Goal: Task Accomplishment & Management: Complete application form

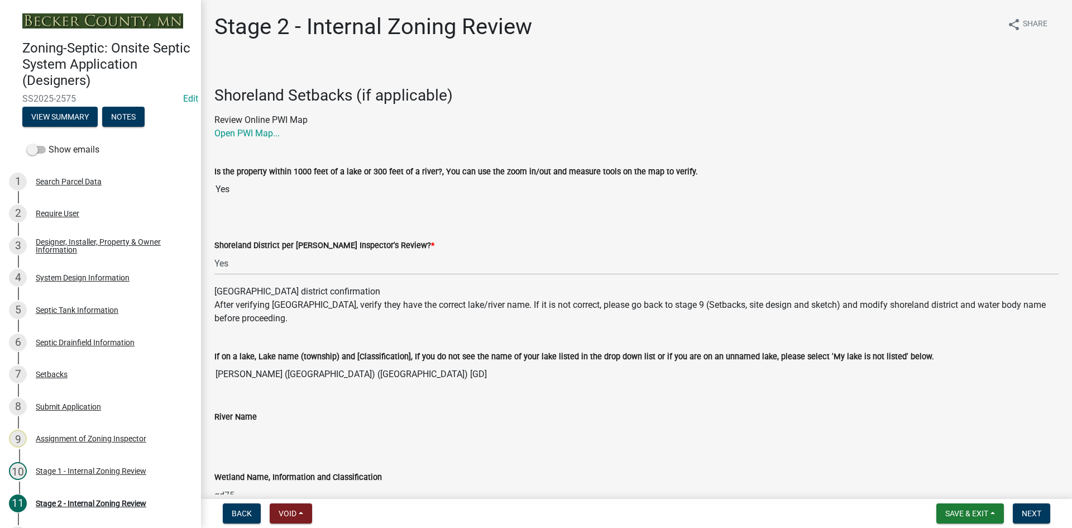
select select "69d592bb-9906-4277-a6fb-df8686255161"
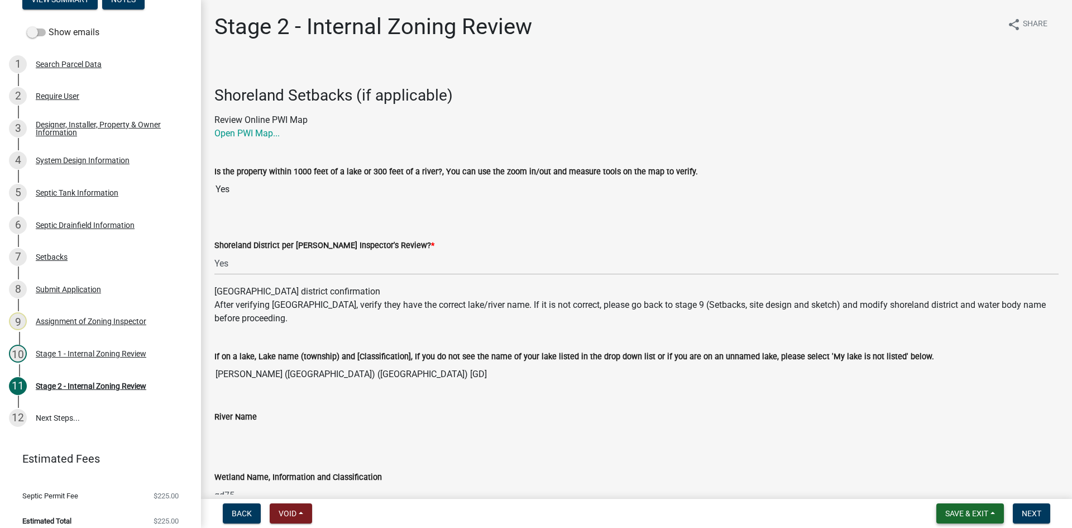
click at [965, 516] on span "Save & Exit" at bounding box center [966, 513] width 43 height 9
click at [967, 490] on button "Save & Exit" at bounding box center [959, 484] width 89 height 27
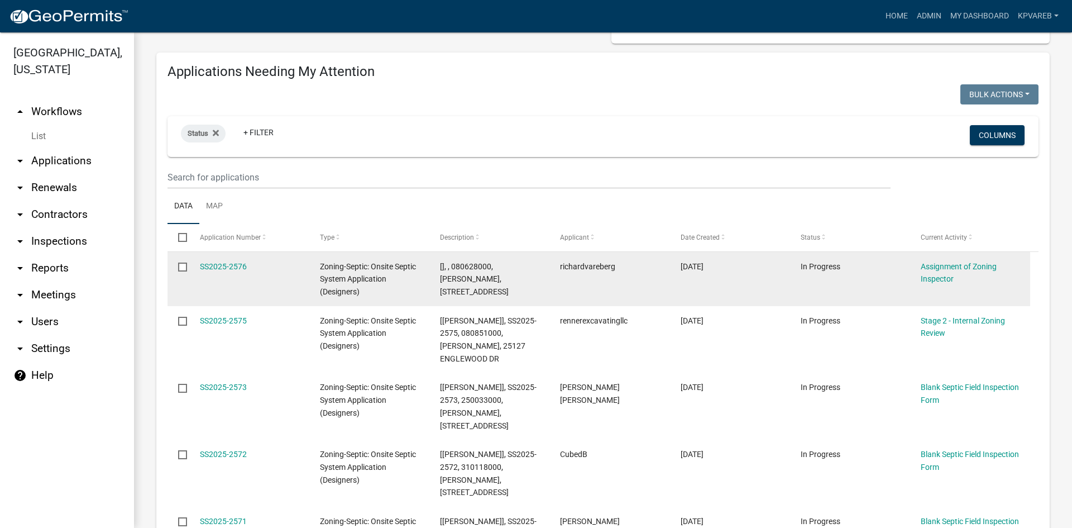
scroll to position [112, 0]
click at [226, 267] on link "SS2025-2576" at bounding box center [223, 265] width 47 height 9
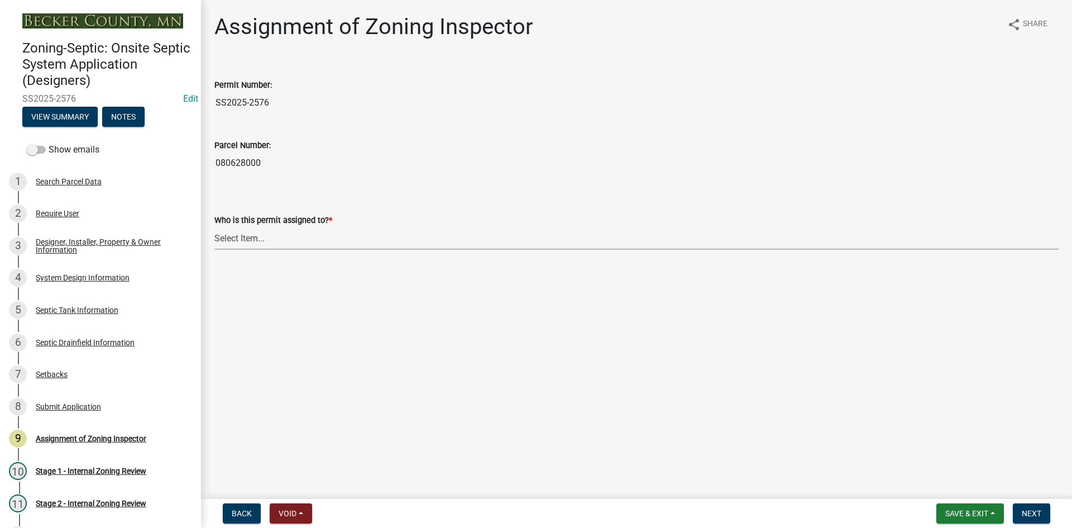
drag, startPoint x: 243, startPoint y: 243, endPoint x: 244, endPoint y: 249, distance: 6.2
click at [245, 242] on select "Select Item... [PERSON_NAME] [PERSON_NAME] [PERSON_NAME] [PERSON_NAME] [PERSON_…" at bounding box center [636, 238] width 844 height 23
click at [214, 227] on select "Select Item... [PERSON_NAME] [PERSON_NAME] [PERSON_NAME] [PERSON_NAME] [PERSON_…" at bounding box center [636, 238] width 844 height 23
select select "7bfe52ba-73b7-4ac1-9bde-d3bb601555ca"
click at [1031, 514] on span "Next" at bounding box center [1032, 513] width 20 height 9
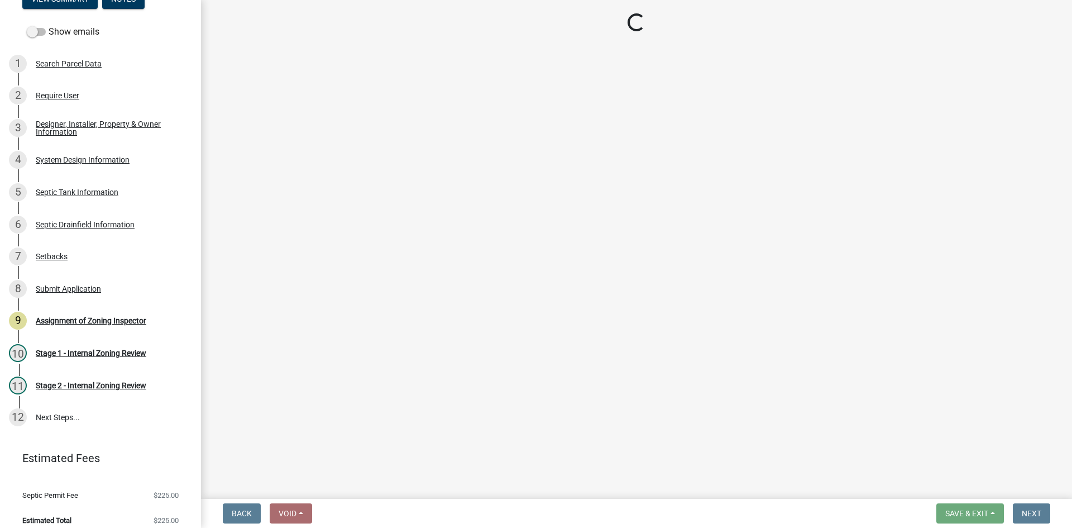
scroll to position [127, 0]
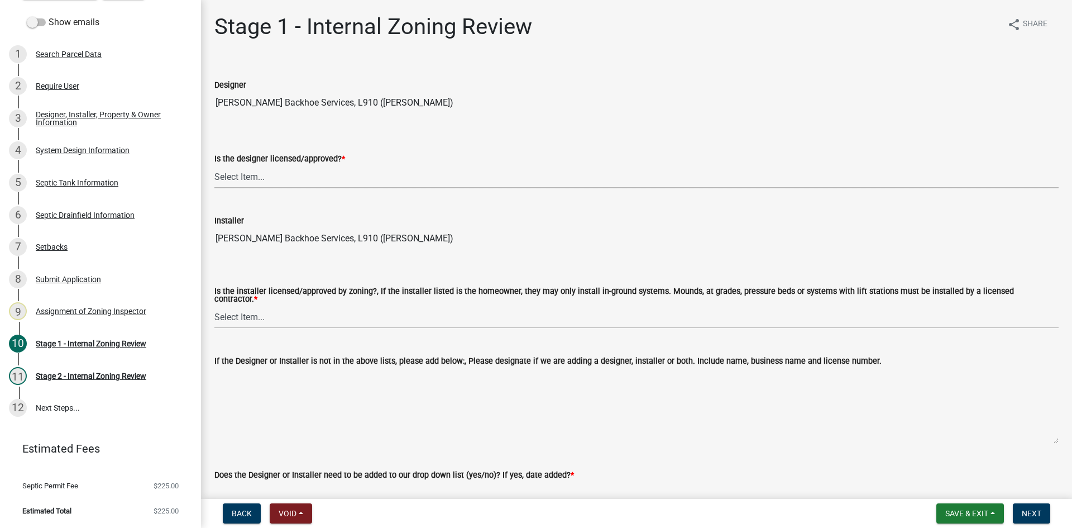
click at [270, 179] on select "Select Item... Yes No" at bounding box center [636, 176] width 844 height 23
click at [214, 165] on select "Select Item... Yes No" at bounding box center [636, 176] width 844 height 23
select select "49e49f1e-3b32-4342-8c2e-9cbd4919fe4d"
click at [225, 317] on select "Select Item... Yes No" at bounding box center [636, 316] width 844 height 23
click at [214, 305] on select "Select Item... Yes No" at bounding box center [636, 316] width 844 height 23
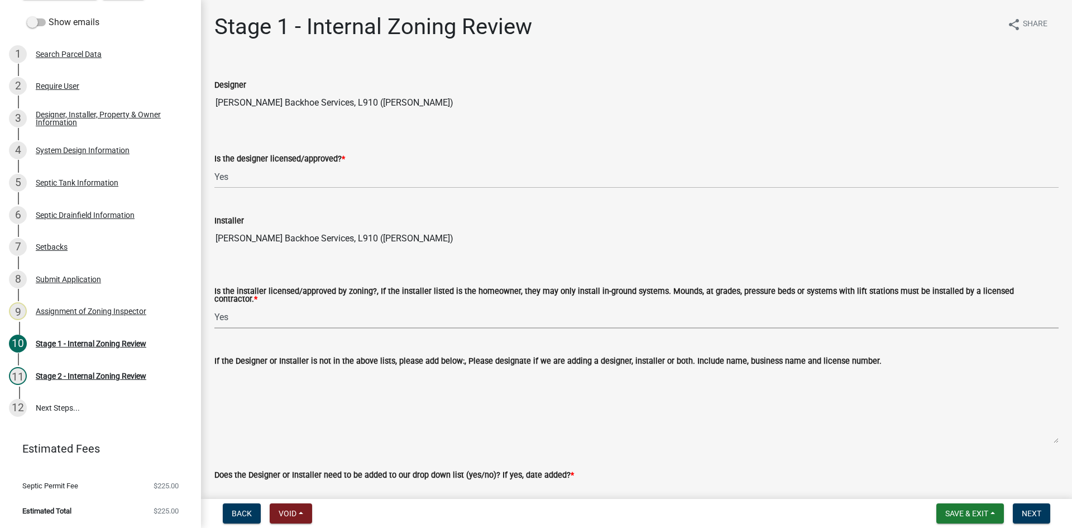
select select "ca07ae0a-7638-46ff-ada2-c67ca3524324"
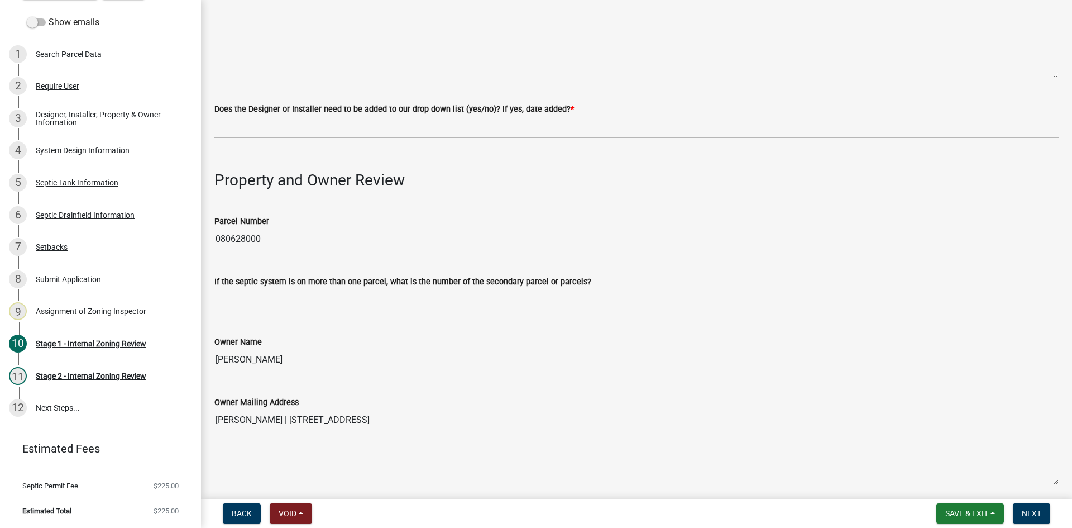
scroll to position [391, 0]
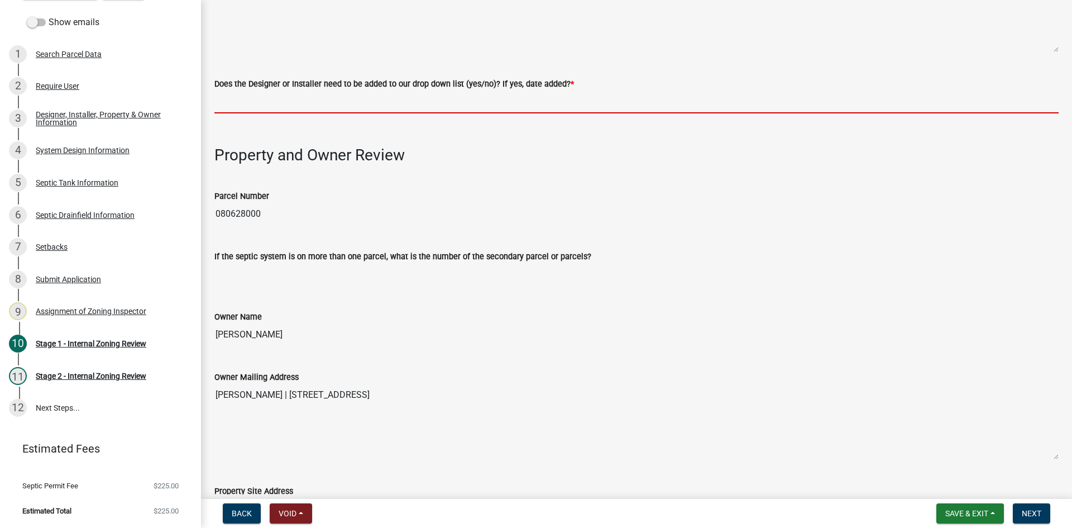
drag, startPoint x: 243, startPoint y: 101, endPoint x: 259, endPoint y: 106, distance: 17.0
click at [243, 101] on input "Does the Designer or Installer need to be added to our drop down list (yes/no)?…" at bounding box center [636, 101] width 844 height 23
type input "NO"
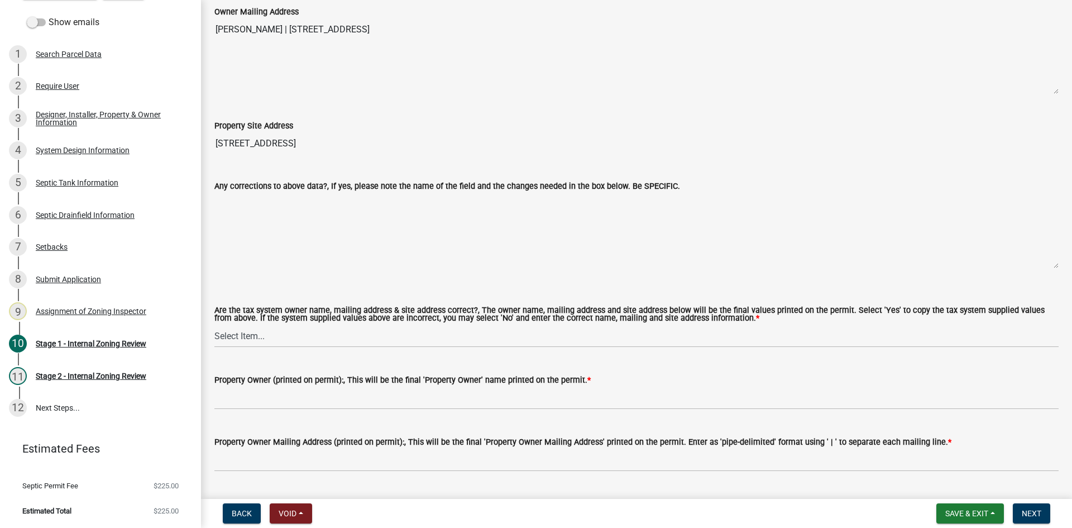
scroll to position [837, 0]
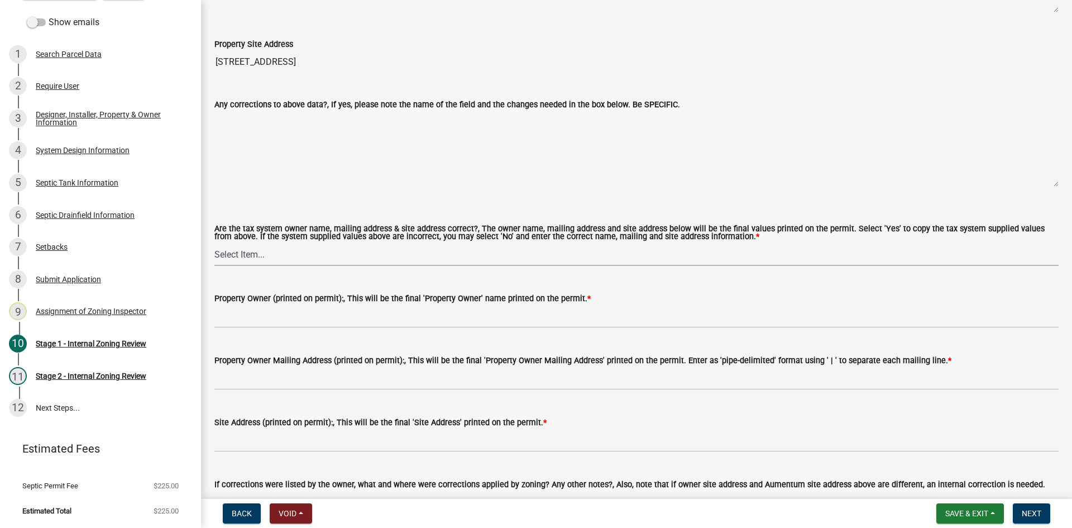
click at [262, 246] on select "Select Item... Yes No" at bounding box center [636, 254] width 844 height 23
click at [214, 243] on select "Select Item... Yes No" at bounding box center [636, 254] width 844 height 23
select select "ec75a761-93b4-47c5-8535-fea253c32937"
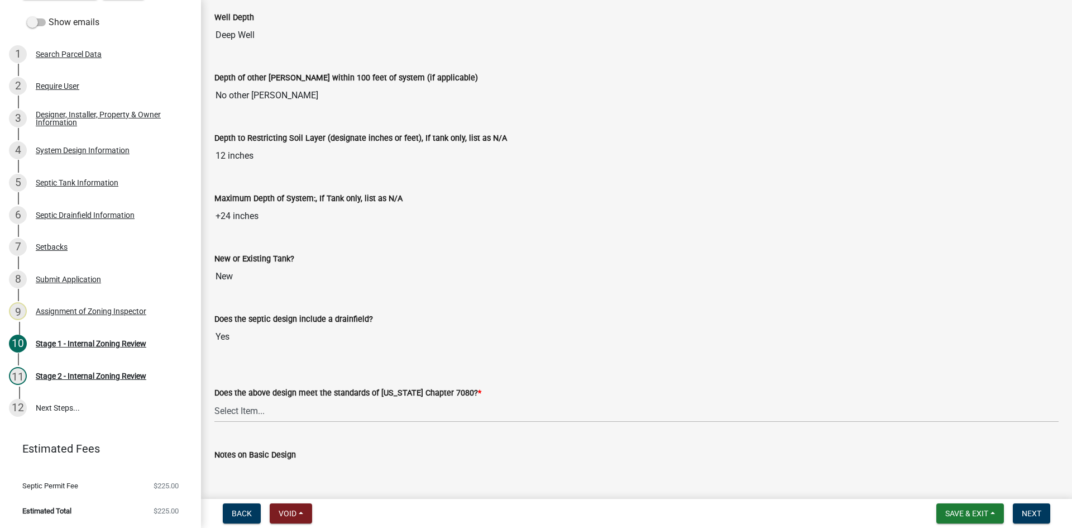
scroll to position [2305, 0]
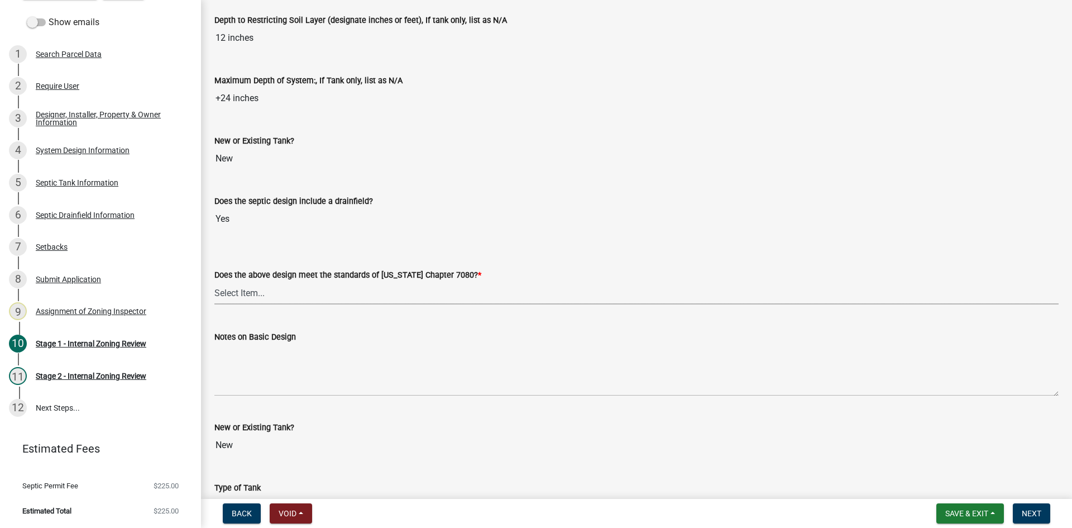
click at [254, 287] on select "Select Item... Yes No" at bounding box center [636, 292] width 844 height 23
click at [214, 281] on select "Select Item... Yes No" at bounding box center [636, 292] width 844 height 23
select select "bcbb982e-a48c-4b4a-a83b-ed1363446a86"
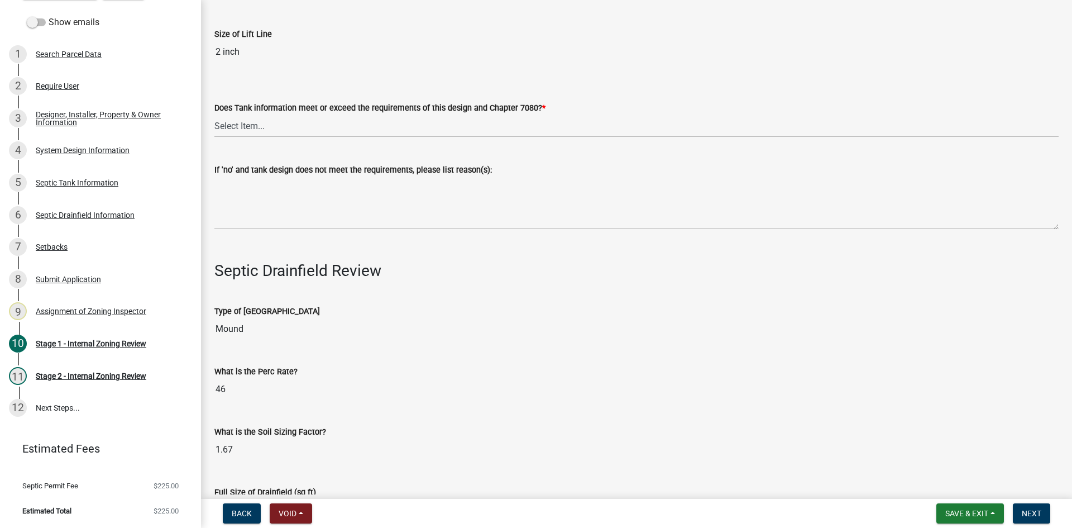
scroll to position [3310, 0]
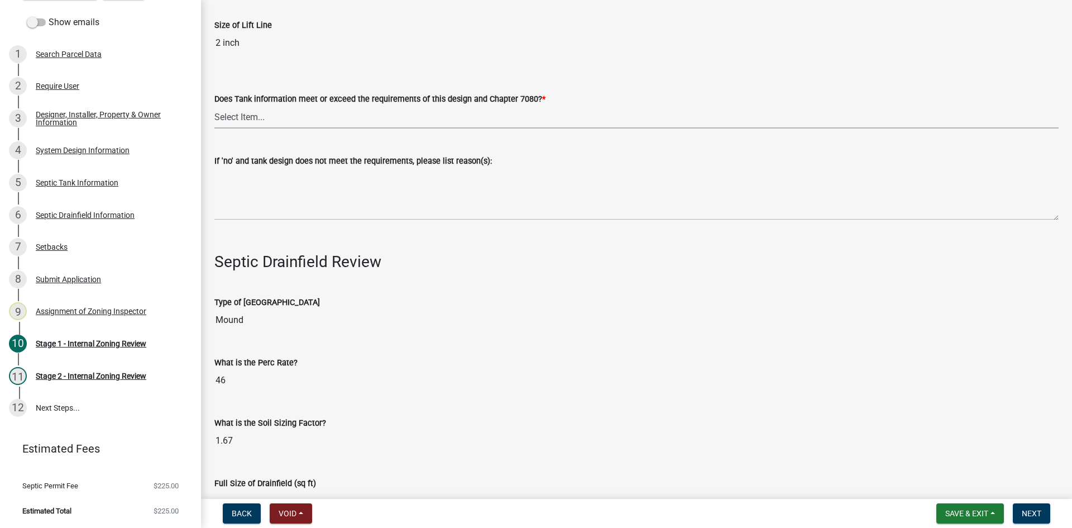
click at [264, 121] on select "Select Item... Yes No" at bounding box center [636, 117] width 844 height 23
click at [214, 106] on select "Select Item... Yes No" at bounding box center [636, 117] width 844 height 23
select select "47a2a5dd-5977-4941-8e6f-09ff03cdfb75"
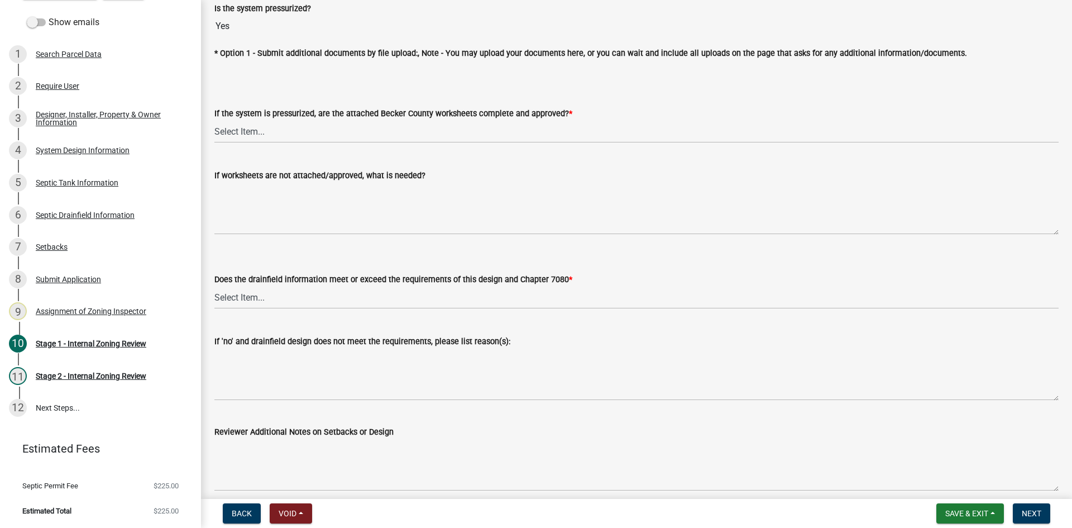
scroll to position [4091, 0]
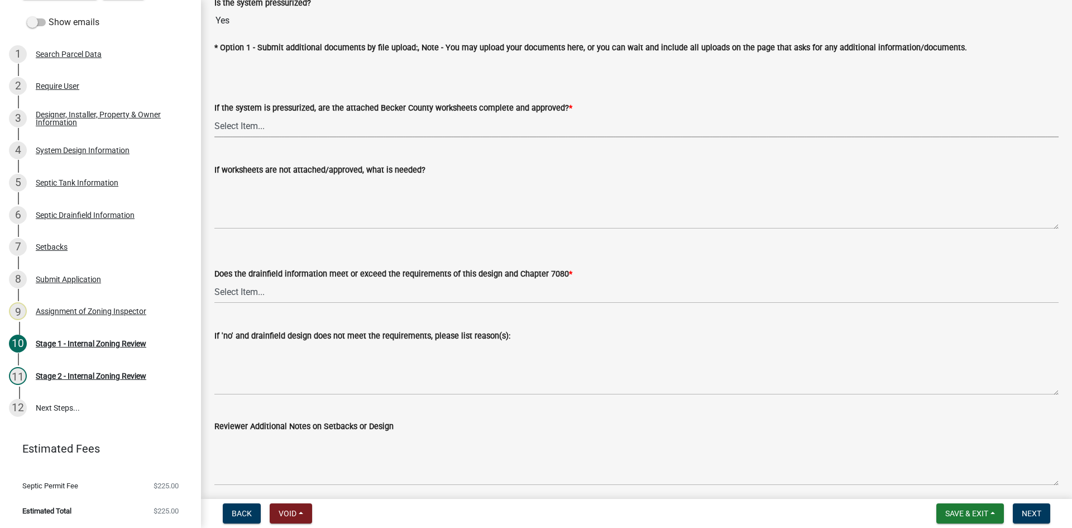
drag, startPoint x: 226, startPoint y: 123, endPoint x: 236, endPoint y: 133, distance: 14.2
click at [226, 123] on select "Select Item... Yes No NA" at bounding box center [636, 125] width 844 height 23
click at [214, 114] on select "Select Item... Yes No NA" at bounding box center [636, 125] width 844 height 23
select select "3f5b086d-5a4c-4236-93bc-fa7bf4d11838"
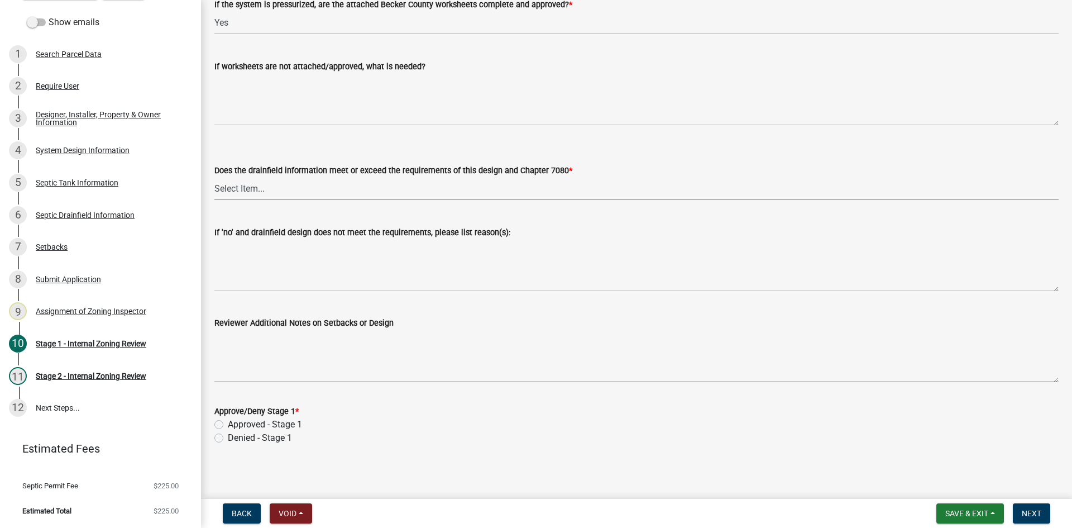
drag, startPoint x: 259, startPoint y: 188, endPoint x: 259, endPoint y: 195, distance: 7.3
click at [259, 188] on select "Select Item... Yes No" at bounding box center [636, 188] width 844 height 23
click at [214, 177] on select "Select Item... Yes No" at bounding box center [636, 188] width 844 height 23
select select "888a8260-2be6-47f2-a4de-b9f453a4d3bc"
click at [228, 423] on label "Approved - Stage 1" at bounding box center [265, 424] width 74 height 13
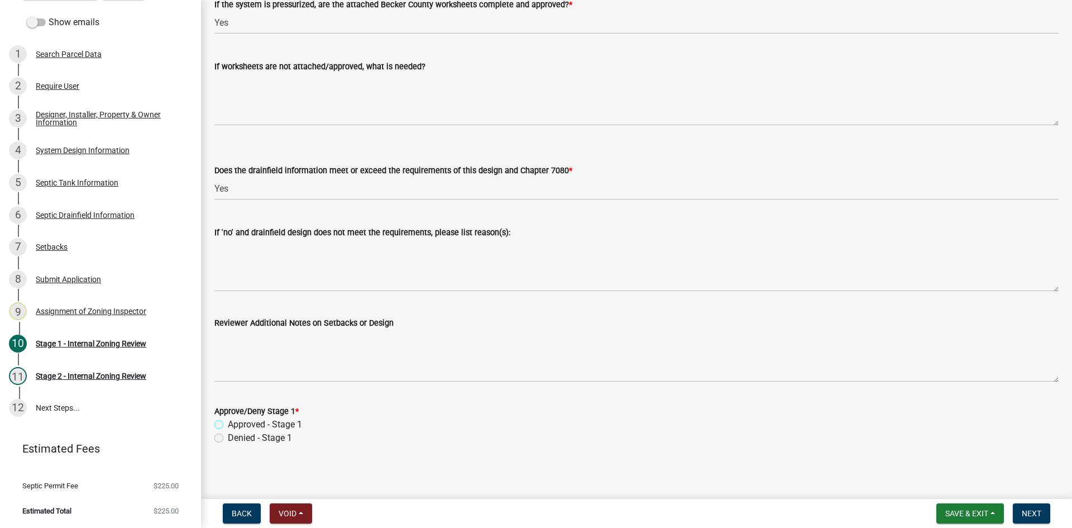
click at [228, 423] on input "Approved - Stage 1" at bounding box center [231, 421] width 7 height 7
radio input "true"
click at [1027, 510] on span "Next" at bounding box center [1032, 513] width 20 height 9
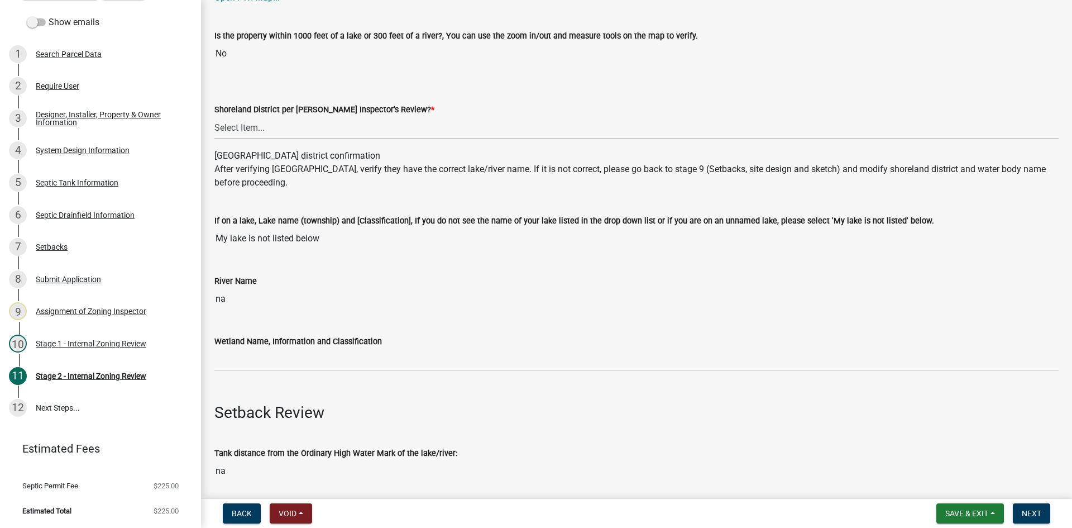
scroll to position [223, 0]
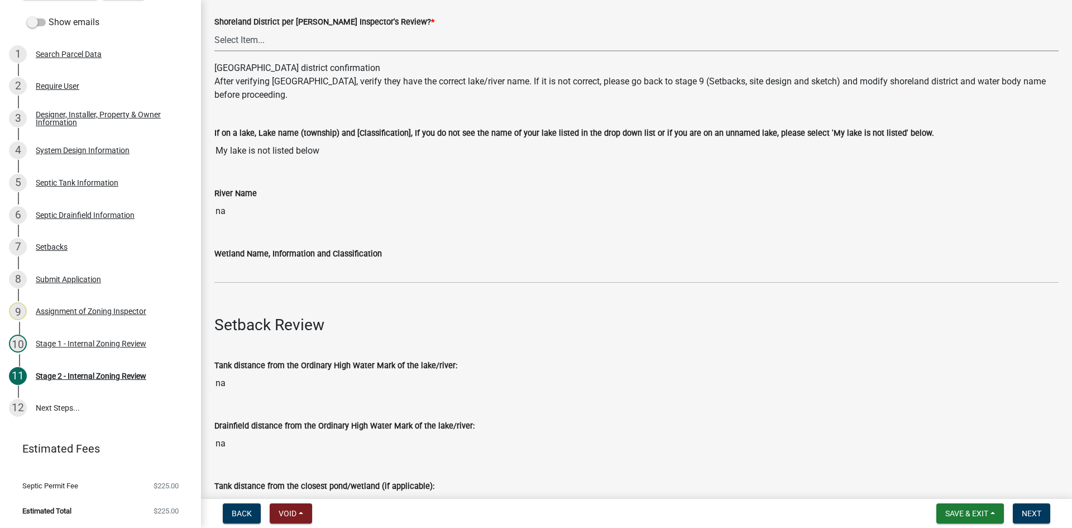
click at [240, 44] on select "Select Item... Yes No" at bounding box center [636, 39] width 844 height 23
click at [214, 28] on select "Select Item... Yes No" at bounding box center [636, 39] width 844 height 23
select select "6aff4bf5-f522-4fb2-96f1-02faf4b88fa3"
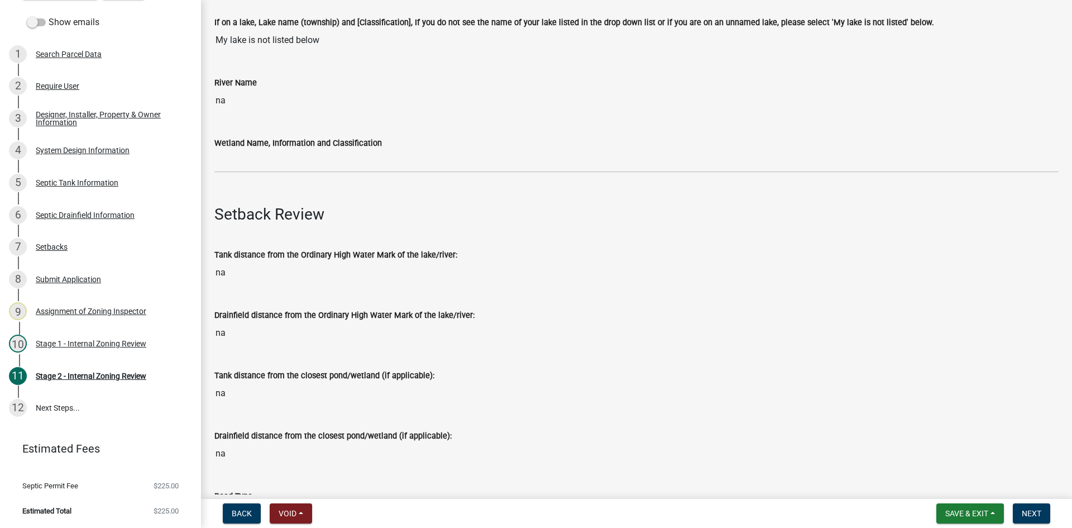
scroll to position [335, 0]
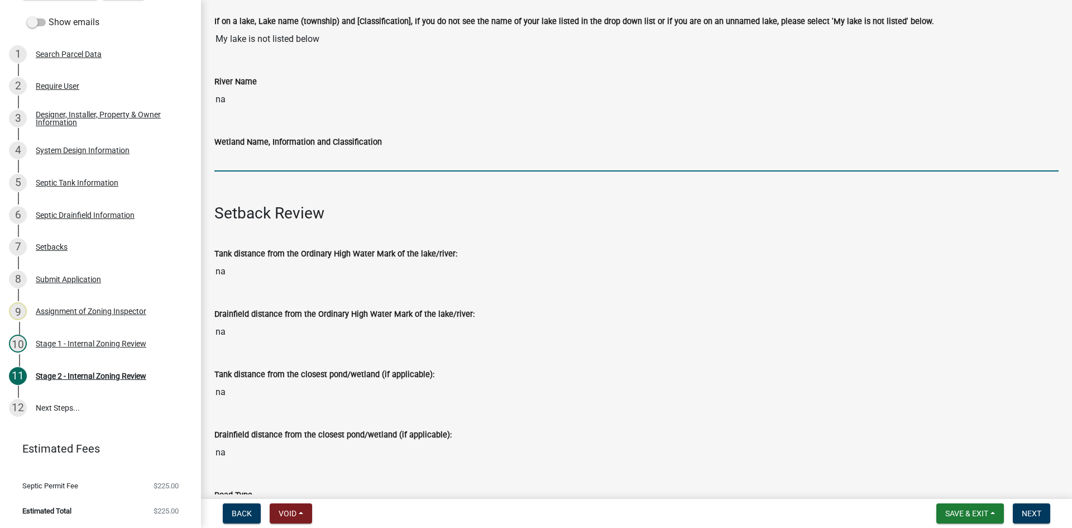
click at [246, 154] on input "Wetland Name, Information and Classification" at bounding box center [636, 160] width 844 height 23
type input "na"
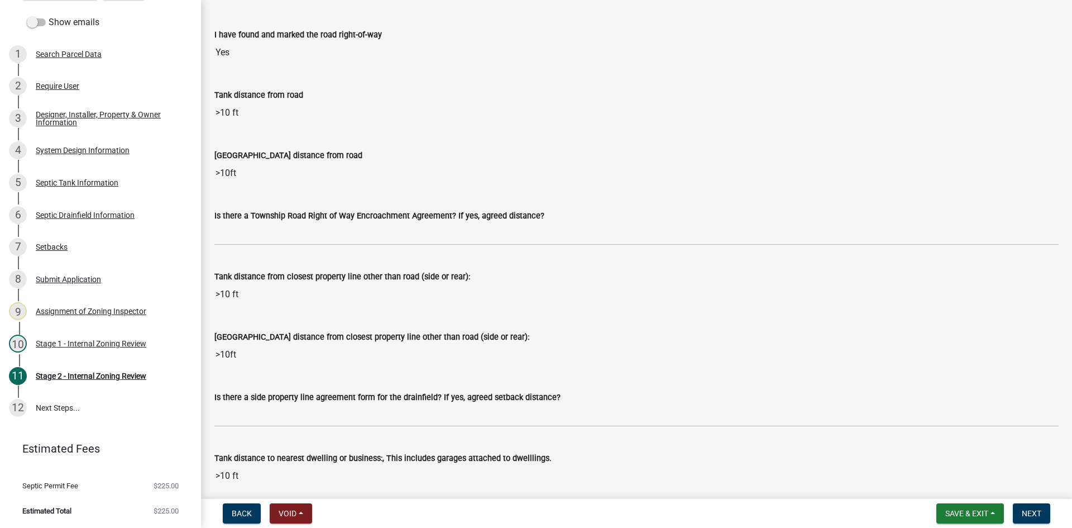
scroll to position [893, 0]
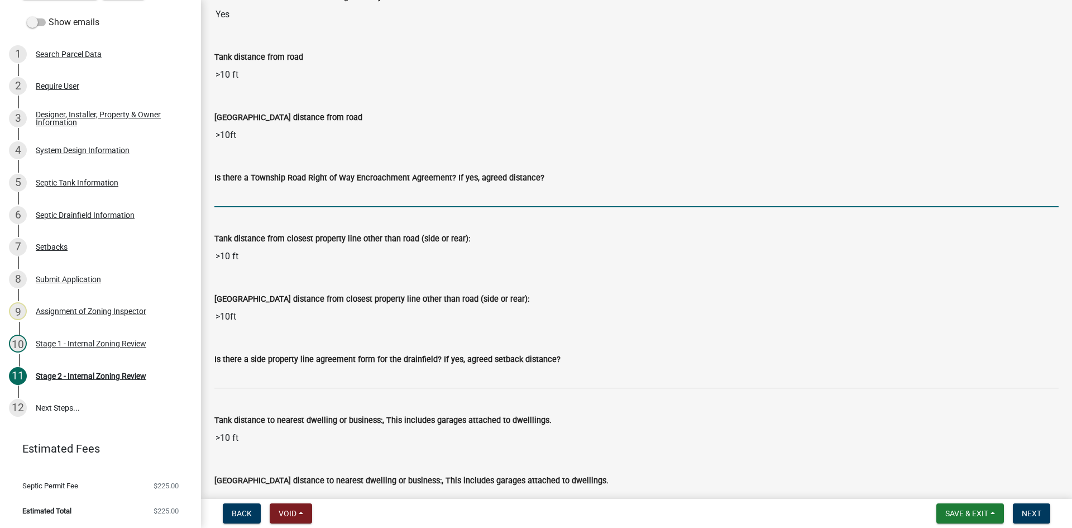
click at [221, 194] on input "Is there a Township Road Right of Way Encroachment Agreement? If yes, agreed di…" at bounding box center [636, 195] width 844 height 23
type input "na"
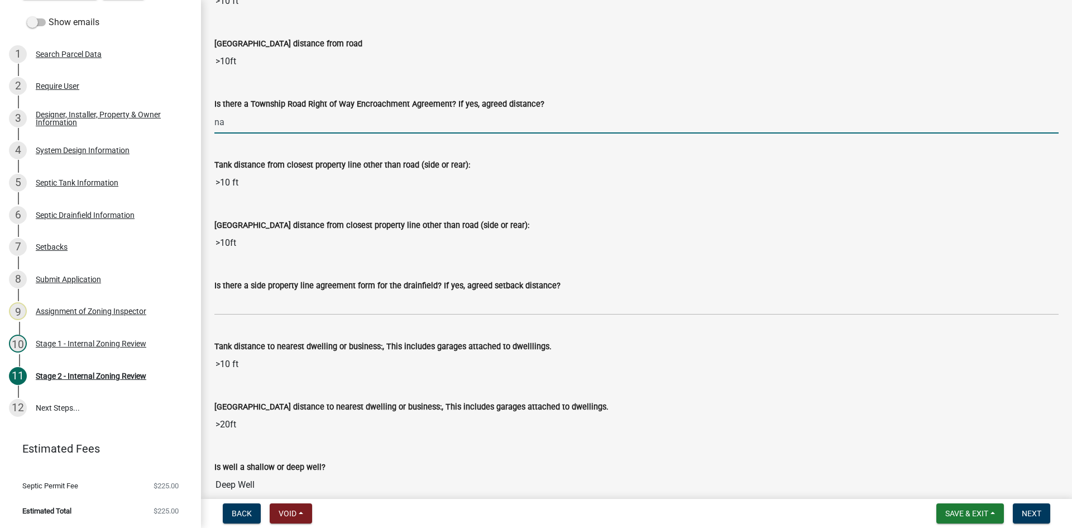
scroll to position [1061, 0]
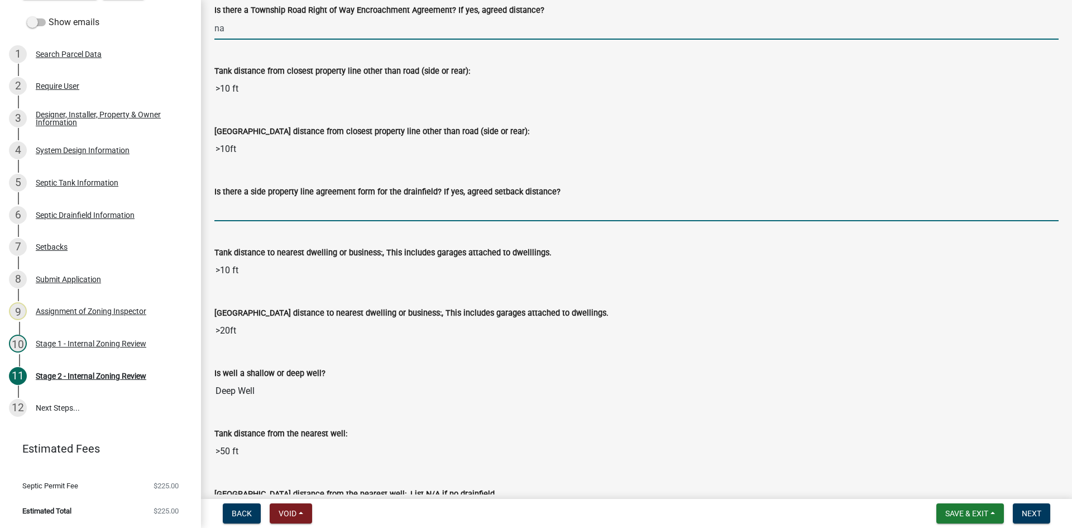
drag, startPoint x: 239, startPoint y: 217, endPoint x: 243, endPoint y: 222, distance: 5.9
click at [239, 217] on input "Is there a side property line agreement form for the drainfield? If yes, agreed…" at bounding box center [636, 209] width 844 height 23
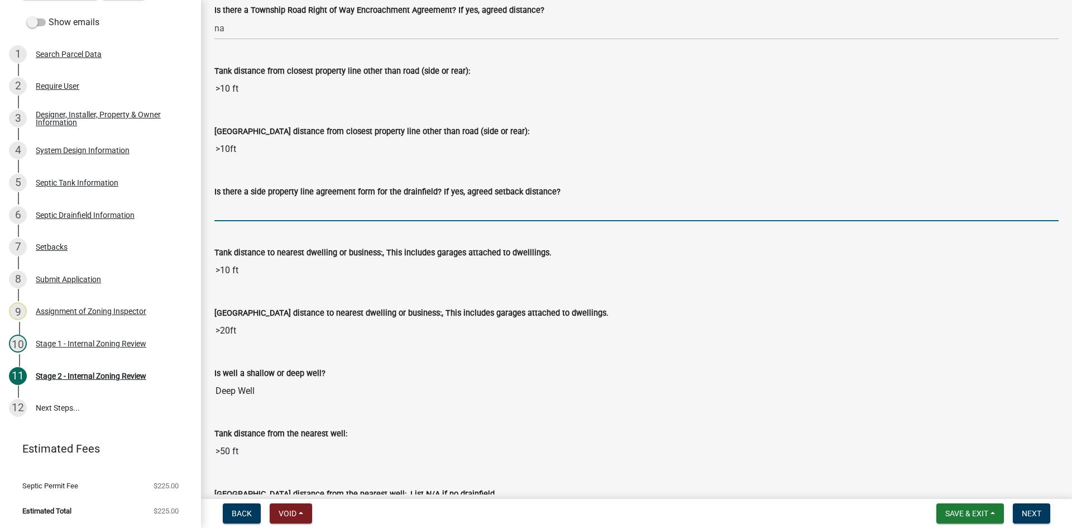
type input "na"
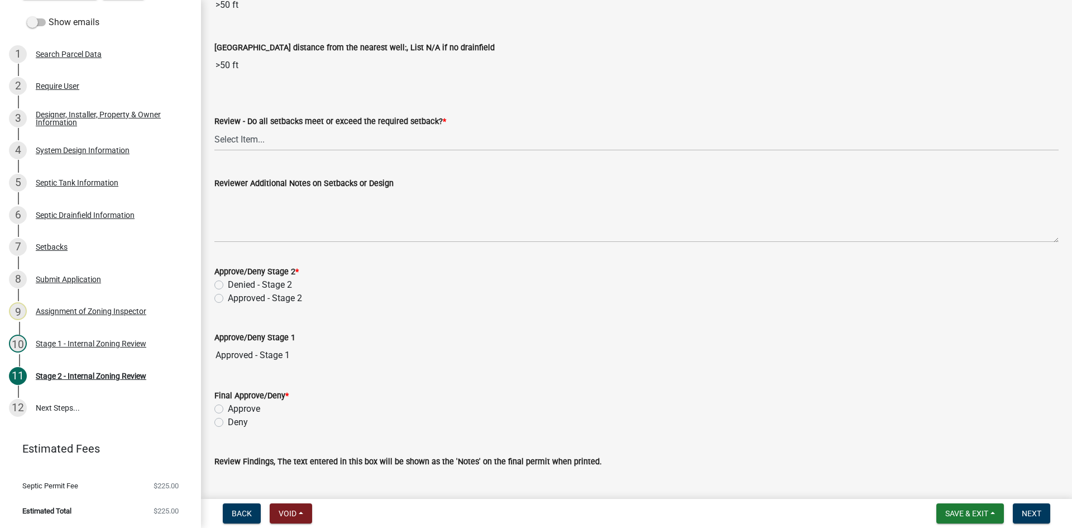
scroll to position [1507, 0]
click at [245, 130] on div "Review - Do all setbacks meet or exceed the required setback? * Select Item... …" at bounding box center [636, 132] width 844 height 36
drag, startPoint x: 253, startPoint y: 140, endPoint x: 253, endPoint y: 147, distance: 7.3
click at [253, 140] on select "Select Item... Yes No N/A" at bounding box center [636, 138] width 844 height 23
click at [214, 127] on select "Select Item... Yes No N/A" at bounding box center [636, 138] width 844 height 23
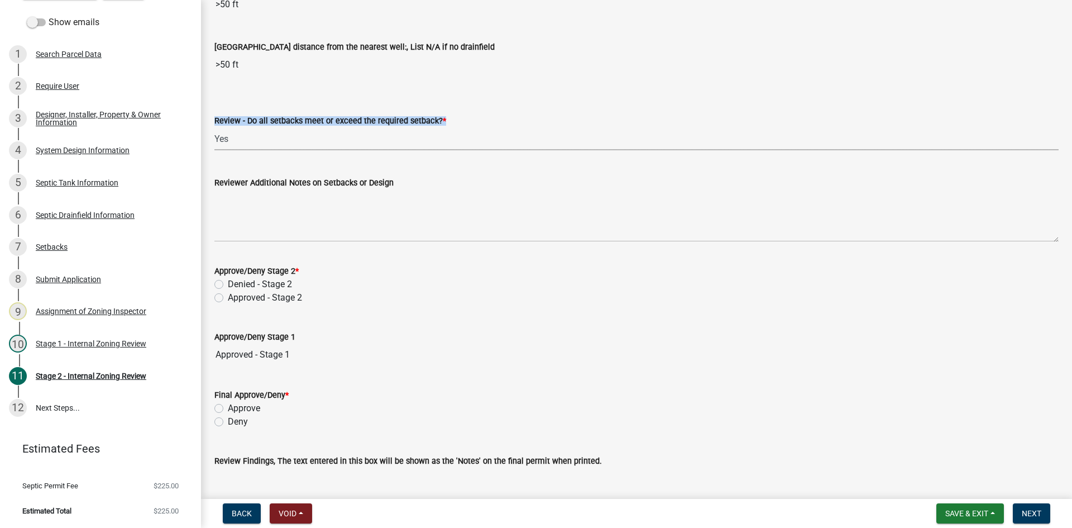
select select "1ad81be4-5d59-46bf-8b7b-d7c0f20ad891"
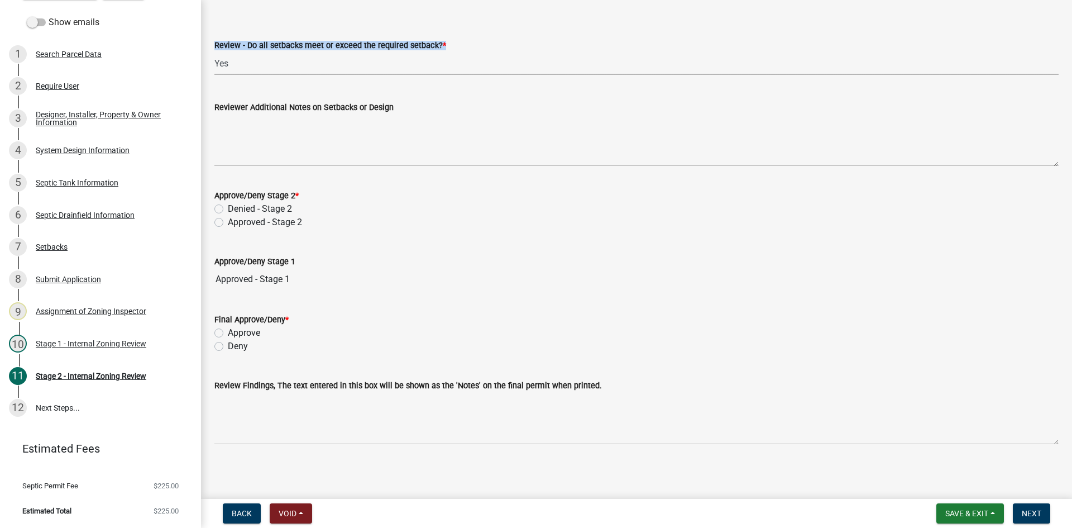
scroll to position [1586, 0]
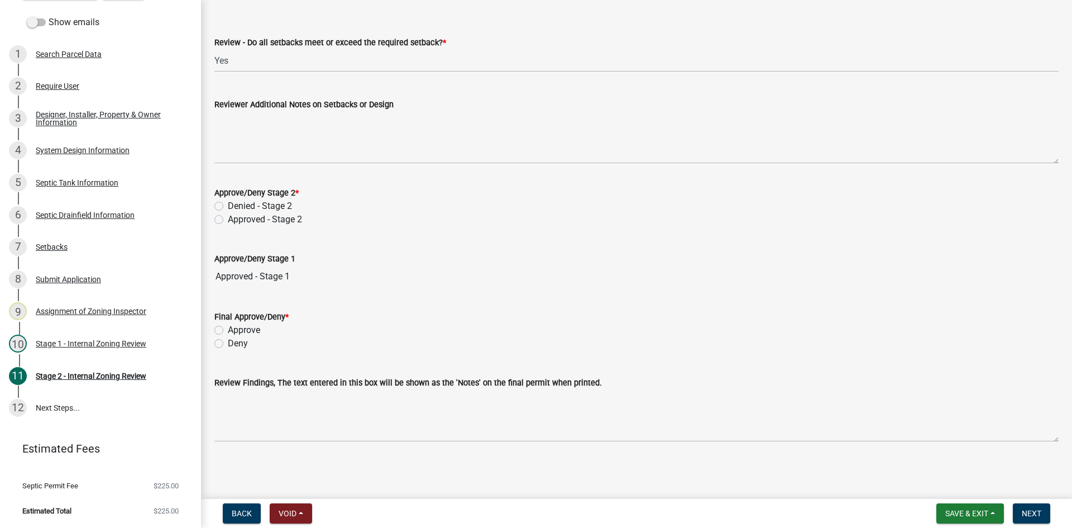
click at [228, 221] on label "Approved - Stage 2" at bounding box center [265, 219] width 74 height 13
click at [228, 220] on input "Approved - Stage 2" at bounding box center [231, 216] width 7 height 7
radio input "true"
click at [454, 221] on div "Approved - Stage 2" at bounding box center [636, 219] width 844 height 13
click at [228, 329] on label "Approve" at bounding box center [244, 329] width 32 height 13
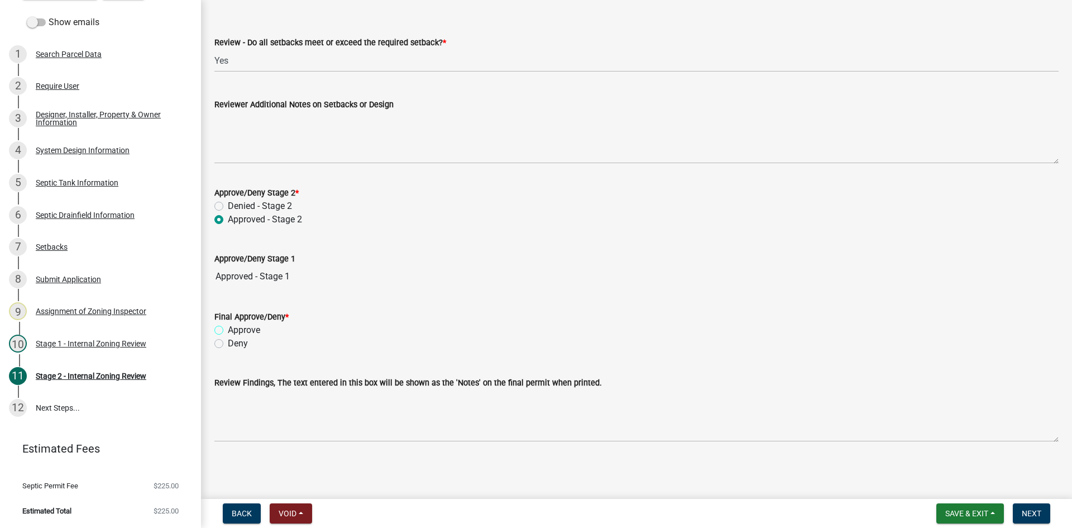
click at [228, 329] on input "Approve" at bounding box center [231, 326] width 7 height 7
radio input "true"
click at [393, 319] on div "Final Approve/Deny *" at bounding box center [636, 316] width 844 height 13
click at [988, 514] on span "Save & Exit" at bounding box center [966, 513] width 43 height 9
click at [954, 486] on button "Save & Exit" at bounding box center [959, 484] width 89 height 27
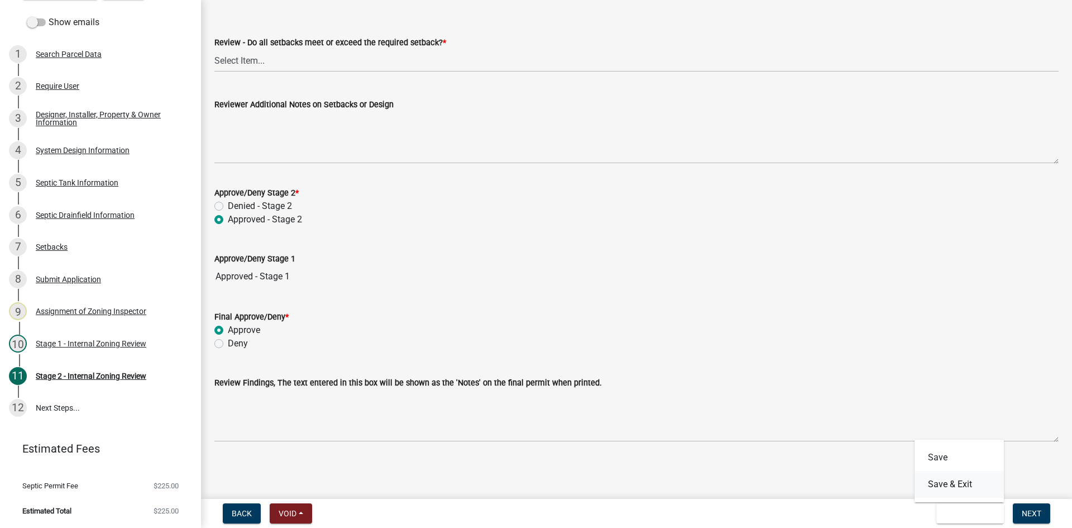
scroll to position [0, 0]
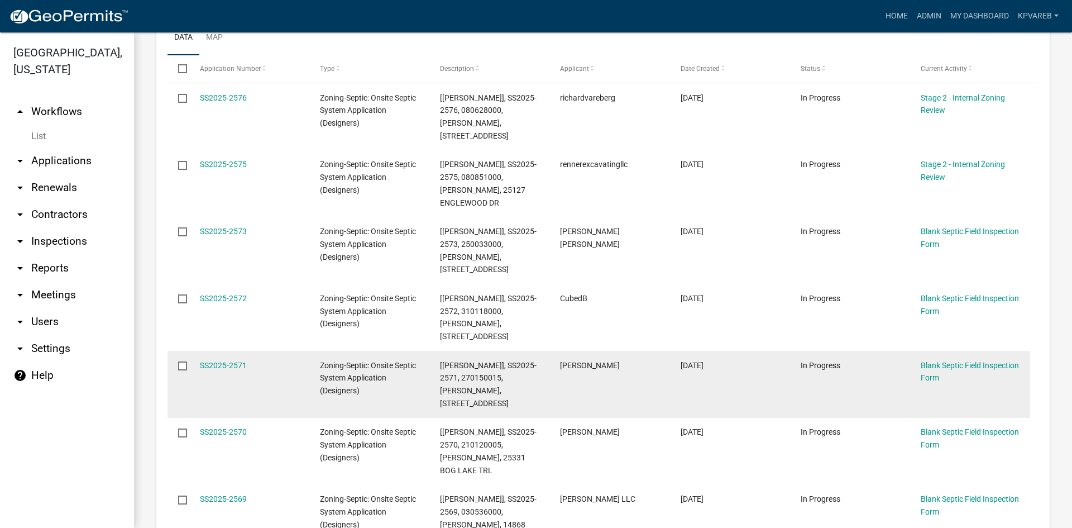
scroll to position [167, 0]
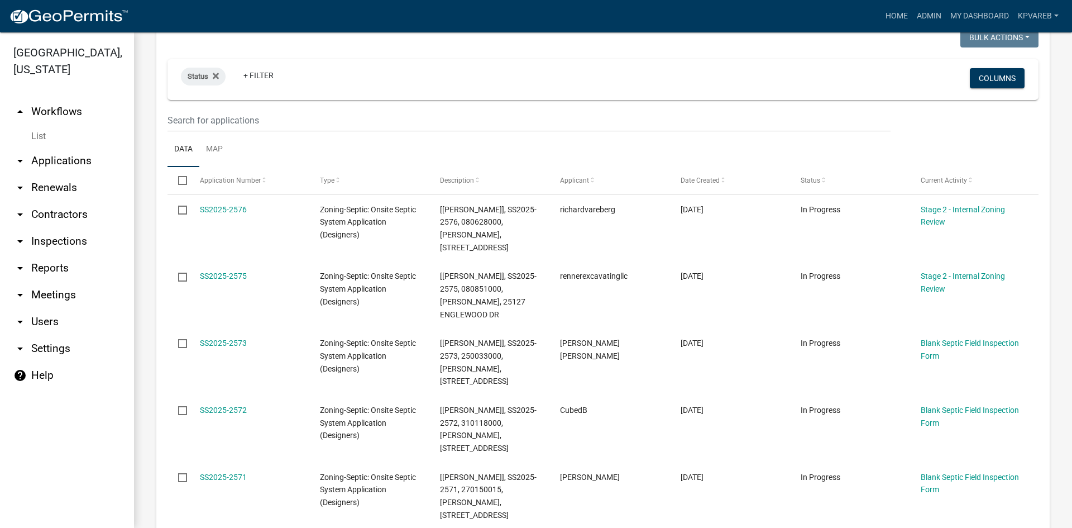
click at [217, 106] on wm-filter-builder "Status + Filter Columns" at bounding box center [602, 95] width 871 height 73
click at [215, 117] on input "text" at bounding box center [528, 120] width 723 height 23
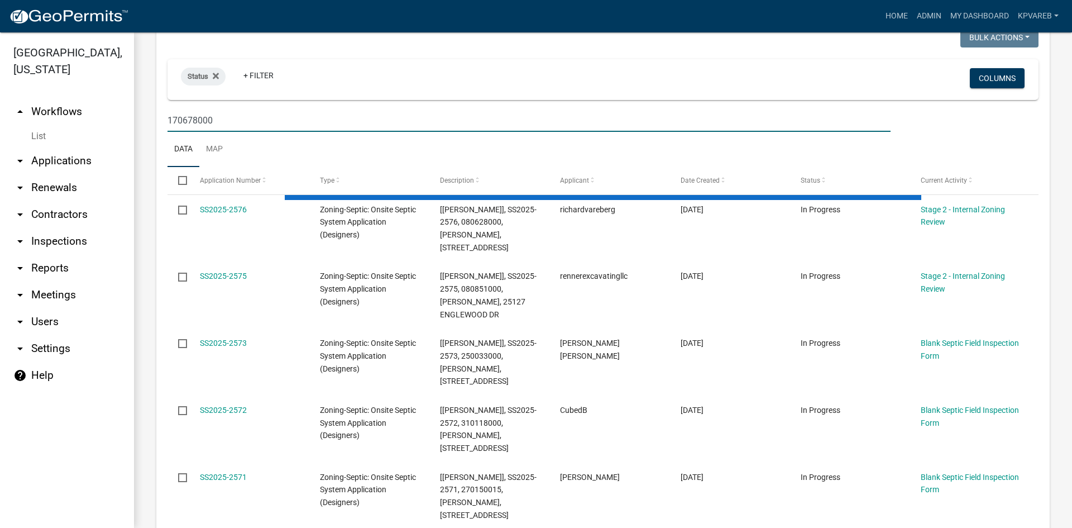
type input "170678000"
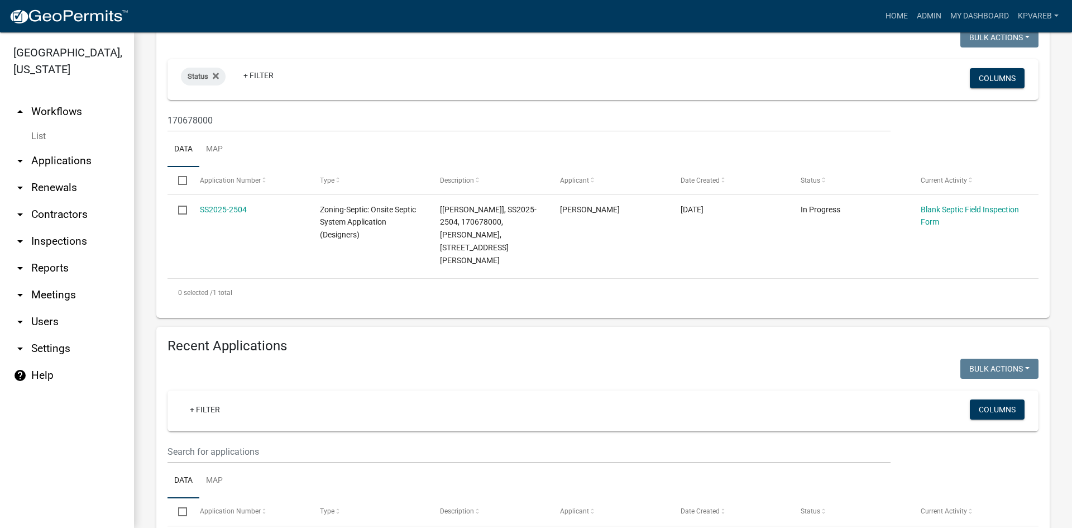
scroll to position [0, 0]
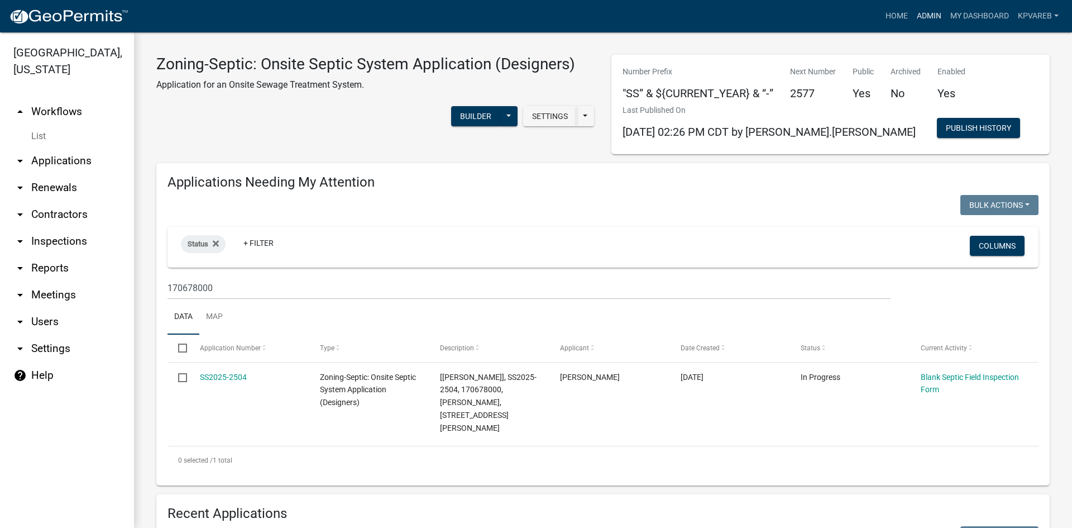
click at [927, 18] on link "Admin" at bounding box center [928, 16] width 33 height 21
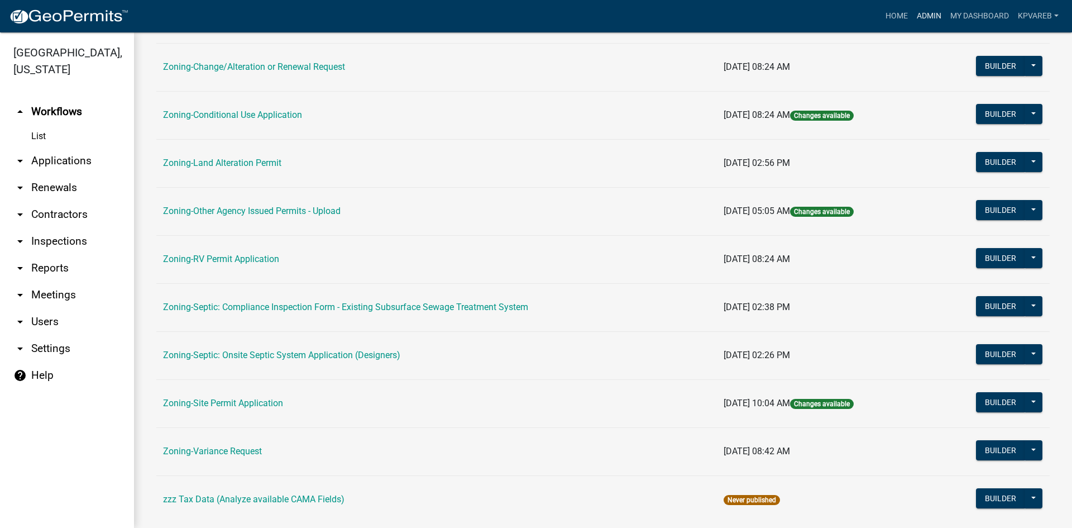
scroll to position [321, 0]
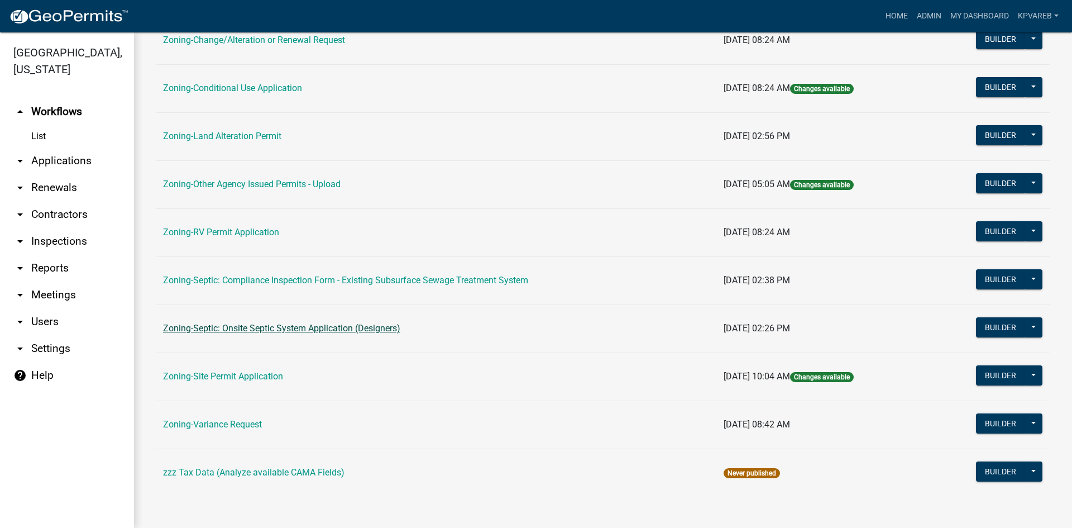
click at [283, 331] on link "Zoning-Septic: Onsite Septic System Application (Designers)" at bounding box center [281, 328] width 237 height 11
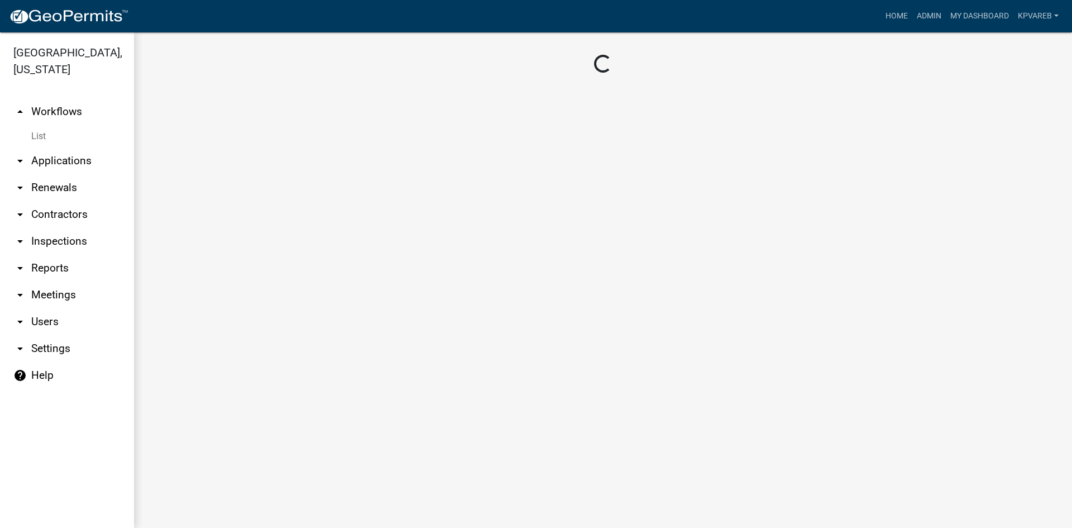
click at [283, 331] on main "Loading..." at bounding box center [603, 279] width 938 height 495
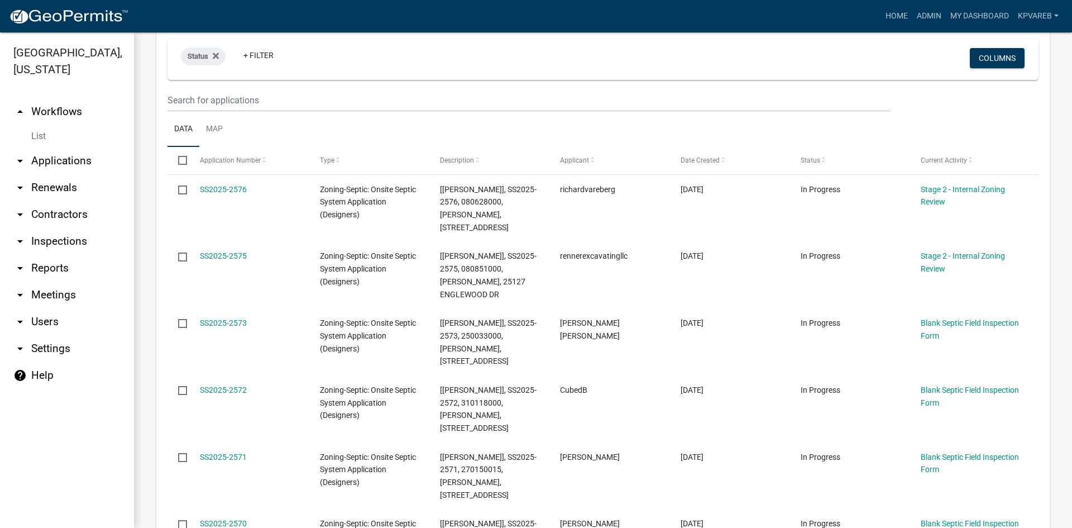
scroll to position [56, 0]
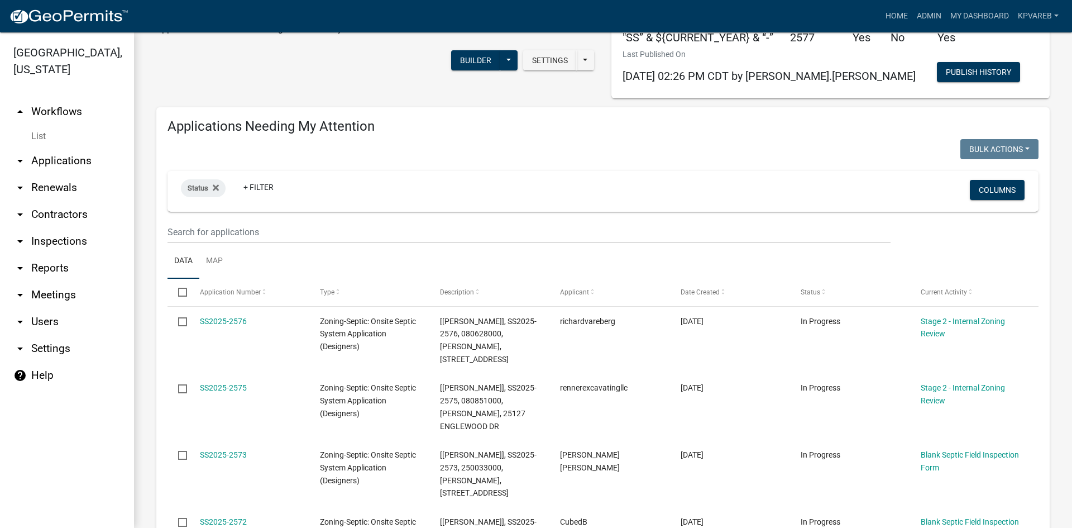
click at [229, 212] on wm-filter-builder "Status + Filter Columns" at bounding box center [602, 207] width 871 height 73
click at [211, 224] on input "text" at bounding box center [528, 232] width 723 height 23
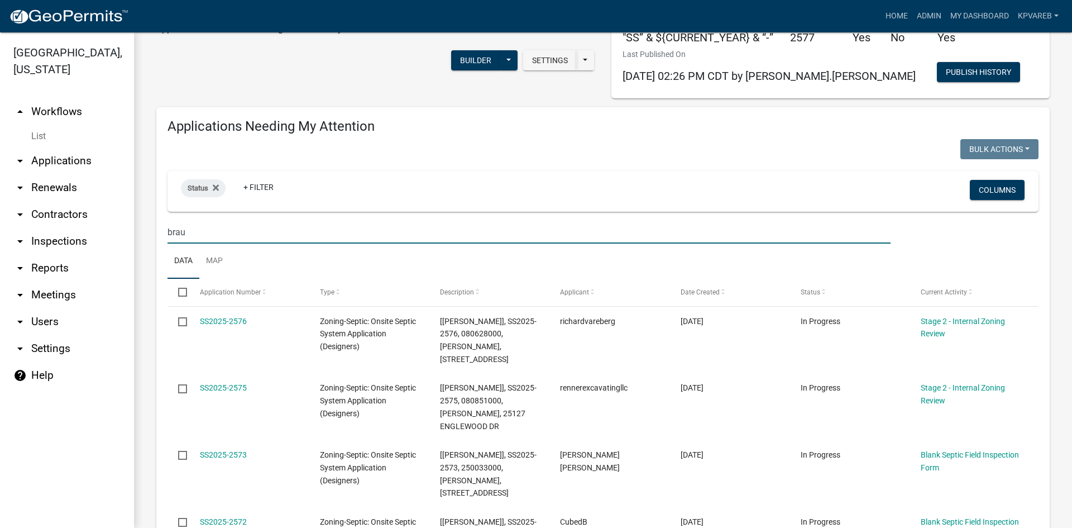
type input "[PERSON_NAME]"
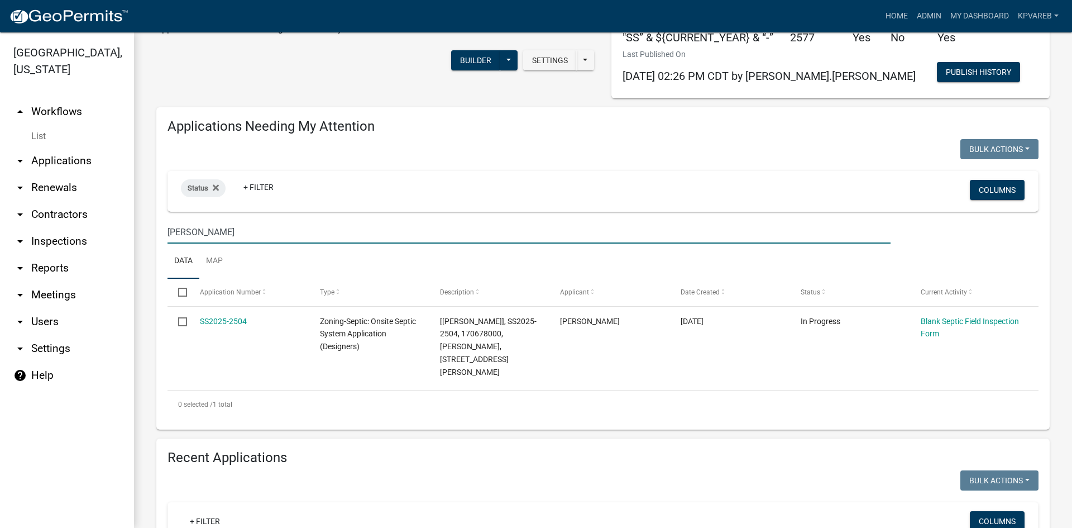
drag, startPoint x: 197, startPoint y: 227, endPoint x: 142, endPoint y: 246, distance: 57.9
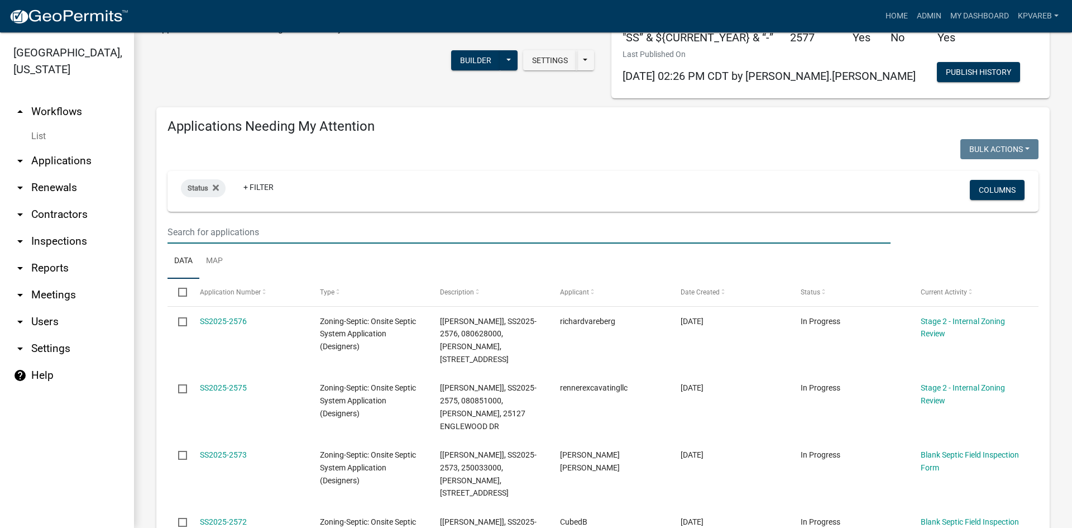
click at [210, 234] on input "text" at bounding box center [528, 232] width 723 height 23
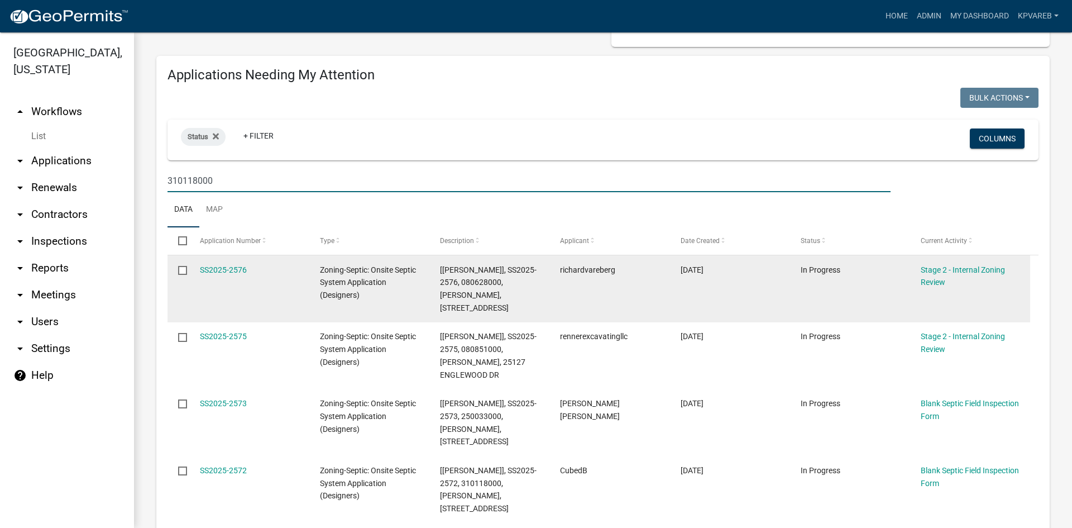
scroll to position [167, 0]
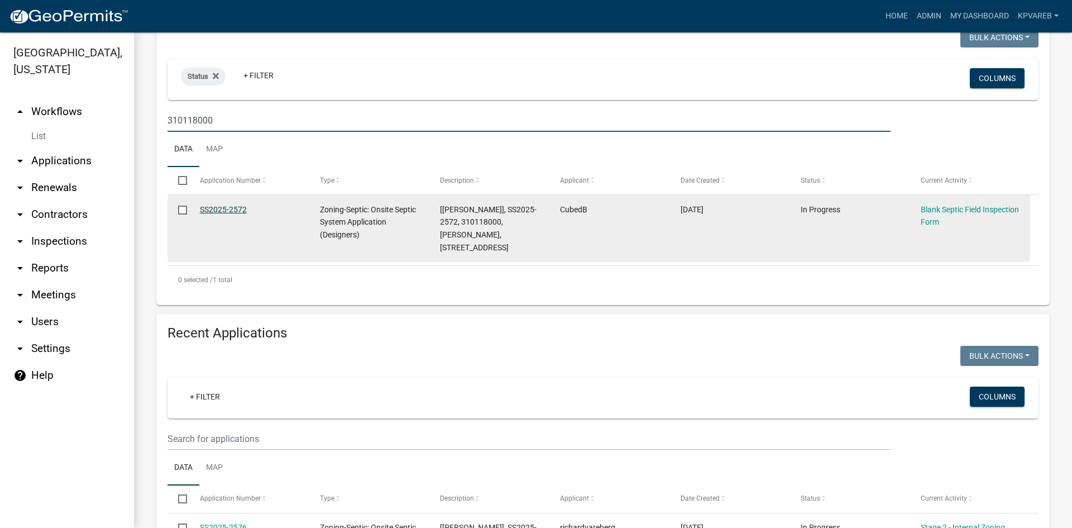
type input "310118000"
click at [219, 210] on link "SS2025-2572" at bounding box center [223, 209] width 47 height 9
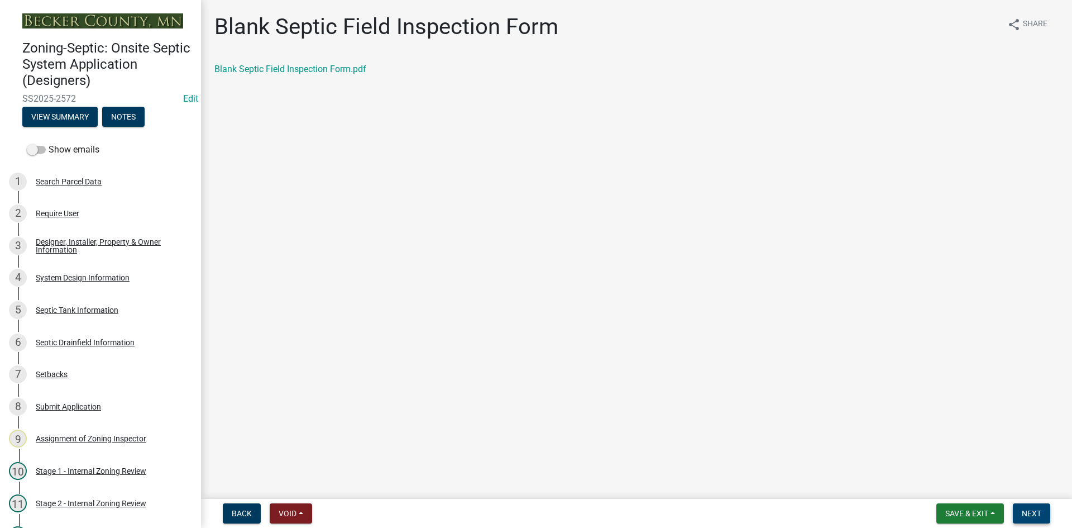
click at [1036, 512] on span "Next" at bounding box center [1032, 513] width 20 height 9
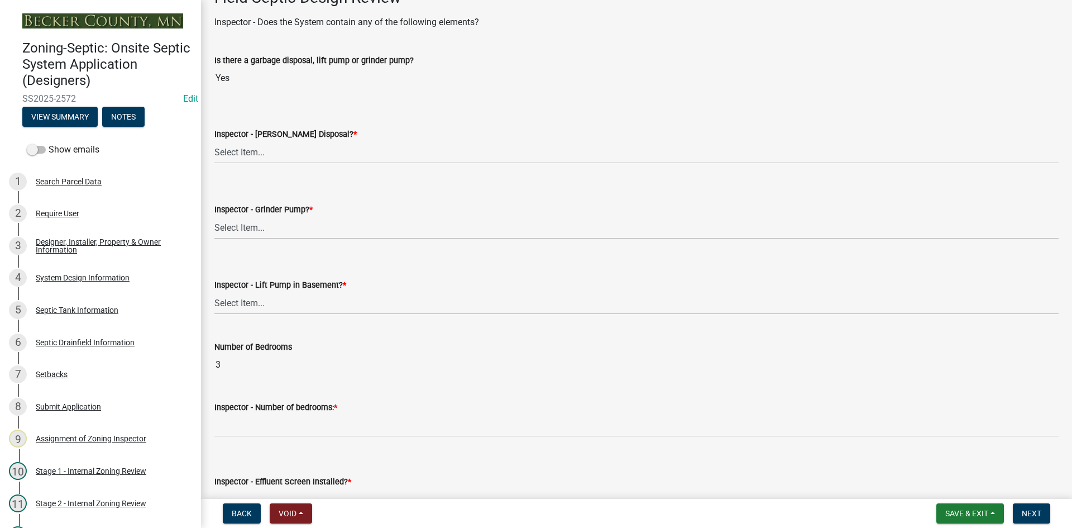
scroll to position [391, 0]
click at [242, 150] on select "Select Item... Yes No" at bounding box center [636, 151] width 844 height 23
click at [214, 140] on select "Select Item... Yes No" at bounding box center [636, 151] width 844 height 23
select select "e6f115c1-9d93-4d61-8856-1810485f2117"
click at [247, 230] on select "Select Item... Yes No" at bounding box center [636, 226] width 844 height 23
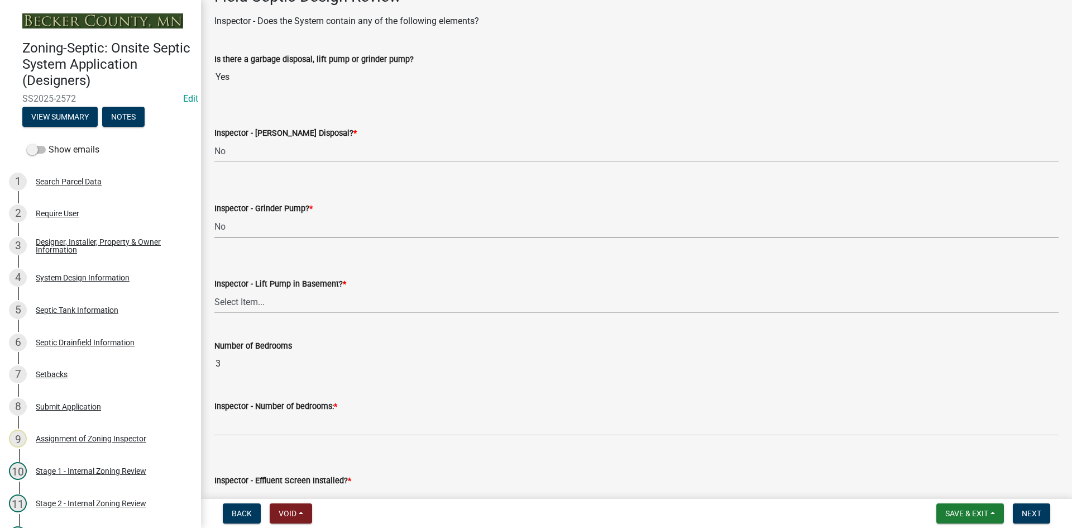
click at [214, 215] on select "Select Item... Yes No" at bounding box center [636, 226] width 844 height 23
select select "ce8adf61-51ba-42f2-bbc3-7480a098e35e"
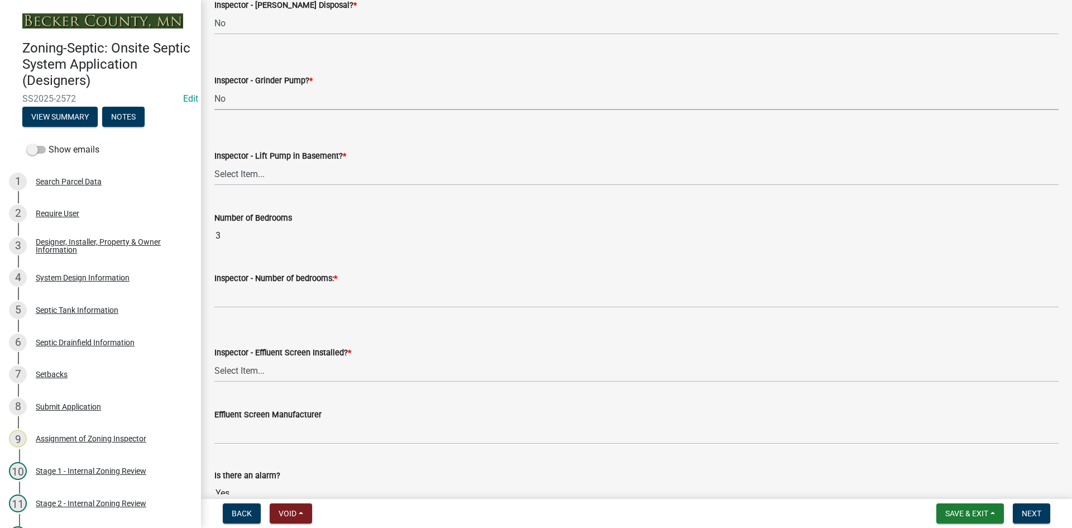
scroll to position [558, 0]
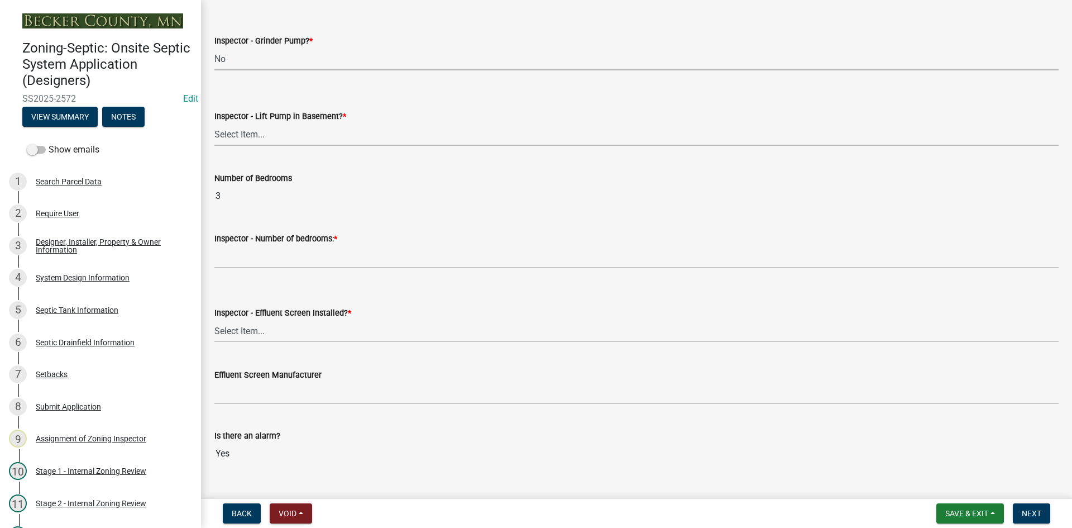
click at [257, 131] on select "Select Item... Yes No" at bounding box center [636, 134] width 844 height 23
click at [214, 123] on select "Select Item... Yes No" at bounding box center [636, 134] width 844 height 23
select select "4da1ff79-00d0-4bcb-9e2a-852895223b78"
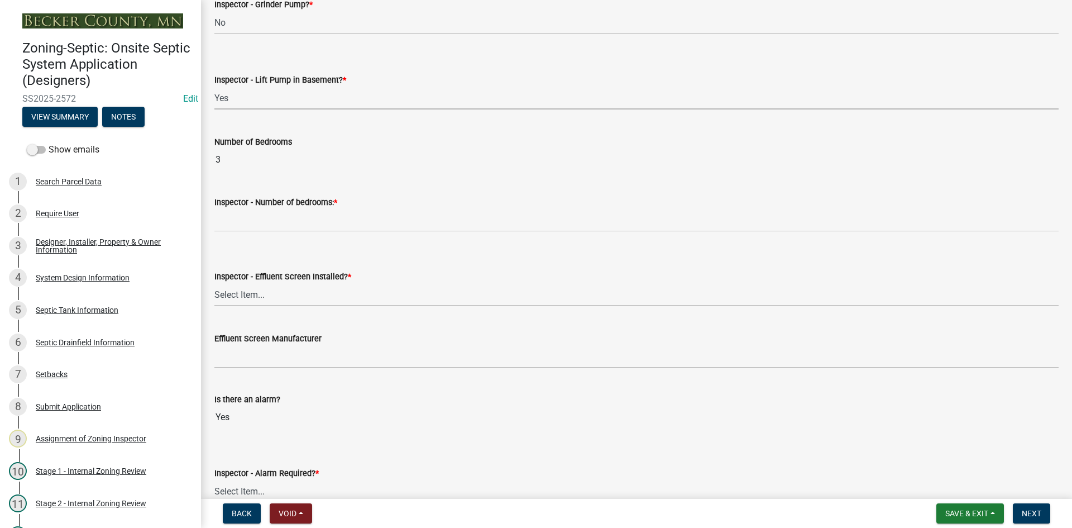
scroll to position [614, 0]
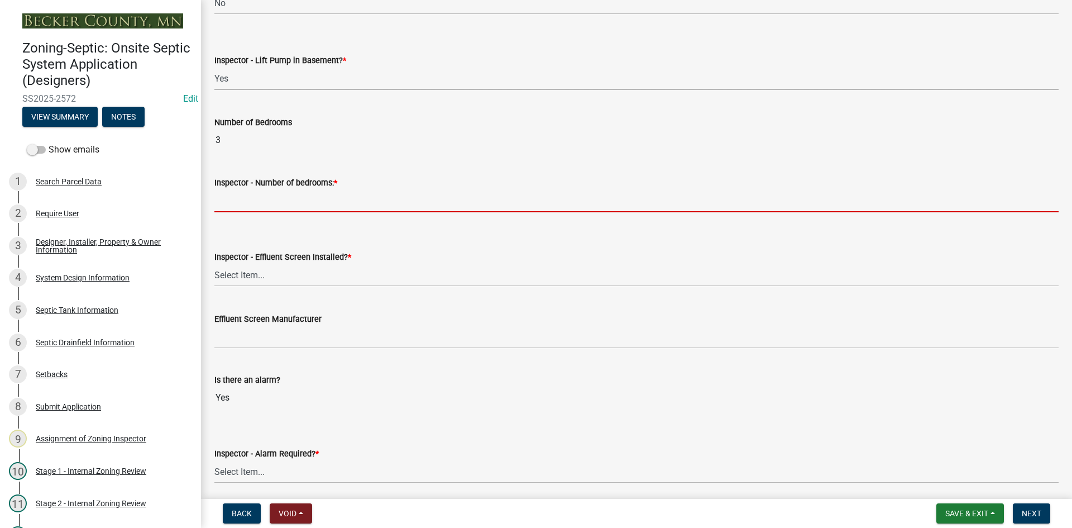
click at [250, 202] on input "Inspector - Number of bedrooms: *" at bounding box center [636, 200] width 844 height 23
type input "3"
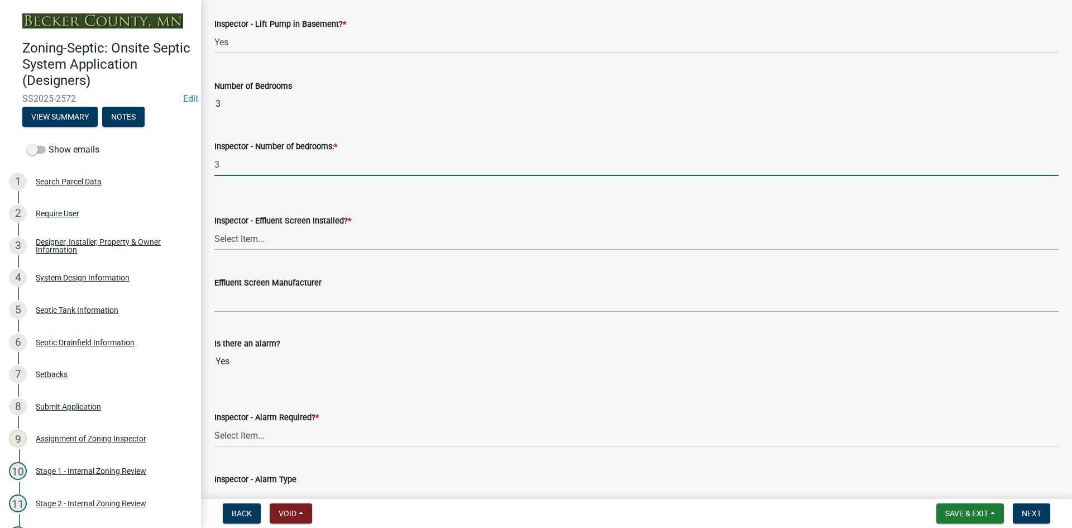
scroll to position [670, 0]
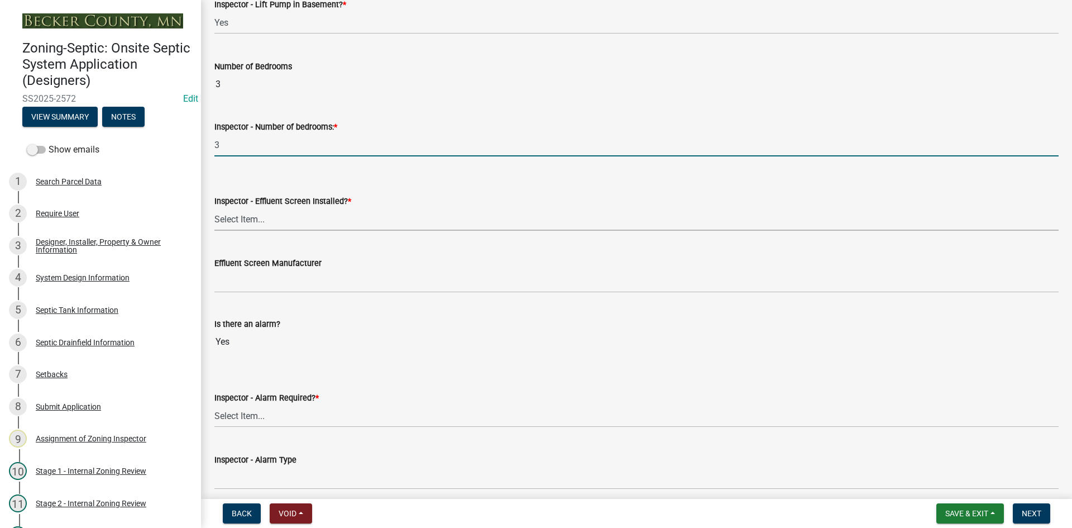
click at [255, 219] on select "Select Item... Yes No" at bounding box center [636, 219] width 844 height 23
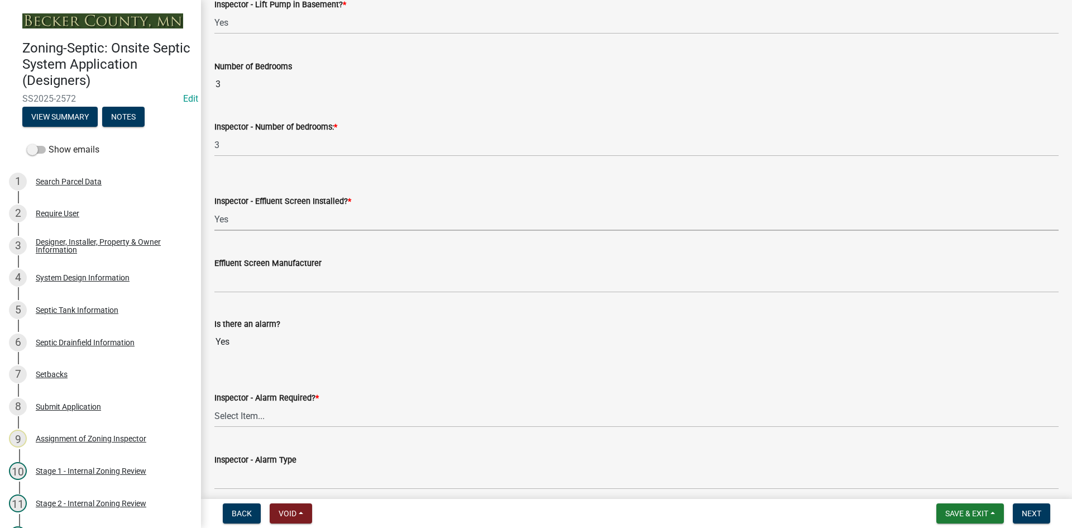
click at [214, 208] on select "Select Item... Yes No" at bounding box center [636, 219] width 844 height 23
select select "f0a1a515-fe47-4fcc-ad21-8ba0871395e8"
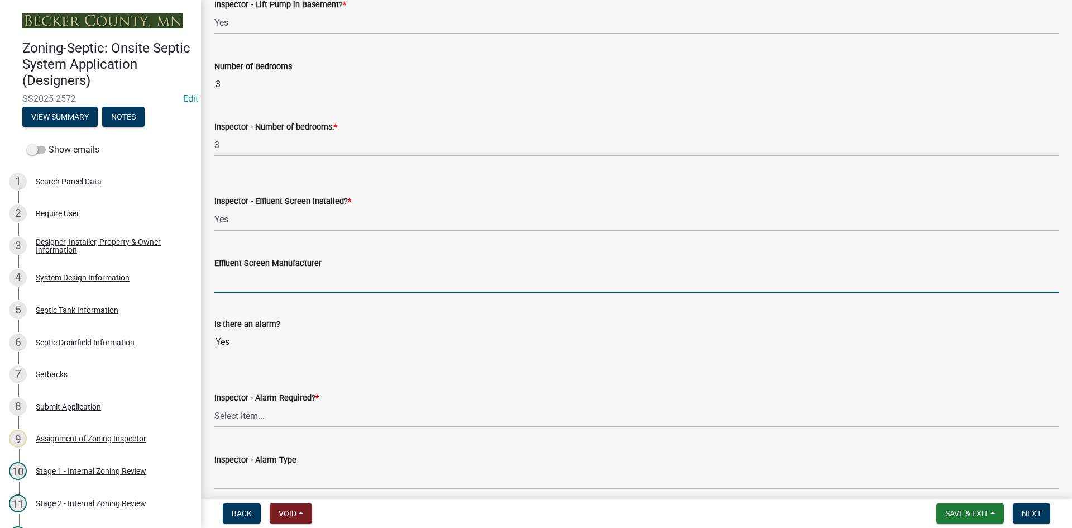
click at [256, 277] on input "Effluent Screen Manufacturer" at bounding box center [636, 281] width 844 height 23
type input "poly loc 122"
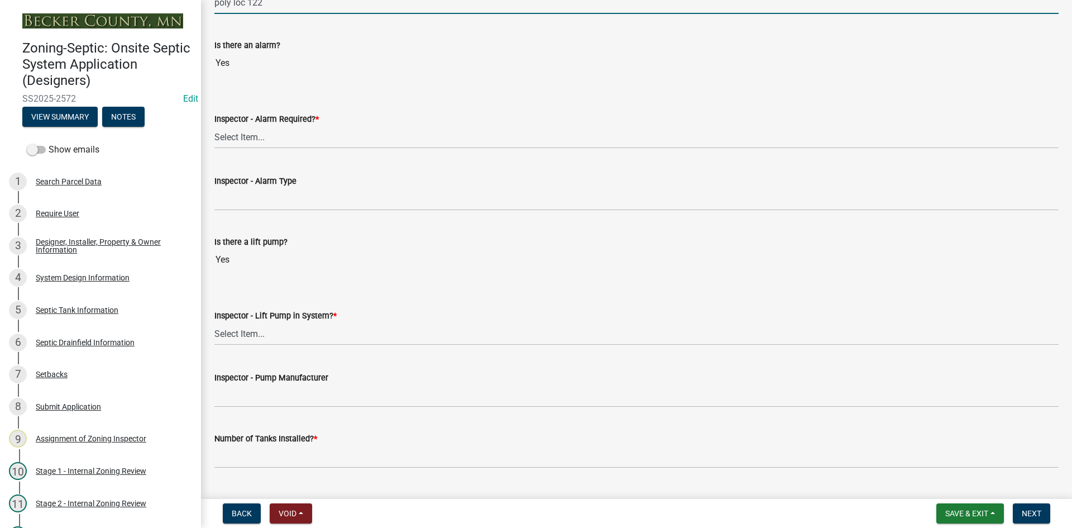
scroll to position [949, 0]
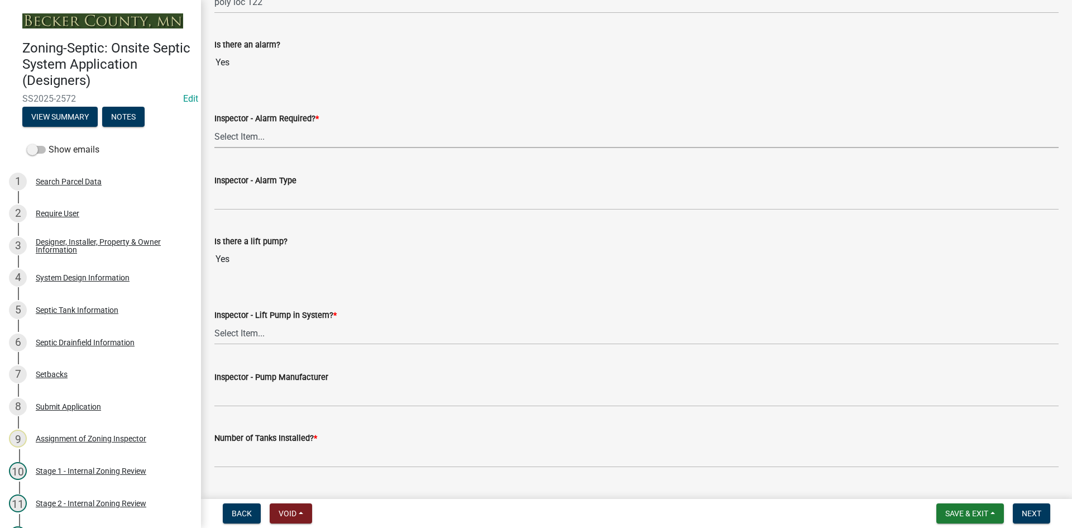
click at [242, 139] on select "Select Item... Yes No" at bounding box center [636, 136] width 844 height 23
click at [214, 125] on select "Select Item... Yes No" at bounding box center [636, 136] width 844 height 23
select select "9075ff2b-2749-45ce-aee6-f4951e9a2109"
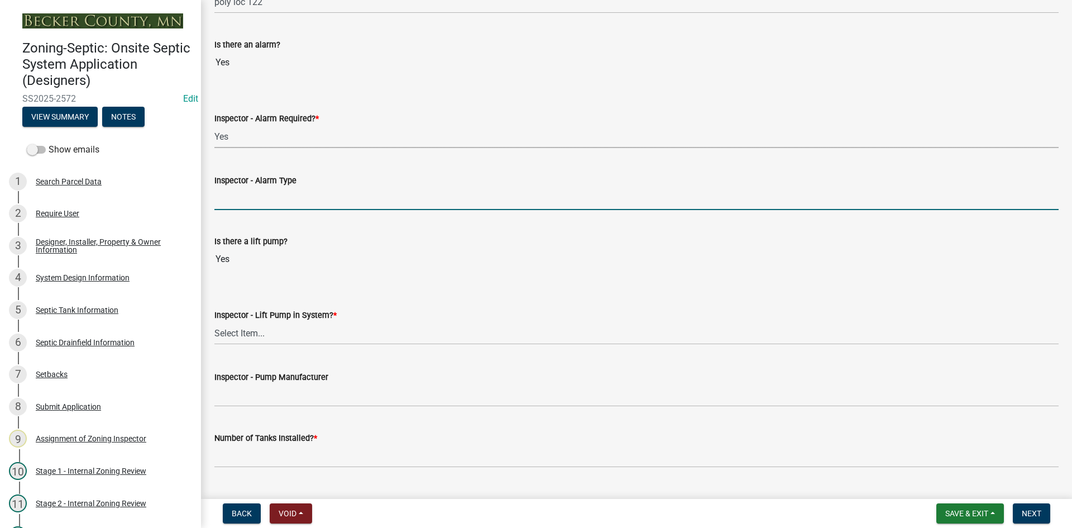
drag, startPoint x: 245, startPoint y: 197, endPoint x: 267, endPoint y: 223, distance: 34.5
click at [245, 197] on input "Inspector - Alarm Type" at bounding box center [636, 198] width 844 height 23
type input "PS PATROL"
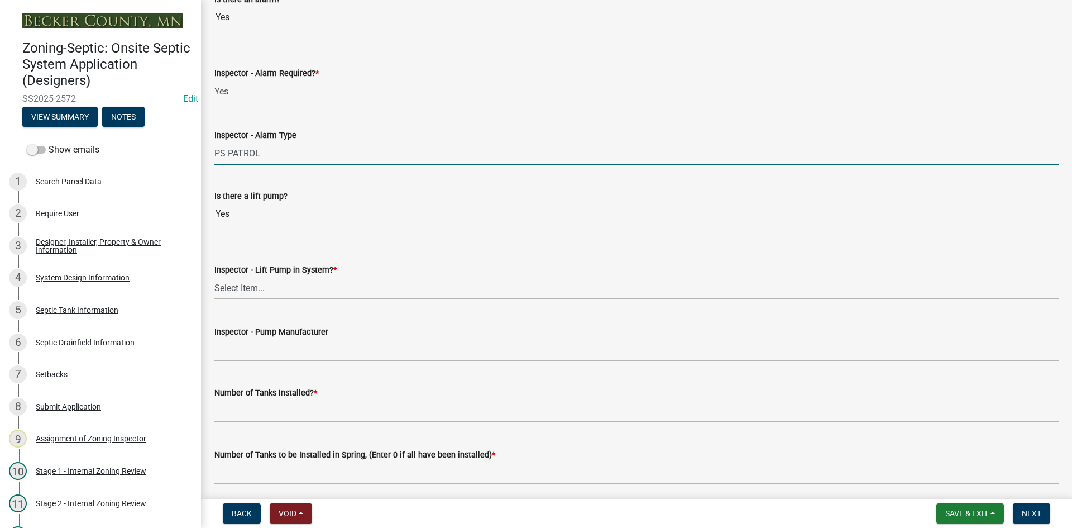
scroll to position [1061, 0]
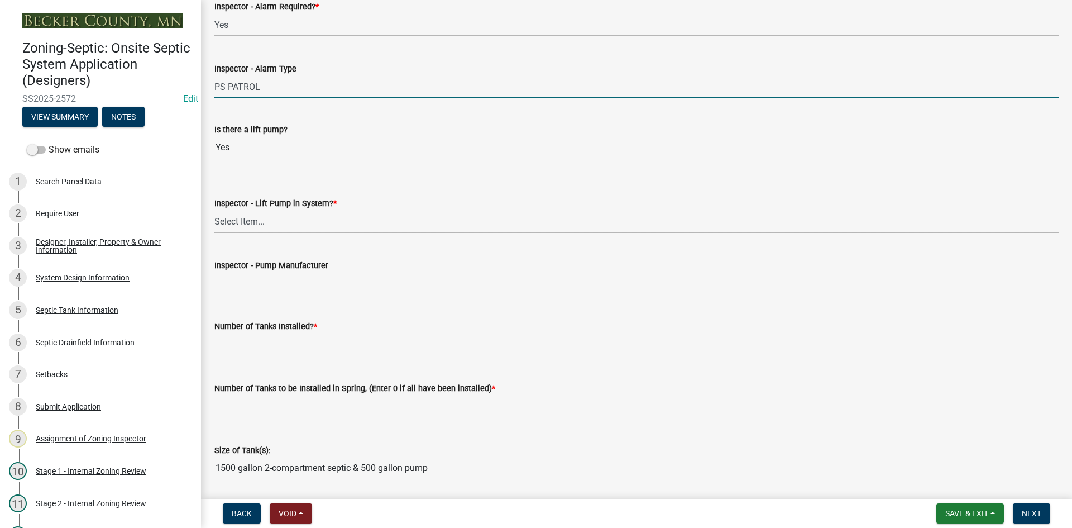
click at [236, 228] on select "Select Item... Yes No" at bounding box center [636, 221] width 844 height 23
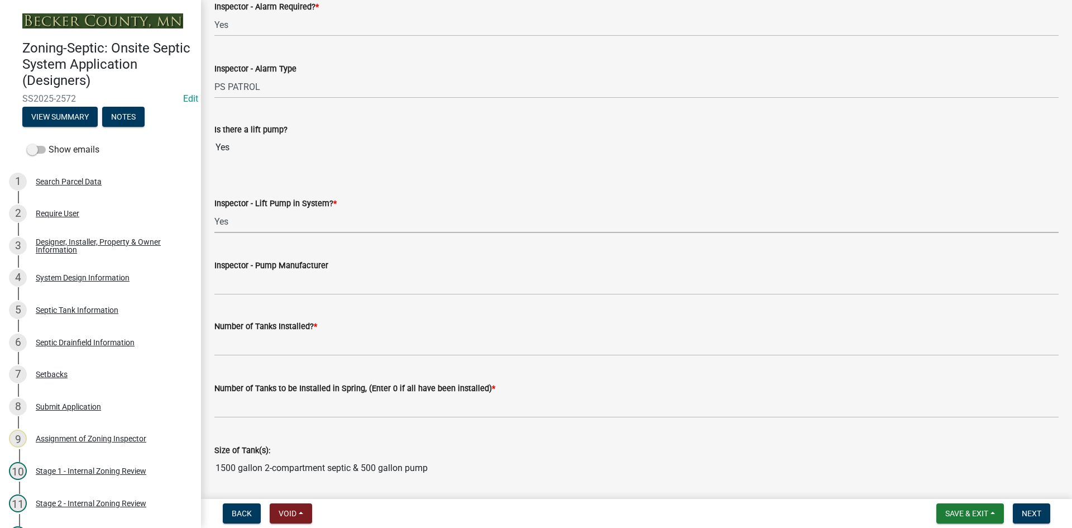
click at [214, 210] on select "Select Item... Yes No" at bounding box center [636, 221] width 844 height 23
select select "c19a0b5c-6916-4435-8c22-bdddceeea52a"
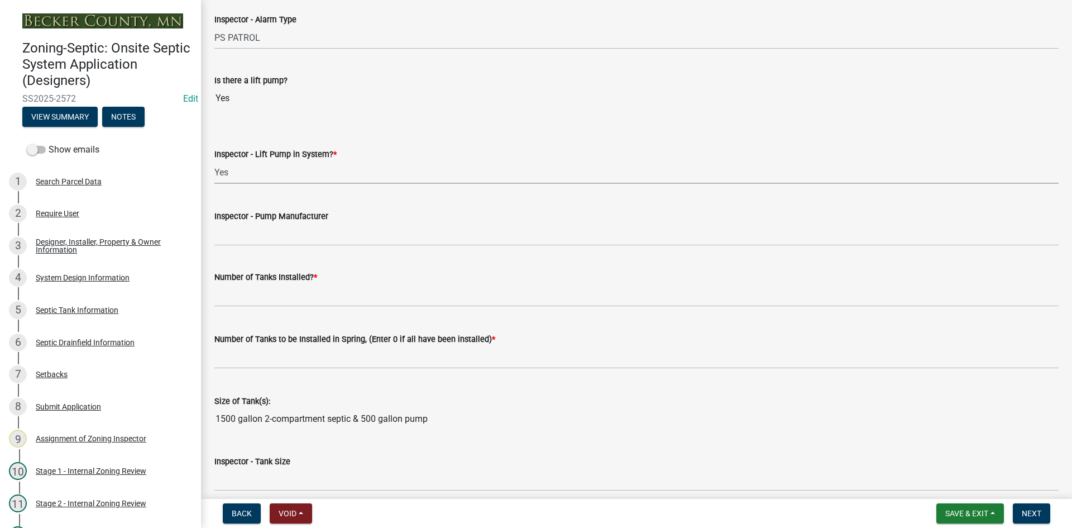
scroll to position [1172, 0]
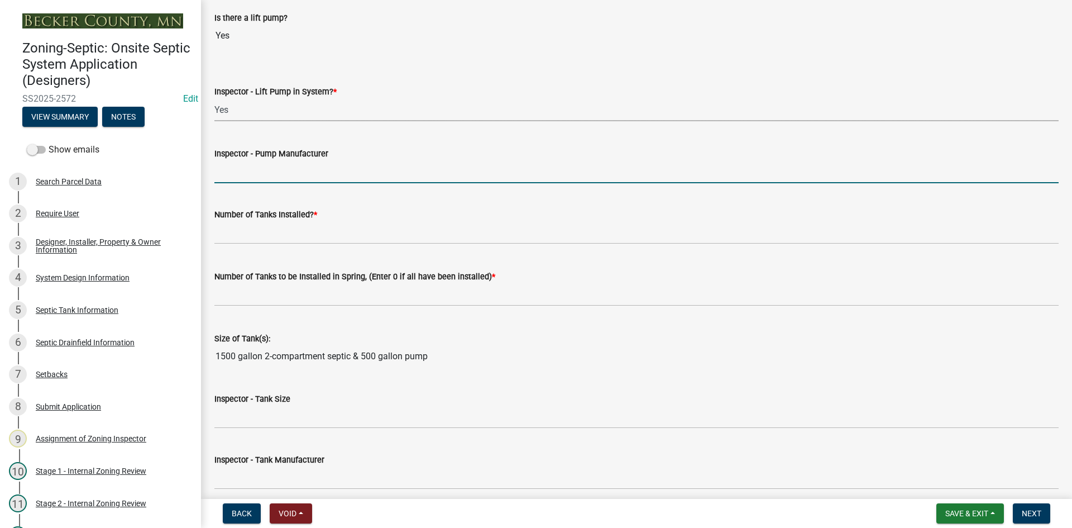
click at [255, 173] on input "Inspector - Pump Manufacturer" at bounding box center [636, 171] width 844 height 23
drag, startPoint x: 252, startPoint y: 171, endPoint x: 357, endPoint y: 164, distance: 104.6
click at [356, 164] on input "GOULDS 0311" at bounding box center [636, 171] width 844 height 23
type input "GOULDS epo4"
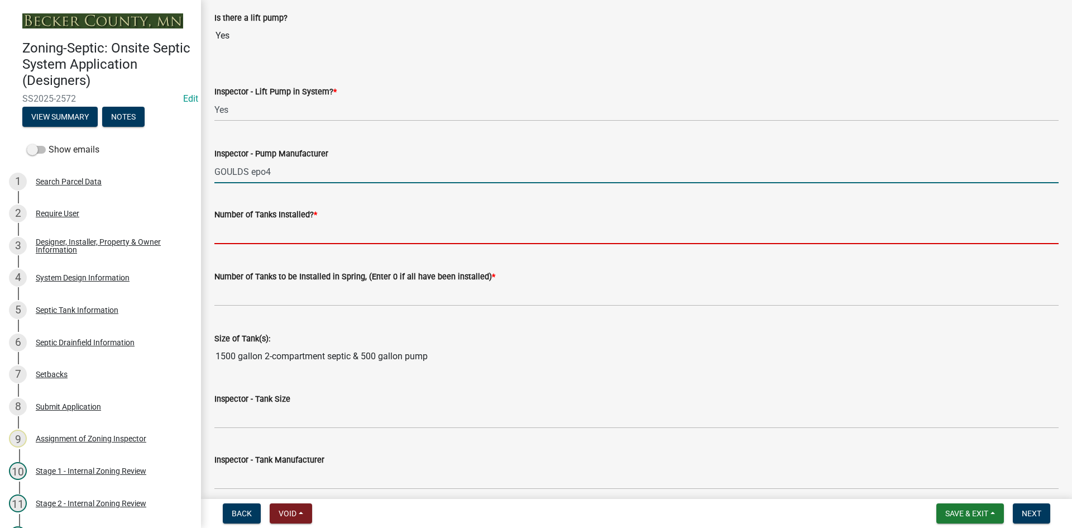
click at [261, 235] on input "text" at bounding box center [636, 232] width 844 height 23
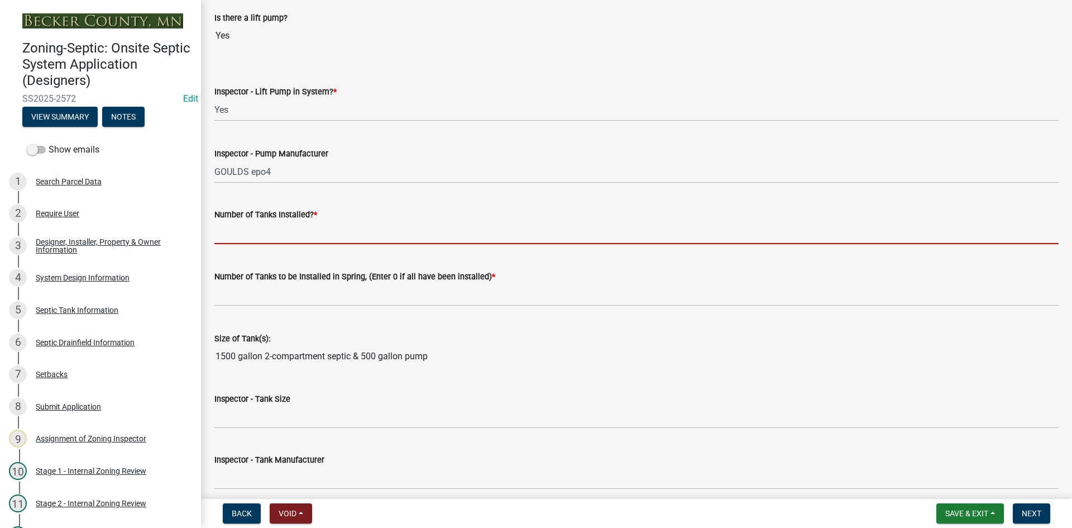
type input "2"
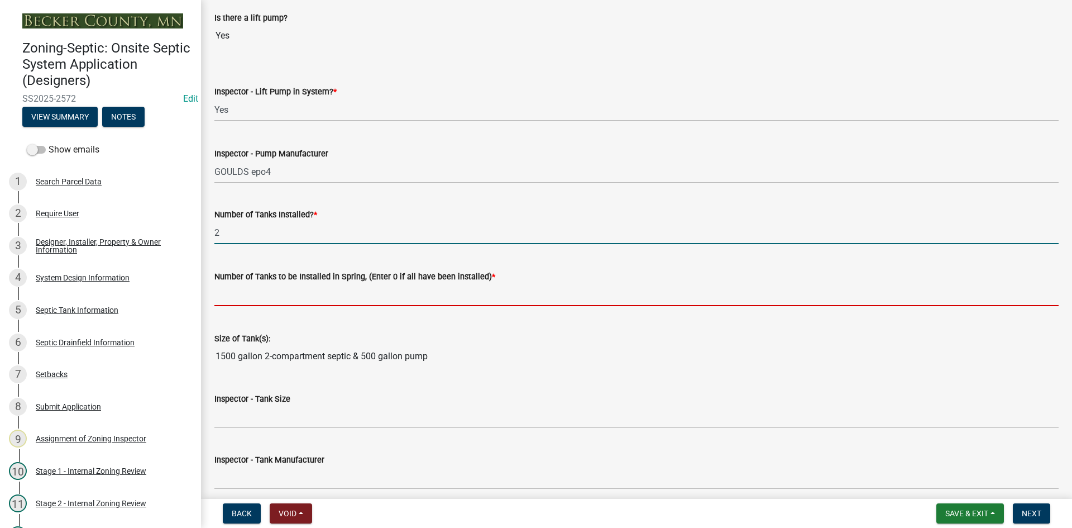
click at [273, 293] on input "text" at bounding box center [636, 294] width 844 height 23
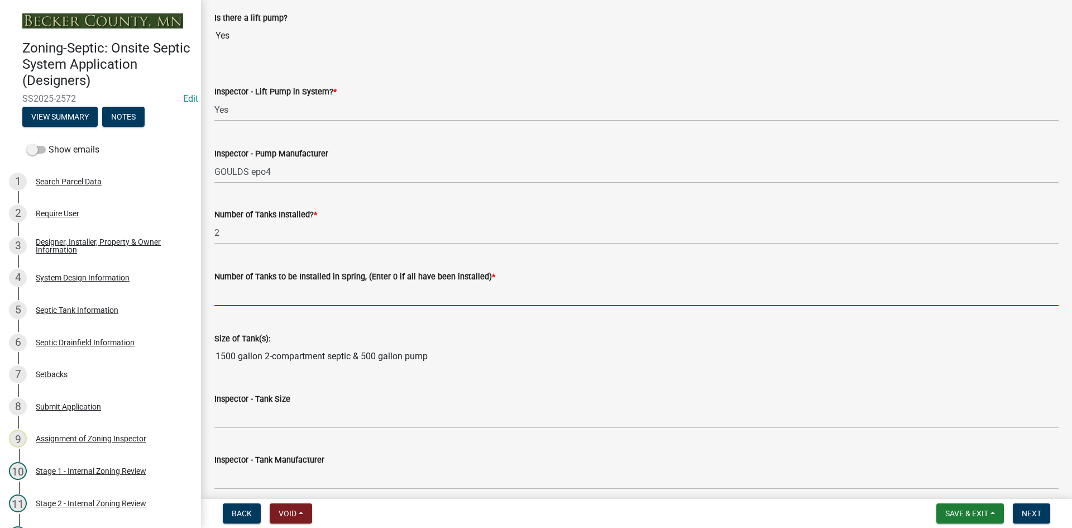
type input "0"
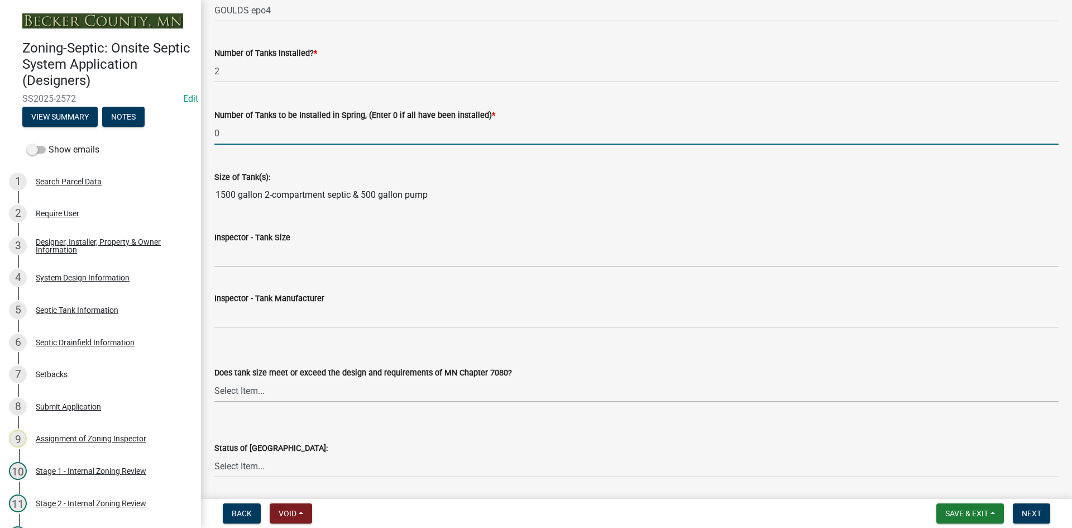
scroll to position [1340, 0]
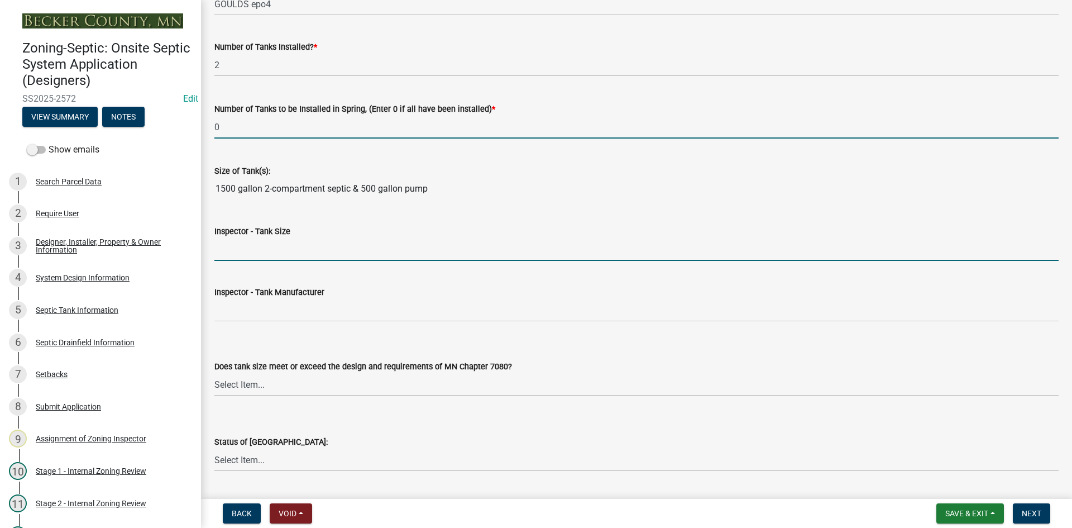
click at [248, 252] on input "Inspector - Tank Size" at bounding box center [636, 249] width 844 height 23
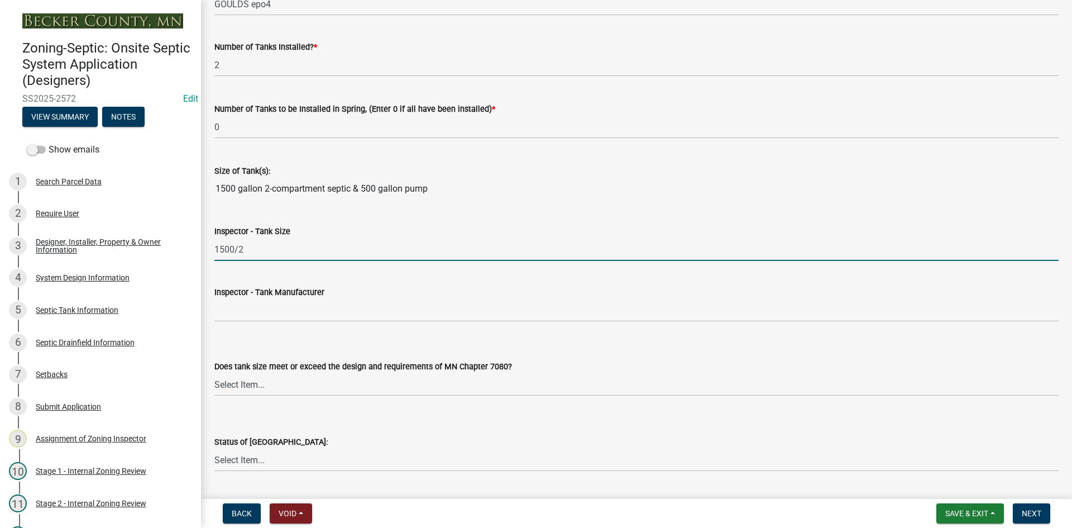
click at [263, 255] on input "1500/2" at bounding box center [636, 249] width 844 height 23
type input "1500/2-500"
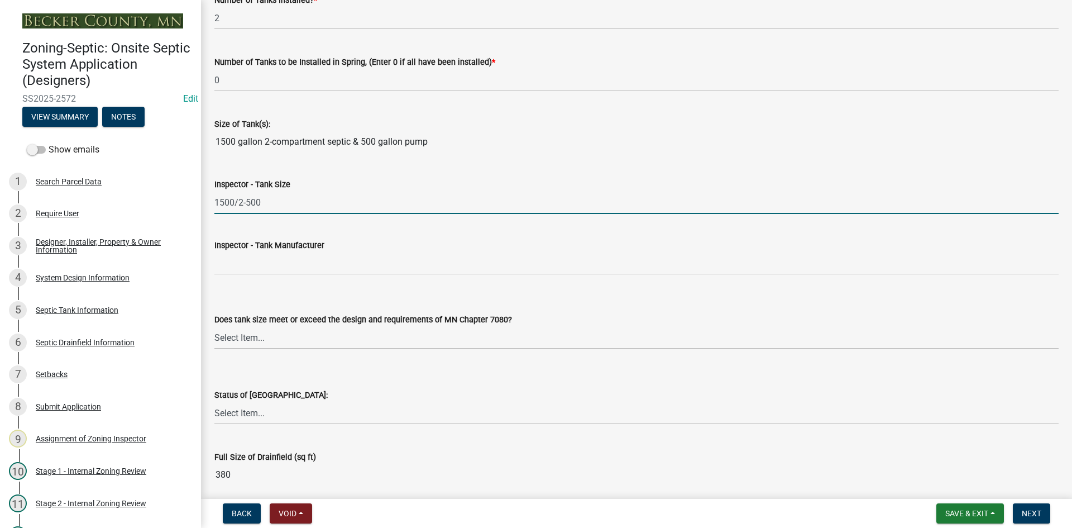
scroll to position [1452, 0]
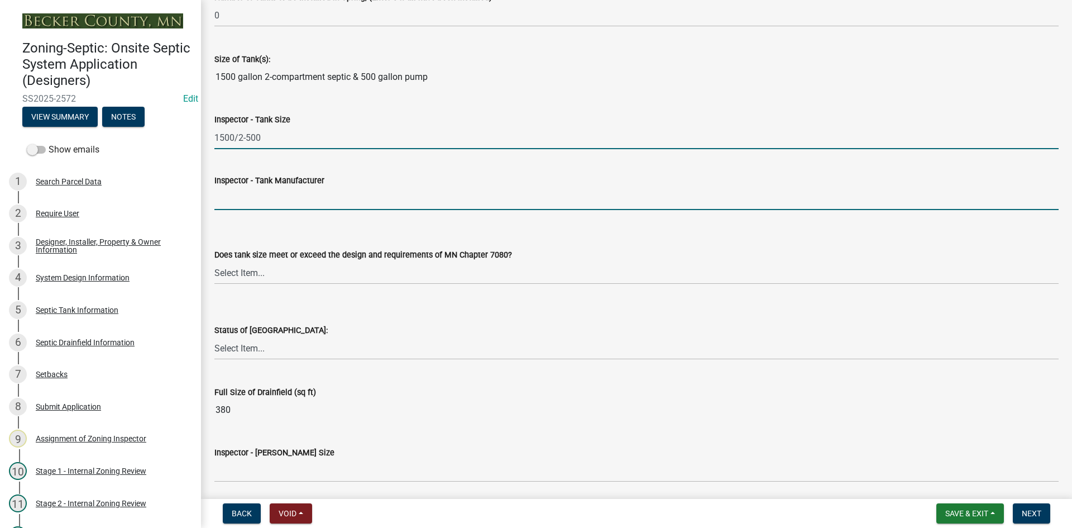
click at [255, 204] on input "Inspector - Tank Manufacturer" at bounding box center [636, 198] width 844 height 23
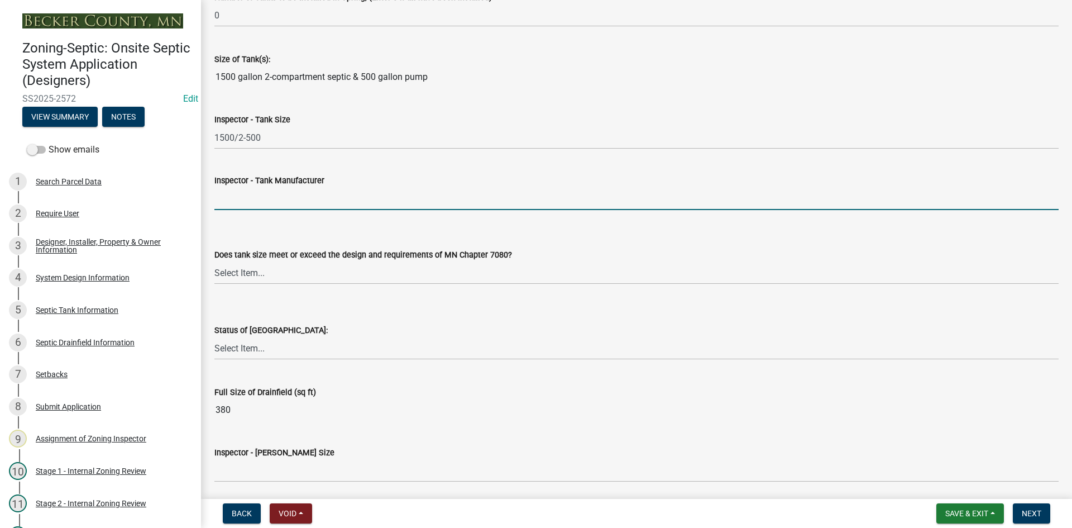
type input "BROWN/[PERSON_NAME]"
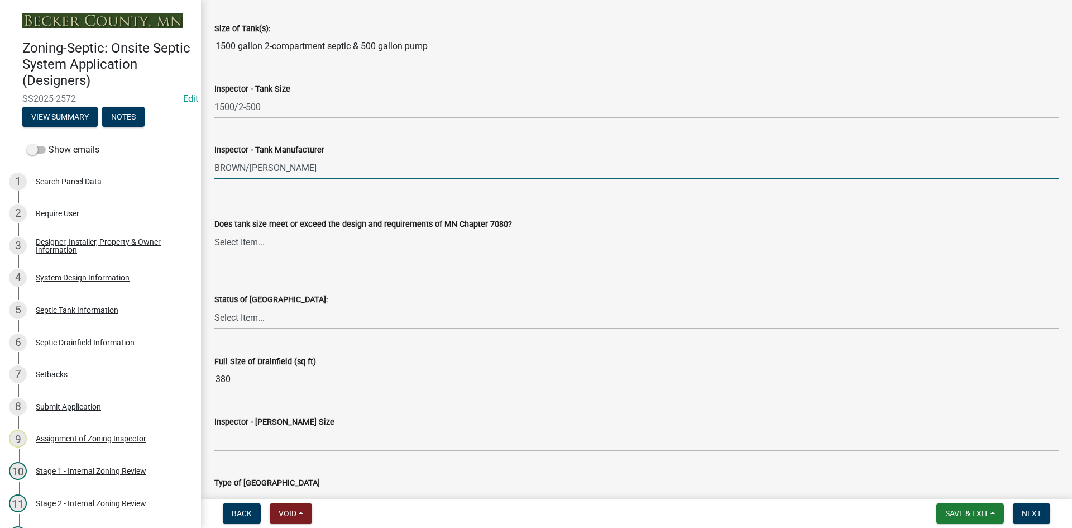
scroll to position [1507, 0]
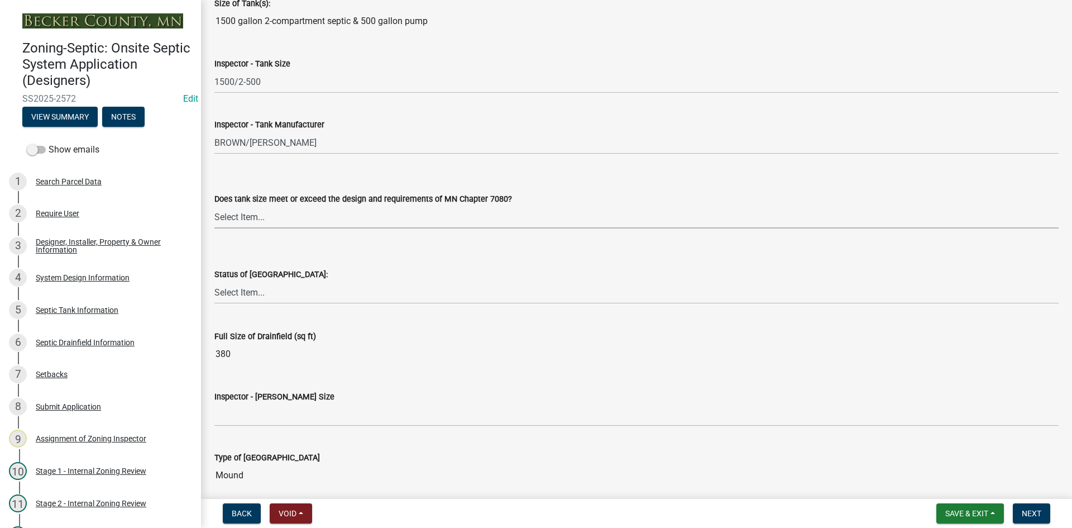
click at [257, 218] on select "Select Item... Yes No Existing" at bounding box center [636, 216] width 844 height 23
click at [214, 205] on select "Select Item... Yes No Existing" at bounding box center [636, 216] width 844 height 23
select select "f7794d6a-556a-43dc-97be-878f47e346d8"
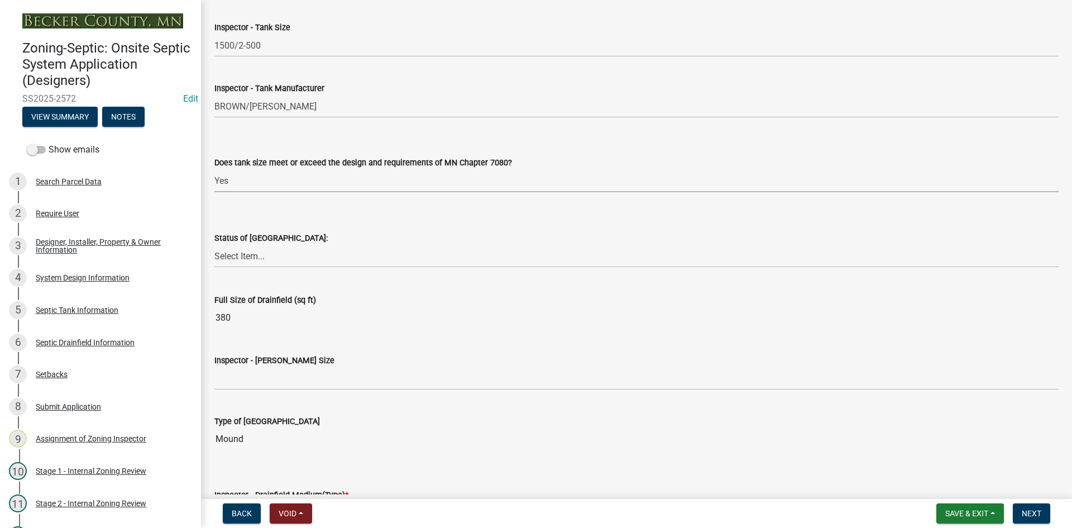
scroll to position [1563, 0]
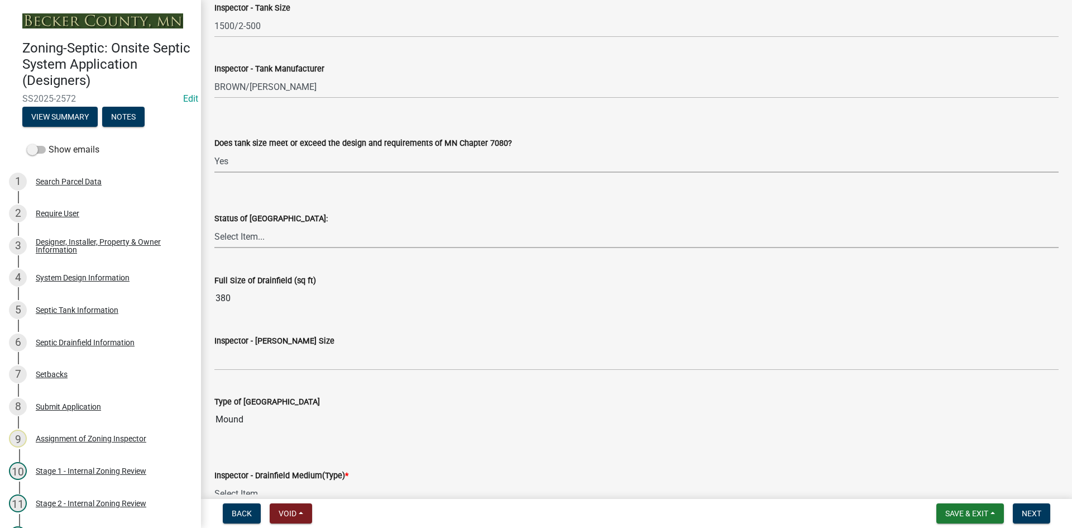
click at [257, 233] on select "Select Item... No Drainfield Drainfield Installed [GEOGRAPHIC_DATA] to Be Insta…" at bounding box center [636, 236] width 844 height 23
click at [214, 225] on select "Select Item... No Drainfield Drainfield Installed [GEOGRAPHIC_DATA] to Be Insta…" at bounding box center [636, 236] width 844 height 23
select select "9376207c-987b-4580-9786-4fe9435ab5e6"
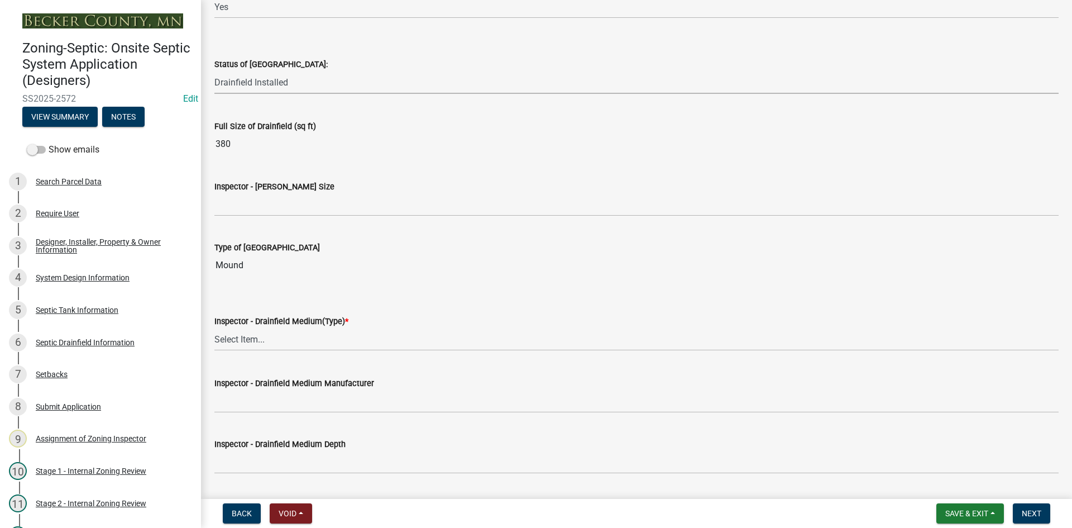
scroll to position [1731, 0]
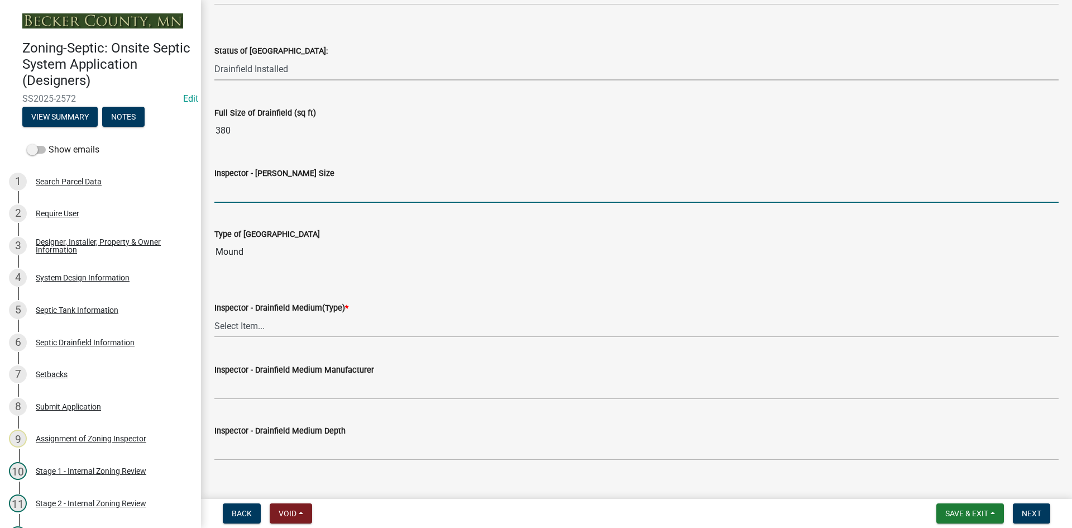
click at [260, 193] on input "Inspector - [PERSON_NAME] Size" at bounding box center [636, 191] width 844 height 23
type input "10x38 rock bed"
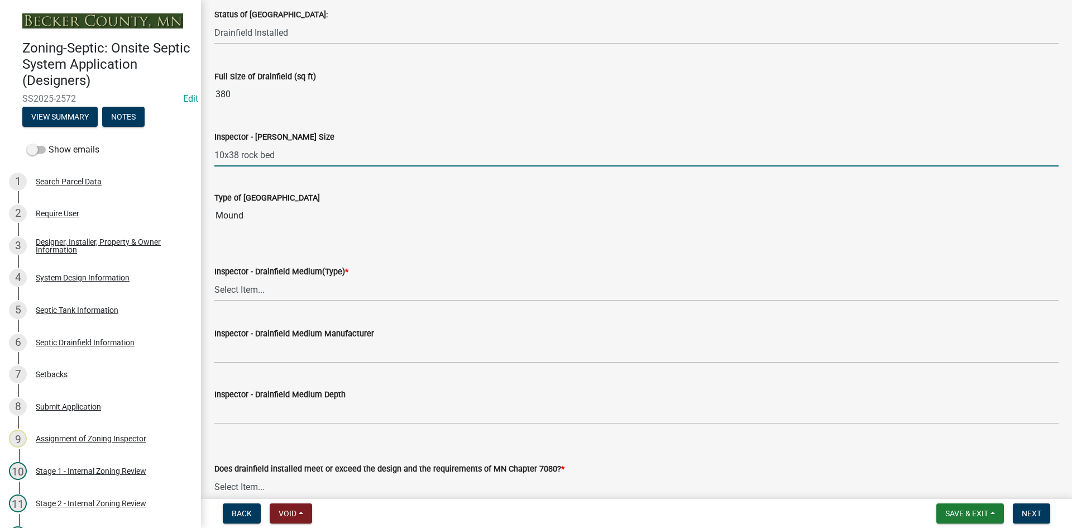
scroll to position [1787, 0]
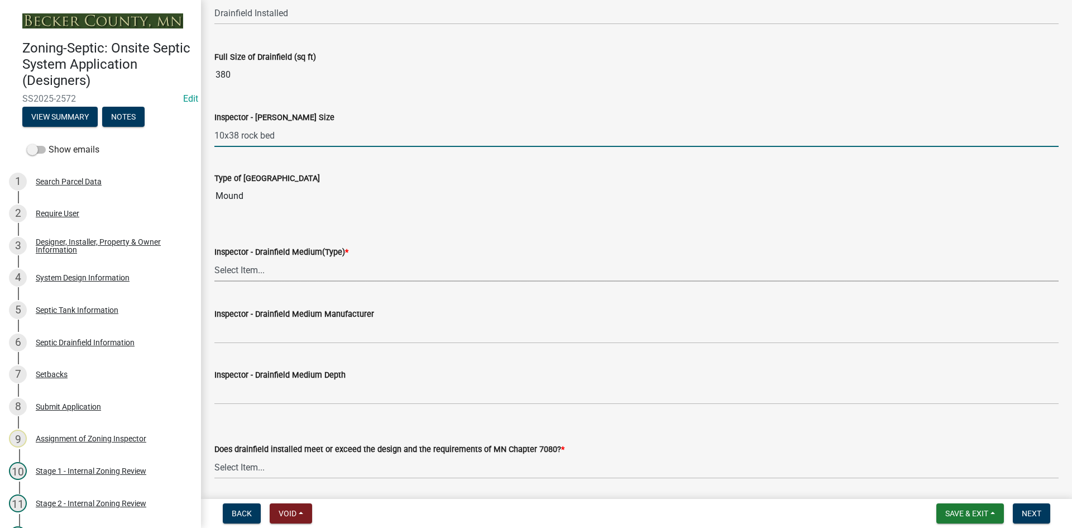
click at [248, 276] on select "Select Item... Chamber Trench Rock Trench Gravelless Mound Pressure Bed Seepage…" at bounding box center [636, 270] width 844 height 23
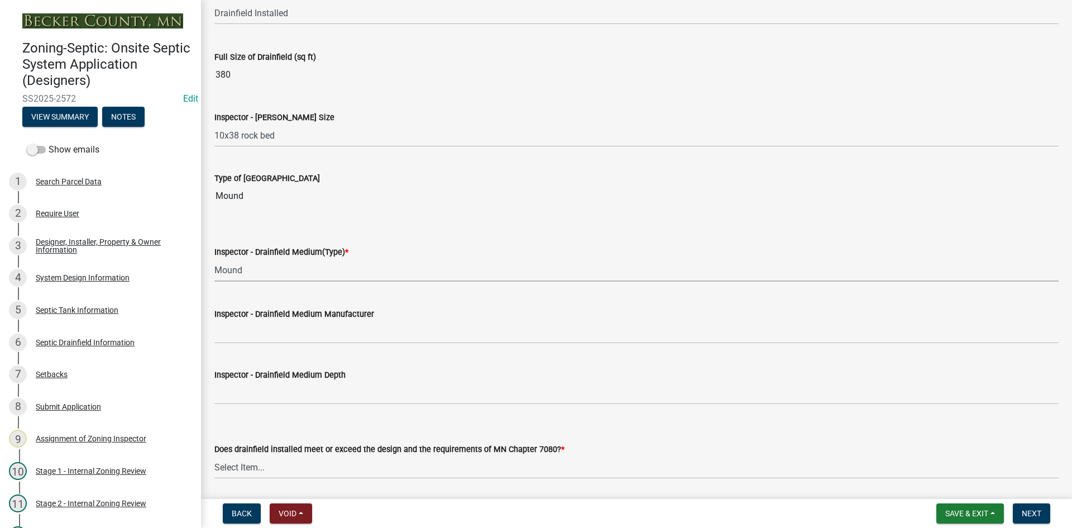
click at [214, 259] on select "Select Item... Chamber Trench Rock Trench Gravelless Mound Pressure Bed Seepage…" at bounding box center [636, 270] width 844 height 23
select select "d0fc35b5-23a5-4a64-97d6-4937a1f9afff"
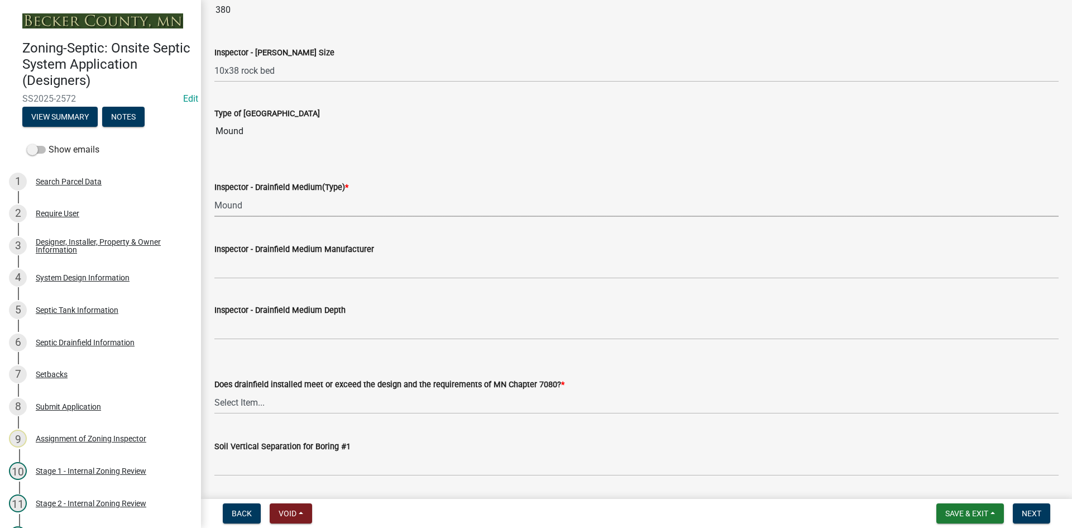
scroll to position [1954, 0]
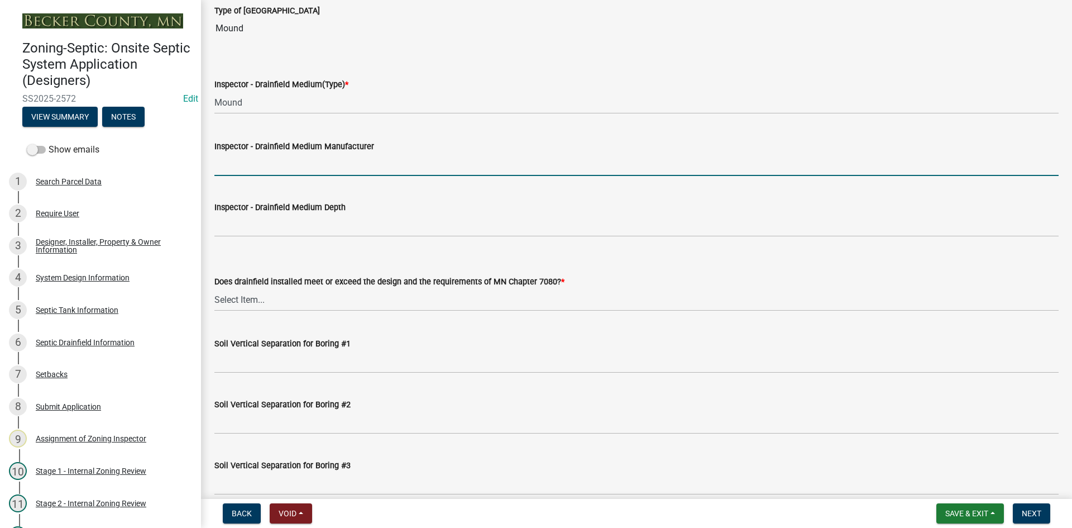
click at [264, 166] on input "Inspector - Drainfield Medium Manufacturer" at bounding box center [636, 164] width 844 height 23
type input "rock"
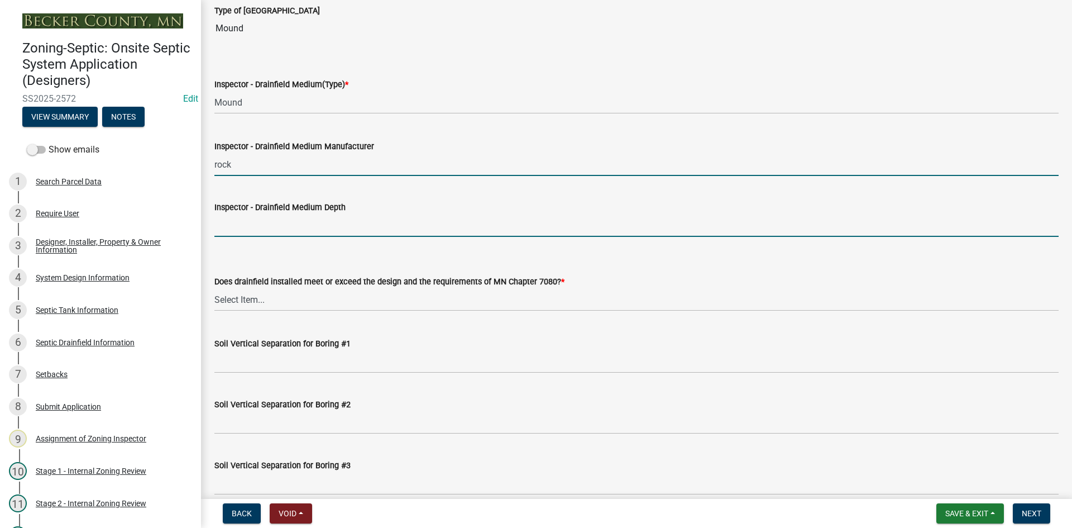
click at [267, 221] on input "Inspector - Drainfield Medium Depth" at bounding box center [636, 225] width 844 height 23
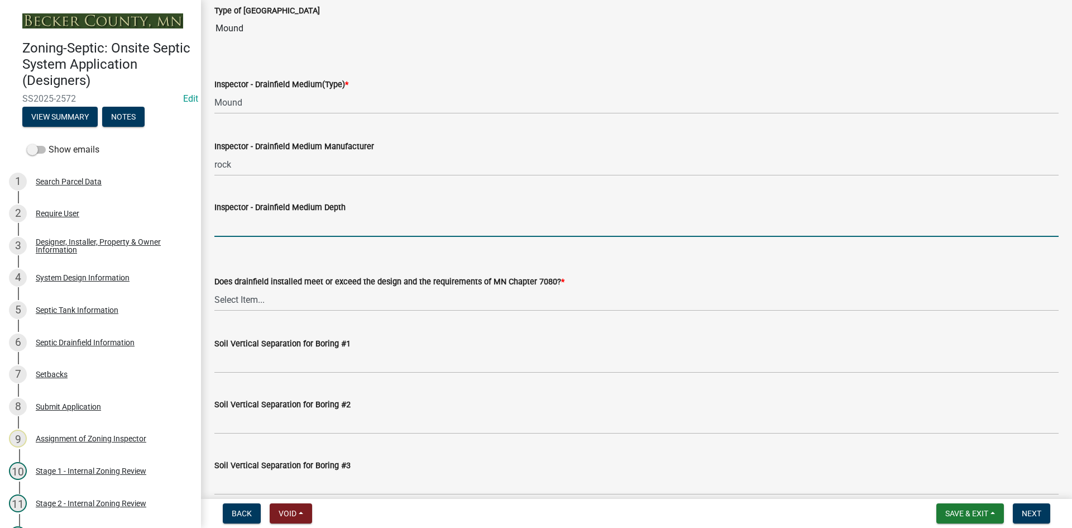
type input "9""
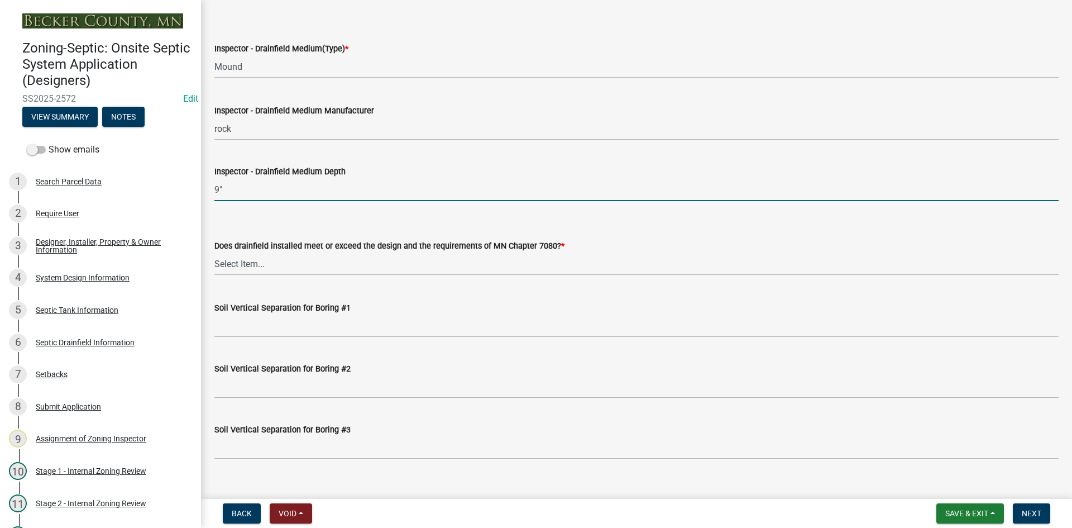
scroll to position [2010, 0]
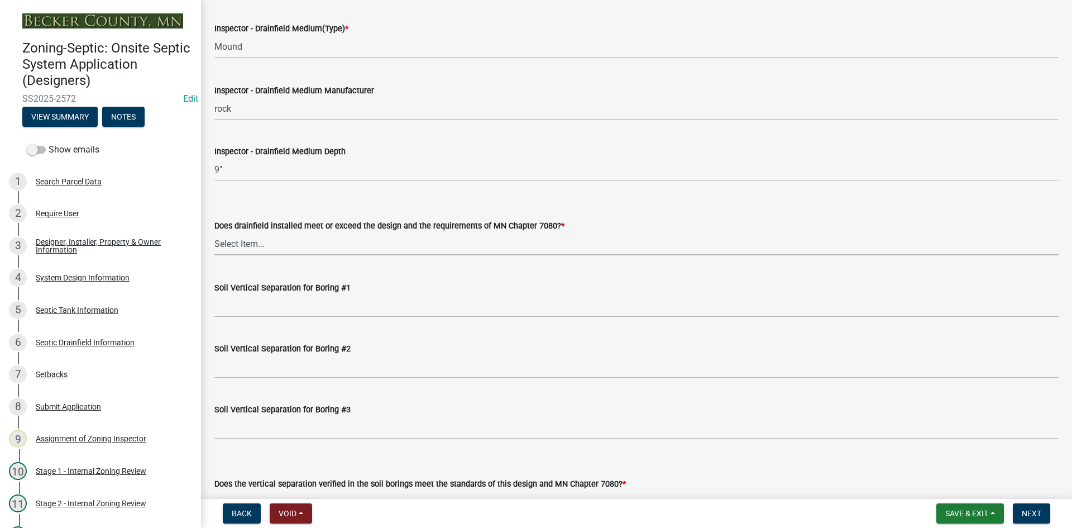
click at [252, 239] on select "Select Item... Yes No" at bounding box center [636, 243] width 844 height 23
click at [214, 232] on select "Select Item... Yes No" at bounding box center [636, 243] width 844 height 23
select select "53e8394b-4ec8-472b-acba-27f64a4dcc6d"
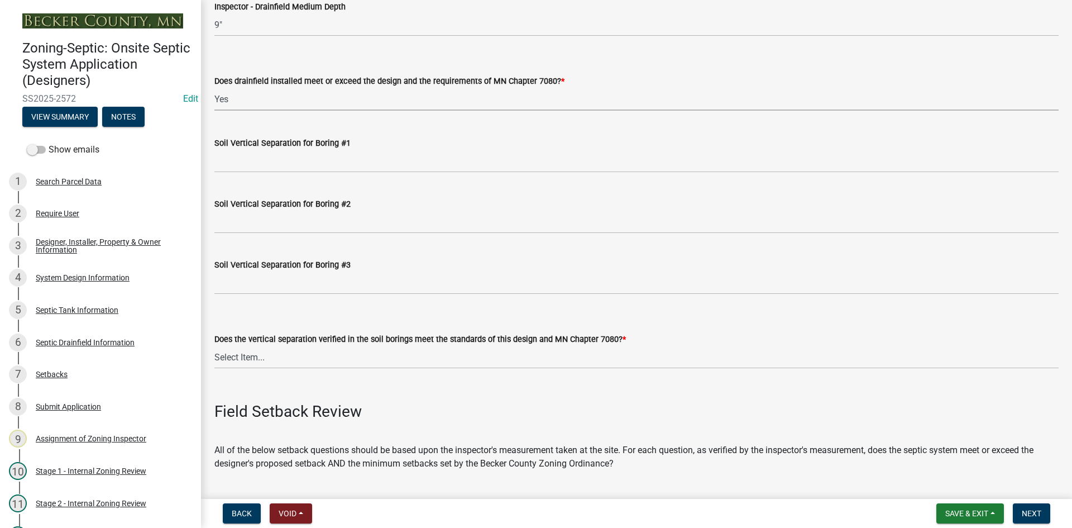
scroll to position [2177, 0]
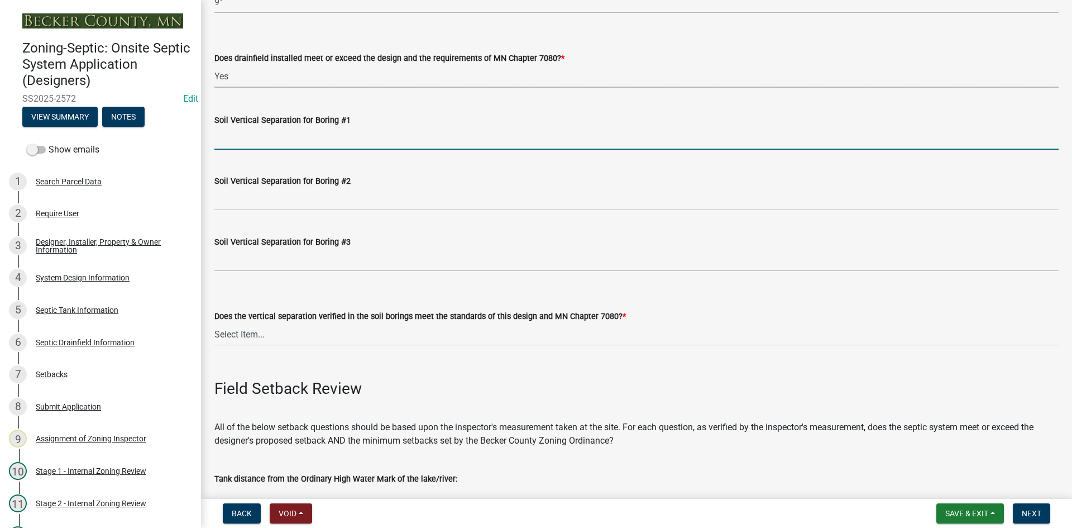
click at [232, 145] on input "Soil Vertical Separation for Boring #1" at bounding box center [636, 138] width 844 height 23
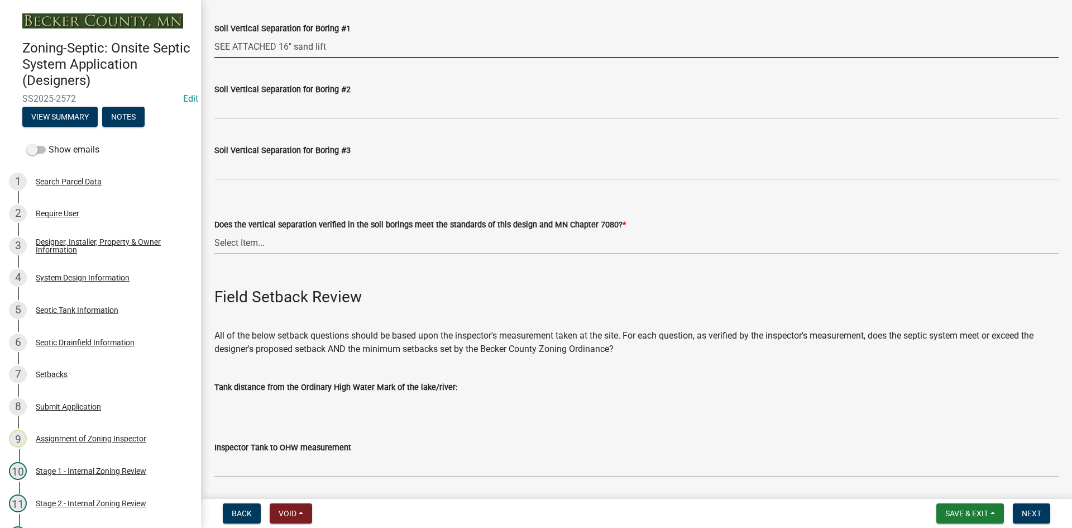
scroll to position [2289, 0]
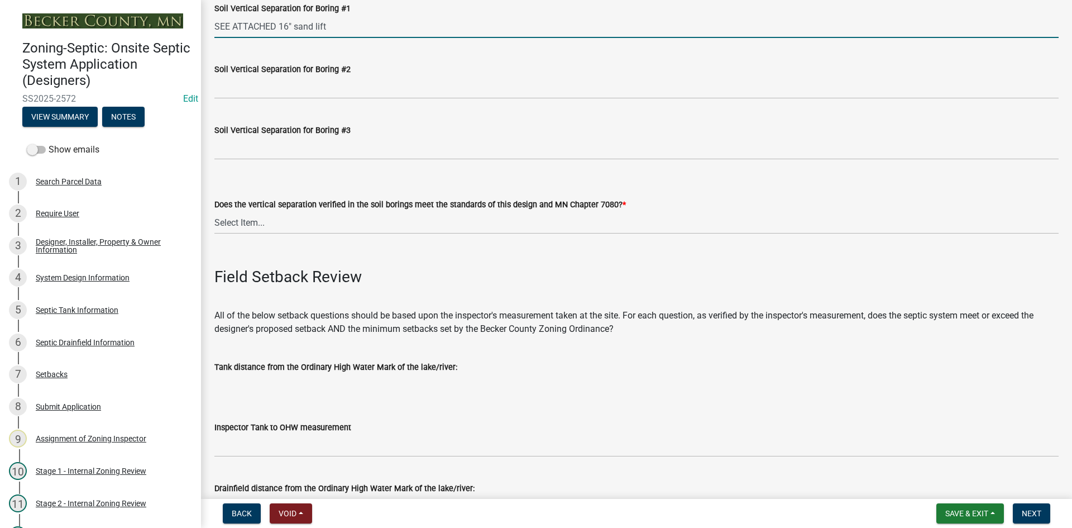
type input "SEE ATTACHED 16" sand lift"
click at [227, 228] on select "Select Item... Yes No" at bounding box center [636, 222] width 844 height 23
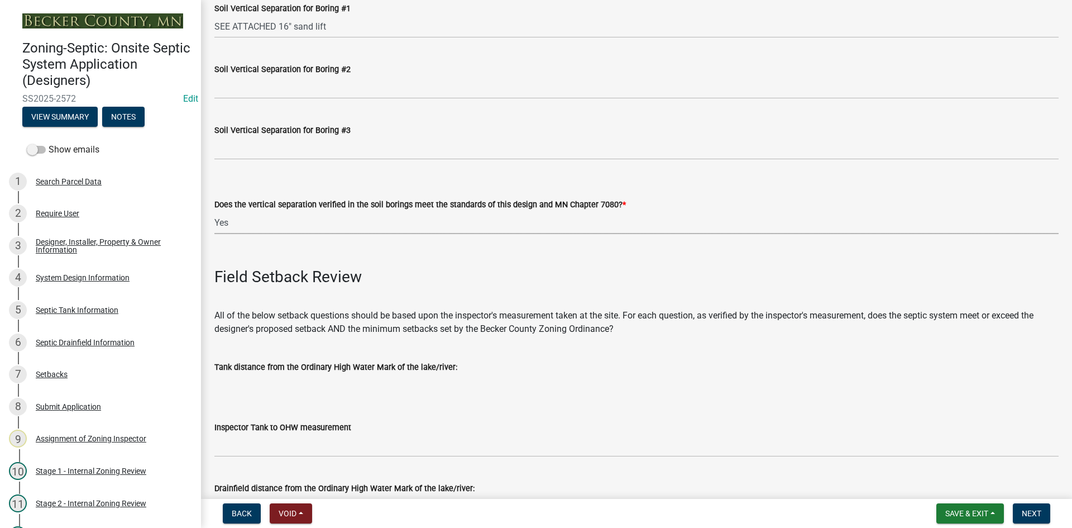
click at [214, 211] on select "Select Item... Yes No" at bounding box center [636, 222] width 844 height 23
select select "eedfbf44-dce3-4c21-89bd-6d851115dab7"
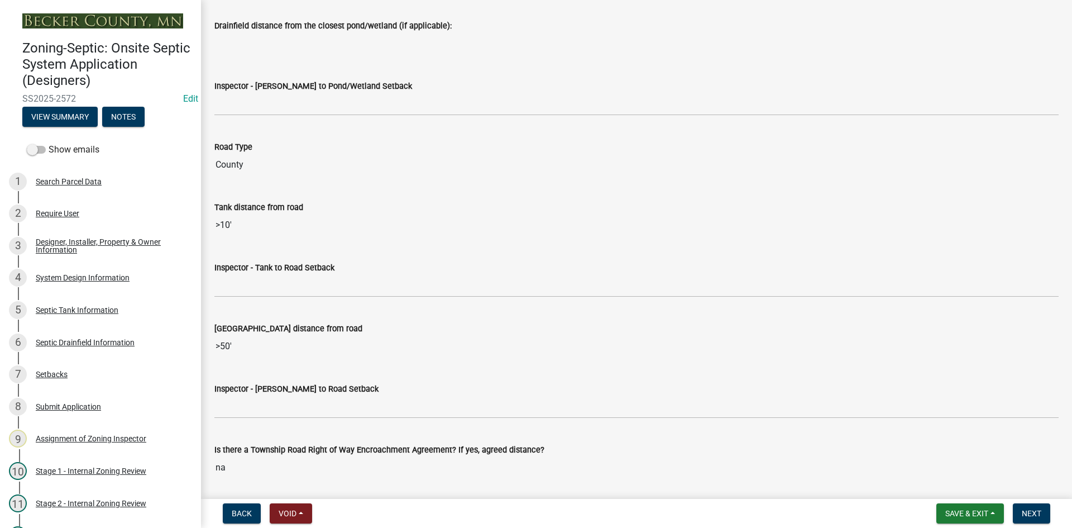
scroll to position [3127, 0]
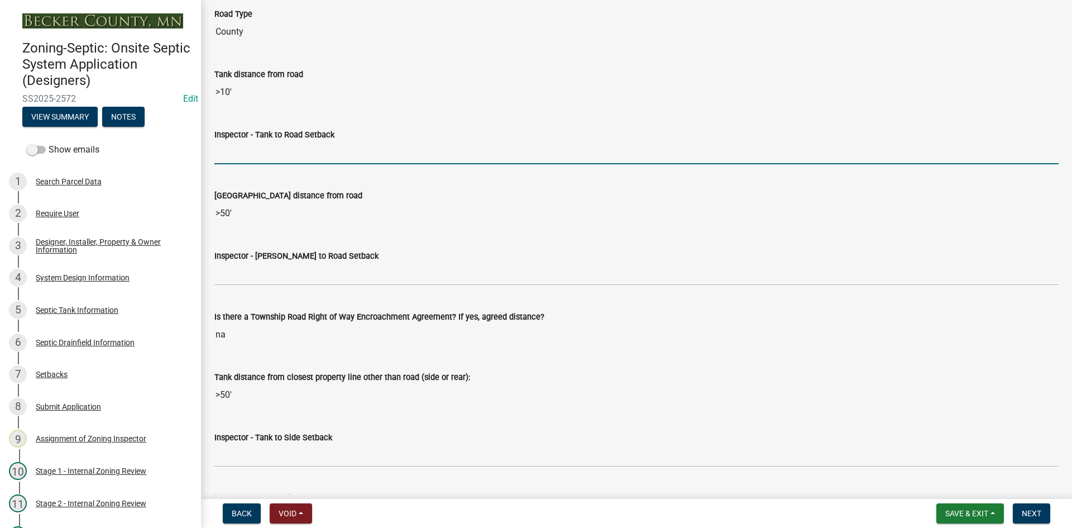
click at [247, 156] on input "Inspector - Tank to Road Setback" at bounding box center [636, 152] width 844 height 23
click at [247, 151] on input "Inspector - Tank to Road Setback" at bounding box center [636, 152] width 844 height 23
click at [245, 151] on input "Inspector - Tank to Road Setback" at bounding box center [636, 152] width 844 height 23
click at [228, 154] on input "Inspector - Tank to Road Setback" at bounding box center [636, 152] width 844 height 23
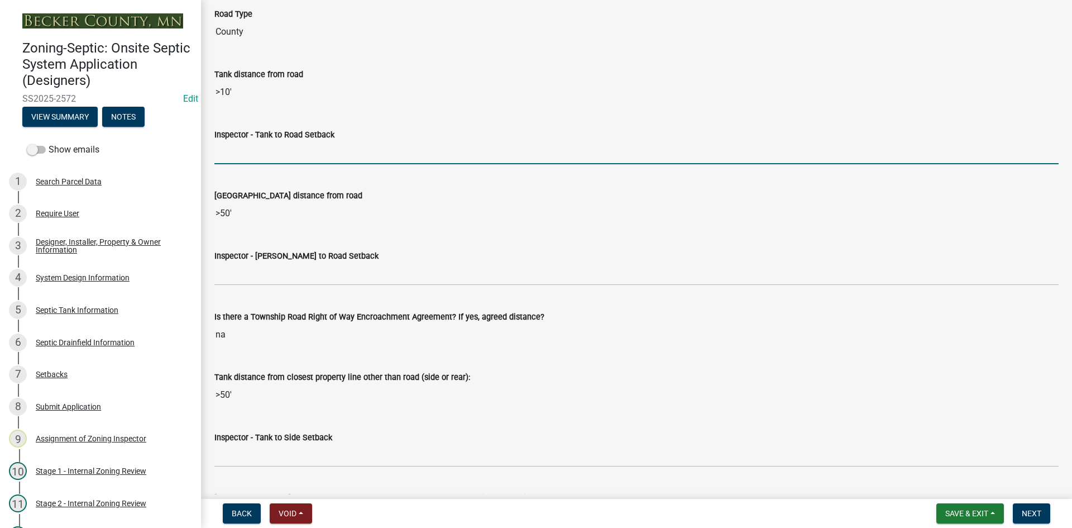
click at [228, 154] on input "Inspector - Tank to Road Setback" at bounding box center [636, 152] width 844 height 23
click at [229, 150] on input "Inspector - Tank to Road Setback" at bounding box center [636, 152] width 844 height 23
type input "10"
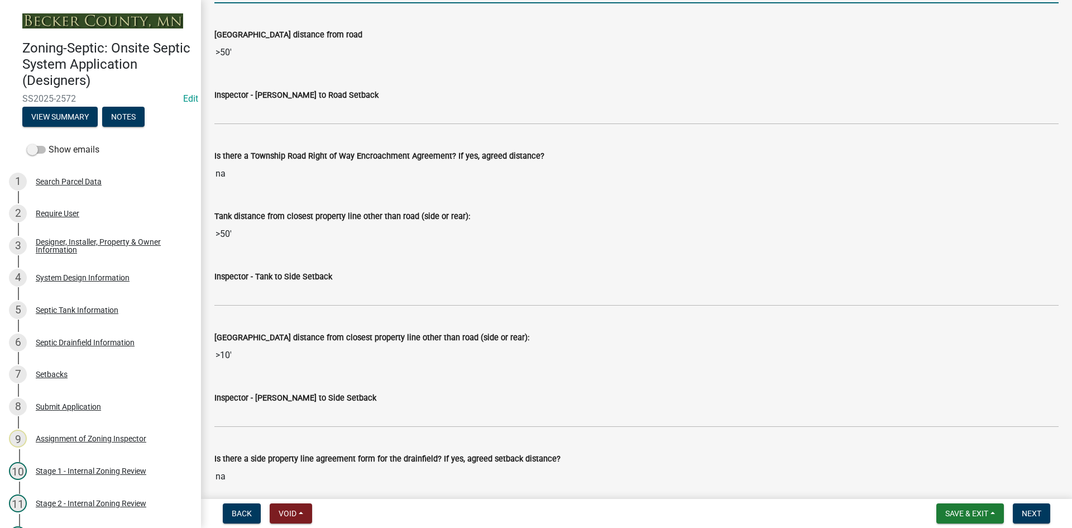
scroll to position [3294, 0]
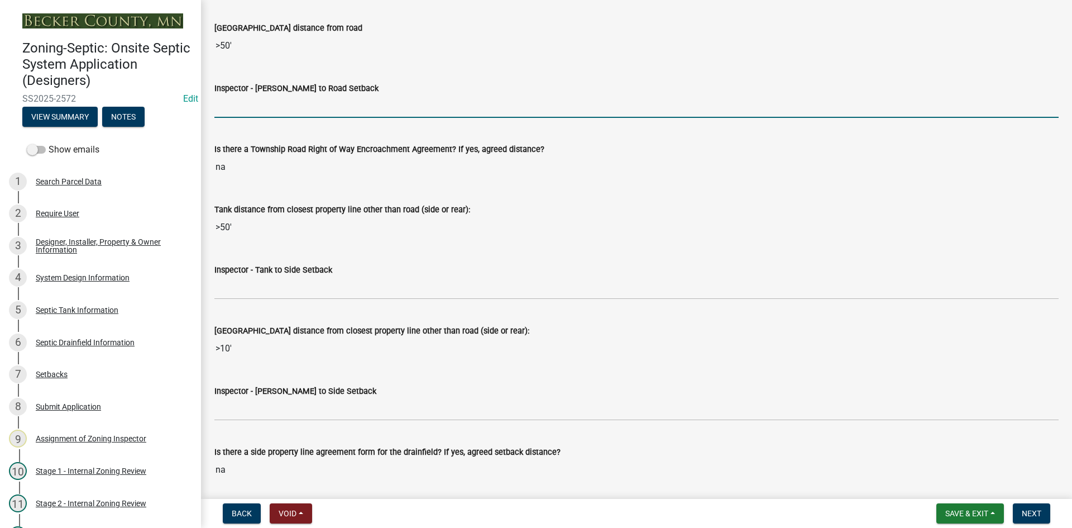
drag, startPoint x: 246, startPoint y: 107, endPoint x: 255, endPoint y: 106, distance: 9.0
click at [247, 107] on input "Inspector - [PERSON_NAME] to Road Setback" at bounding box center [636, 106] width 844 height 23
type input "10"
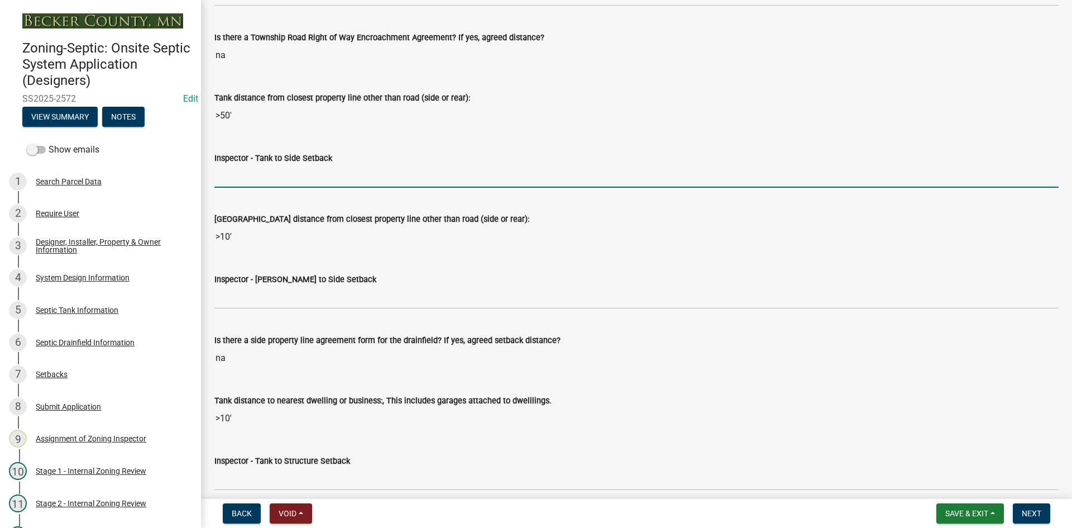
click at [253, 171] on input "Inspector - Tank to Side Setback" at bounding box center [636, 176] width 844 height 23
type input "10"
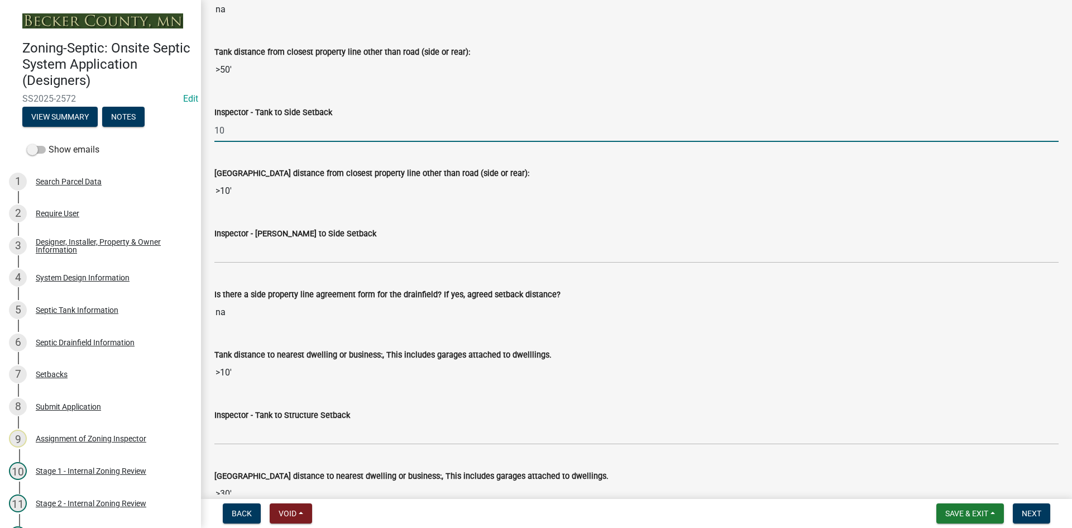
scroll to position [3517, 0]
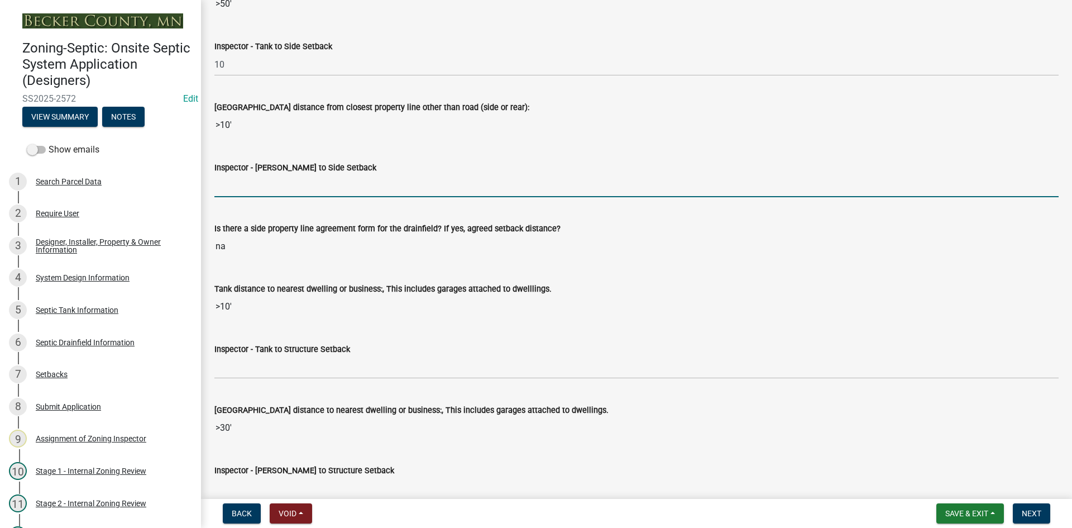
click at [260, 191] on input "Inspector - [PERSON_NAME] to Side Setback" at bounding box center [636, 185] width 844 height 23
type input "10"
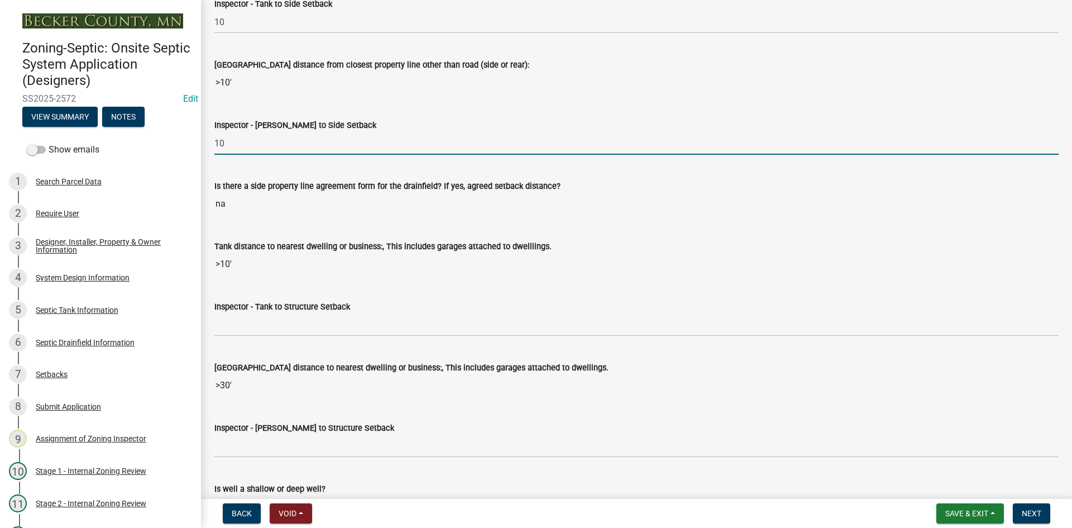
scroll to position [3629, 0]
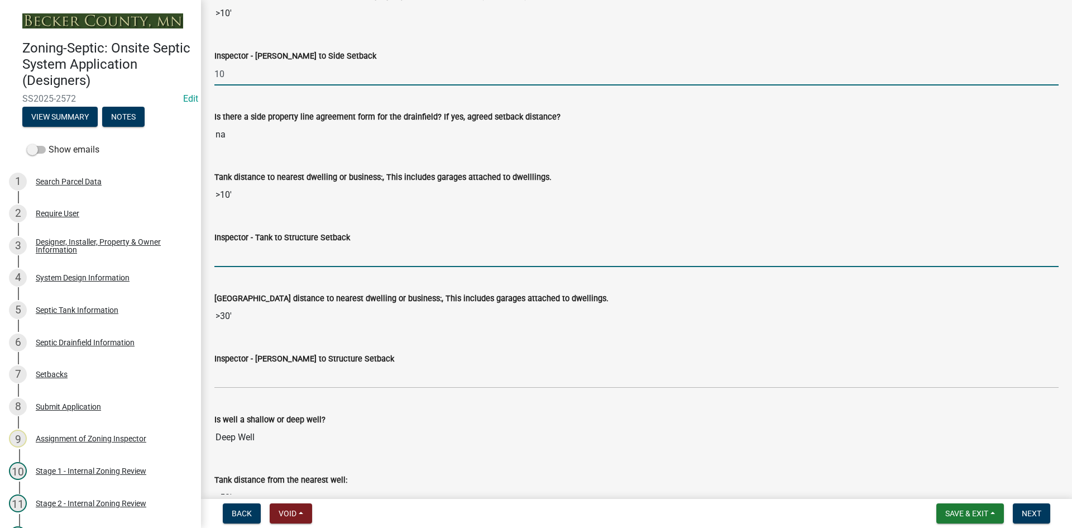
click at [240, 265] on input "Inspector - Tank to Structure Setback" at bounding box center [636, 255] width 844 height 23
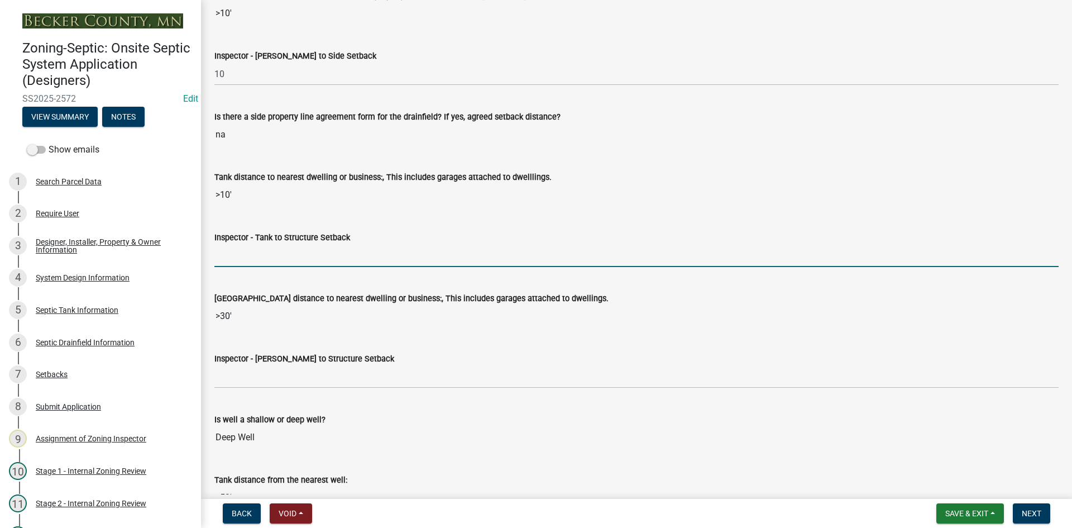
type input "10+"
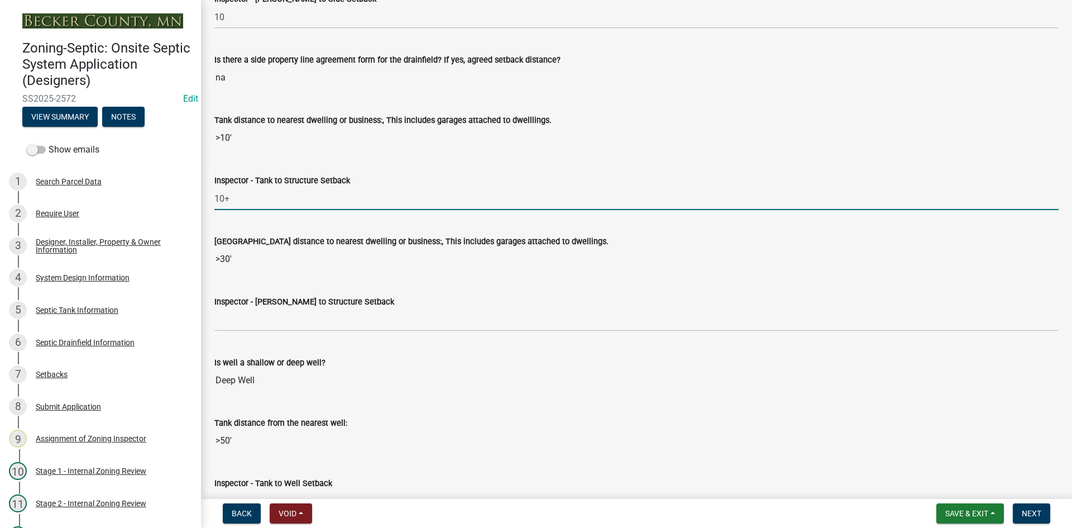
scroll to position [3741, 0]
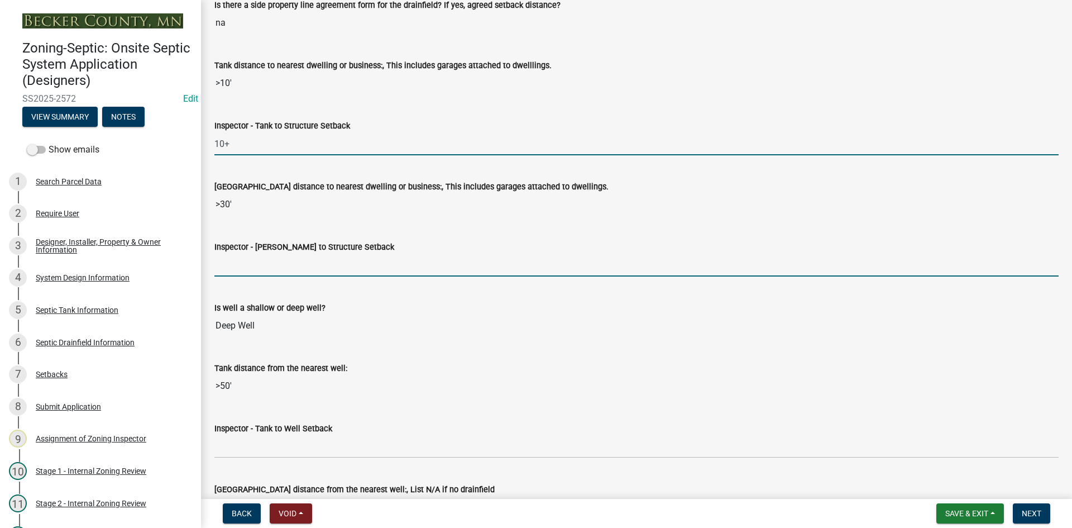
click at [250, 265] on input "Inspector - [PERSON_NAME] to Structure Setback" at bounding box center [636, 264] width 844 height 23
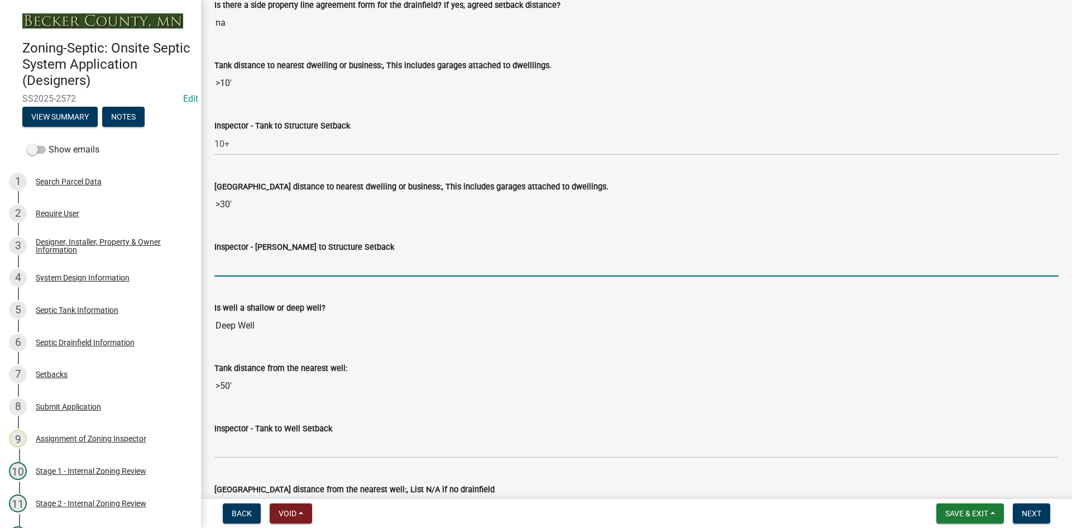
type input "20+"
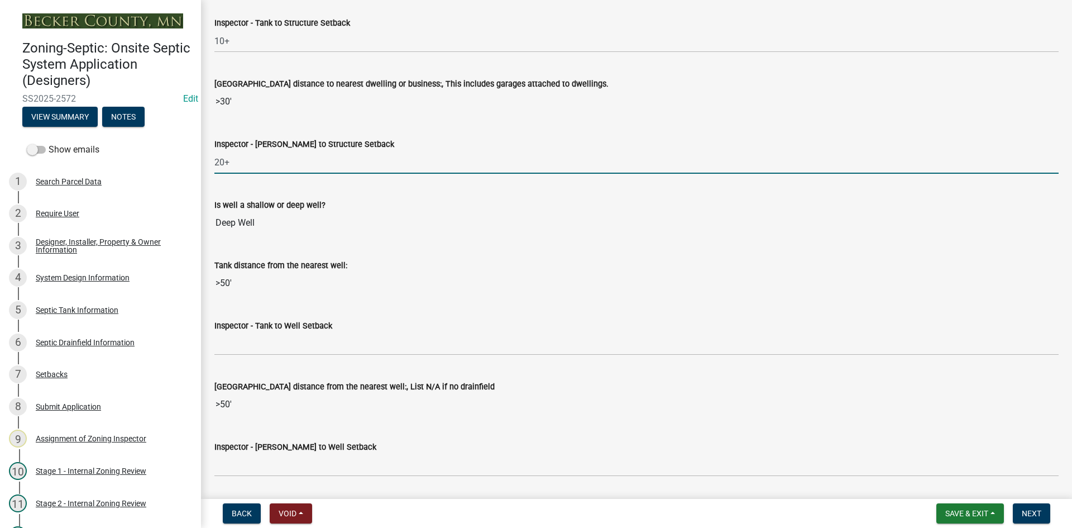
scroll to position [3908, 0]
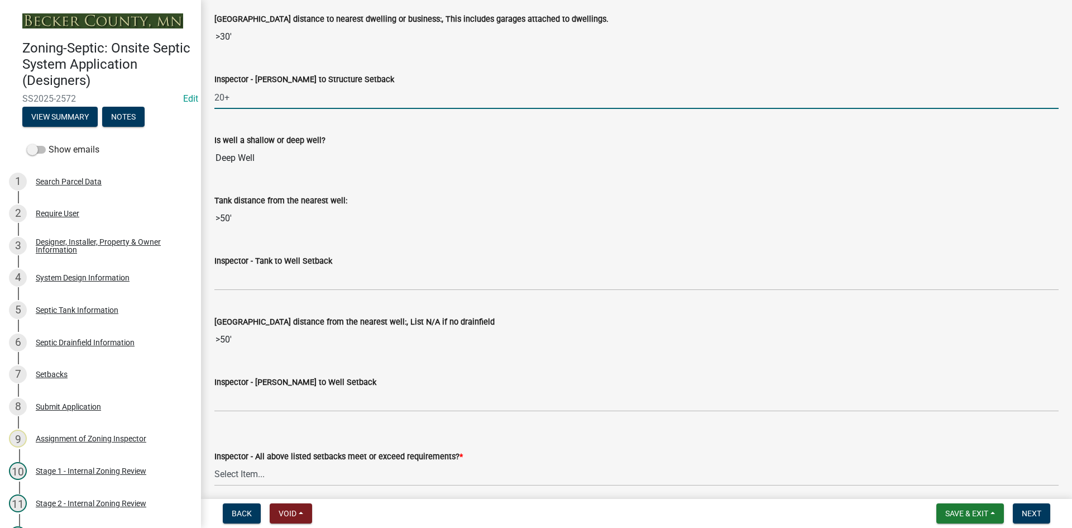
click at [234, 290] on wm-data-entity-input "Inspector - Tank to Well Setback" at bounding box center [636, 268] width 844 height 61
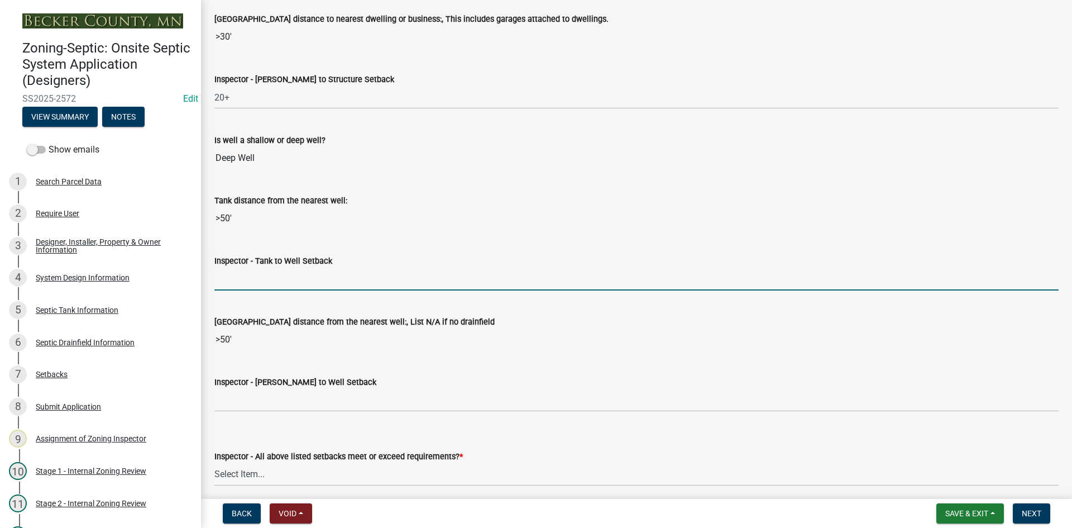
click at [238, 283] on input "Inspector - Tank to Well Setback" at bounding box center [636, 278] width 844 height 23
type input "50+"
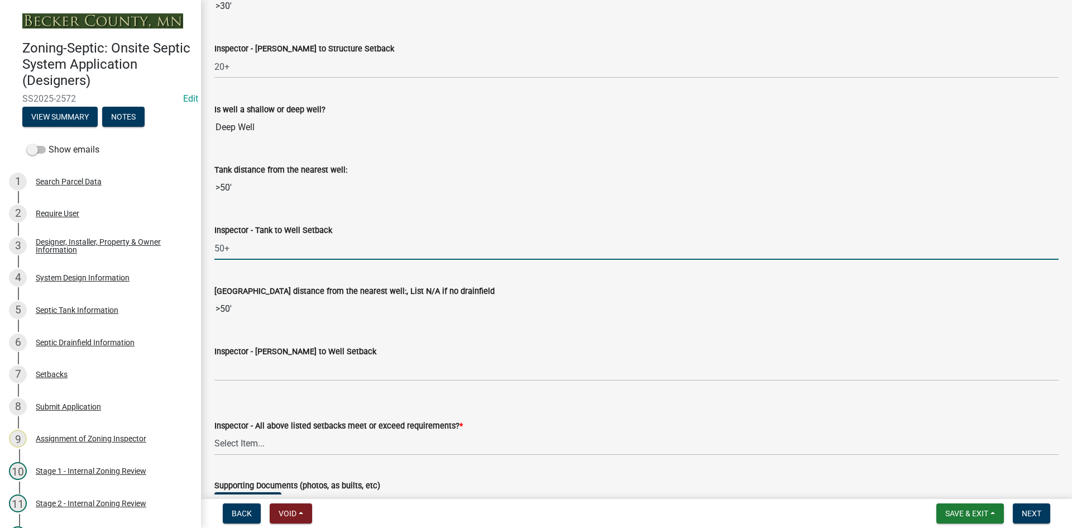
scroll to position [3964, 0]
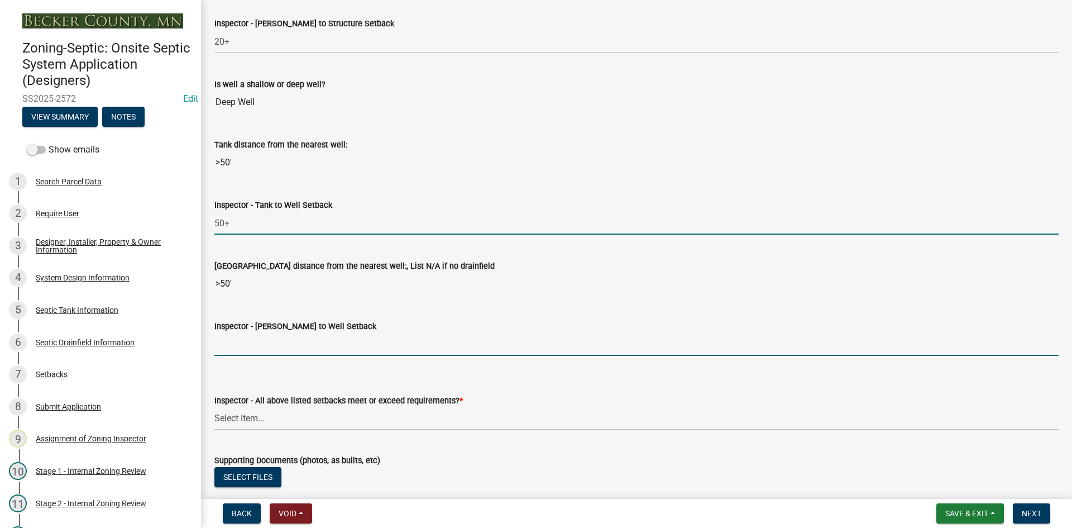
click at [233, 341] on input "Inspector - [PERSON_NAME] to Well Setback" at bounding box center [636, 344] width 844 height 23
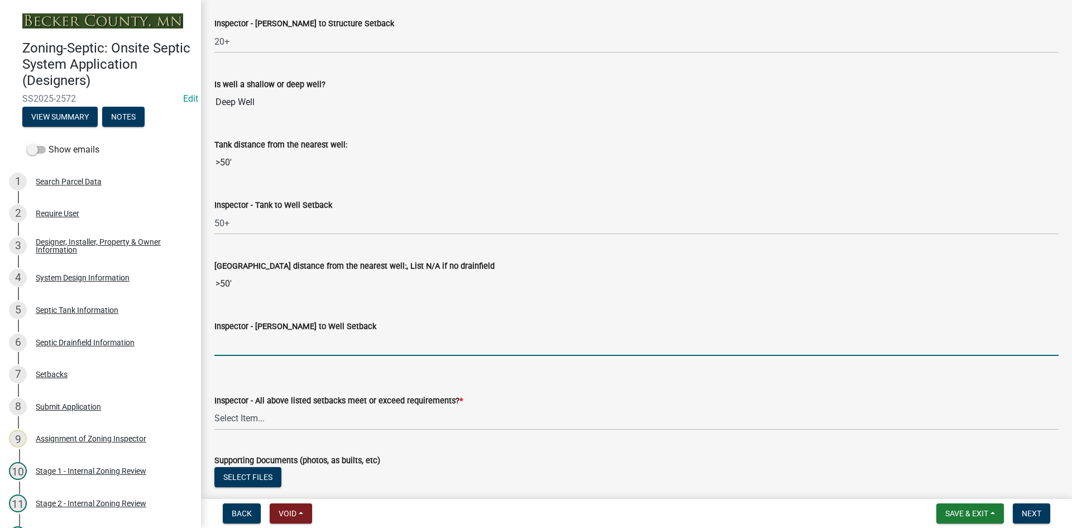
type input "50+"
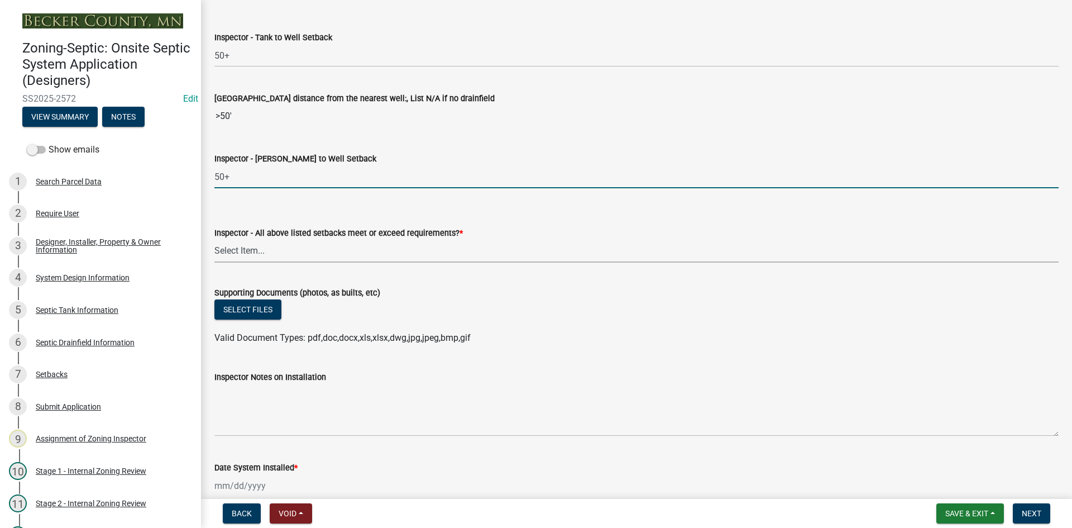
click at [261, 252] on select "Select Item... Yes No" at bounding box center [636, 251] width 844 height 23
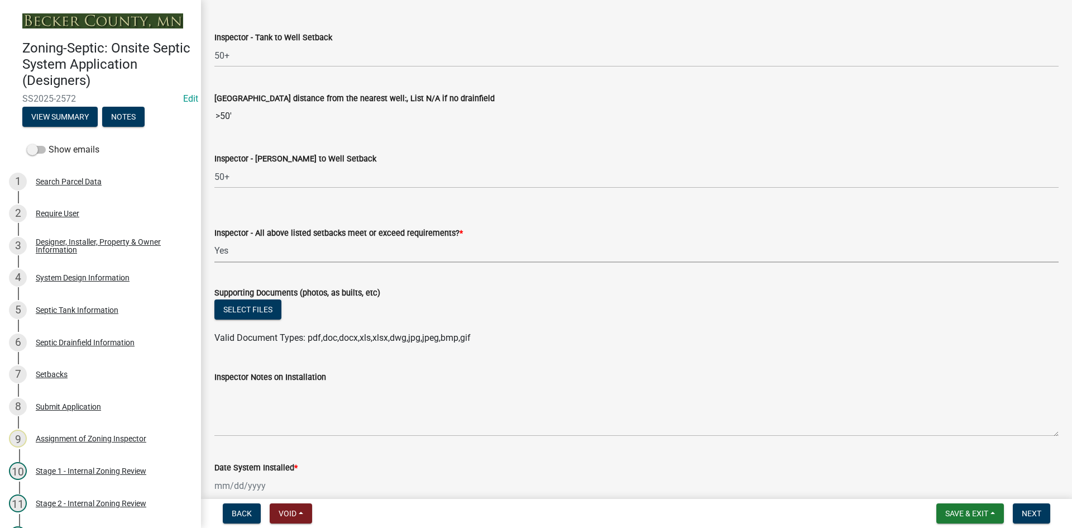
click at [214, 240] on select "Select Item... Yes No" at bounding box center [636, 251] width 844 height 23
select select "adfa1390-1443-4b8a-94eb-9b7f601f4679"
click at [248, 312] on button "Select files" at bounding box center [247, 309] width 67 height 20
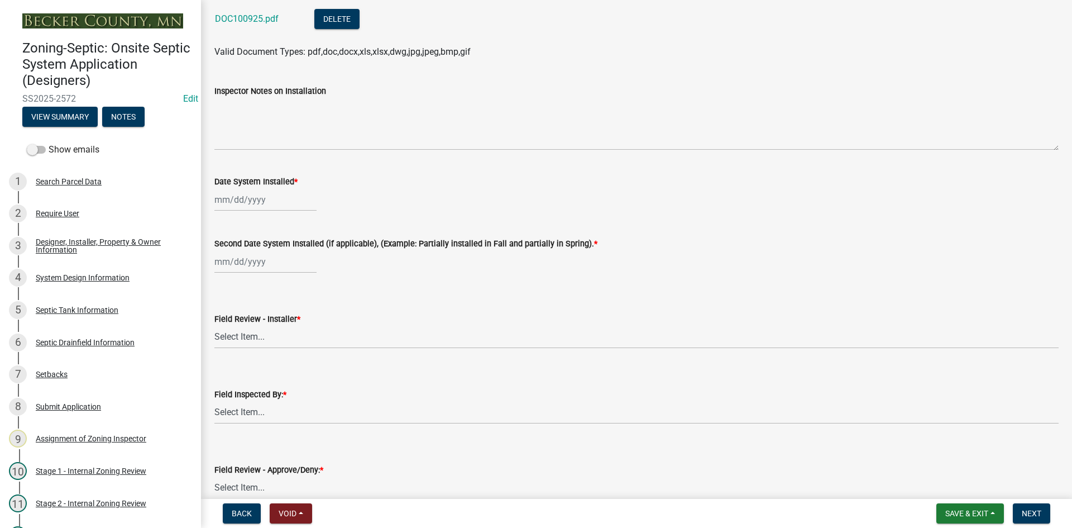
scroll to position [4467, 0]
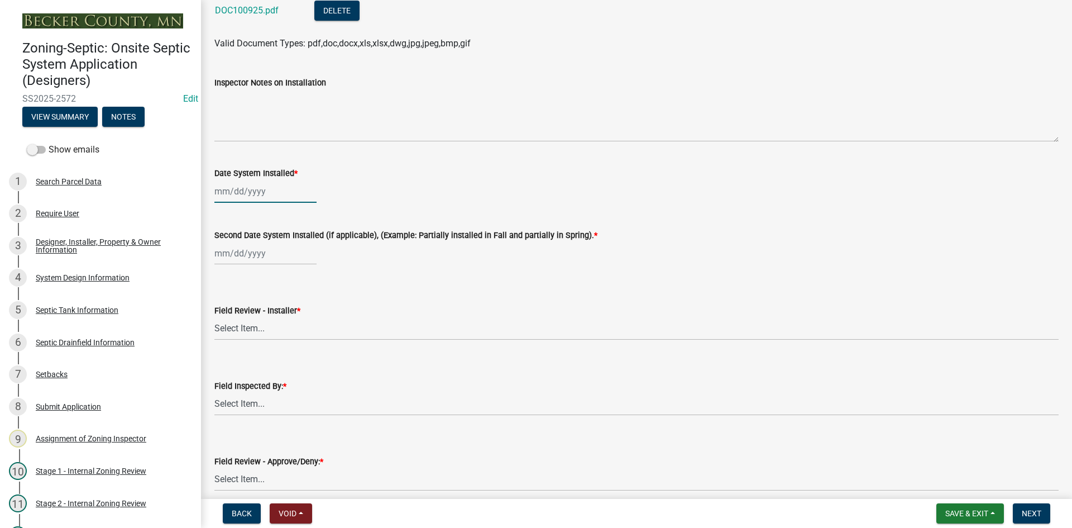
click at [270, 197] on div at bounding box center [265, 191] width 102 height 23
select select "10"
select select "2025"
click at [264, 270] on div "8" at bounding box center [261, 269] width 18 height 18
type input "[DATE]"
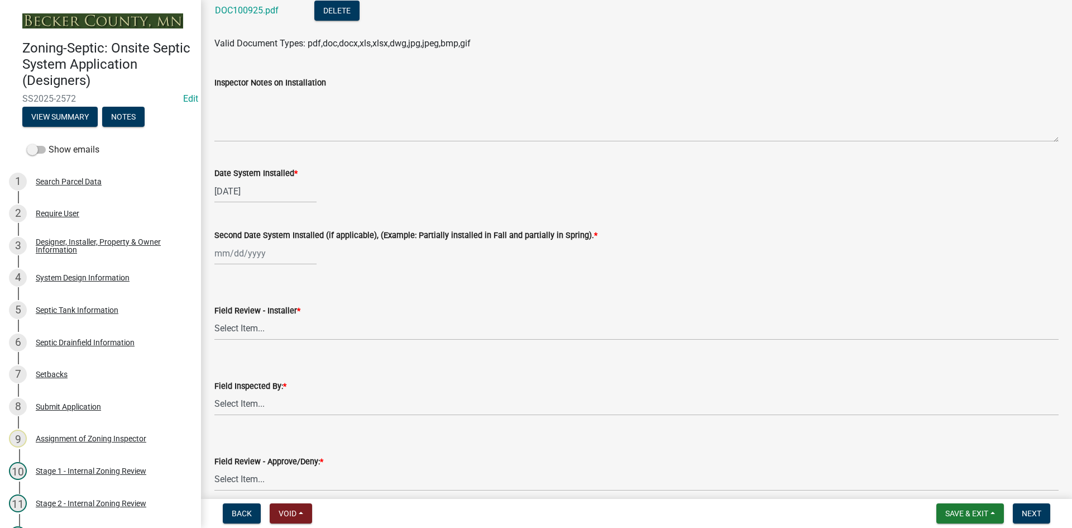
click at [272, 260] on div at bounding box center [265, 253] width 102 height 23
select select "10"
select select "2025"
click at [260, 332] on div "8" at bounding box center [261, 331] width 18 height 18
type input "[DATE]"
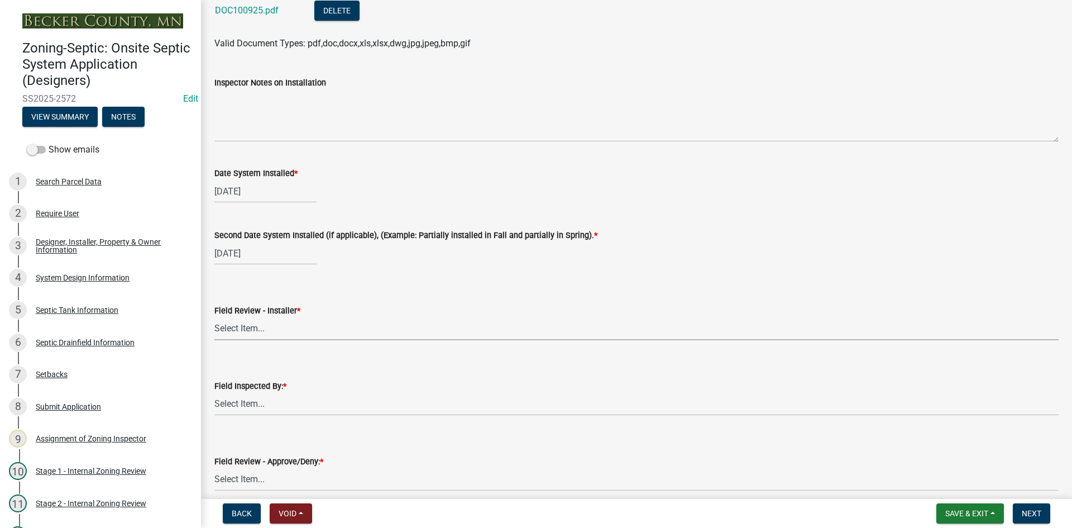
click at [260, 332] on select "Select Item... OTHER – Not listed (please add in next field and we will add to …" at bounding box center [636, 328] width 844 height 23
click at [214, 317] on select "Select Item... OTHER – Not listed (please add in next field and we will add to …" at bounding box center [636, 328] width 844 height 23
select select "4c466973-6361-4dd5-ad50-6f743a4730e3"
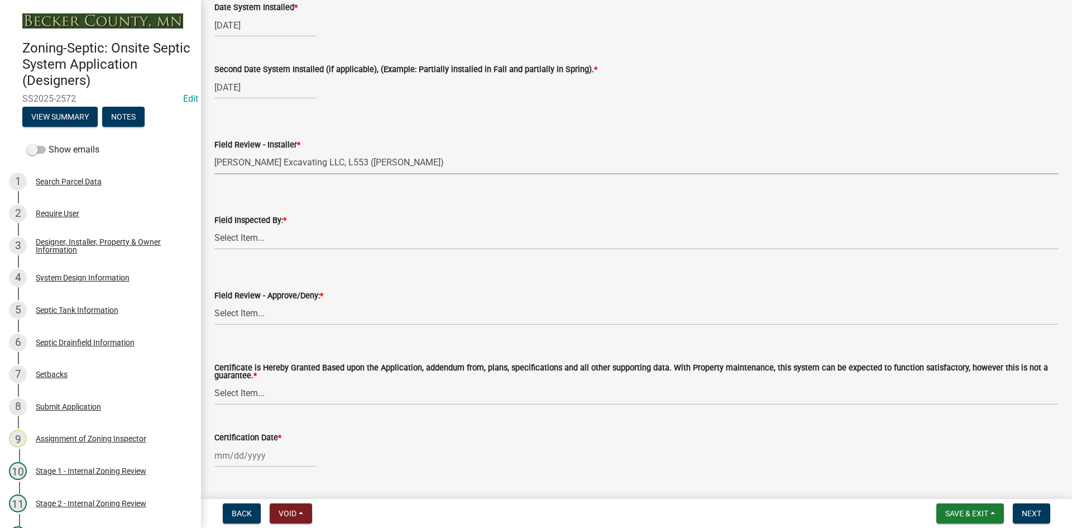
scroll to position [4659, 0]
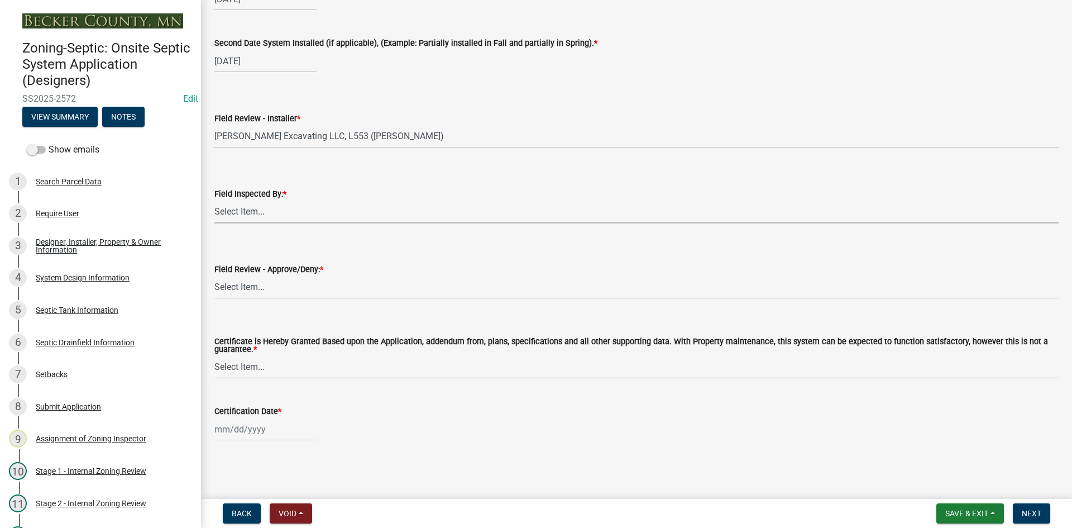
click at [257, 208] on select "Select Item... [PERSON_NAME] [PERSON_NAME] [PERSON_NAME] [PERSON_NAME] [PERSON_…" at bounding box center [636, 211] width 844 height 23
click at [214, 200] on select "Select Item... [PERSON_NAME] [PERSON_NAME] [PERSON_NAME] [PERSON_NAME] [PERSON_…" at bounding box center [636, 211] width 844 height 23
select select "7bfe52ba-73b7-4ac1-9bde-d3bb601555ca"
click at [248, 289] on select "Select Item... Approved Denied" at bounding box center [636, 287] width 844 height 23
click at [214, 276] on select "Select Item... Approved Denied" at bounding box center [636, 287] width 844 height 23
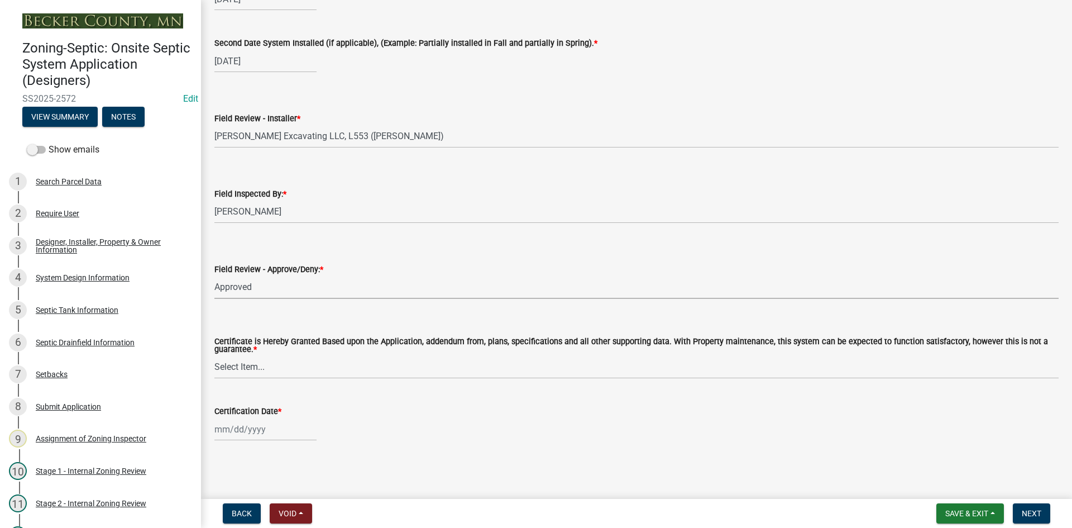
select select "c3bf50e3-4684-4b9c-99b9-7a9f027aa0dd"
click at [272, 365] on select "Select Item... Yes No" at bounding box center [636, 367] width 844 height 23
click at [214, 356] on select "Select Item... Yes No" at bounding box center [636, 367] width 844 height 23
select select "538e6e6b-38de-4682-8c50-6662df67960d"
click at [269, 435] on div at bounding box center [265, 429] width 102 height 23
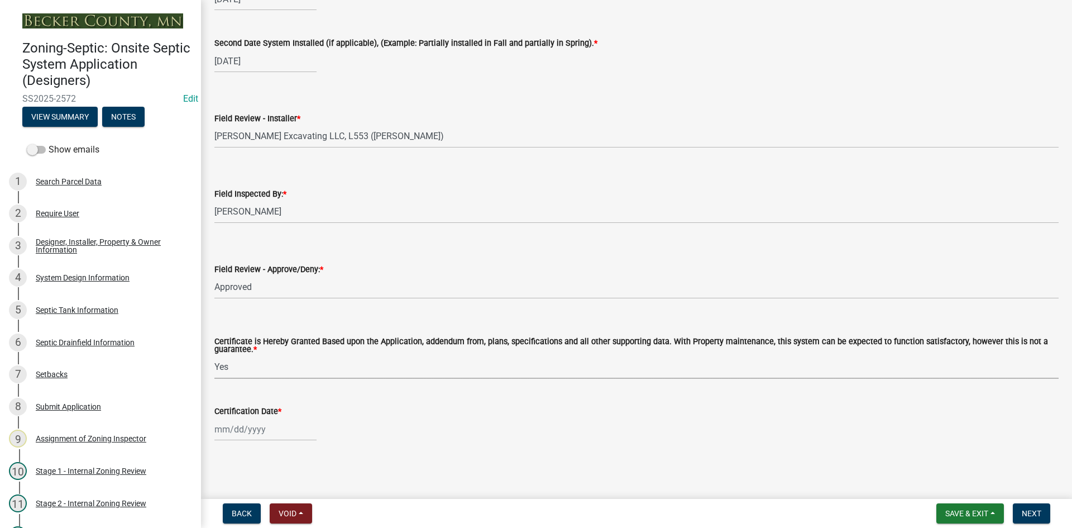
select select "10"
select select "2025"
click at [278, 333] on div "9" at bounding box center [279, 334] width 18 height 18
type input "[DATE]"
click at [1033, 516] on span "Next" at bounding box center [1032, 513] width 20 height 9
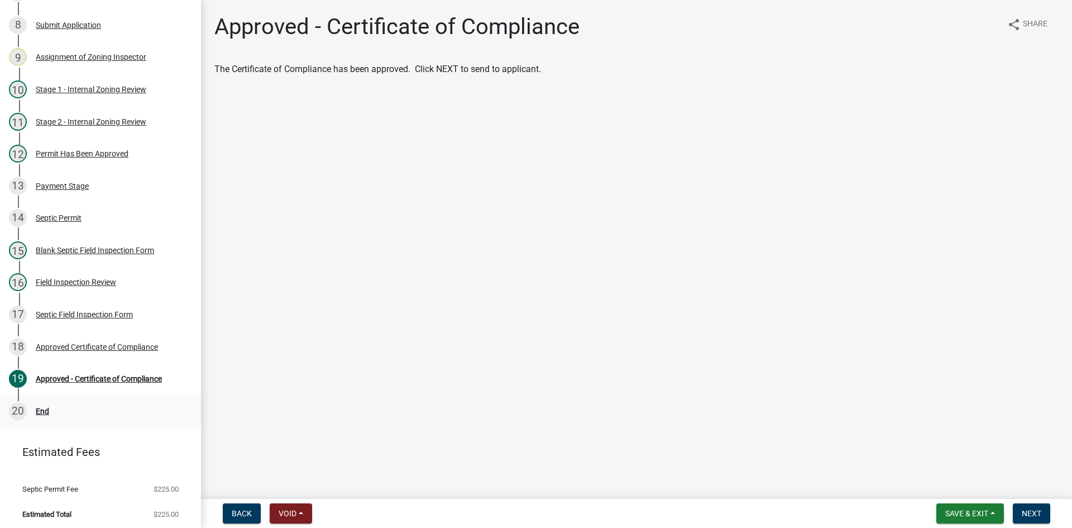
scroll to position [384, 0]
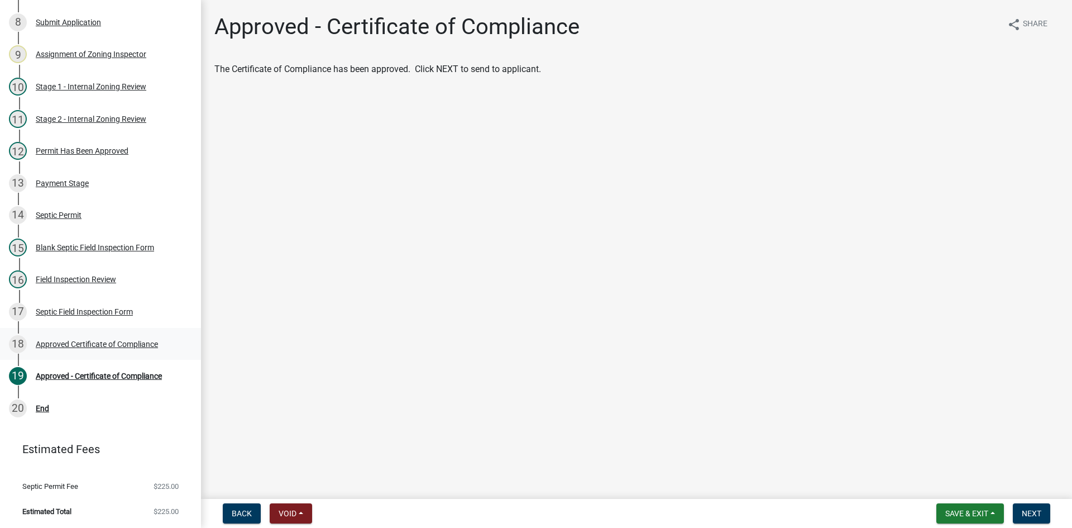
click at [116, 347] on div "Approved Certificate of Compliance" at bounding box center [97, 344] width 122 height 8
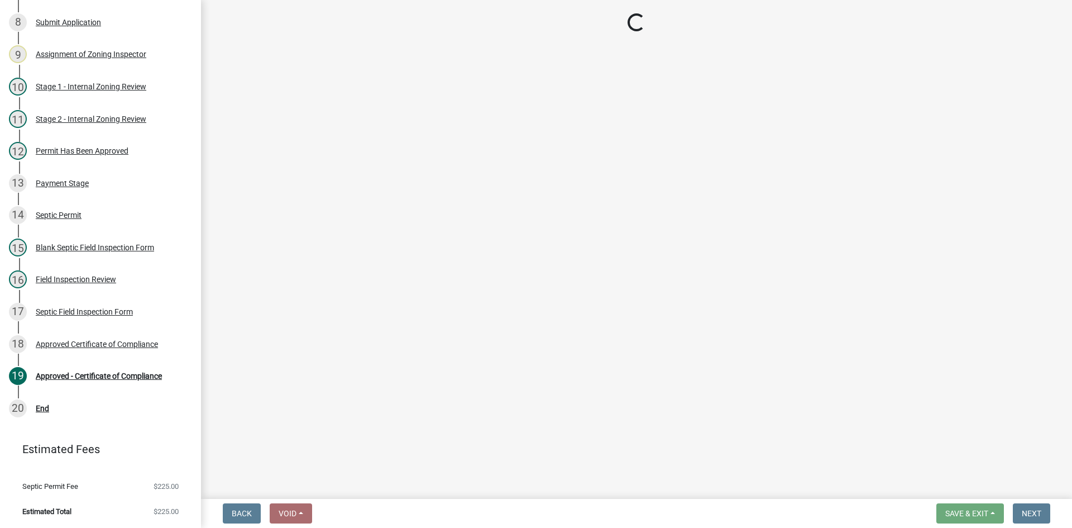
click at [585, 167] on main "Loading..." at bounding box center [636, 247] width 871 height 494
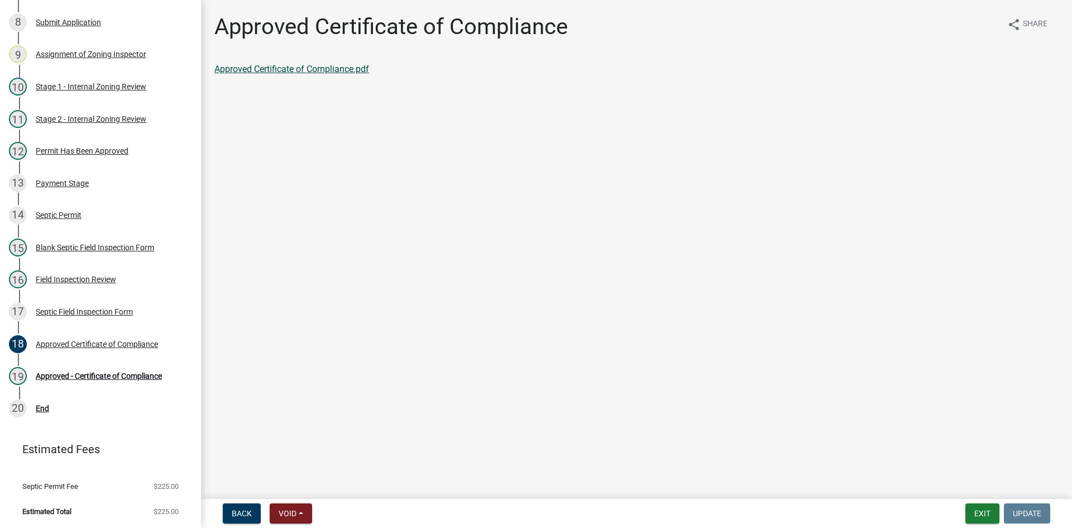
click at [329, 68] on link "Approved Certificate of Compliance.pdf" at bounding box center [291, 69] width 155 height 11
click at [71, 372] on div "Approved - Certificate of Compliance" at bounding box center [99, 376] width 126 height 8
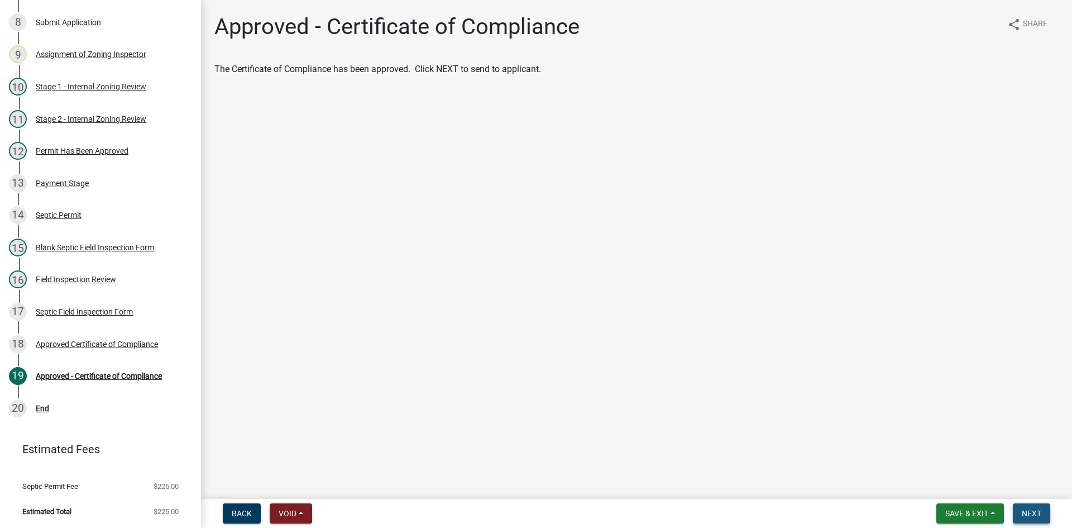
click at [1040, 514] on span "Next" at bounding box center [1032, 513] width 20 height 9
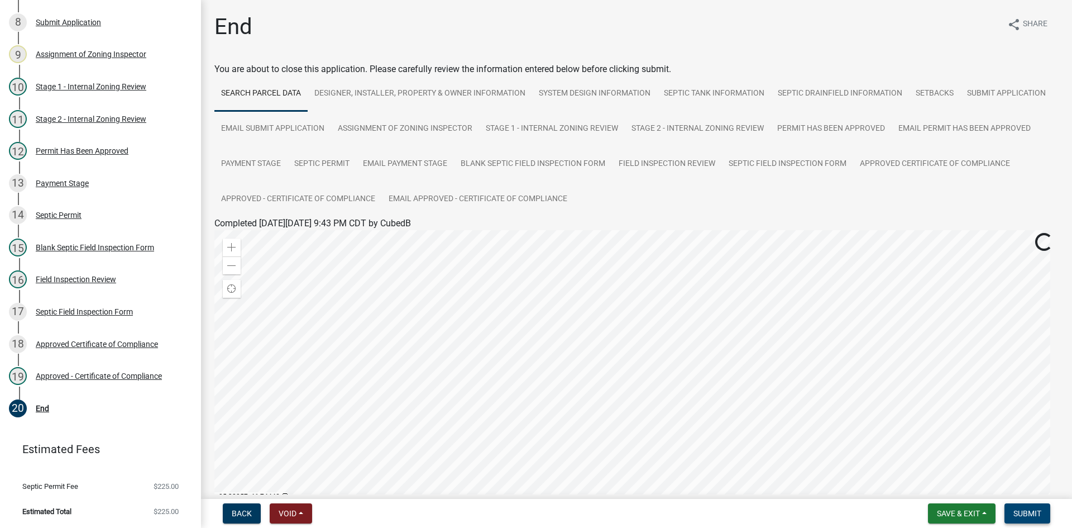
click at [1016, 509] on span "Submit" at bounding box center [1027, 513] width 28 height 9
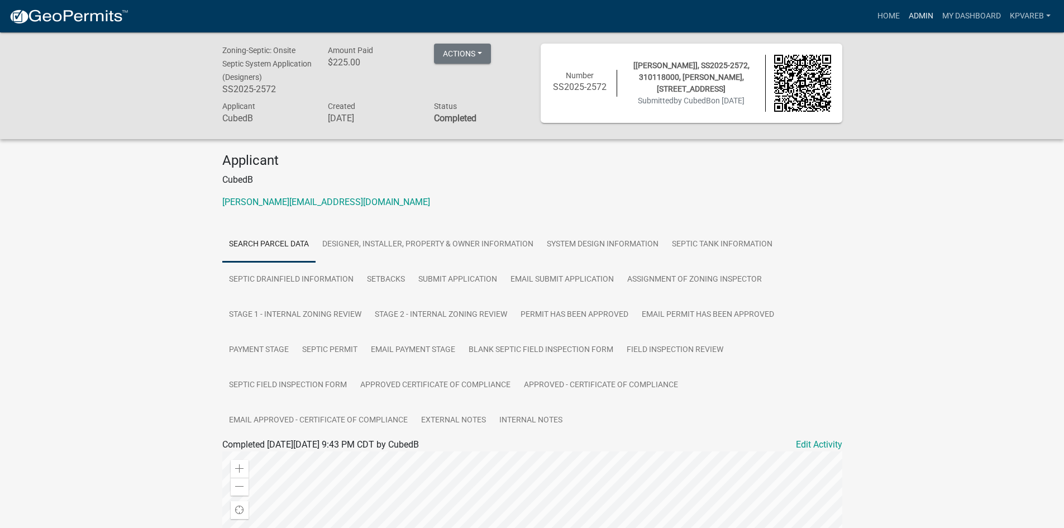
click at [921, 16] on link "Admin" at bounding box center [920, 16] width 33 height 21
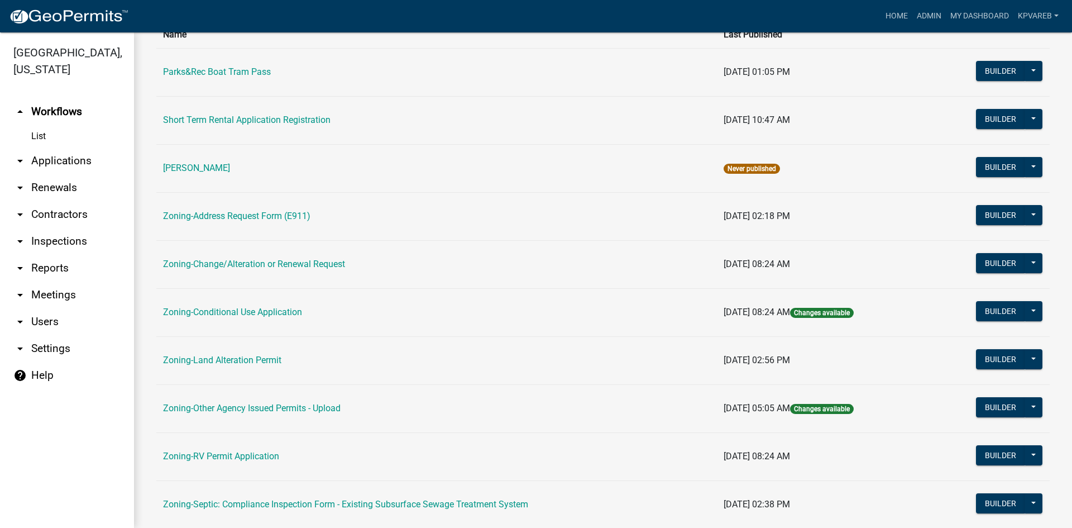
scroll to position [279, 0]
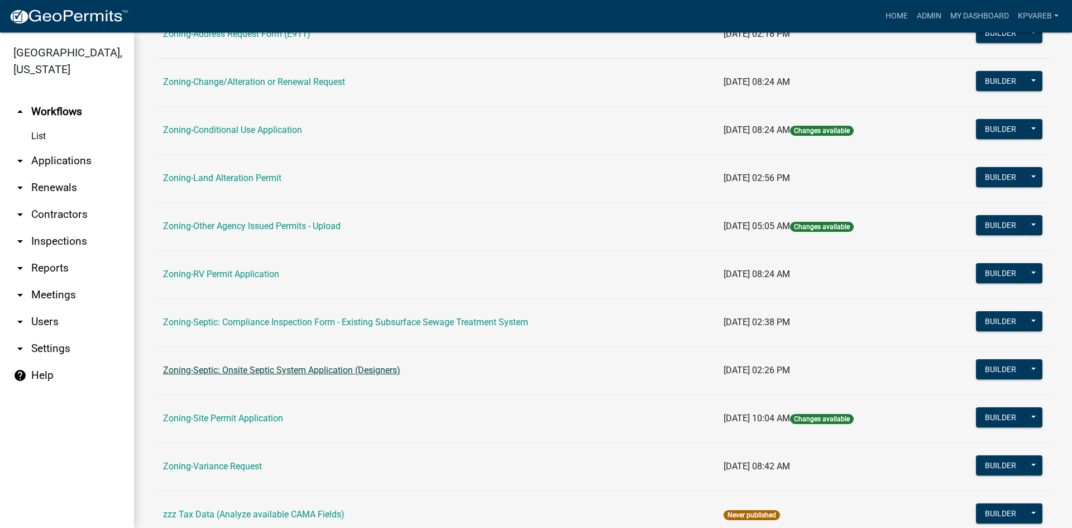
click at [343, 365] on link "Zoning-Septic: Onsite Septic System Application (Designers)" at bounding box center [281, 370] width 237 height 11
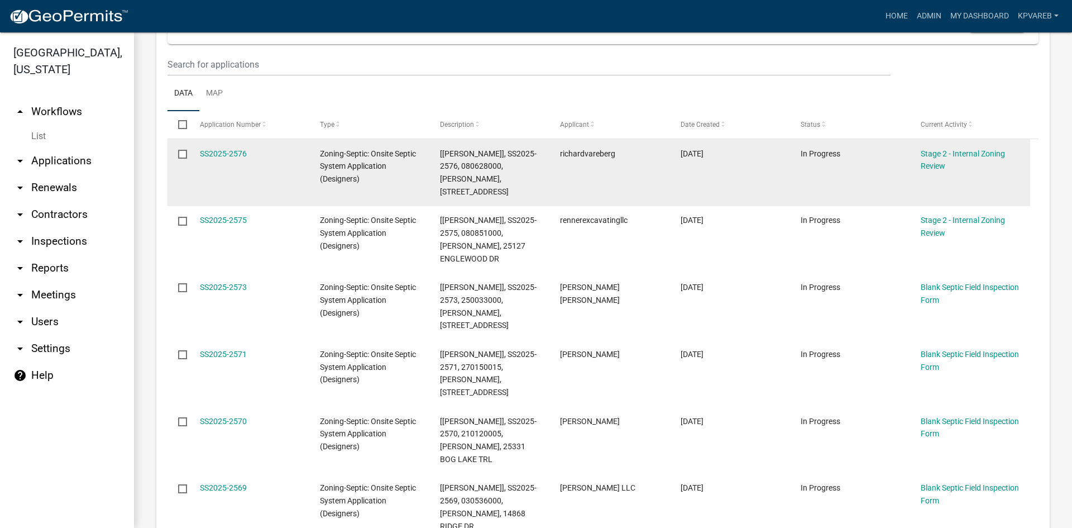
scroll to position [112, 0]
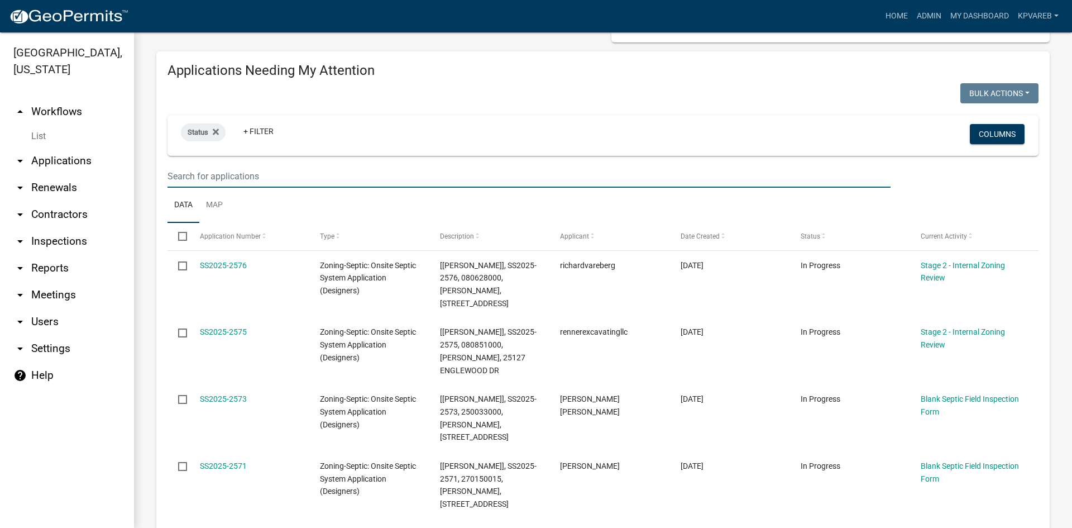
click at [224, 186] on input "text" at bounding box center [528, 176] width 723 height 23
click at [214, 176] on input "text" at bounding box center [528, 176] width 723 height 23
click at [198, 181] on input "text" at bounding box center [528, 176] width 723 height 23
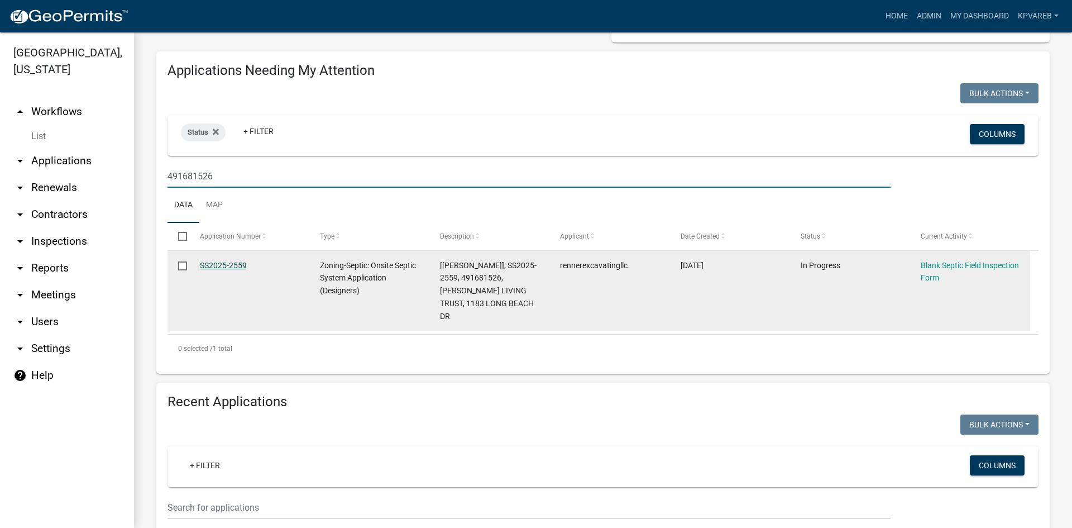
type input "491681526"
click at [224, 266] on link "SS2025-2559" at bounding box center [223, 265] width 47 height 9
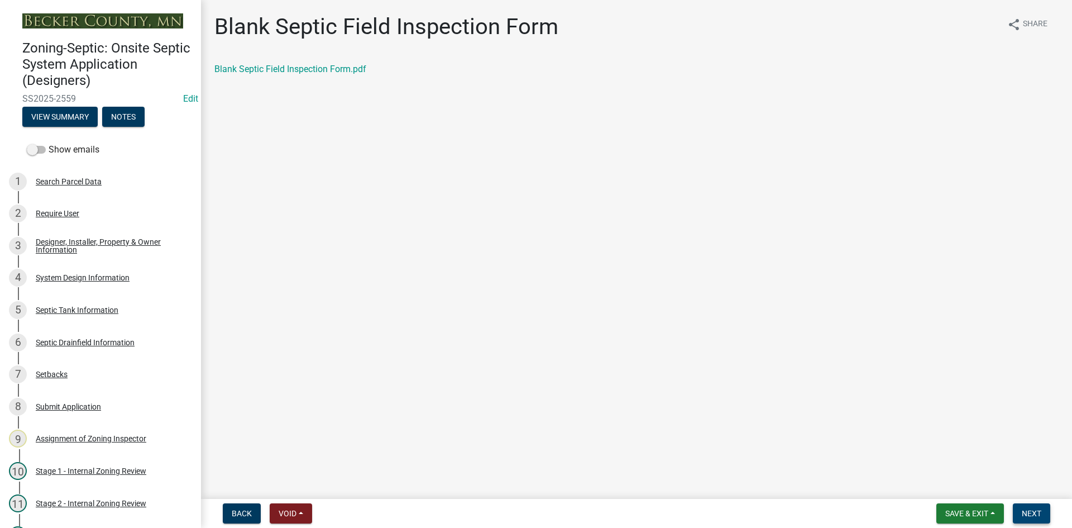
click at [1029, 514] on span "Next" at bounding box center [1032, 513] width 20 height 9
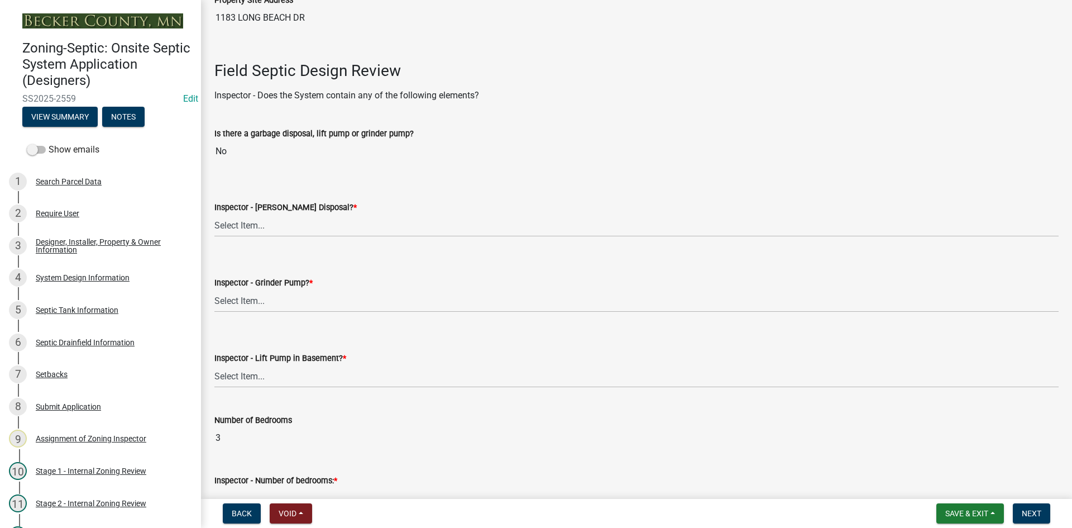
scroll to position [335, 0]
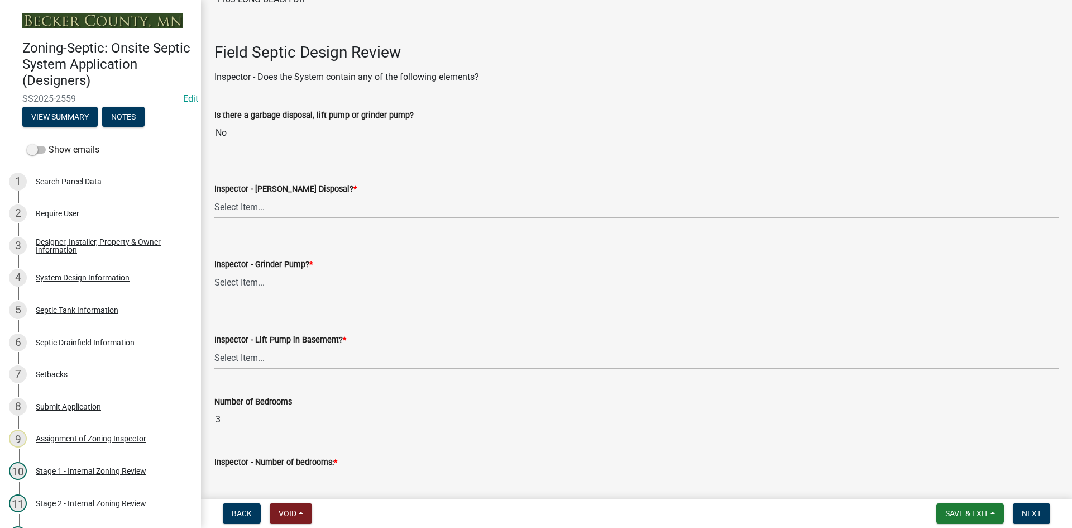
click at [256, 212] on select "Select Item... Yes No" at bounding box center [636, 206] width 844 height 23
click at [214, 195] on select "Select Item... Yes No" at bounding box center [636, 206] width 844 height 23
select select "e6f115c1-9d93-4d61-8856-1810485f2117"
click at [264, 282] on select "Select Item... Yes No" at bounding box center [636, 282] width 844 height 23
click at [214, 271] on select "Select Item... Yes No" at bounding box center [636, 282] width 844 height 23
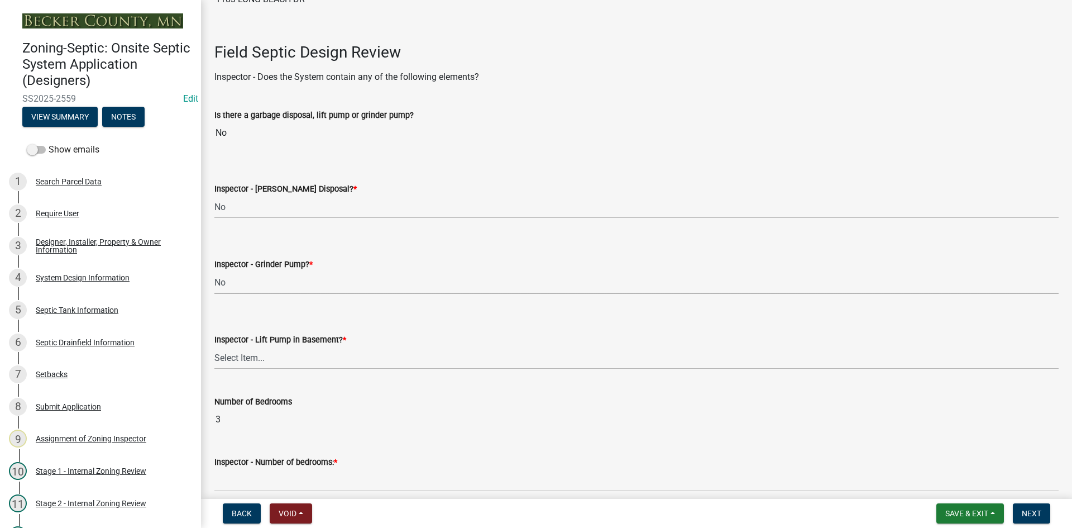
select select "ce8adf61-51ba-42f2-bbc3-7480a098e35e"
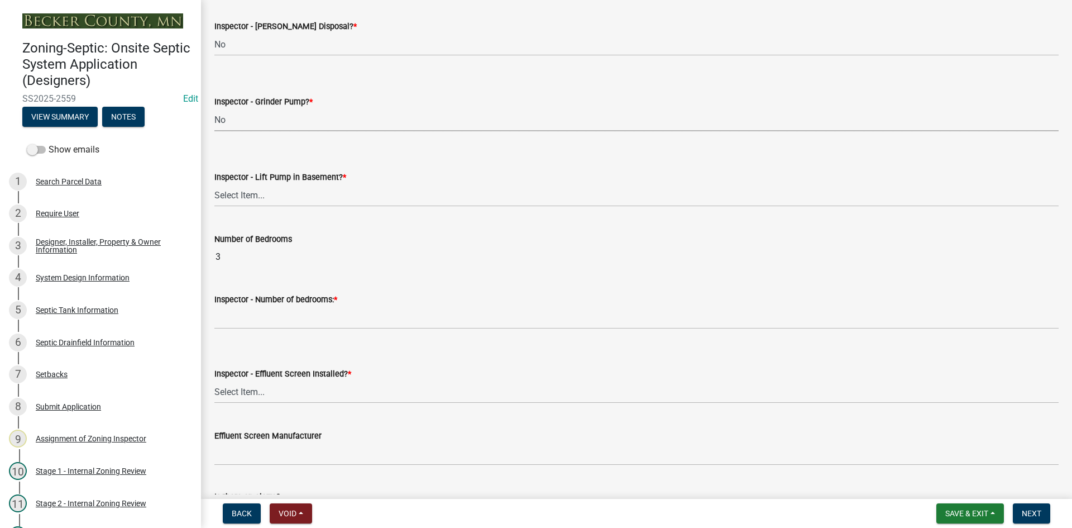
scroll to position [502, 0]
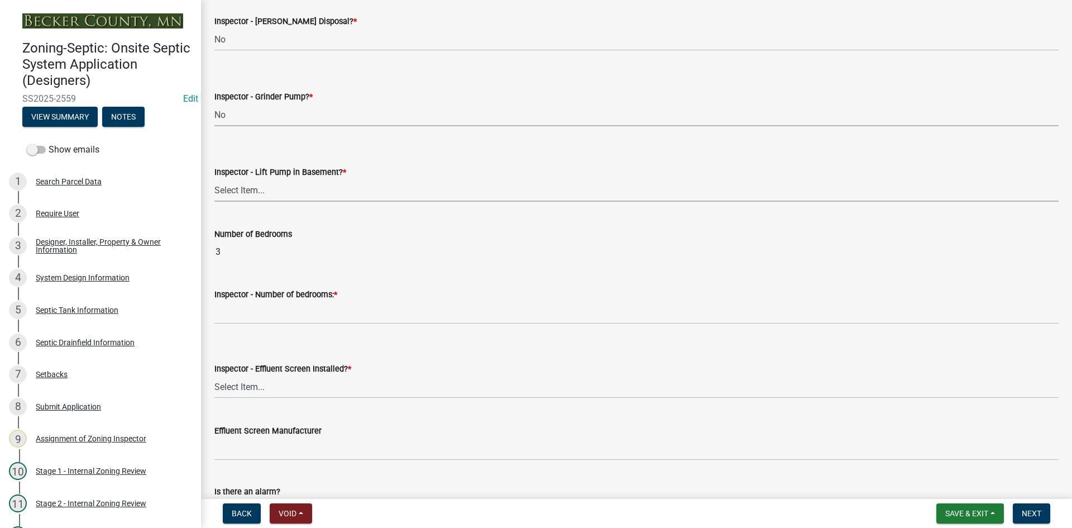
click at [254, 194] on select "Select Item... Yes No" at bounding box center [636, 190] width 844 height 23
click at [214, 179] on select "Select Item... Yes No" at bounding box center [636, 190] width 844 height 23
select select "4da1ff79-00d0-4bcb-9e2a-852895223b78"
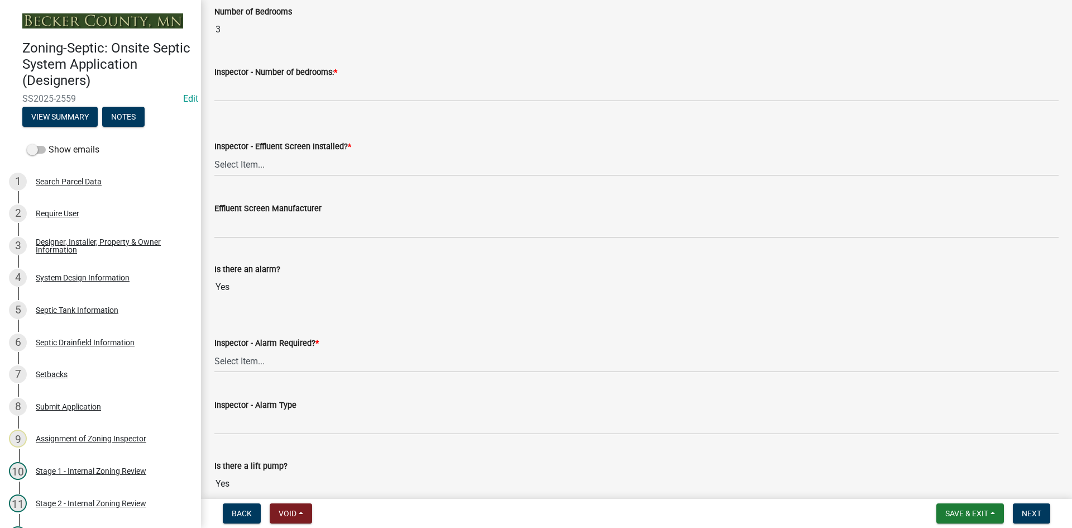
scroll to position [726, 0]
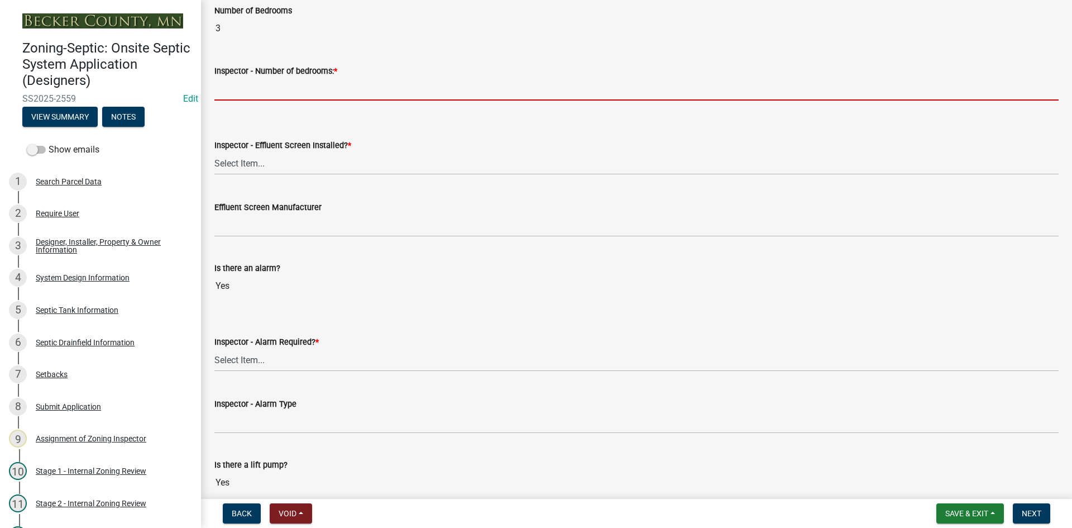
click at [232, 97] on input "Inspector - Number of bedrooms: *" at bounding box center [636, 89] width 844 height 23
type input "3"
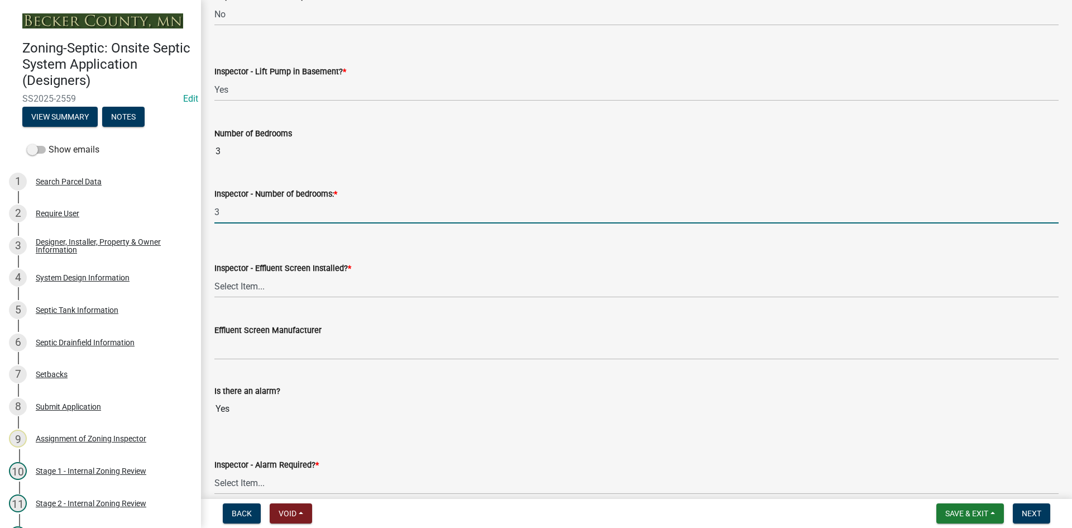
scroll to position [782, 0]
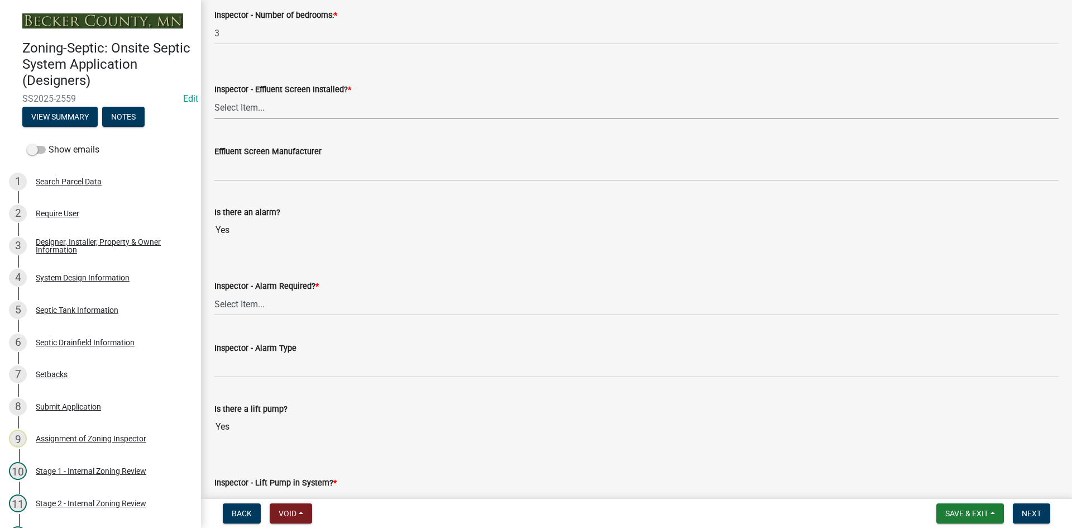
click at [250, 114] on select "Select Item... Yes No" at bounding box center [636, 107] width 844 height 23
click at [214, 96] on select "Select Item... Yes No" at bounding box center [636, 107] width 844 height 23
select select "f0a1a515-fe47-4fcc-ad21-8ba0871395e8"
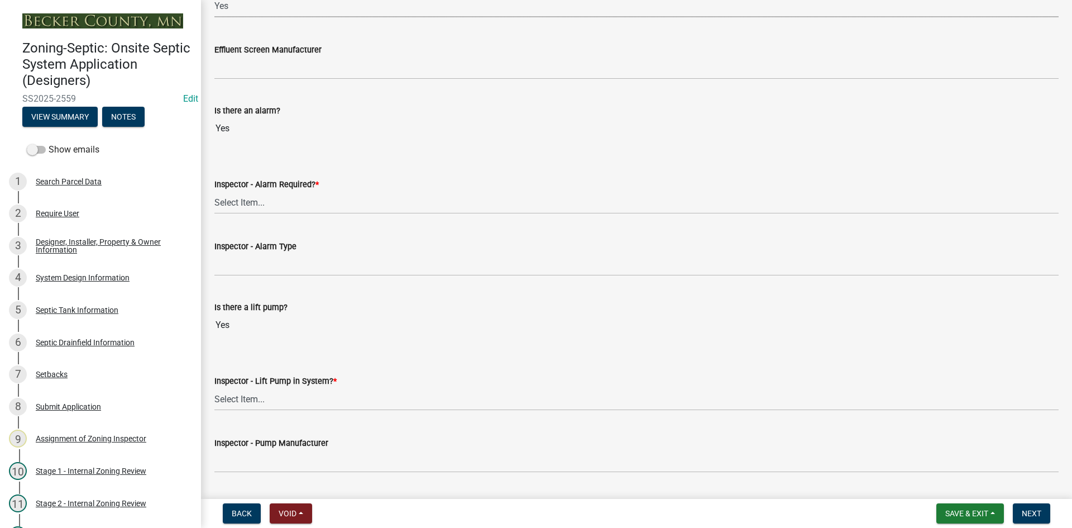
scroll to position [893, 0]
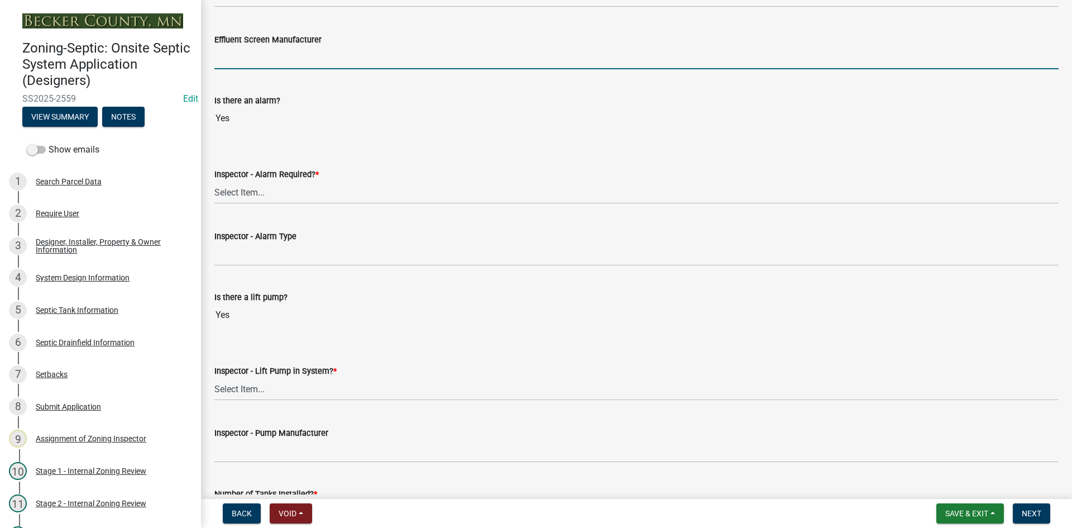
click at [270, 56] on input "Effluent Screen Manufacturer" at bounding box center [636, 57] width 844 height 23
type input "poly loc 122"
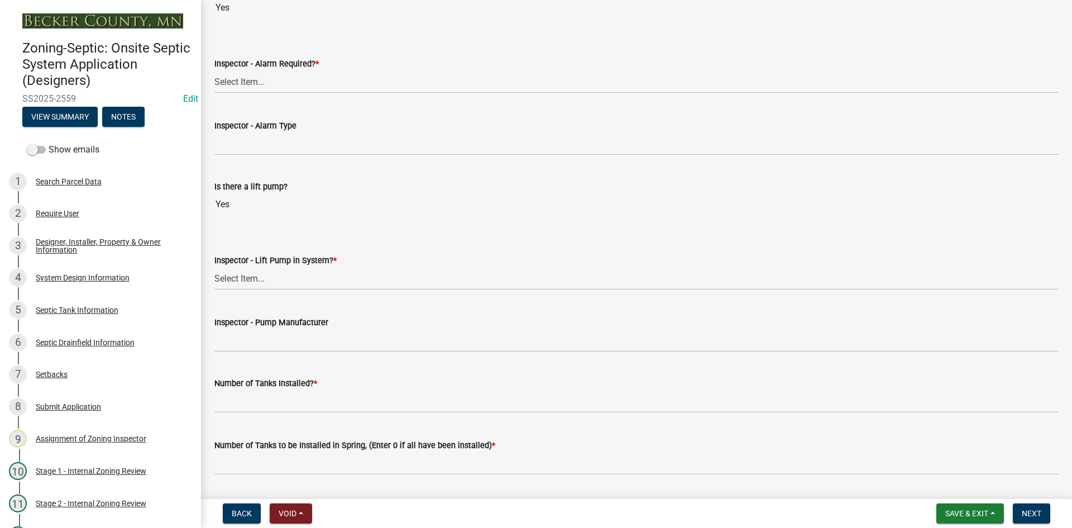
scroll to position [1005, 0]
click at [259, 87] on select "Select Item... Yes No" at bounding box center [636, 80] width 844 height 23
click at [214, 69] on select "Select Item... Yes No" at bounding box center [636, 80] width 844 height 23
select select "9075ff2b-2749-45ce-aee6-f4951e9a2109"
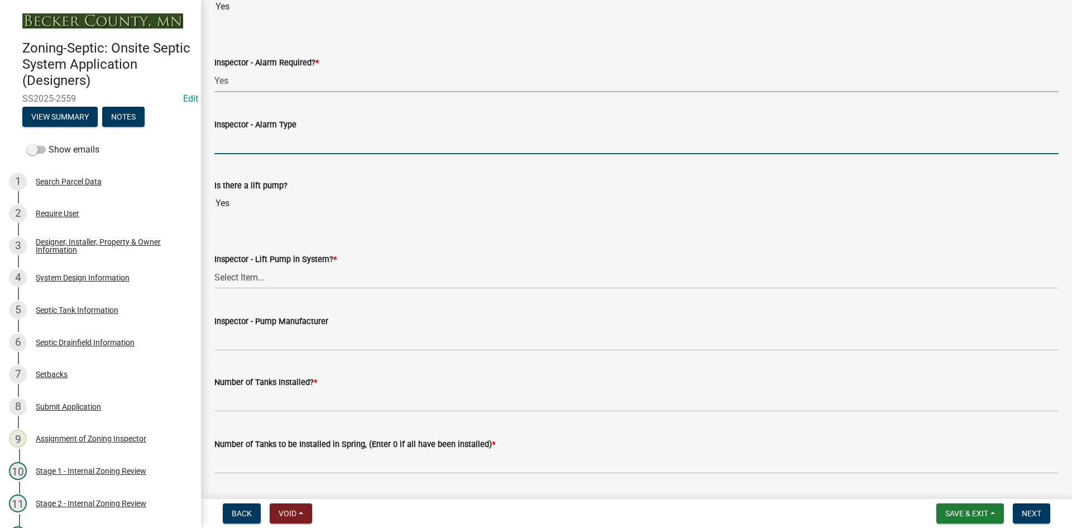
click at [257, 140] on input "Inspector - Alarm Type" at bounding box center [636, 142] width 844 height 23
type input "PS PATROL"
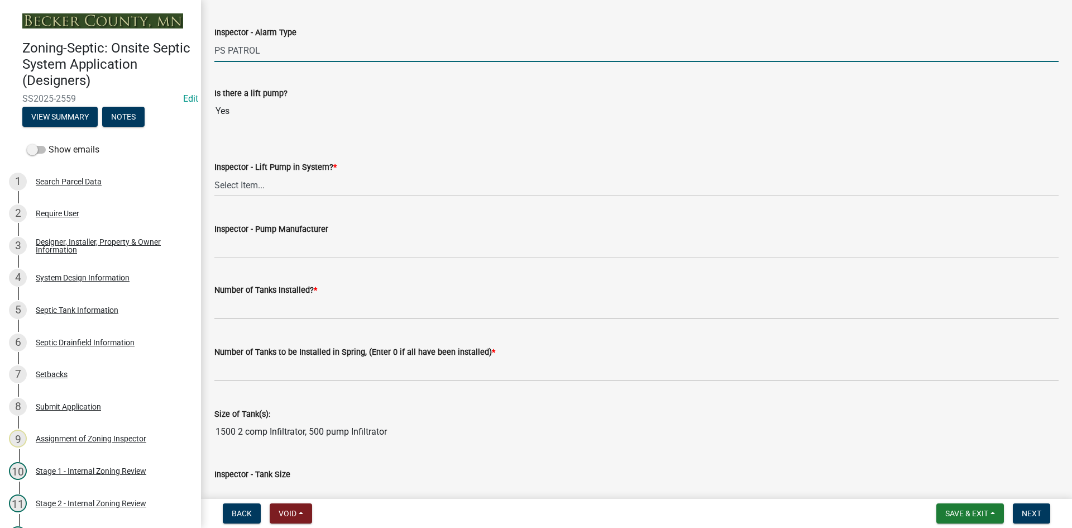
scroll to position [1117, 0]
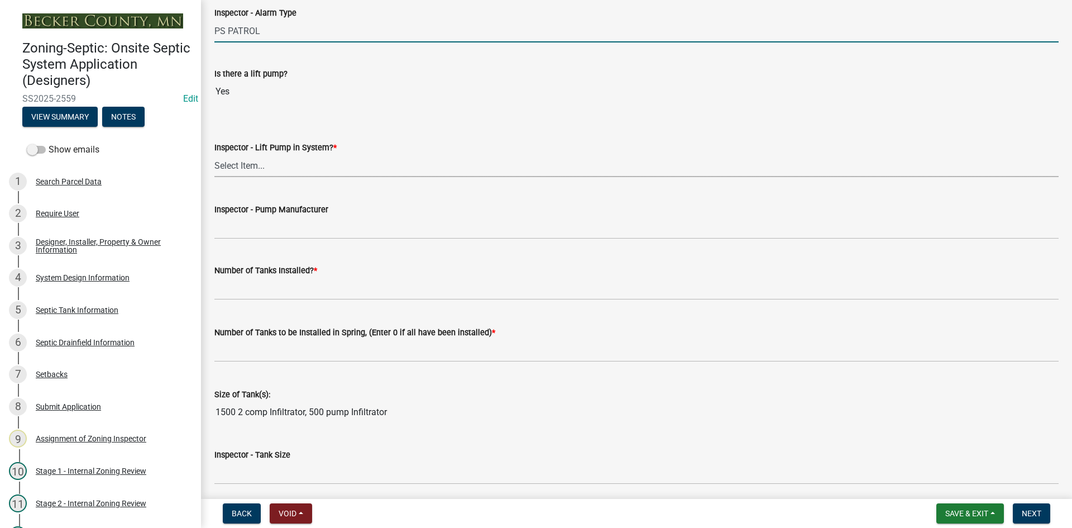
drag, startPoint x: 248, startPoint y: 164, endPoint x: 254, endPoint y: 175, distance: 12.7
click at [248, 164] on select "Select Item... Yes No" at bounding box center [636, 165] width 844 height 23
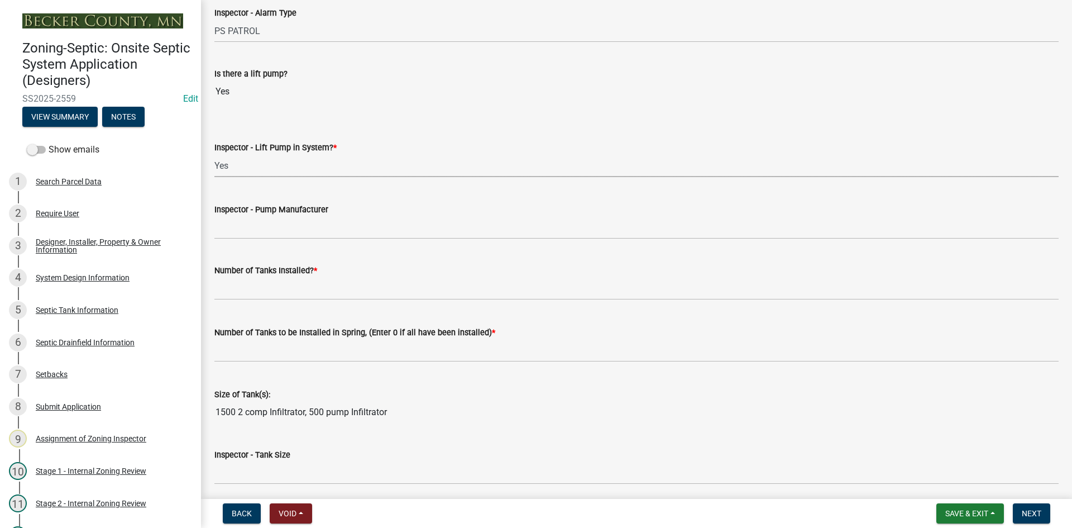
click at [214, 154] on select "Select Item... Yes No" at bounding box center [636, 165] width 844 height 23
select select "c19a0b5c-6916-4435-8c22-bdddceeea52a"
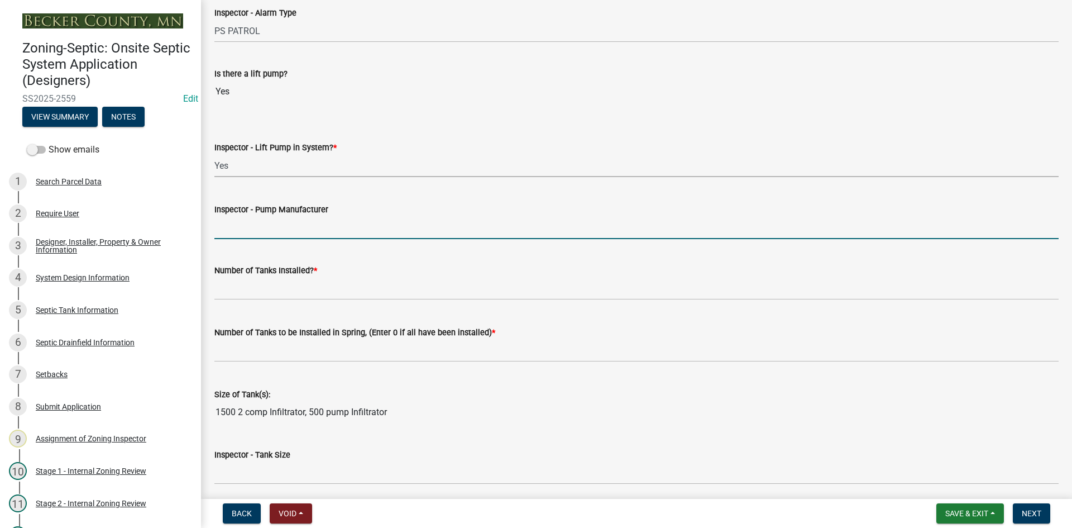
click at [262, 227] on input "Inspector - Pump Manufacturer" at bounding box center [636, 227] width 844 height 23
type input "liberty 283"
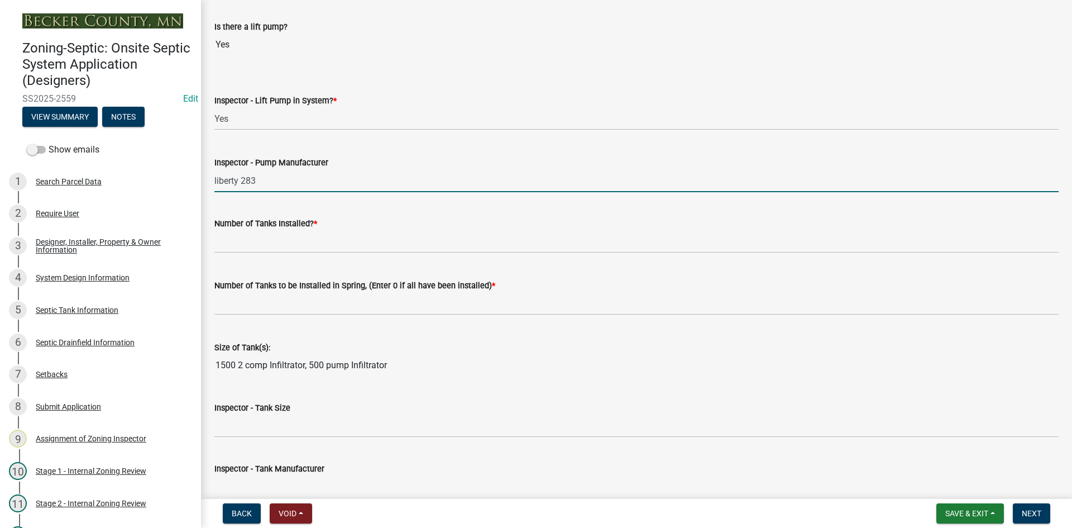
scroll to position [1228, 0]
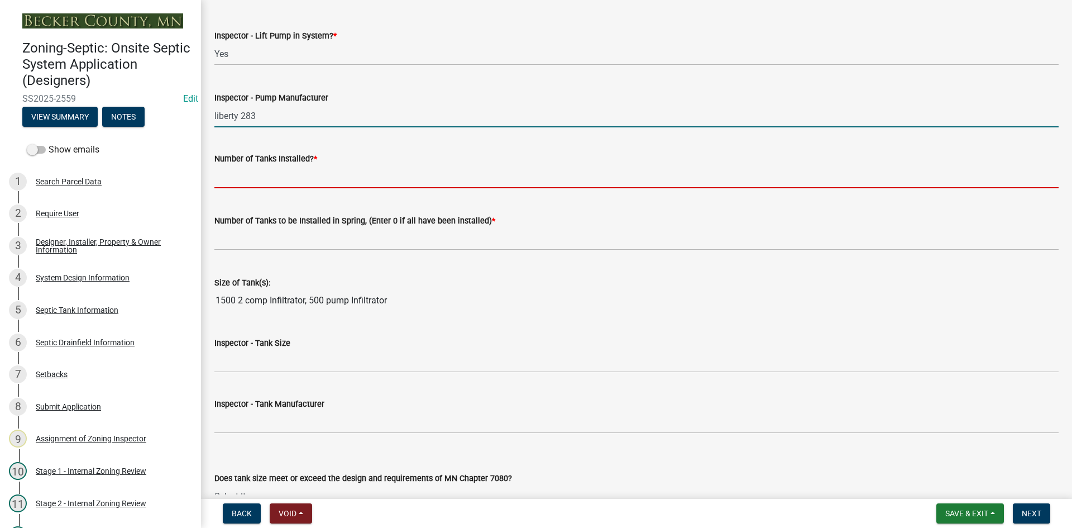
click at [269, 177] on input "text" at bounding box center [636, 176] width 844 height 23
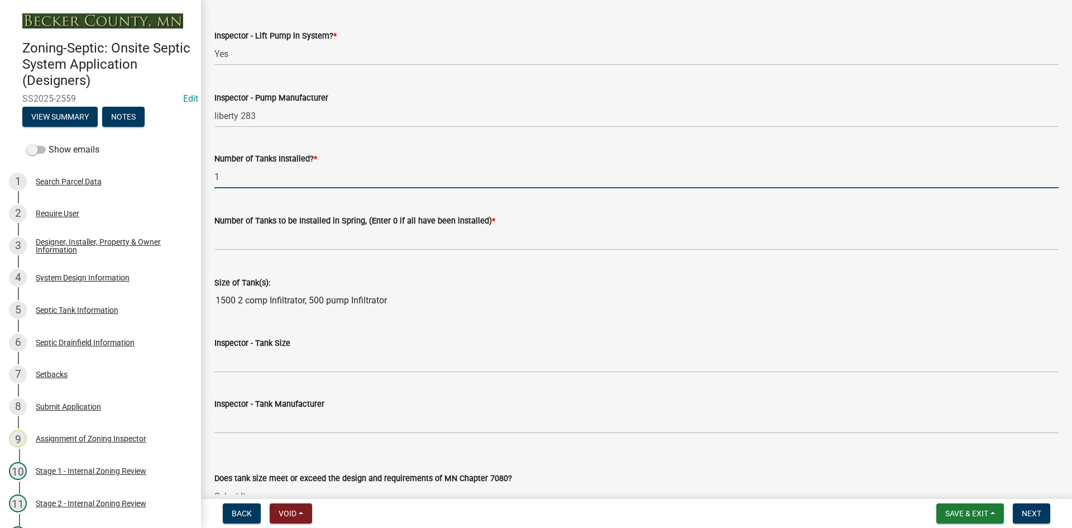
click at [252, 181] on input "1" at bounding box center [636, 176] width 844 height 23
drag, startPoint x: 253, startPoint y: 180, endPoint x: 193, endPoint y: 178, distance: 60.4
click at [193, 178] on div "Zoning-Septic: Onsite Septic System Application (Designers) SS2025-2559 Edit Vi…" at bounding box center [536, 264] width 1072 height 528
type input "2"
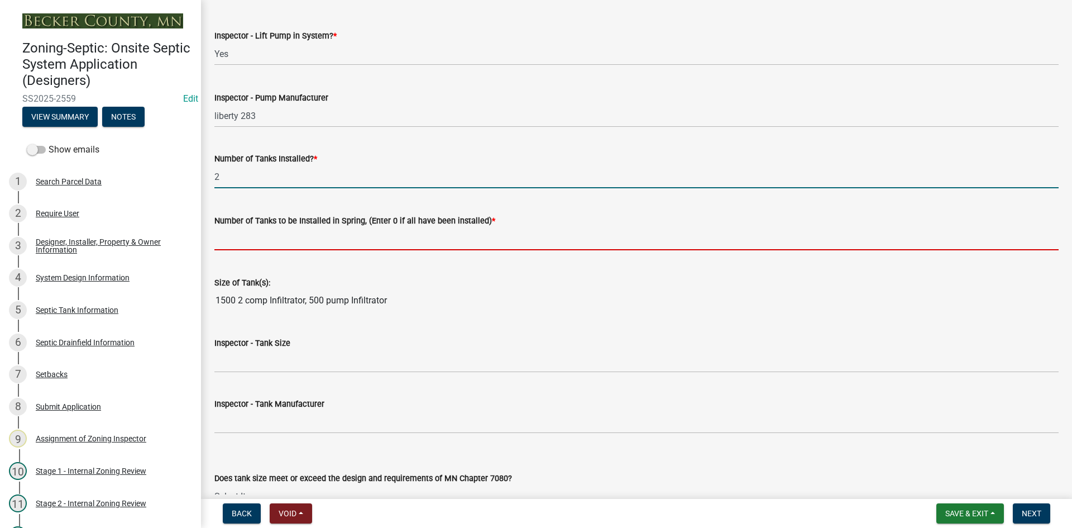
click at [244, 237] on input "text" at bounding box center [636, 238] width 844 height 23
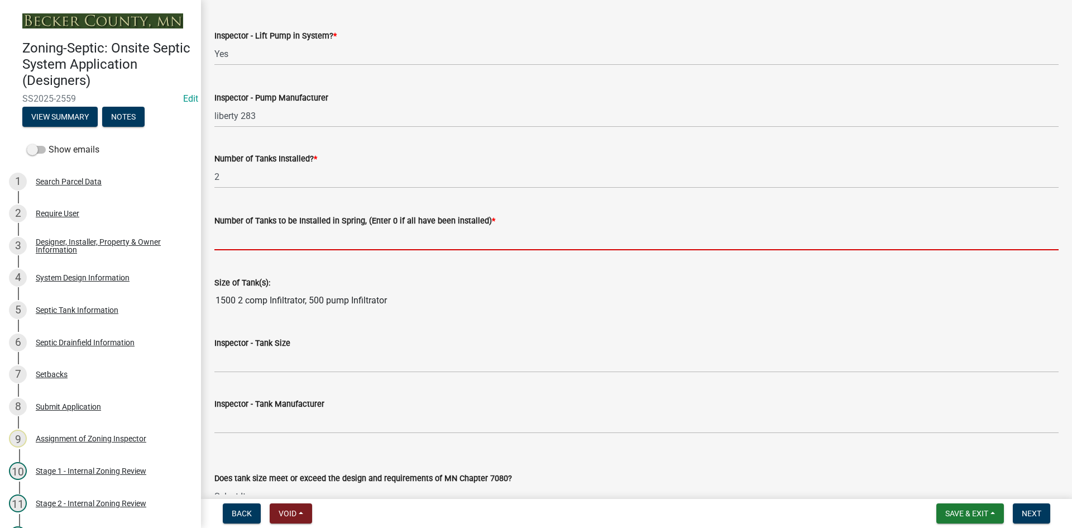
type input "0"
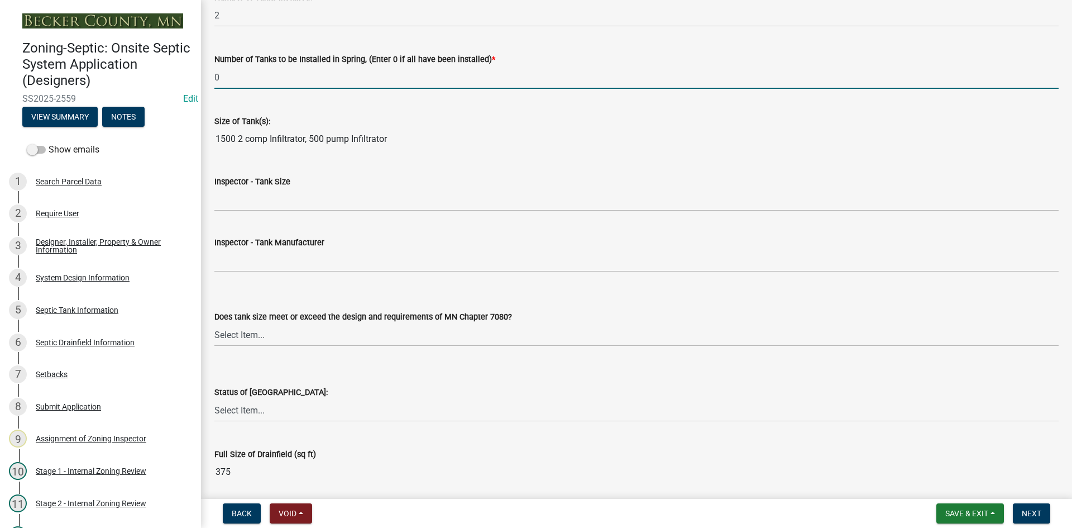
scroll to position [1396, 0]
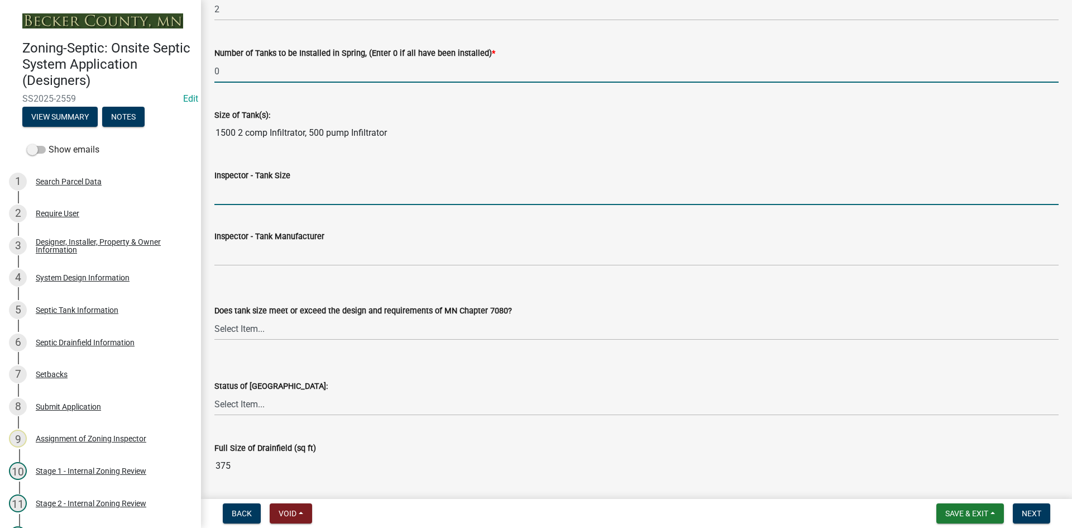
click at [247, 190] on input "Inspector - Tank Size" at bounding box center [636, 193] width 844 height 23
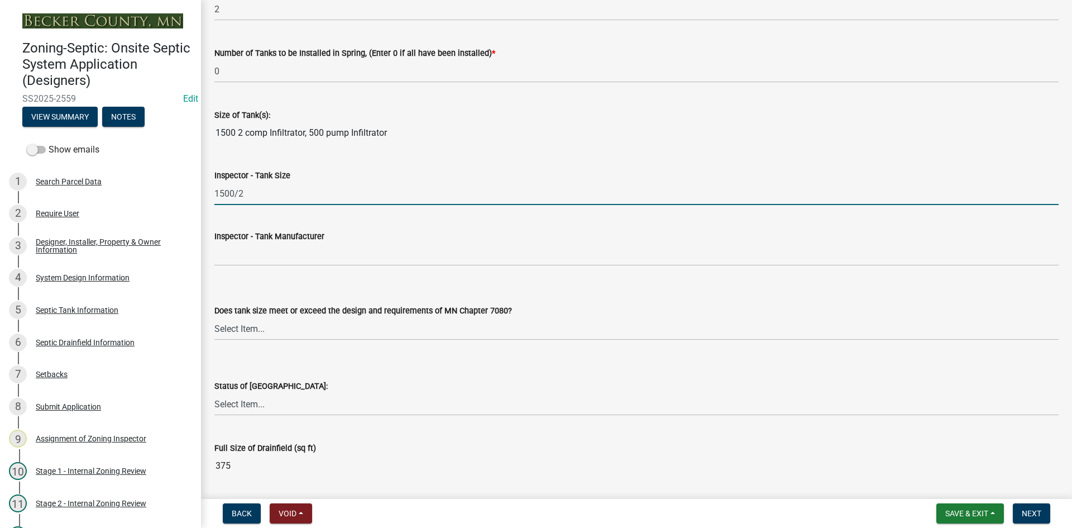
click at [264, 200] on input "1500/2" at bounding box center [636, 193] width 844 height 23
drag, startPoint x: 271, startPoint y: 199, endPoint x: 248, endPoint y: 194, distance: 23.4
click at [248, 194] on input "1500/2-1000" at bounding box center [636, 193] width 844 height 23
type input "1500/2-500"
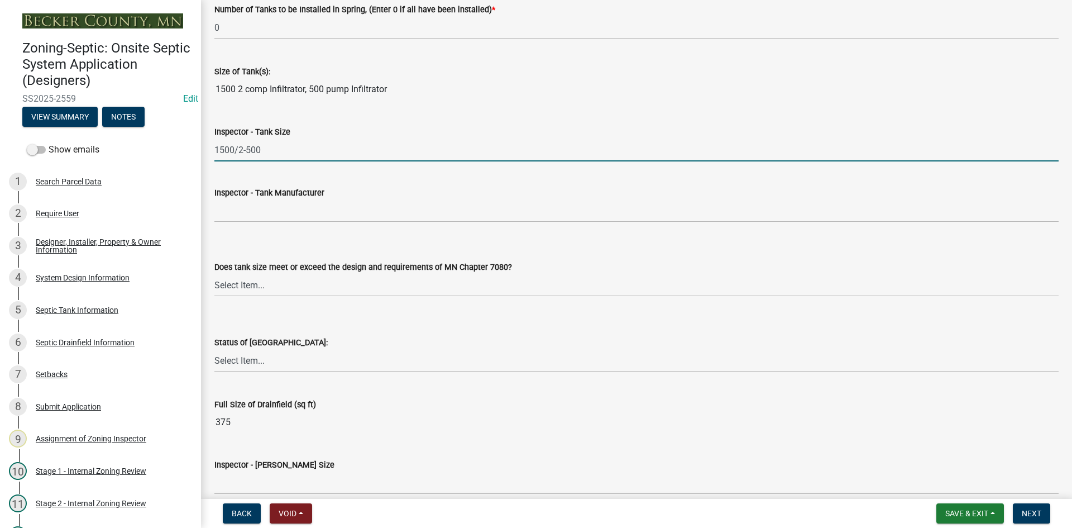
scroll to position [1507, 0]
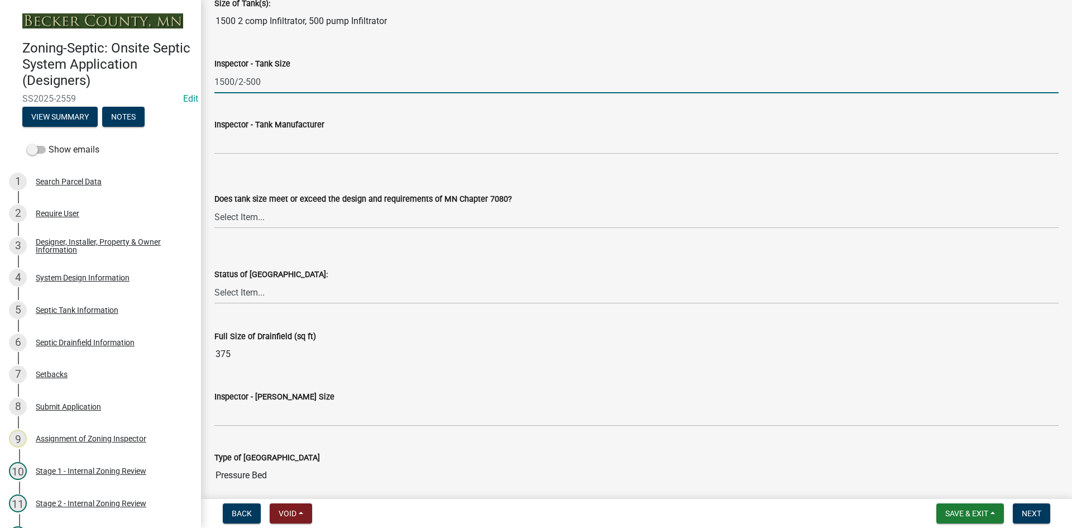
click at [269, 130] on div "Inspector - Tank Manufacturer" at bounding box center [636, 124] width 844 height 13
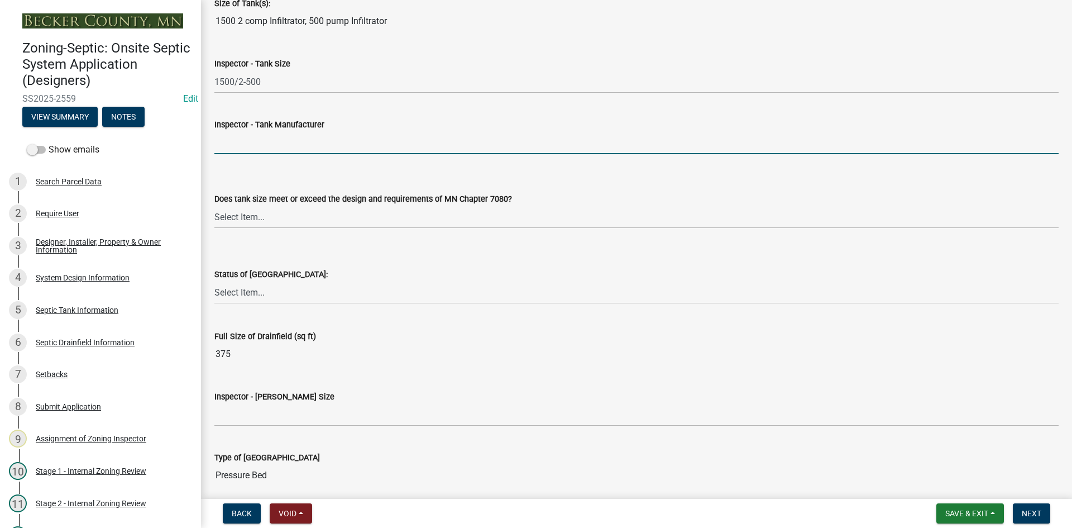
click at [271, 139] on input "Inspector - Tank Manufacturer" at bounding box center [636, 142] width 844 height 23
type input "BROWN/[PERSON_NAME]"
click at [293, 149] on input "BROWN/[PERSON_NAME]" at bounding box center [636, 142] width 844 height 23
drag, startPoint x: 231, startPoint y: 151, endPoint x: 212, endPoint y: 158, distance: 20.3
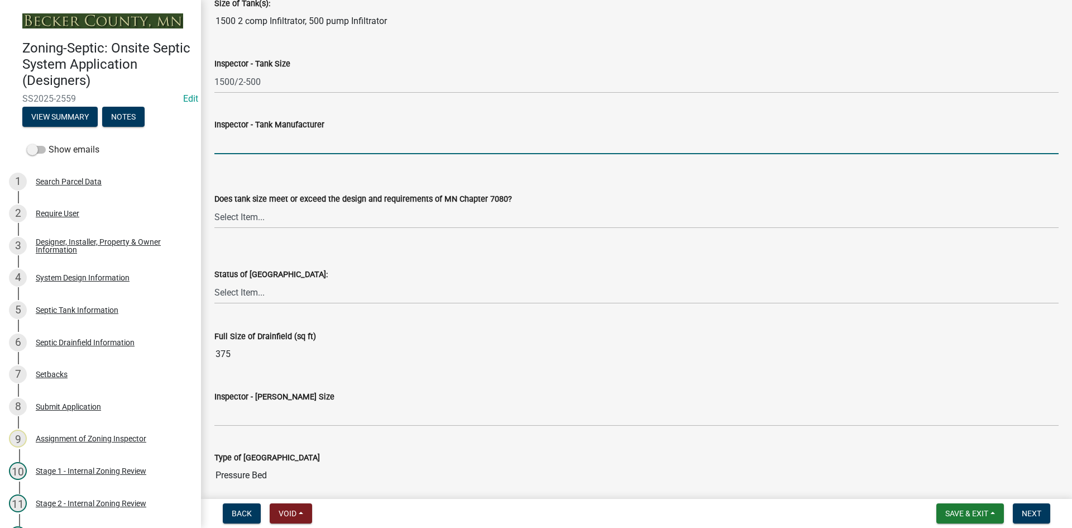
click at [221, 152] on input "Inspector - Tank Manufacturer" at bounding box center [636, 142] width 844 height 23
type input "infiltrator"
click at [259, 219] on select "Select Item... Yes No Existing" at bounding box center [636, 216] width 844 height 23
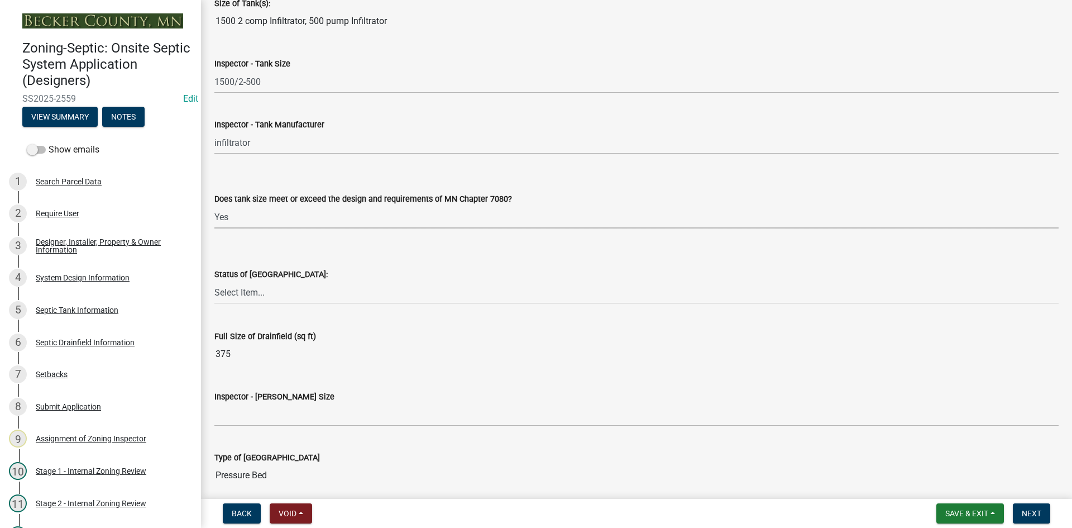
click at [214, 205] on select "Select Item... Yes No Existing" at bounding box center [636, 216] width 844 height 23
select select "f7794d6a-556a-43dc-97be-878f47e346d8"
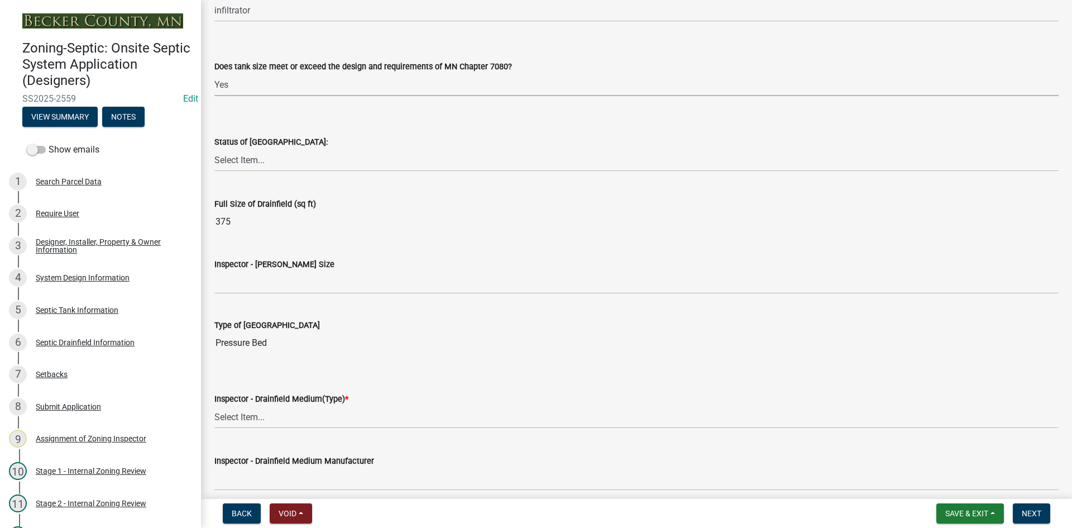
scroll to position [1675, 0]
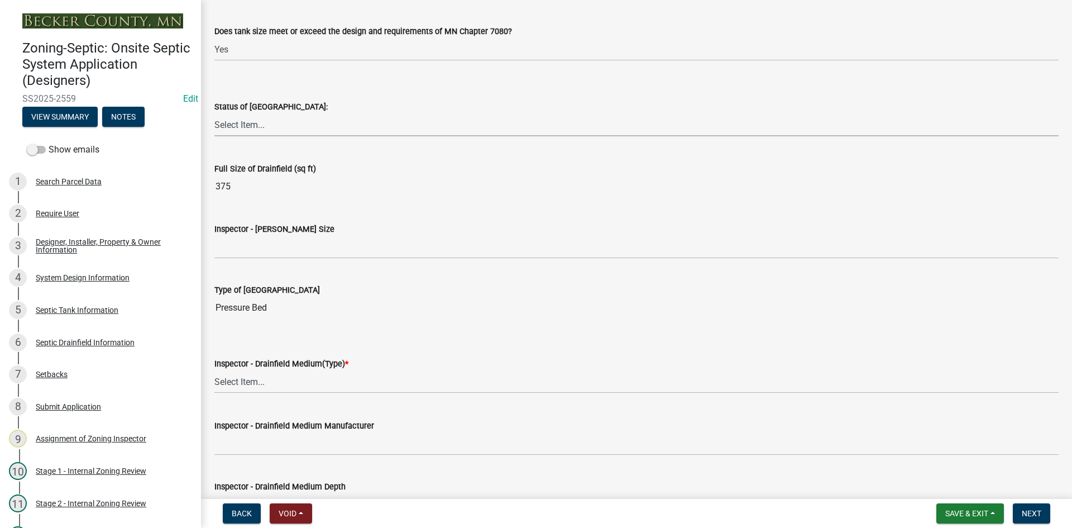
click at [268, 117] on select "Select Item... No Drainfield Drainfield Installed [GEOGRAPHIC_DATA] to Be Insta…" at bounding box center [636, 124] width 844 height 23
click at [214, 113] on select "Select Item... No Drainfield Drainfield Installed [GEOGRAPHIC_DATA] to Be Insta…" at bounding box center [636, 124] width 844 height 23
select select "9376207c-987b-4580-9786-4fe9435ab5e6"
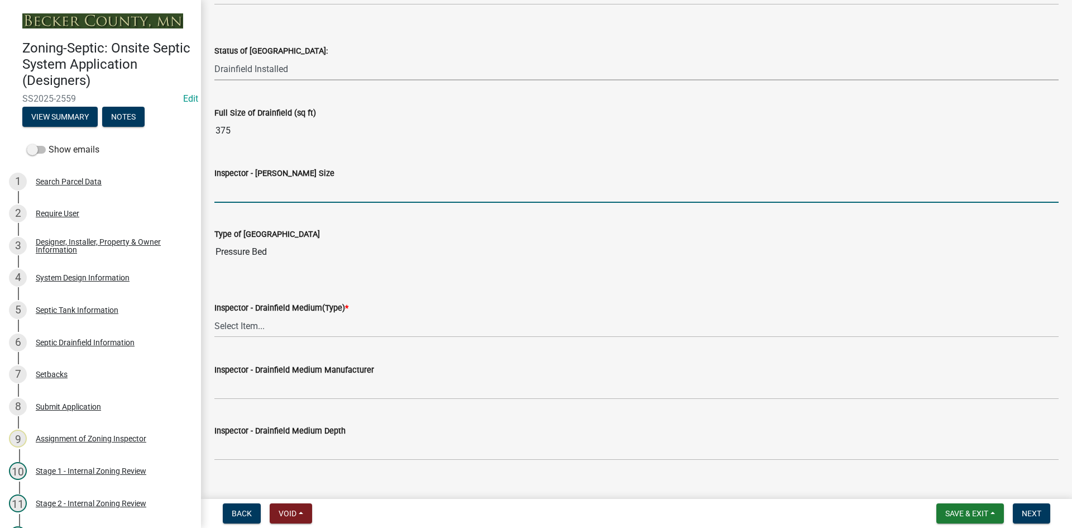
click at [262, 189] on input "Inspector - [PERSON_NAME] Size" at bounding box center [636, 191] width 844 height 23
type input "375 SQFT"
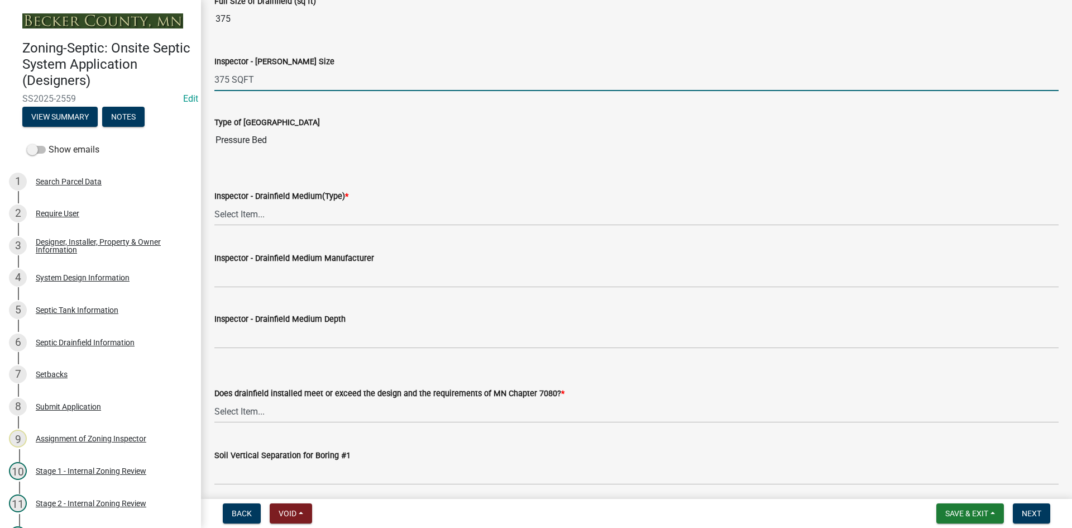
click at [247, 226] on wm-data-entity-input "Inspector - Drainfield Medium(Type) * Select Item... Chamber Trench Rock Trench…" at bounding box center [636, 197] width 844 height 75
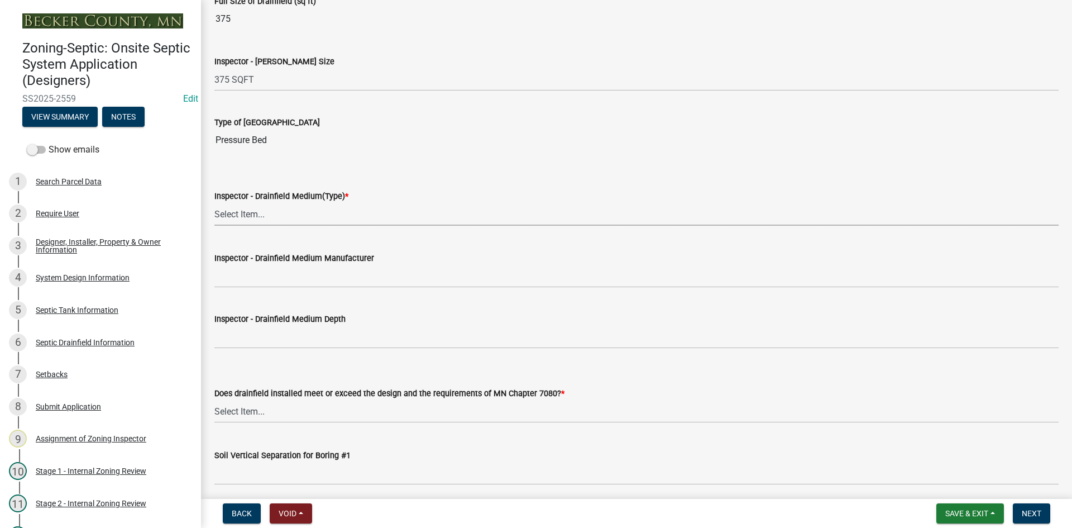
click at [250, 219] on select "Select Item... Chamber Trench Rock Trench Gravelless Mound Pressure Bed Seepage…" at bounding box center [636, 214] width 844 height 23
click at [214, 203] on select "Select Item... Chamber Trench Rock Trench Gravelless Mound Pressure Bed Seepage…" at bounding box center [636, 214] width 844 height 23
select select "5c08bc46-ac81-4361-ab44-aff343e46e27"
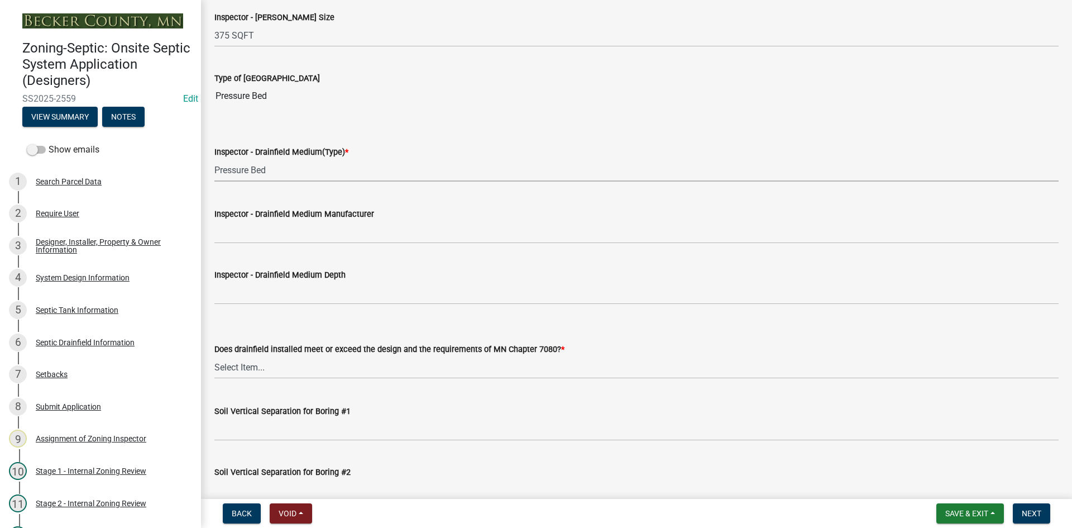
scroll to position [1954, 0]
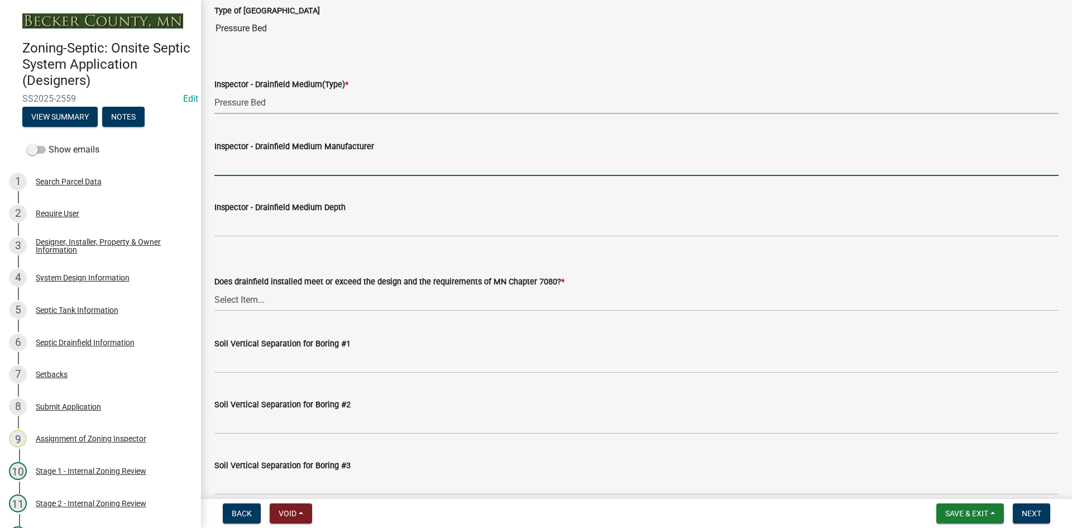
click at [264, 163] on input "Inspector - Drainfield Medium Manufacturer" at bounding box center [636, 164] width 844 height 23
type input "rock"
click at [283, 200] on div "Inspector - Drainfield Medium Depth" at bounding box center [636, 206] width 844 height 13
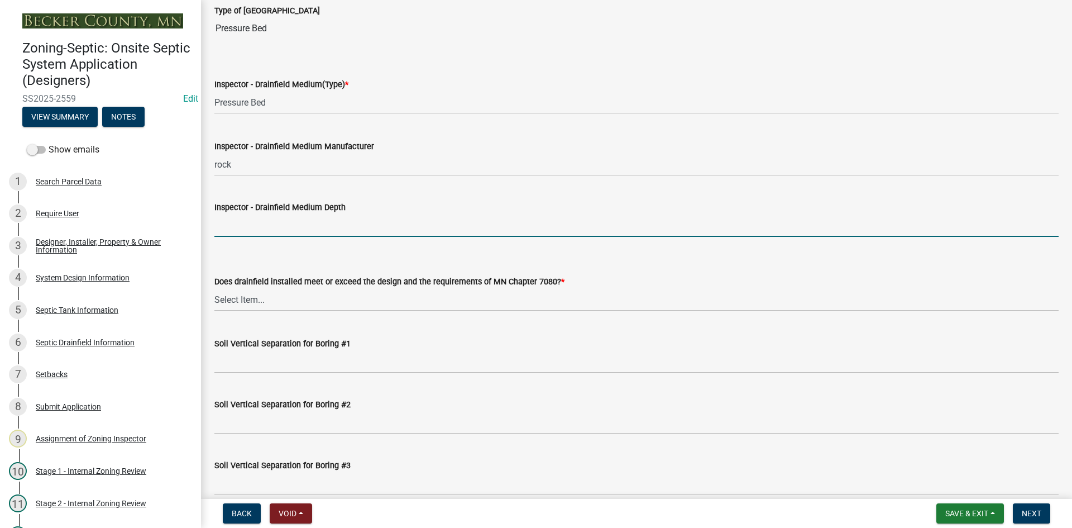
click at [280, 226] on input "Inspector - Drainfield Medium Depth" at bounding box center [636, 225] width 844 height 23
type input "6""
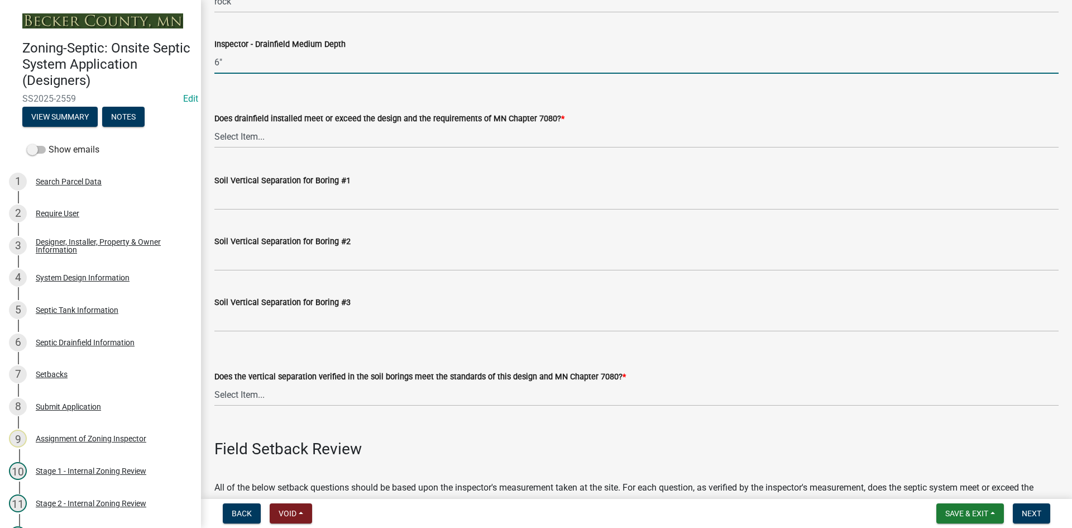
scroll to position [2122, 0]
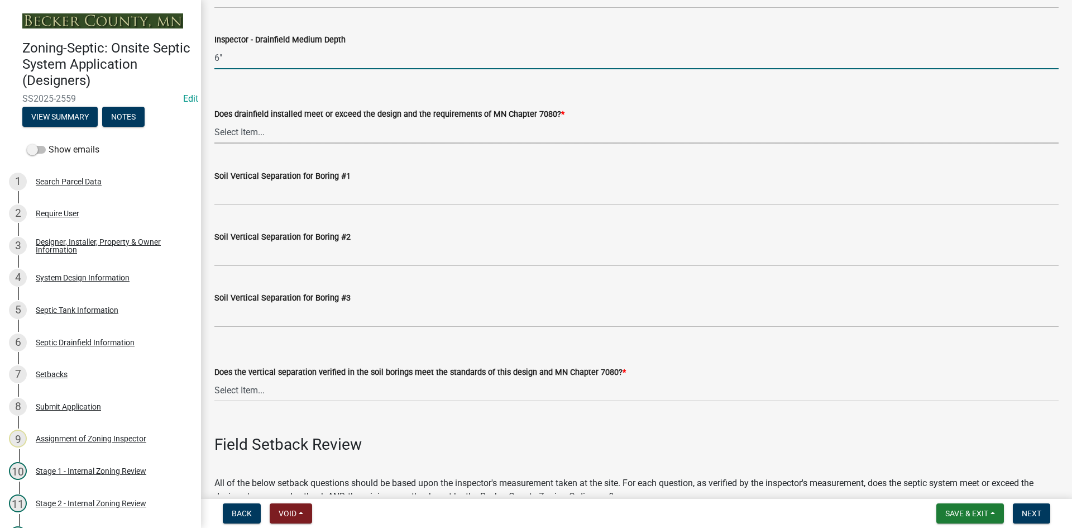
click at [257, 137] on select "Select Item... Yes No" at bounding box center [636, 132] width 844 height 23
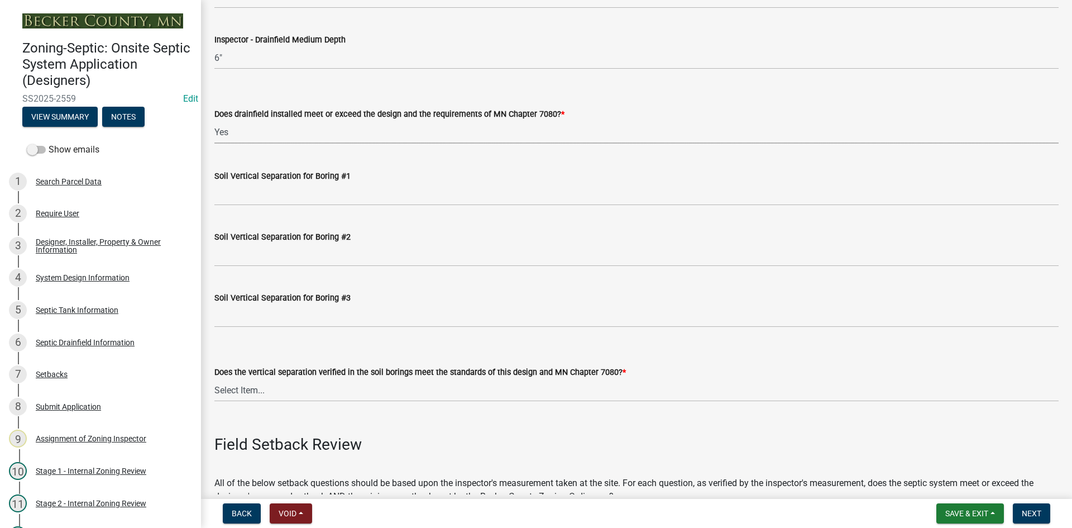
click at [214, 121] on select "Select Item... Yes No" at bounding box center [636, 132] width 844 height 23
select select "53e8394b-4ec8-472b-acba-27f64a4dcc6d"
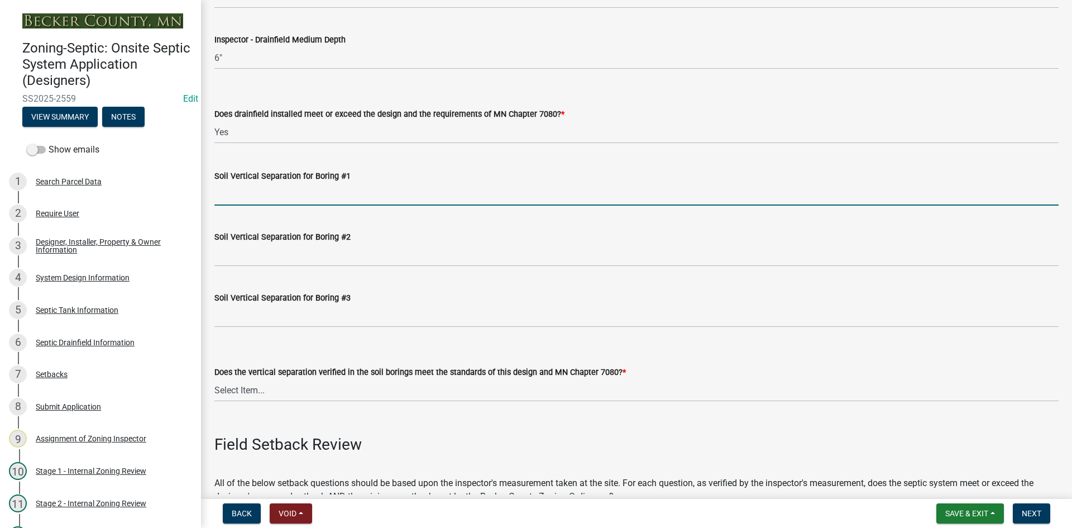
click at [259, 195] on input "Soil Vertical Separation for Boring #1" at bounding box center [636, 194] width 844 height 23
type input "SEE ATTACHED"
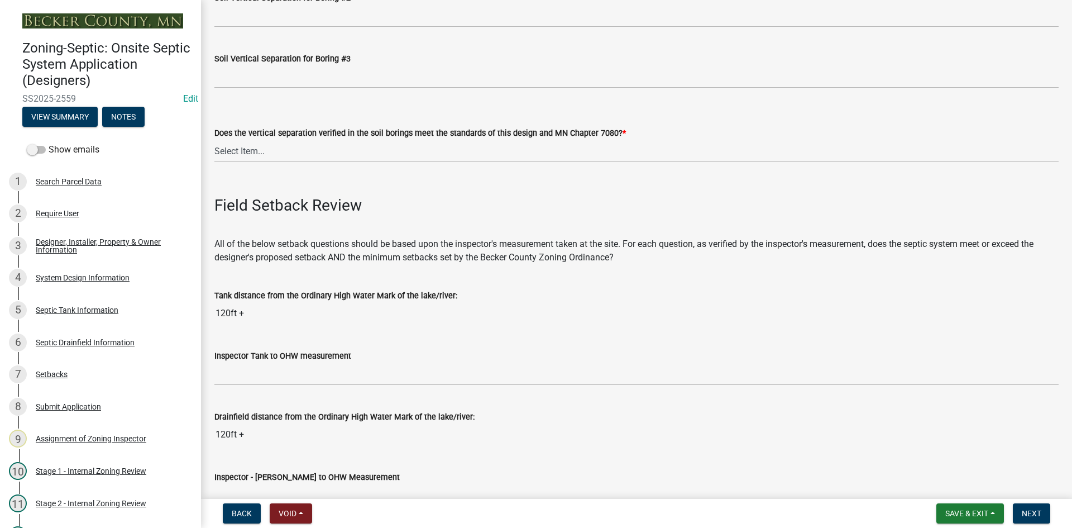
scroll to position [2401, 0]
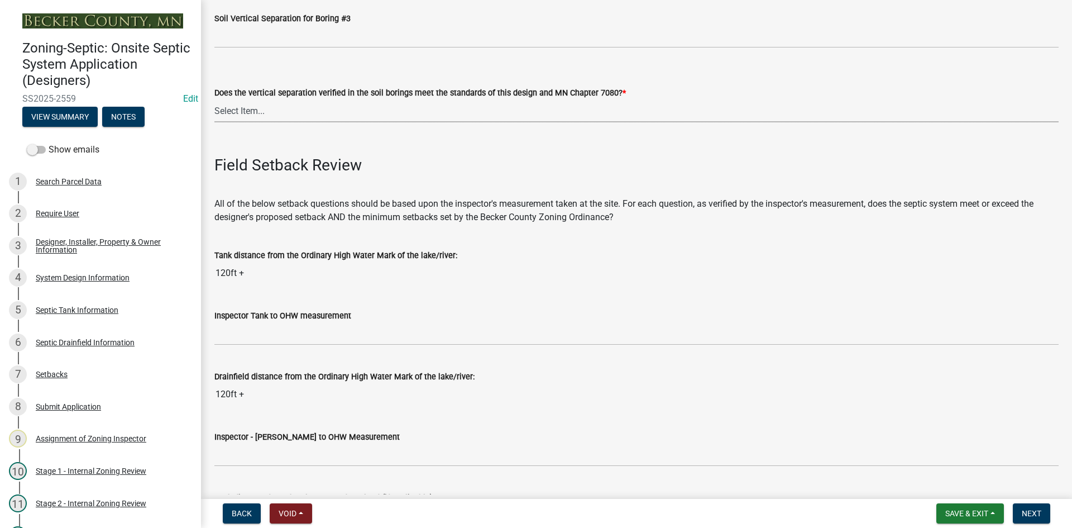
drag, startPoint x: 248, startPoint y: 108, endPoint x: 251, endPoint y: 116, distance: 8.0
click at [248, 108] on select "Select Item... Yes No" at bounding box center [636, 110] width 844 height 23
click at [214, 99] on select "Select Item... Yes No" at bounding box center [636, 110] width 844 height 23
select select "eedfbf44-dce3-4c21-89bd-6d851115dab7"
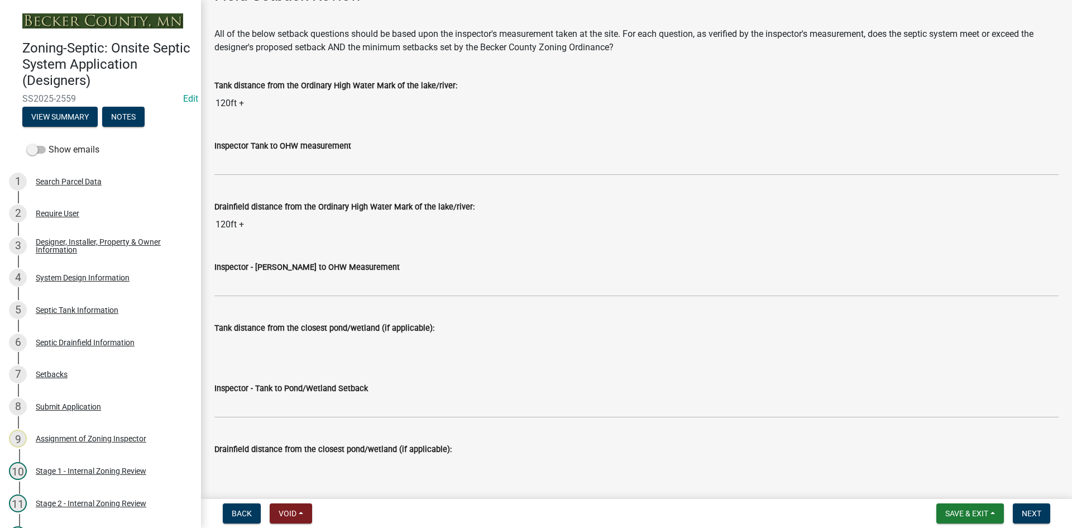
scroll to position [2624, 0]
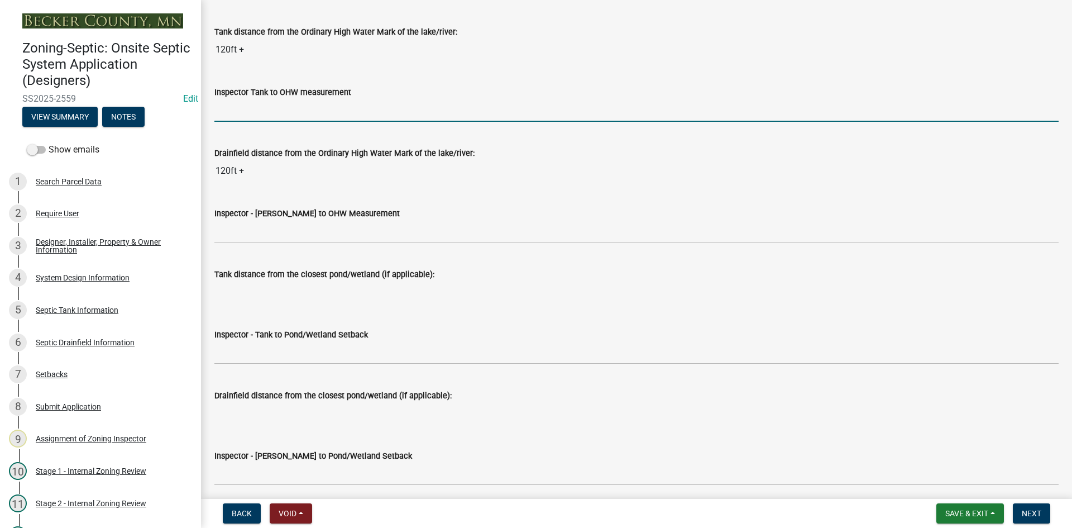
click at [268, 113] on input "Inspector Tank to OHW measurement" at bounding box center [636, 110] width 844 height 23
type input "75+"
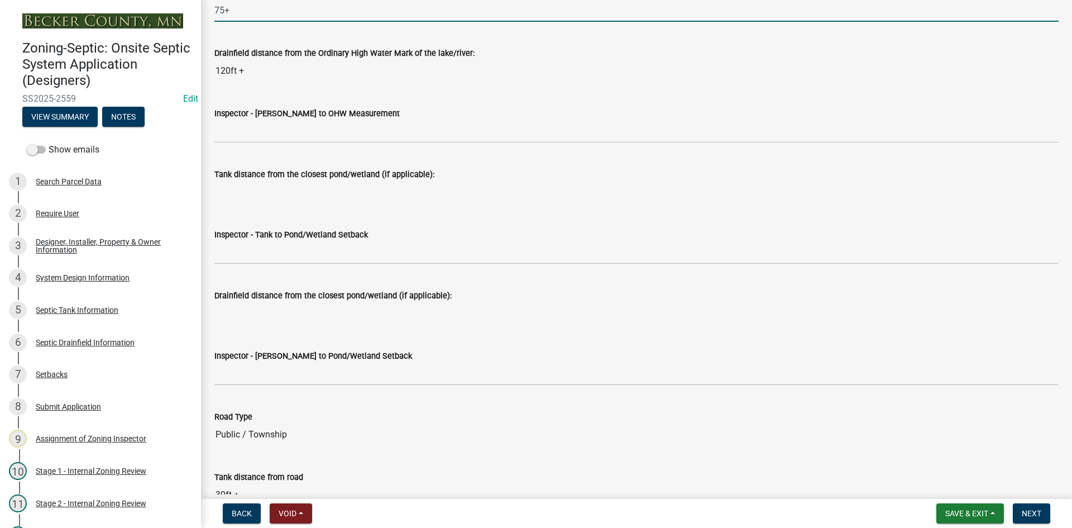
scroll to position [2736, 0]
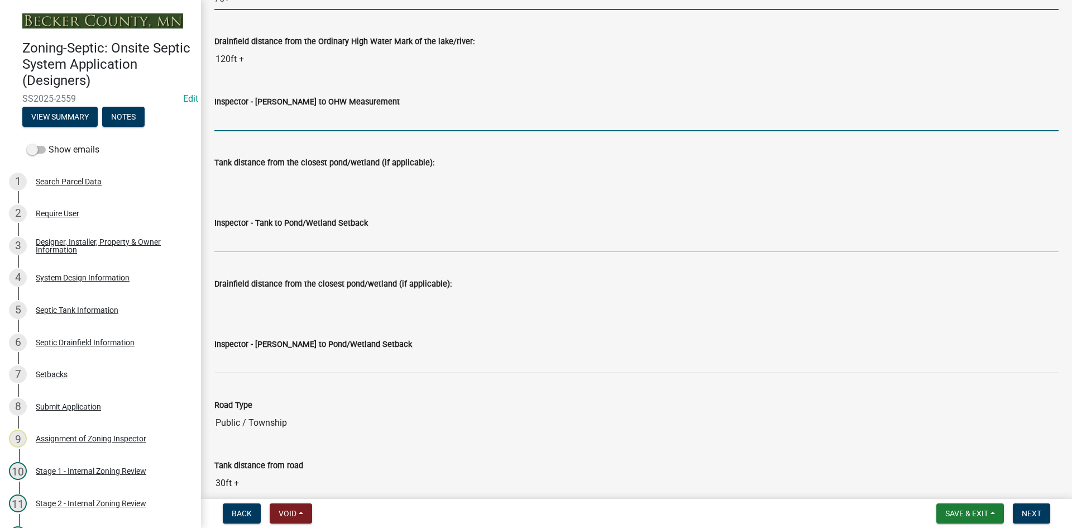
click at [261, 126] on input "Inspector - [PERSON_NAME] to OHW Measurement" at bounding box center [636, 119] width 844 height 23
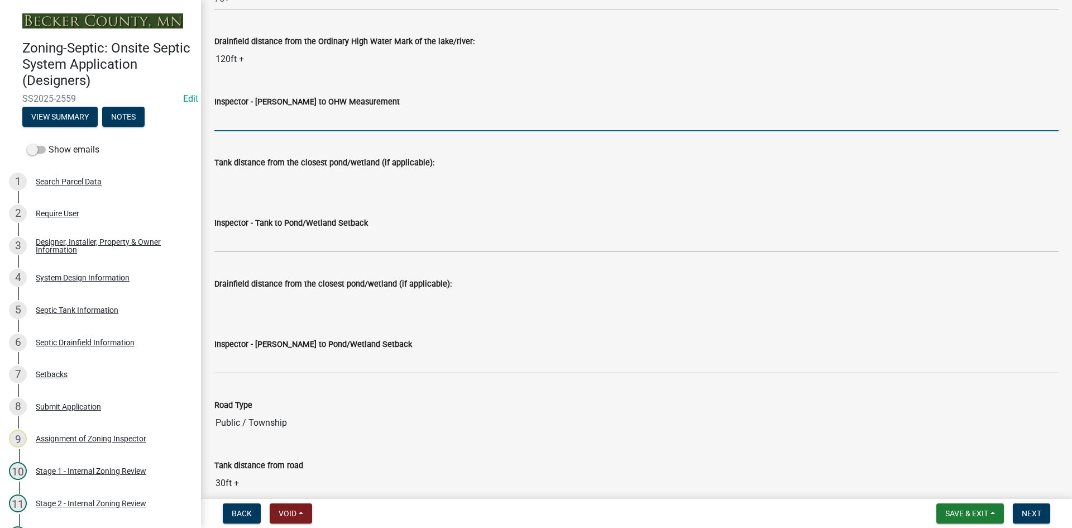
type input "75+"
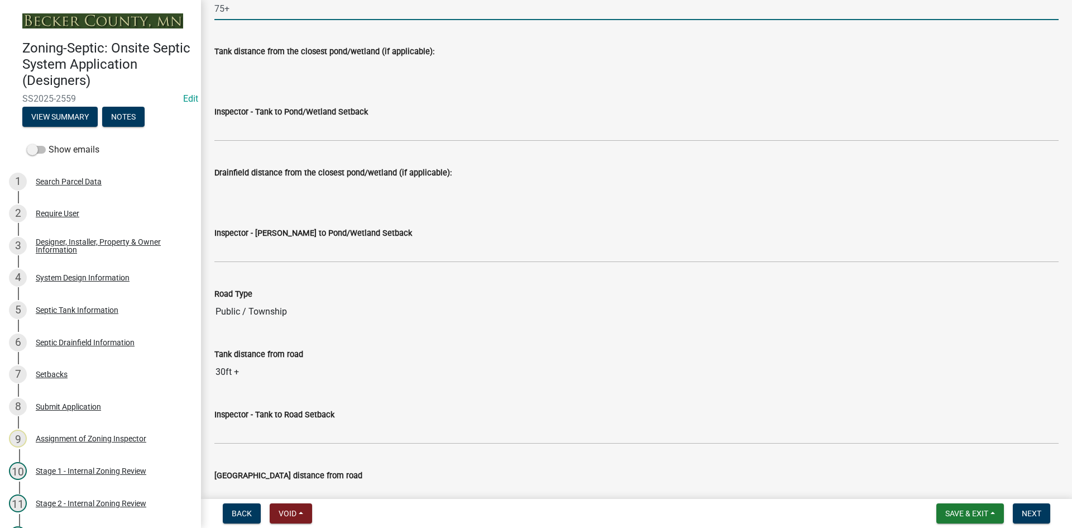
scroll to position [2847, 0]
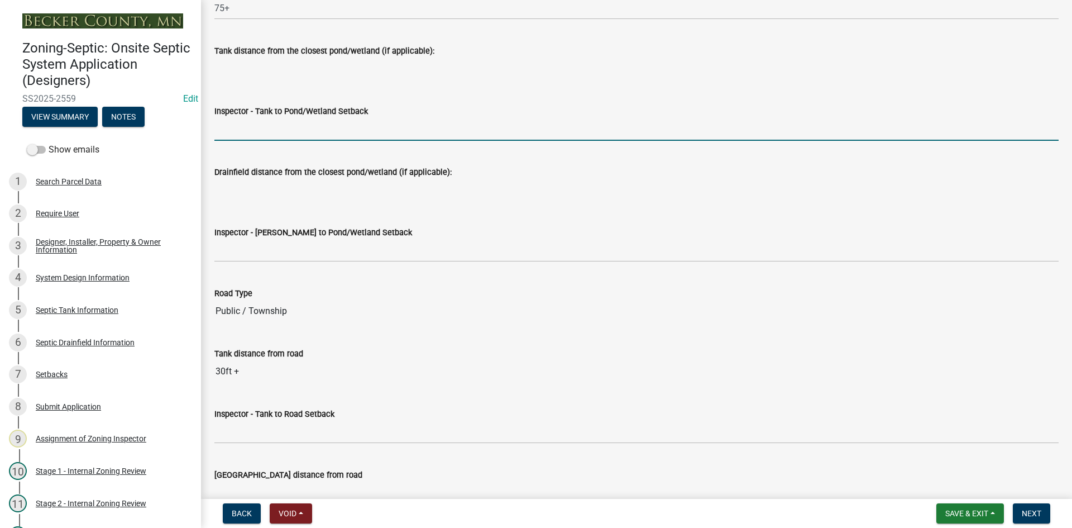
click at [266, 137] on input "Inspector - Tank to Pond/Wetland Setback" at bounding box center [636, 129] width 844 height 23
type input "NA"
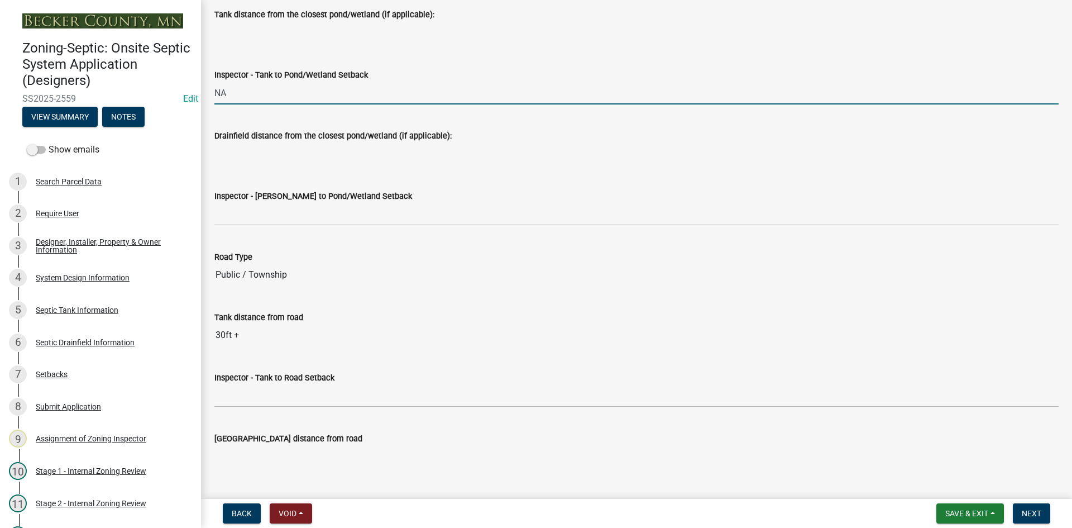
scroll to position [2903, 0]
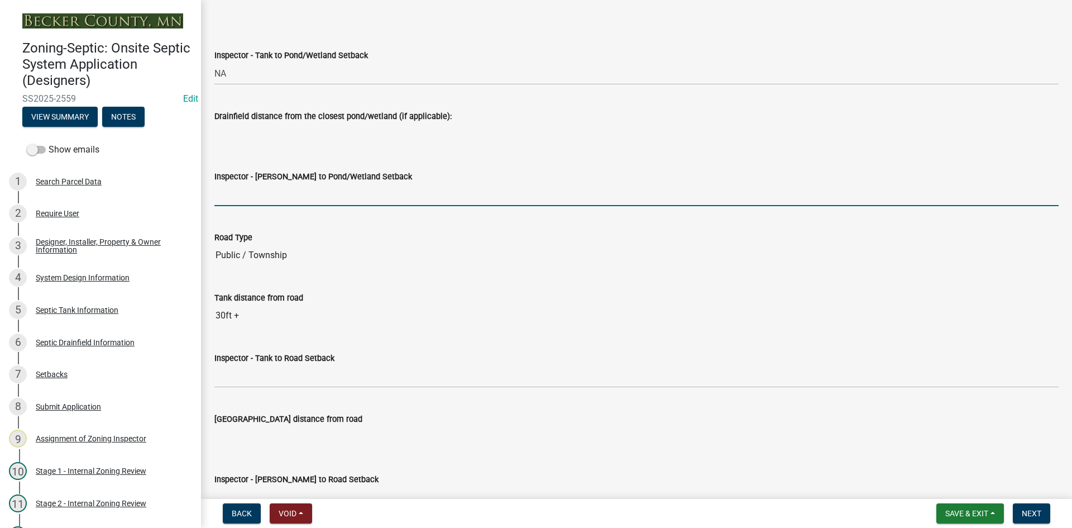
click at [257, 187] on input "Inspector - [PERSON_NAME] to Pond/Wetland Setback" at bounding box center [636, 194] width 844 height 23
type input "NA"
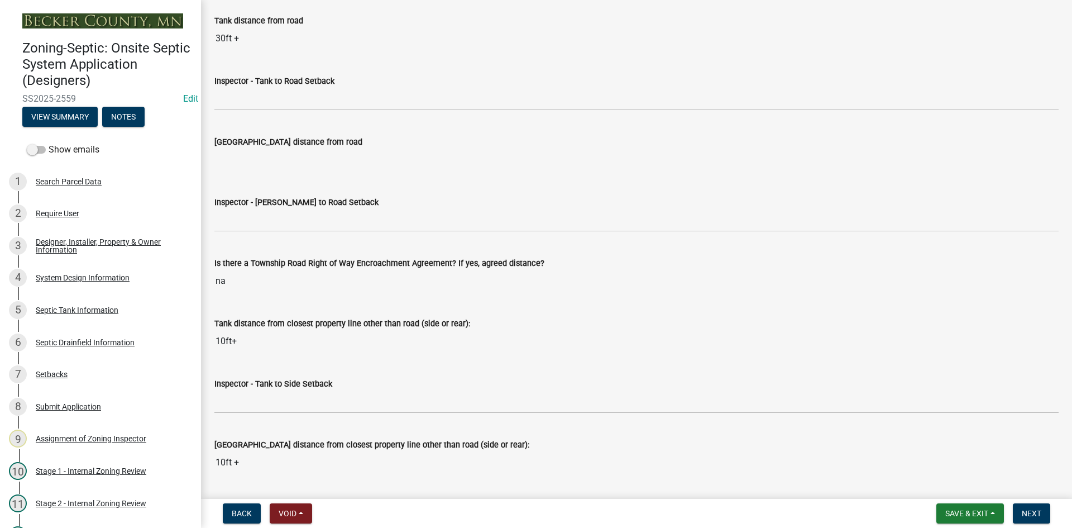
scroll to position [3182, 0]
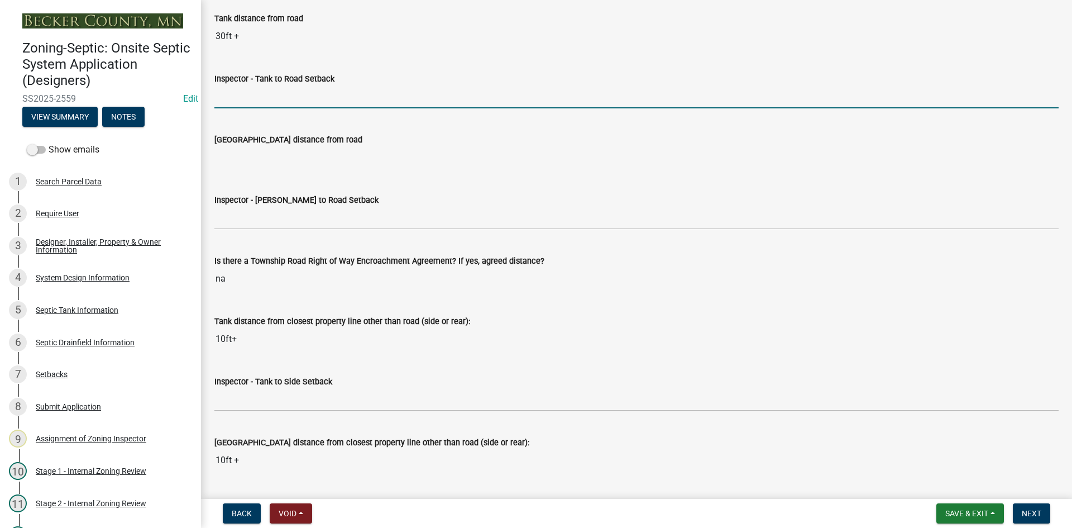
click at [244, 100] on input "Inspector - Tank to Road Setback" at bounding box center [636, 96] width 844 height 23
type input "10+"
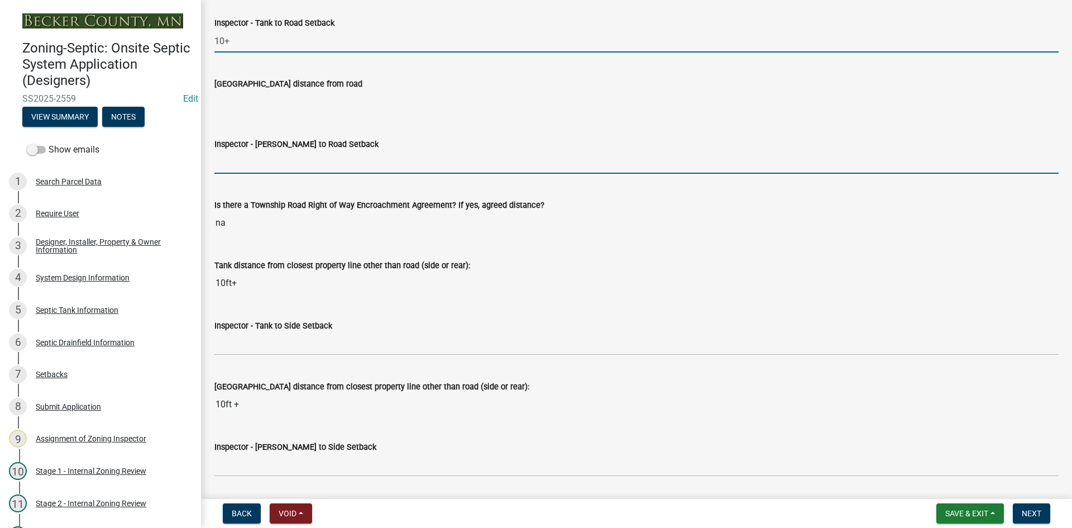
click at [243, 159] on input "Inspector - [PERSON_NAME] to Road Setback" at bounding box center [636, 162] width 844 height 23
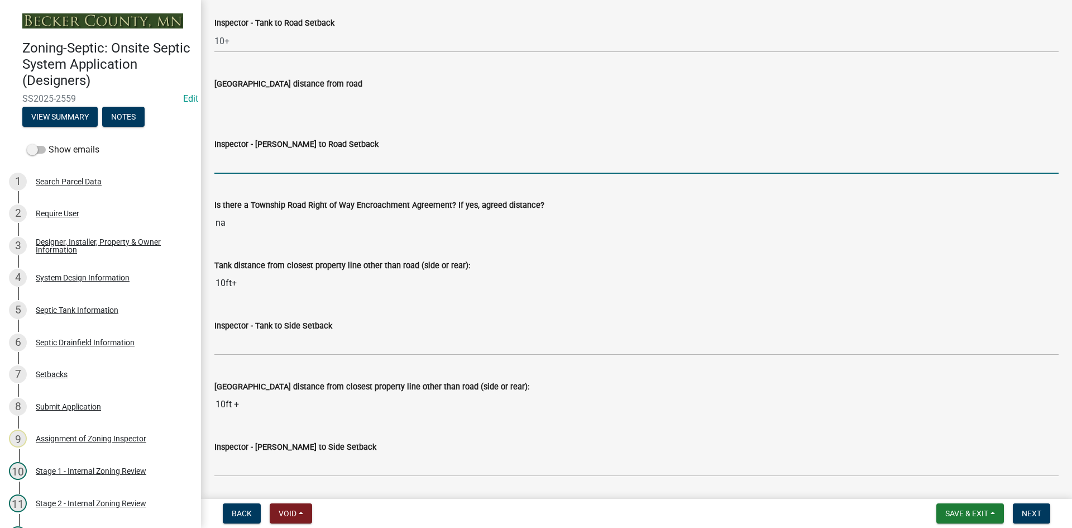
type input "10+"
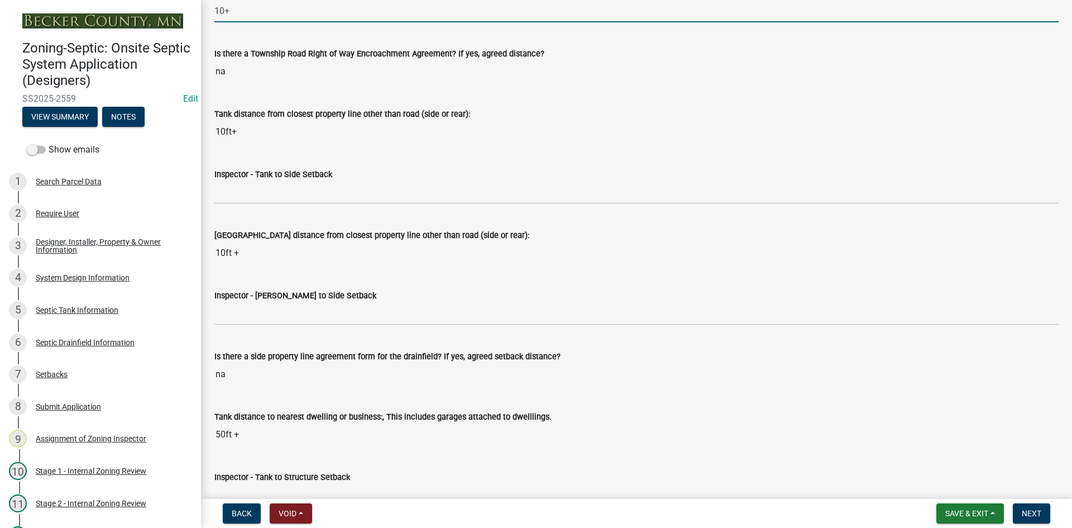
scroll to position [3406, 0]
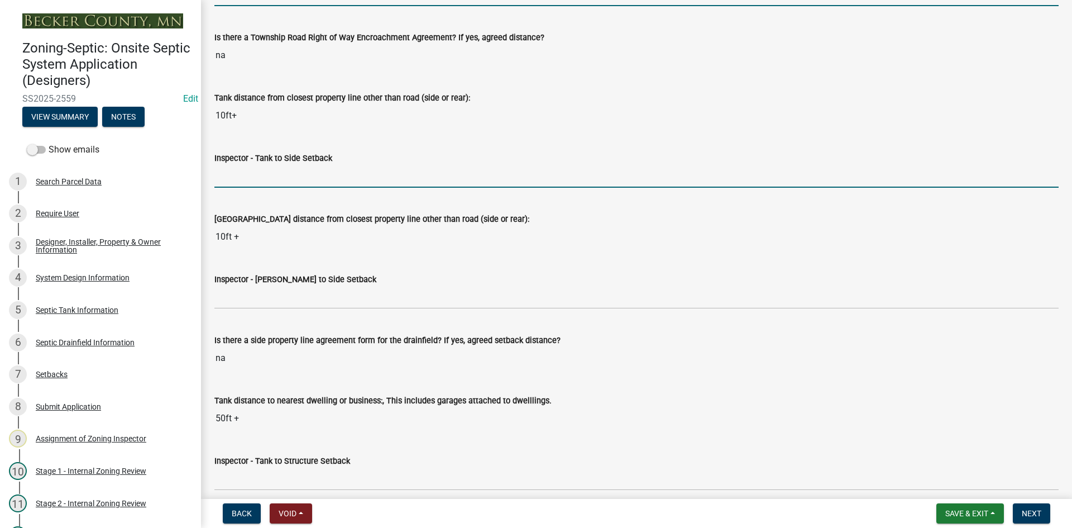
click at [261, 180] on input "Inspector - Tank to Side Setback" at bounding box center [636, 176] width 844 height 23
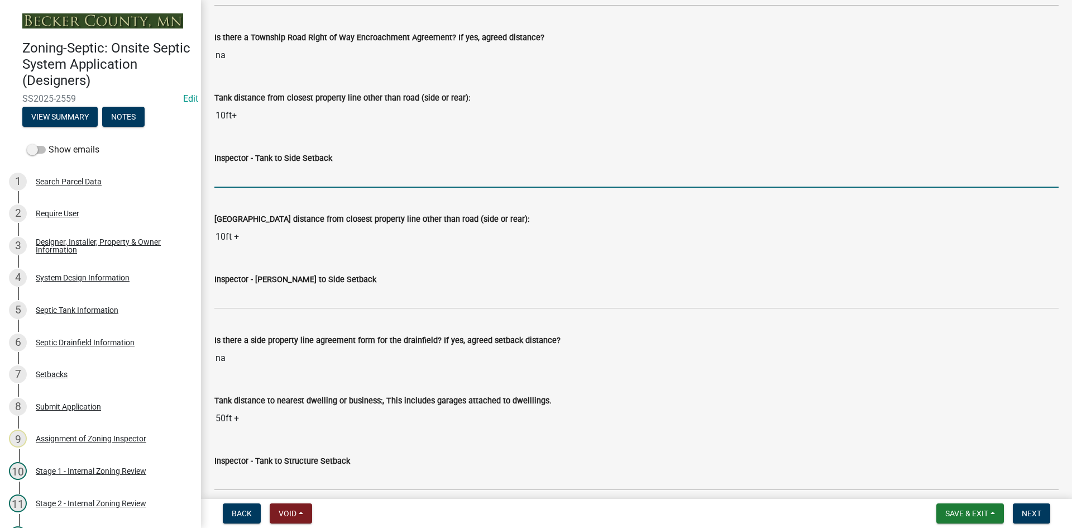
type input "10"
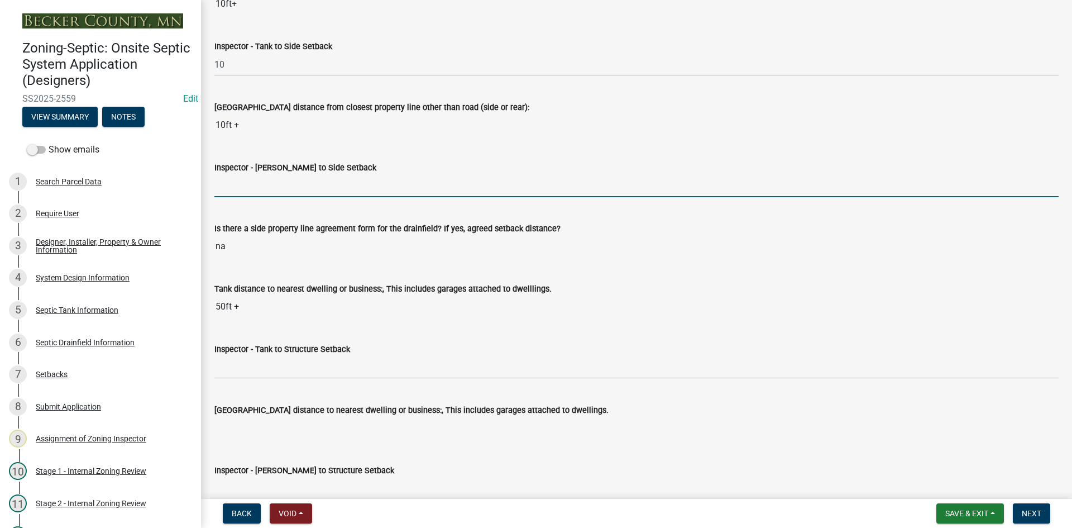
drag, startPoint x: 251, startPoint y: 187, endPoint x: 255, endPoint y: 193, distance: 7.2
click at [251, 187] on input "Inspector - [PERSON_NAME] to Side Setback" at bounding box center [636, 185] width 844 height 23
type input "10"
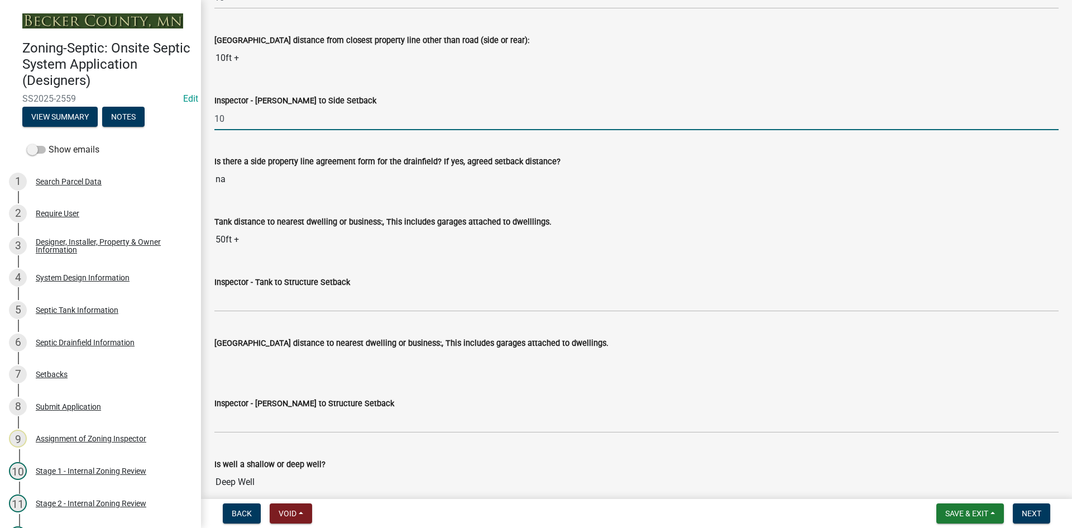
scroll to position [3685, 0]
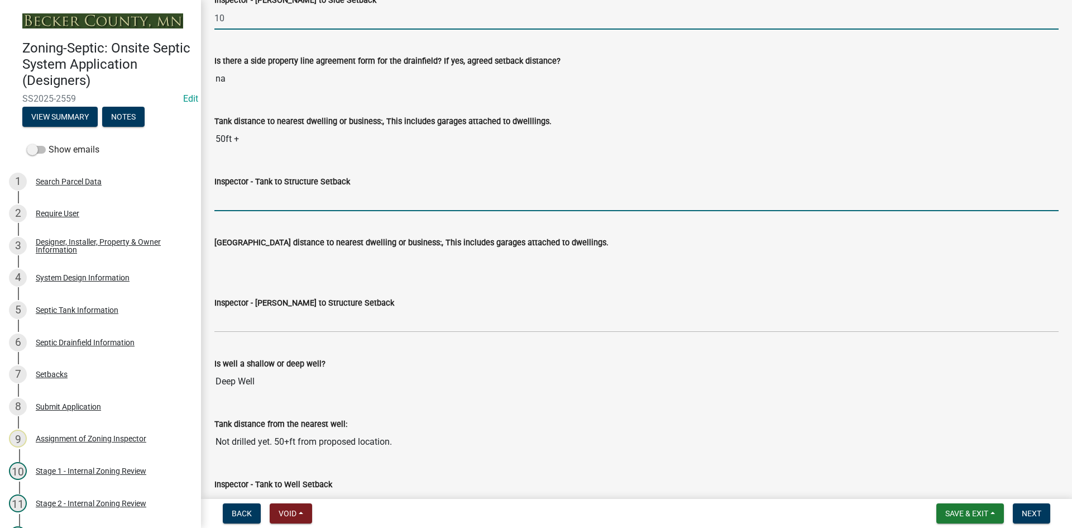
click at [255, 204] on input "Inspector - Tank to Structure Setback" at bounding box center [636, 199] width 844 height 23
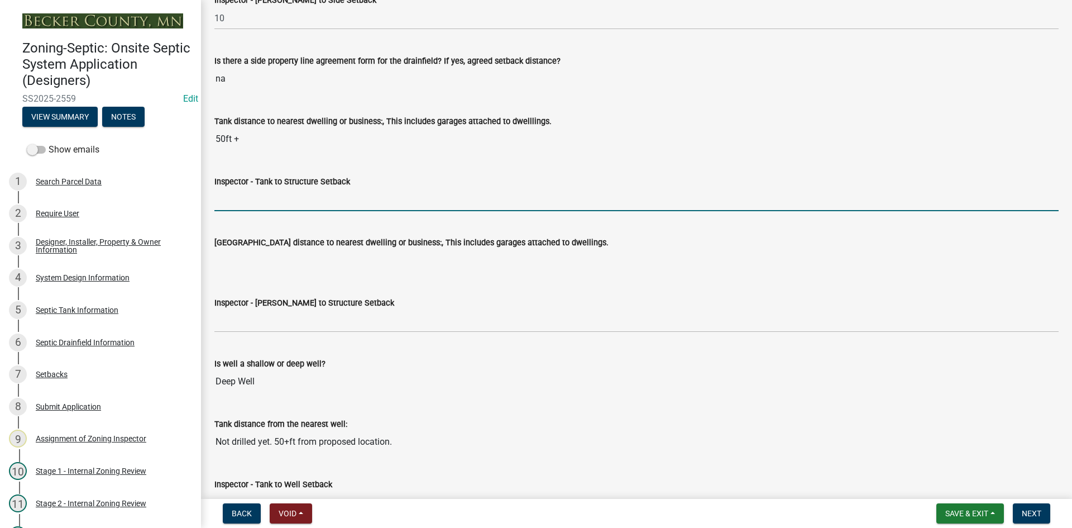
type input "10"
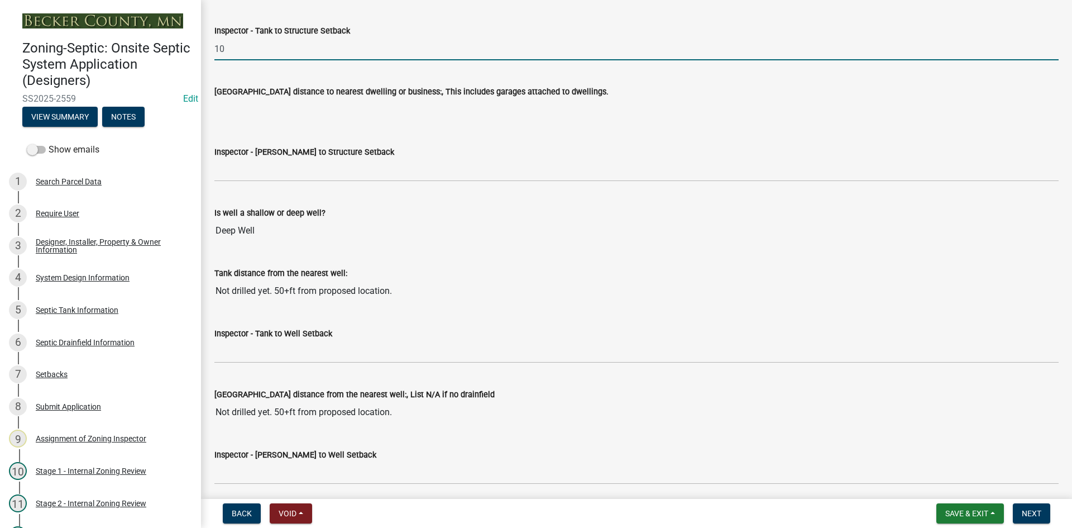
scroll to position [3852, 0]
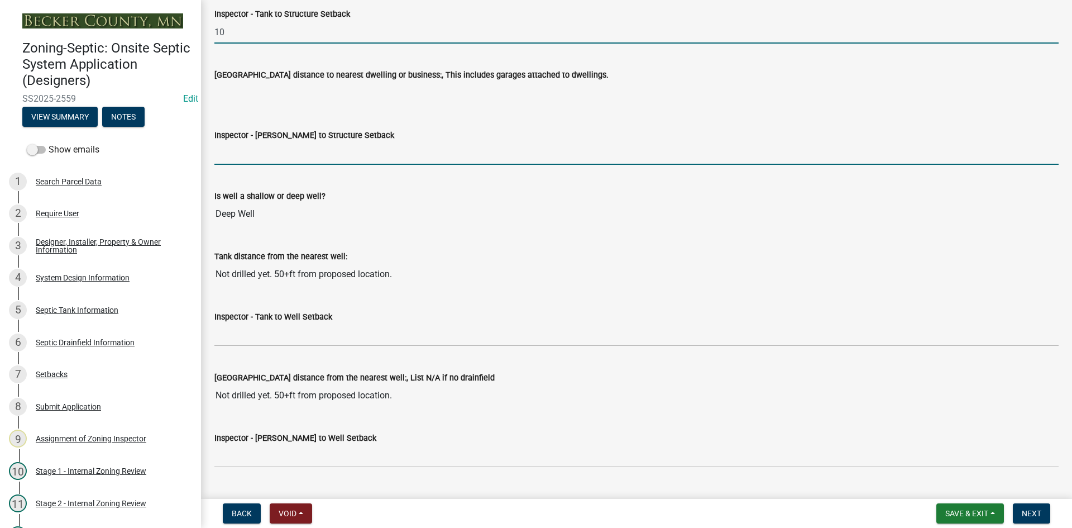
drag, startPoint x: 247, startPoint y: 149, endPoint x: 256, endPoint y: 154, distance: 10.2
click at [247, 149] on input "Inspector - [PERSON_NAME] to Structure Setback" at bounding box center [636, 153] width 844 height 23
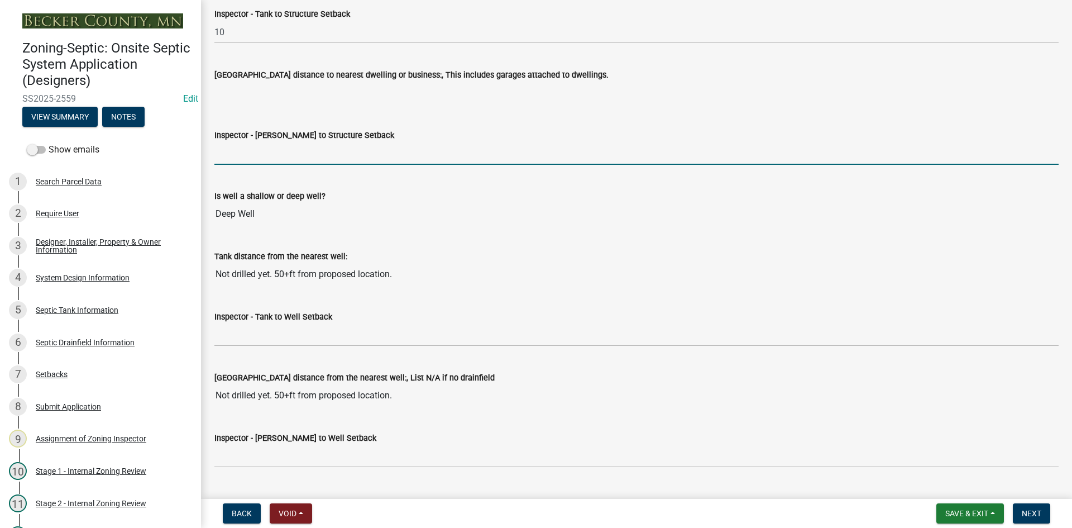
type input "20"
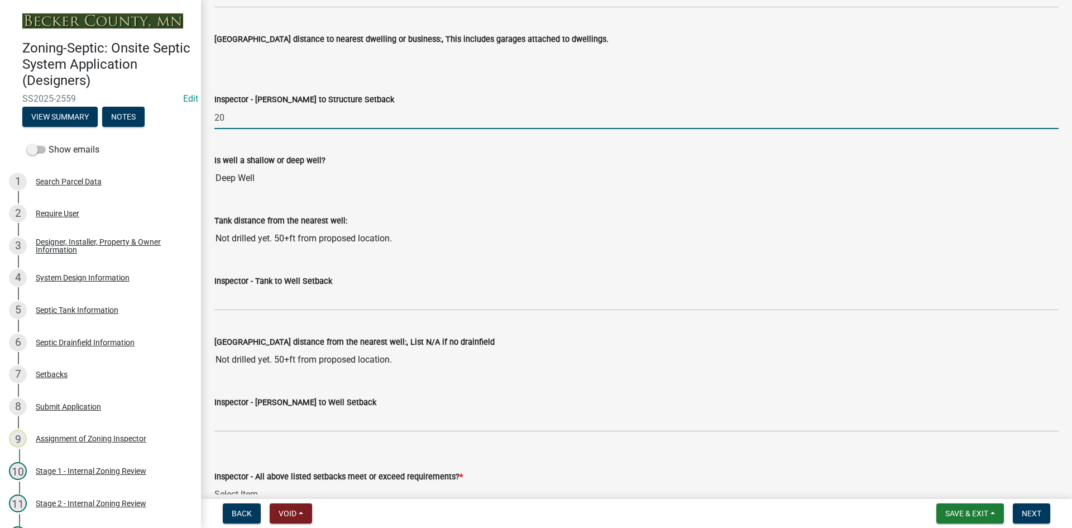
scroll to position [3964, 0]
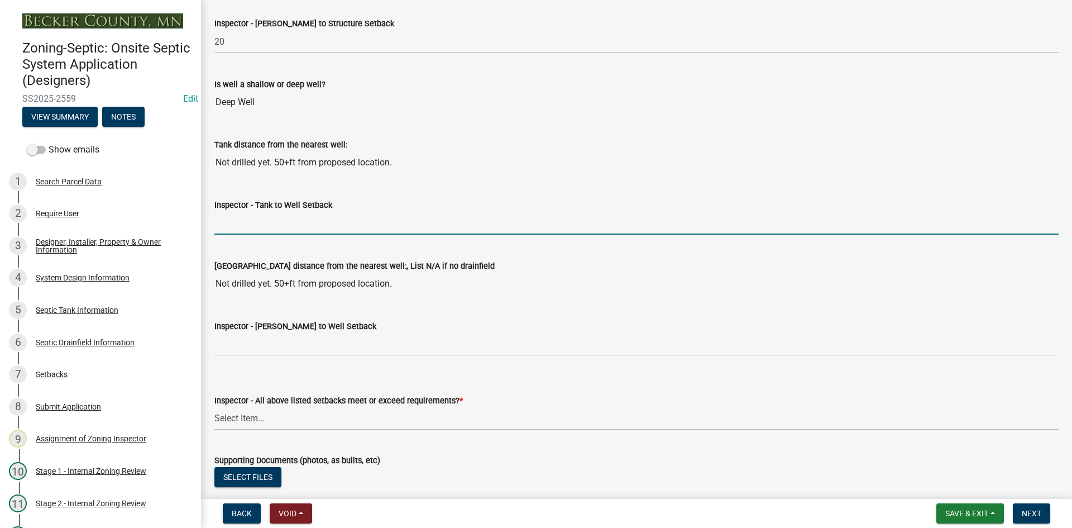
click at [256, 217] on input "Inspector - Tank to Well Setback" at bounding box center [636, 223] width 844 height 23
type input "50"
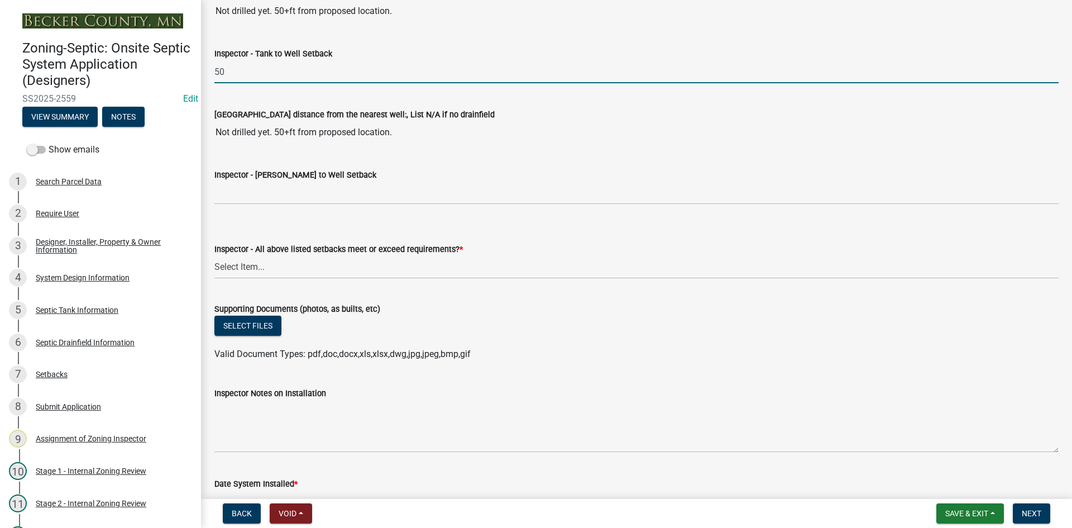
scroll to position [4132, 0]
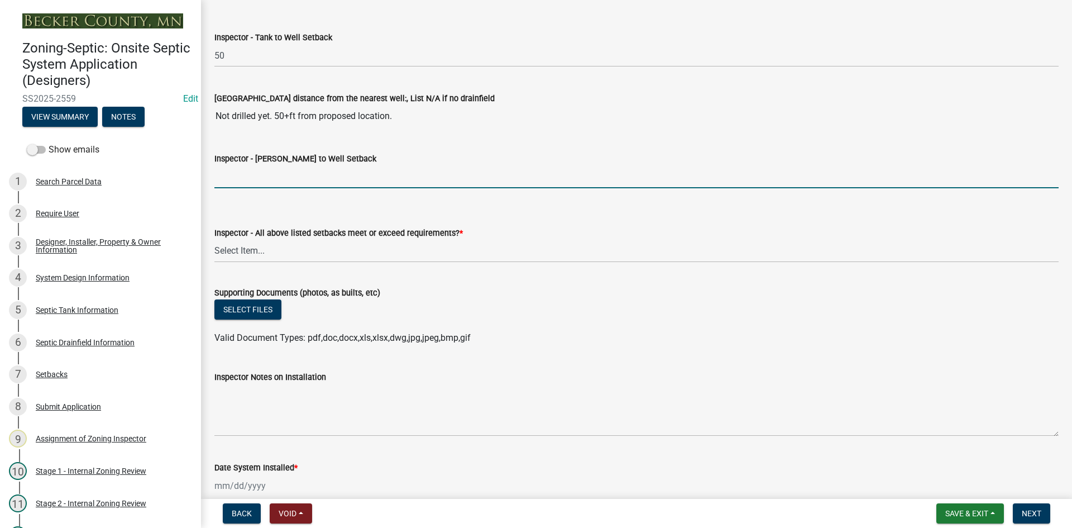
click at [260, 180] on input "Inspector - [PERSON_NAME] to Well Setback" at bounding box center [636, 176] width 844 height 23
type input "50"
click at [246, 253] on select "Select Item... Yes No" at bounding box center [636, 251] width 844 height 23
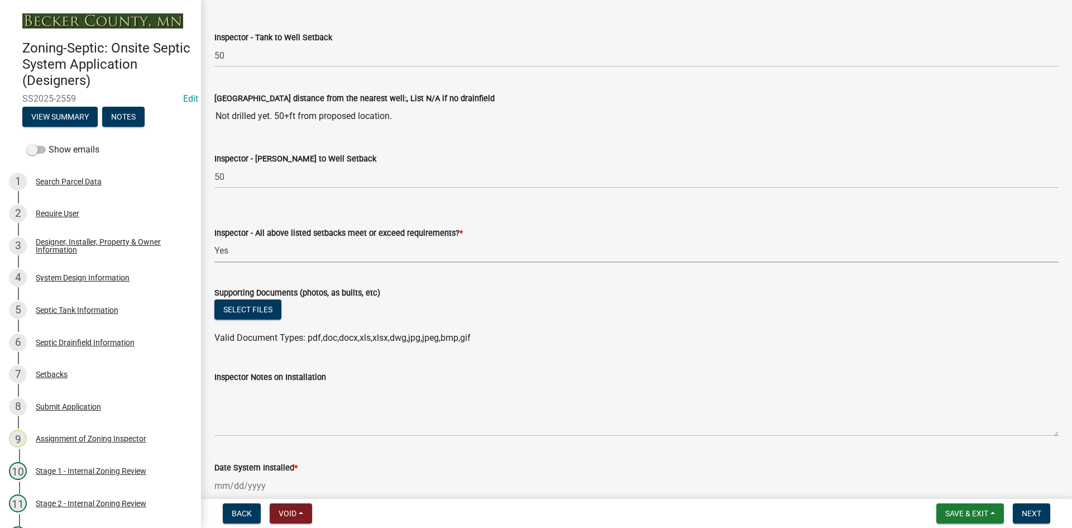
click at [214, 240] on select "Select Item... Yes No" at bounding box center [636, 251] width 844 height 23
select select "adfa1390-1443-4b8a-94eb-9b7f601f4679"
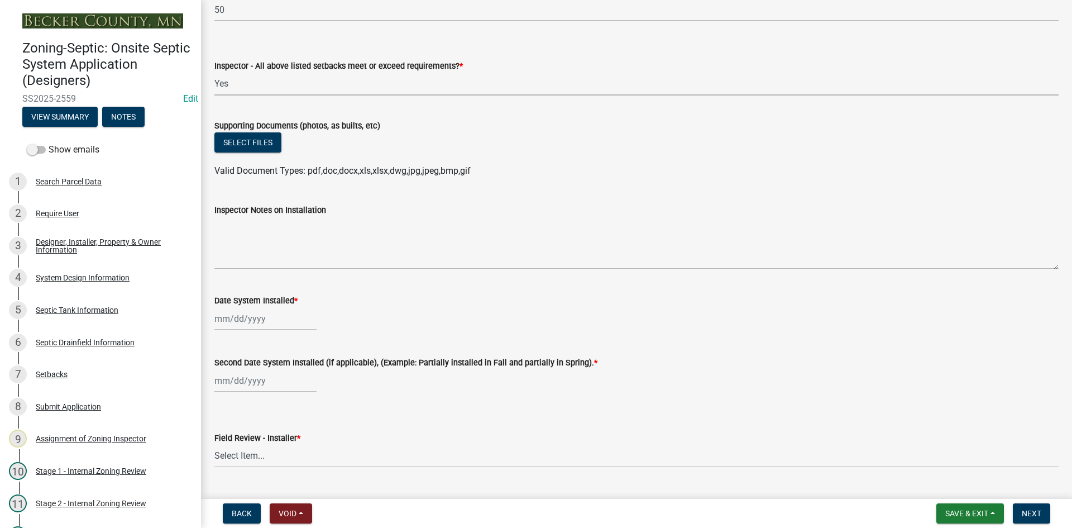
scroll to position [4299, 0]
click at [251, 129] on label "Supporting Documents (photos, as builts, etc)" at bounding box center [297, 126] width 166 height 8
click at [259, 145] on button "Select files" at bounding box center [247, 142] width 67 height 20
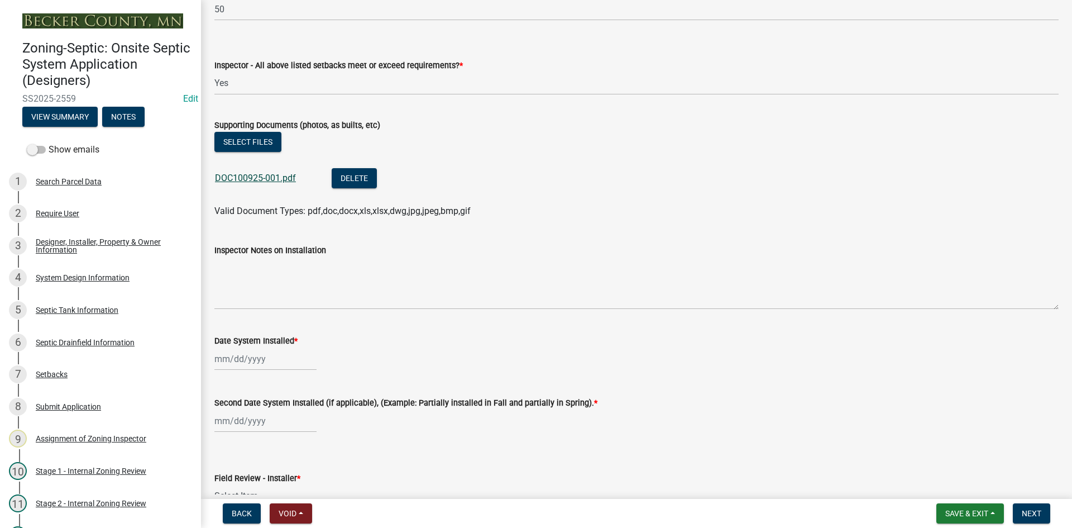
click at [247, 176] on link "DOC100925-001.pdf" at bounding box center [255, 178] width 81 height 11
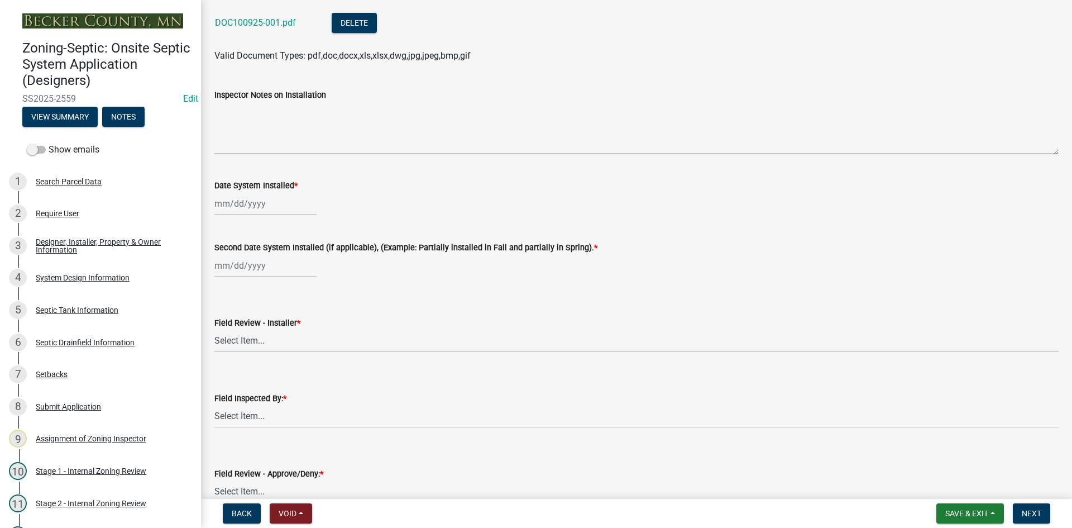
scroll to position [4467, 0]
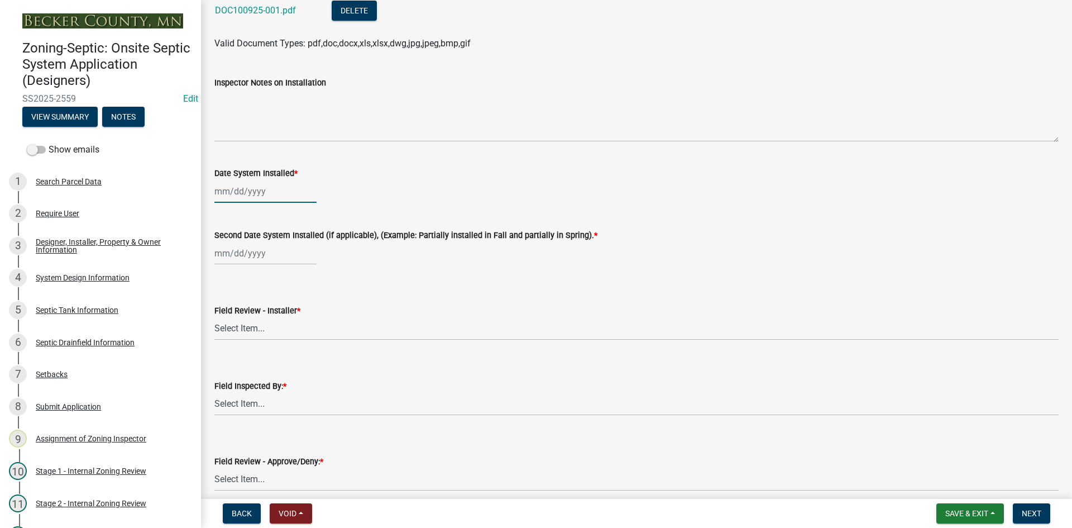
click at [272, 194] on div at bounding box center [265, 191] width 102 height 23
select select "10"
select select "2025"
click at [244, 271] on div "7" at bounding box center [243, 269] width 18 height 18
type input "[DATE]"
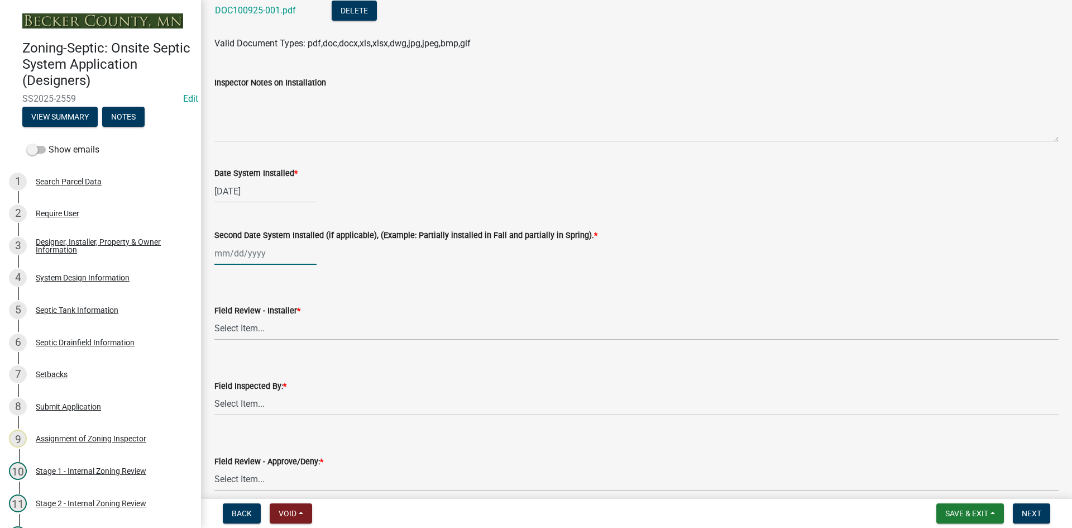
click at [242, 256] on div at bounding box center [265, 253] width 102 height 23
select select "10"
select select "2025"
click at [241, 326] on div "7" at bounding box center [243, 331] width 18 height 18
type input "[DATE]"
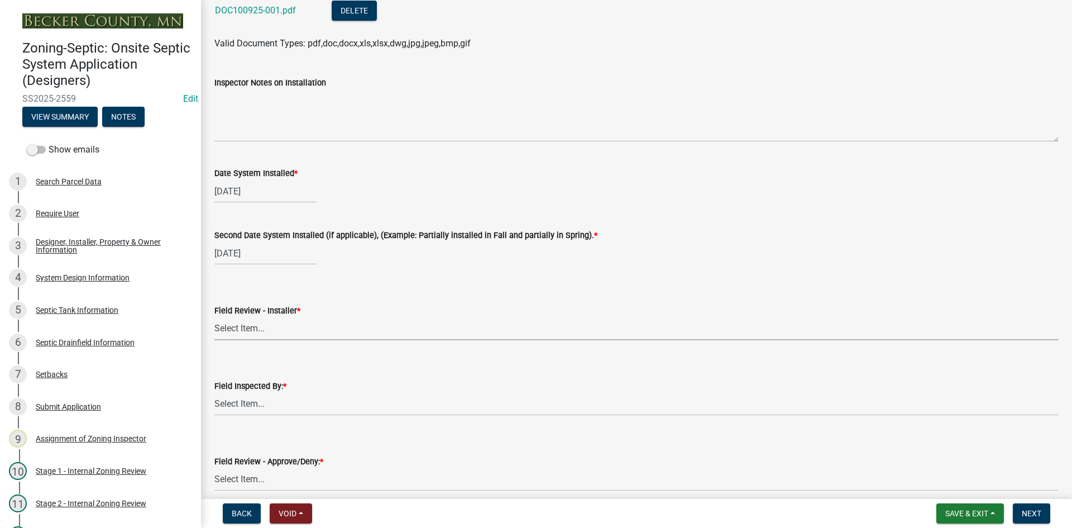
click at [242, 322] on select "Select Item... OTHER – Not listed (please add in next field and we will add to …" at bounding box center [636, 328] width 844 height 23
click at [214, 317] on select "Select Item... OTHER – Not listed (please add in next field and we will add to …" at bounding box center [636, 328] width 844 height 23
select select "2cd8cbc9-1886-4b86-9733-e2c1fa739265"
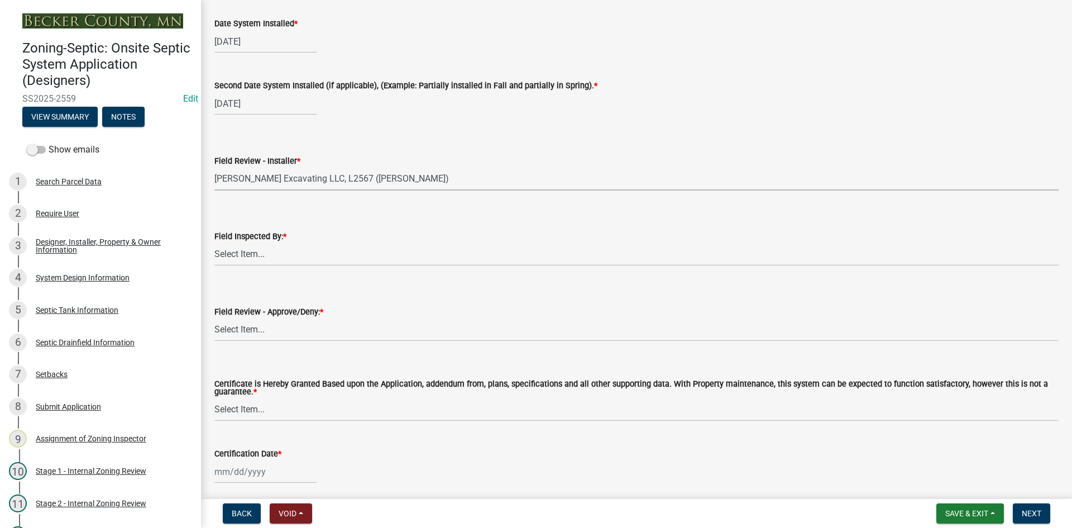
scroll to position [4659, 0]
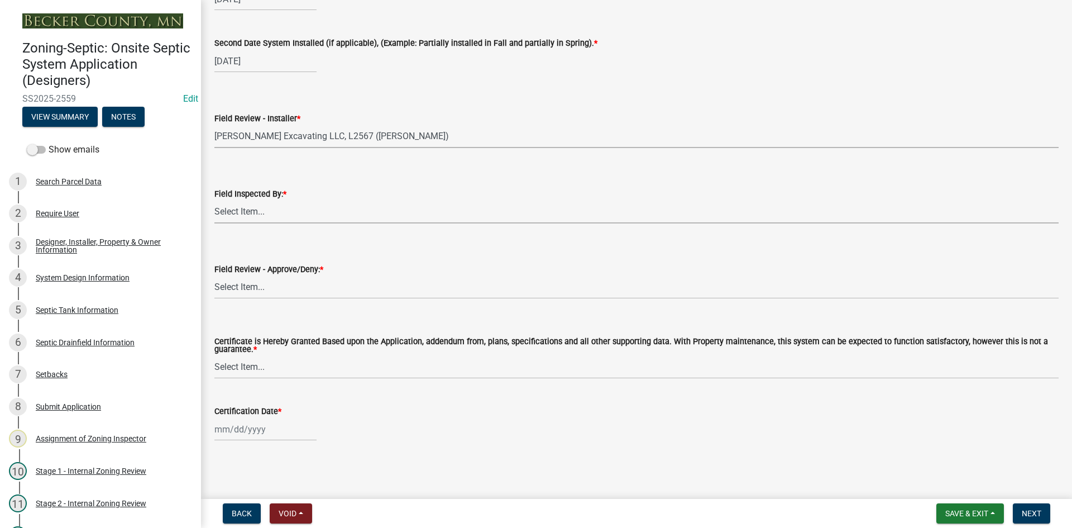
drag, startPoint x: 241, startPoint y: 212, endPoint x: 241, endPoint y: 221, distance: 9.5
click at [241, 212] on select "Select Item... [PERSON_NAME] [PERSON_NAME] [PERSON_NAME] [PERSON_NAME] [PERSON_…" at bounding box center [636, 211] width 844 height 23
click at [214, 200] on select "Select Item... [PERSON_NAME] [PERSON_NAME] [PERSON_NAME] [PERSON_NAME] [PERSON_…" at bounding box center [636, 211] width 844 height 23
select select "7bfe52ba-73b7-4ac1-9bde-d3bb601555ca"
click at [244, 293] on select "Select Item... Approved Denied" at bounding box center [636, 287] width 844 height 23
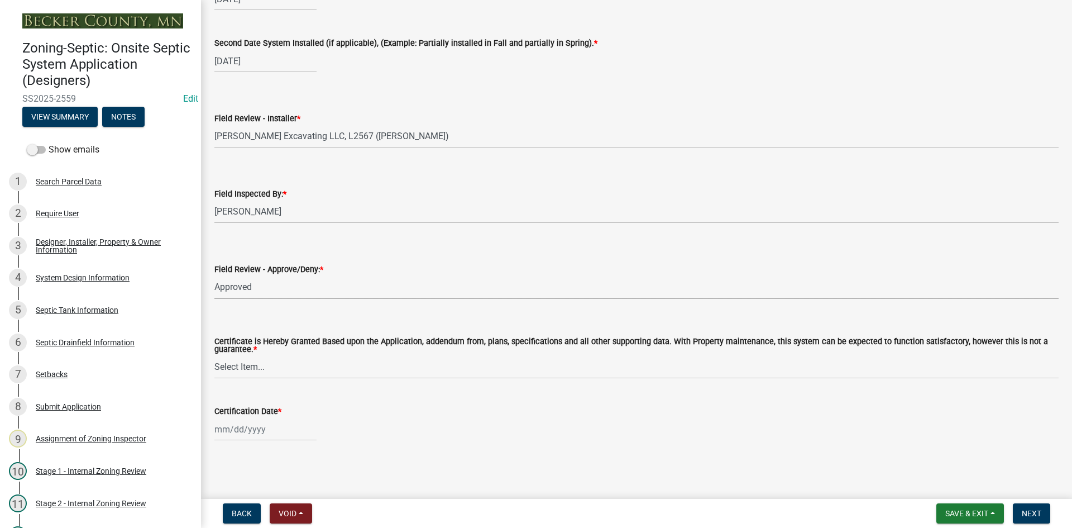
click at [214, 276] on select "Select Item... Approved Denied" at bounding box center [636, 287] width 844 height 23
select select "c3bf50e3-4684-4b9c-99b9-7a9f027aa0dd"
click at [260, 368] on select "Select Item... Yes No" at bounding box center [636, 367] width 844 height 23
click at [214, 356] on select "Select Item... Yes No" at bounding box center [636, 367] width 844 height 23
select select "538e6e6b-38de-4682-8c50-6662df67960d"
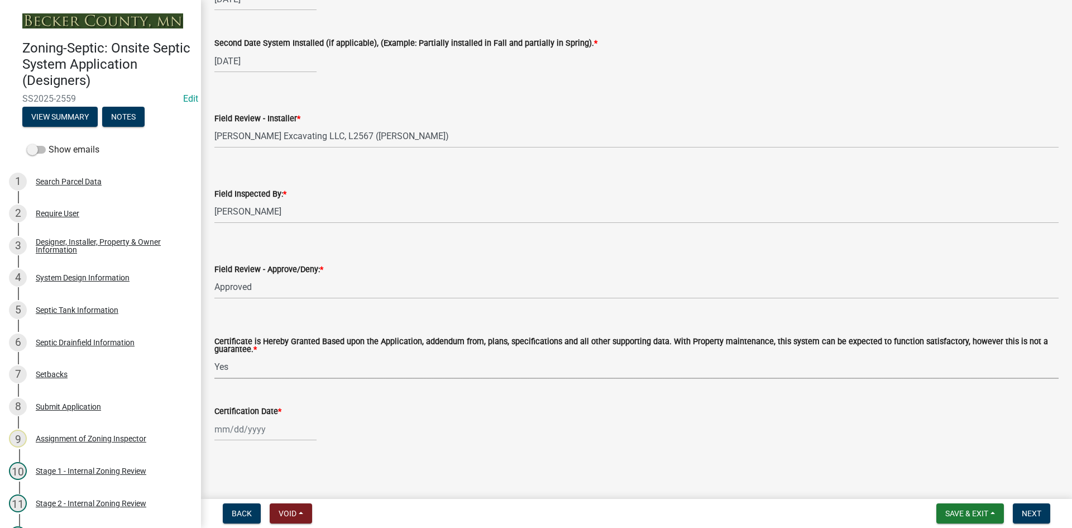
click at [267, 434] on div at bounding box center [265, 429] width 102 height 23
select select "10"
select select "2025"
click at [281, 329] on div "9" at bounding box center [279, 334] width 18 height 18
type input "[DATE]"
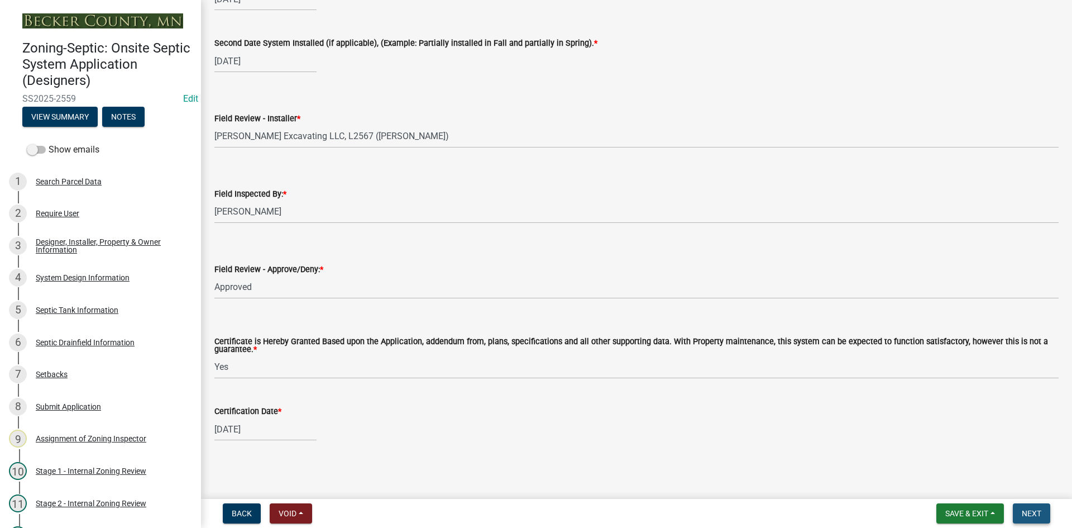
click at [1024, 510] on span "Next" at bounding box center [1032, 513] width 20 height 9
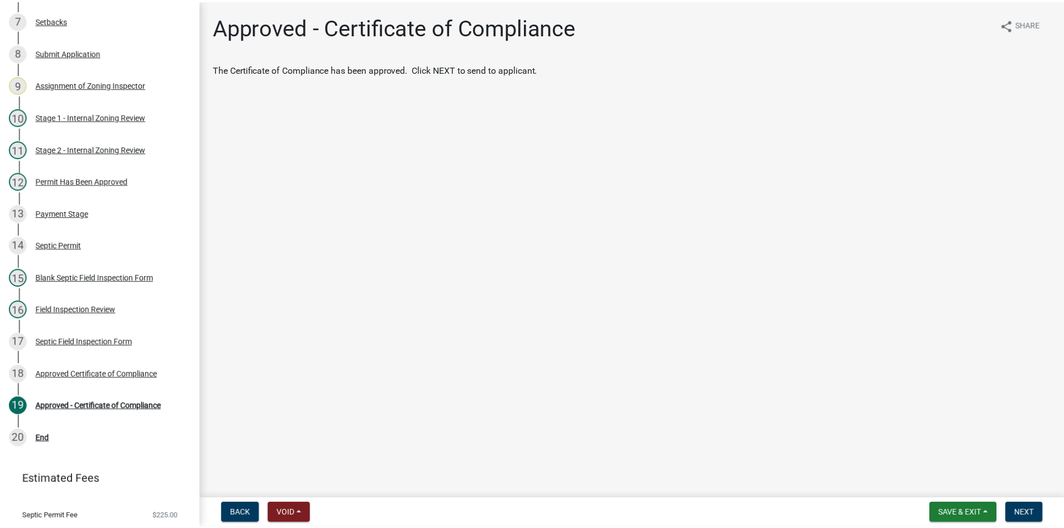
scroll to position [384, 0]
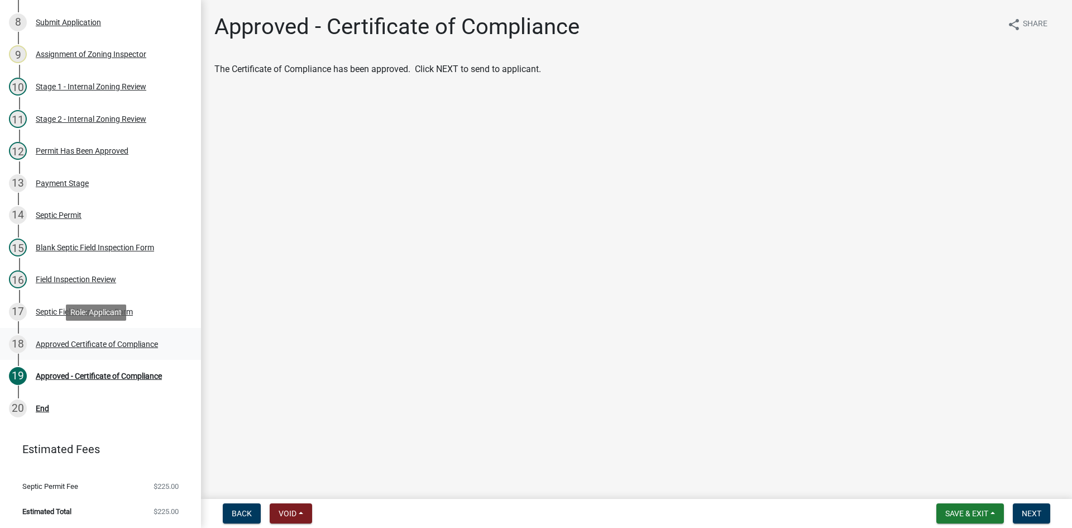
click at [152, 347] on div "Approved Certificate of Compliance" at bounding box center [97, 344] width 122 height 8
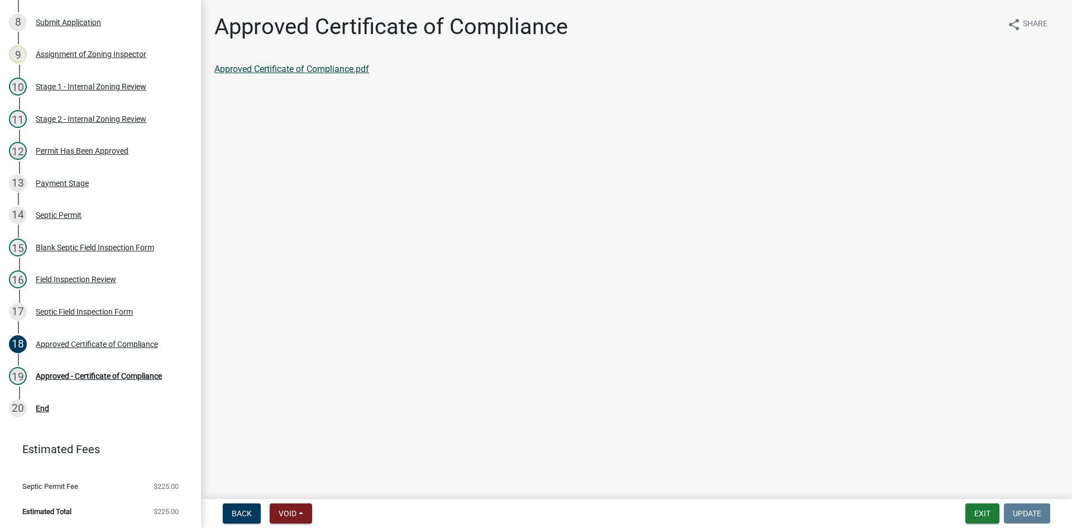
click at [348, 69] on link "Approved Certificate of Compliance.pdf" at bounding box center [291, 69] width 155 height 11
click at [119, 377] on div "Approved - Certificate of Compliance" at bounding box center [99, 376] width 126 height 8
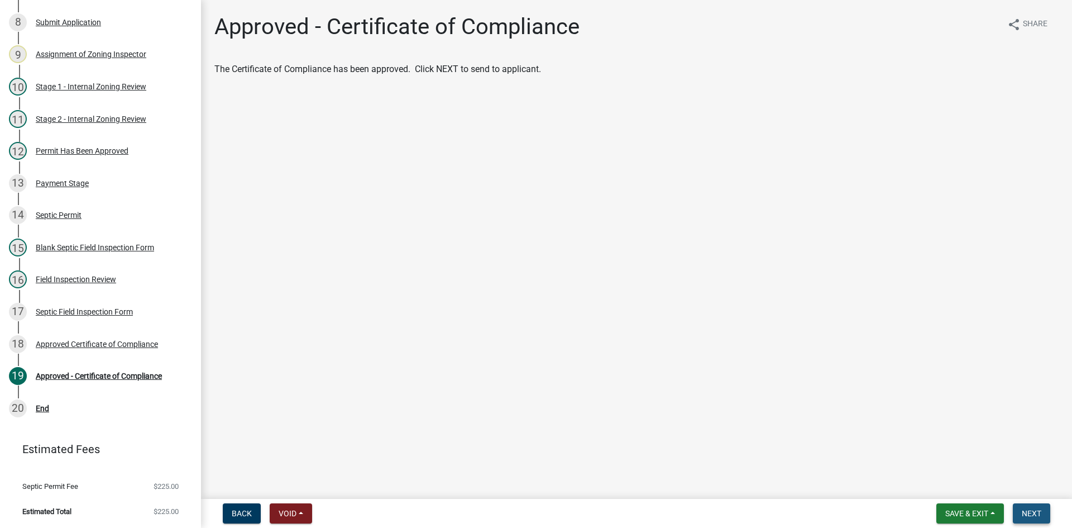
click at [1029, 507] on button "Next" at bounding box center [1031, 513] width 37 height 20
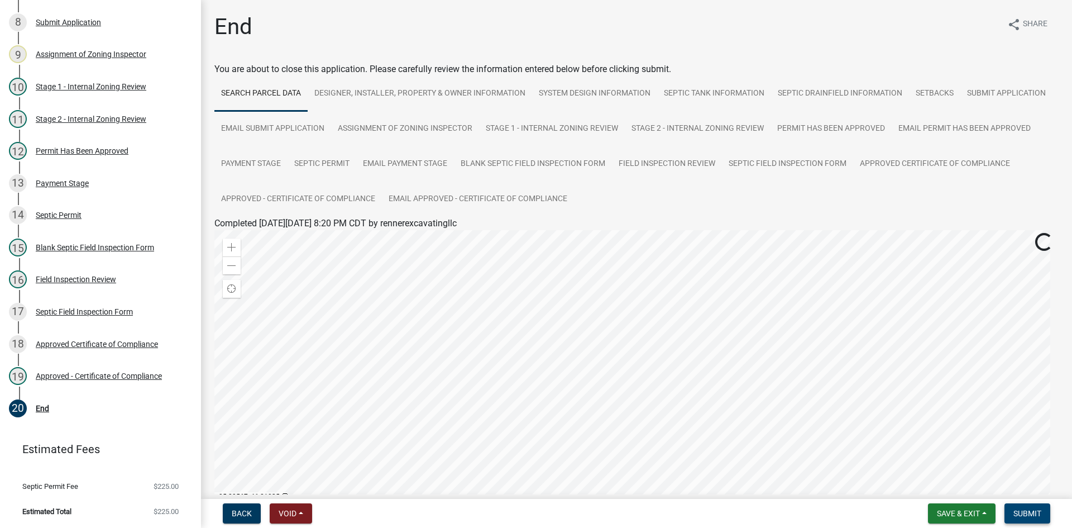
click at [1027, 511] on span "Submit" at bounding box center [1027, 513] width 28 height 9
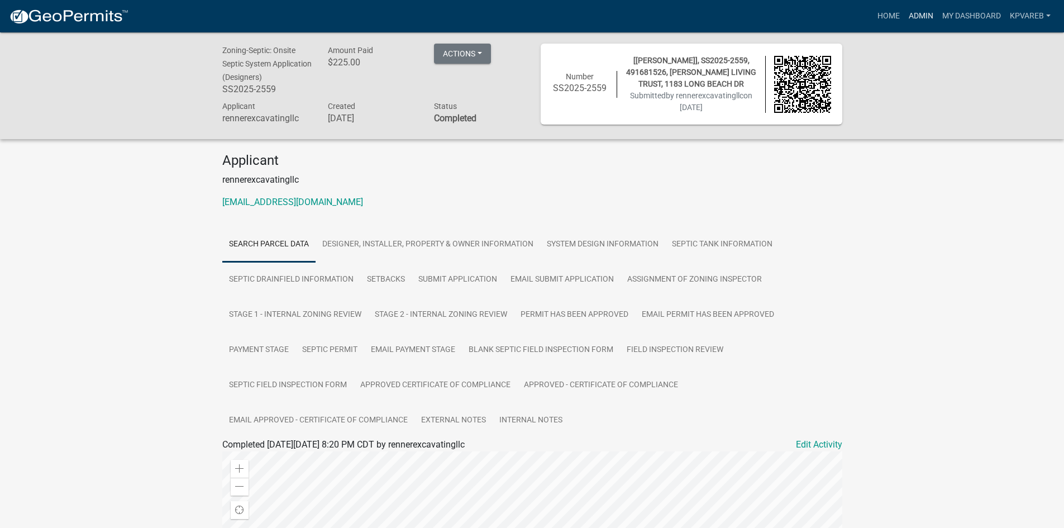
click at [921, 16] on link "Admin" at bounding box center [920, 16] width 33 height 21
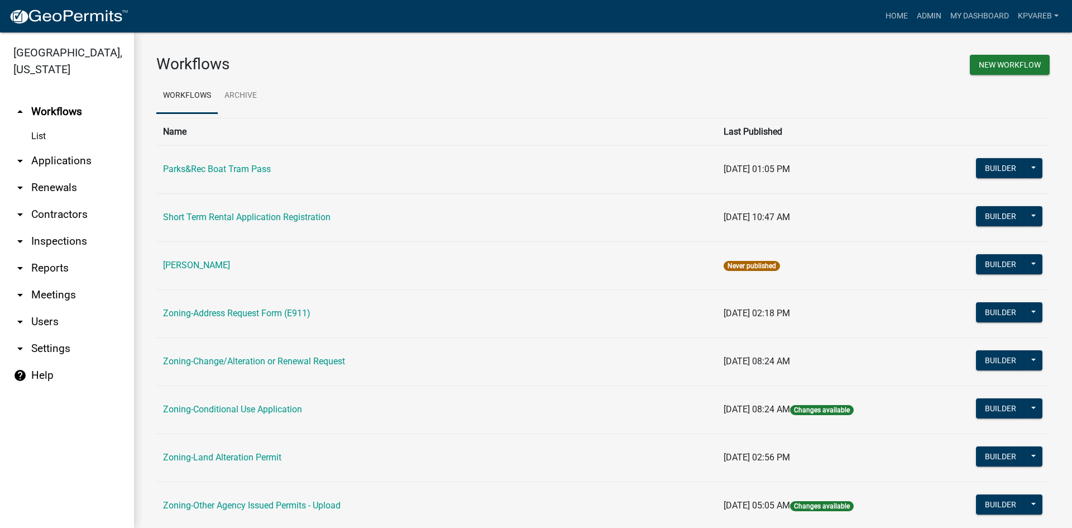
scroll to position [279, 0]
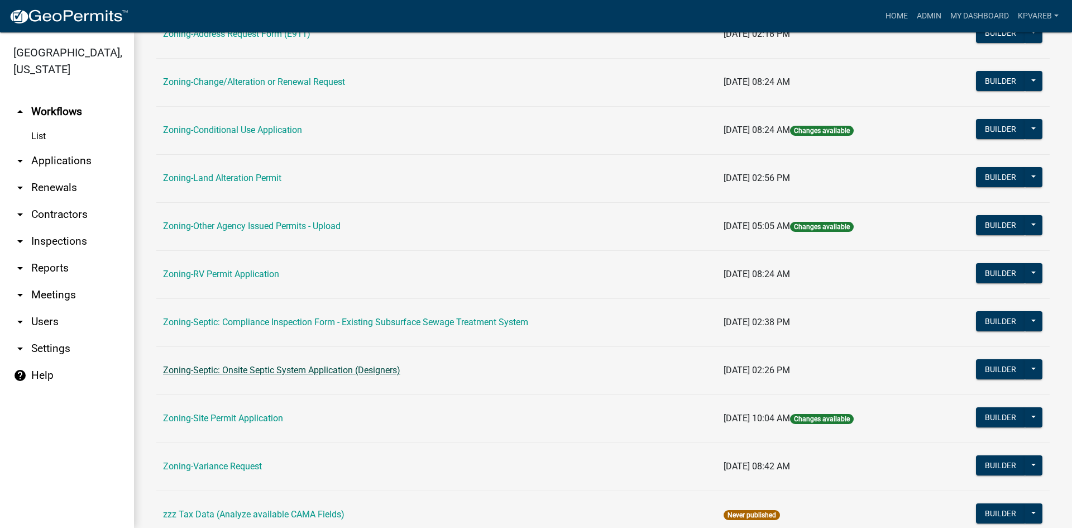
click at [328, 375] on link "Zoning-Septic: Onsite Septic System Application (Designers)" at bounding box center [281, 370] width 237 height 11
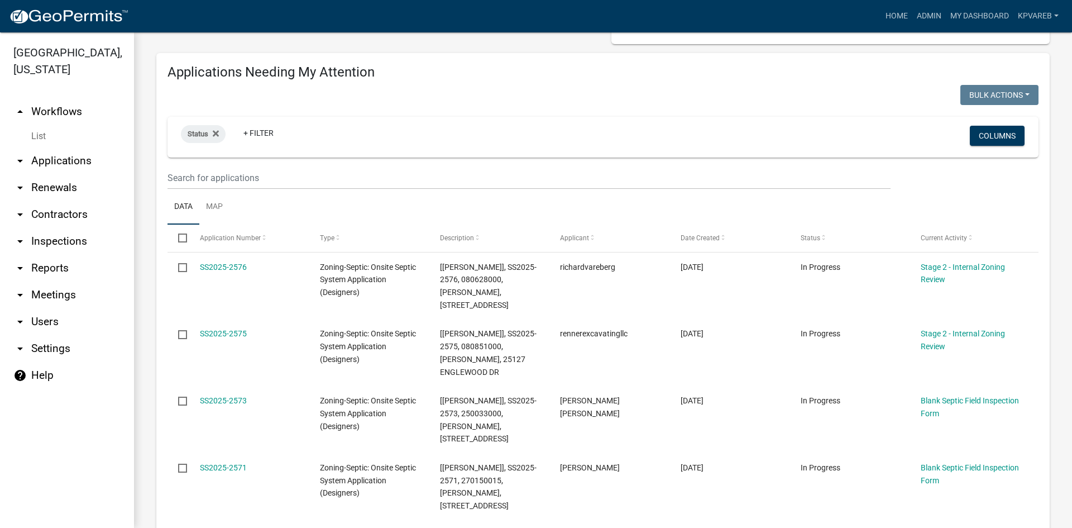
scroll to position [112, 0]
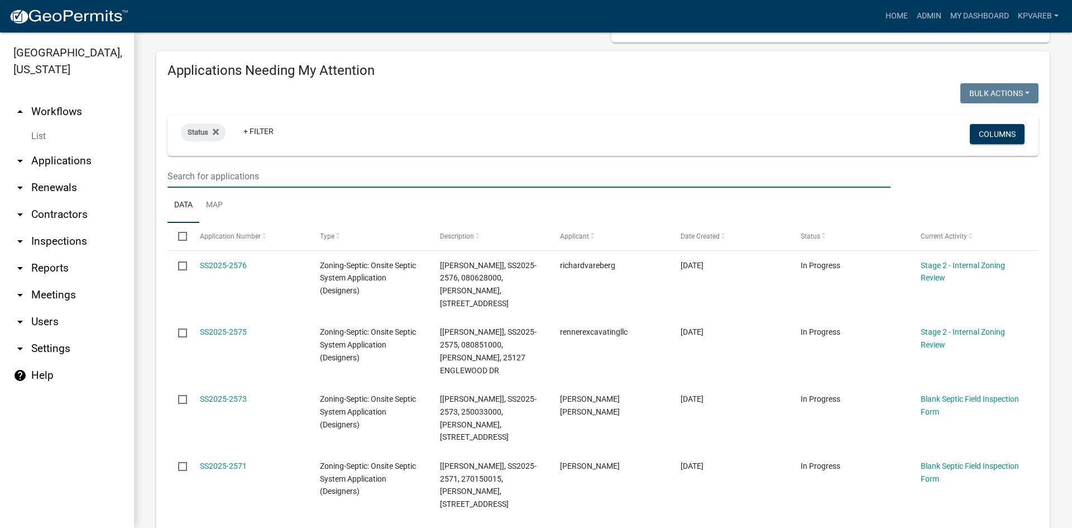
click at [212, 171] on input "text" at bounding box center [528, 176] width 723 height 23
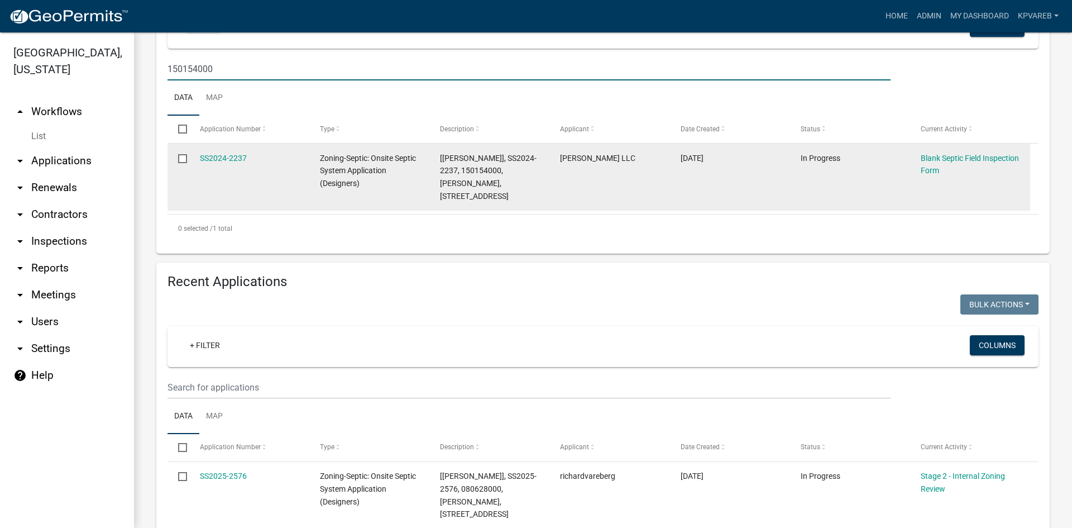
scroll to position [223, 0]
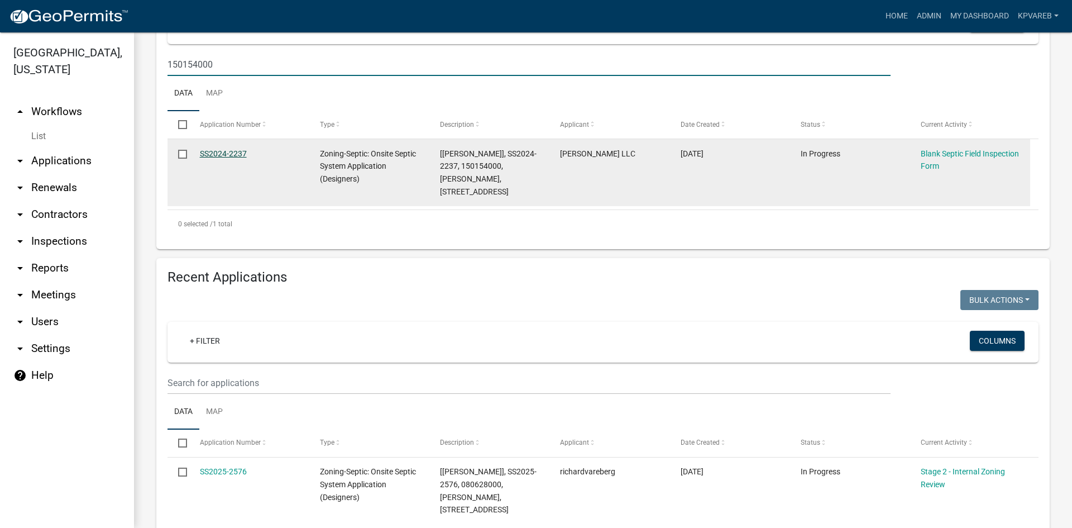
type input "150154000"
click at [216, 154] on link "SS2024-2237" at bounding box center [223, 153] width 47 height 9
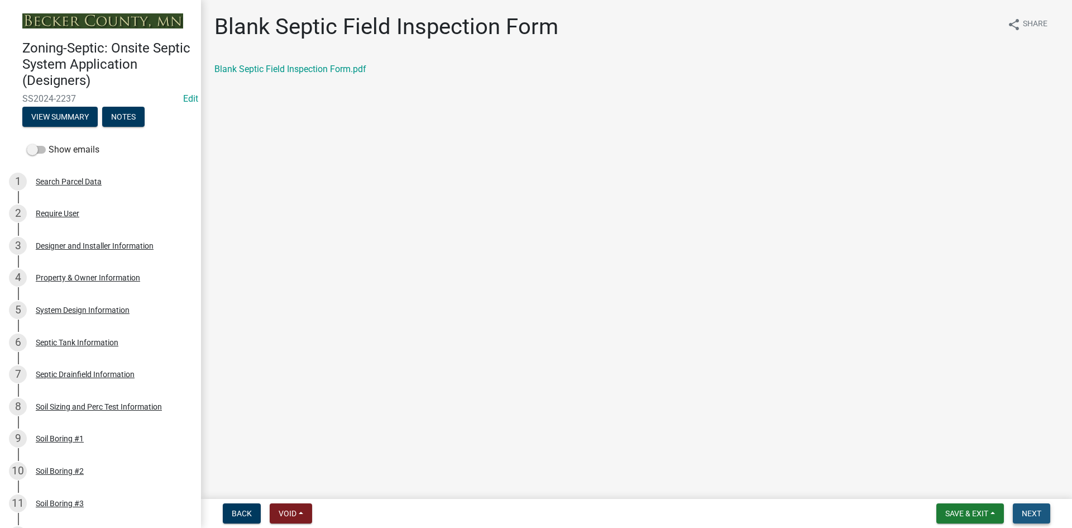
click at [1027, 511] on span "Next" at bounding box center [1032, 513] width 20 height 9
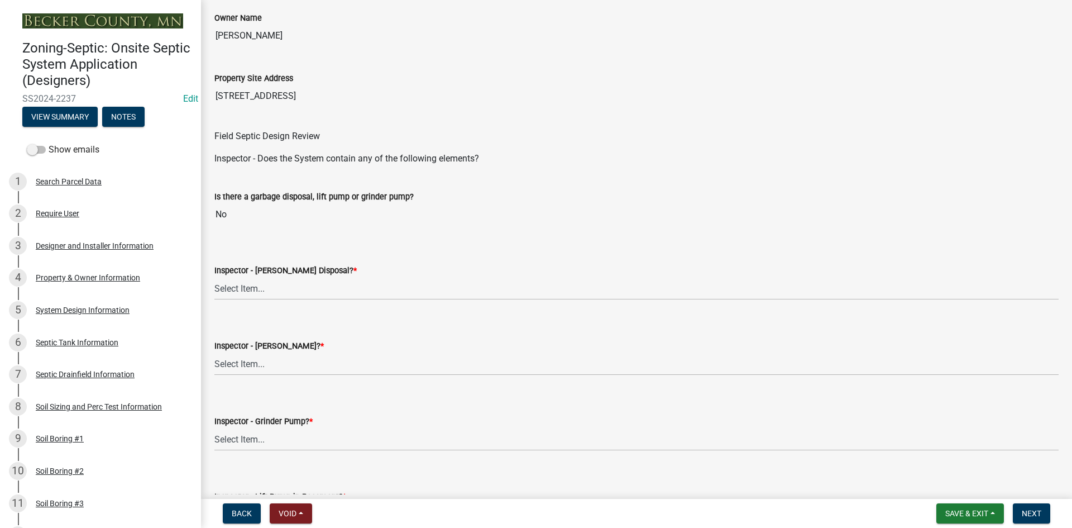
scroll to position [279, 0]
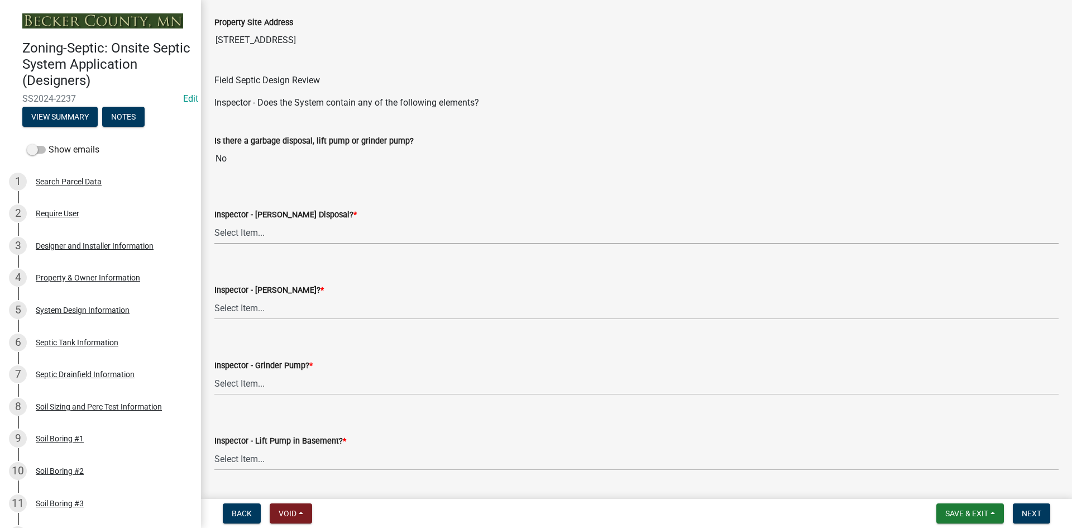
click at [256, 227] on select "Select Item... Yes No" at bounding box center [636, 232] width 844 height 23
click at [214, 221] on select "Select Item... Yes No" at bounding box center [636, 232] width 844 height 23
select select "e6f115c1-9d93-4d61-8856-1810485f2117"
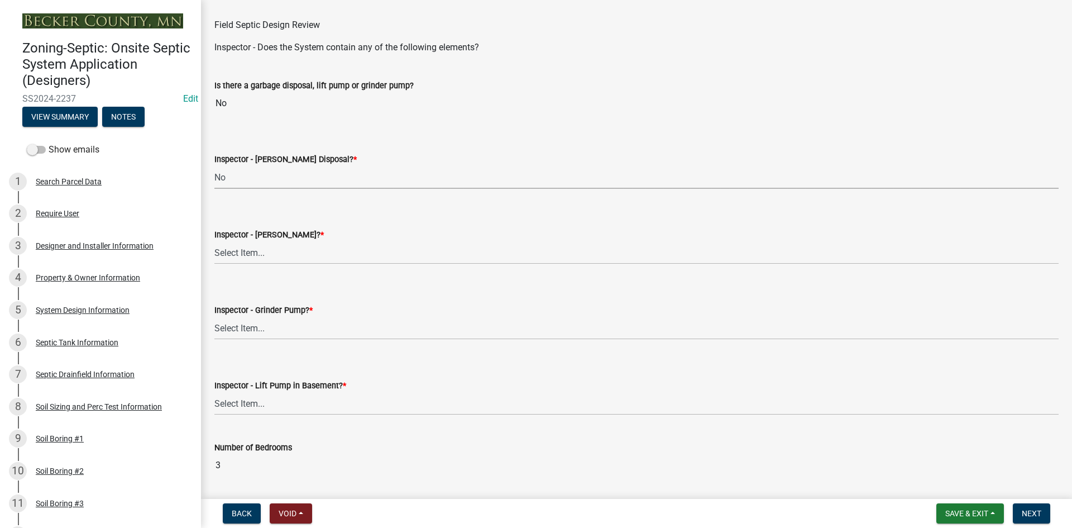
scroll to position [335, 0]
click at [279, 248] on select "Select Item... Yes No" at bounding box center [636, 252] width 844 height 23
click at [214, 241] on select "Select Item... Yes No" at bounding box center [636, 252] width 844 height 23
select select "14f6105e-9cb3-465a-82e9-850dea78a019"
drag, startPoint x: 270, startPoint y: 327, endPoint x: 274, endPoint y: 338, distance: 11.7
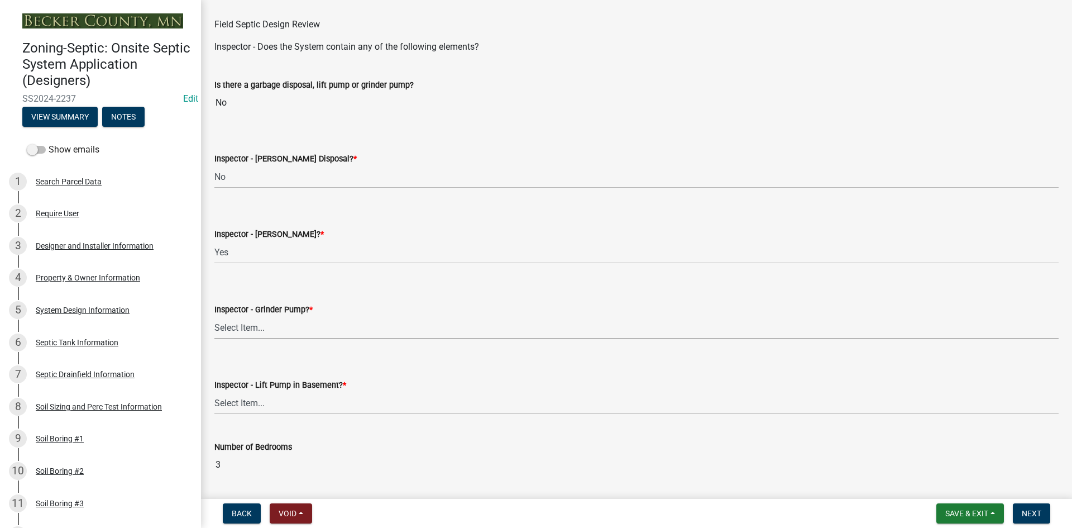
click at [270, 327] on select "Select Item... Yes No" at bounding box center [636, 327] width 844 height 23
click at [214, 316] on select "Select Item... Yes No" at bounding box center [636, 327] width 844 height 23
select select "ce8adf61-51ba-42f2-bbc3-7480a098e35e"
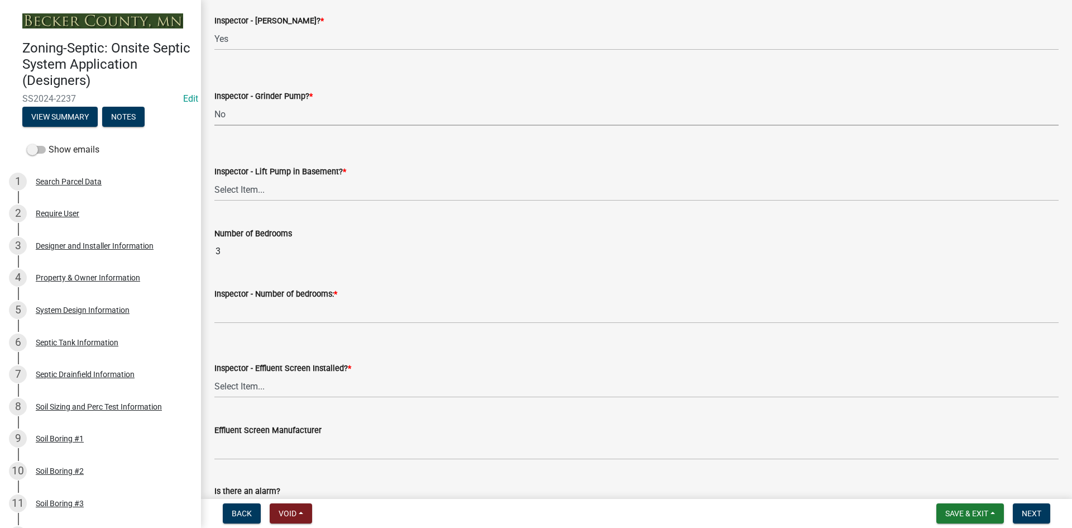
scroll to position [558, 0]
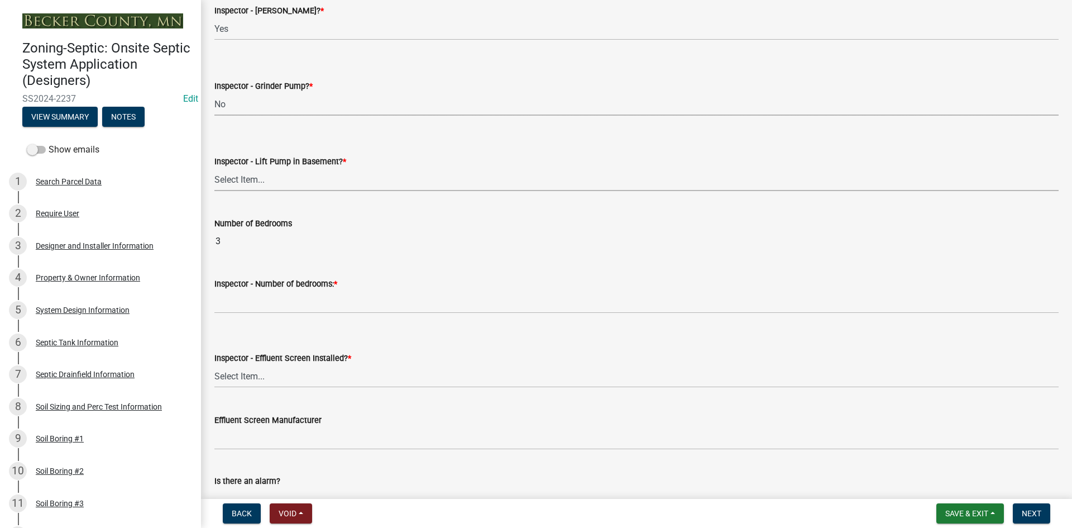
click at [246, 190] on select "Select Item... Yes No" at bounding box center [636, 179] width 844 height 23
click at [214, 168] on select "Select Item... Yes No" at bounding box center [636, 179] width 844 height 23
select select "58089658-2e95-4d4d-a981-afbd087a421a"
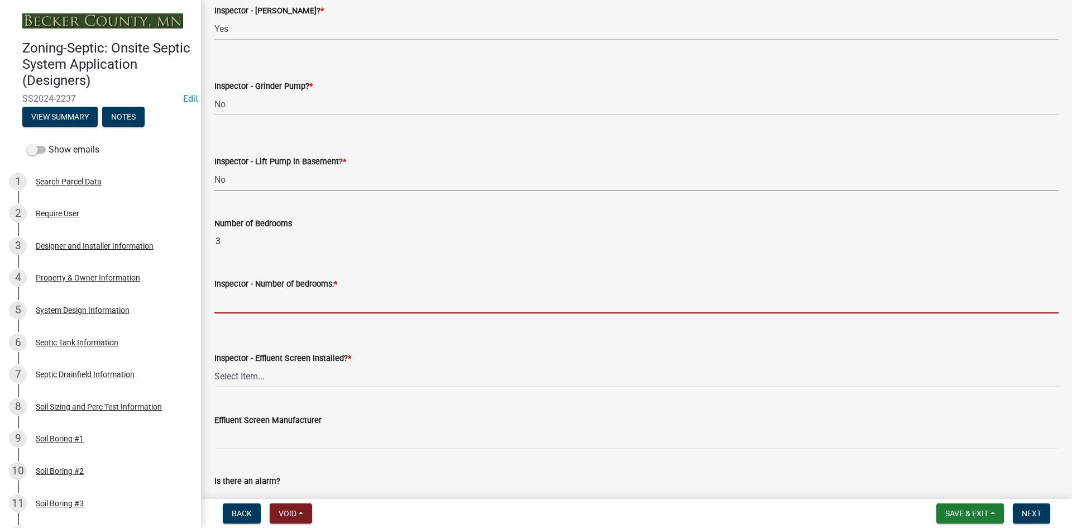
click at [251, 296] on input "Inspector - Number of bedrooms: *" at bounding box center [636, 301] width 844 height 23
type input "3"
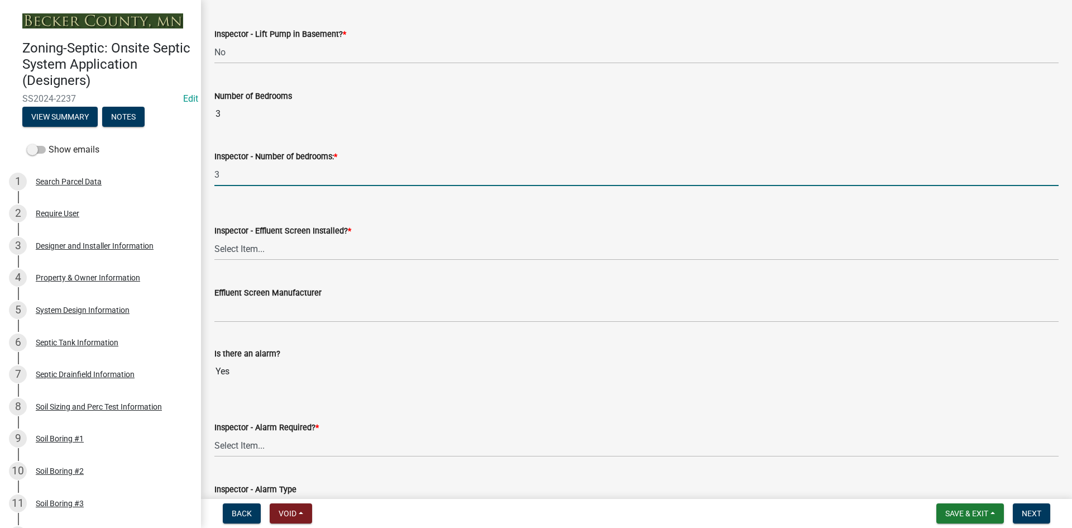
scroll to position [726, 0]
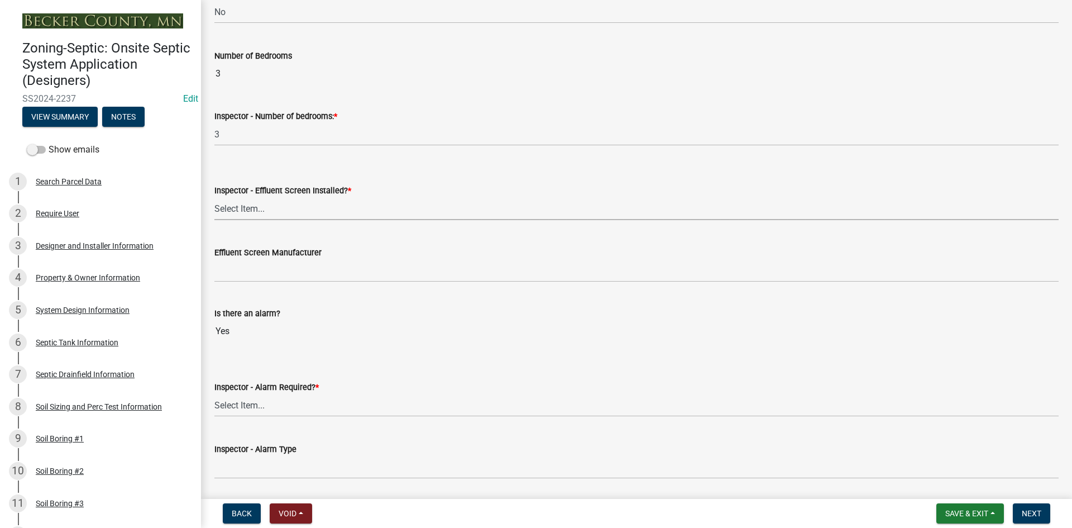
click at [257, 212] on select "Select Item... Yes No" at bounding box center [636, 208] width 844 height 23
click at [214, 197] on select "Select Item... Yes No" at bounding box center [636, 208] width 844 height 23
select select "039f9276-f093-40ee-98f9-24c1fbae5d9d"
click at [263, 285] on wm-data-entity-input "Effluent Screen Manufacturer" at bounding box center [636, 260] width 844 height 61
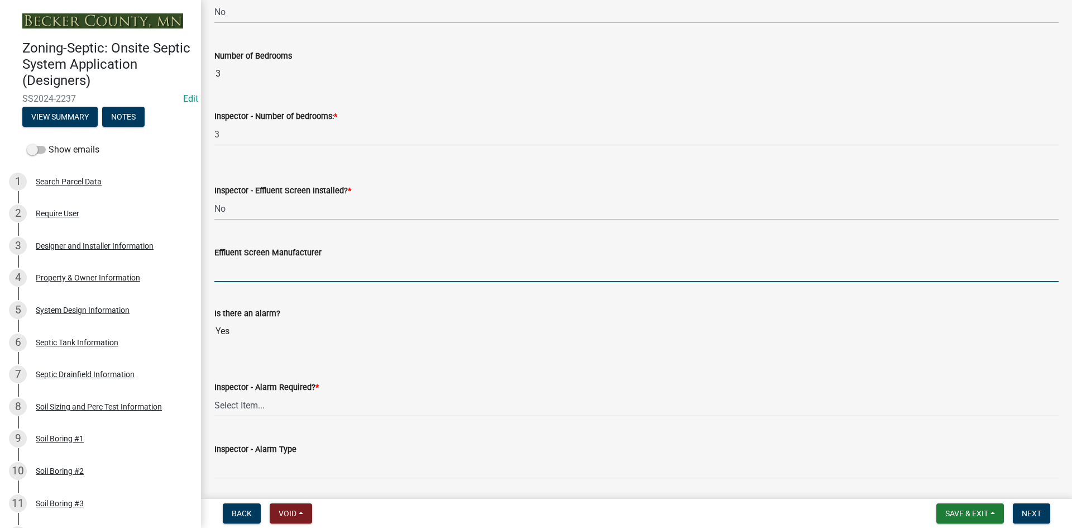
click at [260, 268] on input "Effluent Screen Manufacturer" at bounding box center [636, 270] width 844 height 23
type input "NA"
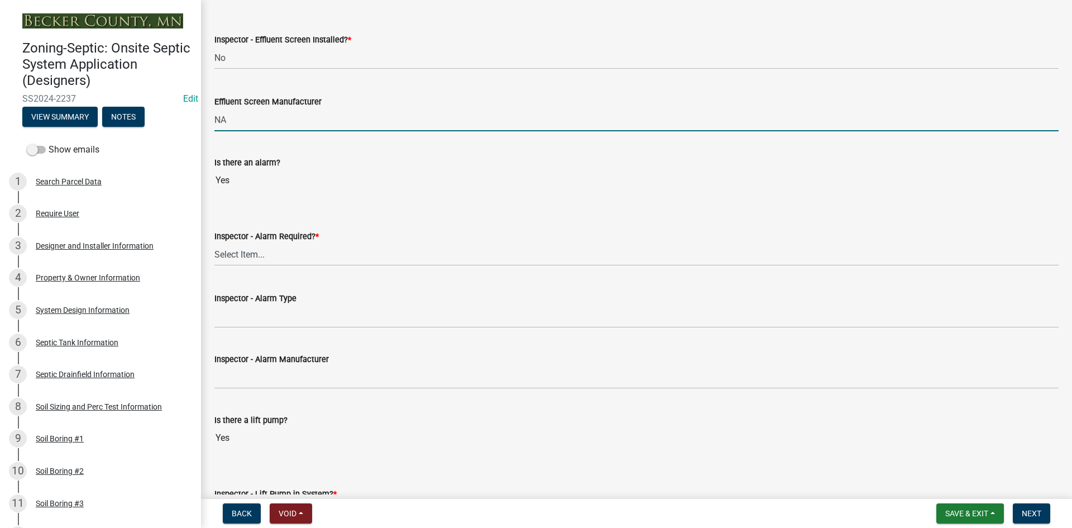
scroll to position [893, 0]
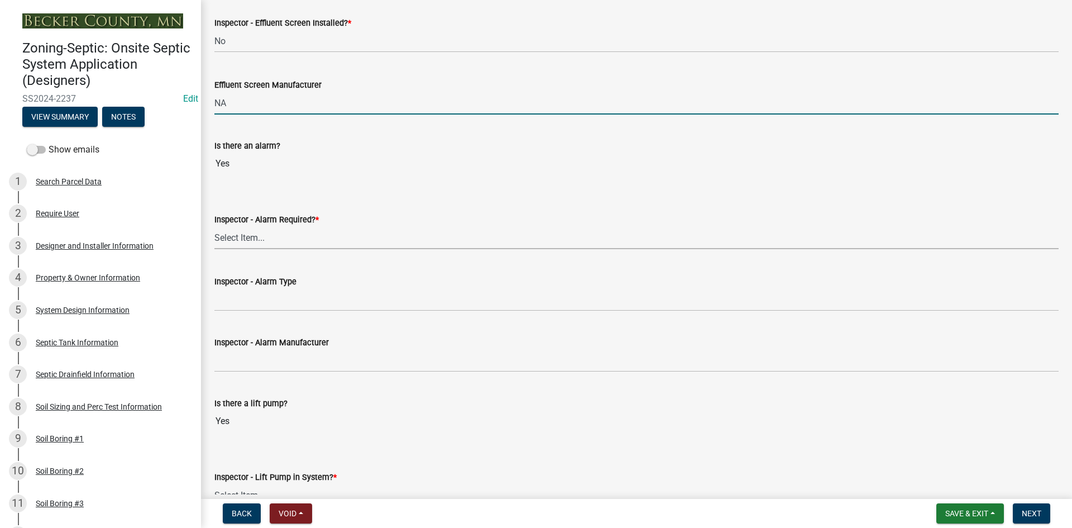
click at [252, 235] on select "Select Item... Yes No" at bounding box center [636, 237] width 844 height 23
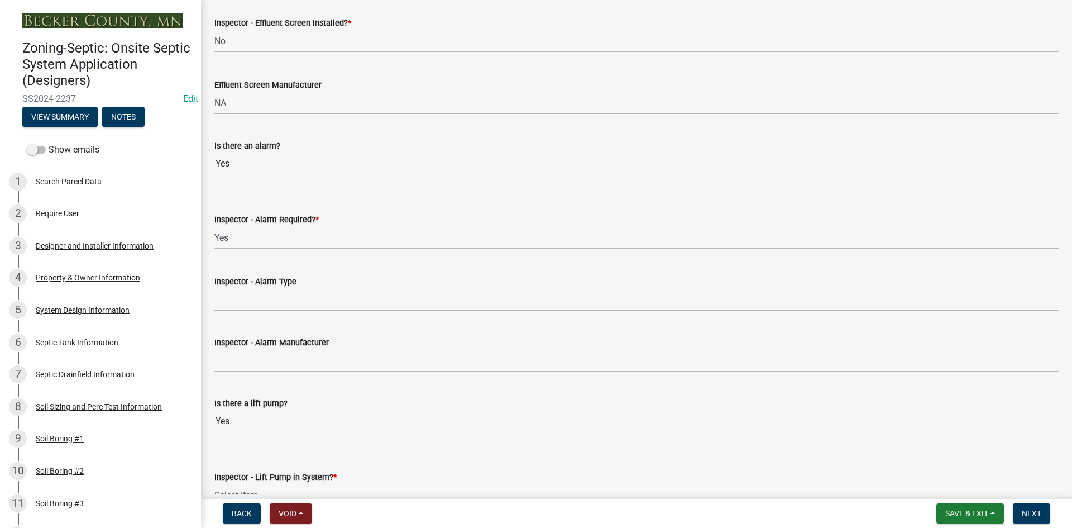
click at [214, 226] on select "Select Item... Yes No" at bounding box center [636, 237] width 844 height 23
select select "9075ff2b-2749-45ce-aee6-f4951e9a2109"
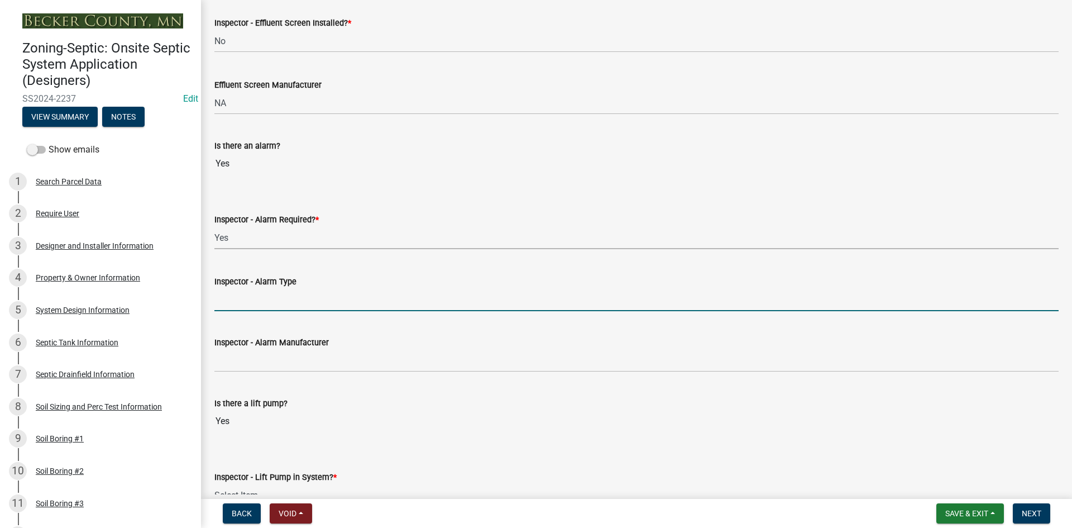
click at [252, 304] on input "Inspector - Alarm Type" at bounding box center [636, 299] width 844 height 23
type input "alderon power post"
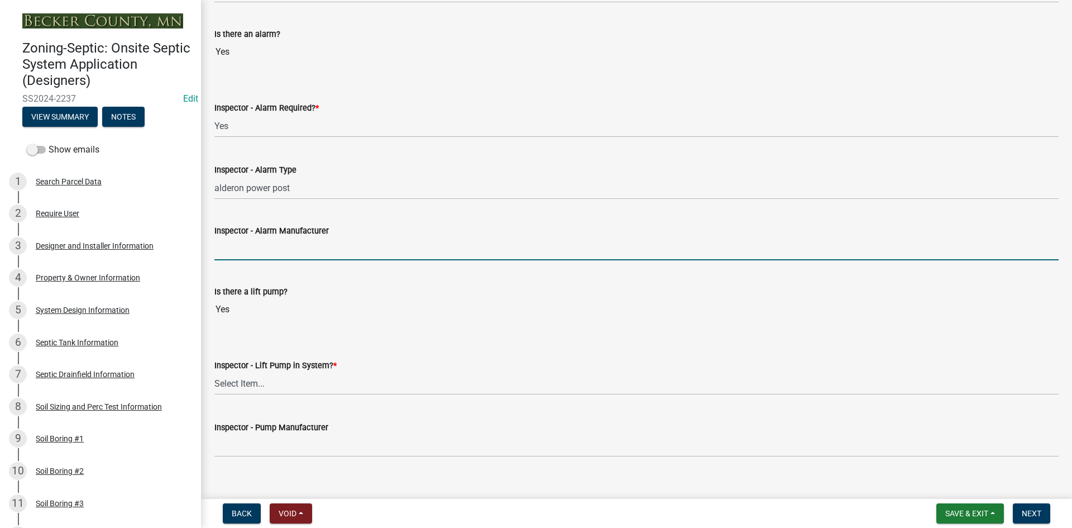
click at [243, 250] on input "Inspector - Alarm Manufacturer" at bounding box center [636, 248] width 844 height 23
type input "ALDERON"
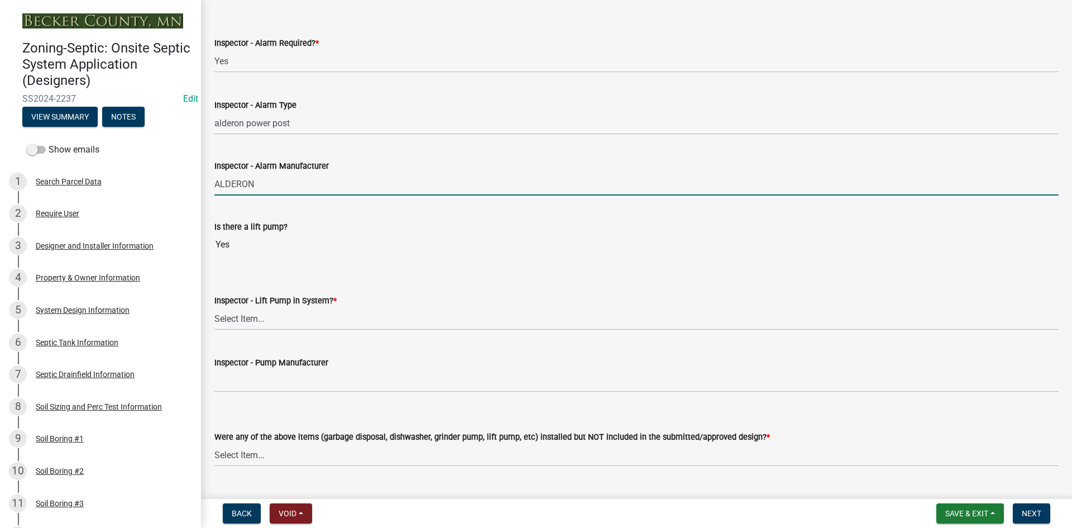
scroll to position [1172, 0]
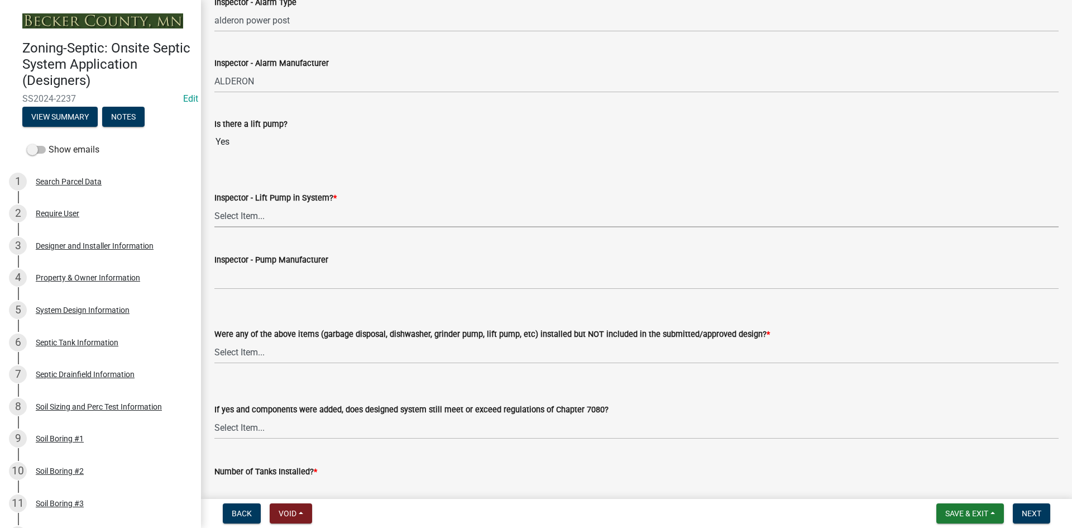
click at [242, 215] on select "Select Item... Yes No" at bounding box center [636, 215] width 844 height 23
click at [214, 204] on select "Select Item... Yes No" at bounding box center [636, 215] width 844 height 23
select select "c19a0b5c-6916-4435-8c22-bdddceeea52a"
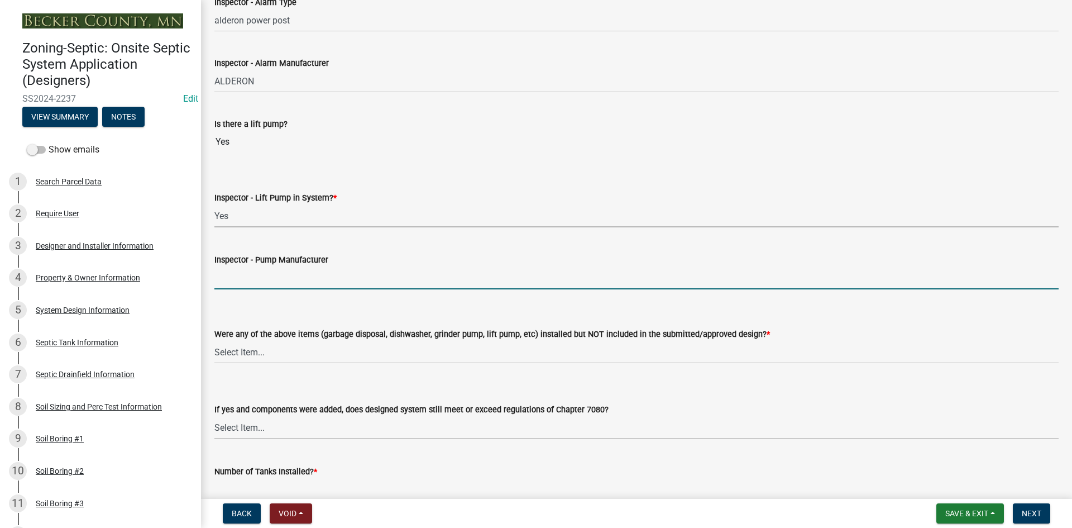
click at [259, 276] on input "Inspector - Pump Manufacturer" at bounding box center [636, 277] width 844 height 23
type input "[PERSON_NAME] bn98"
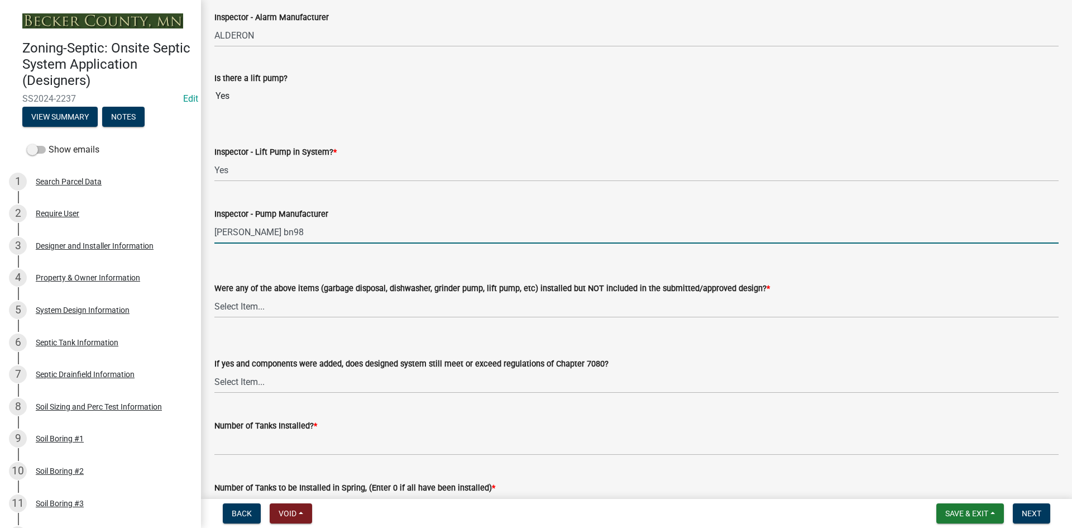
scroll to position [1284, 0]
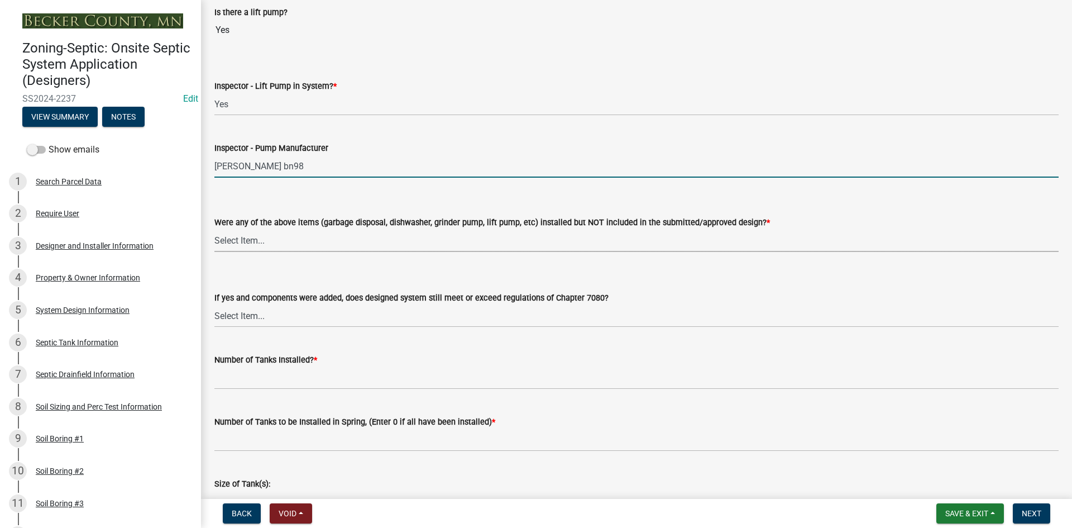
click at [252, 242] on select "Select Item... Yes No" at bounding box center [636, 240] width 844 height 23
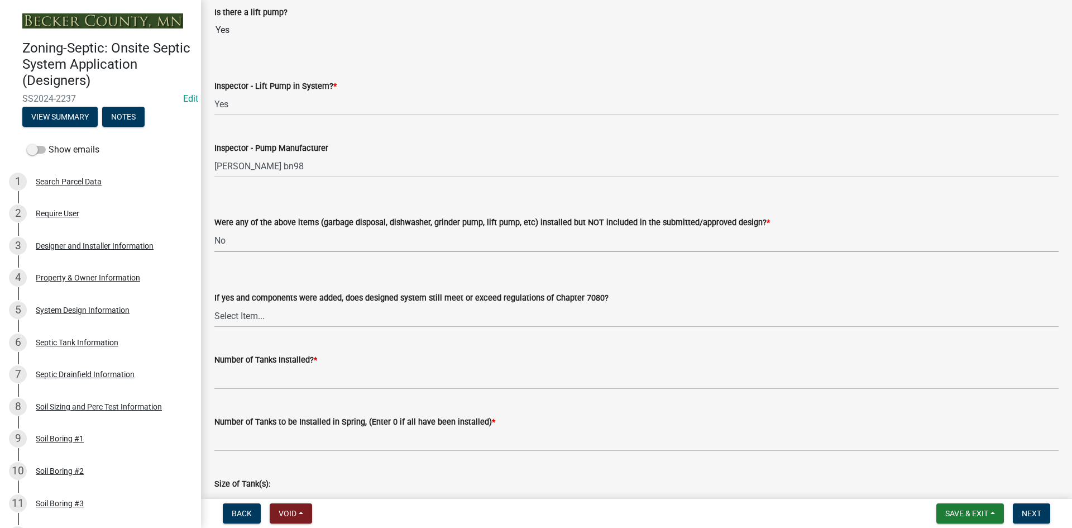
click at [214, 229] on select "Select Item... Yes No" at bounding box center [636, 240] width 844 height 23
select select "d9b082c9-02b0-470e-9f7d-05d7723aa53f"
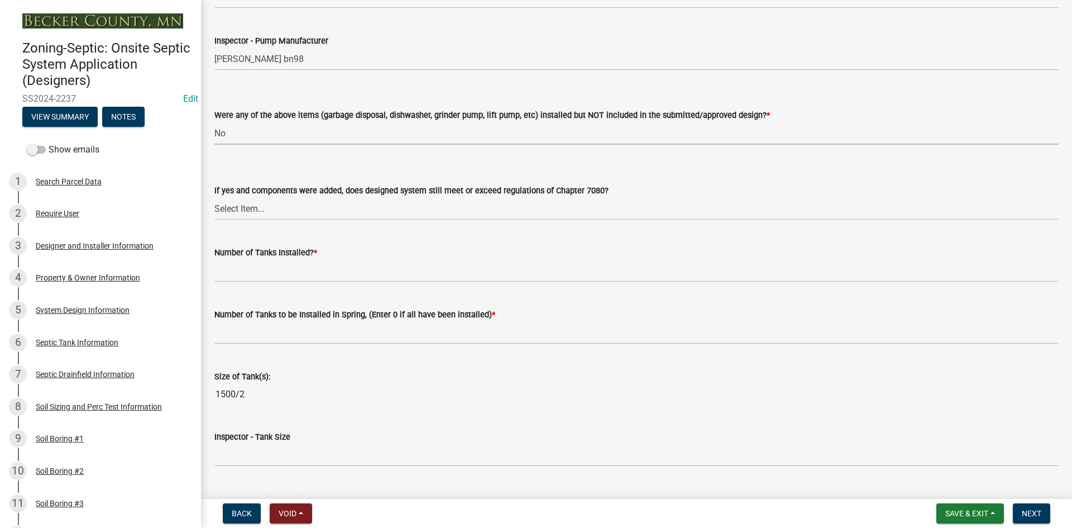
scroll to position [1396, 0]
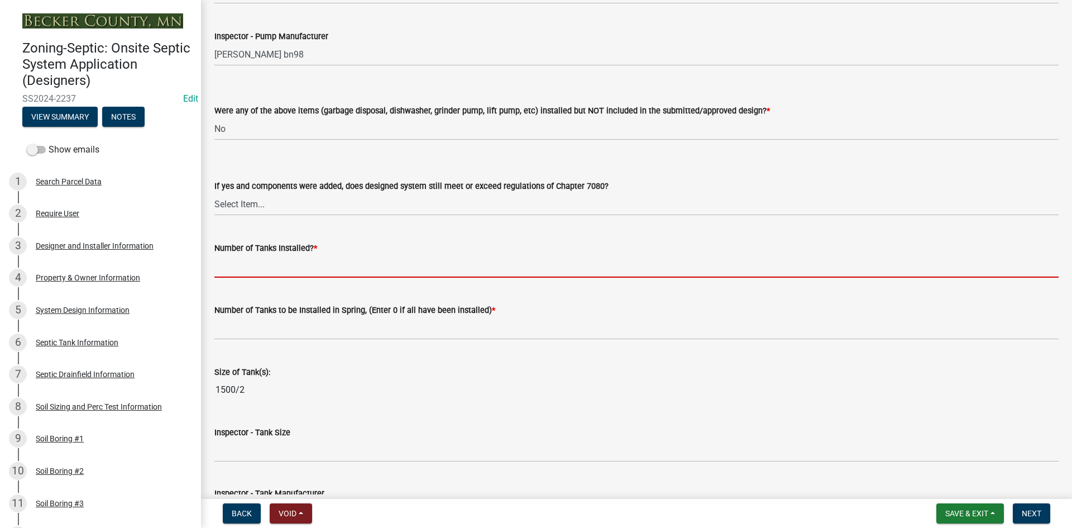
click at [271, 256] on input "text" at bounding box center [636, 266] width 844 height 23
type input "1"
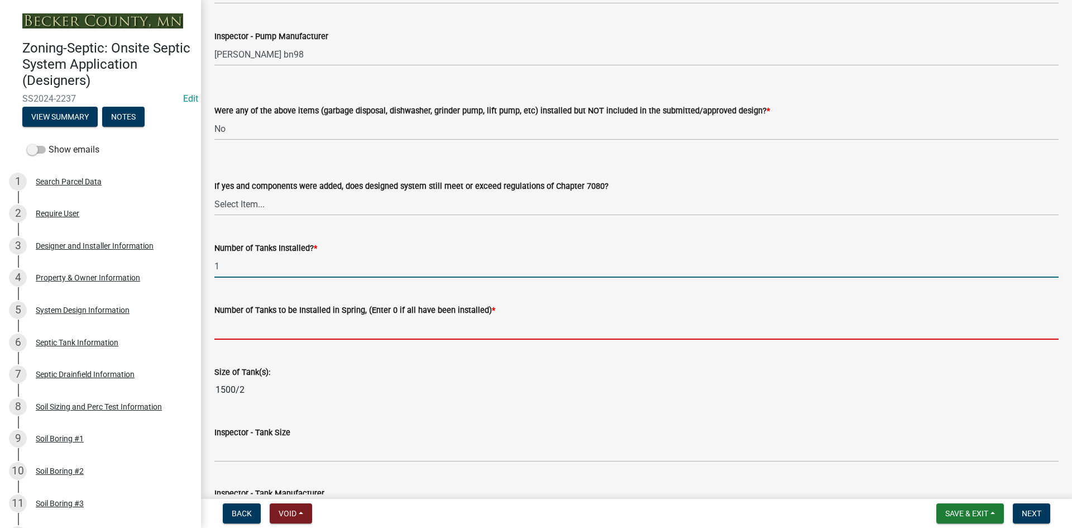
click at [266, 321] on input "text" at bounding box center [636, 328] width 844 height 23
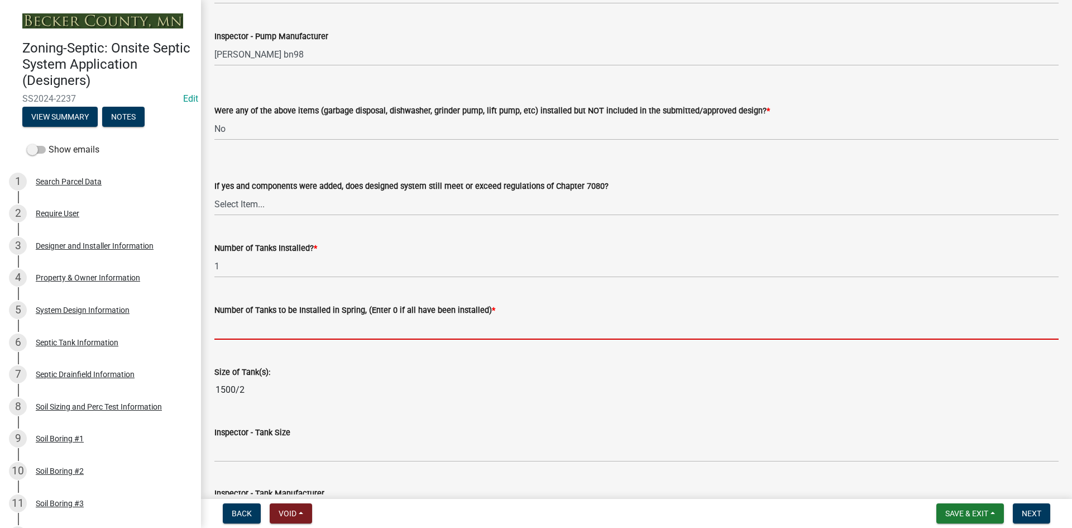
type input "0"
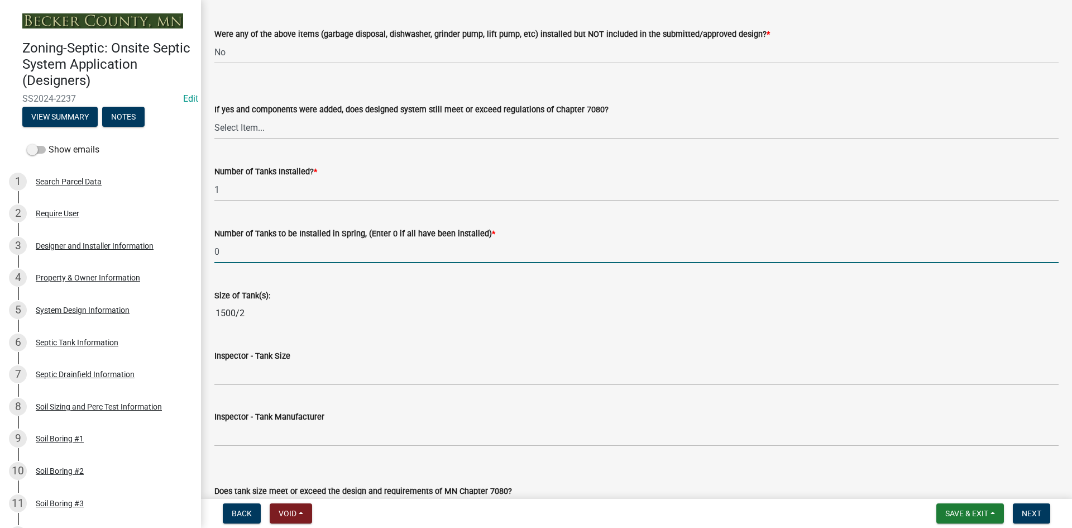
scroll to position [1563, 0]
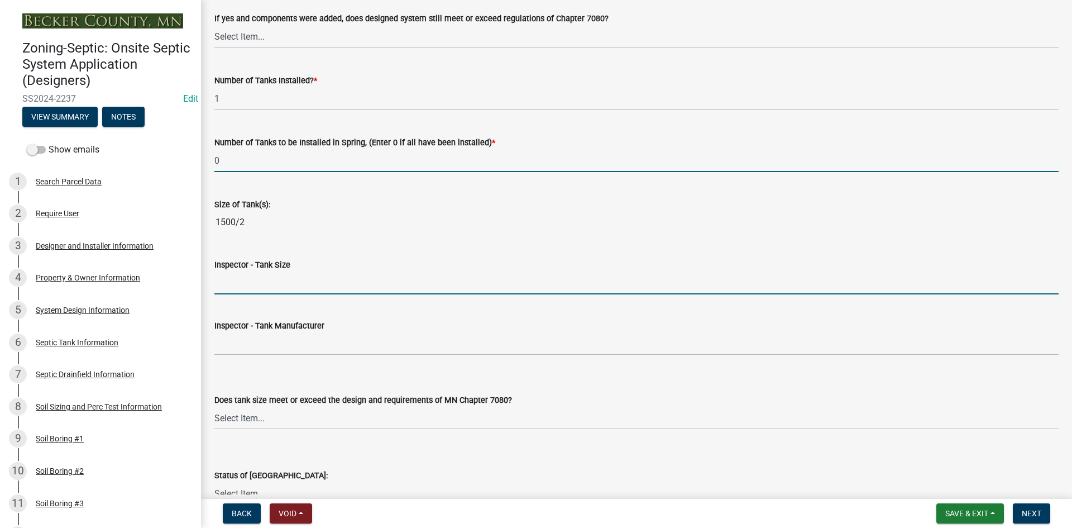
click at [256, 289] on input "Inspector - Tank Size" at bounding box center [636, 282] width 844 height 23
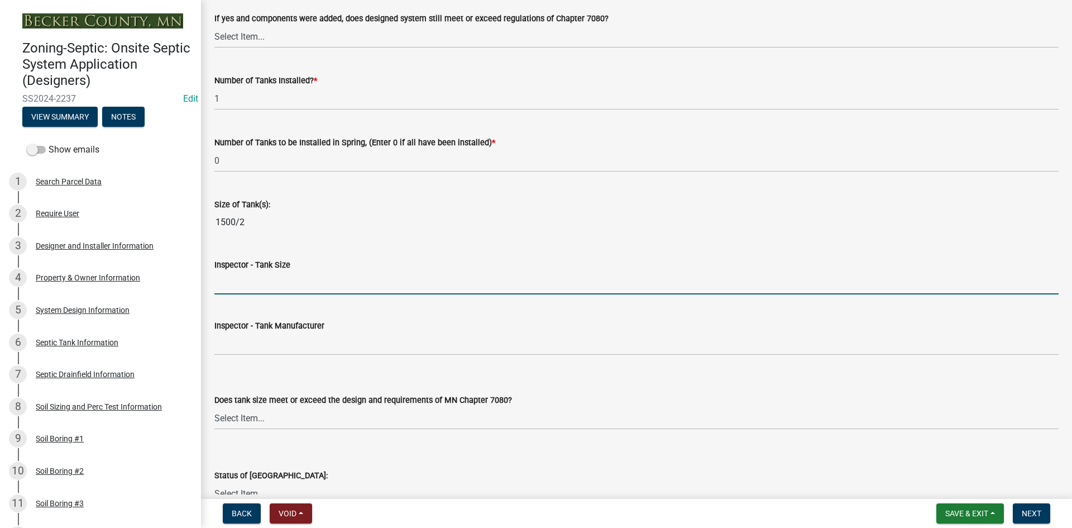
type input "1500/2"
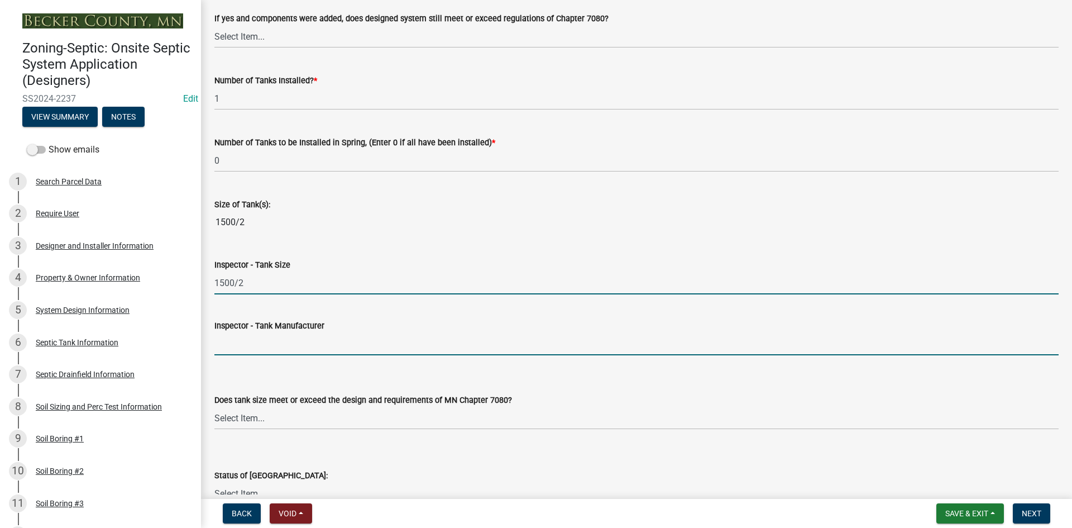
click at [252, 344] on input "Inspector - Tank Manufacturer" at bounding box center [636, 343] width 844 height 23
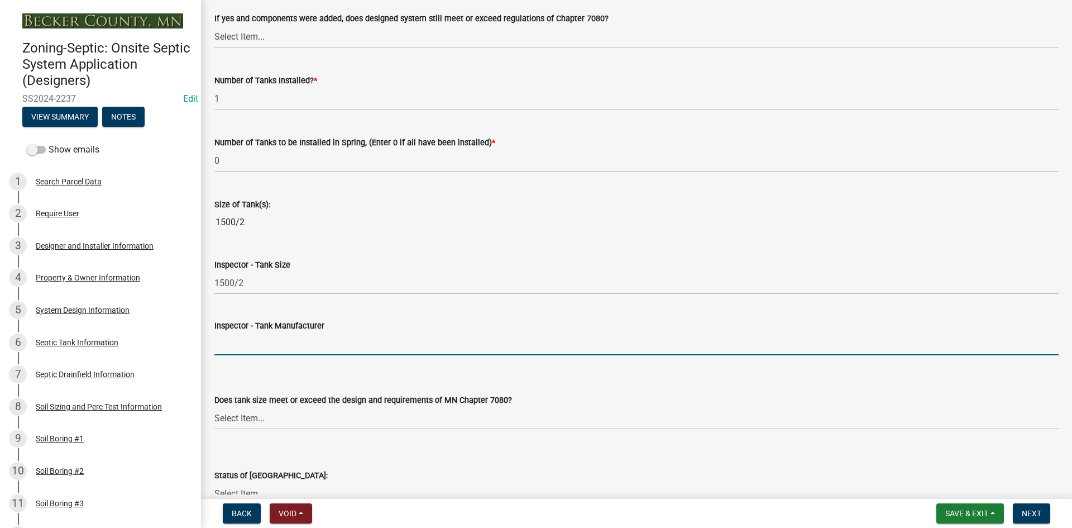
type input "[PERSON_NAME]"
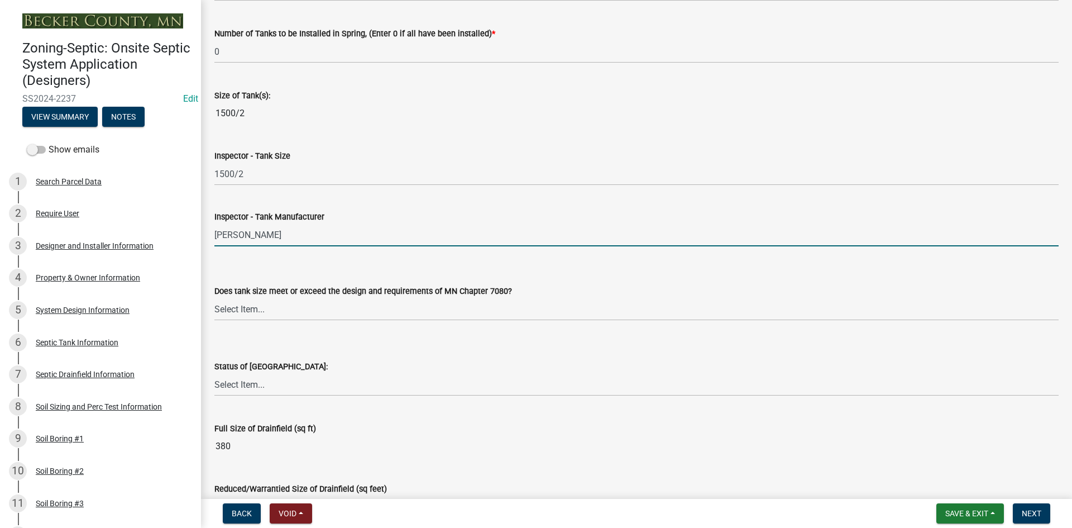
scroll to position [1675, 0]
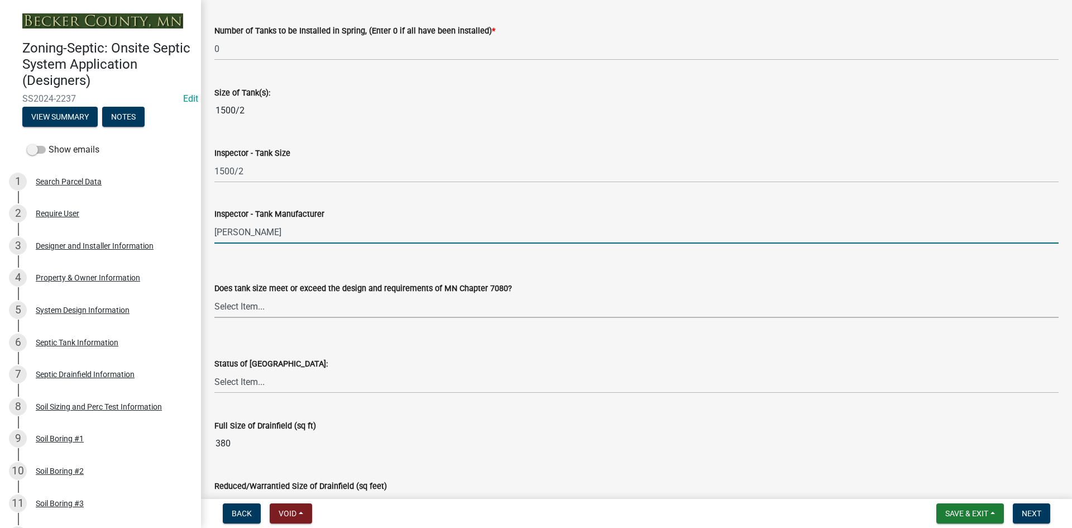
click at [250, 295] on select "Select Item... Yes No" at bounding box center [636, 306] width 844 height 23
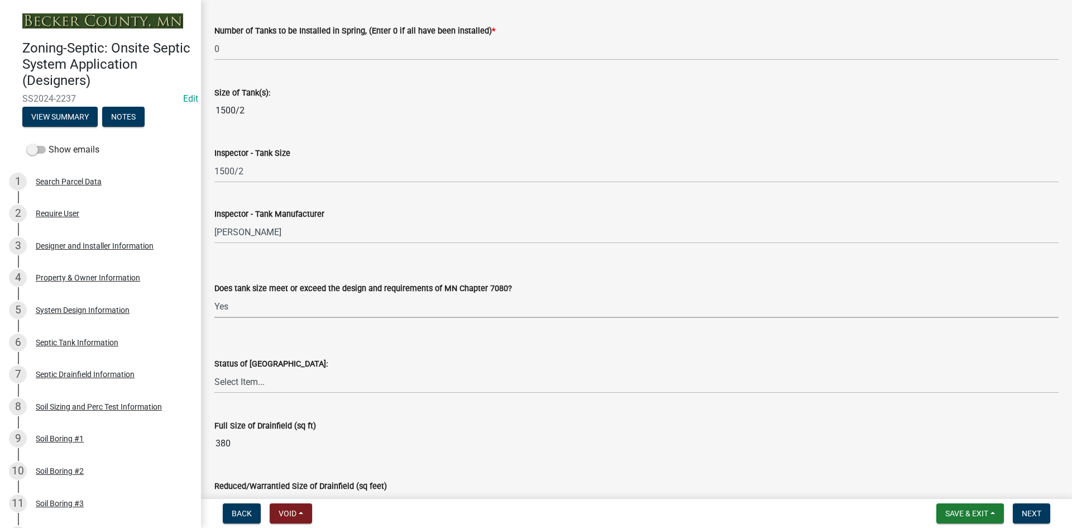
click at [214, 295] on select "Select Item... Yes No" at bounding box center [636, 306] width 844 height 23
select select "f7794d6a-556a-43dc-97be-878f47e346d8"
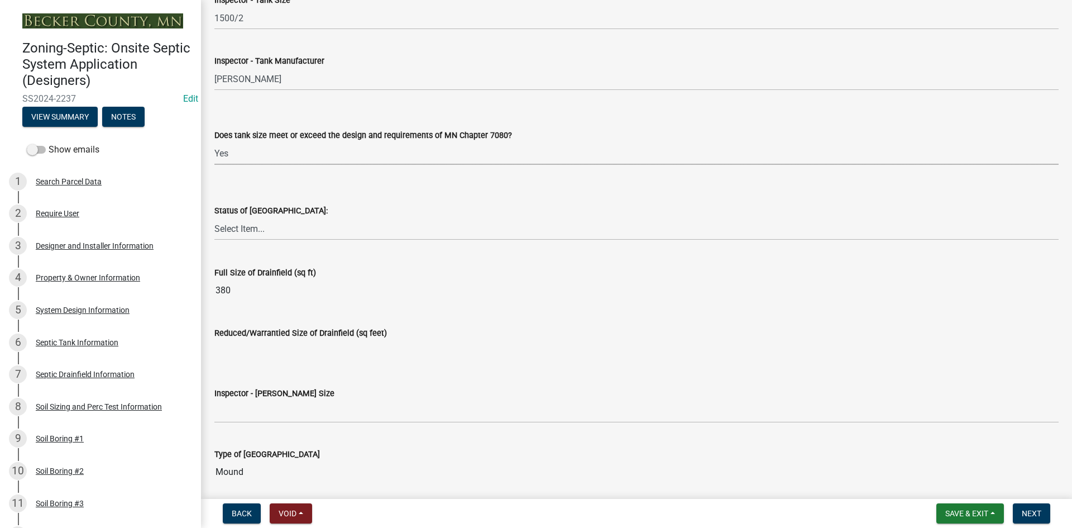
scroll to position [1842, 0]
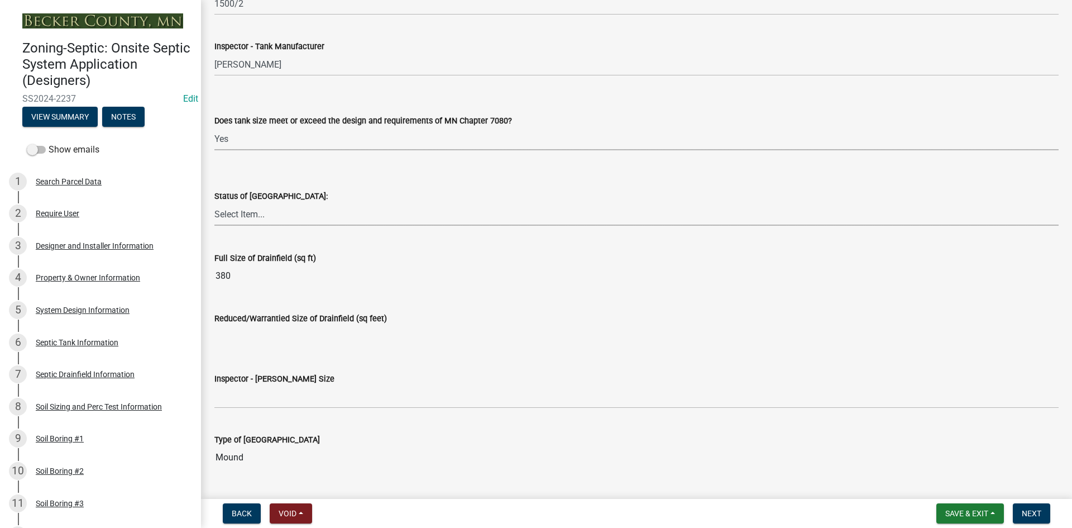
click at [247, 210] on select "Select Item... No Drainfield Drainfield Installed [GEOGRAPHIC_DATA] to Be Insta…" at bounding box center [636, 214] width 844 height 23
click at [214, 203] on select "Select Item... No Drainfield Drainfield Installed [GEOGRAPHIC_DATA] to Be Insta…" at bounding box center [636, 214] width 844 height 23
select select "9376207c-987b-4580-9786-4fe9435ab5e6"
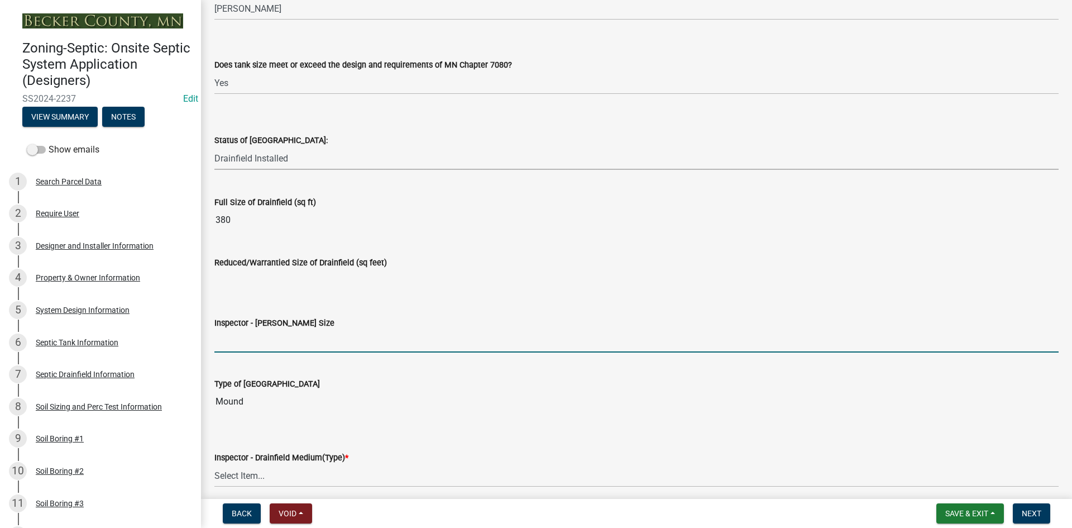
click at [251, 339] on input "Inspector - [PERSON_NAME] Size" at bounding box center [636, 340] width 844 height 23
type input "10x38 rock bed TYPE 3 /3FT SAND LIFT"
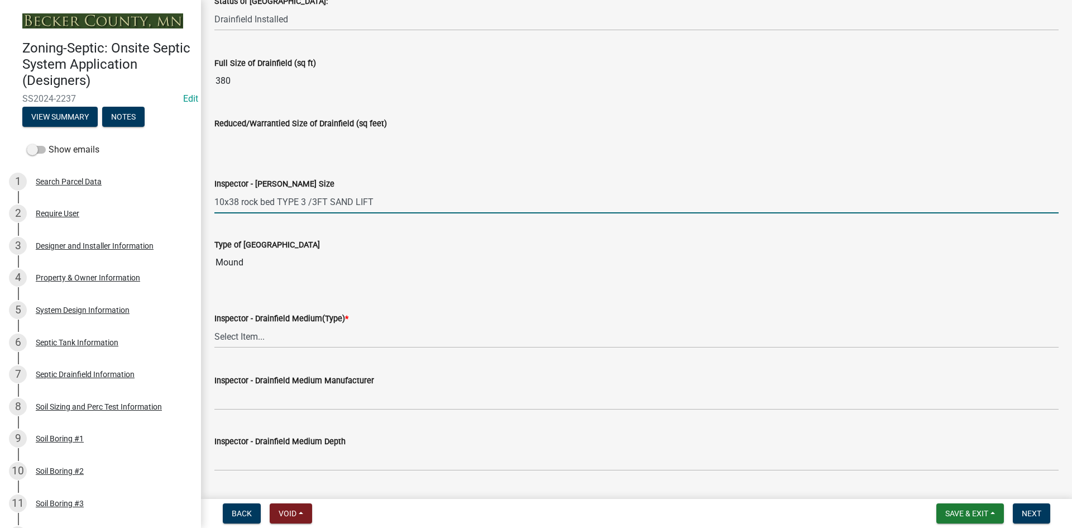
scroll to position [2066, 0]
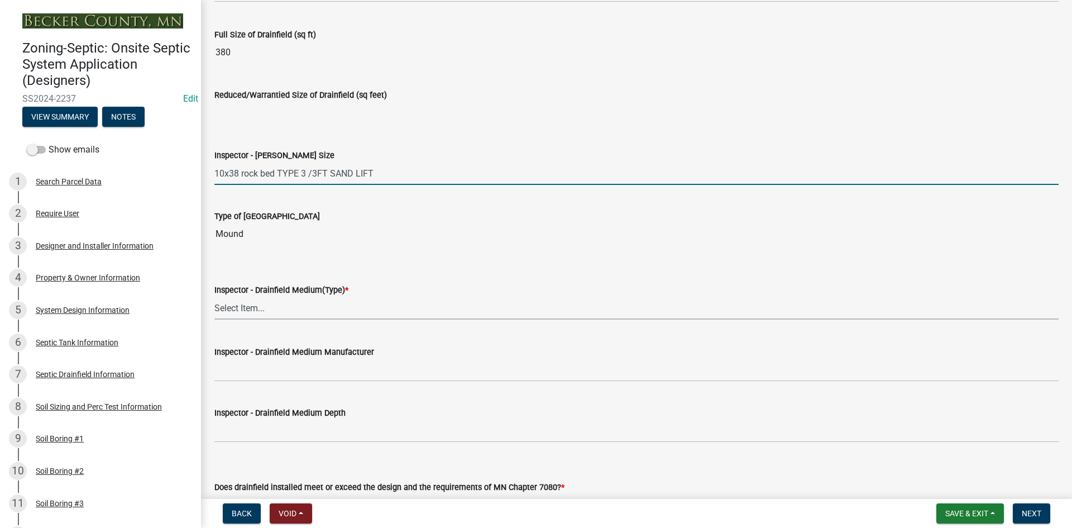
click at [264, 311] on select "Select Item... Chamber Trench Rock Trench Gravelless Mound Pressure Bed Seepage…" at bounding box center [636, 307] width 844 height 23
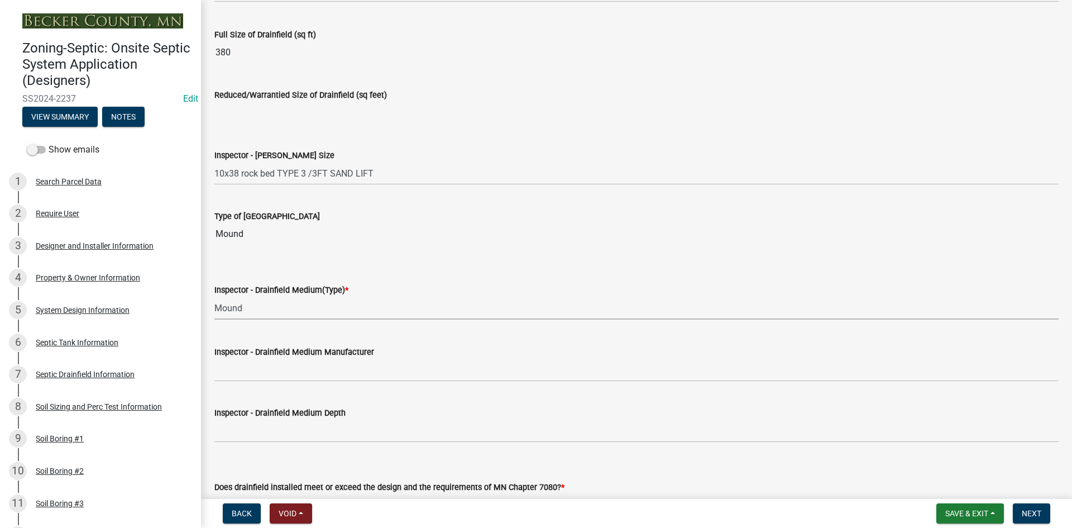
click at [214, 296] on select "Select Item... Chamber Trench Rock Trench Gravelless Mound Pressure Bed Seepage…" at bounding box center [636, 307] width 844 height 23
select select "d0fc35b5-23a5-4a64-97d6-4937a1f9afff"
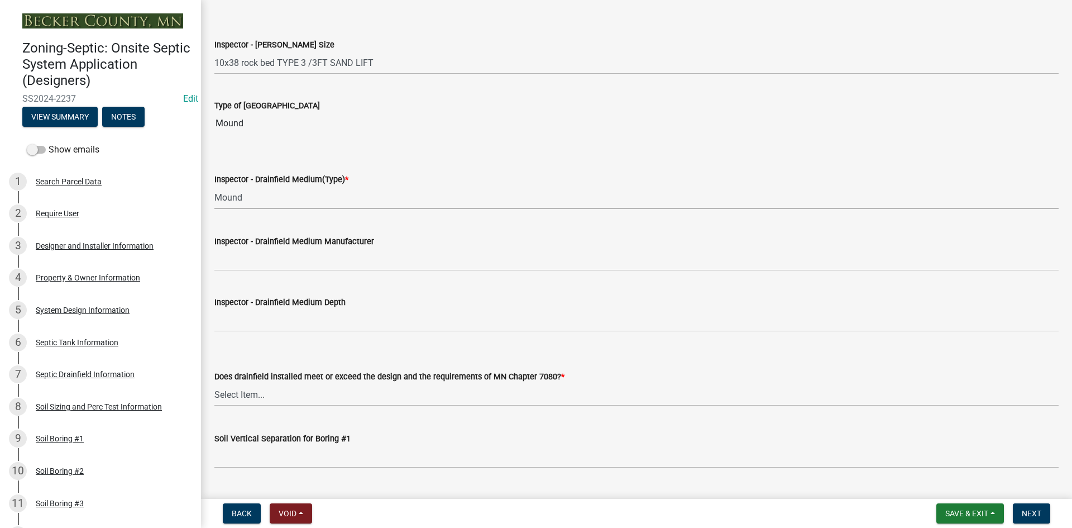
scroll to position [2177, 0]
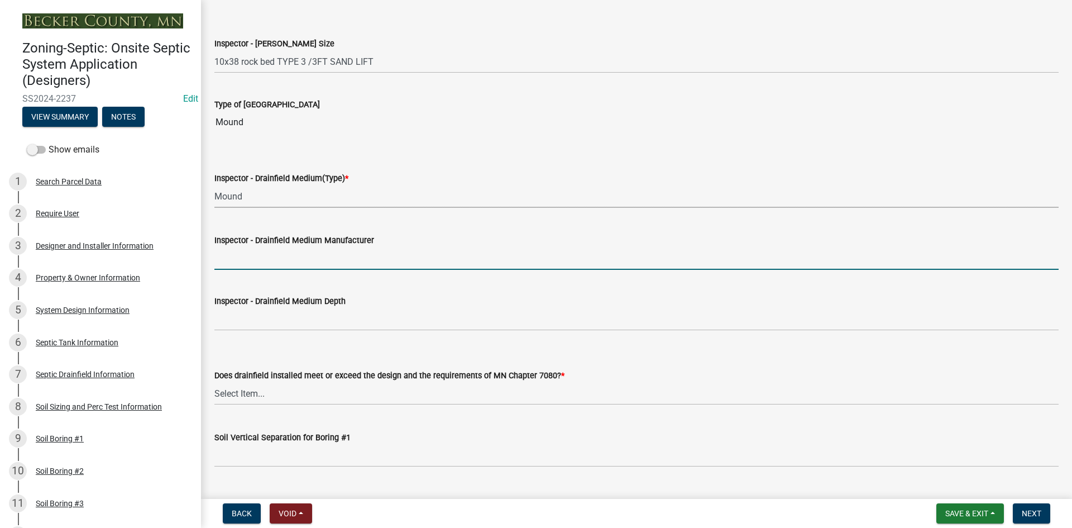
drag, startPoint x: 272, startPoint y: 262, endPoint x: 282, endPoint y: 269, distance: 12.4
click at [273, 261] on input "Inspector - Drainfield Medium Manufacturer" at bounding box center [636, 258] width 844 height 23
type input "rock"
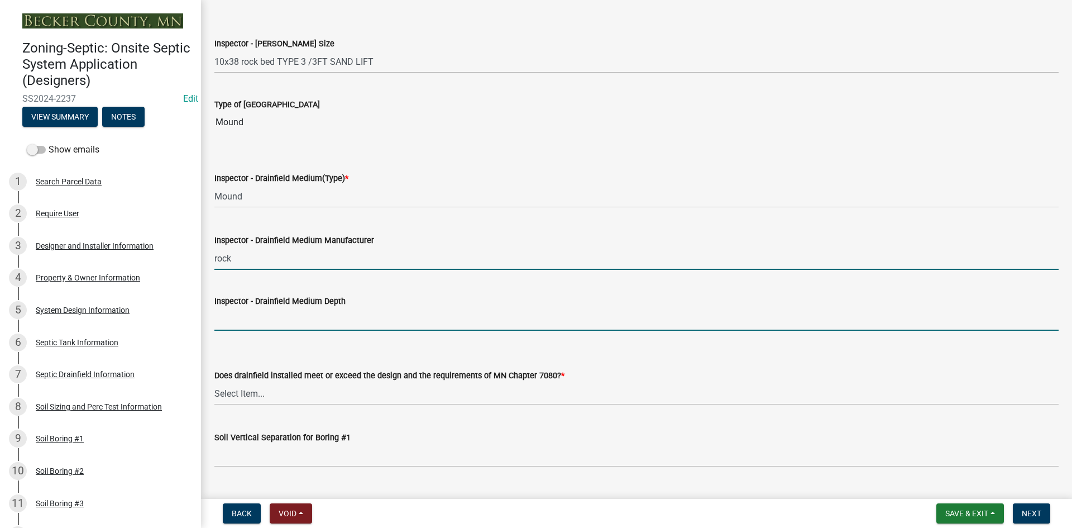
click at [269, 324] on input "Inspector - Drainfield Medium Depth" at bounding box center [636, 319] width 844 height 23
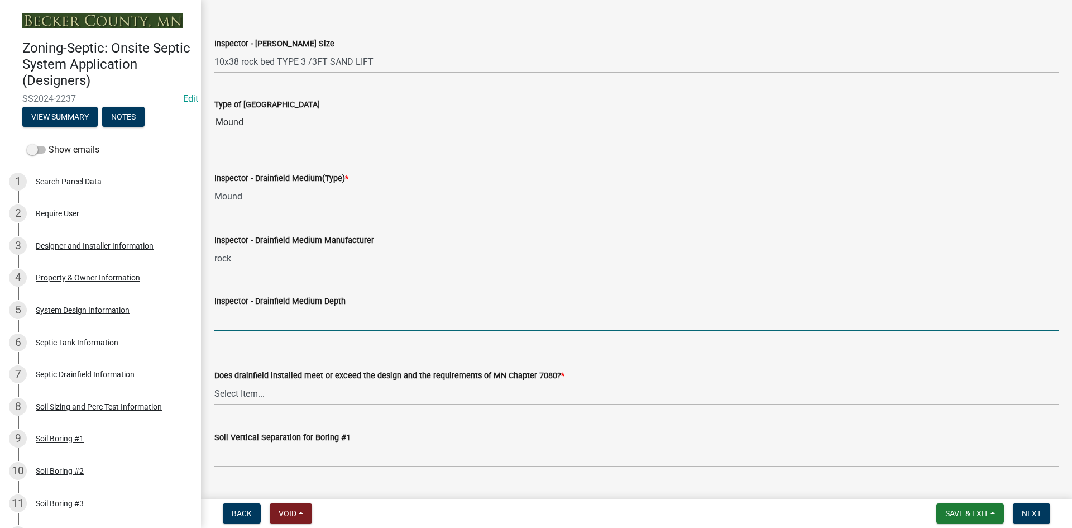
type input "6""
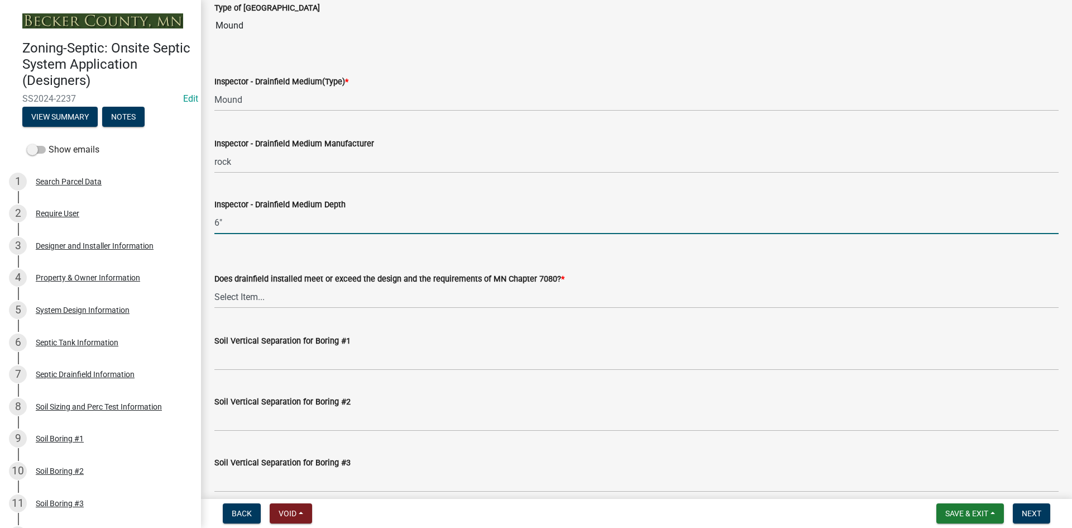
scroll to position [2289, 0]
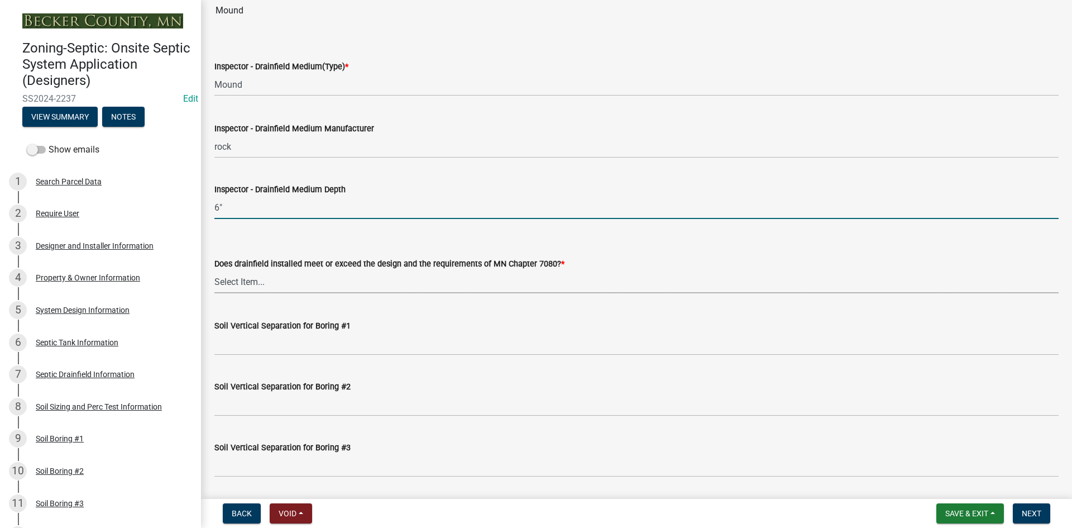
click at [258, 284] on select "Select Item... Yes No" at bounding box center [636, 281] width 844 height 23
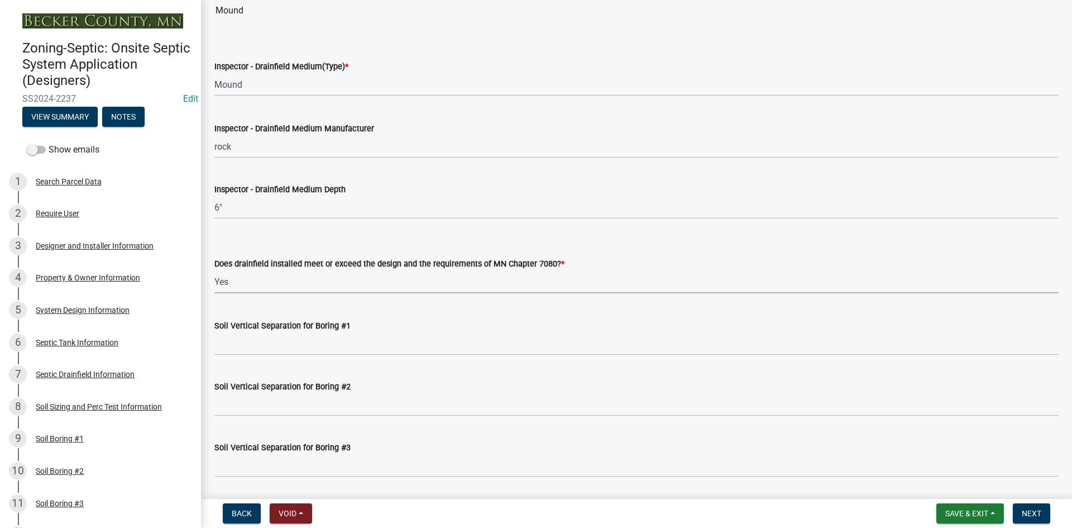
click at [214, 270] on select "Select Item... Yes No" at bounding box center [636, 281] width 844 height 23
select select "53e8394b-4ec8-472b-acba-27f64a4dcc6d"
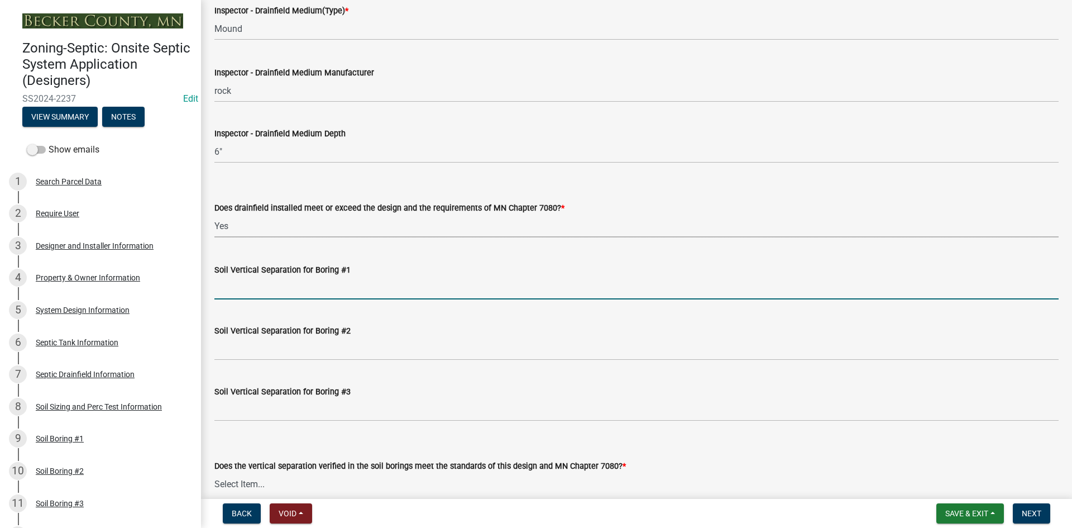
click at [270, 280] on input "Soil Vertical Separation for Boring #1" at bounding box center [636, 287] width 844 height 23
click at [302, 288] on input "SEE ATTACHED" at bounding box center [636, 287] width 844 height 23
type input "SEE ATTACHED TYPE 3"
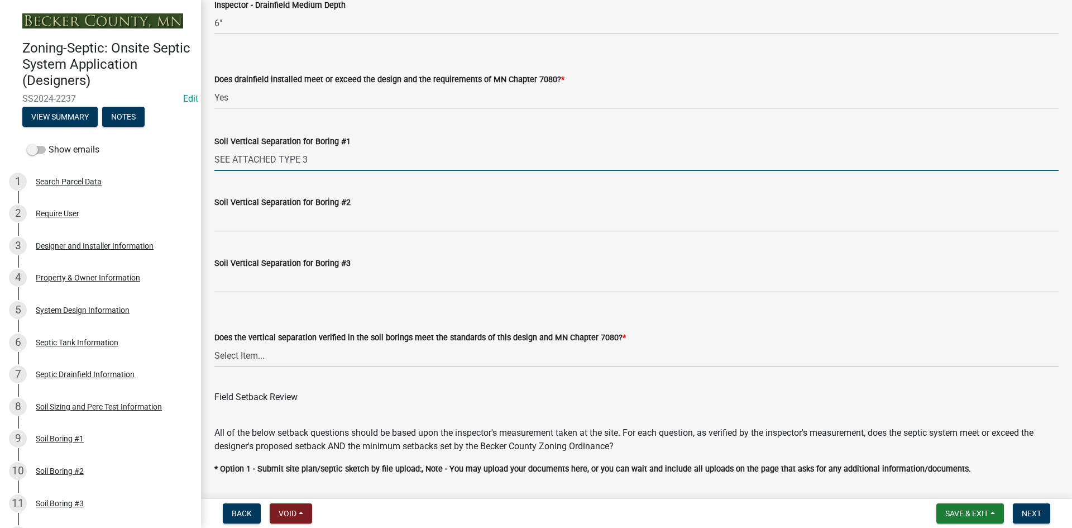
scroll to position [2512, 0]
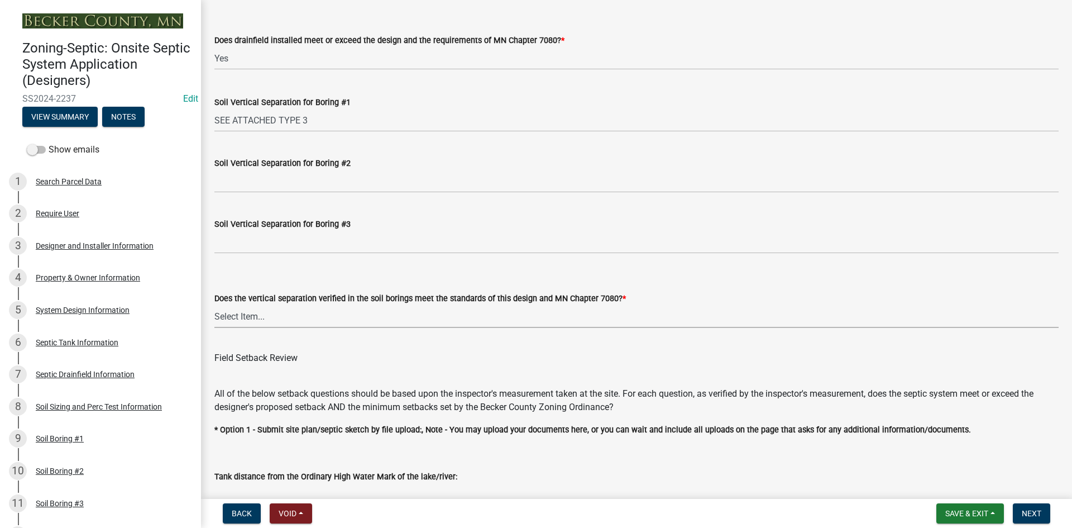
click at [260, 323] on select "Select Item... Yes No" at bounding box center [636, 316] width 844 height 23
click at [214, 305] on select "Select Item... Yes No" at bounding box center [636, 316] width 844 height 23
select select "eedfbf44-dce3-4c21-89bd-6d851115dab7"
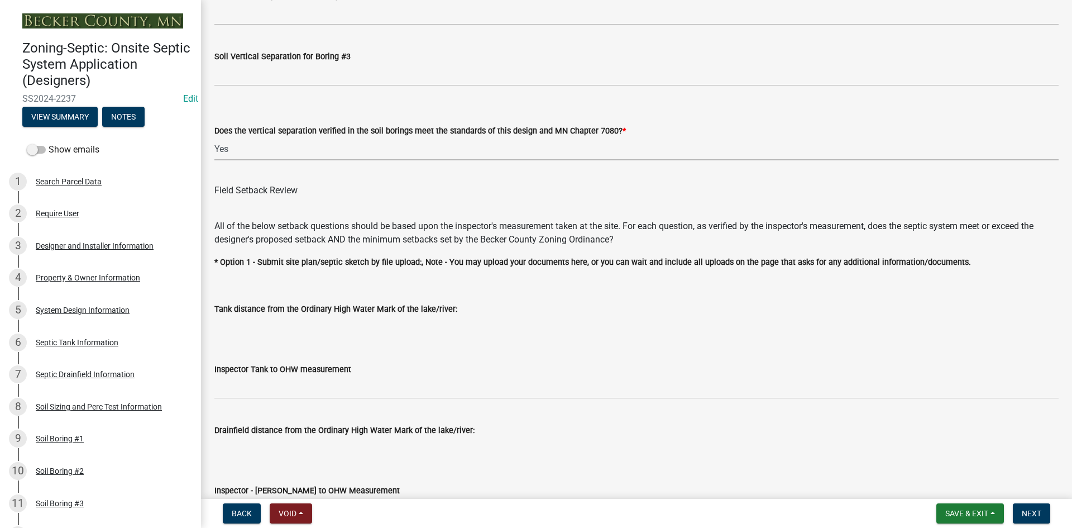
scroll to position [2792, 0]
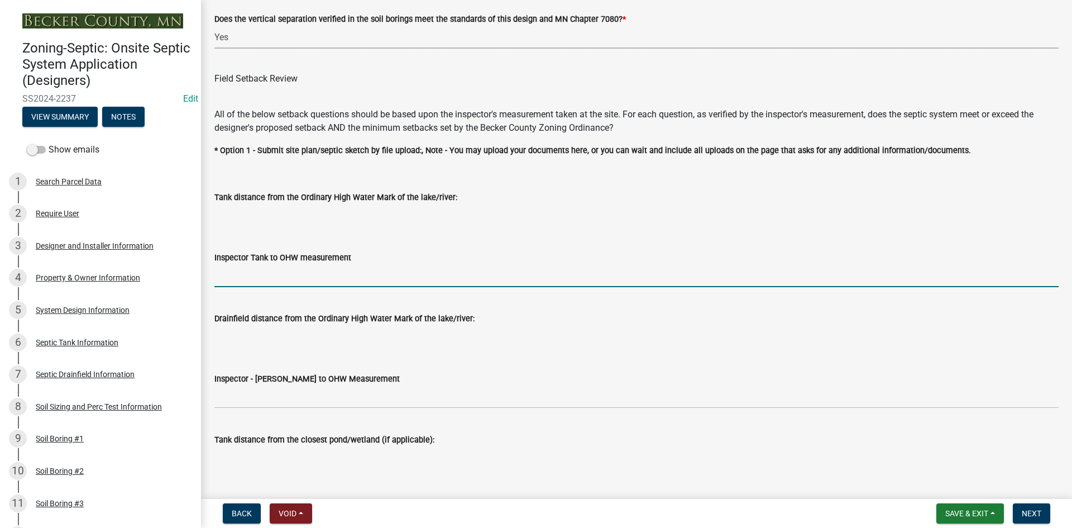
click at [264, 270] on input "Inspector Tank to OHW measurement" at bounding box center [636, 275] width 844 height 23
type input "NA"
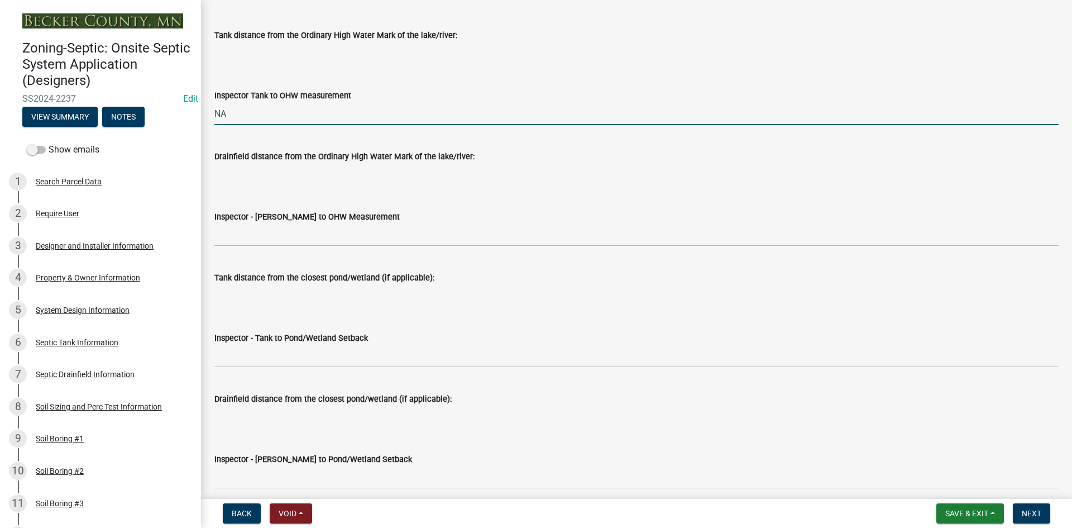
scroll to position [2959, 0]
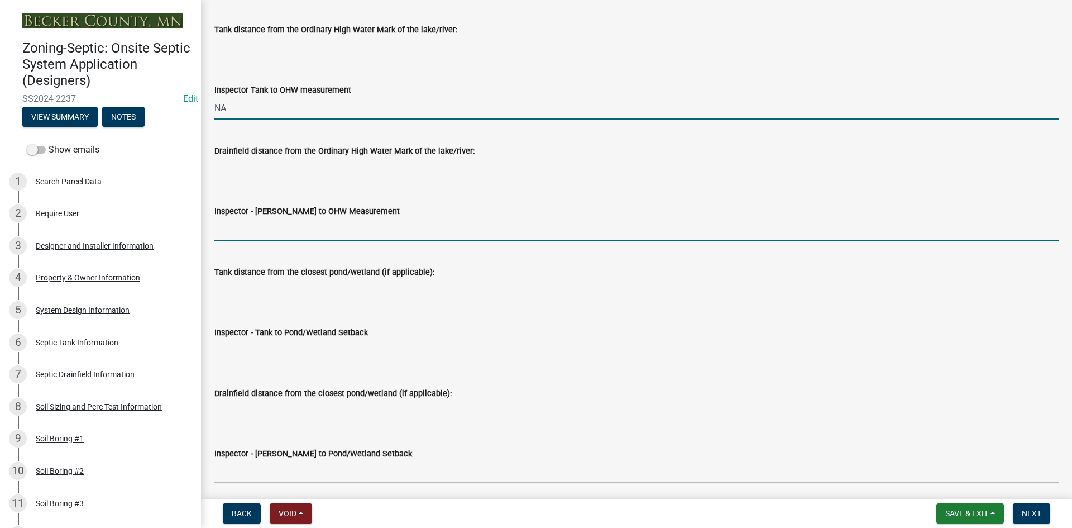
click at [262, 235] on input "Inspector - [PERSON_NAME] to OHW Measurement" at bounding box center [636, 229] width 844 height 23
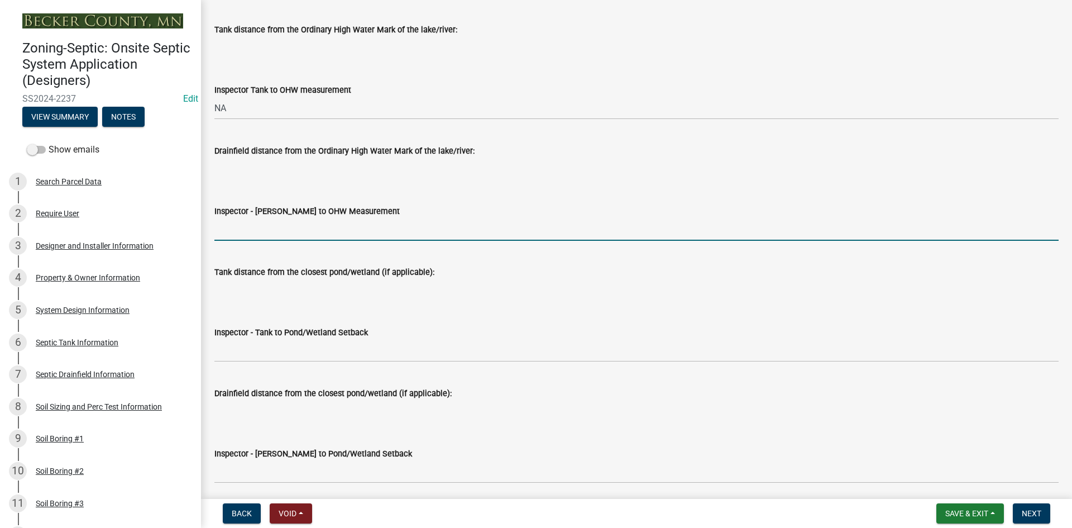
type input "NA"
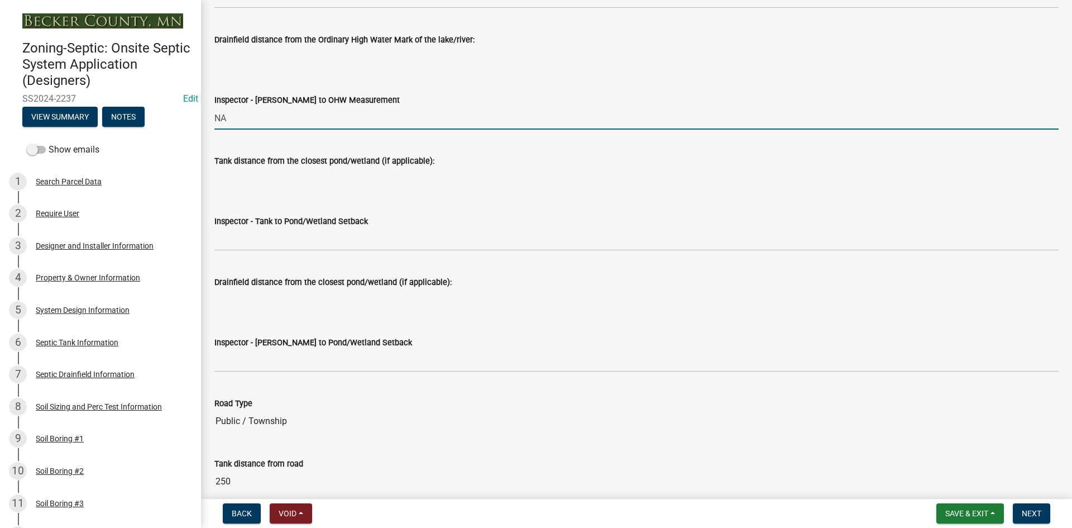
scroll to position [3071, 0]
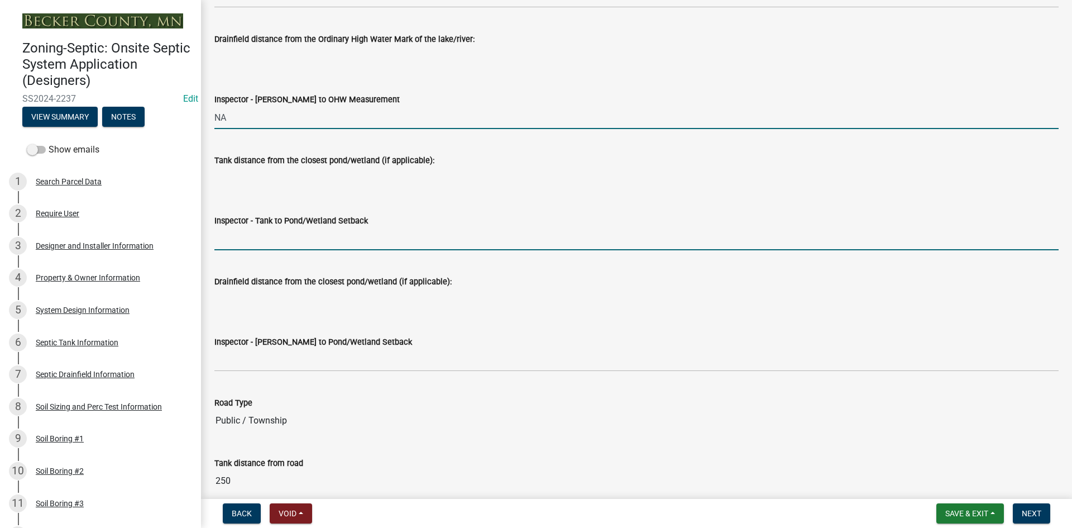
drag, startPoint x: 273, startPoint y: 239, endPoint x: 291, endPoint y: 247, distance: 19.7
click at [273, 239] on input "Inspector - Tank to Pond/Wetland Setback" at bounding box center [636, 238] width 844 height 23
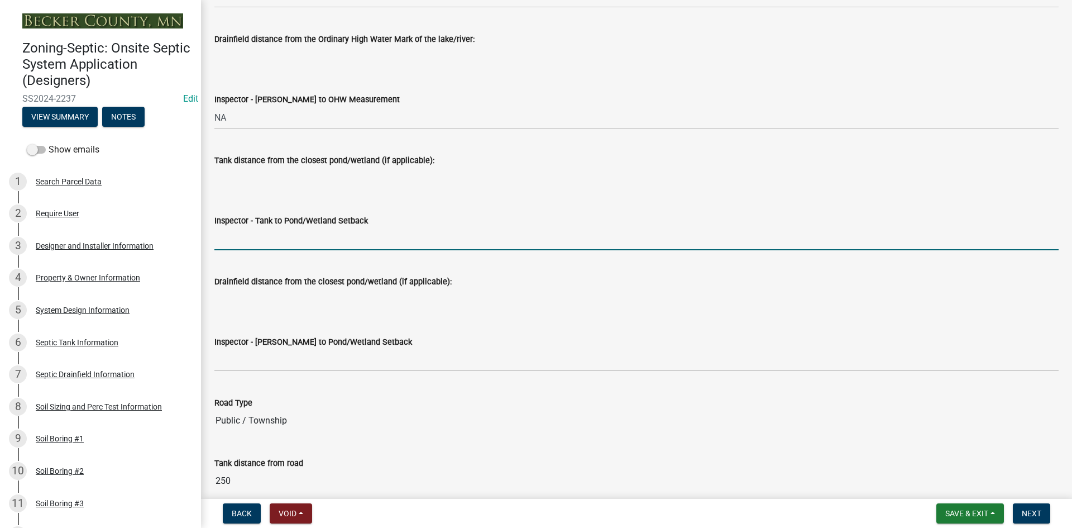
type input "NA"
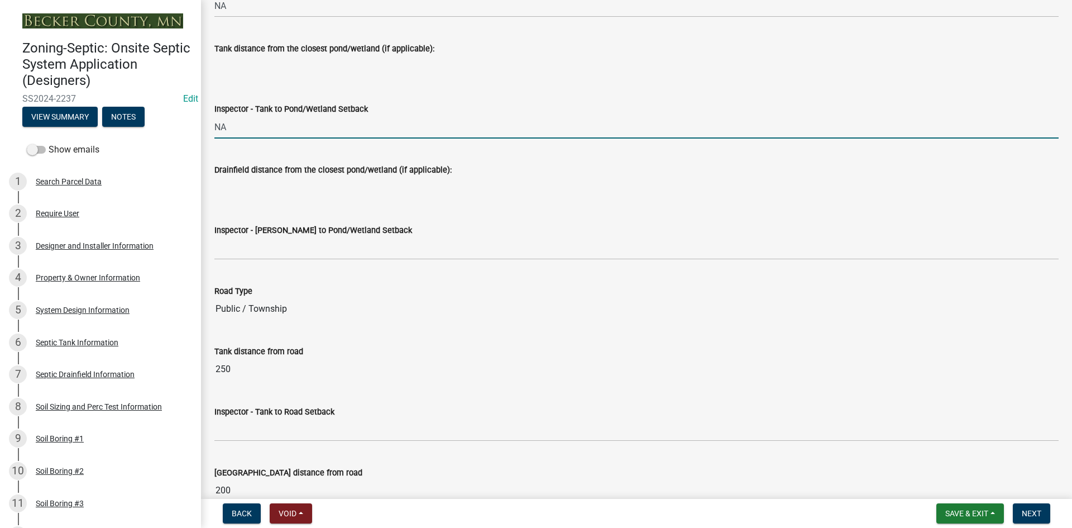
scroll to position [3294, 0]
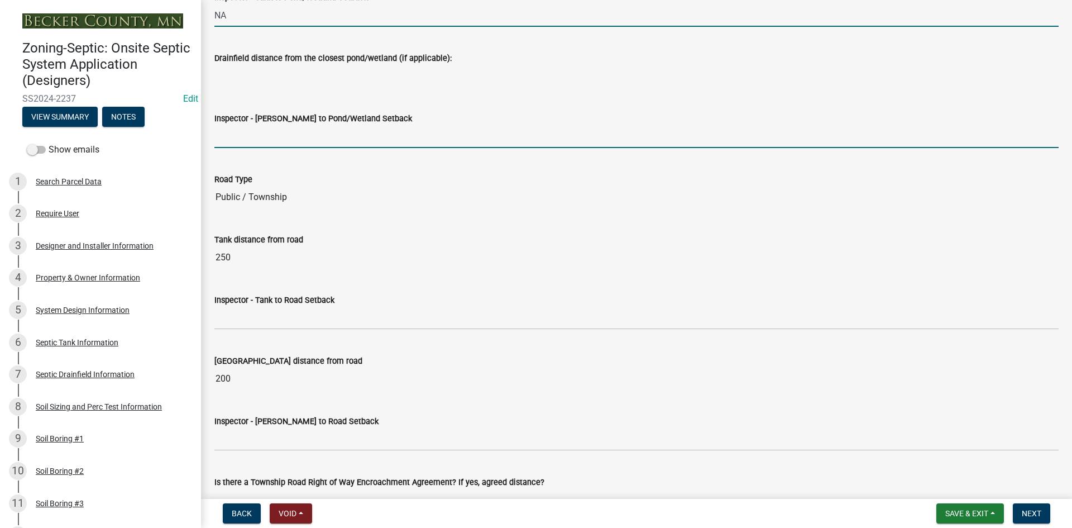
click at [267, 142] on input "Inspector - [PERSON_NAME] to Pond/Wetland Setback" at bounding box center [636, 136] width 844 height 23
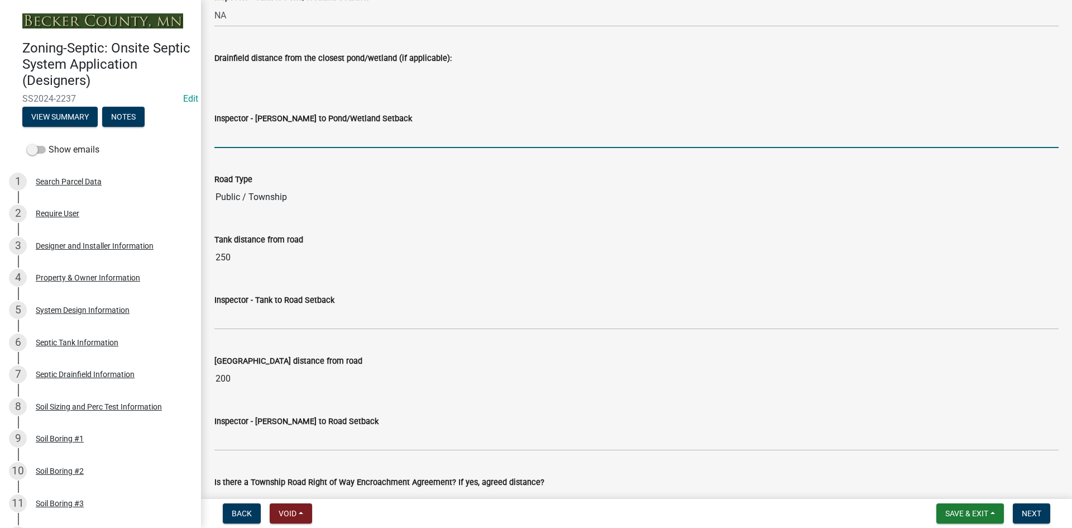
type input "NA"
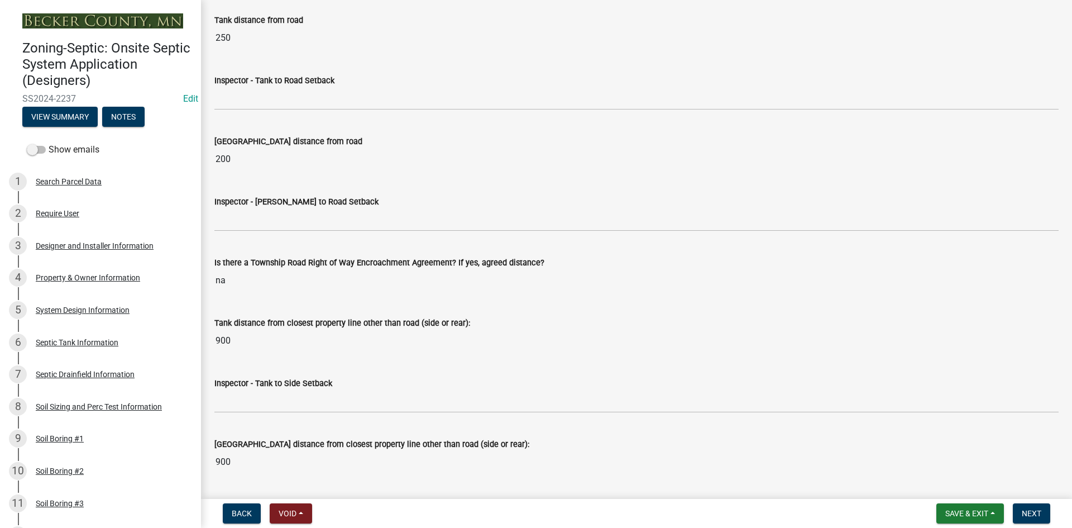
scroll to position [3517, 0]
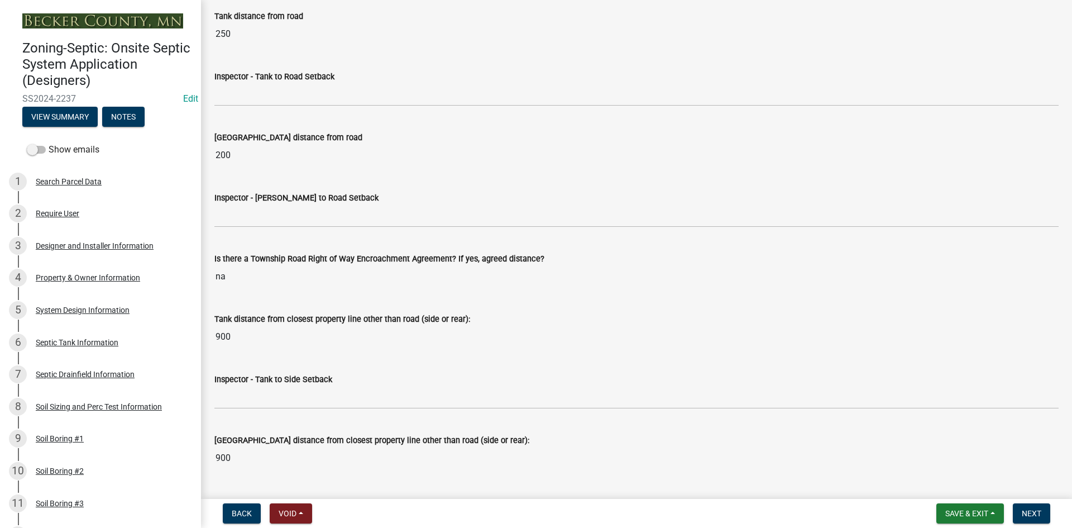
click at [232, 75] on label "Inspector - Tank to Road Setback" at bounding box center [274, 77] width 120 height 8
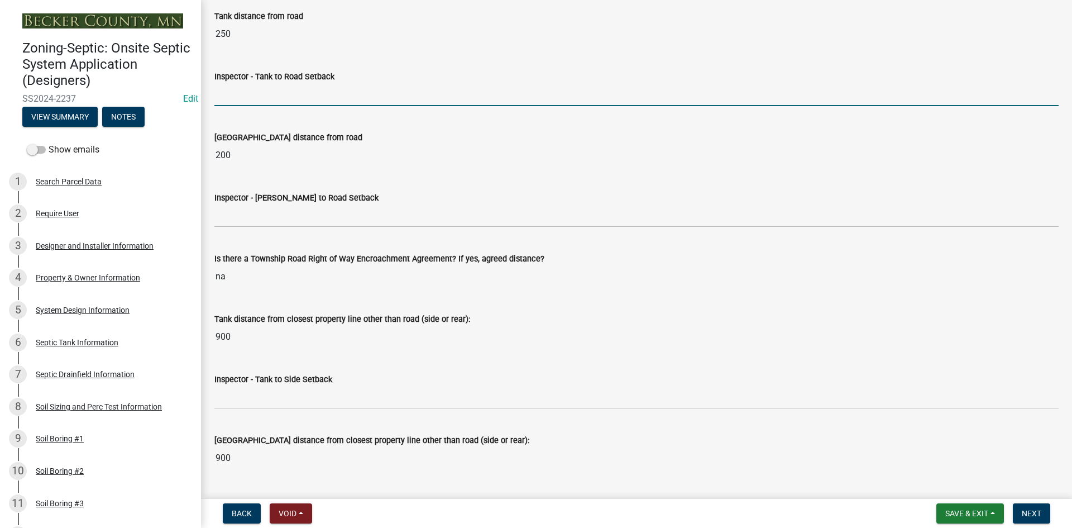
click at [232, 83] on input "Inspector - Tank to Road Setback" at bounding box center [636, 94] width 844 height 23
click at [266, 95] on input "Inspector - Tank to Road Setback" at bounding box center [636, 94] width 844 height 23
type input "10+"
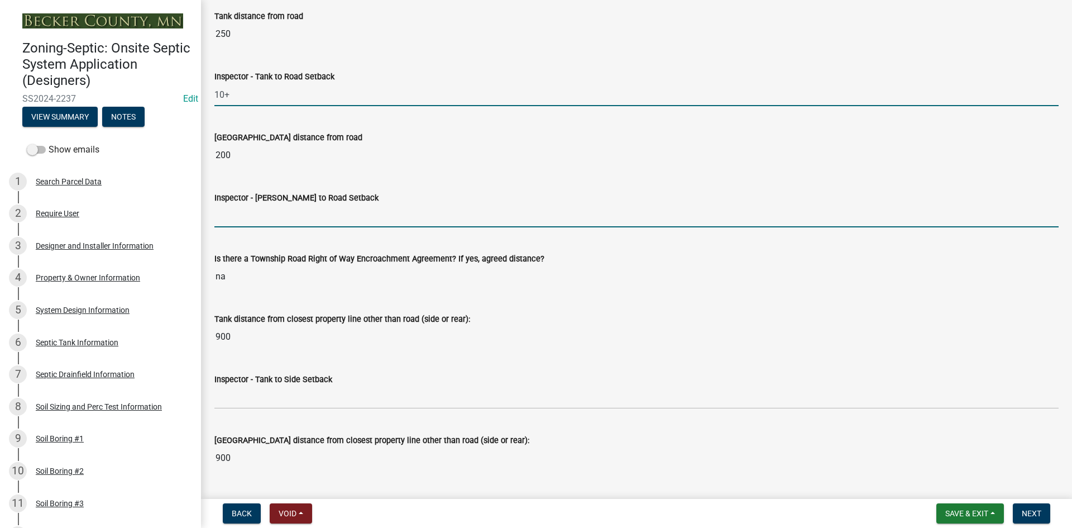
click at [248, 219] on input "Inspector - [PERSON_NAME] to Road Setback" at bounding box center [636, 215] width 844 height 23
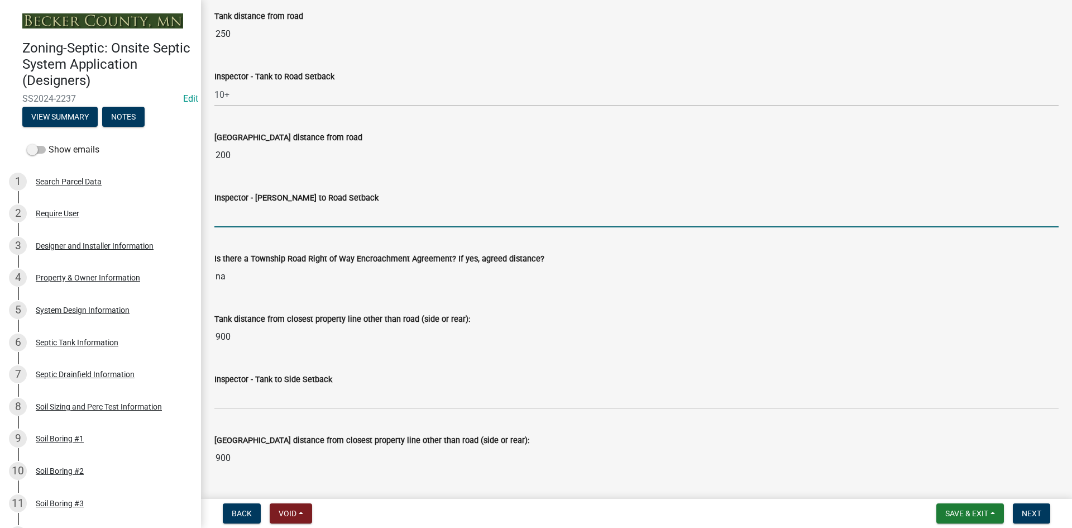
type input "10+"
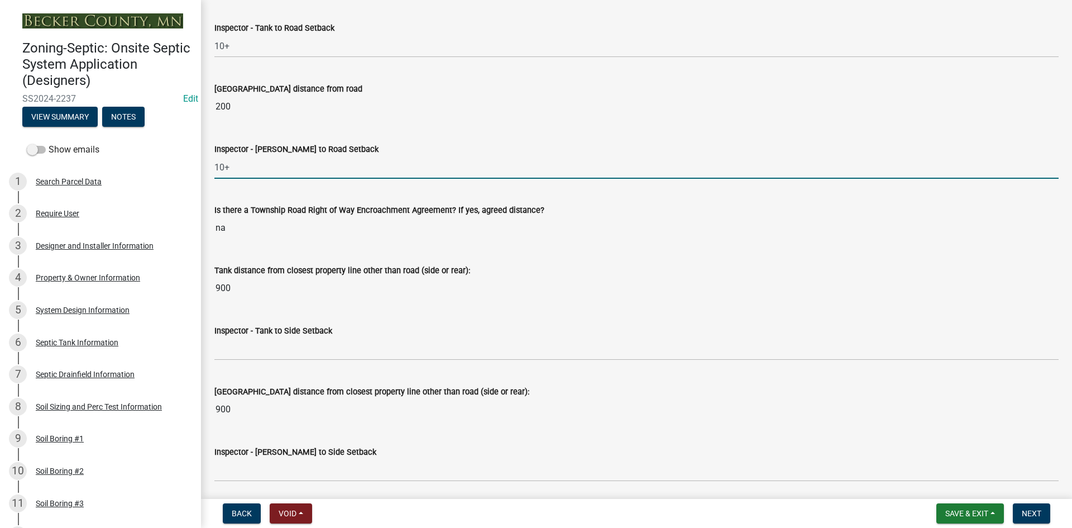
scroll to position [3629, 0]
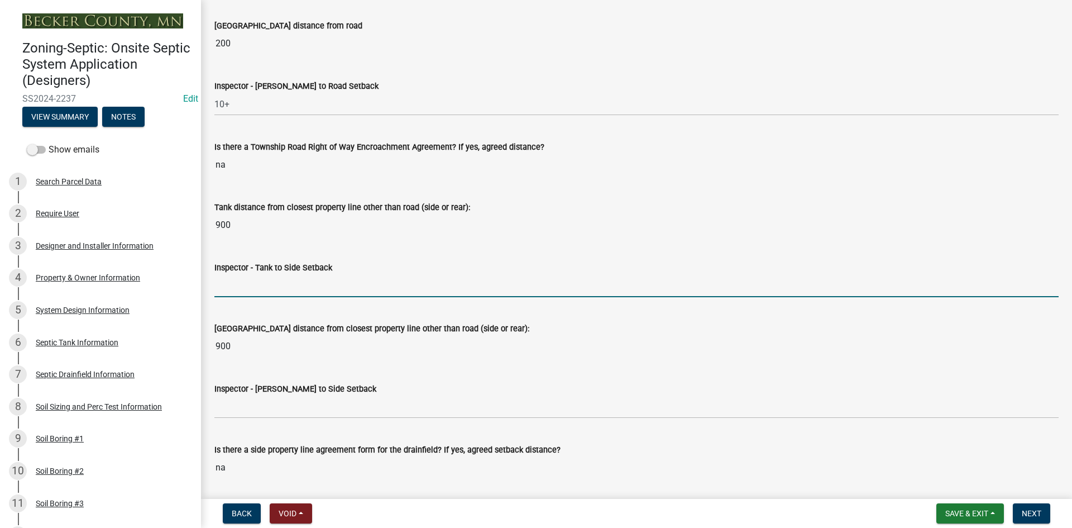
drag, startPoint x: 264, startPoint y: 283, endPoint x: 271, endPoint y: 285, distance: 7.1
click at [264, 283] on input "Inspector - Tank to Side Setback" at bounding box center [636, 285] width 844 height 23
type input "10+"
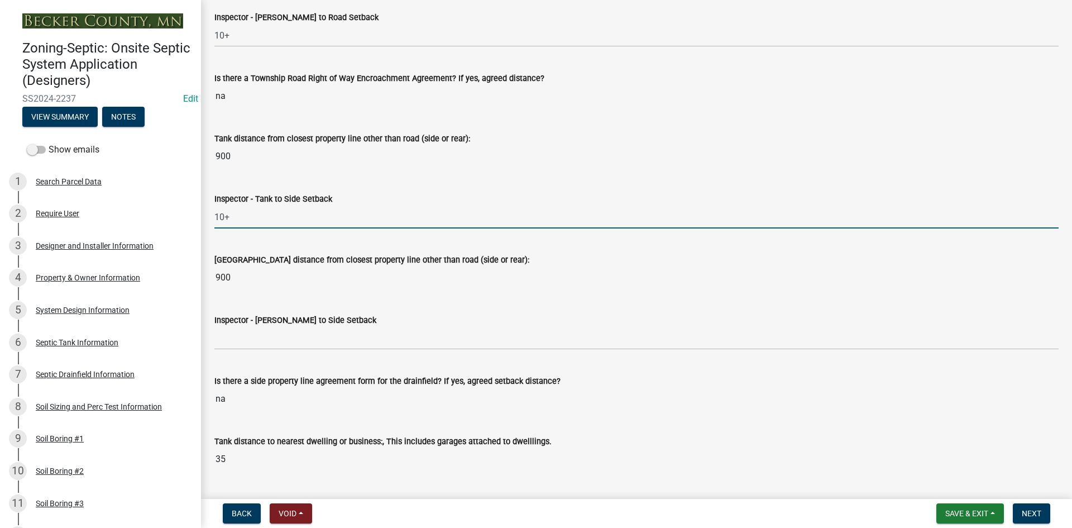
scroll to position [3797, 0]
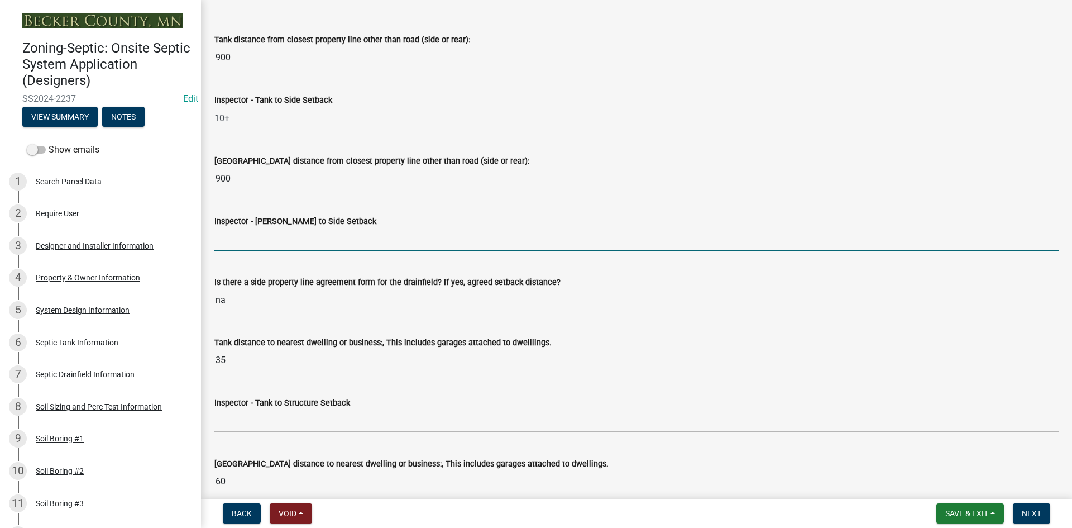
drag, startPoint x: 242, startPoint y: 236, endPoint x: 258, endPoint y: 240, distance: 16.7
click at [242, 236] on input "Inspector - [PERSON_NAME] to Side Setback" at bounding box center [636, 239] width 844 height 23
type input "10+"
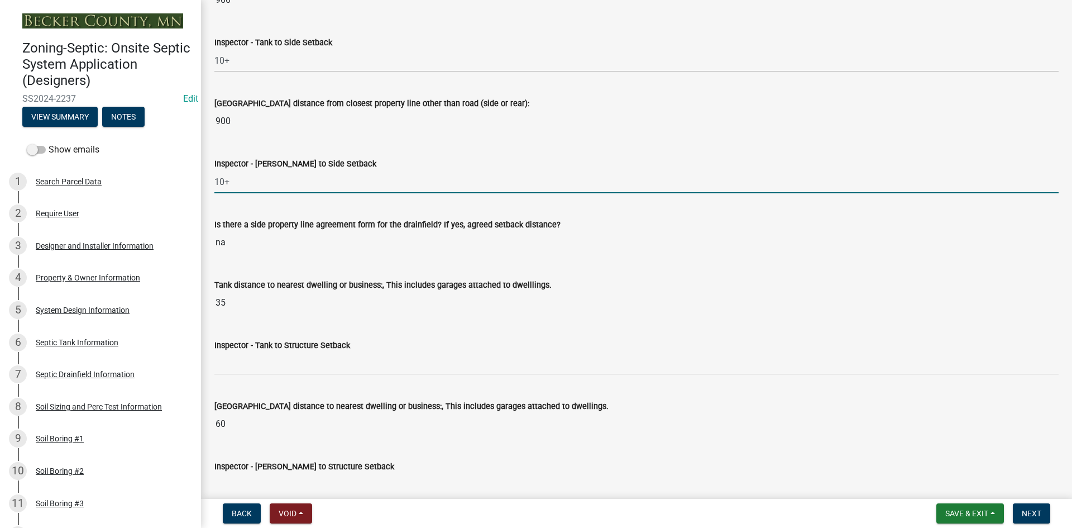
scroll to position [3908, 0]
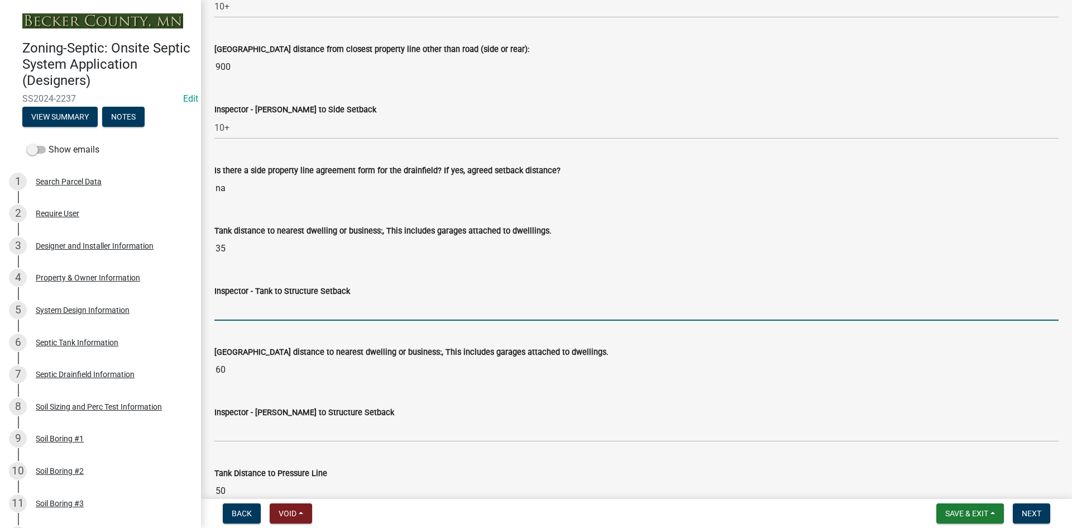
click at [255, 307] on input "Inspector - Tank to Structure Setback" at bounding box center [636, 309] width 844 height 23
type input "10+"
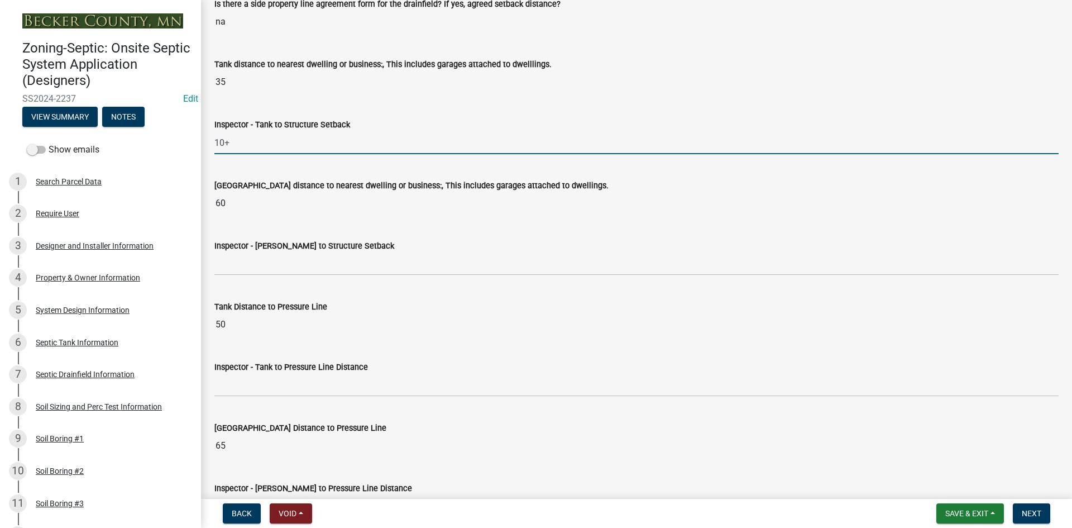
scroll to position [4076, 0]
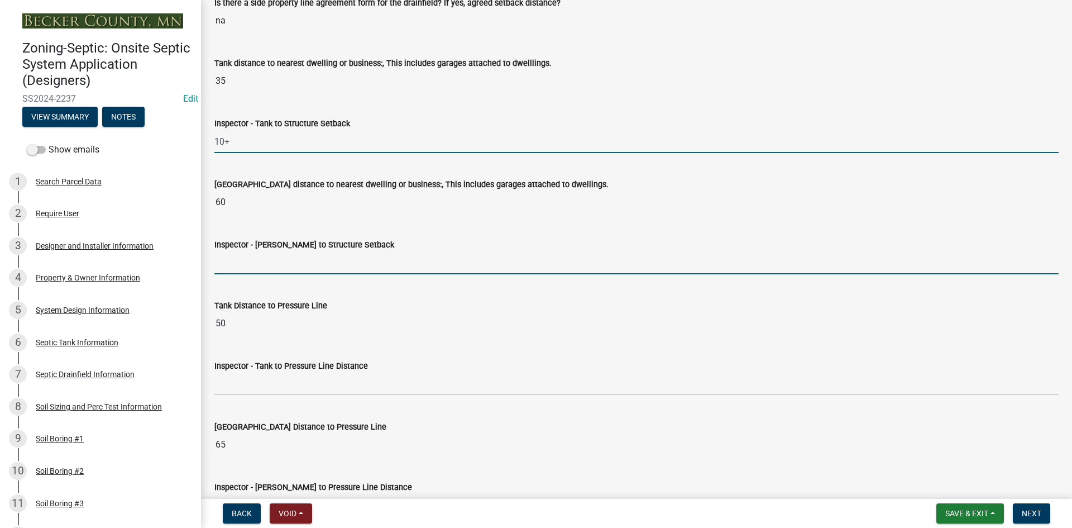
drag, startPoint x: 252, startPoint y: 265, endPoint x: 258, endPoint y: 265, distance: 6.1
click at [253, 265] on input "Inspector - [PERSON_NAME] to Structure Setback" at bounding box center [636, 262] width 844 height 23
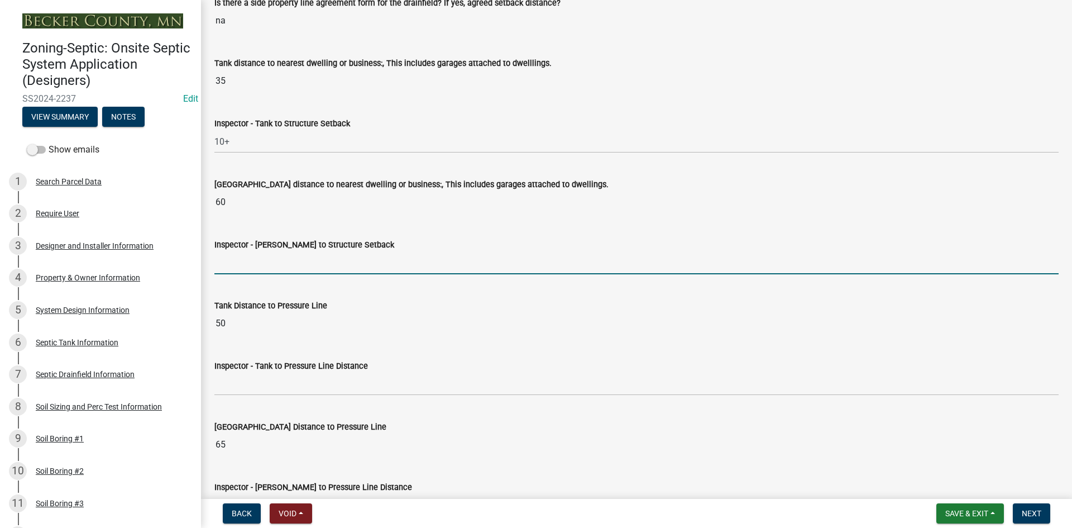
type input "20"
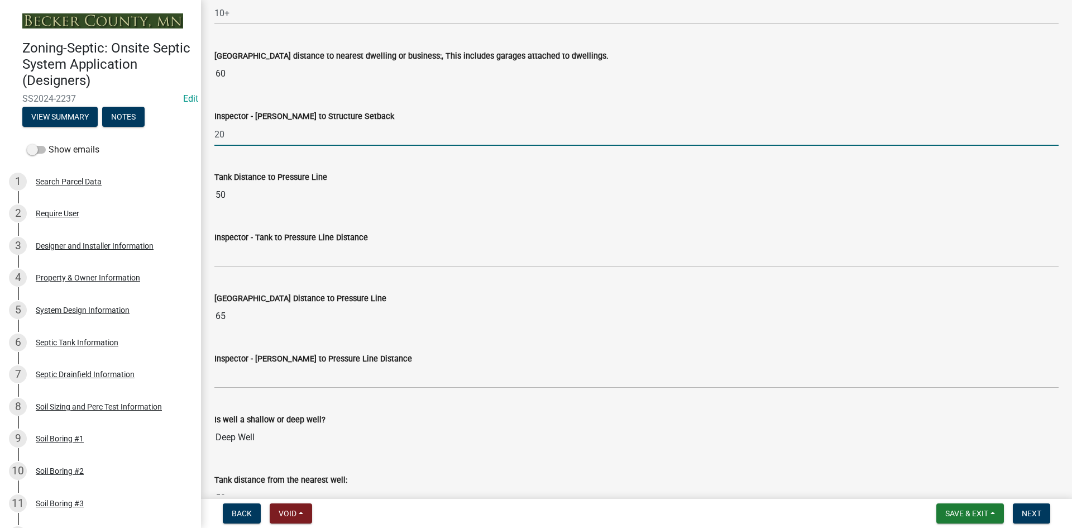
scroll to position [4243, 0]
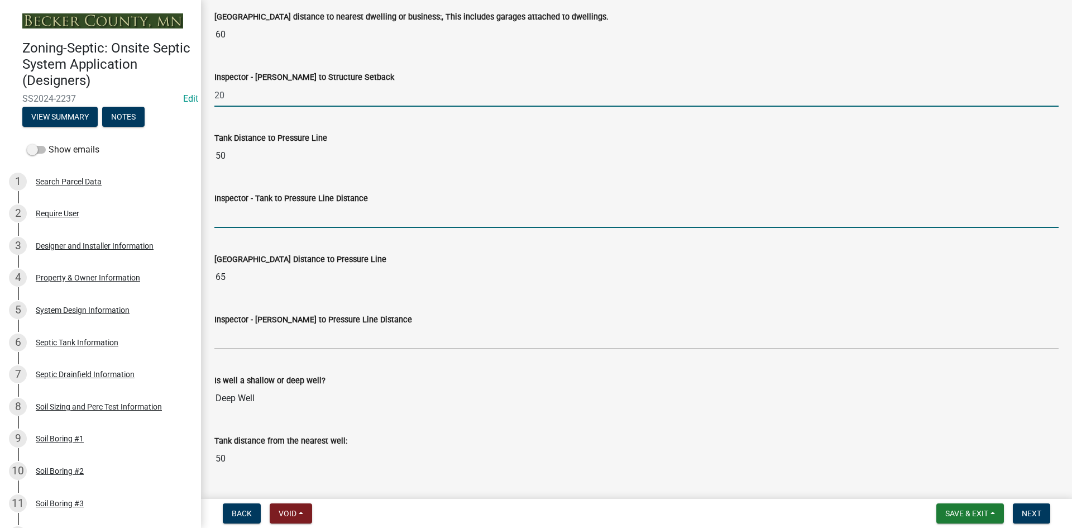
click at [257, 214] on input "Inspector - Tank to Pressure Line Distance" at bounding box center [636, 216] width 844 height 23
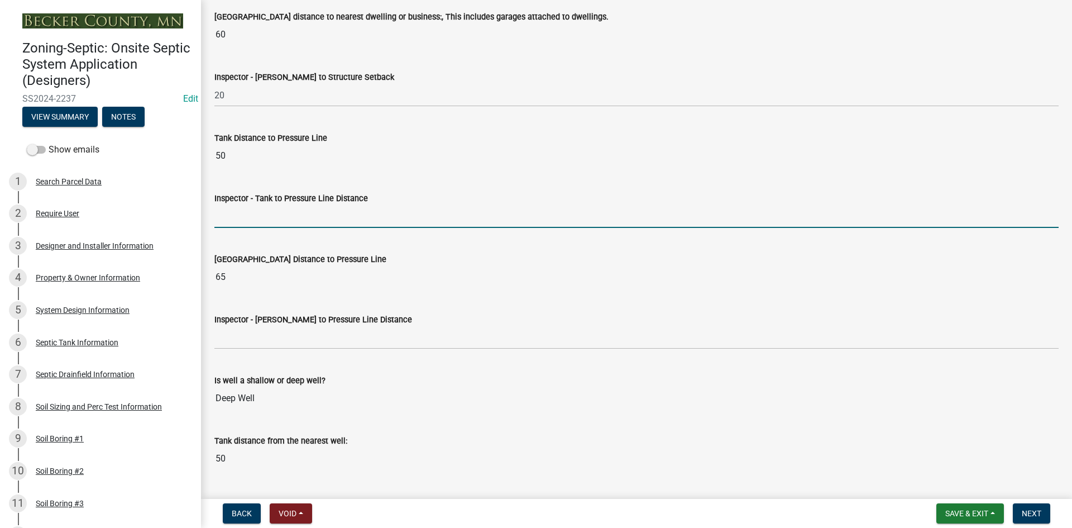
type input "NA"
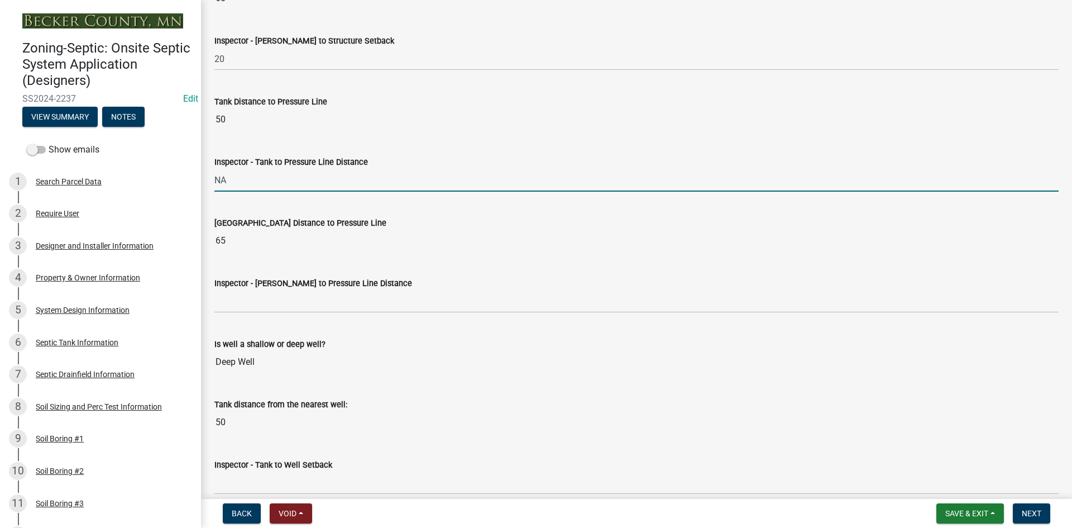
scroll to position [4299, 0]
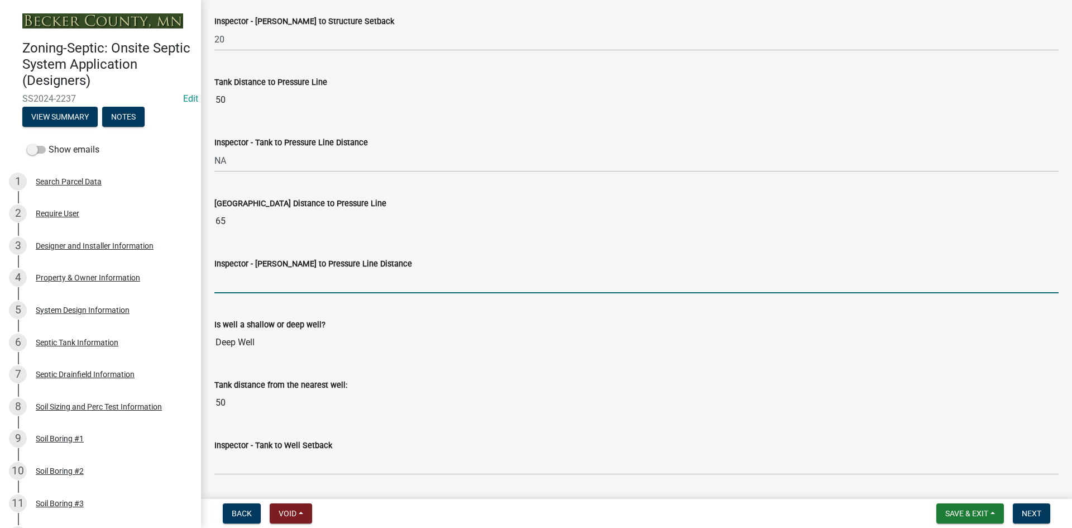
click at [247, 276] on input "Inspector - [PERSON_NAME] to Pressure Line Distance" at bounding box center [636, 281] width 844 height 23
type input "NA"
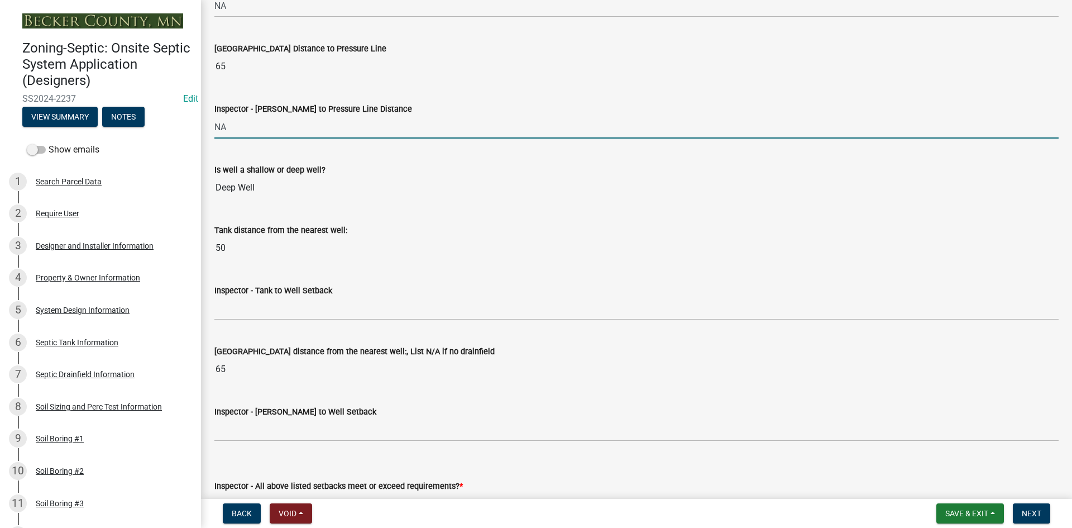
scroll to position [4467, 0]
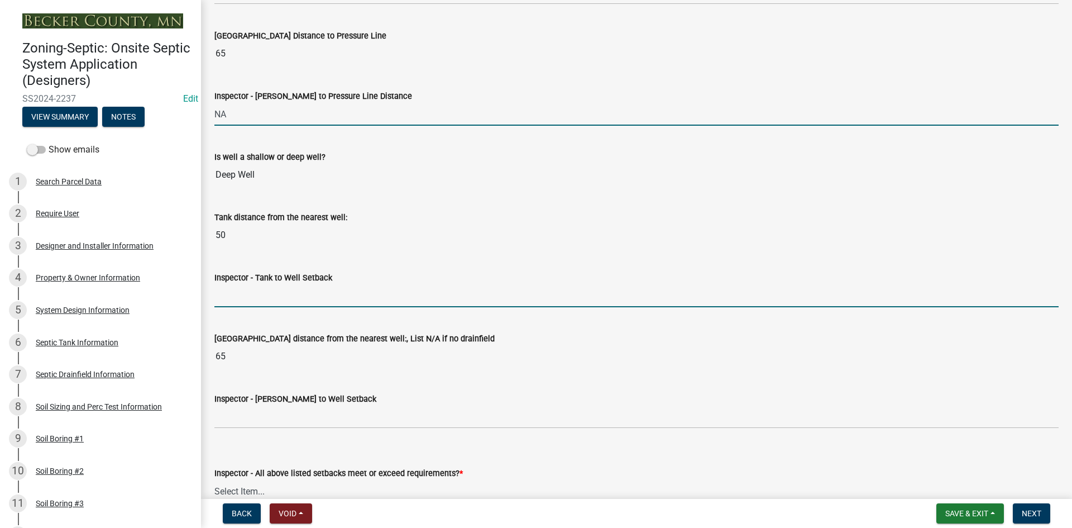
click at [243, 298] on input "Inspector - Tank to Well Setback" at bounding box center [636, 295] width 844 height 23
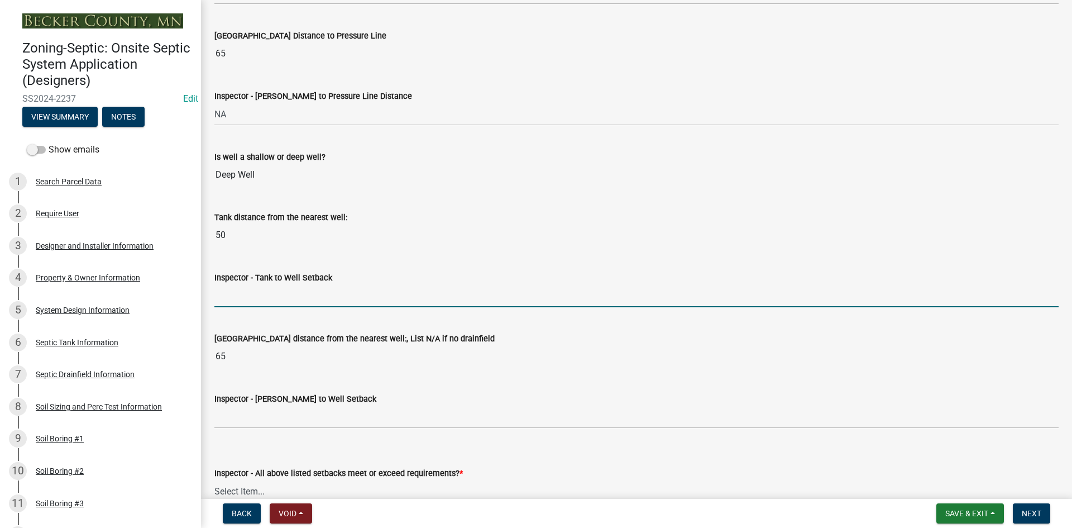
type input "50"
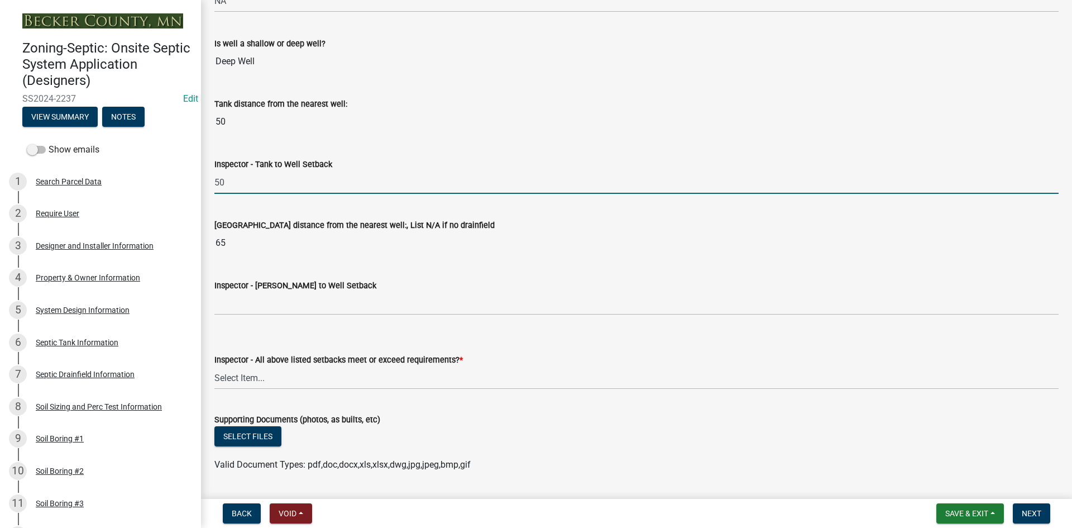
scroll to position [4634, 0]
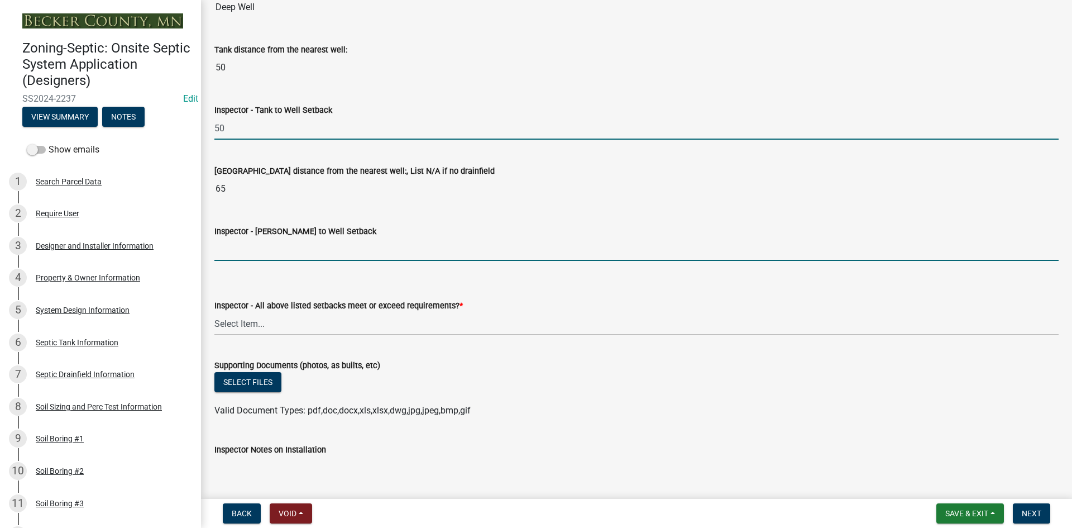
click at [245, 249] on input "Inspector - [PERSON_NAME] to Well Setback" at bounding box center [636, 249] width 844 height 23
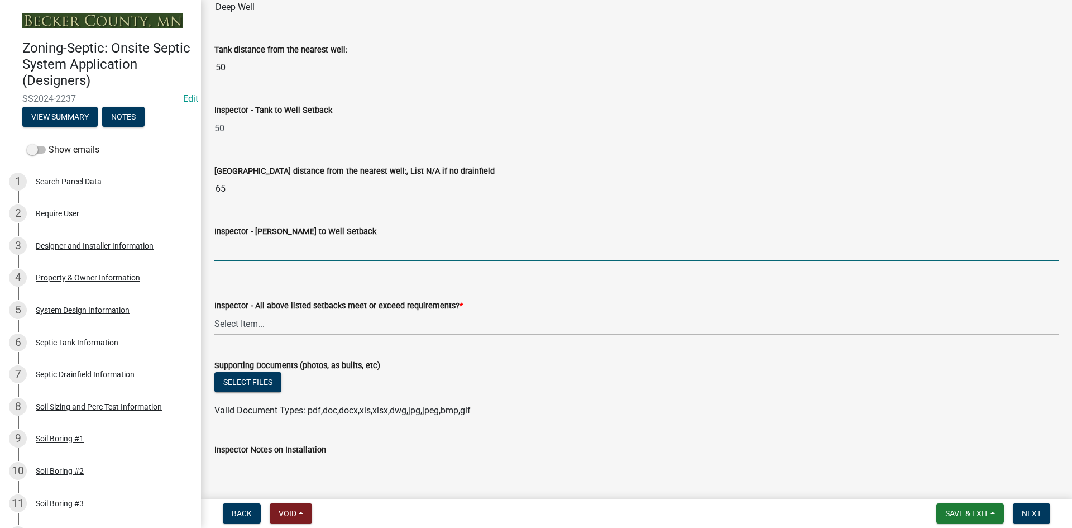
type input "50"
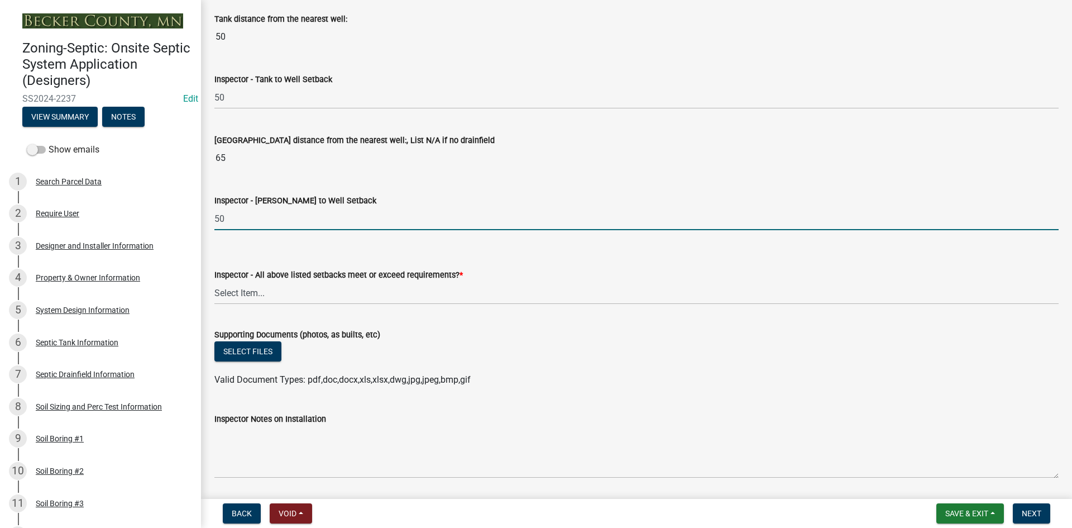
scroll to position [4690, 0]
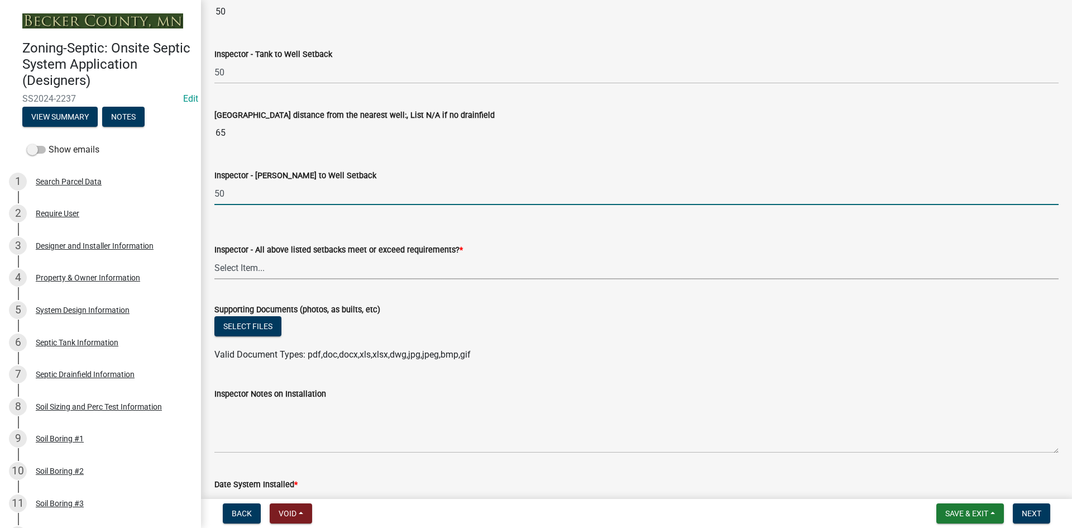
click at [258, 261] on select "Select Item... Yes No" at bounding box center [636, 267] width 844 height 23
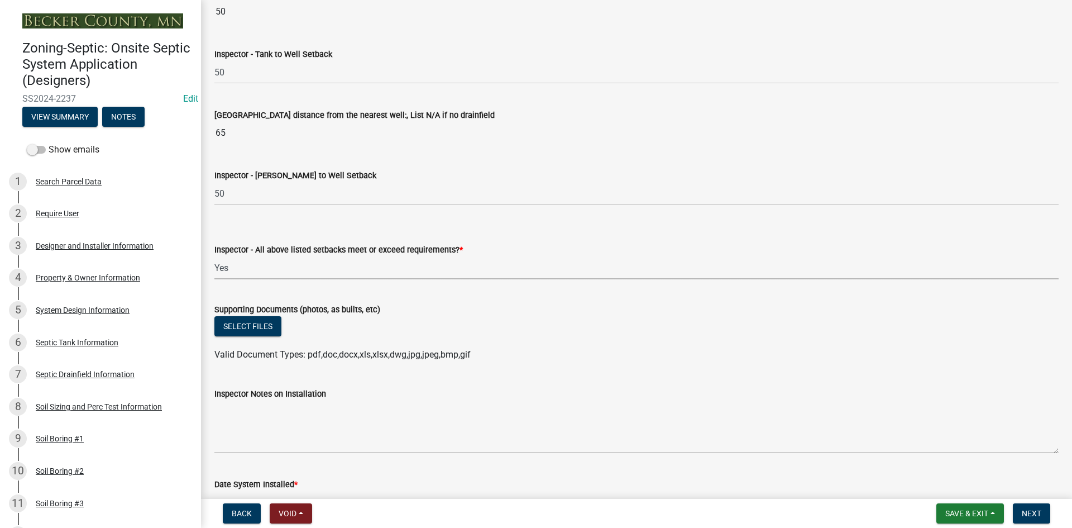
click at [214, 256] on select "Select Item... Yes No" at bounding box center [636, 267] width 844 height 23
select select "adfa1390-1443-4b8a-94eb-9b7f601f4679"
click at [251, 329] on button "Select files" at bounding box center [247, 326] width 67 height 20
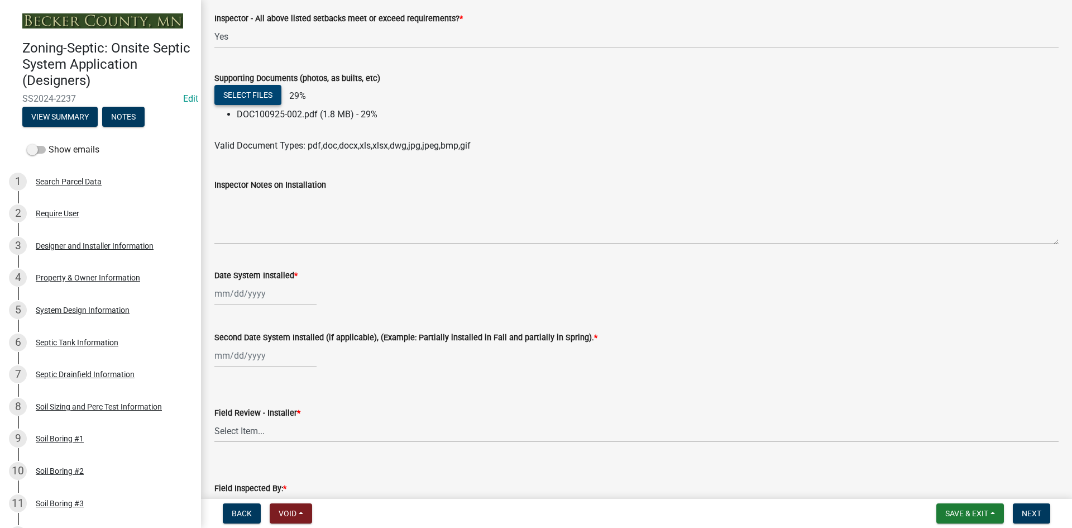
scroll to position [4969, 0]
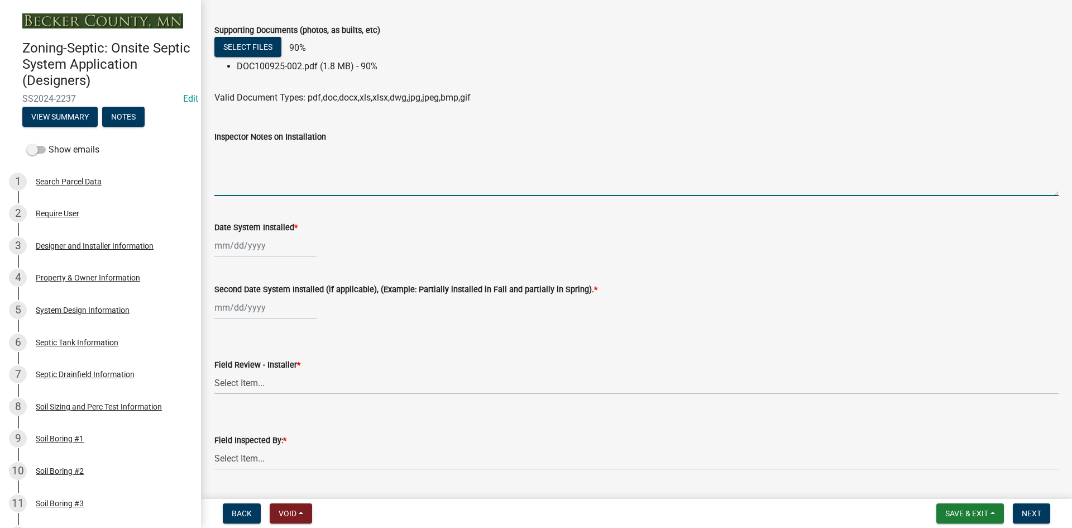
click at [310, 175] on textarea "Inspector Notes on Installation" at bounding box center [636, 169] width 844 height 52
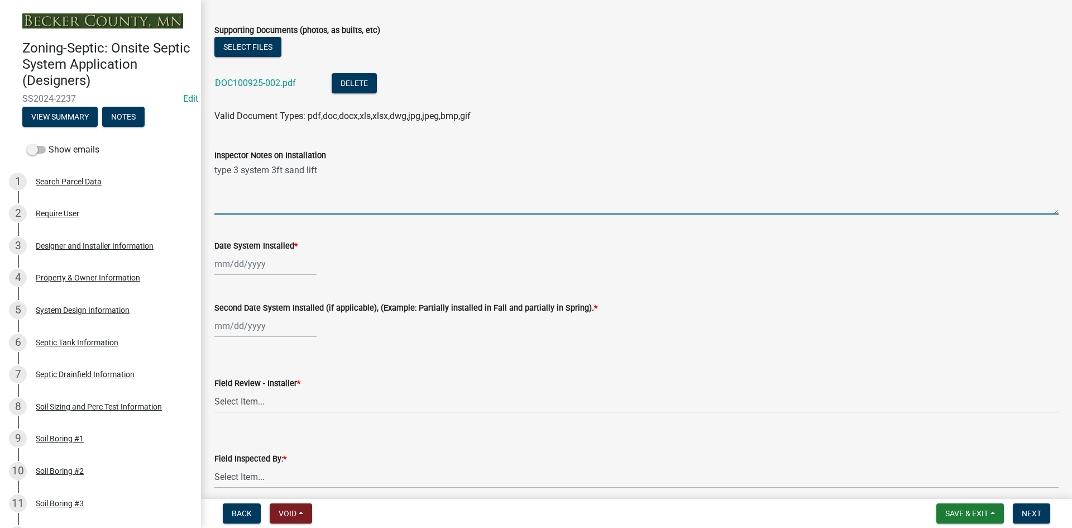
type textarea "type 3 system 3ft sand lift"
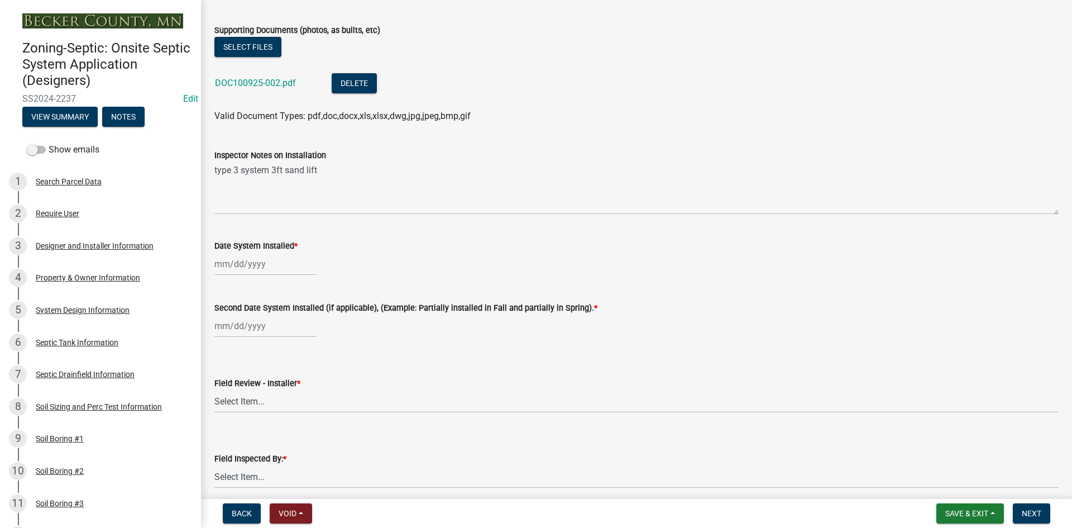
click at [298, 247] on div "Date System Installed *" at bounding box center [636, 245] width 844 height 13
click at [296, 251] on div "Date System Installed *" at bounding box center [636, 245] width 844 height 13
click at [289, 259] on div at bounding box center [265, 263] width 102 height 23
select select "10"
select select "2025"
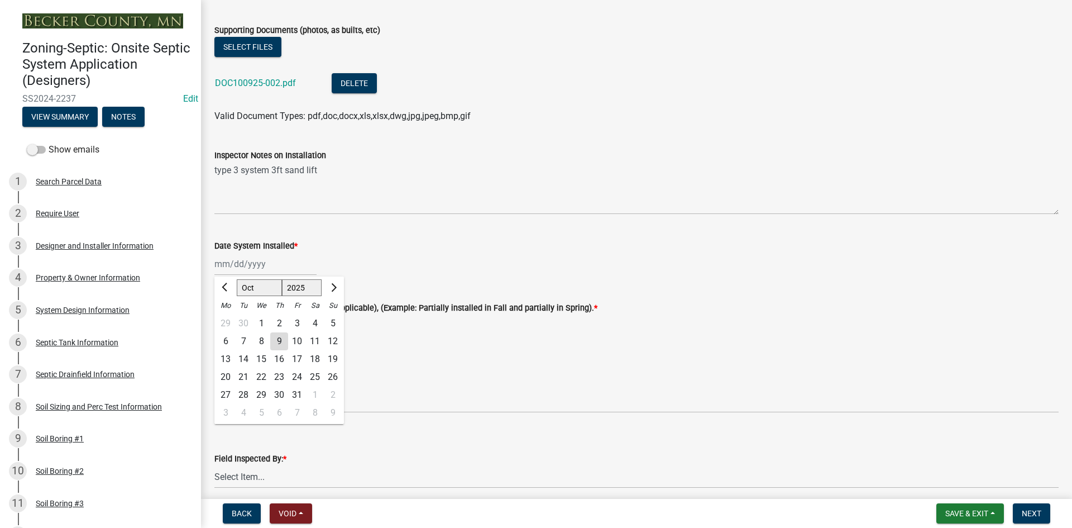
click at [246, 343] on div "7" at bounding box center [243, 341] width 18 height 18
type input "[DATE]"
click at [234, 328] on div at bounding box center [265, 325] width 102 height 23
select select "10"
select select "2025"
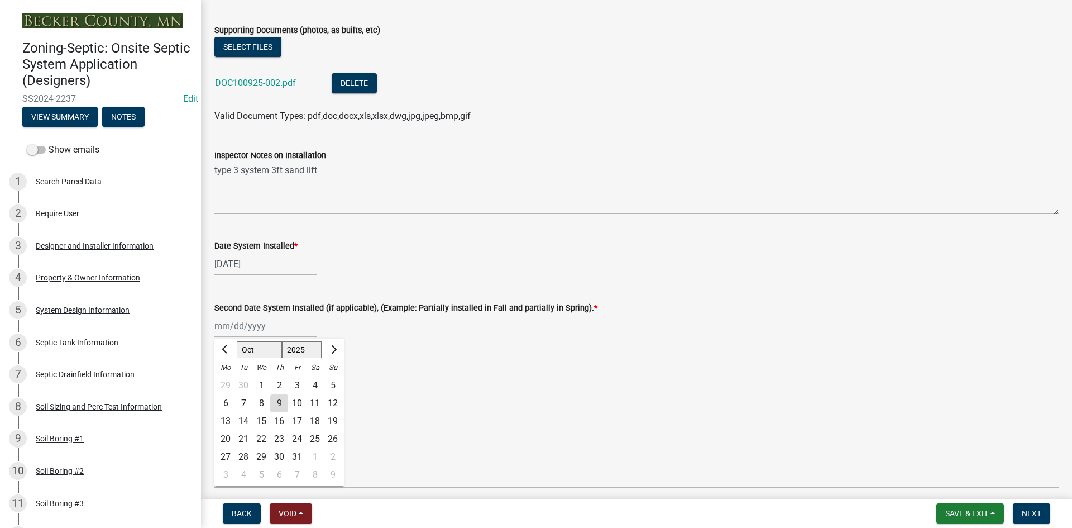
click at [246, 405] on div "7" at bounding box center [243, 403] width 18 height 18
type input "[DATE]"
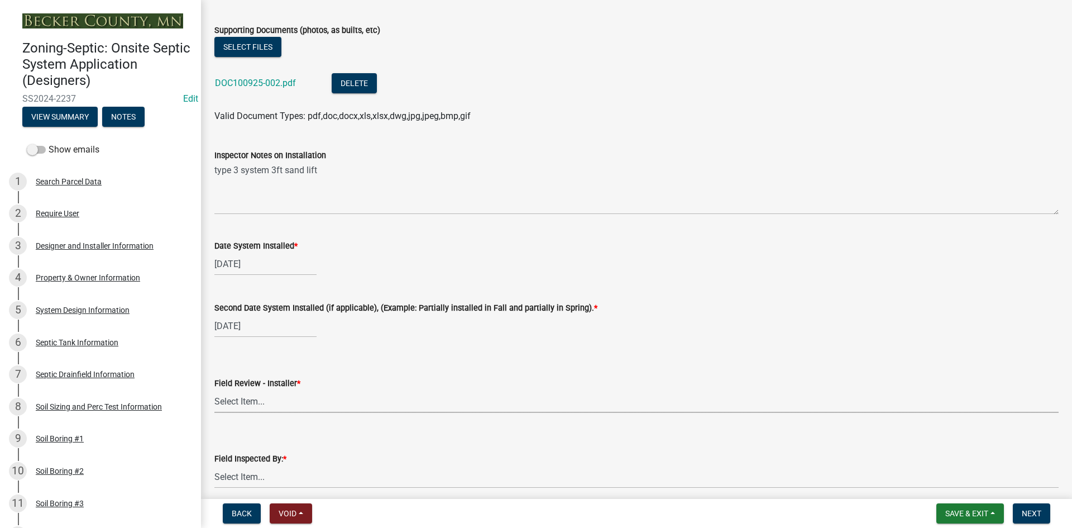
click at [245, 403] on select "Select Item... OTHER – Not listed (please add in next field and we will add to …" at bounding box center [636, 401] width 844 height 23
click at [214, 390] on select "Select Item... OTHER – Not listed (please add in next field and we will add to …" at bounding box center [636, 401] width 844 height 23
select select "99d42230-13ff-4f27-9848-e7d311dcdb75"
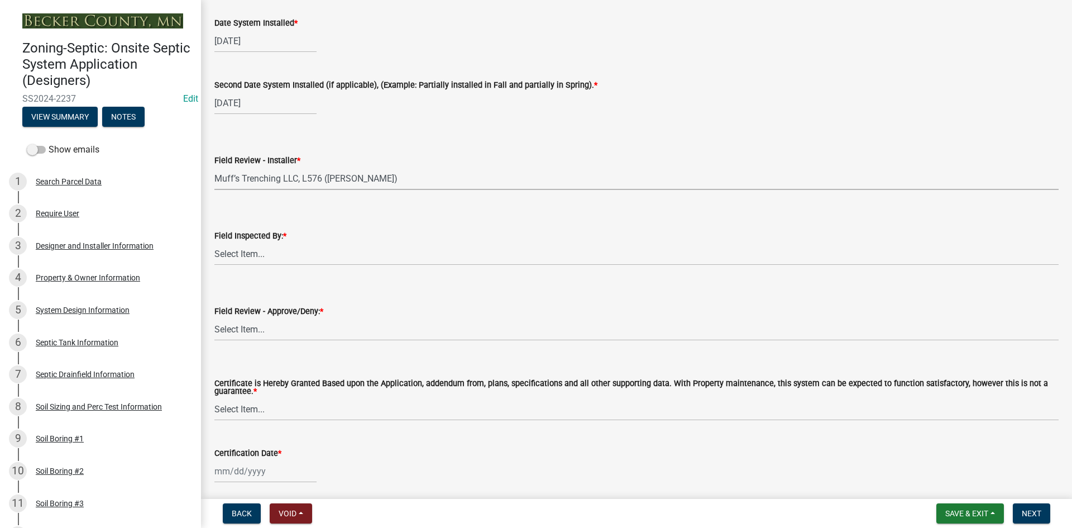
scroll to position [5192, 0]
click at [256, 257] on select "Select Item... [PERSON_NAME] [PERSON_NAME] [PERSON_NAME] [PERSON_NAME] [PERSON_…" at bounding box center [636, 253] width 844 height 23
click at [214, 242] on select "Select Item... [PERSON_NAME] [PERSON_NAME] [PERSON_NAME] [PERSON_NAME] [PERSON_…" at bounding box center [636, 253] width 844 height 23
select select "7bfe52ba-73b7-4ac1-9bde-d3bb601555ca"
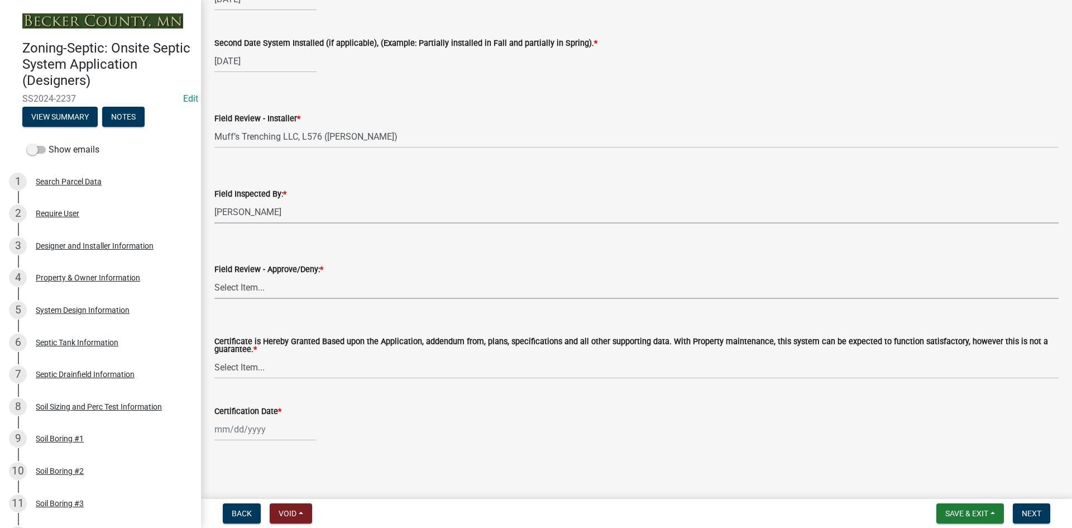
click at [243, 281] on select "Select Item... Approved Denied" at bounding box center [636, 287] width 844 height 23
click at [214, 276] on select "Select Item... Approved Denied" at bounding box center [636, 287] width 844 height 23
select select "c3bf50e3-4684-4b9c-99b9-7a9f027aa0dd"
click at [259, 361] on select "Select Item... Yes No" at bounding box center [636, 367] width 844 height 23
click at [214, 356] on select "Select Item... Yes No" at bounding box center [636, 367] width 844 height 23
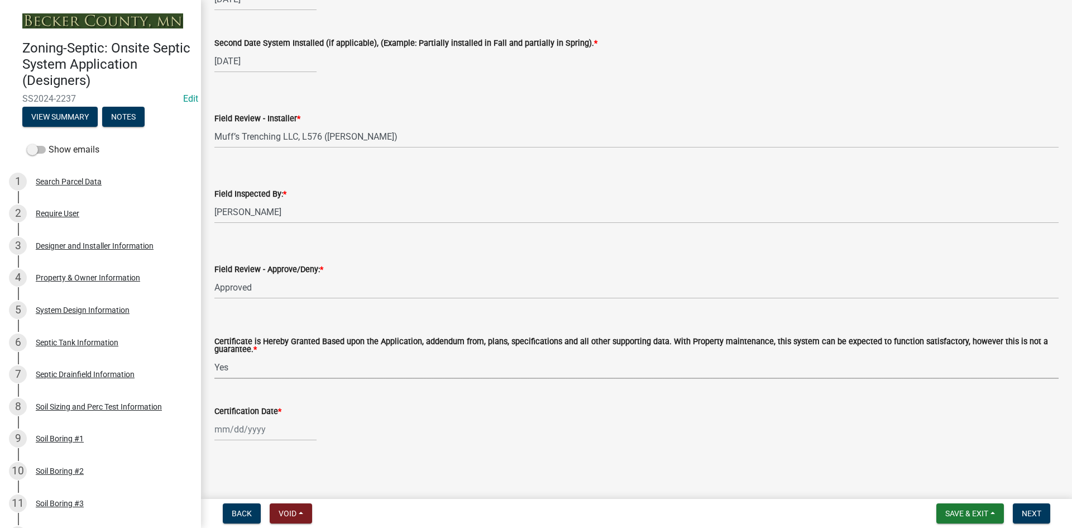
select select "538e6e6b-38de-4682-8c50-6662df67960d"
click at [268, 425] on div at bounding box center [265, 429] width 102 height 23
select select "10"
select select "2025"
click at [282, 338] on div "9" at bounding box center [279, 334] width 18 height 18
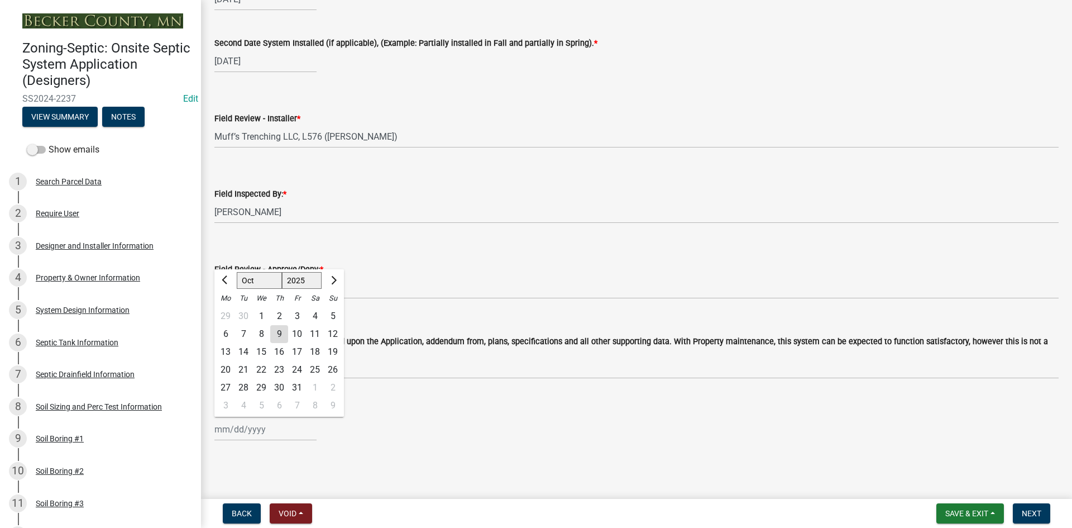
type input "[DATE]"
click at [1028, 512] on span "Next" at bounding box center [1032, 513] width 20 height 9
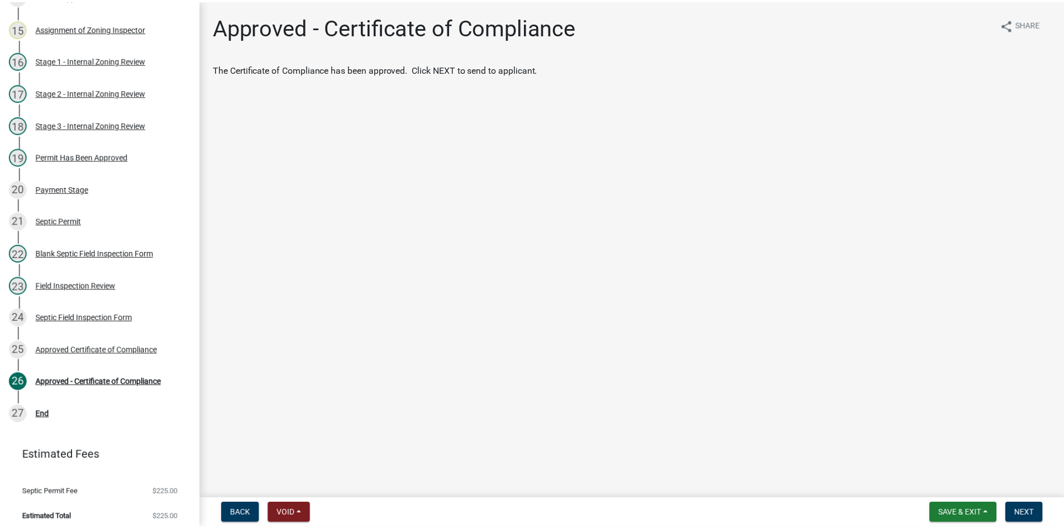
scroll to position [609, 0]
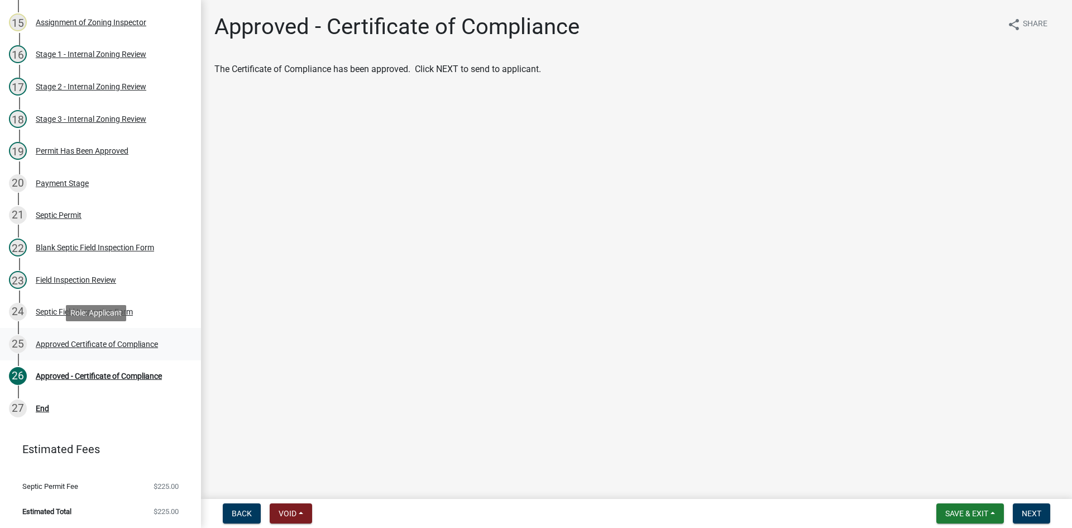
click at [148, 344] on div "Approved Certificate of Compliance" at bounding box center [97, 344] width 122 height 8
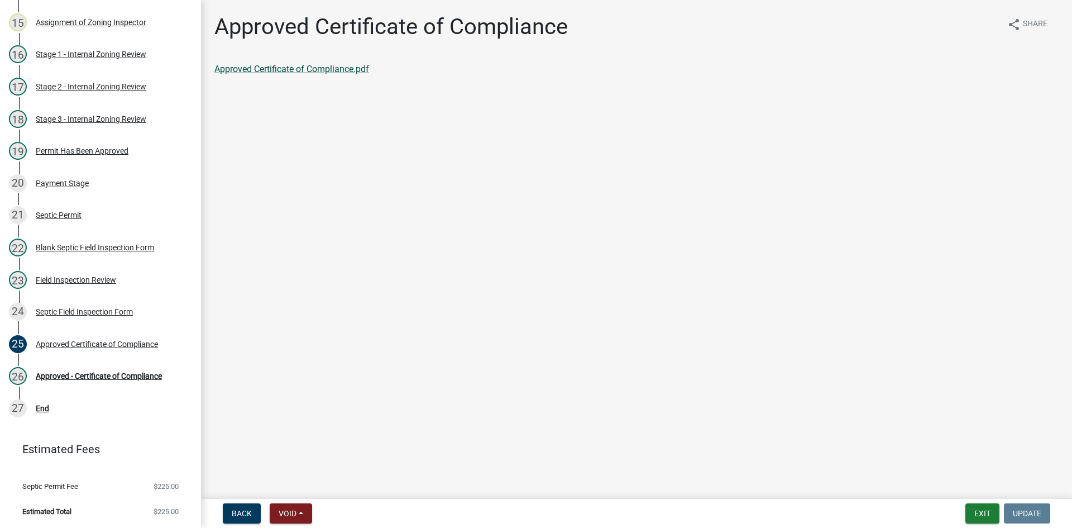
click at [344, 69] on link "Approved Certificate of Compliance.pdf" at bounding box center [291, 69] width 155 height 11
click at [145, 378] on div "Approved - Certificate of Compliance" at bounding box center [99, 376] width 126 height 8
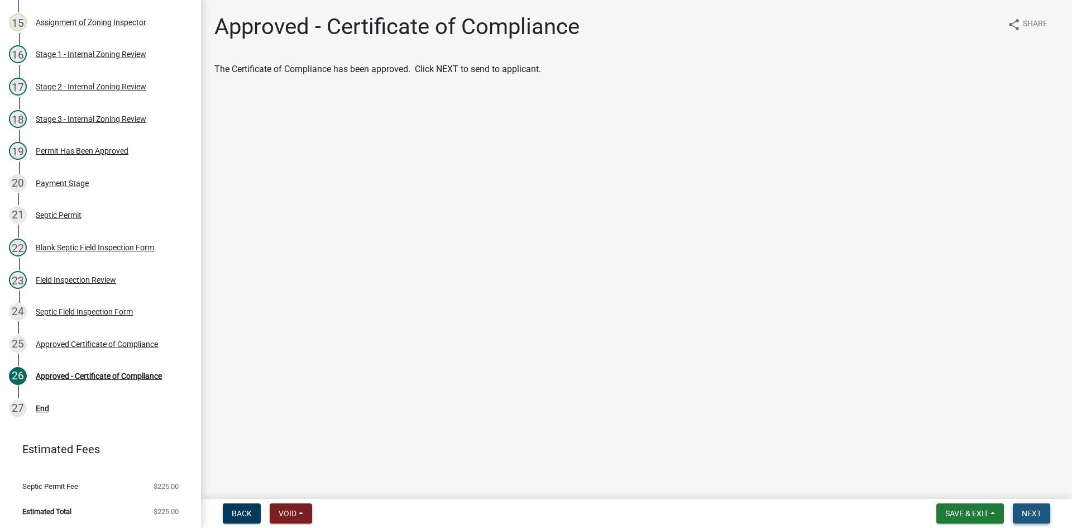
click at [1026, 509] on span "Next" at bounding box center [1032, 513] width 20 height 9
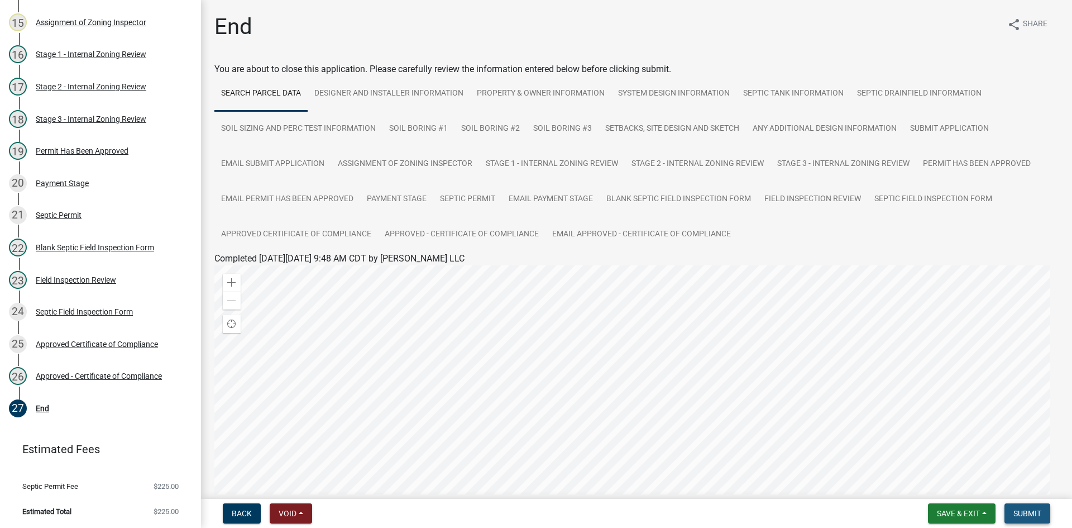
click at [1026, 514] on span "Submit" at bounding box center [1027, 513] width 28 height 9
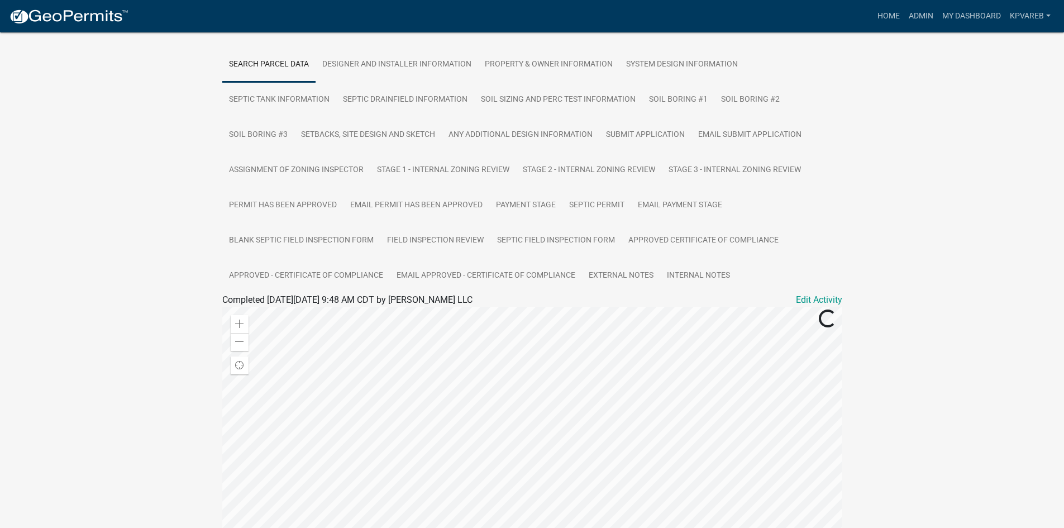
scroll to position [335, 0]
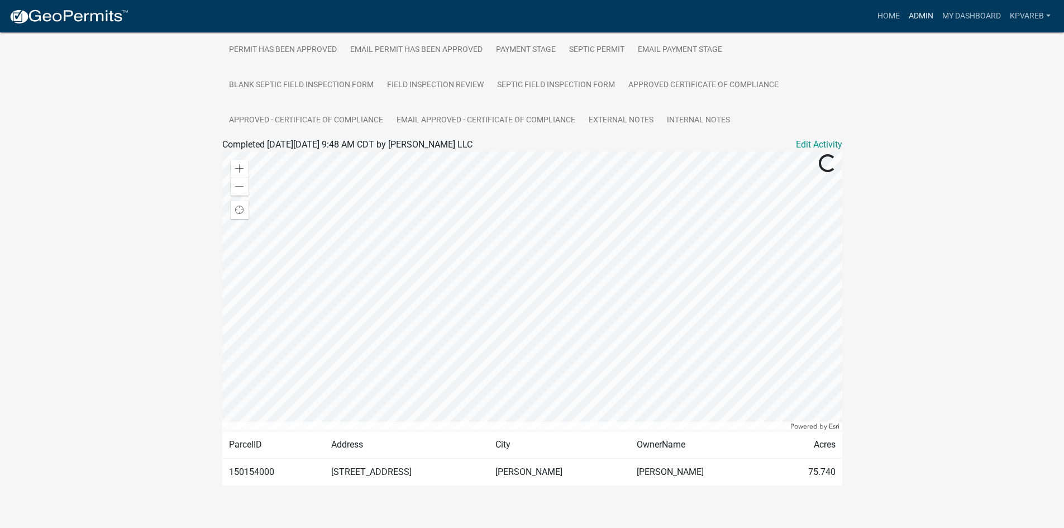
click at [920, 15] on link "Admin" at bounding box center [920, 16] width 33 height 21
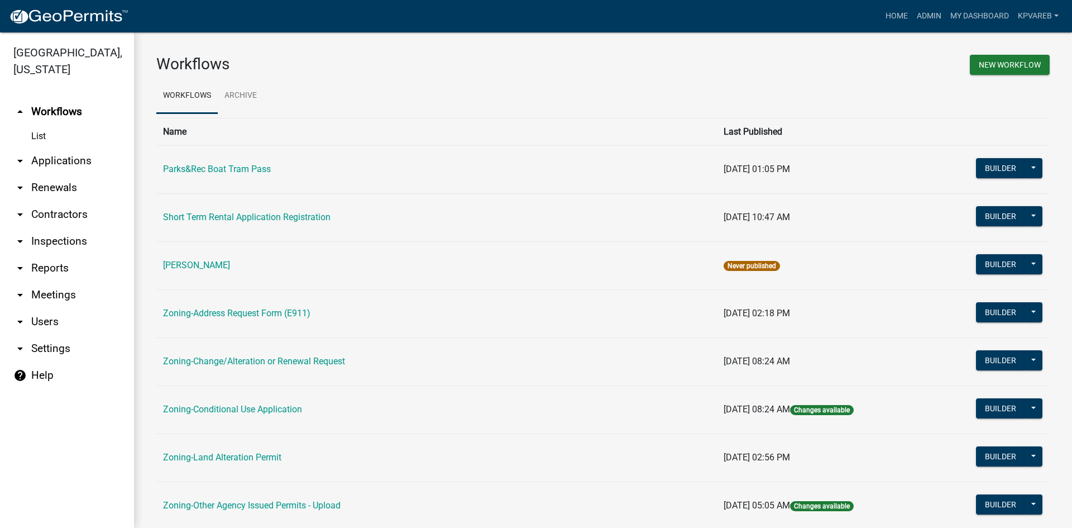
scroll to position [321, 0]
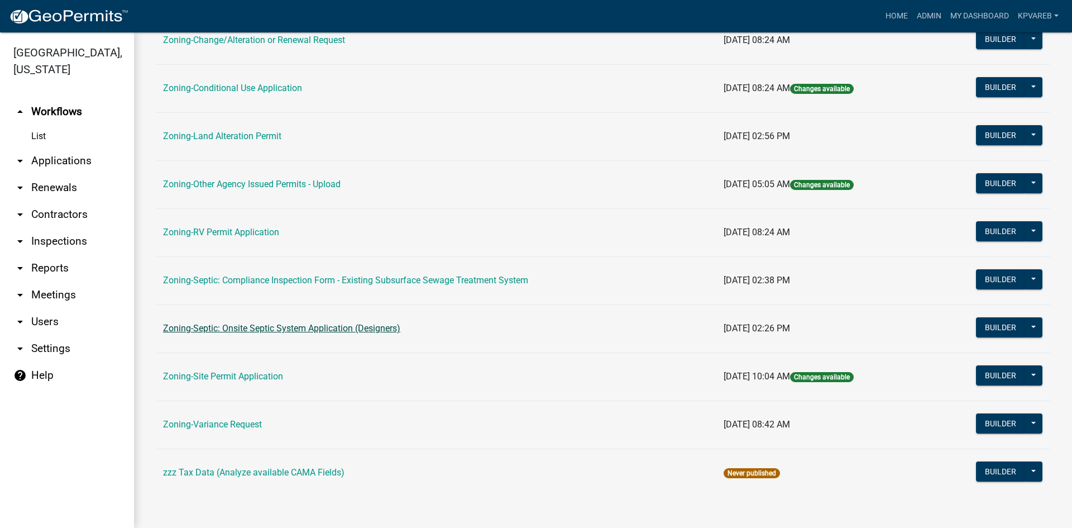
click at [330, 332] on link "Zoning-Septic: Onsite Septic System Application (Designers)" at bounding box center [281, 328] width 237 height 11
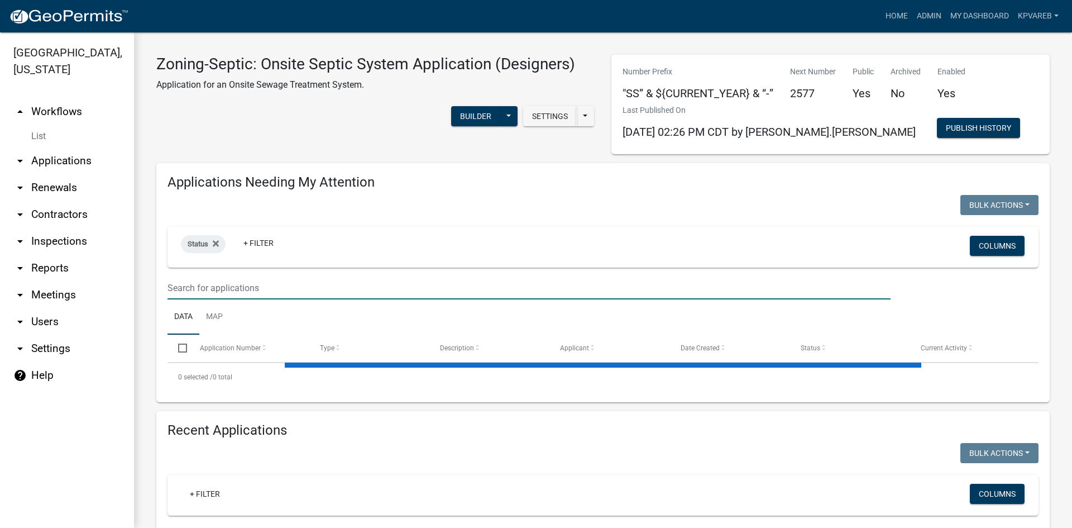
click at [235, 282] on input "text" at bounding box center [528, 287] width 723 height 23
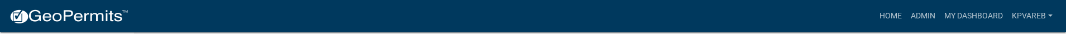
type input "060654001"
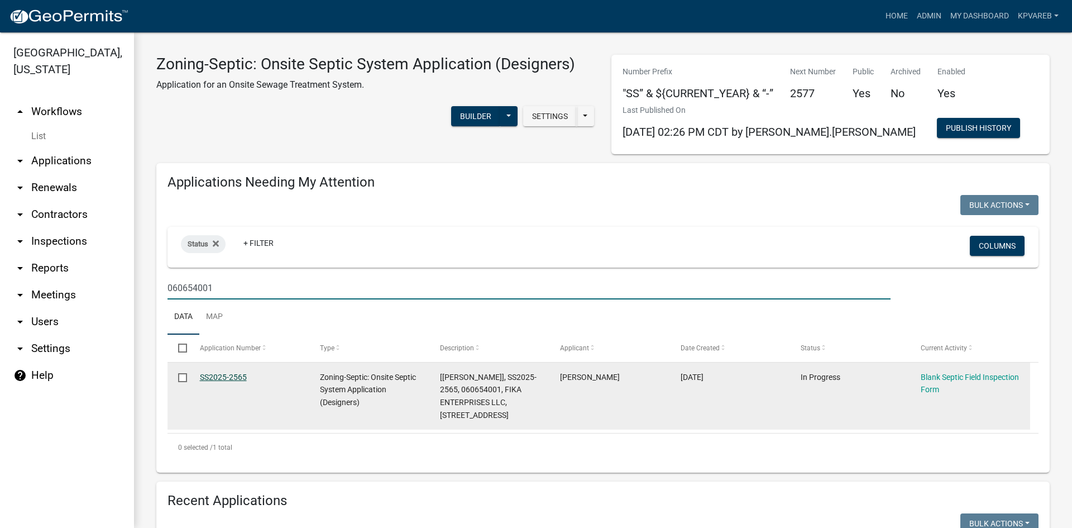
click at [243, 374] on link "SS2025-2565" at bounding box center [223, 376] width 47 height 9
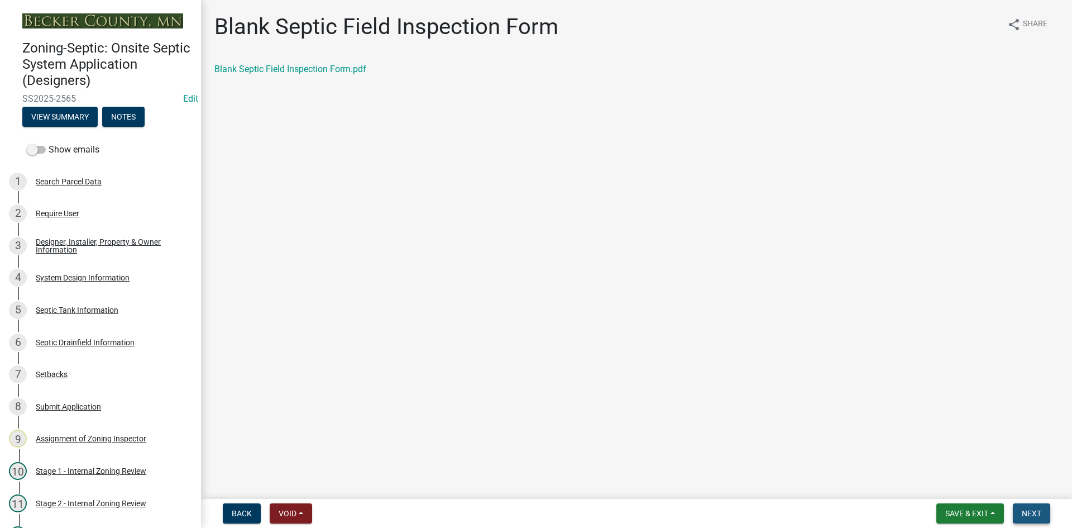
click at [1030, 514] on span "Next" at bounding box center [1032, 513] width 20 height 9
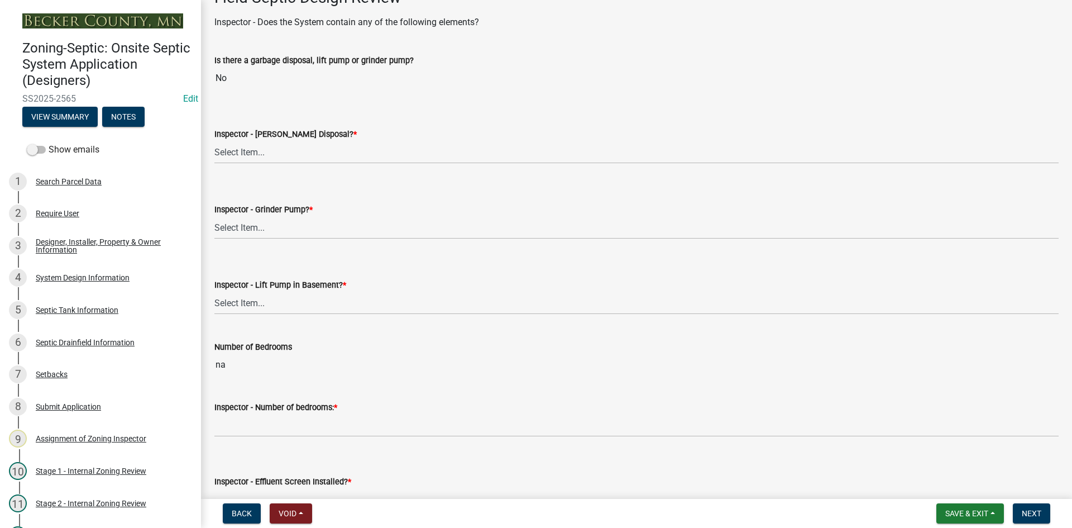
scroll to position [391, 0]
click at [262, 149] on select "Select Item... Yes No" at bounding box center [636, 151] width 844 height 23
click at [214, 140] on select "Select Item... Yes No" at bounding box center [636, 151] width 844 height 23
select select "e6f115c1-9d93-4d61-8856-1810485f2117"
click at [243, 158] on select "Select Item... Yes No" at bounding box center [636, 151] width 844 height 23
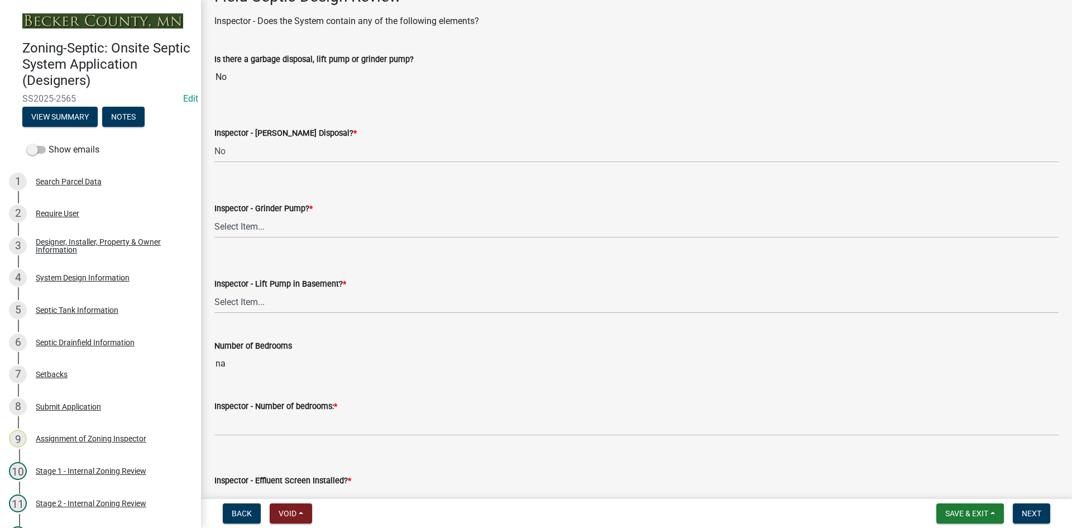
drag, startPoint x: 306, startPoint y: 133, endPoint x: 320, endPoint y: 143, distance: 17.2
click at [307, 133] on label "Inspector - [PERSON_NAME] Disposal? *" at bounding box center [285, 134] width 142 height 8
click at [307, 140] on select "Select Item... Yes No" at bounding box center [636, 151] width 844 height 23
drag, startPoint x: 242, startPoint y: 220, endPoint x: 248, endPoint y: 226, distance: 8.7
click at [242, 220] on select "Select Item... Yes No" at bounding box center [636, 226] width 844 height 23
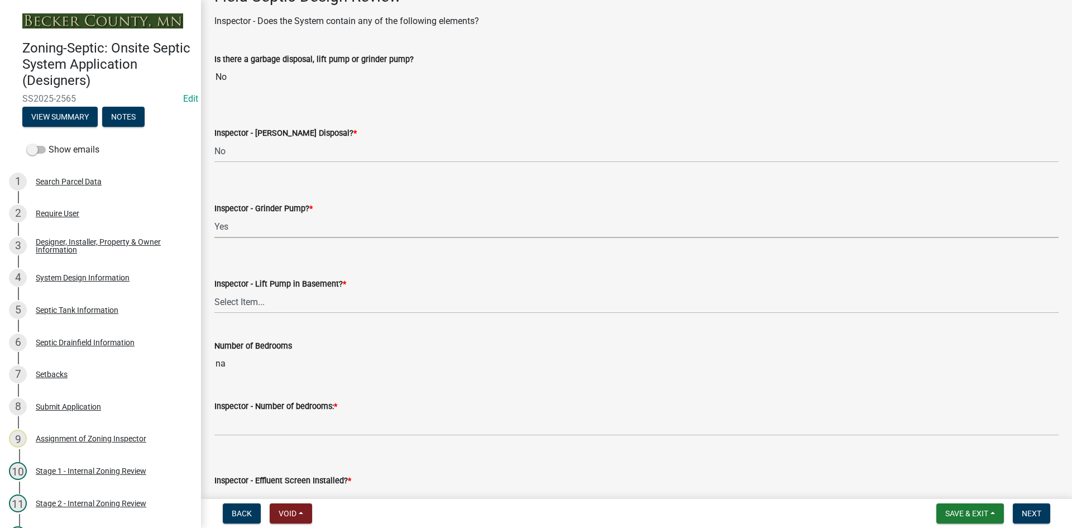
click at [214, 215] on select "Select Item... Yes No" at bounding box center [636, 226] width 844 height 23
select select "fbef6dfa-81fd-4eee-a016-cd8c2569ca47"
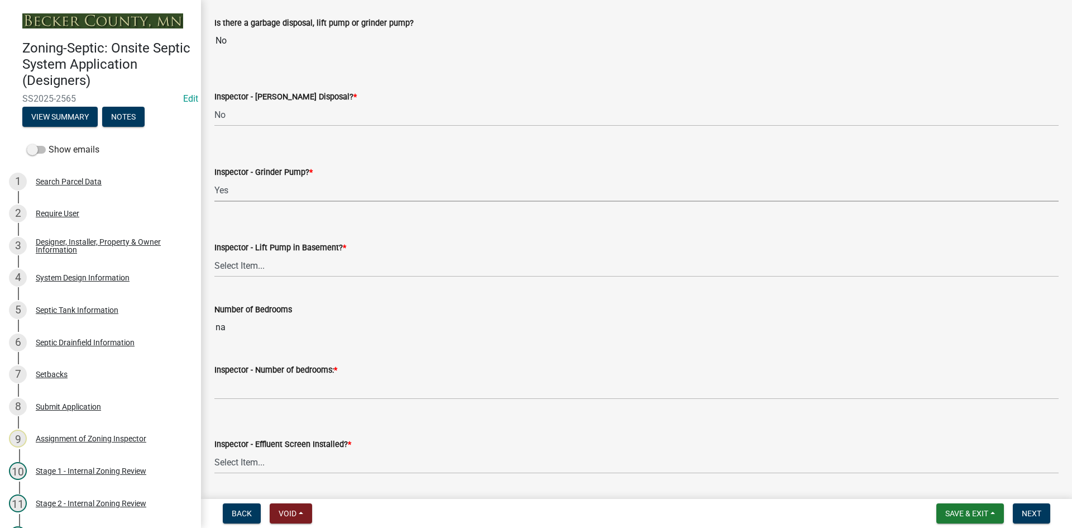
scroll to position [502, 0]
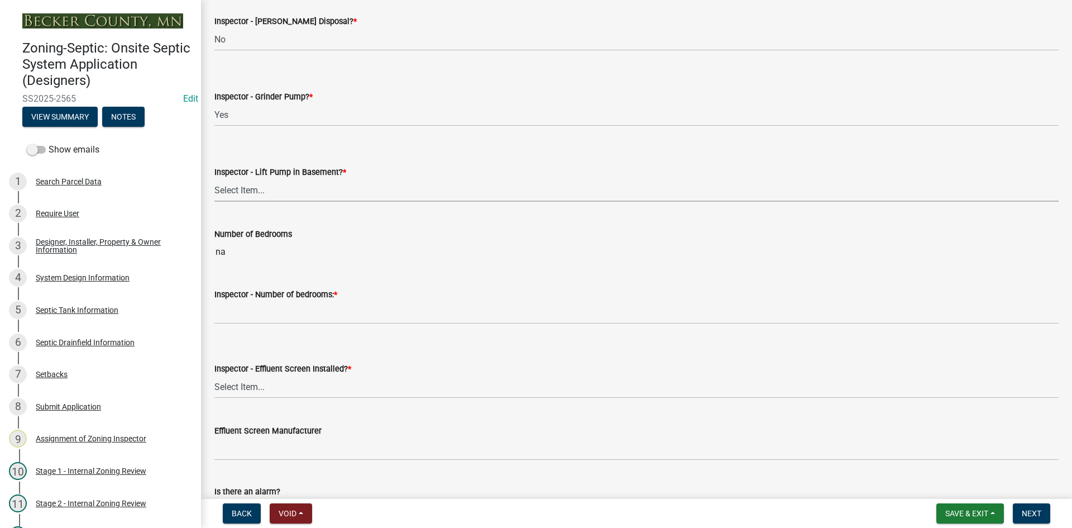
click at [240, 198] on select "Select Item... Yes No" at bounding box center [636, 190] width 844 height 23
click at [214, 179] on select "Select Item... Yes No" at bounding box center [636, 190] width 844 height 23
select select "58089658-2e95-4d4d-a981-afbd087a421a"
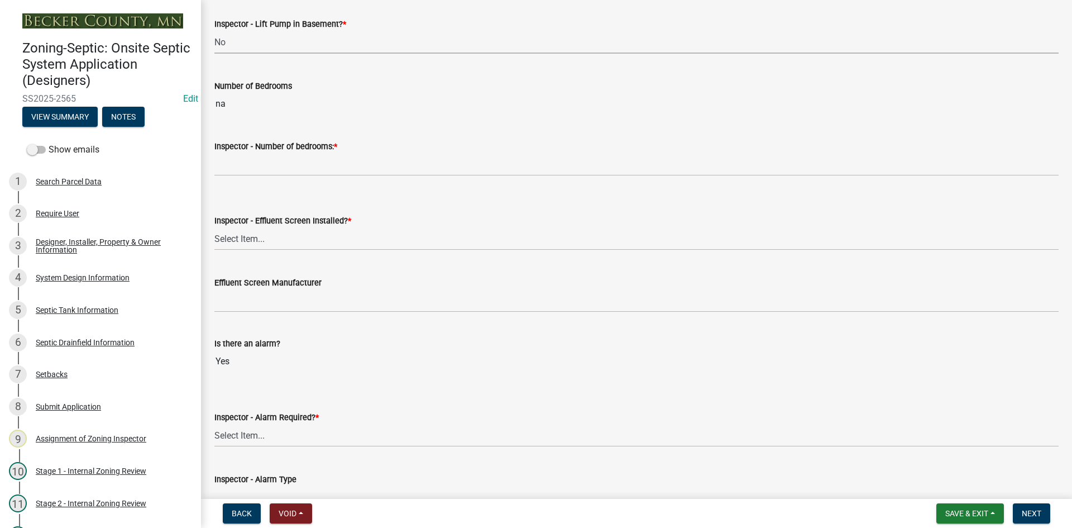
scroll to position [670, 0]
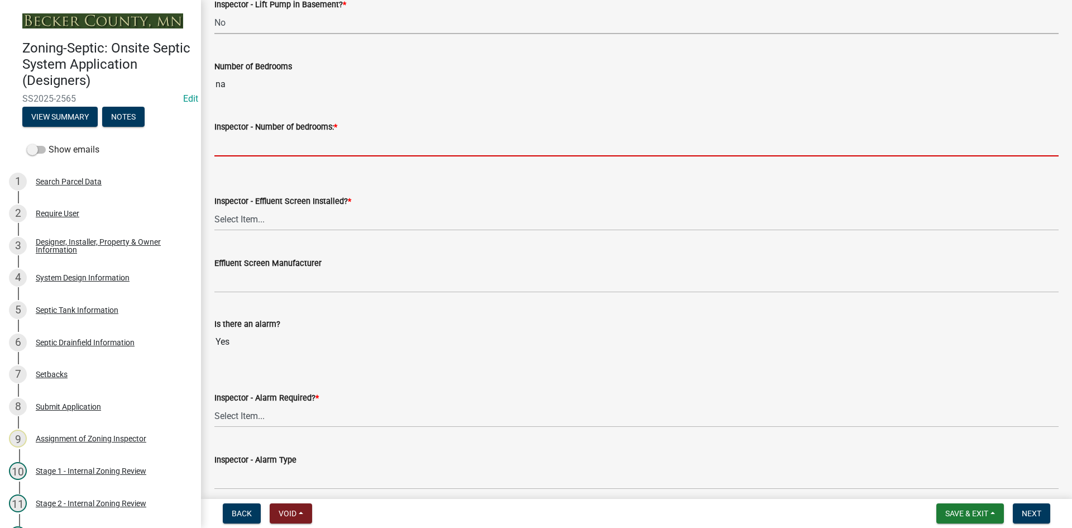
click at [242, 148] on input "Inspector - Number of bedrooms: *" at bounding box center [636, 144] width 844 height 23
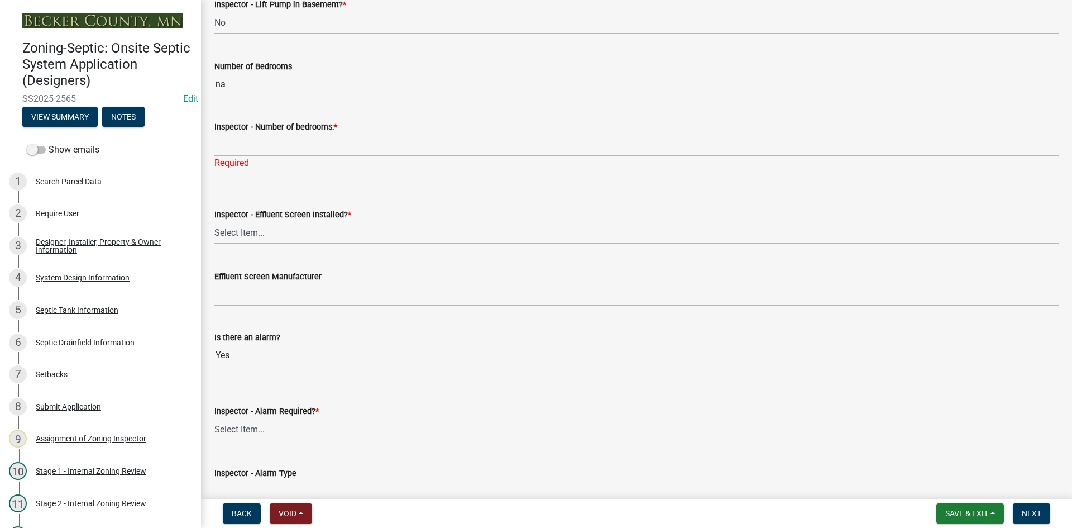
click at [478, 108] on div "Inspector - Number of bedrooms: * Required" at bounding box center [636, 136] width 844 height 65
click at [334, 131] on label "Inspector - Number of bedrooms: *" at bounding box center [275, 127] width 123 height 8
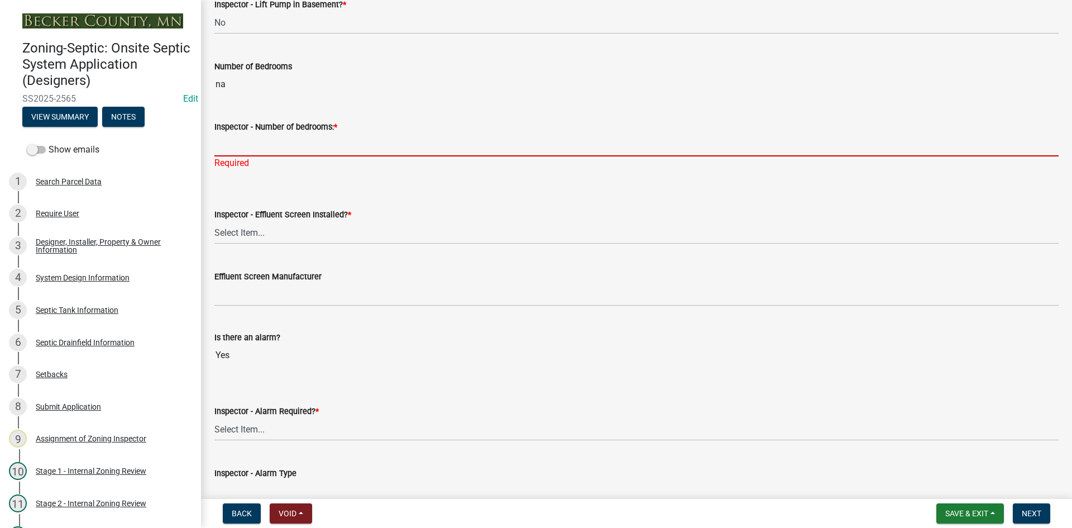
click at [334, 133] on input "Inspector - Number of bedrooms: *" at bounding box center [636, 144] width 844 height 23
click at [323, 143] on input "Inspector - Number of bedrooms: *" at bounding box center [636, 144] width 844 height 23
click at [485, 143] on input "Inspector - Number of bedrooms: *" at bounding box center [636, 144] width 844 height 23
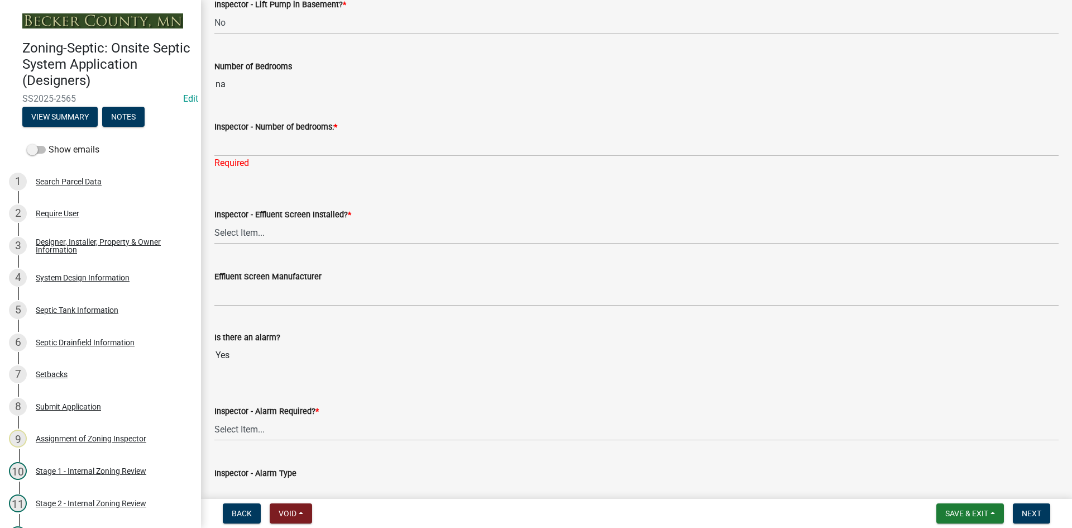
click at [512, 204] on form "Inspector - Effluent Screen Installed? * Select Item... Yes No" at bounding box center [636, 219] width 844 height 50
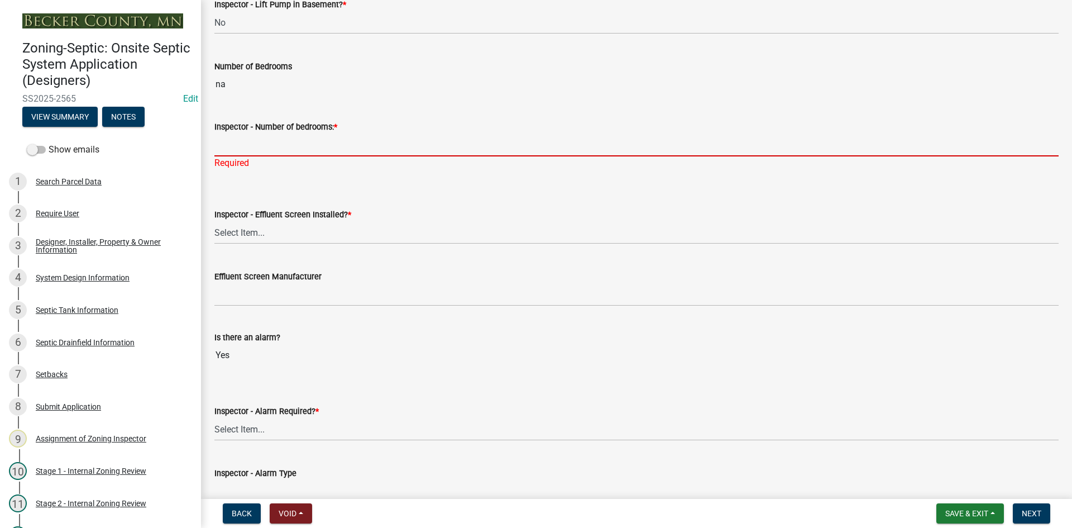
click at [242, 145] on input "Inspector - Number of bedrooms: *" at bounding box center [636, 144] width 844 height 23
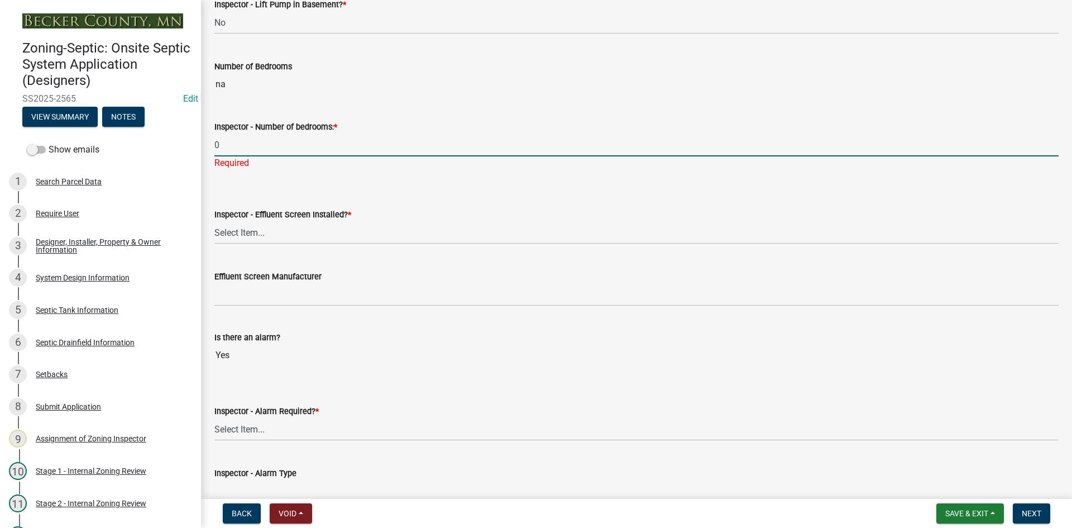
click at [327, 193] on div "Inspector - Effluent Screen Installed? * Select Item... Yes No" at bounding box center [636, 211] width 844 height 65
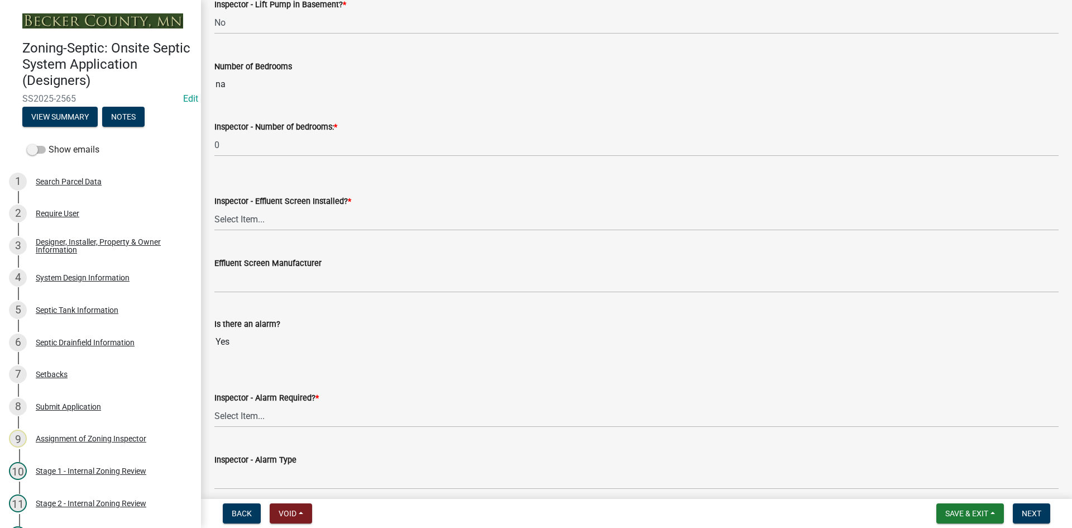
click at [232, 133] on div "Inspector - Number of bedrooms: *" at bounding box center [636, 126] width 844 height 13
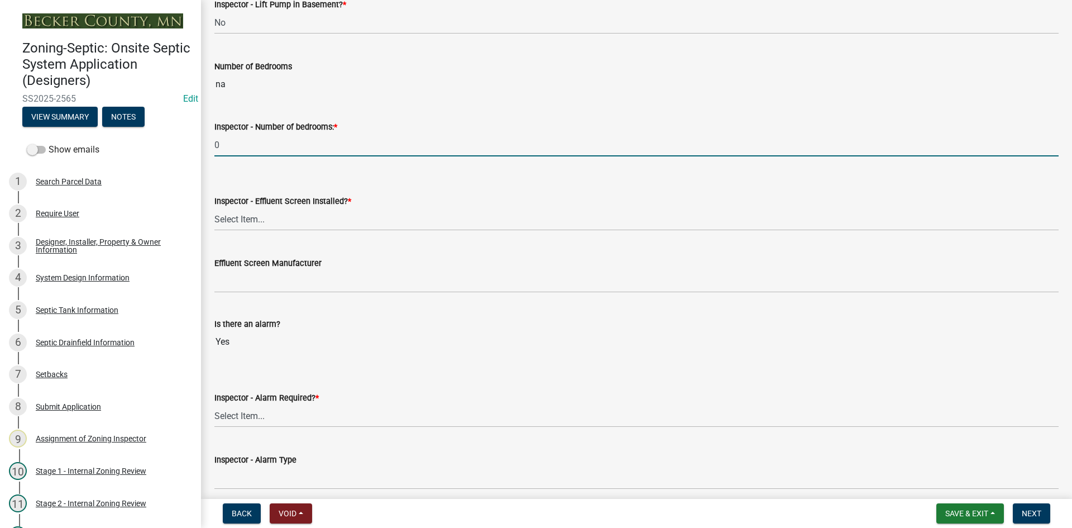
click at [236, 149] on input "0" at bounding box center [636, 144] width 844 height 23
drag, startPoint x: 259, startPoint y: 149, endPoint x: 286, endPoint y: 141, distance: 29.0
click at [276, 142] on input "0-800 gpd resturant" at bounding box center [636, 144] width 844 height 23
click at [293, 141] on input "0-800 gpd resturant" at bounding box center [636, 144] width 844 height 23
drag, startPoint x: 257, startPoint y: 149, endPoint x: 307, endPoint y: 143, distance: 49.4
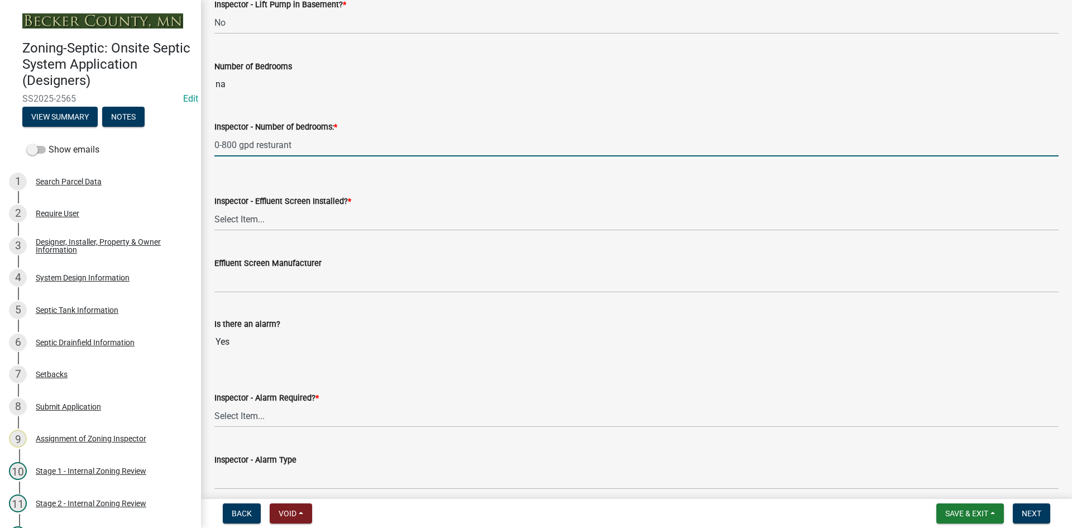
click at [307, 143] on input "0-800 gpd resturant" at bounding box center [636, 144] width 844 height 23
click at [276, 146] on input "0-800 gpd coffe shop" at bounding box center [636, 144] width 844 height 23
type input "0-800 gpd coffee shop"
click at [363, 128] on div "Inspector - Number of bedrooms: *" at bounding box center [636, 126] width 844 height 13
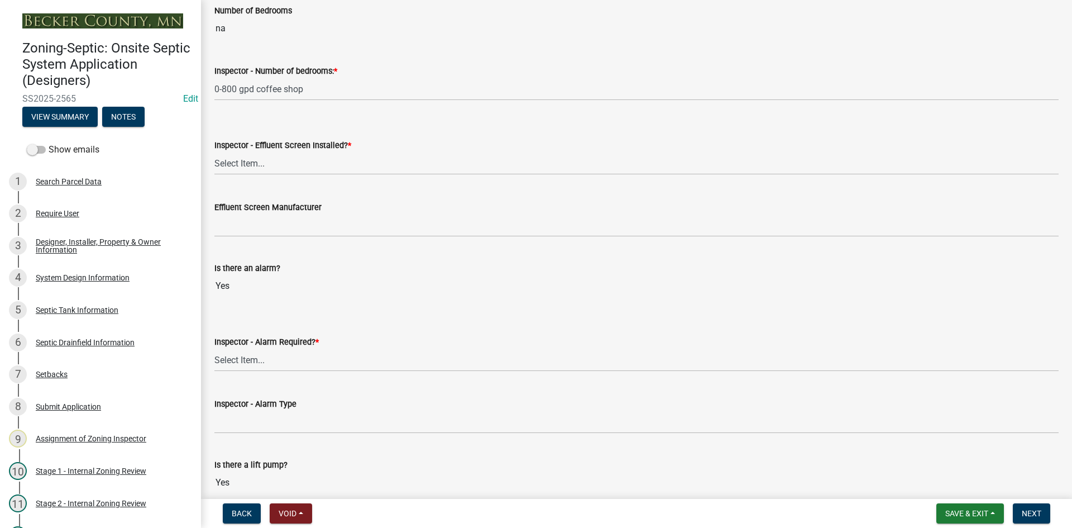
scroll to position [782, 0]
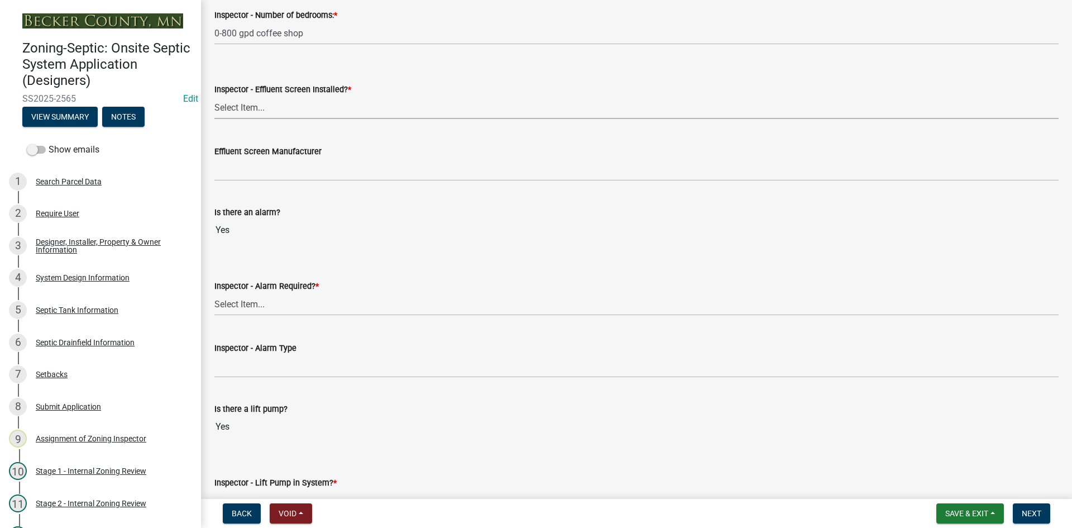
click at [270, 107] on select "Select Item... Yes No" at bounding box center [636, 107] width 844 height 23
click at [214, 96] on select "Select Item... Yes No" at bounding box center [636, 107] width 844 height 23
select select "f0a1a515-fe47-4fcc-ad21-8ba0871395e8"
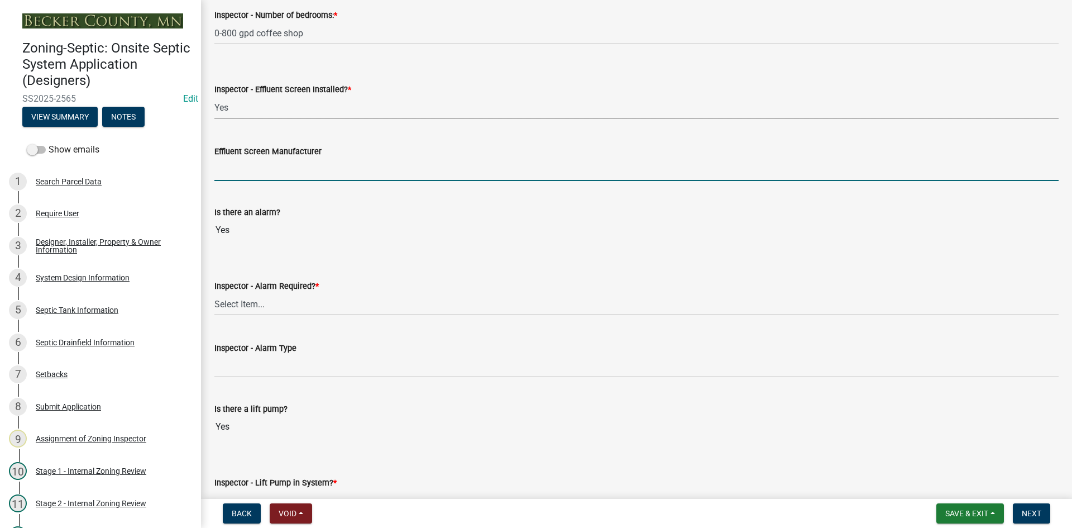
click at [256, 159] on input "Effluent Screen Manufacturer" at bounding box center [636, 169] width 844 height 23
type input "poly loc 525"
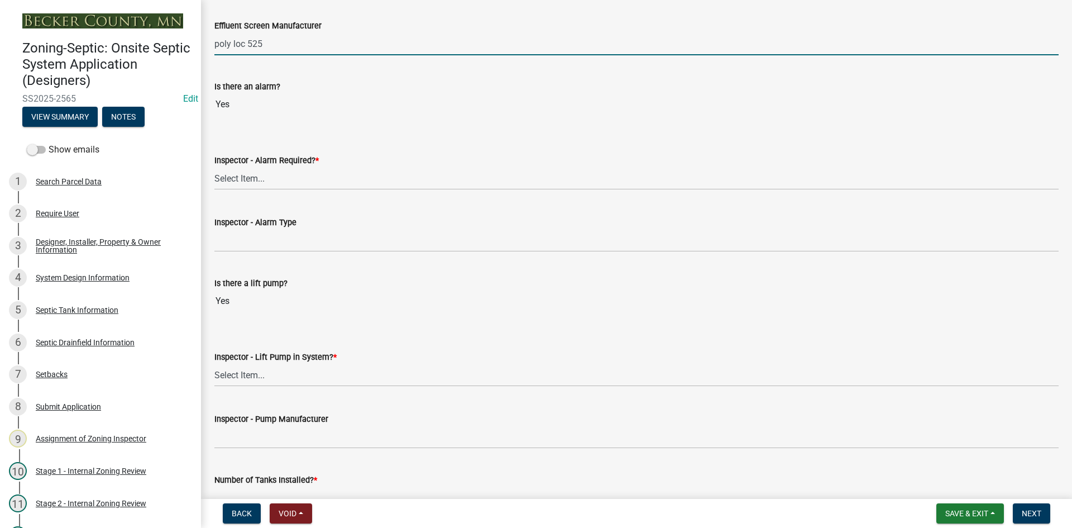
scroll to position [949, 0]
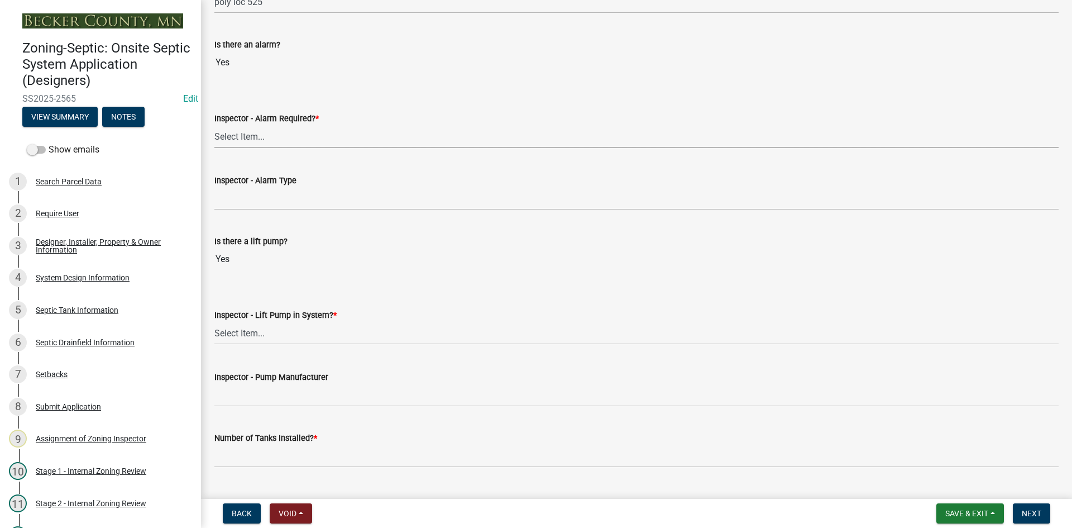
click at [238, 140] on select "Select Item... Yes No" at bounding box center [636, 136] width 844 height 23
click at [214, 125] on select "Select Item... Yes No" at bounding box center [636, 136] width 844 height 23
select select "9075ff2b-2749-45ce-aee6-f4951e9a2109"
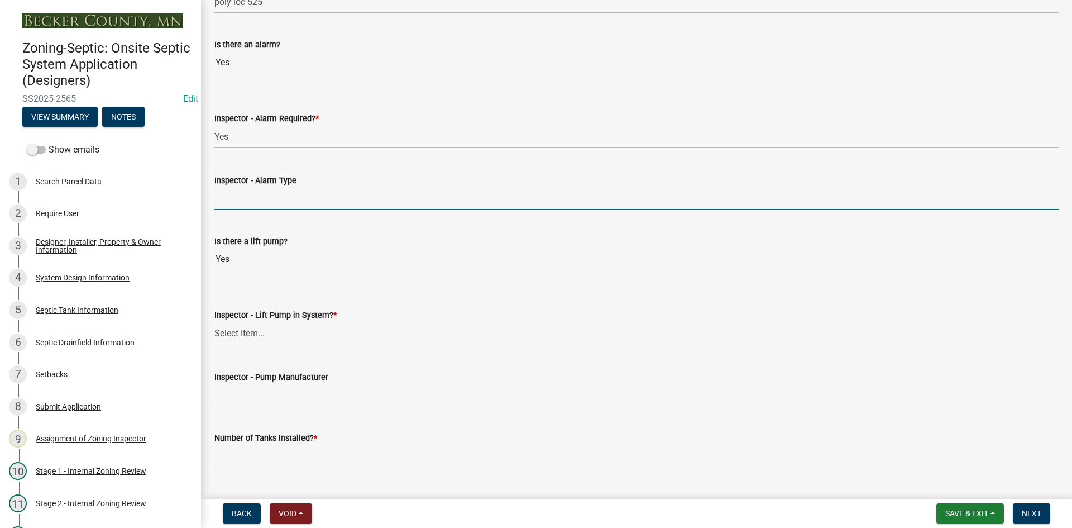
drag, startPoint x: 257, startPoint y: 193, endPoint x: 262, endPoint y: 207, distance: 14.3
click at [257, 193] on input "Inspector - Alarm Type" at bounding box center [636, 198] width 844 height 23
type input "PS PATROL"
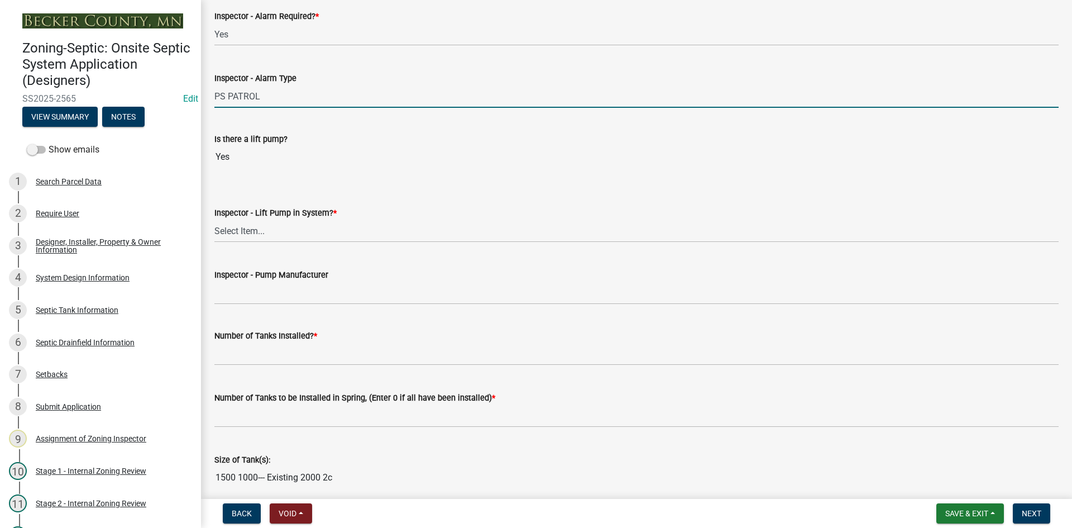
scroll to position [1061, 0]
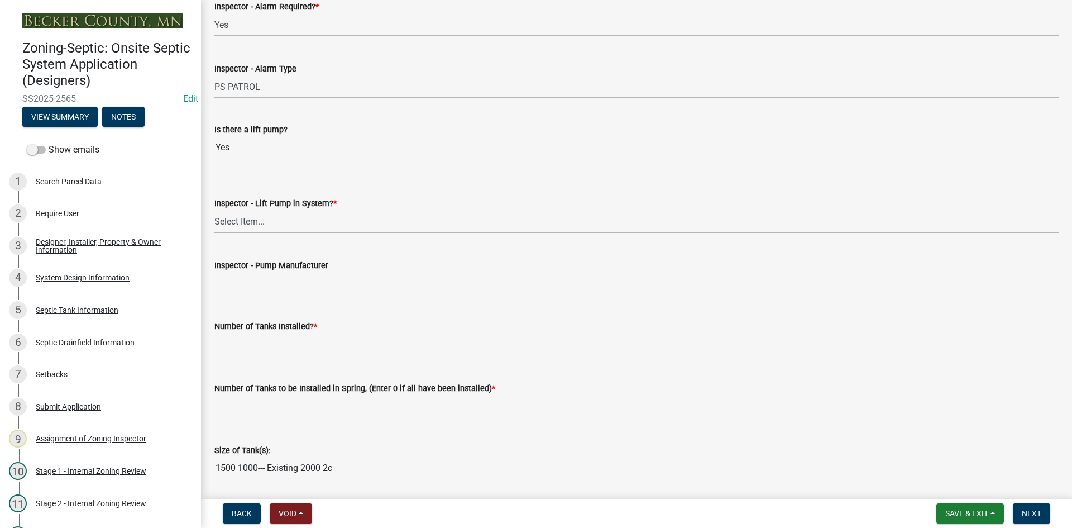
click at [250, 223] on select "Select Item... Yes No" at bounding box center [636, 221] width 844 height 23
click at [214, 210] on select "Select Item... Yes No" at bounding box center [636, 221] width 844 height 23
select select "c19a0b5c-6916-4435-8c22-bdddceeea52a"
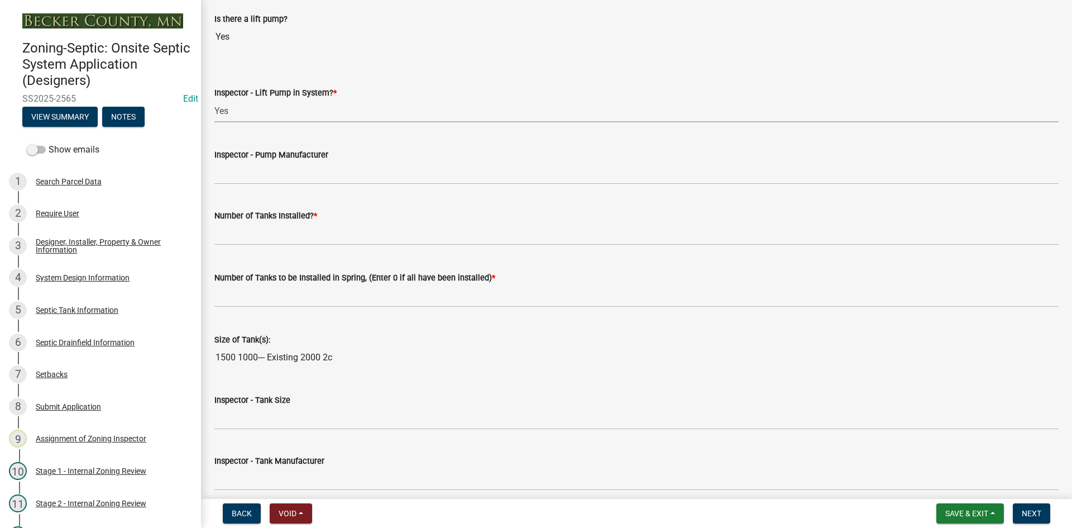
scroll to position [1172, 0]
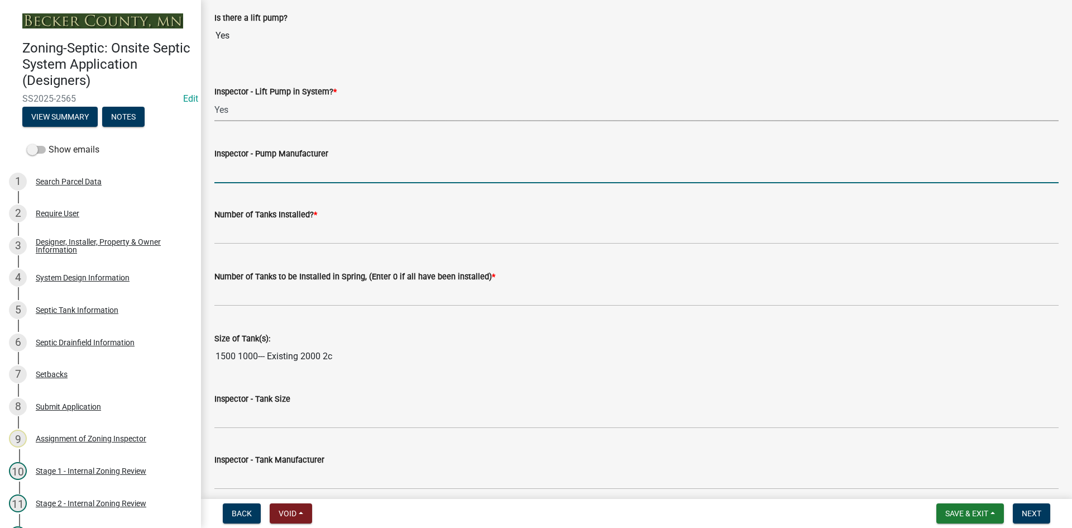
click at [256, 171] on input "Inspector - Pump Manufacturer" at bounding box center [636, 171] width 844 height 23
click at [257, 174] on input "GOULDS 0311" at bounding box center [636, 171] width 844 height 23
click at [282, 178] on input "GOULDS 0511" at bounding box center [636, 171] width 844 height 23
type input "GOULDS 0511 hh"
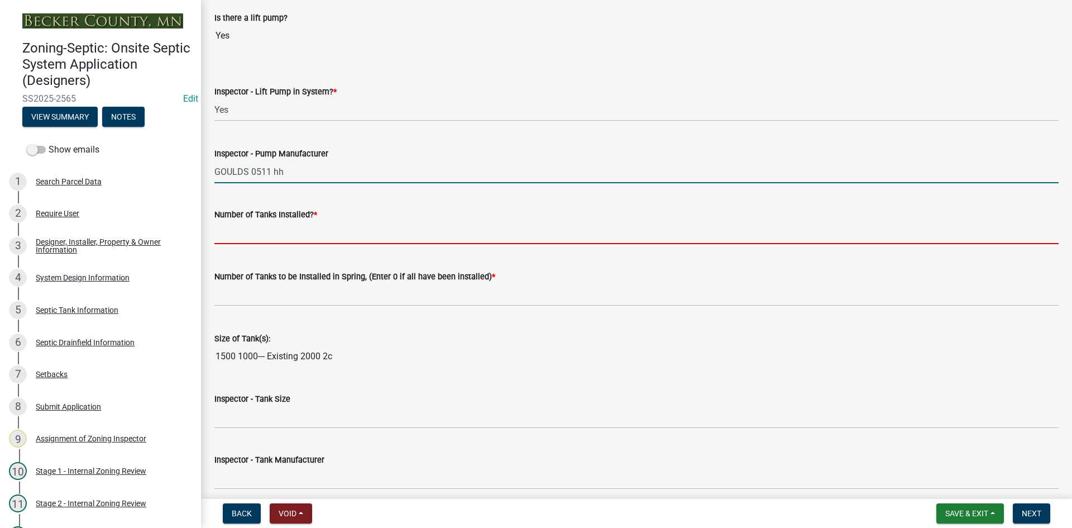
click at [259, 225] on input "text" at bounding box center [636, 232] width 844 height 23
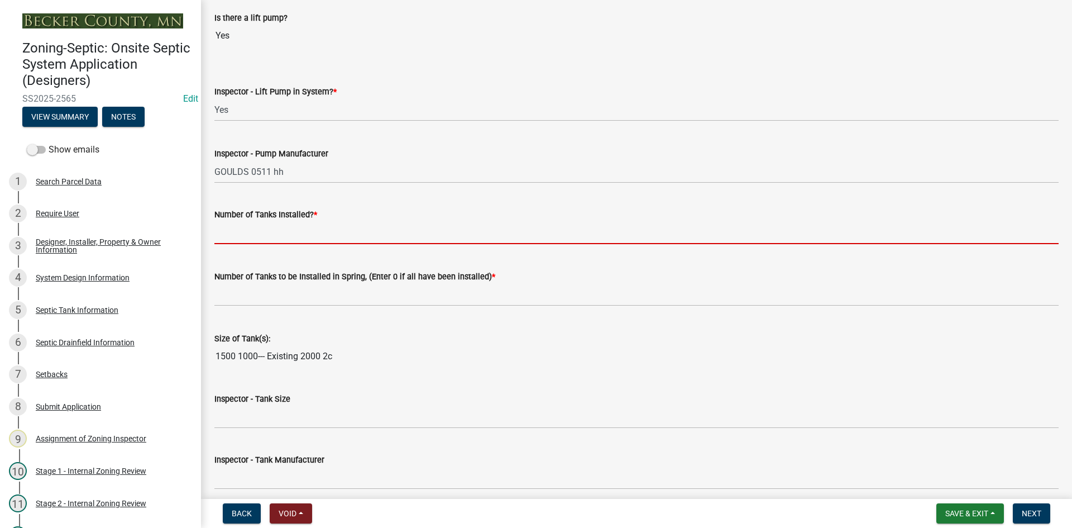
type input "2"
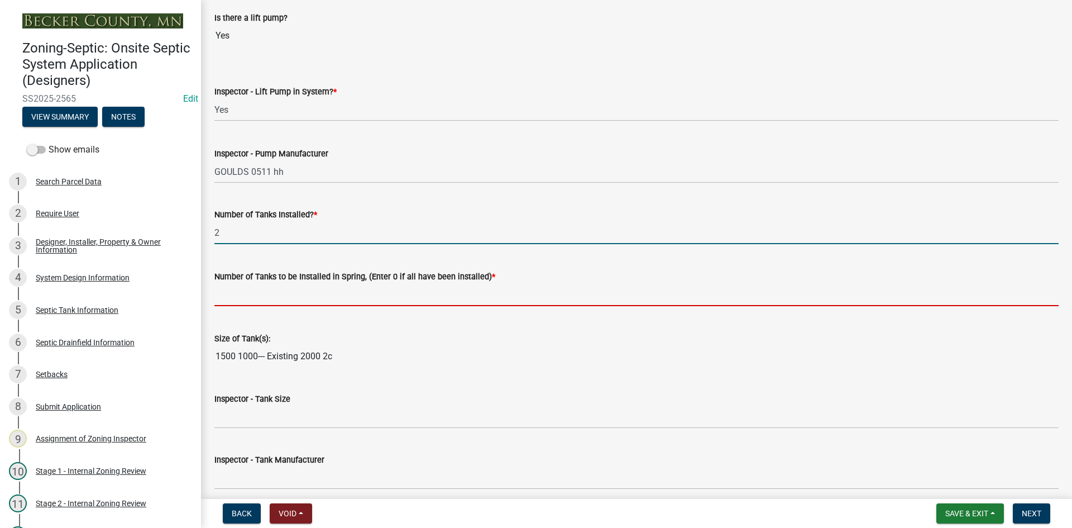
drag, startPoint x: 237, startPoint y: 299, endPoint x: 245, endPoint y: 294, distance: 8.5
click at [238, 298] on input "text" at bounding box center [636, 294] width 844 height 23
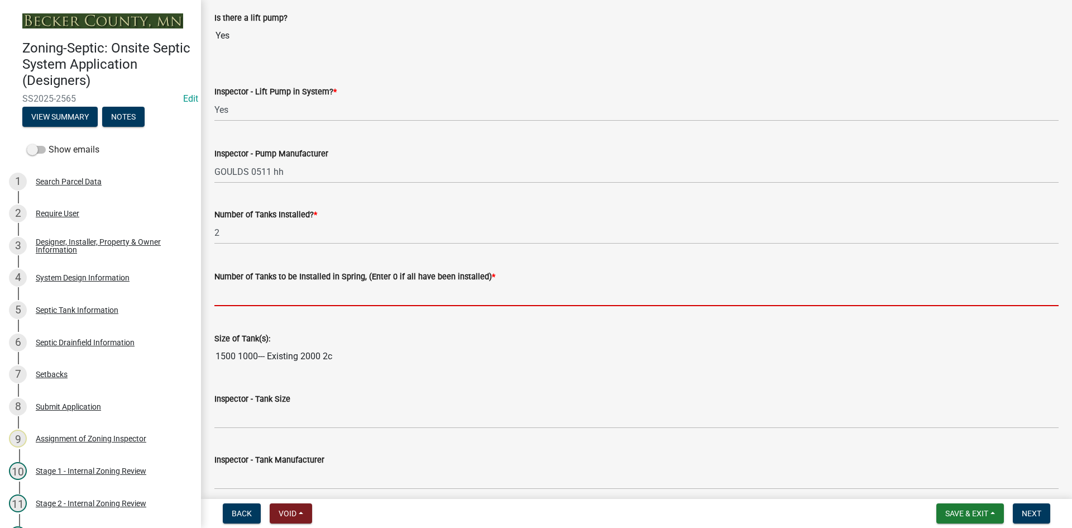
type input "0"
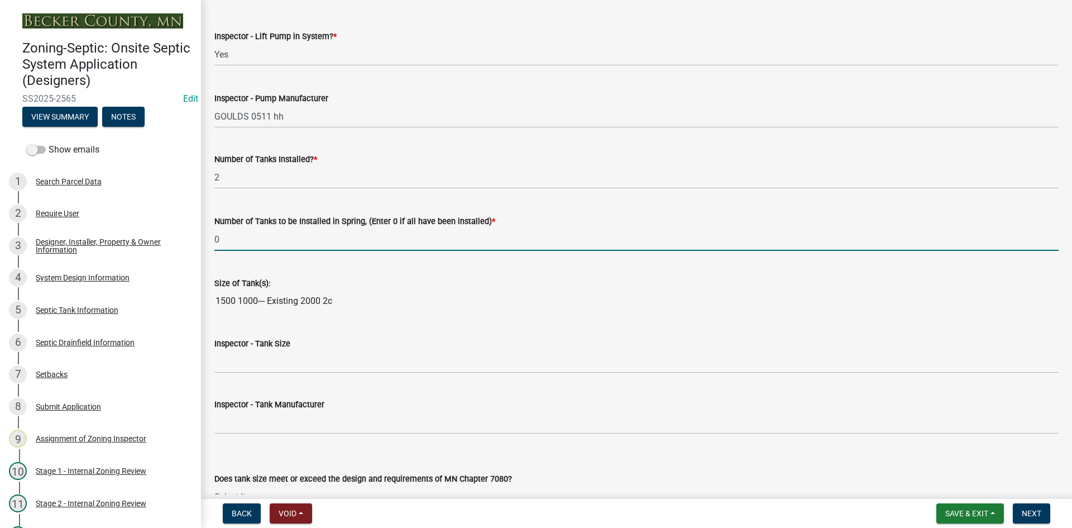
scroll to position [1340, 0]
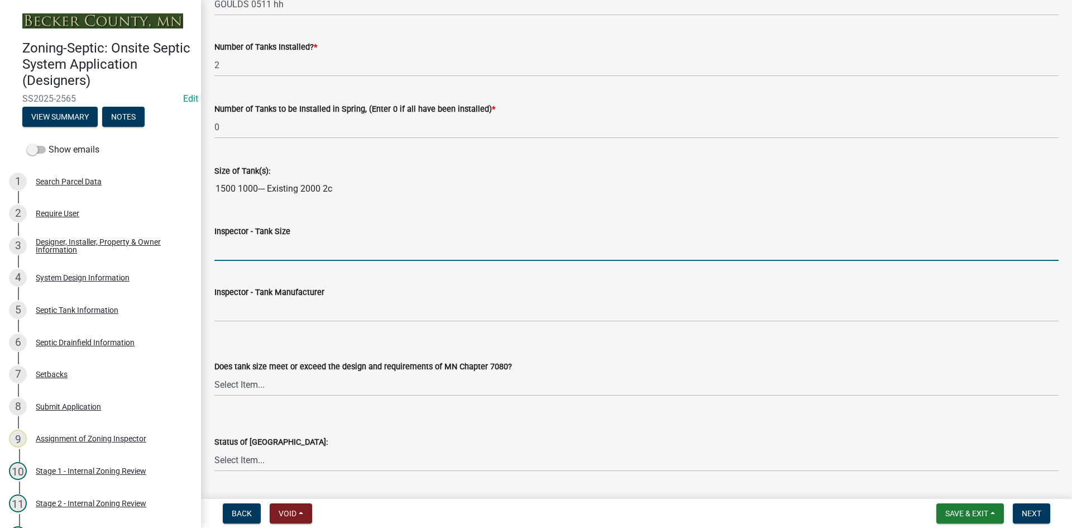
click at [240, 247] on input "Inspector - Tank Size" at bounding box center [636, 249] width 844 height 23
click at [257, 253] on input "1500/2" at bounding box center [636, 249] width 844 height 23
type input "1500/2-1000 and existing compliant 2000/2"
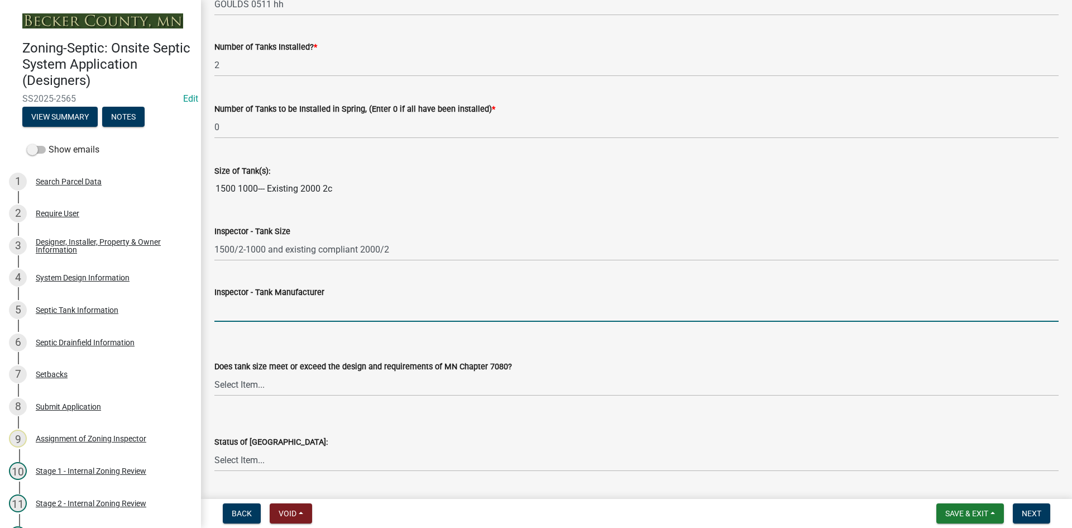
click at [265, 314] on input "Inspector - Tank Manufacturer" at bounding box center [636, 310] width 844 height 23
type input "BROWN/[PERSON_NAME]"
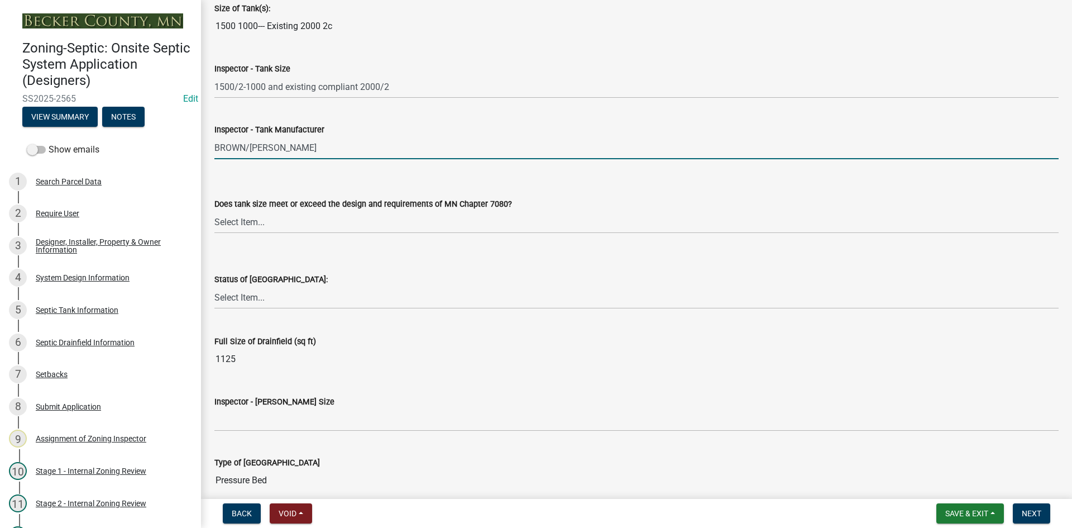
scroll to position [1507, 0]
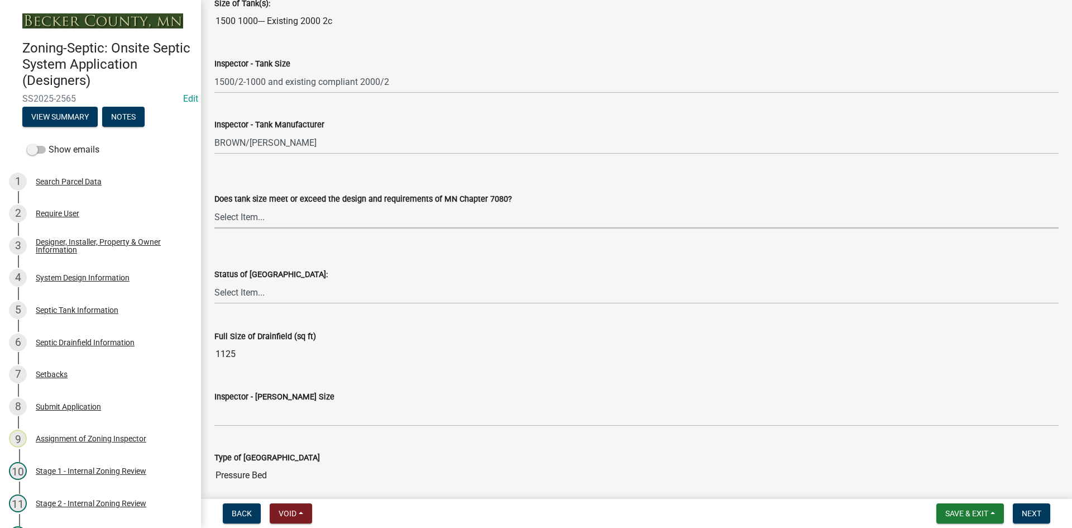
click at [266, 215] on select "Select Item... Yes No Existing" at bounding box center [636, 216] width 844 height 23
click at [214, 205] on select "Select Item... Yes No Existing" at bounding box center [636, 216] width 844 height 23
select select "f7794d6a-556a-43dc-97be-878f47e346d8"
click at [244, 296] on select "Select Item... No Drainfield Drainfield Installed [GEOGRAPHIC_DATA] to Be Insta…" at bounding box center [636, 292] width 844 height 23
click at [214, 281] on select "Select Item... No Drainfield Drainfield Installed [GEOGRAPHIC_DATA] to Be Insta…" at bounding box center [636, 292] width 844 height 23
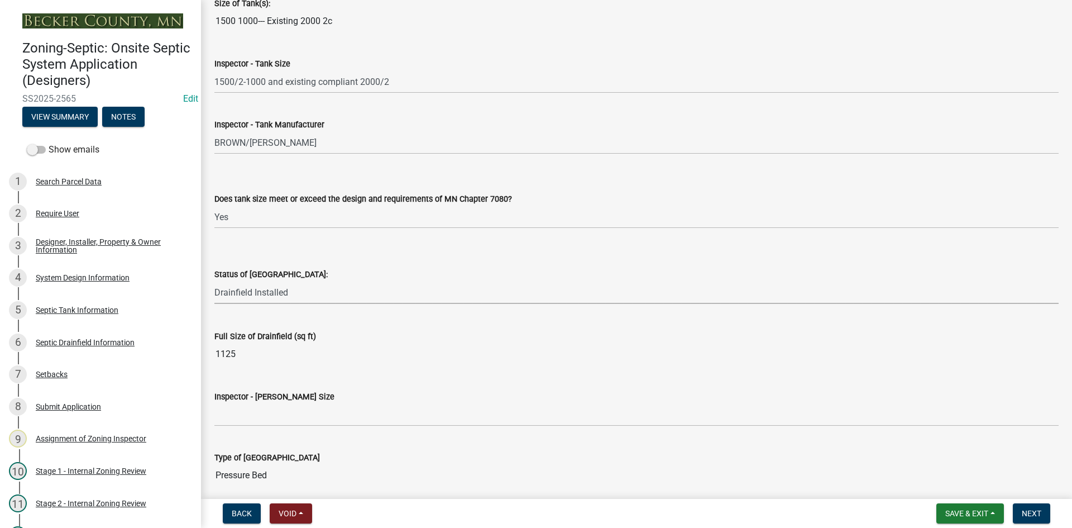
select select "9376207c-987b-4580-9786-4fe9435ab5e6"
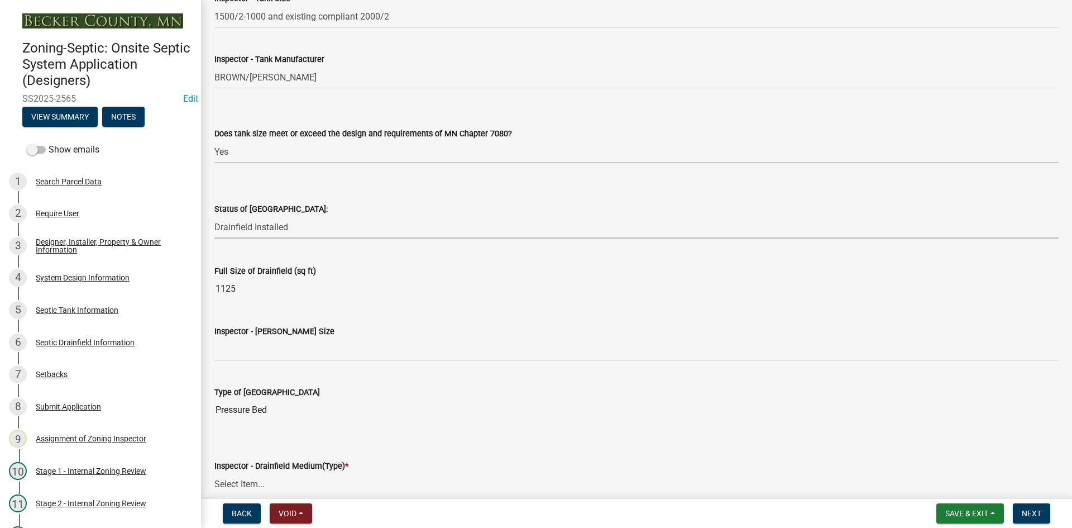
scroll to position [1675, 0]
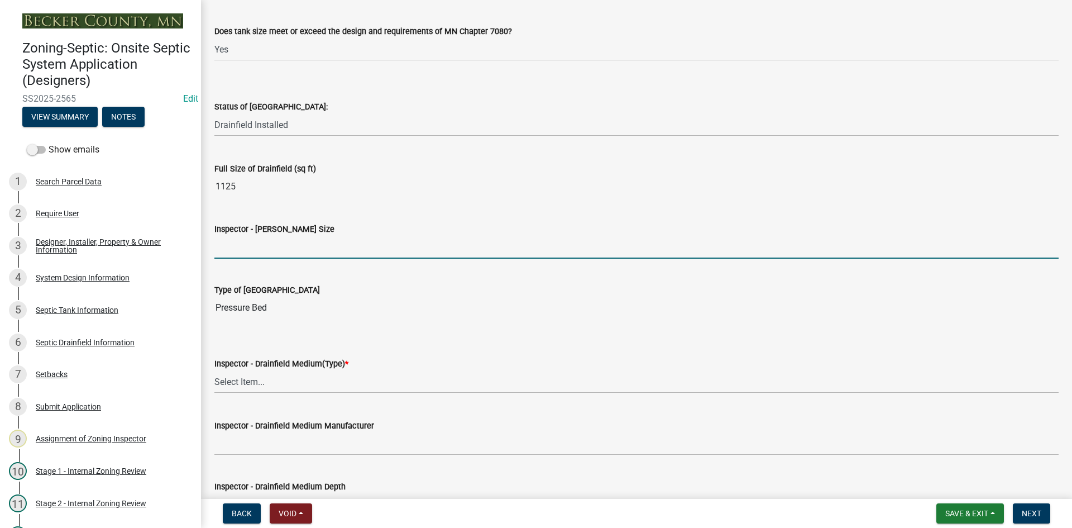
click at [238, 243] on input "Inspector - [PERSON_NAME] Size" at bounding box center [636, 247] width 844 height 23
click at [228, 247] on input "Inspector - [PERSON_NAME] Size" at bounding box center [636, 247] width 844 height 23
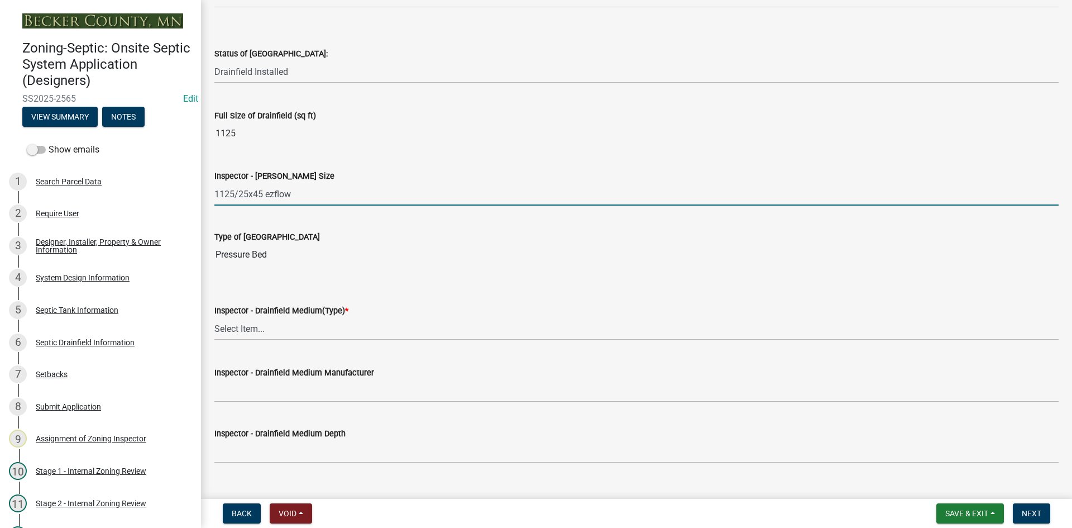
scroll to position [1787, 0]
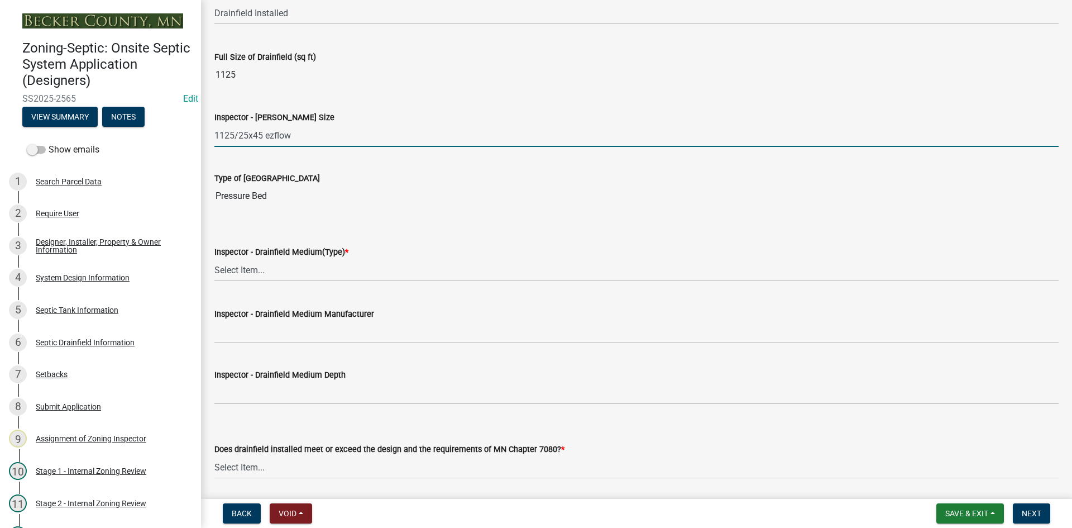
type input "1125/25x45 ezflow"
click at [246, 267] on select "Select Item... Chamber Trench Rock Trench Gravelless Mound Pressure Bed Seepage…" at bounding box center [636, 270] width 844 height 23
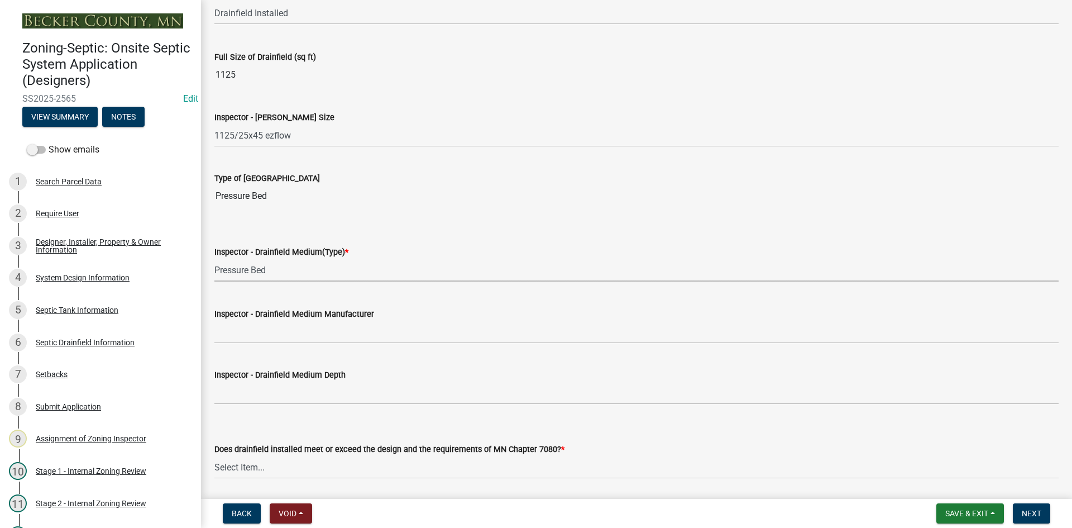
click at [214, 259] on select "Select Item... Chamber Trench Rock Trench Gravelless Mound Pressure Bed Seepage…" at bounding box center [636, 270] width 844 height 23
select select "5c08bc46-ac81-4361-ab44-aff343e46e27"
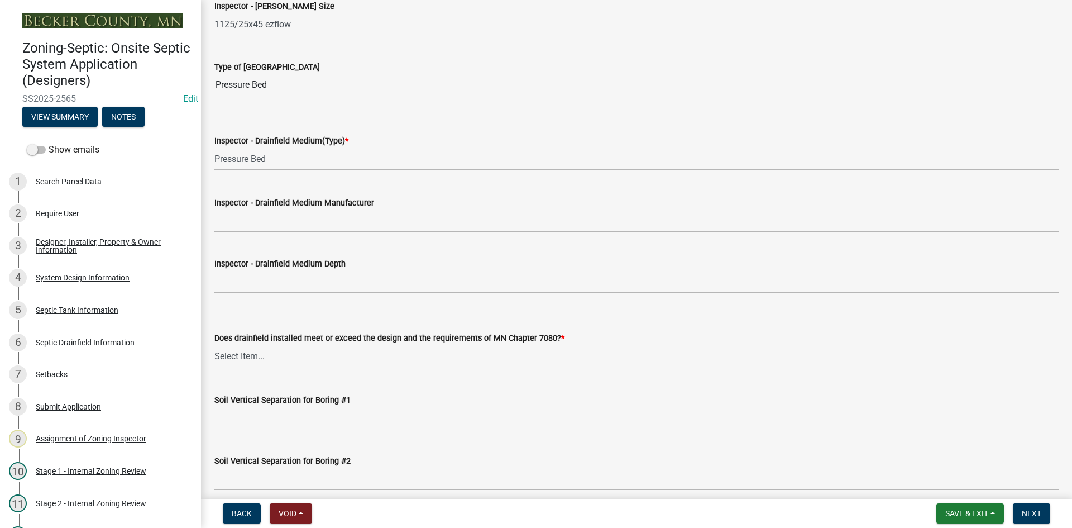
scroll to position [1898, 0]
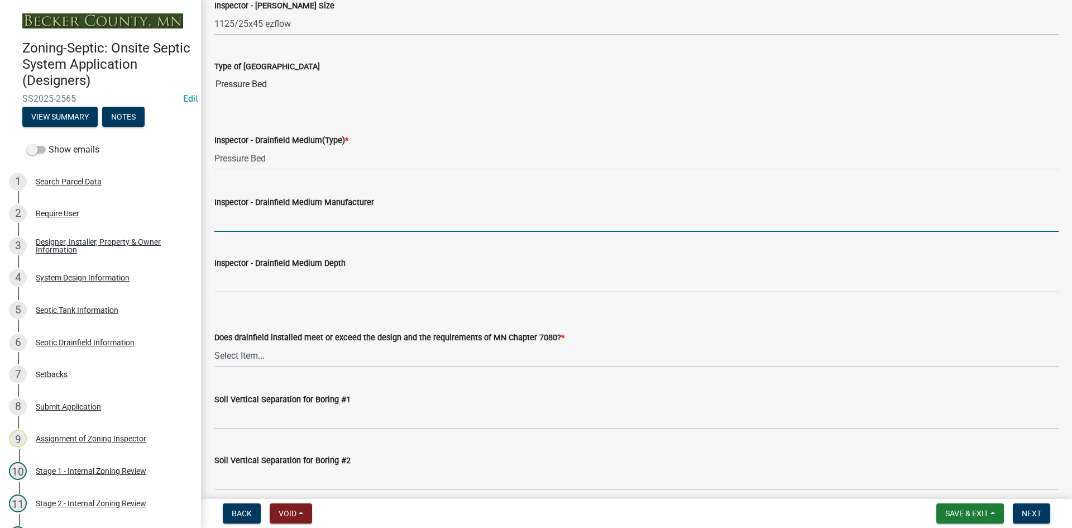
click at [243, 212] on input "Inspector - Drainfield Medium Manufacturer" at bounding box center [636, 220] width 844 height 23
type input "EZ FLOW"
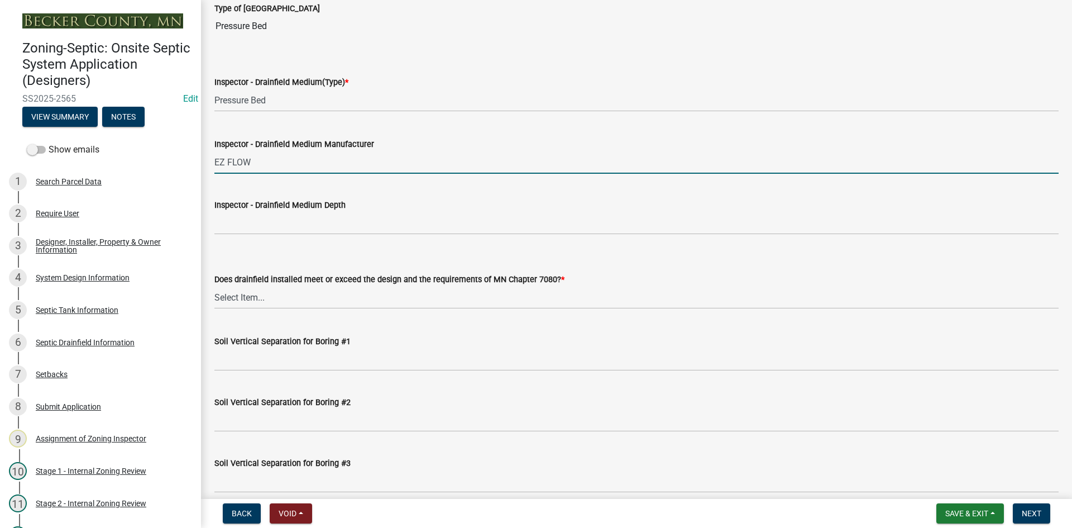
scroll to position [2010, 0]
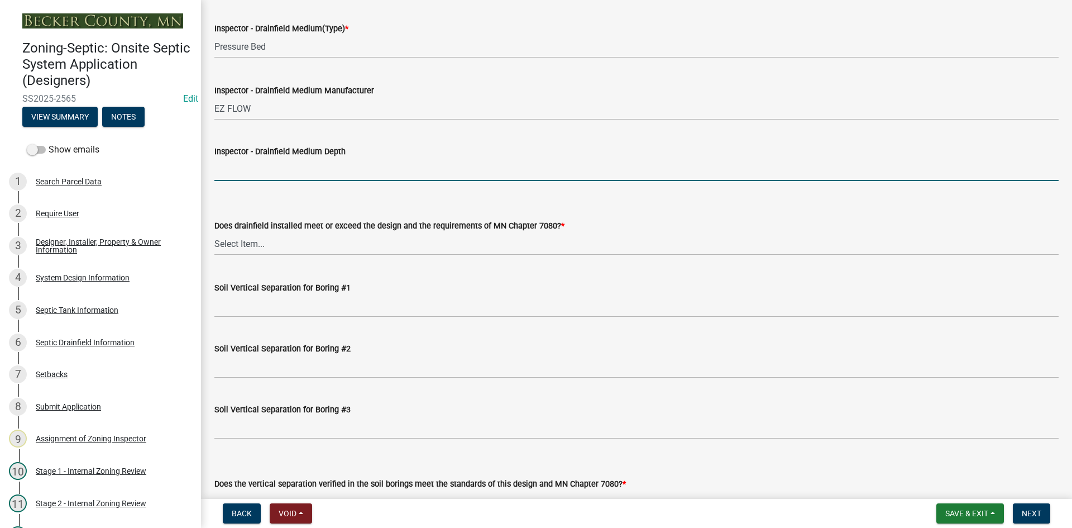
click at [245, 175] on input "Inspector - Drainfield Medium Depth" at bounding box center [636, 169] width 844 height 23
type input "12""
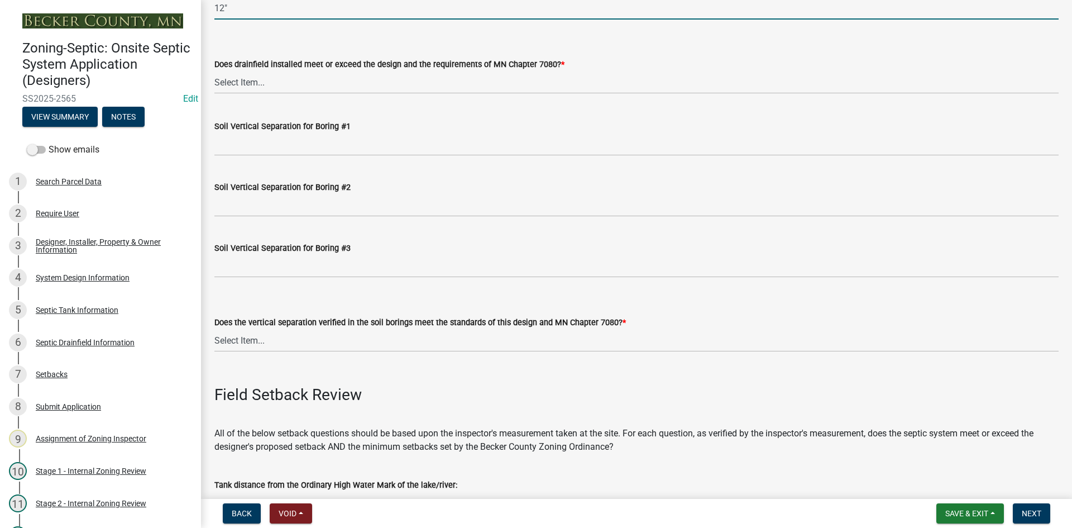
scroll to position [2177, 0]
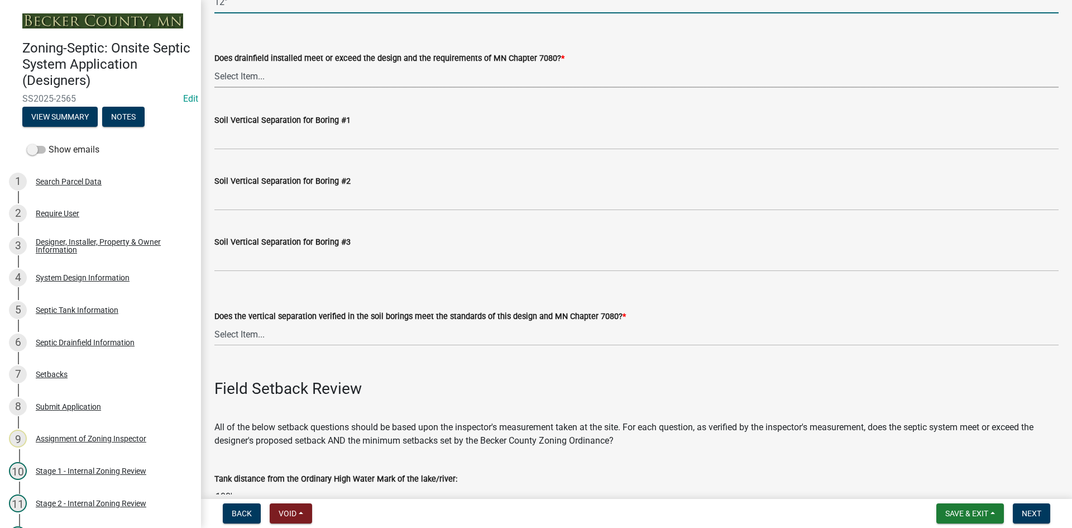
click at [255, 79] on select "Select Item... Yes No" at bounding box center [636, 76] width 844 height 23
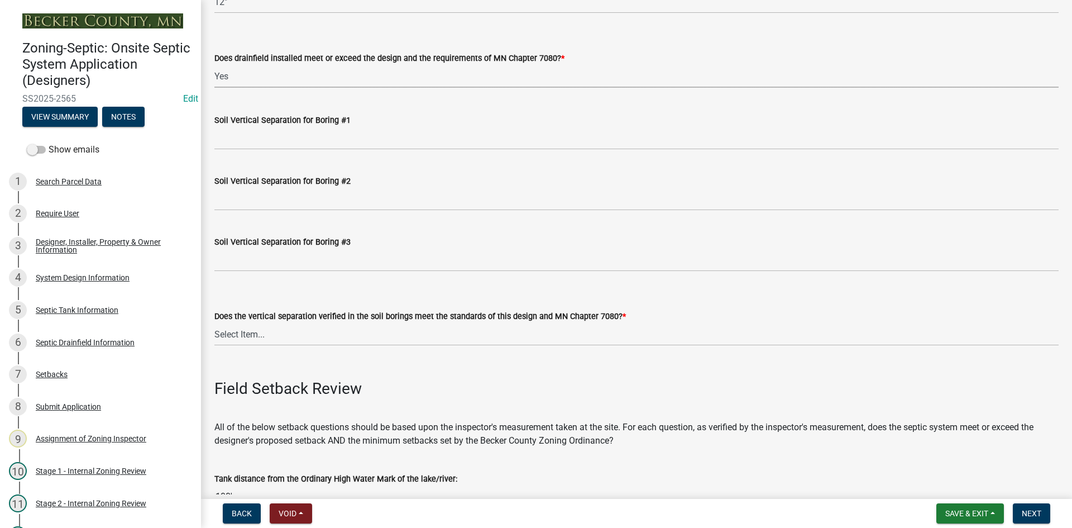
click at [214, 65] on select "Select Item... Yes No" at bounding box center [636, 76] width 844 height 23
select select "53e8394b-4ec8-472b-acba-27f64a4dcc6d"
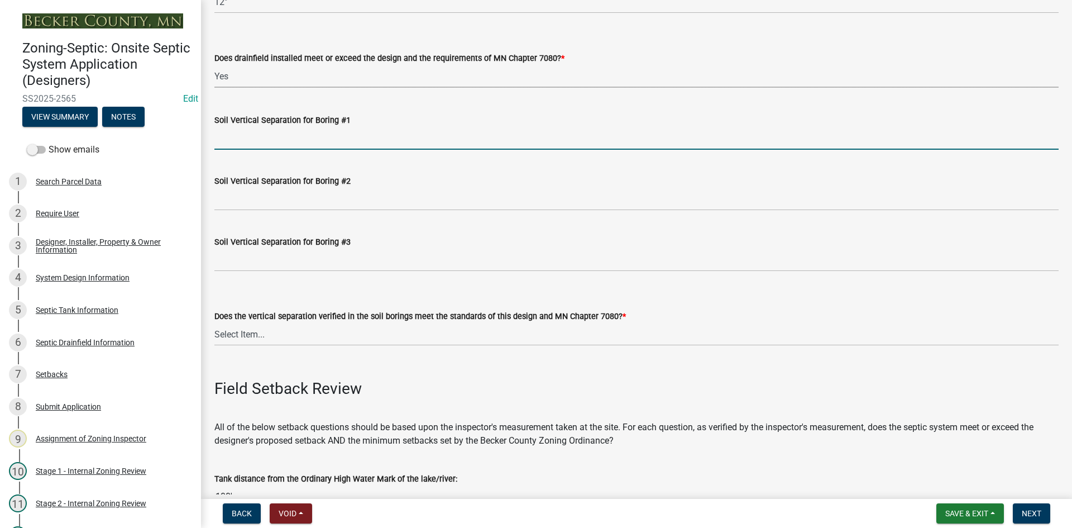
click at [282, 142] on input "Soil Vertical Separation for Boring #1" at bounding box center [636, 138] width 844 height 23
click at [362, 139] on input "SEE ATTACHED type 3 system" at bounding box center [636, 138] width 844 height 23
type input "SEE ATTACHED type 3 system"
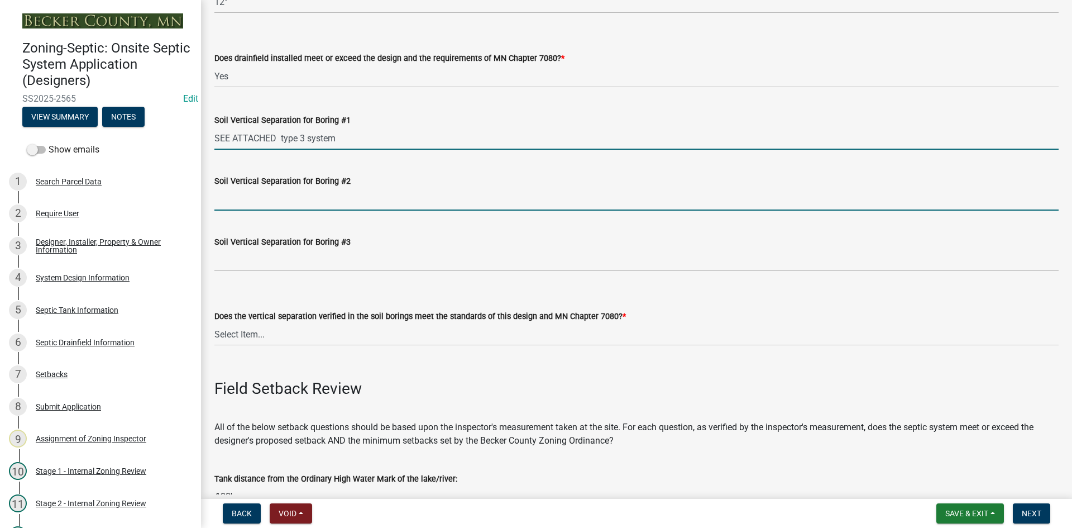
click at [390, 203] on input "Soil Vertical Separation for Boring #2" at bounding box center [636, 199] width 844 height 23
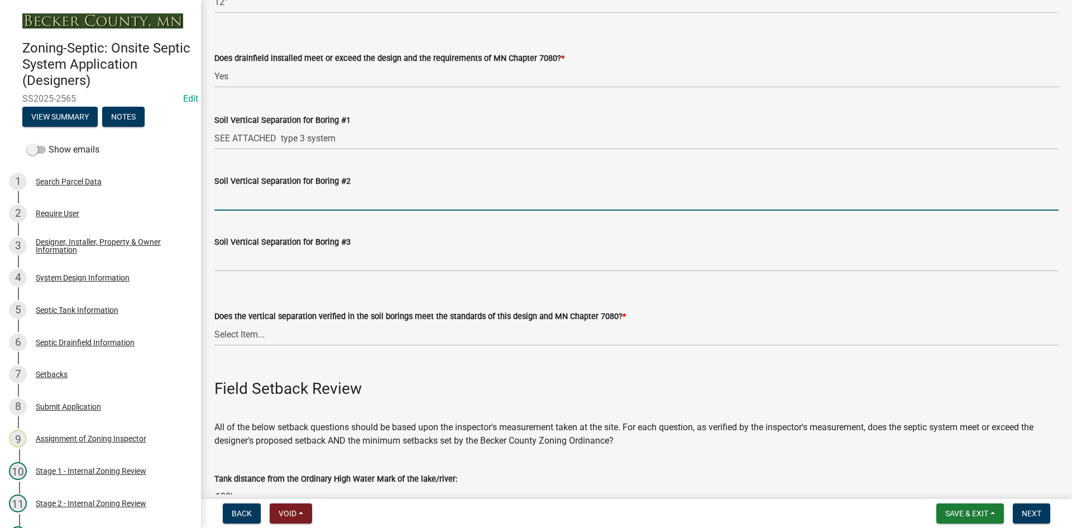
click at [253, 200] on input "Soil Vertical Separation for Boring #2" at bounding box center [636, 199] width 844 height 23
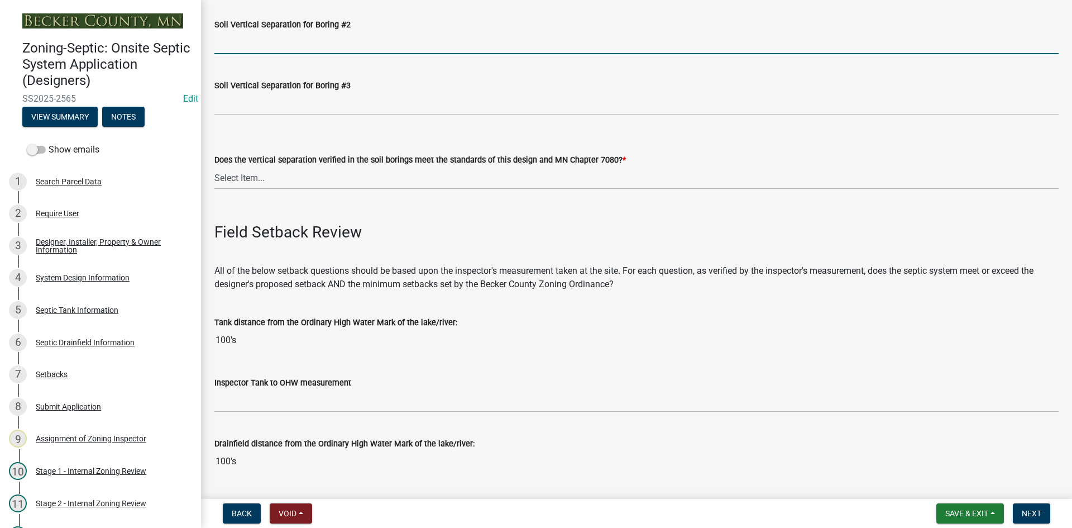
scroll to position [2345, 0]
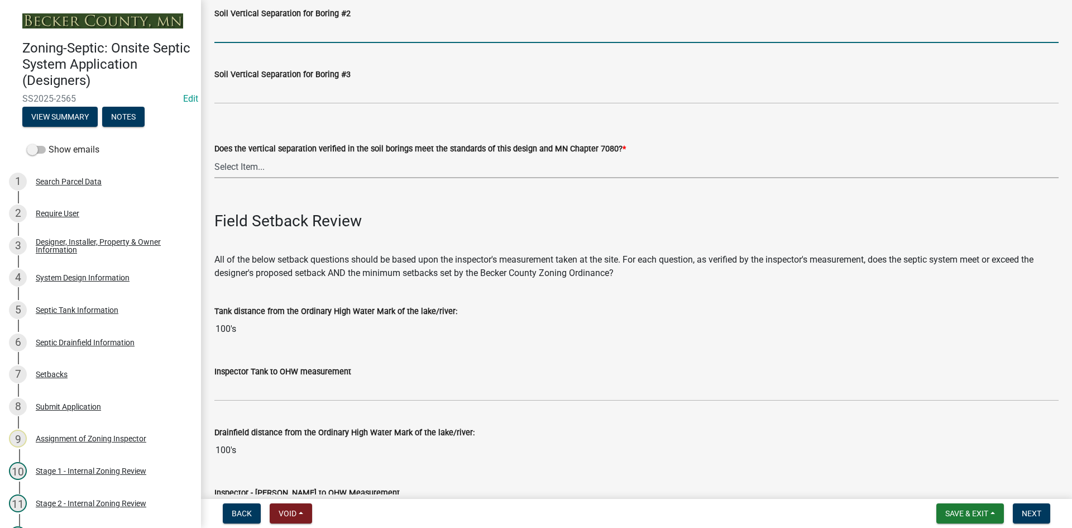
click at [230, 166] on select "Select Item... Yes No" at bounding box center [636, 166] width 844 height 23
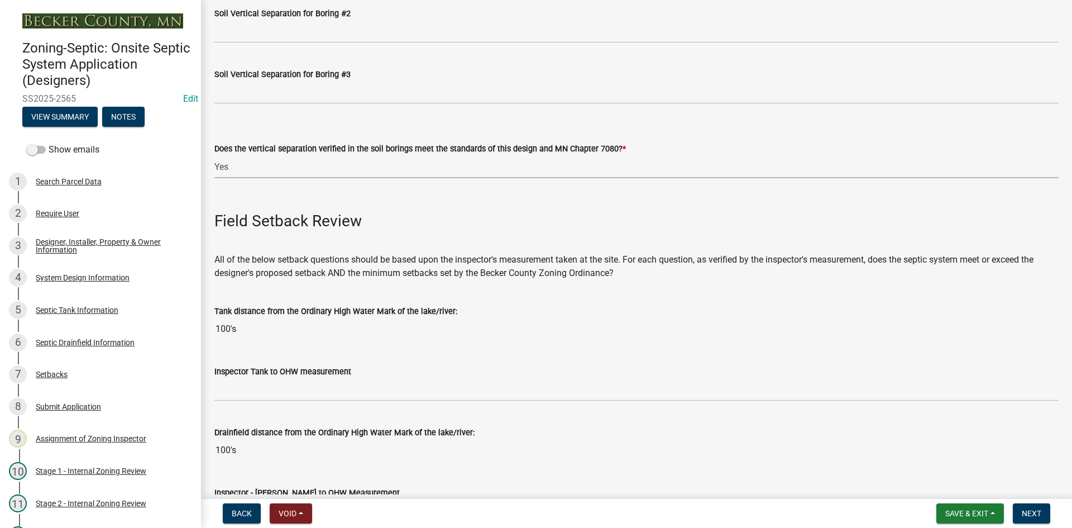
click at [214, 155] on select "Select Item... Yes No" at bounding box center [636, 166] width 844 height 23
select select "eedfbf44-dce3-4c21-89bd-6d851115dab7"
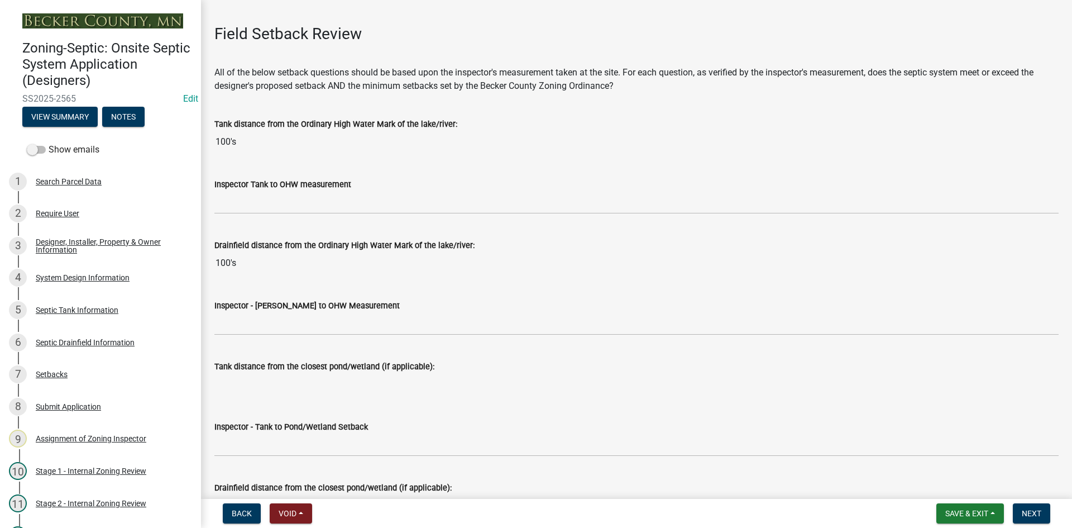
scroll to position [2512, 0]
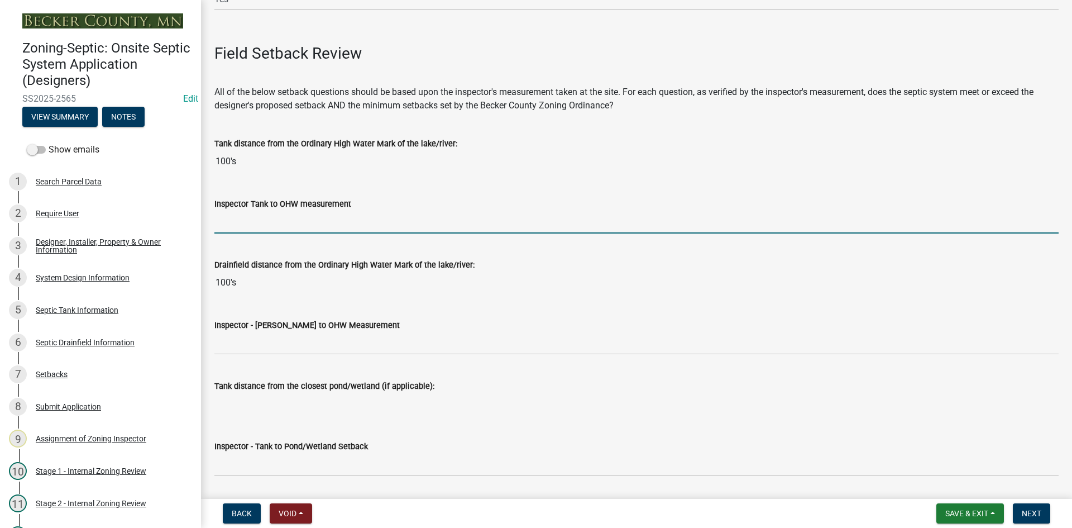
click at [238, 222] on input "Inspector Tank to OHW measurement" at bounding box center [636, 221] width 844 height 23
type input "100+"
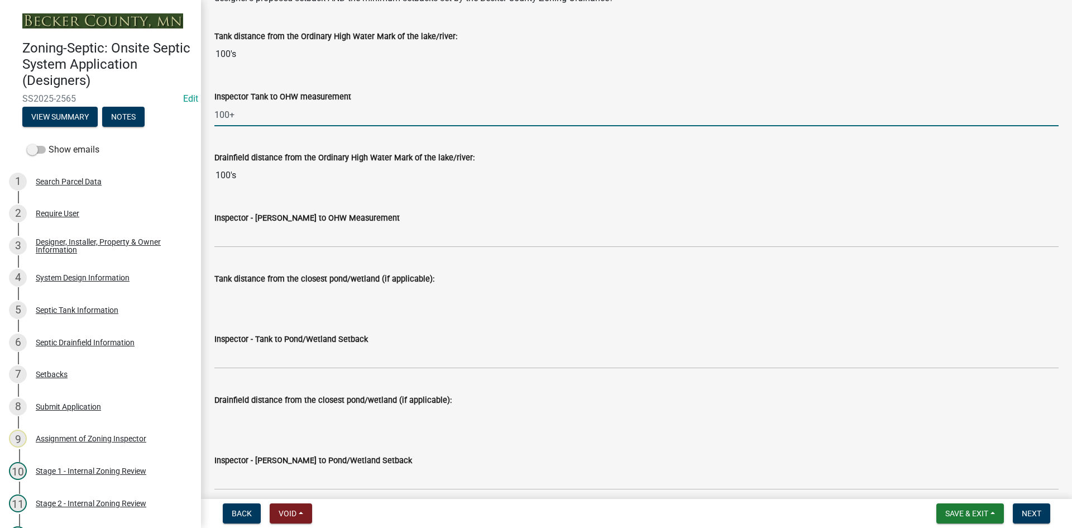
scroll to position [2624, 0]
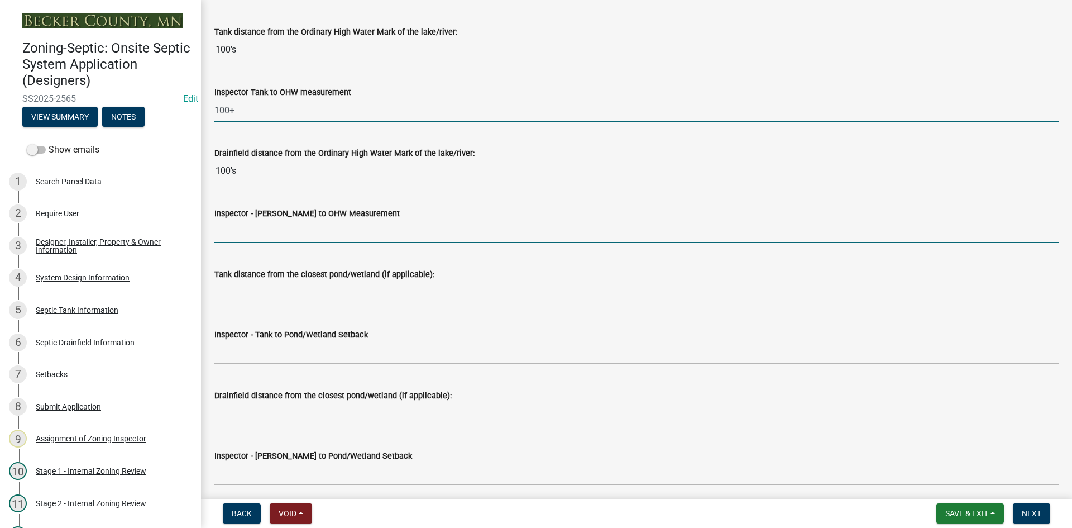
click at [229, 240] on input "Inspector - [PERSON_NAME] to OHW Measurement" at bounding box center [636, 231] width 844 height 23
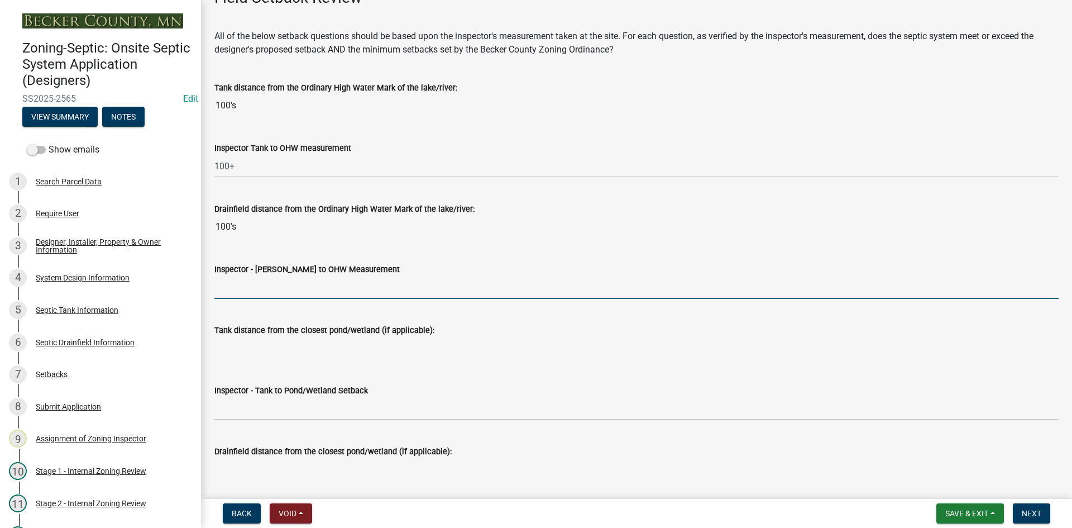
scroll to position [2512, 0]
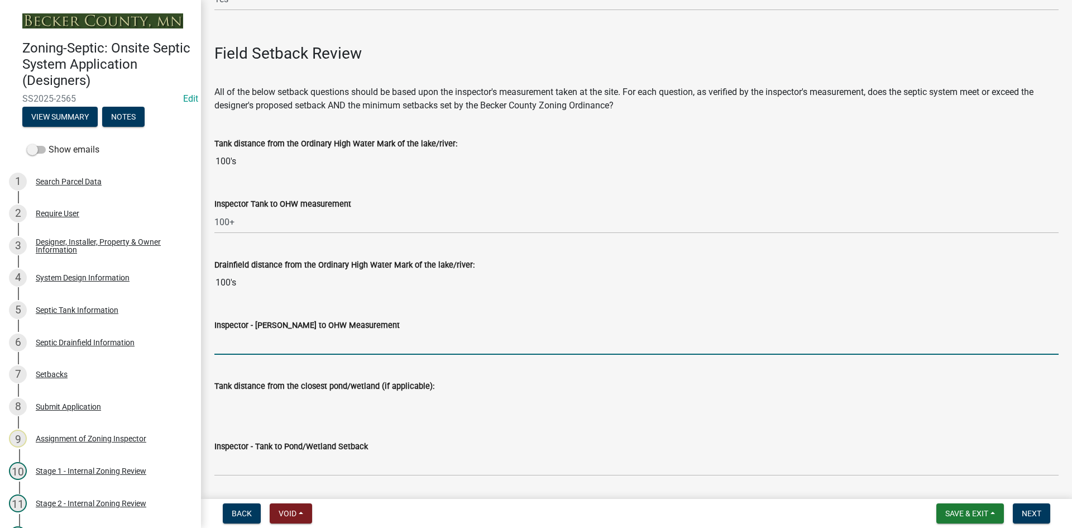
click at [234, 332] on input "Inspector - [PERSON_NAME] to OHW Measurement" at bounding box center [636, 343] width 844 height 23
type input "100+"
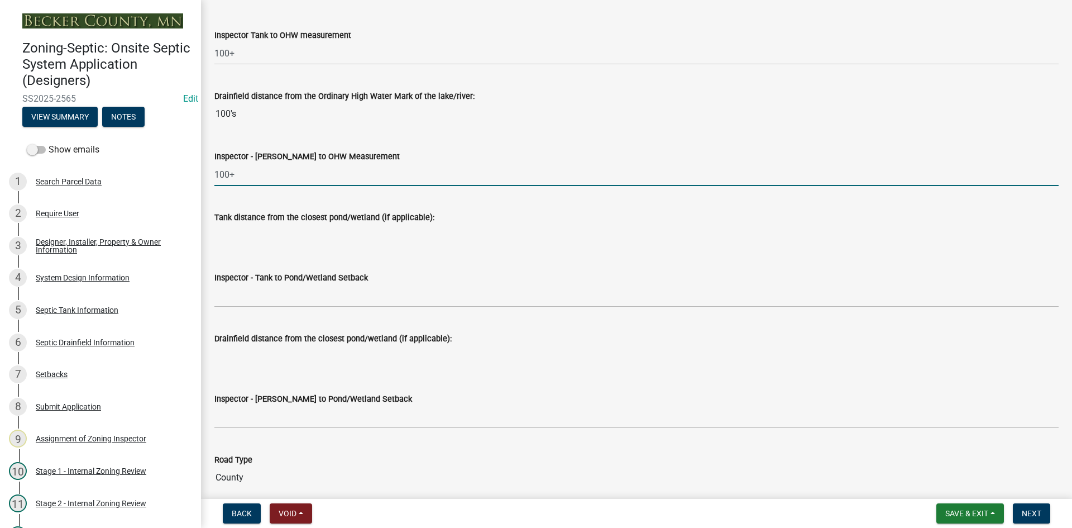
scroll to position [2736, 0]
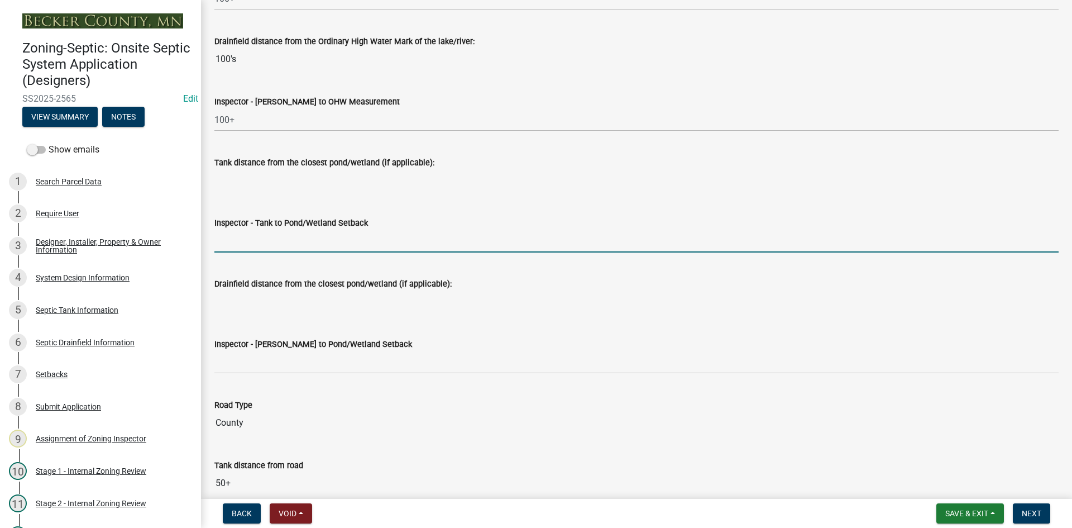
click at [245, 240] on input "Inspector - Tank to Pond/Wetland Setback" at bounding box center [636, 240] width 844 height 23
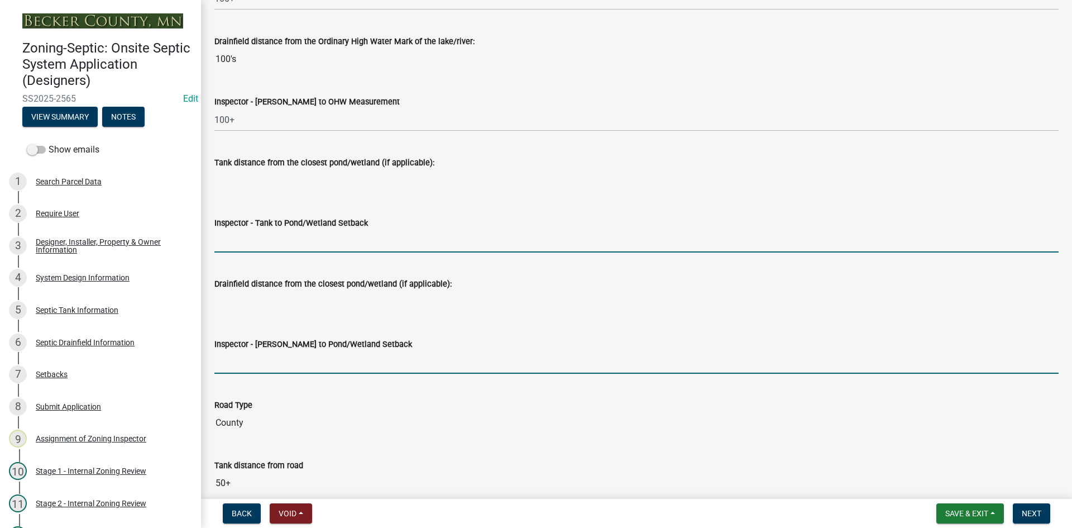
click at [248, 372] on input "Inspector - [PERSON_NAME] to Pond/Wetland Setback" at bounding box center [636, 362] width 844 height 23
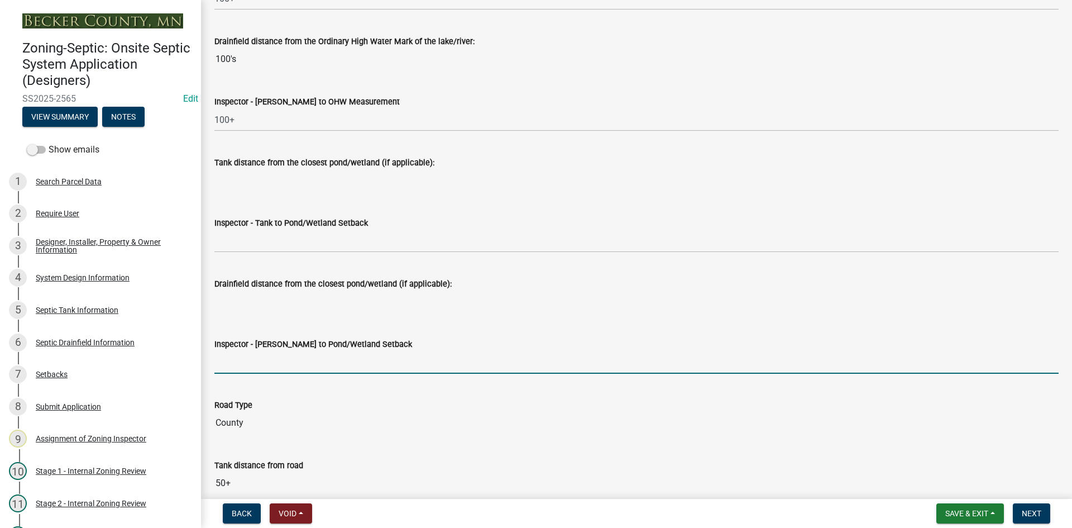
type input "NA"
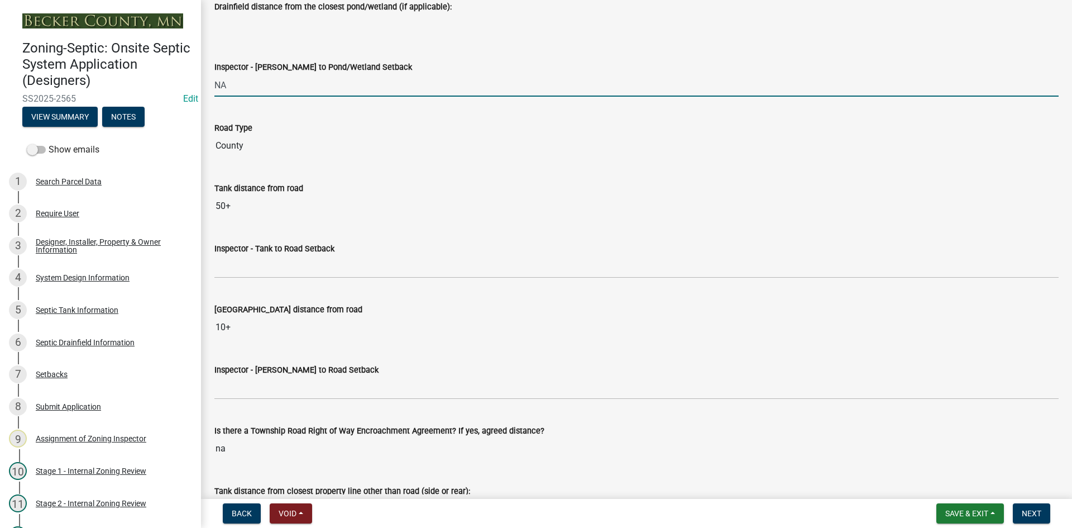
scroll to position [3015, 0]
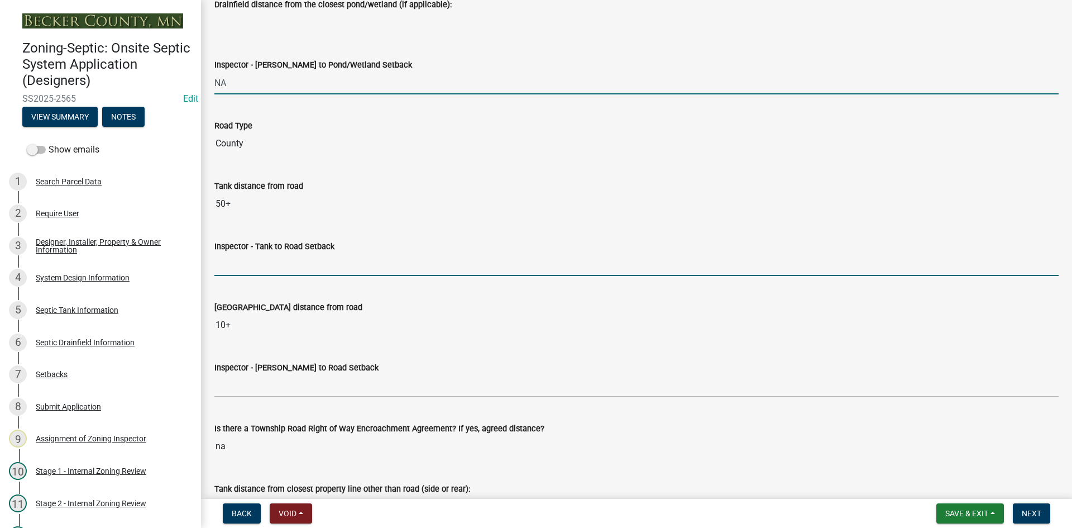
click at [240, 260] on input "Inspector - Tank to Road Setback" at bounding box center [636, 264] width 844 height 23
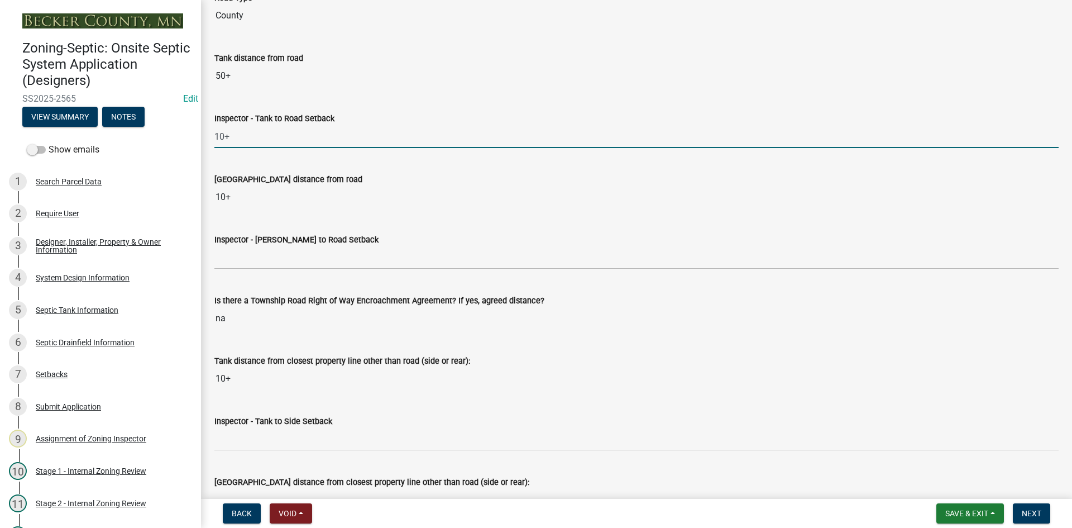
scroll to position [3182, 0]
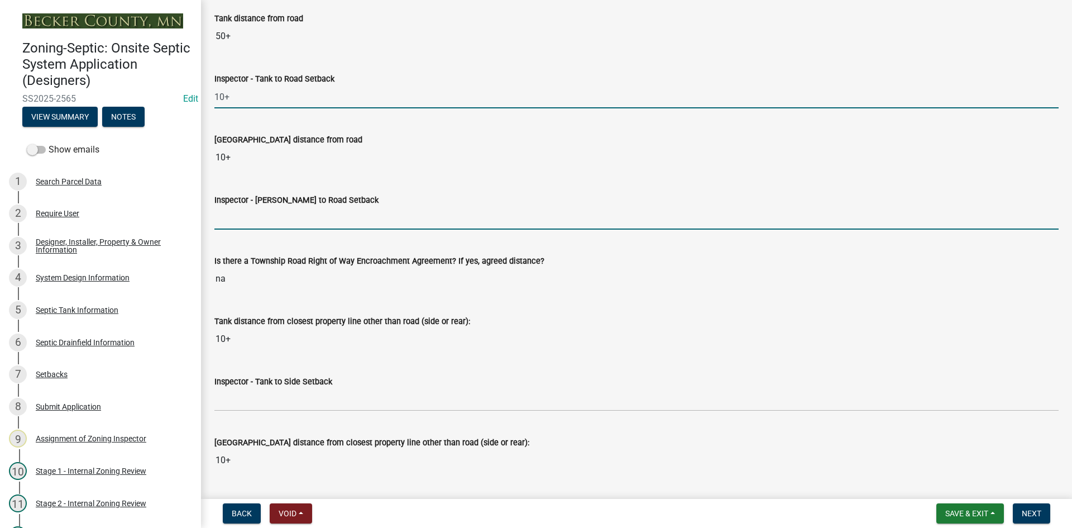
click at [256, 223] on input "Inspector - [PERSON_NAME] to Road Setback" at bounding box center [636, 218] width 844 height 23
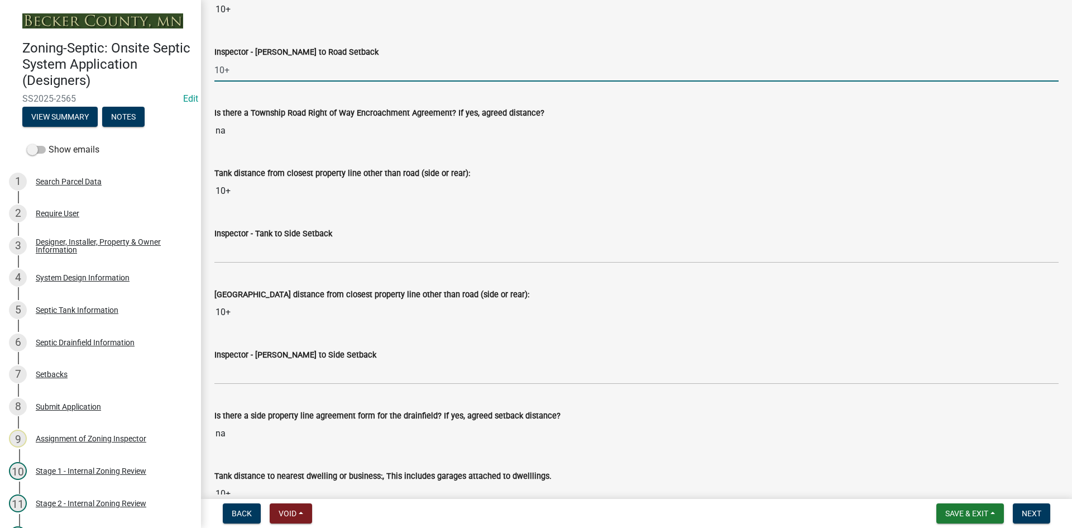
scroll to position [3350, 0]
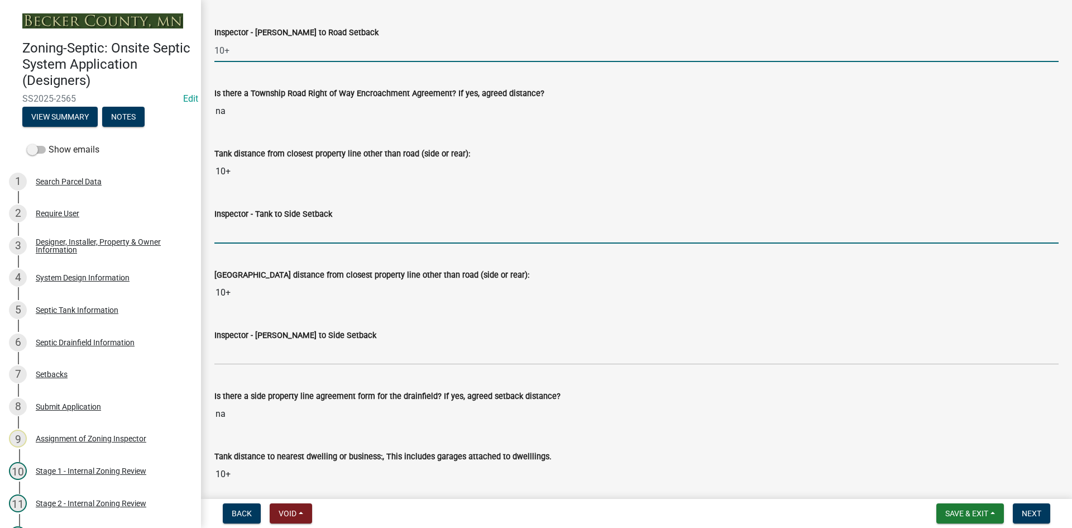
click at [237, 233] on input "Inspector - Tank to Side Setback" at bounding box center [636, 232] width 844 height 23
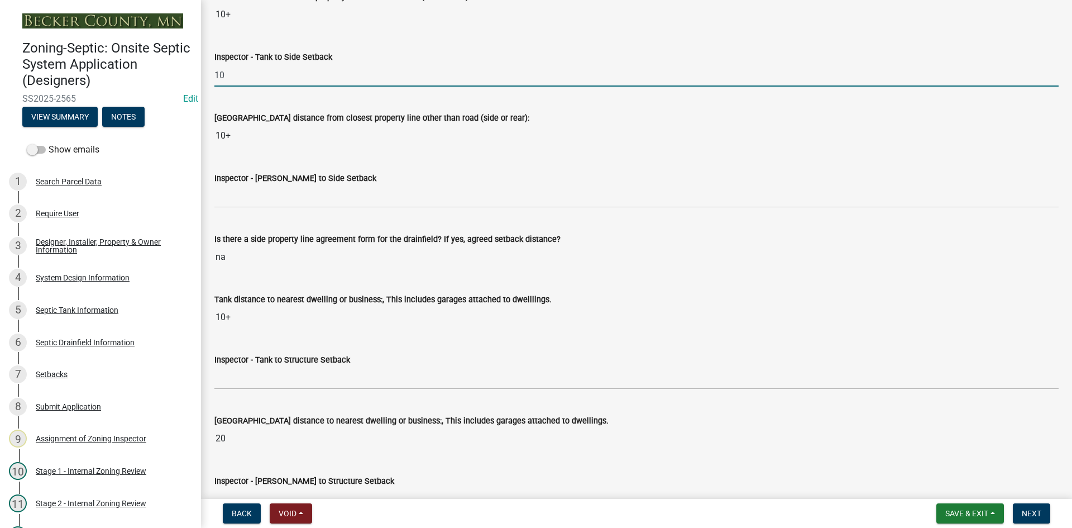
scroll to position [3517, 0]
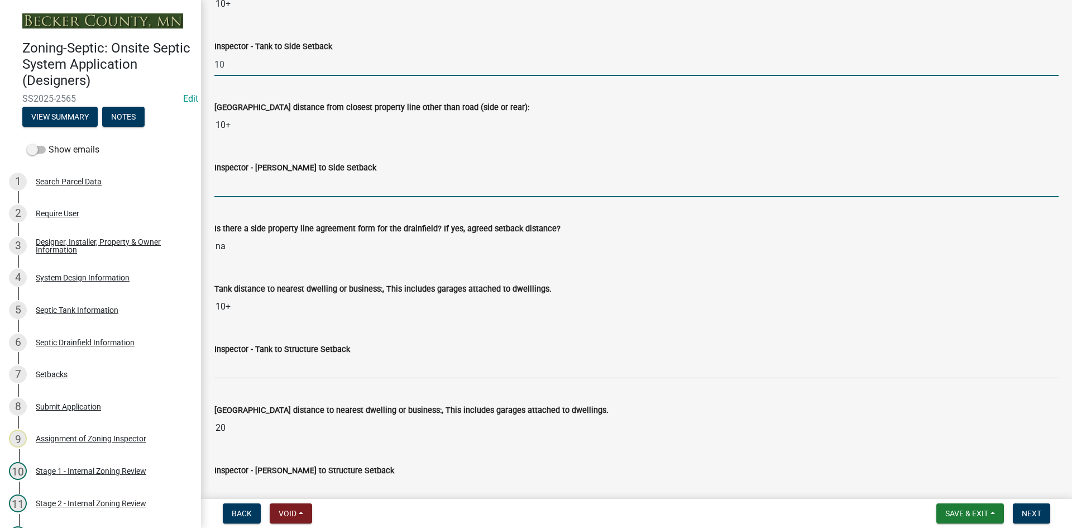
click at [255, 192] on input "Inspector - [PERSON_NAME] to Side Setback" at bounding box center [636, 185] width 844 height 23
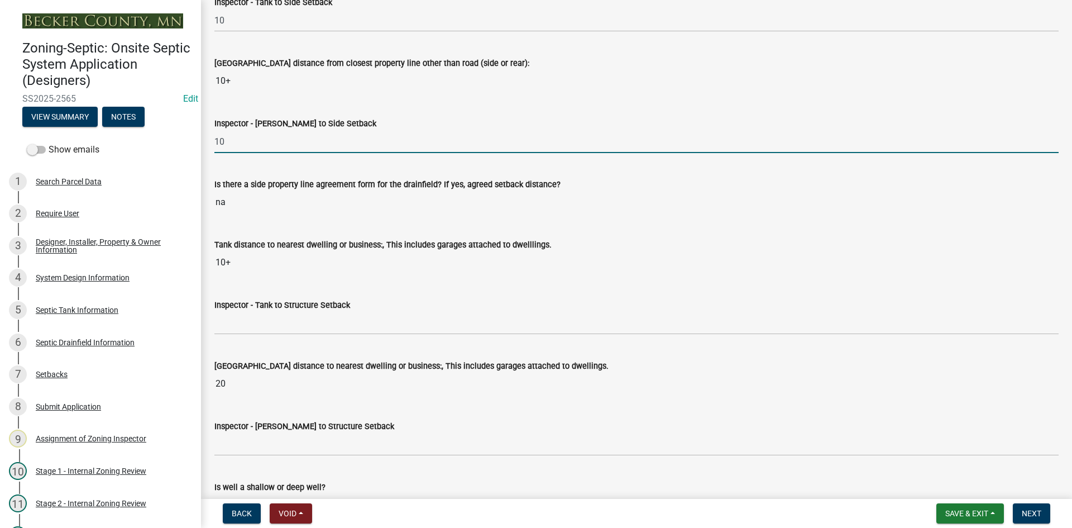
scroll to position [3629, 0]
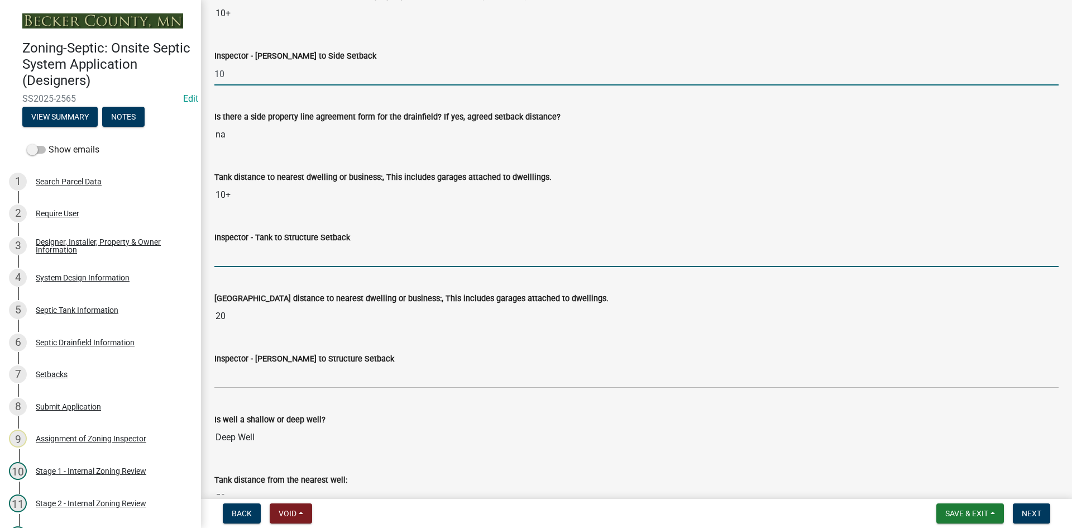
click at [258, 253] on input "Inspector - Tank to Structure Setback" at bounding box center [636, 255] width 844 height 23
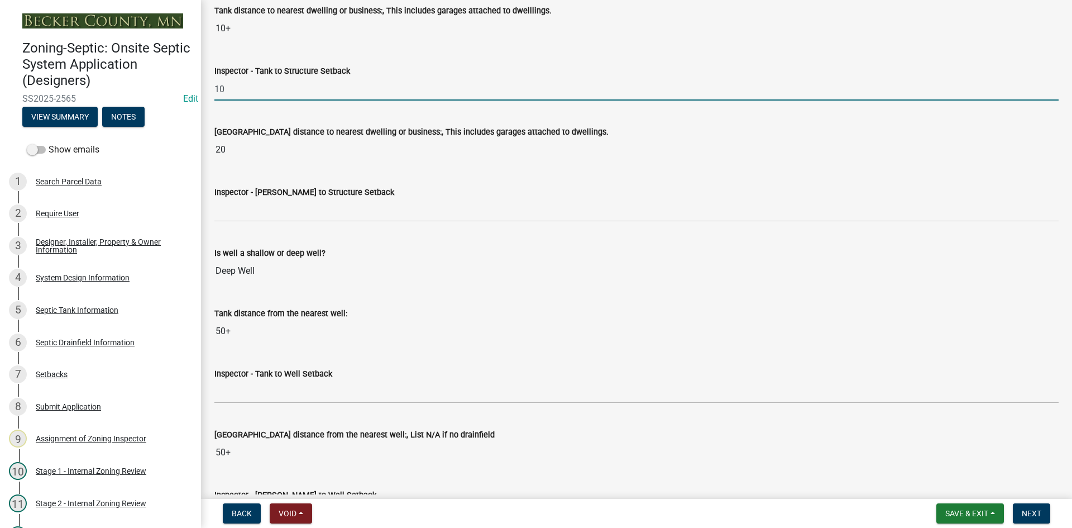
scroll to position [3797, 0]
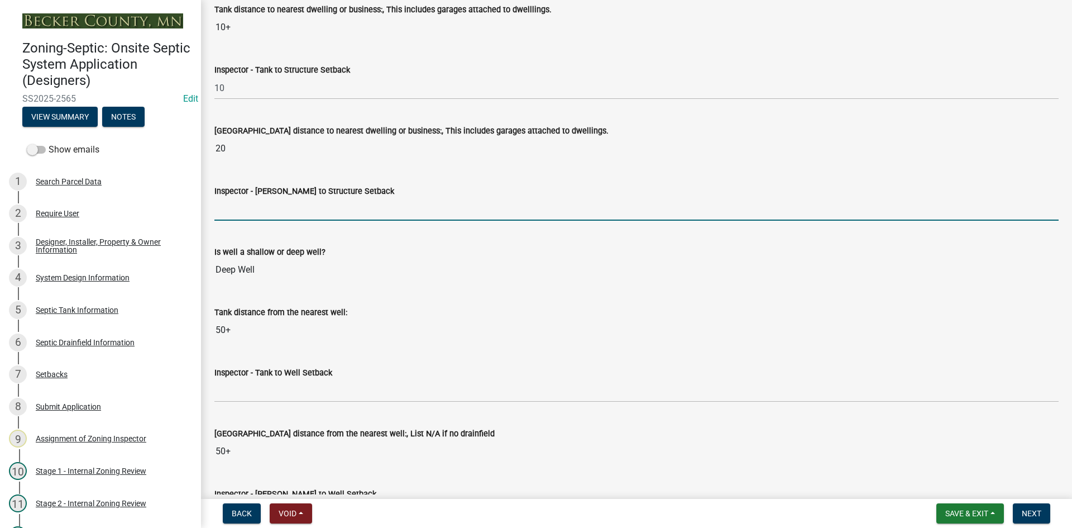
click at [252, 215] on input "Inspector - [PERSON_NAME] to Structure Setback" at bounding box center [636, 209] width 844 height 23
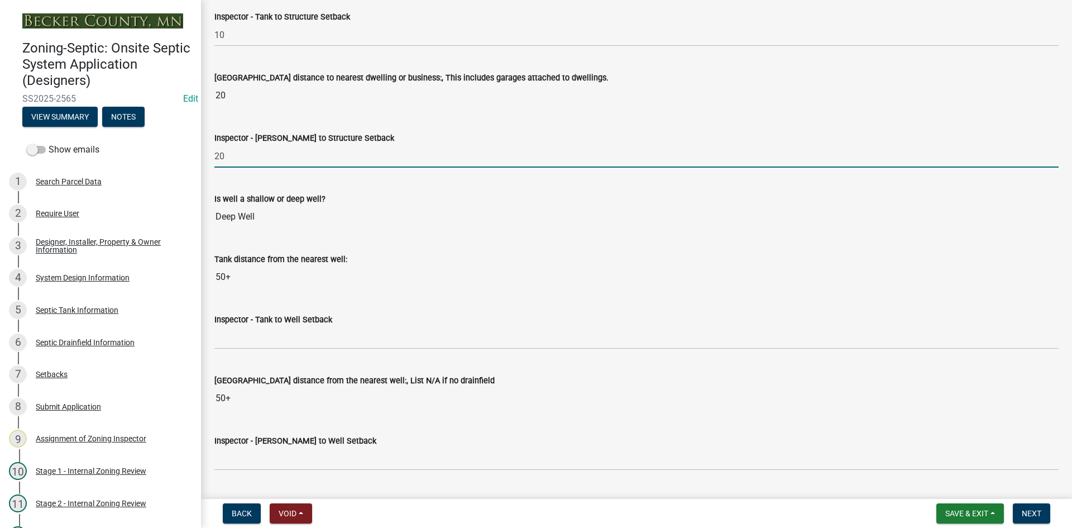
scroll to position [3908, 0]
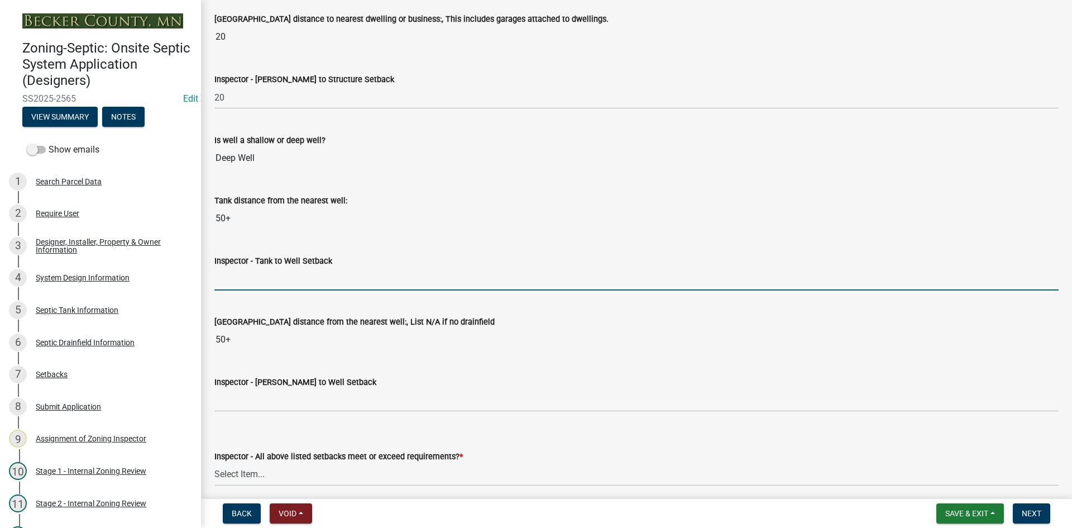
drag, startPoint x: 220, startPoint y: 274, endPoint x: 229, endPoint y: 288, distance: 17.3
click at [220, 274] on input "Inspector - Tank to Well Setback" at bounding box center [636, 278] width 844 height 23
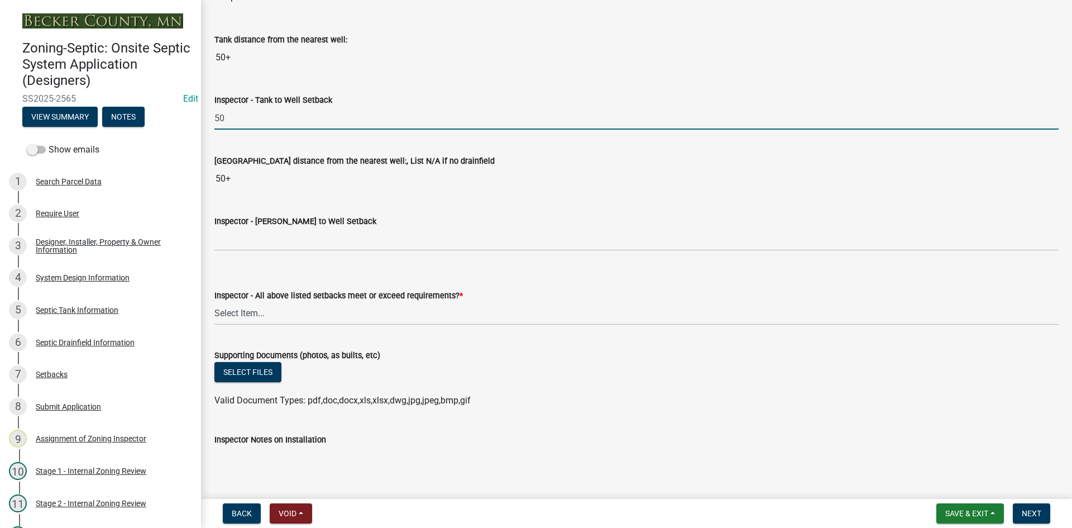
scroll to position [4076, 0]
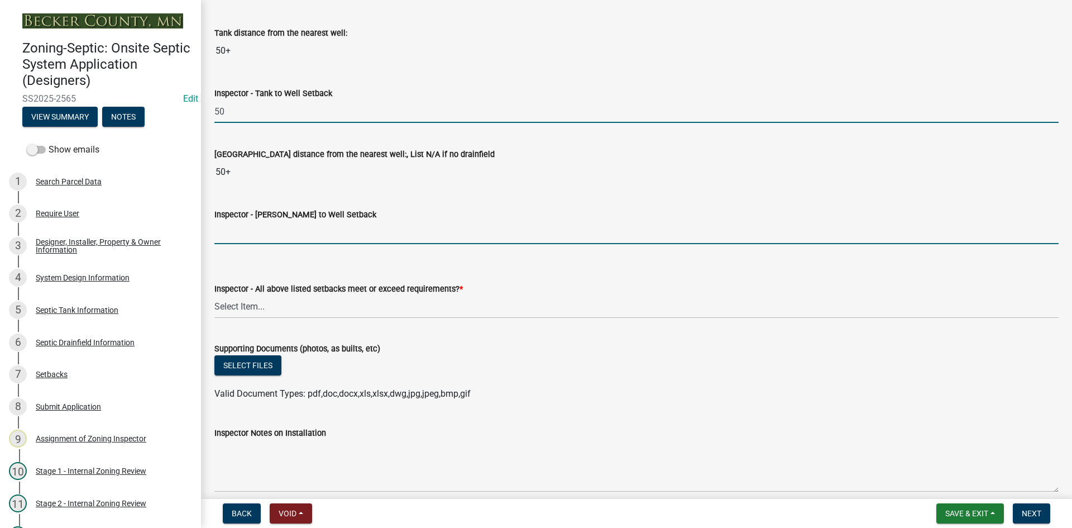
click at [244, 230] on input "Inspector - [PERSON_NAME] to Well Setback" at bounding box center [636, 232] width 844 height 23
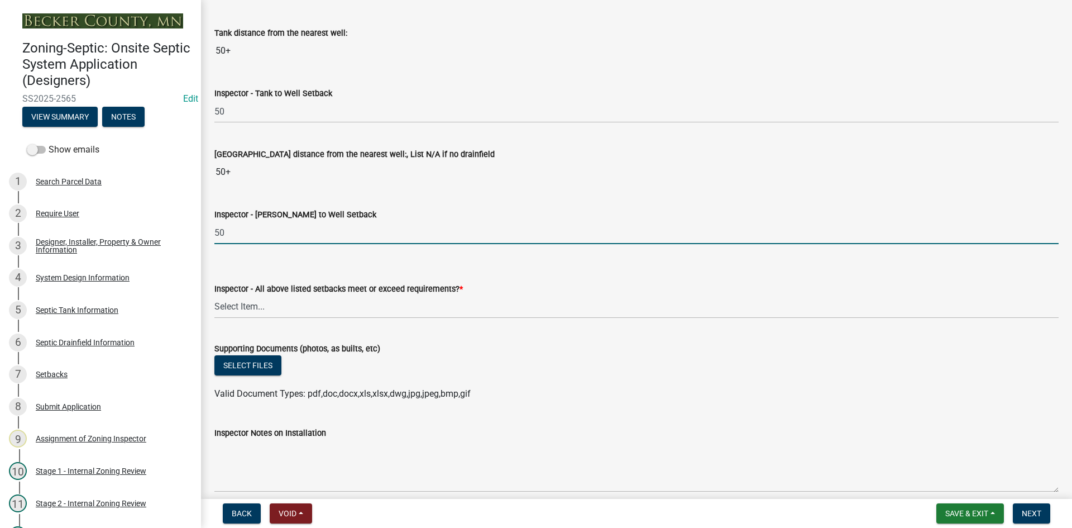
scroll to position [4187, 0]
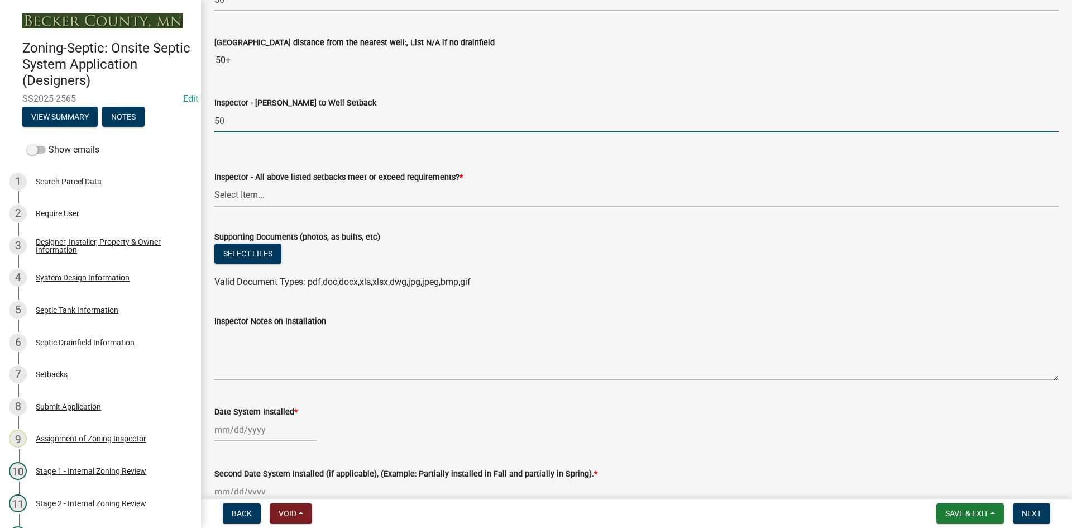
click at [257, 199] on select "Select Item... Yes No" at bounding box center [636, 195] width 844 height 23
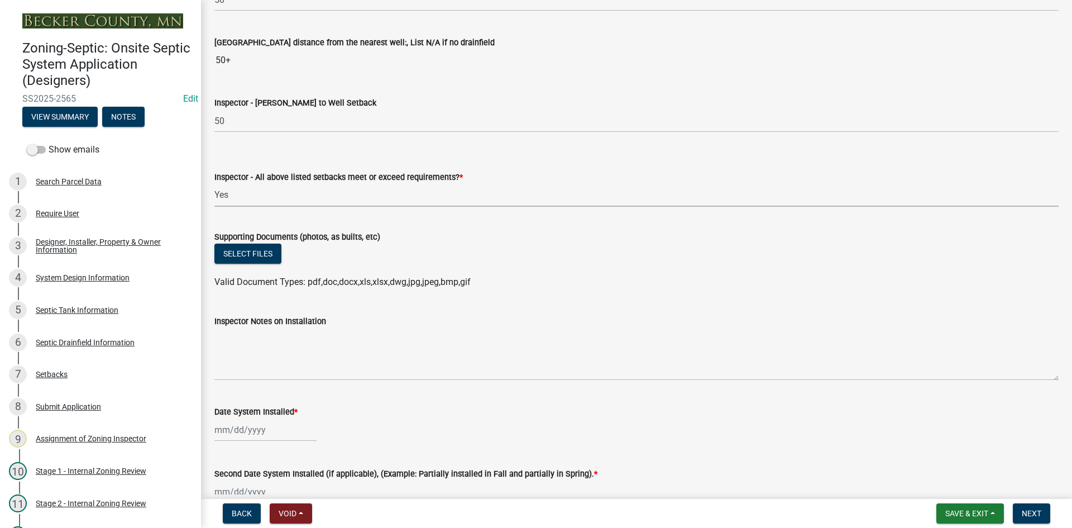
click at [214, 184] on select "Select Item... Yes No" at bounding box center [636, 195] width 844 height 23
click at [266, 255] on button "Select files" at bounding box center [247, 253] width 67 height 20
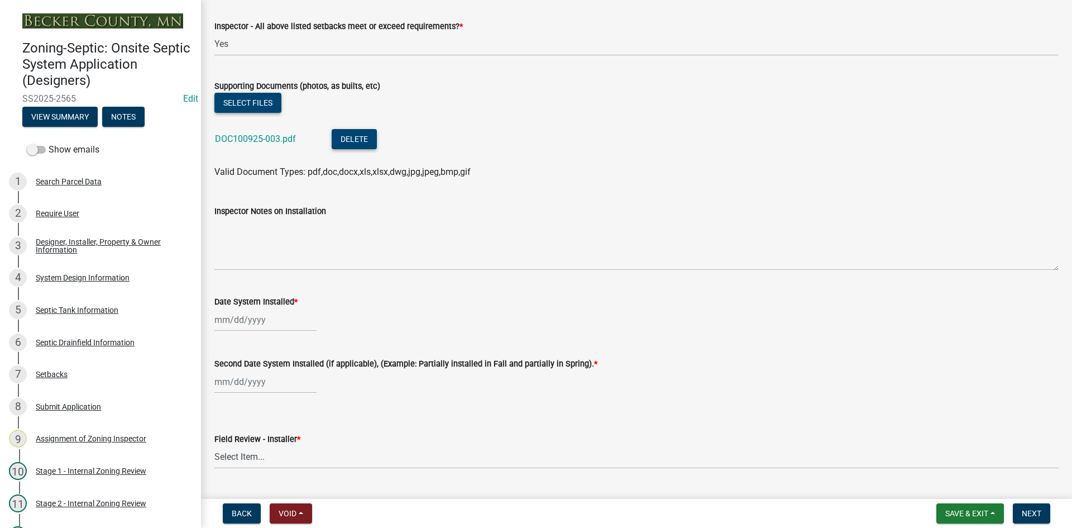
scroll to position [4355, 0]
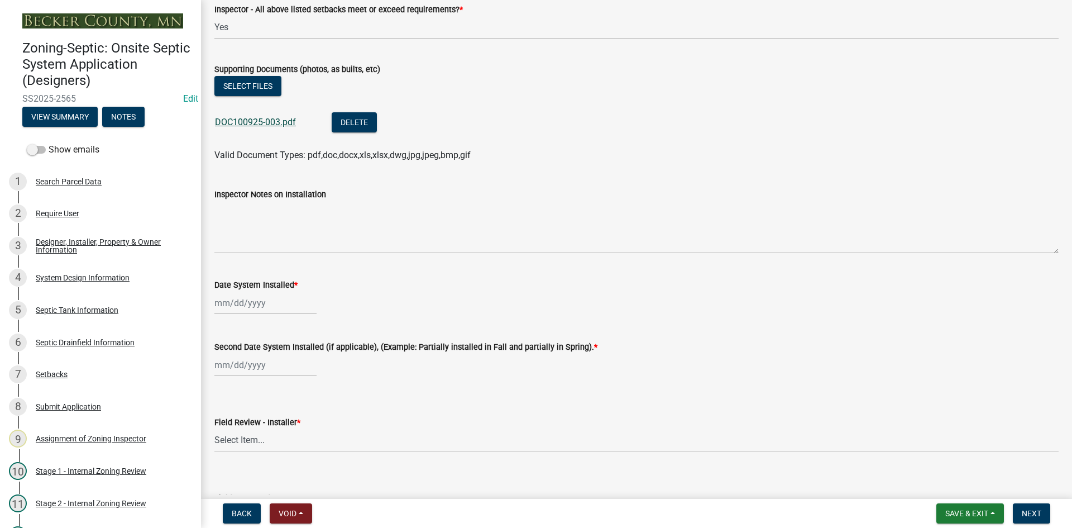
click at [273, 120] on link "DOC100925-003.pdf" at bounding box center [255, 122] width 81 height 11
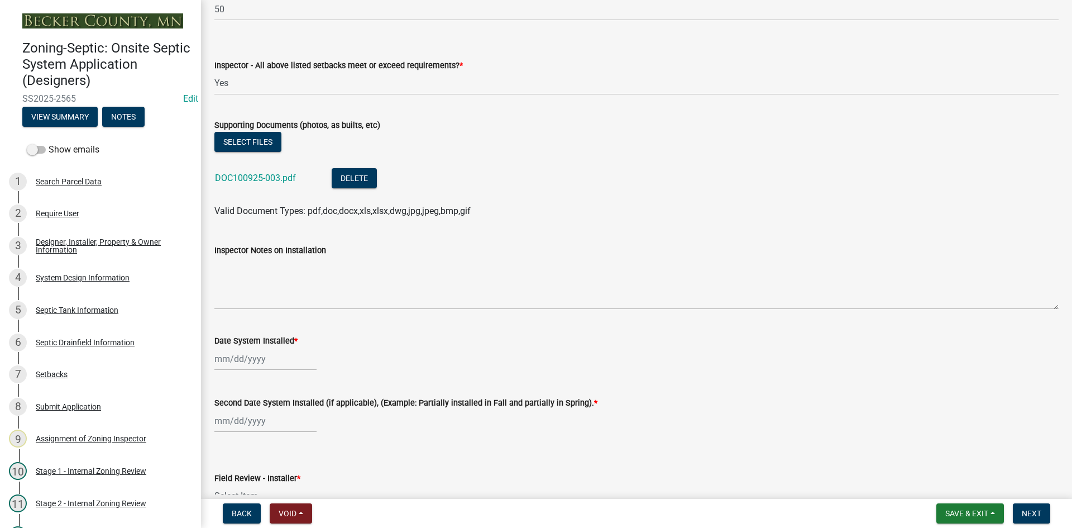
scroll to position [4411, 0]
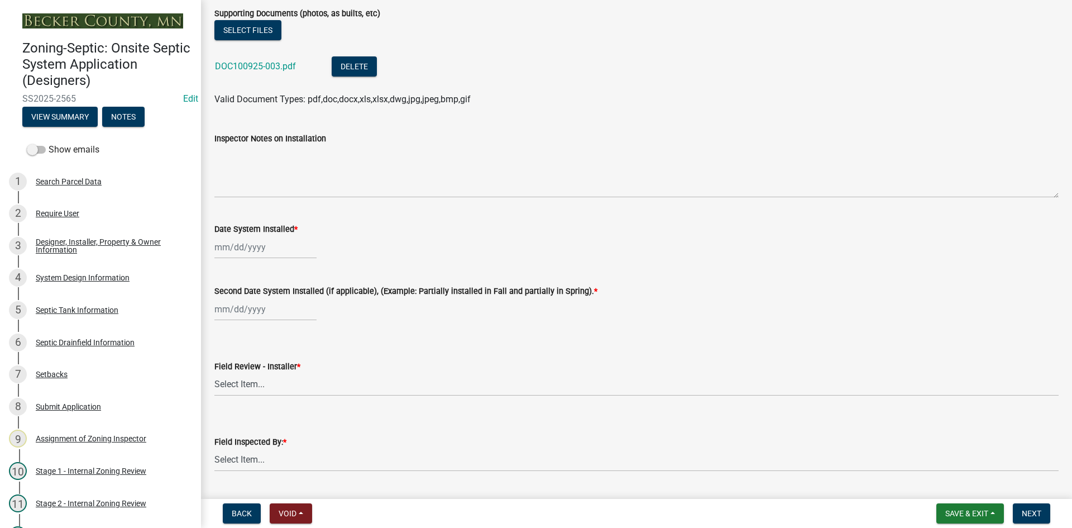
click at [279, 252] on div at bounding box center [265, 247] width 102 height 23
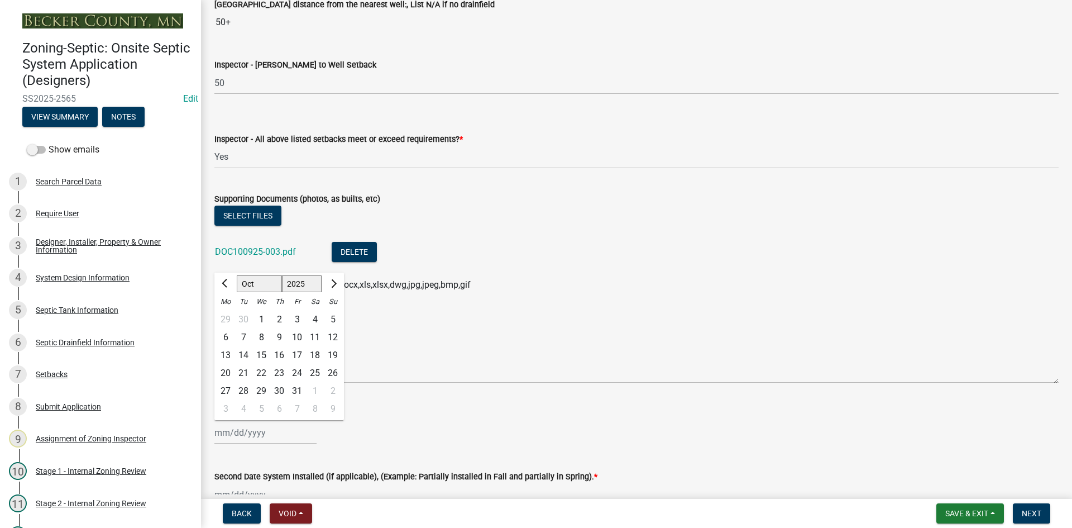
scroll to position [4076, 0]
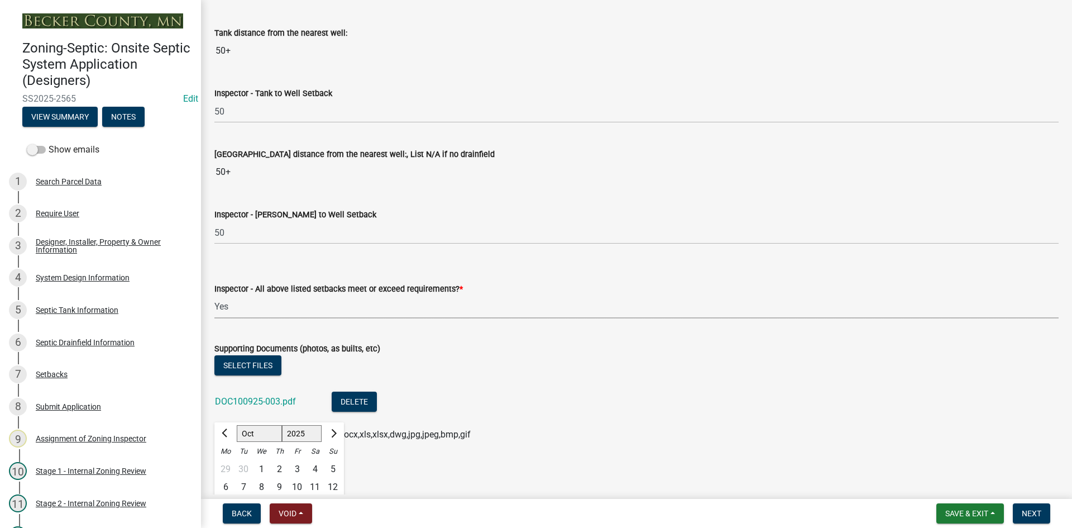
click at [584, 302] on select "Select Item... Yes No" at bounding box center [636, 306] width 844 height 23
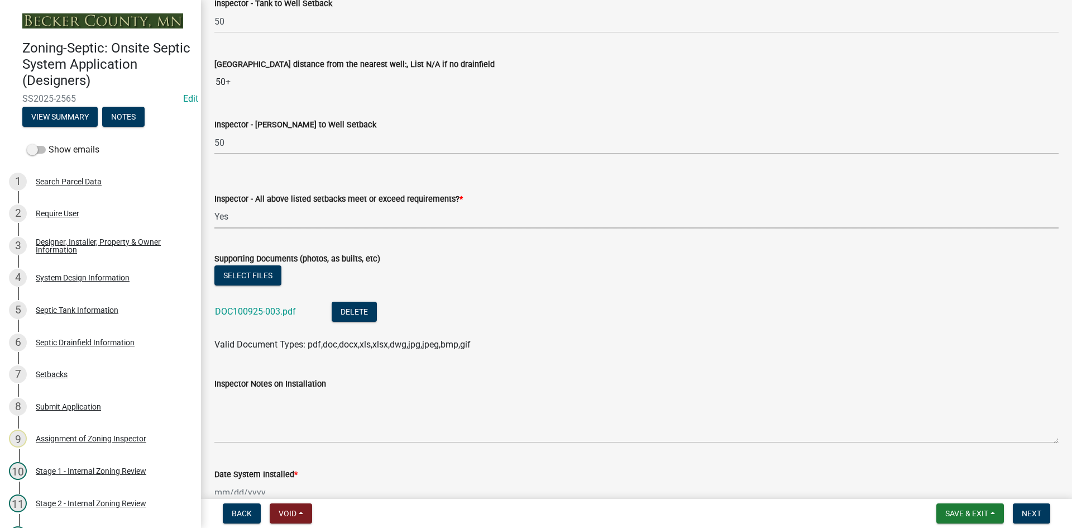
scroll to position [4243, 0]
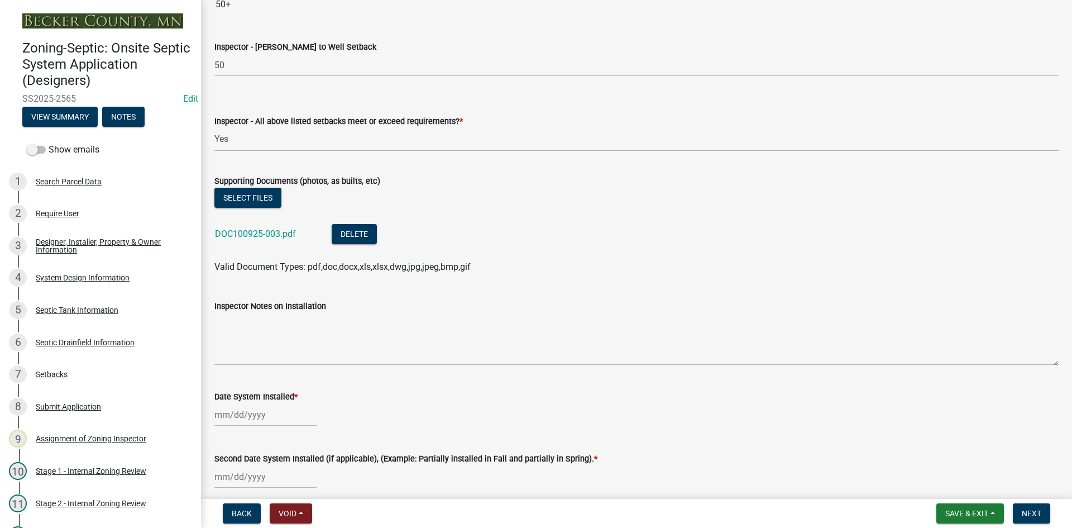
click at [611, 208] on div "Select files" at bounding box center [636, 199] width 844 height 23
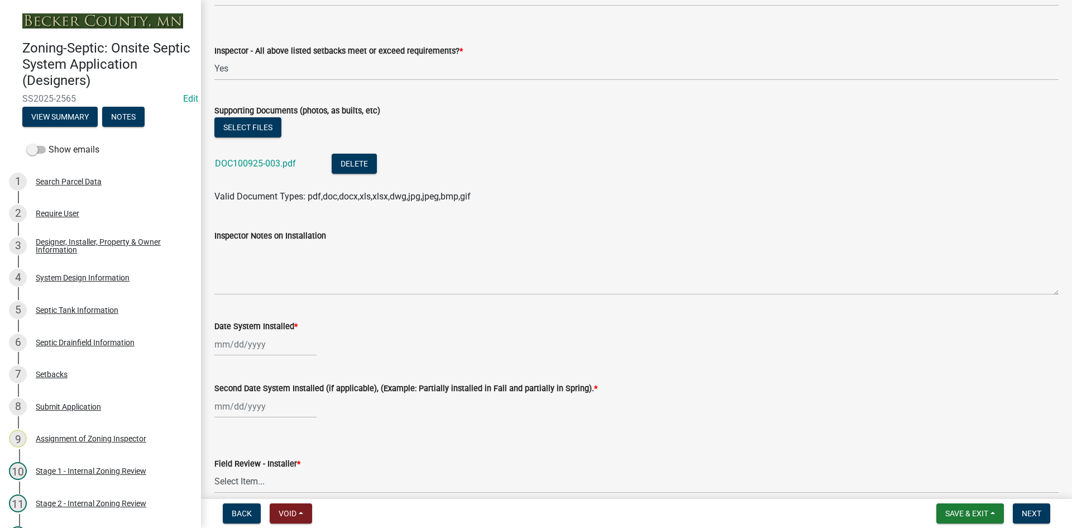
scroll to position [4467, 0]
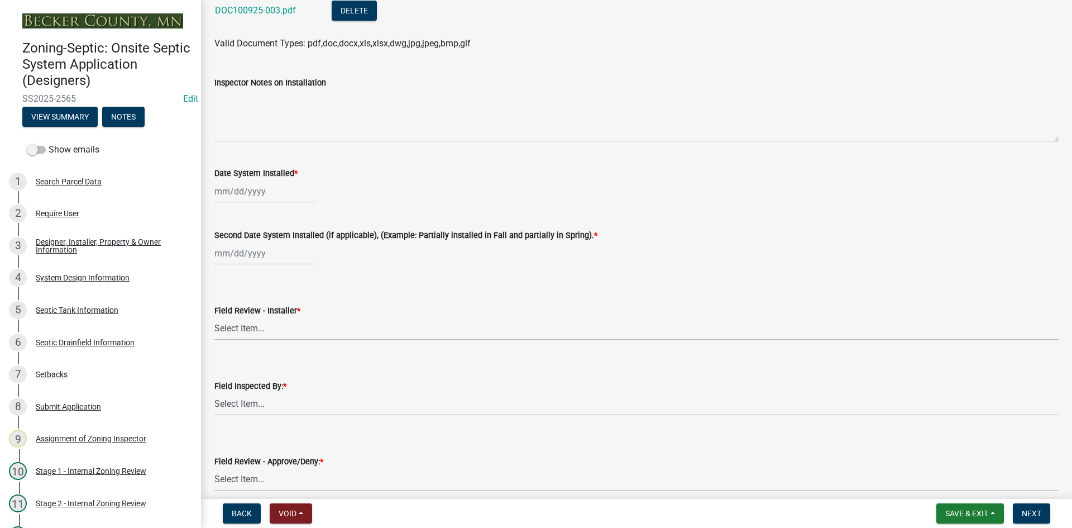
click at [281, 193] on div at bounding box center [265, 191] width 102 height 23
click at [272, 270] on div "9" at bounding box center [279, 269] width 18 height 18
click at [280, 257] on div "[PERSON_NAME] Feb Mar Apr [PERSON_NAME][DATE] Oct Nov [DATE] 1526 1527 1528 152…" at bounding box center [265, 253] width 102 height 23
click at [277, 322] on div "9" at bounding box center [279, 331] width 18 height 18
click at [261, 328] on select "Select Item... OTHER – Not listed (please add in next field and we will add to …" at bounding box center [636, 328] width 844 height 23
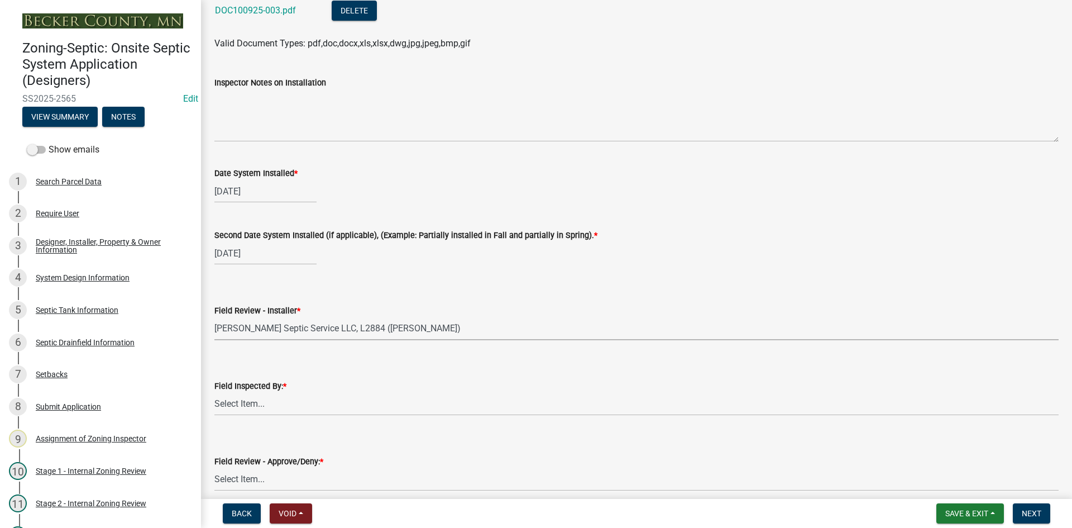
click at [214, 317] on select "Select Item... OTHER – Not listed (please add in next field and we will add to …" at bounding box center [636, 328] width 844 height 23
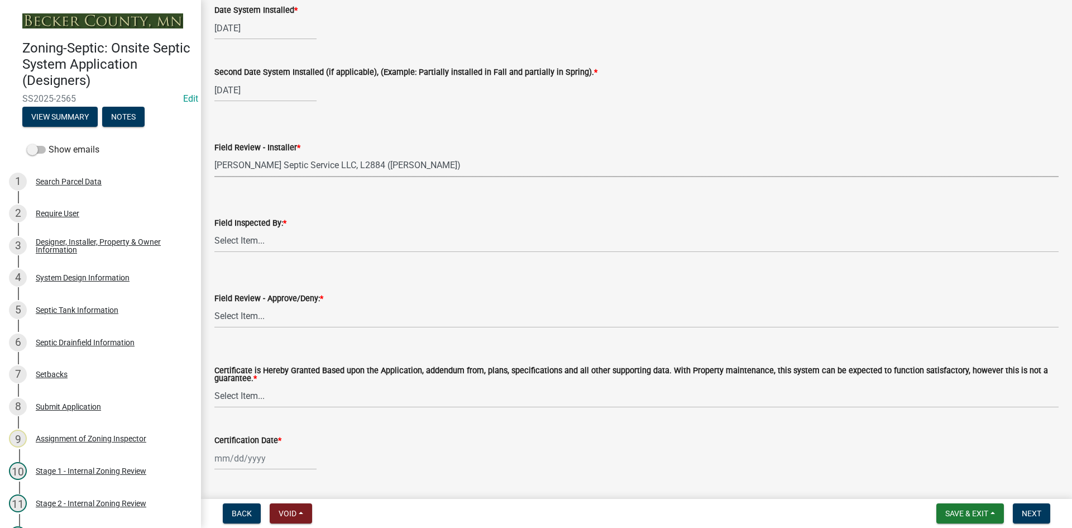
scroll to position [4634, 0]
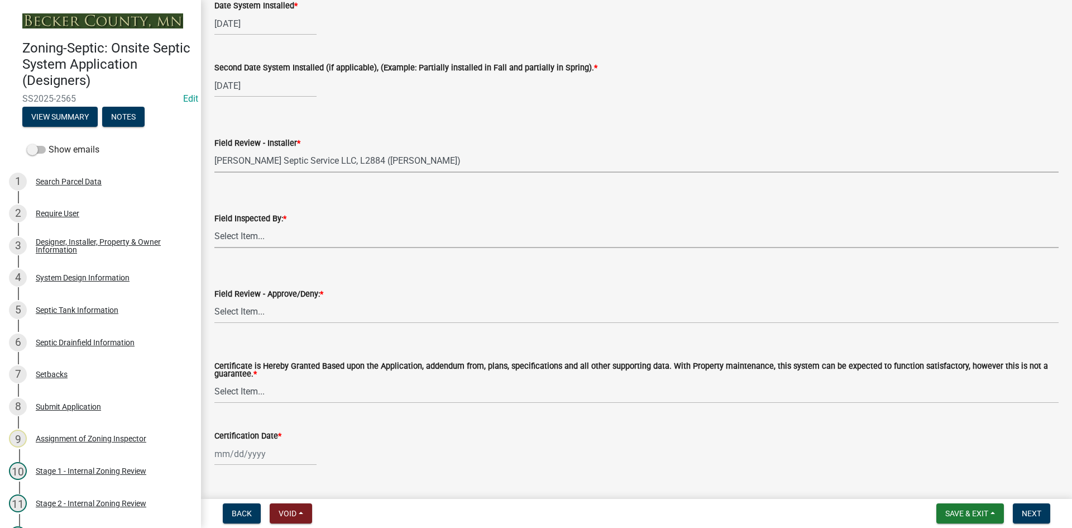
click at [251, 242] on select "Select Item... [PERSON_NAME] [PERSON_NAME] [PERSON_NAME] [PERSON_NAME] [PERSON_…" at bounding box center [636, 236] width 844 height 23
click at [214, 225] on select "Select Item... [PERSON_NAME] [PERSON_NAME] [PERSON_NAME] [PERSON_NAME] [PERSON_…" at bounding box center [636, 236] width 844 height 23
click at [251, 325] on wm-data-entity-input "Field Review - Approve/Deny: * Select Item... Approved Denied" at bounding box center [636, 295] width 844 height 75
click at [255, 314] on select "Select Item... Approved Denied" at bounding box center [636, 311] width 844 height 23
click at [214, 300] on select "Select Item... Approved Denied" at bounding box center [636, 311] width 844 height 23
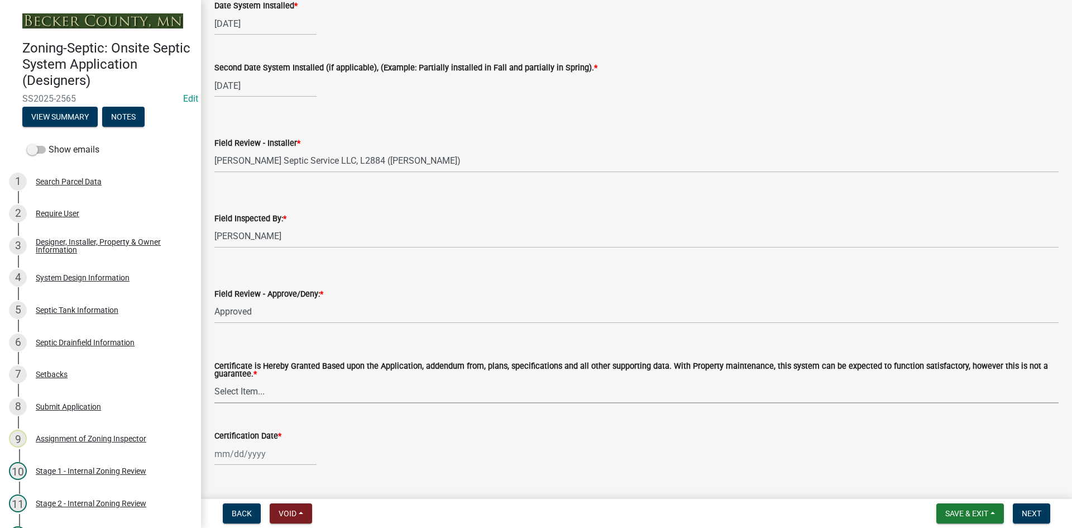
click at [253, 390] on select "Select Item... Yes No" at bounding box center [636, 391] width 844 height 23
click at [214, 380] on select "Select Item... Yes No" at bounding box center [636, 391] width 844 height 23
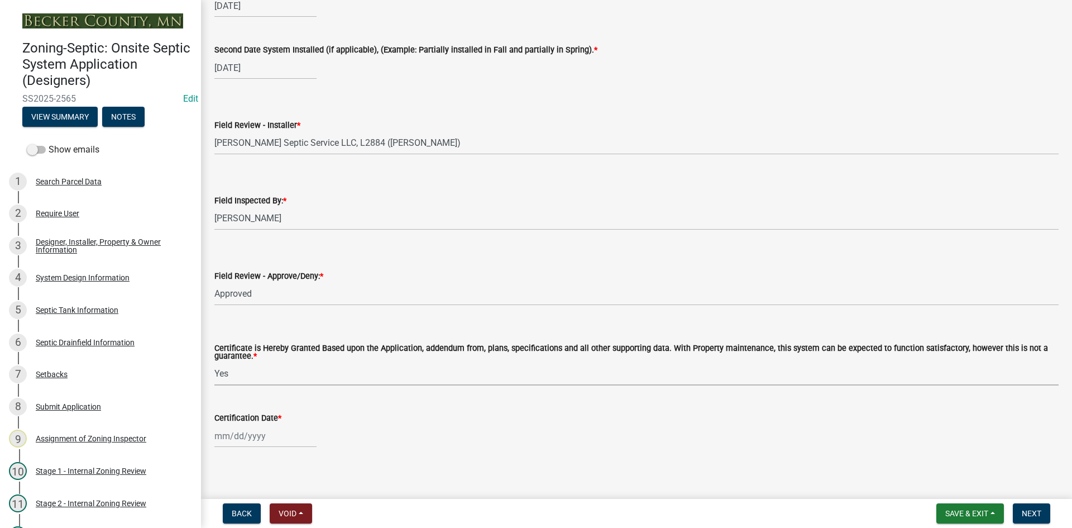
scroll to position [4659, 0]
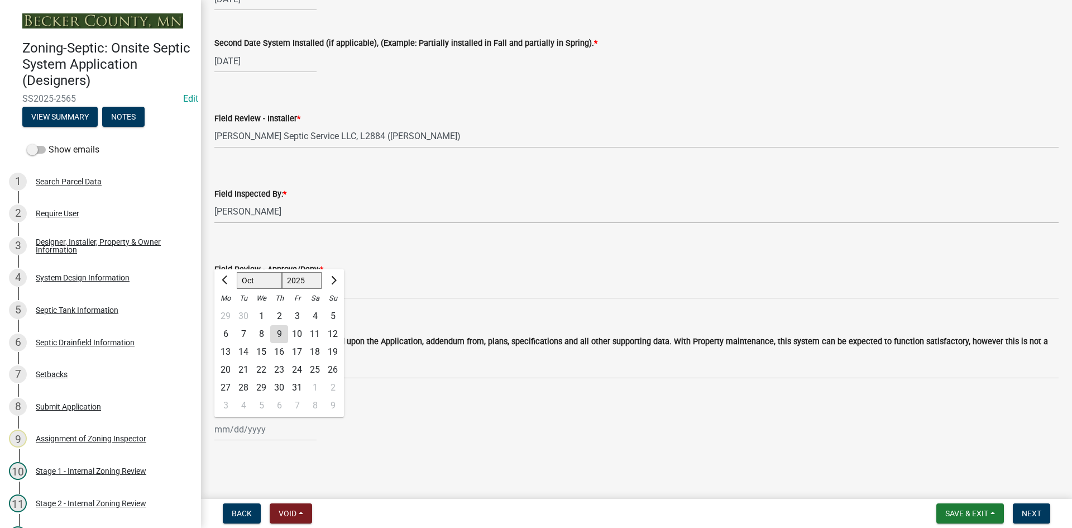
click at [276, 438] on div "[PERSON_NAME] Feb Mar Apr [PERSON_NAME][DATE] Oct Nov [DATE] 1526 1527 1528 152…" at bounding box center [265, 429] width 102 height 23
click at [276, 336] on div "9" at bounding box center [279, 334] width 18 height 18
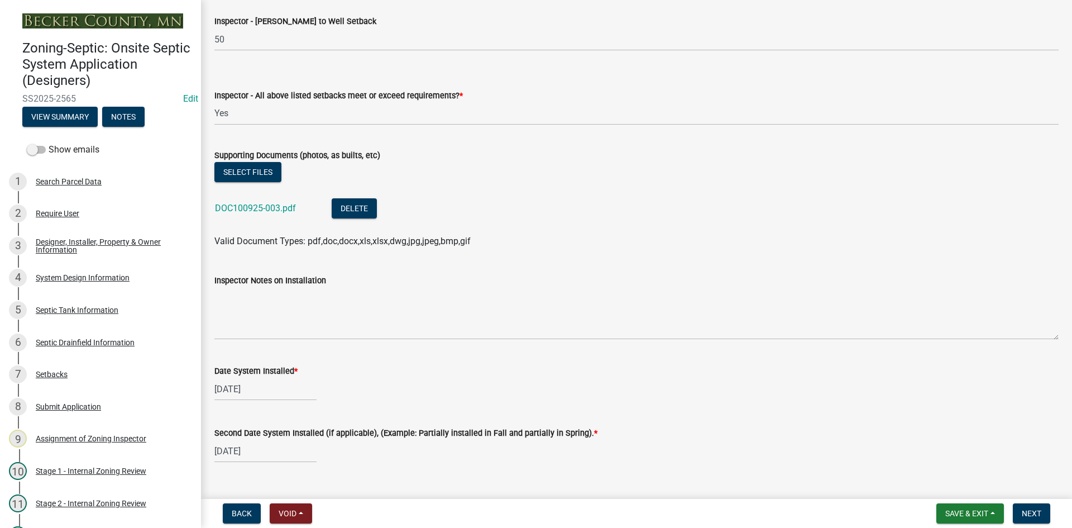
scroll to position [4268, 0]
click at [246, 209] on link "DOC100925-003.pdf" at bounding box center [255, 208] width 81 height 11
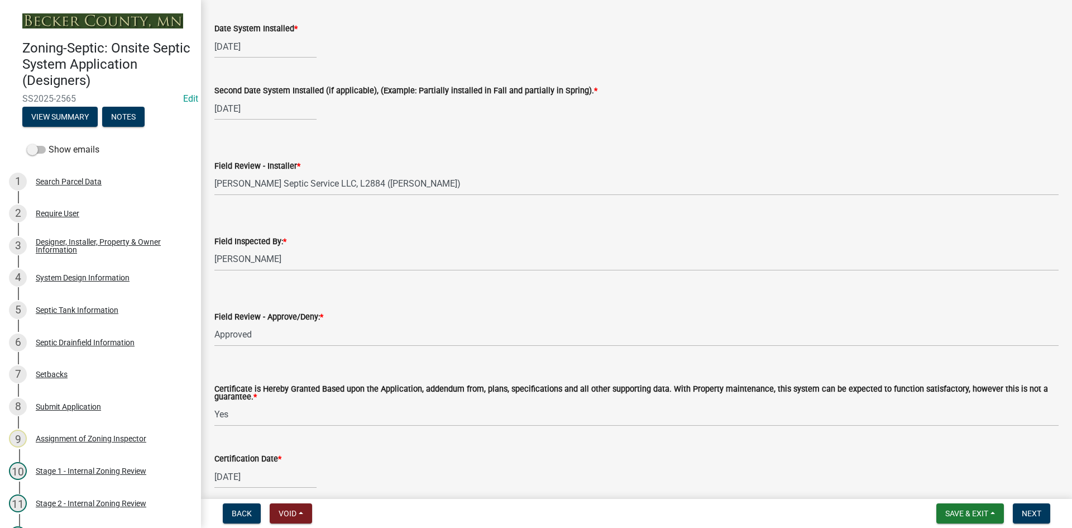
scroll to position [4659, 0]
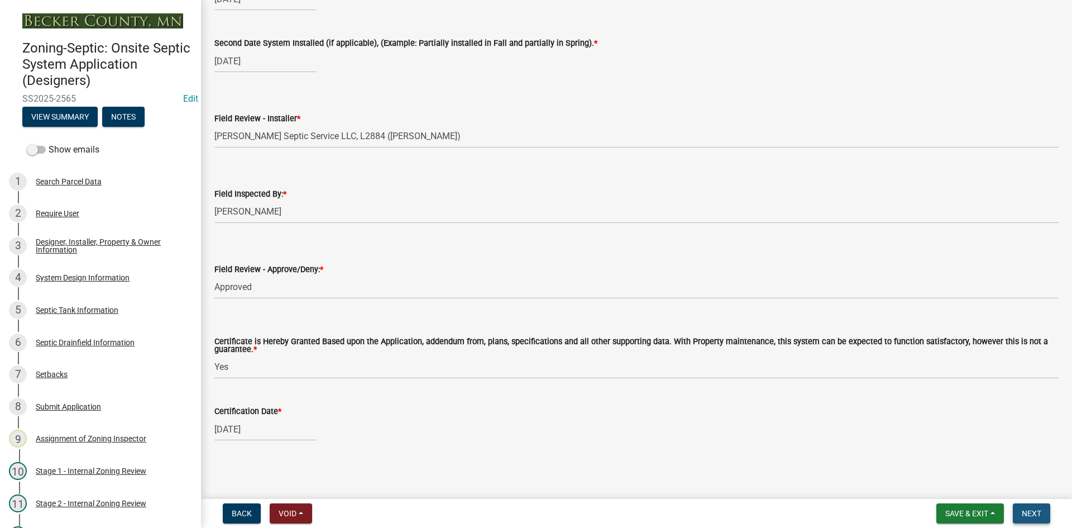
click at [1030, 513] on span "Next" at bounding box center [1032, 513] width 20 height 9
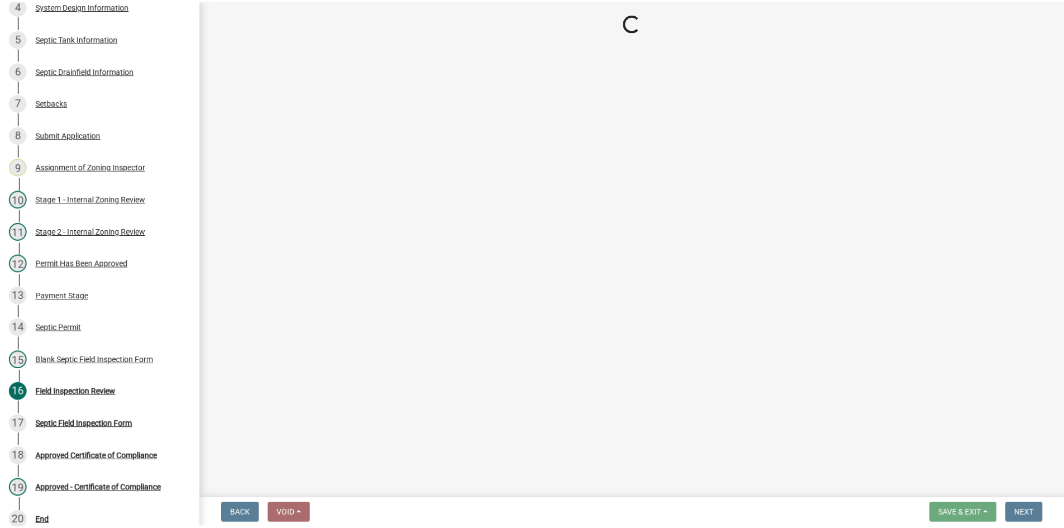
scroll to position [384, 0]
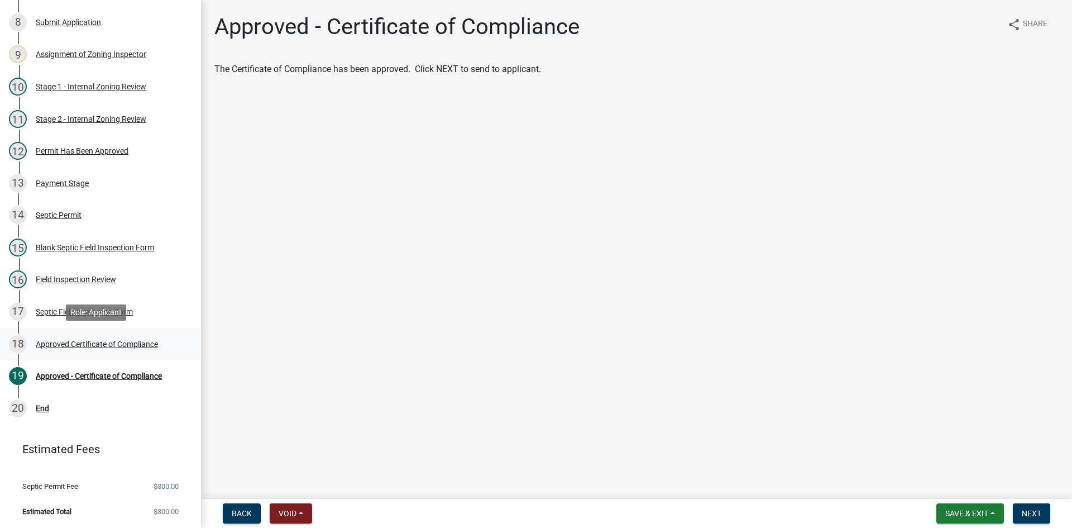
click at [128, 340] on div "Approved Certificate of Compliance" at bounding box center [97, 344] width 122 height 8
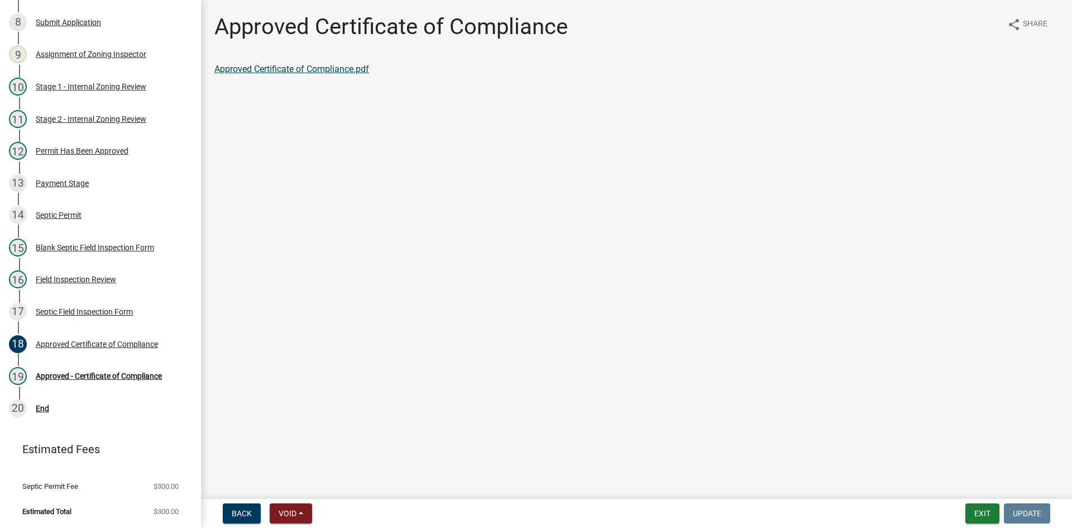
click at [342, 71] on link "Approved Certificate of Compliance.pdf" at bounding box center [291, 69] width 155 height 11
click at [73, 211] on div "Septic Permit" at bounding box center [59, 215] width 46 height 8
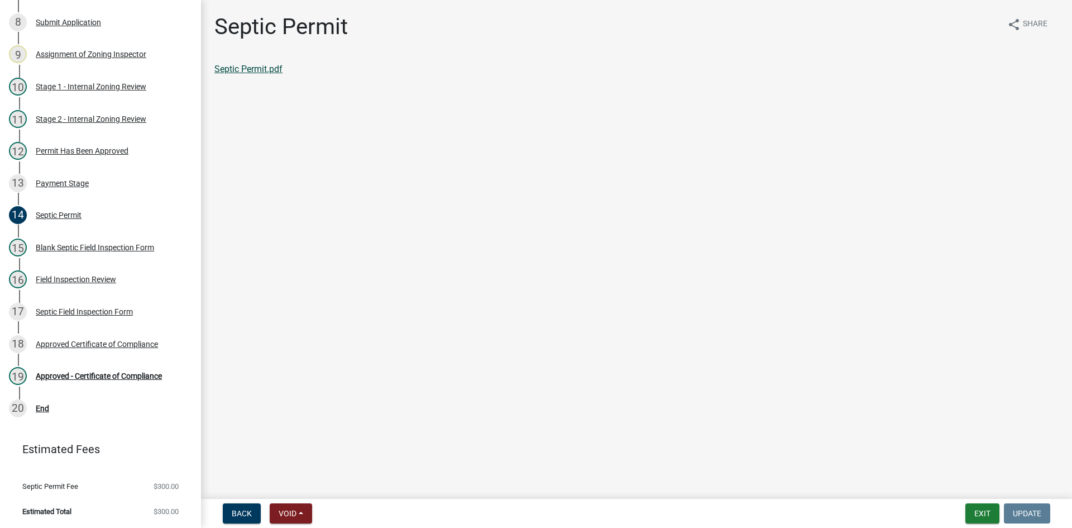
click at [247, 69] on link "Septic Permit.pdf" at bounding box center [248, 69] width 68 height 11
click at [98, 380] on div "19 Approved - Certificate of Compliance" at bounding box center [96, 376] width 174 height 18
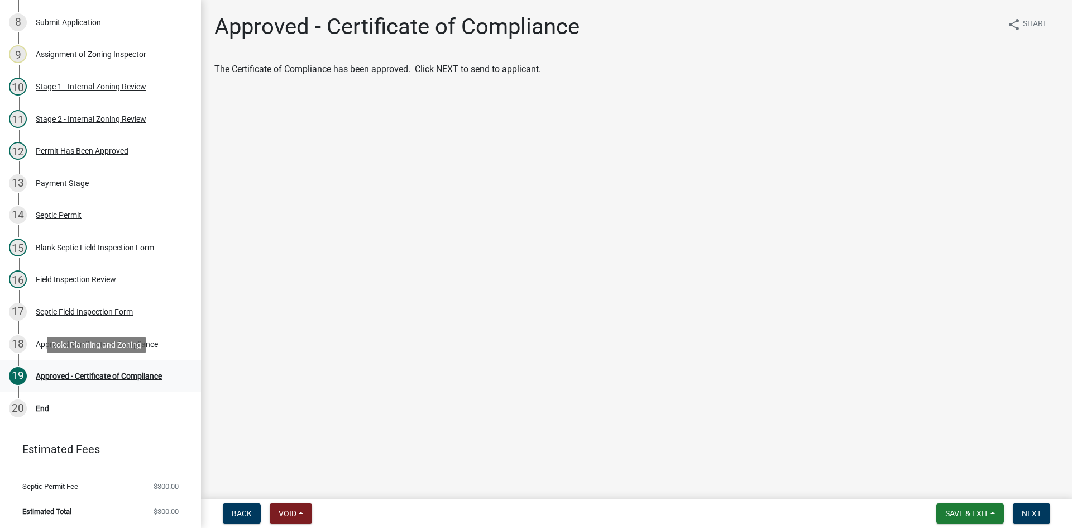
click at [158, 374] on div "Approved - Certificate of Compliance" at bounding box center [99, 376] width 126 height 8
click at [1037, 511] on span "Next" at bounding box center [1032, 513] width 20 height 9
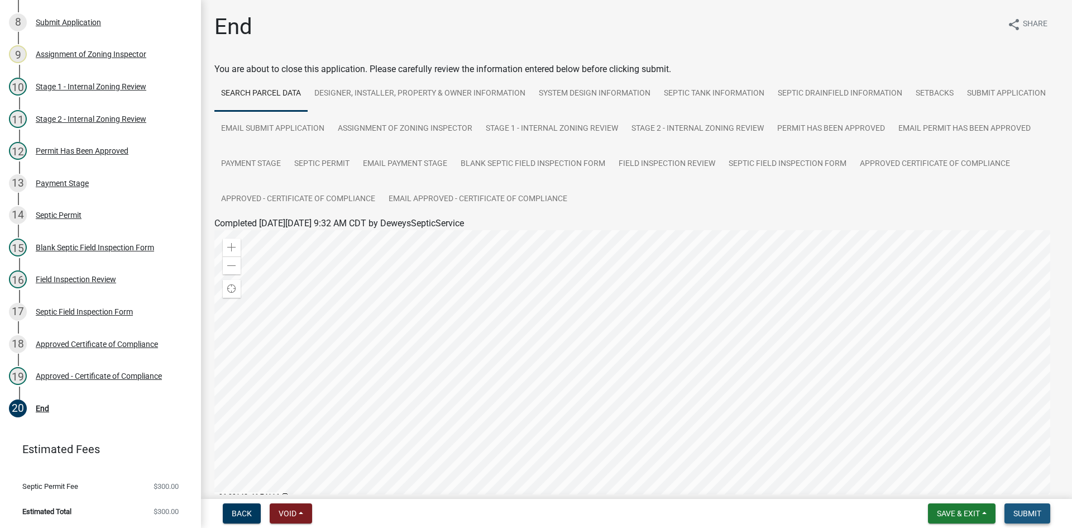
click at [1018, 514] on span "Submit" at bounding box center [1027, 513] width 28 height 9
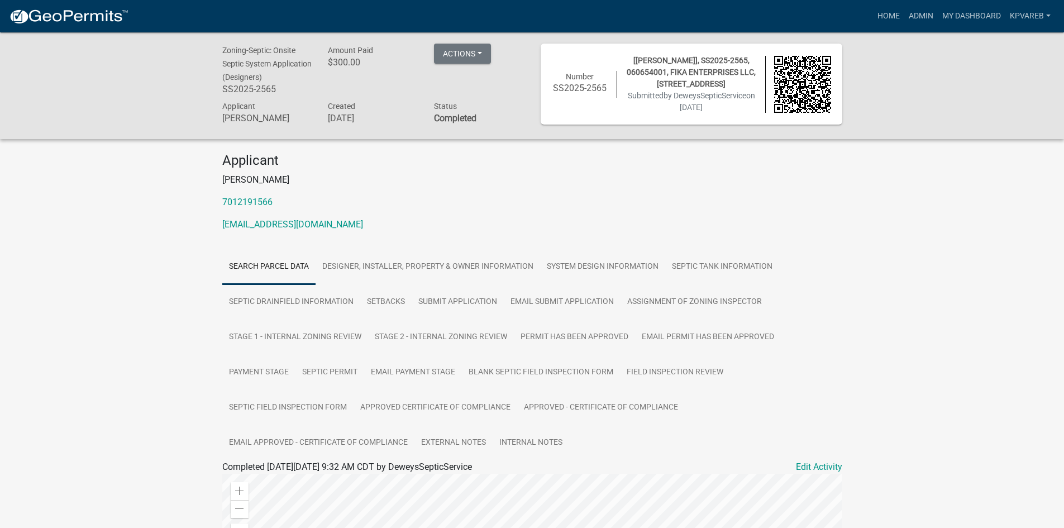
click at [610, 196] on p "7012191566" at bounding box center [532, 201] width 620 height 13
click at [754, 186] on p "[PERSON_NAME]" at bounding box center [532, 179] width 620 height 13
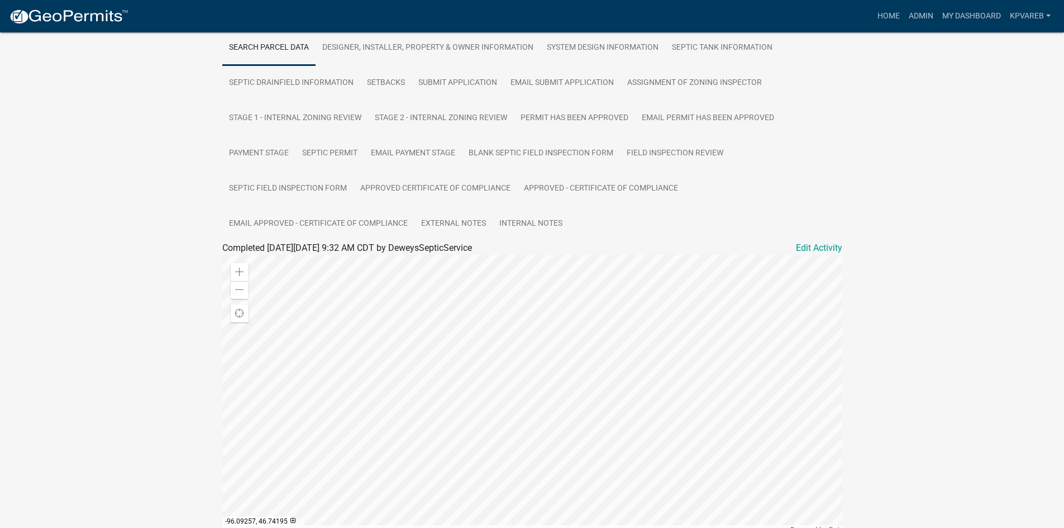
scroll to position [336, 0]
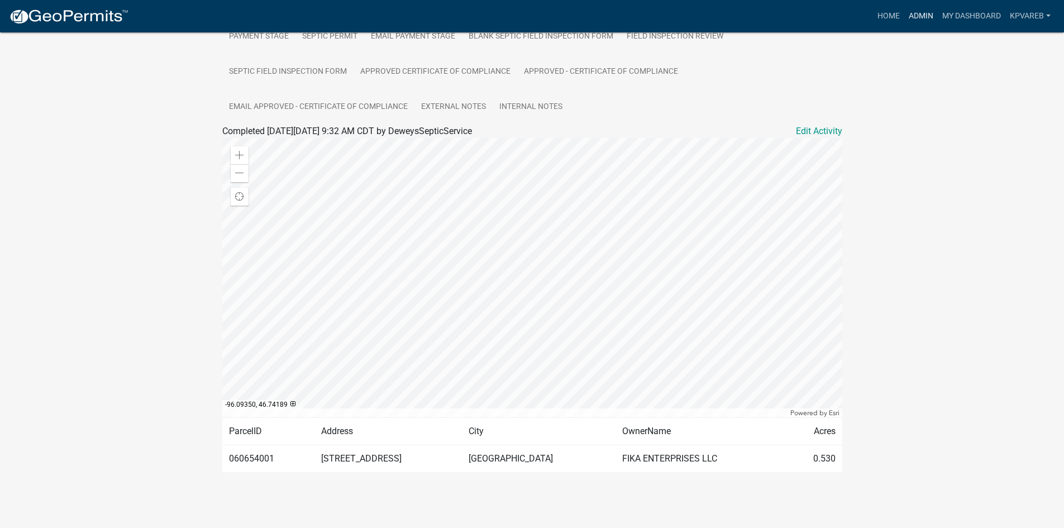
click at [920, 16] on link "Admin" at bounding box center [920, 16] width 33 height 21
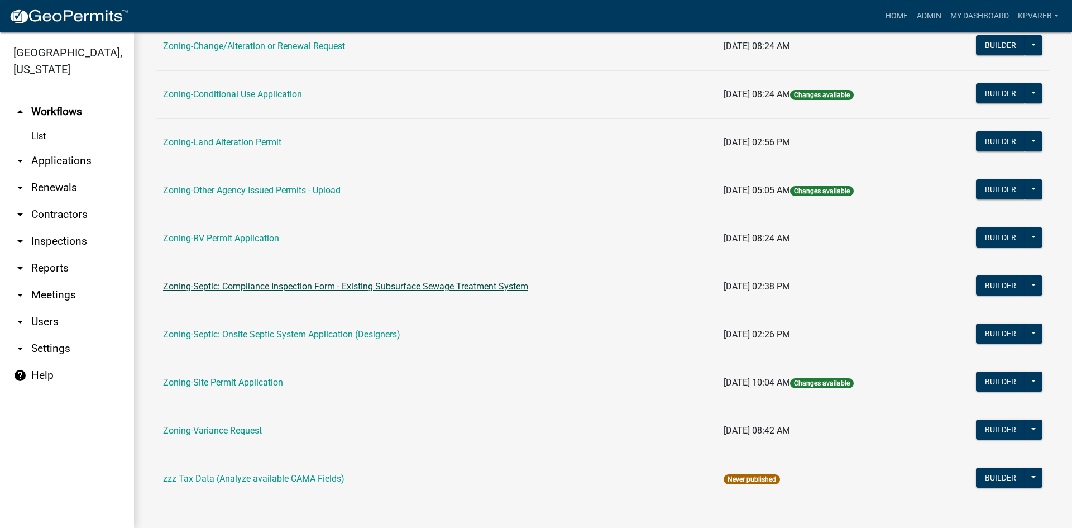
scroll to position [321, 0]
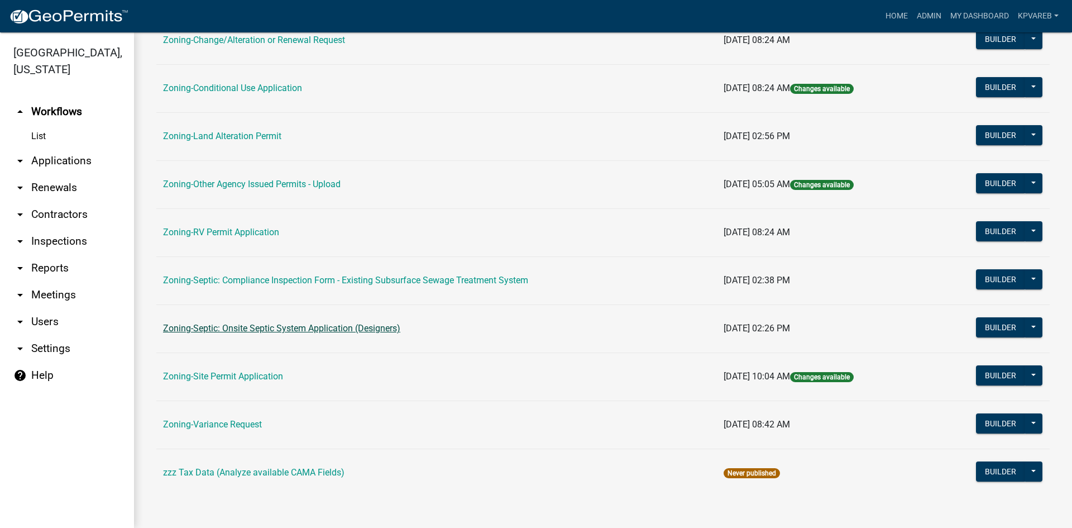
click at [283, 327] on link "Zoning-Septic: Onsite Septic System Application (Designers)" at bounding box center [281, 328] width 237 height 11
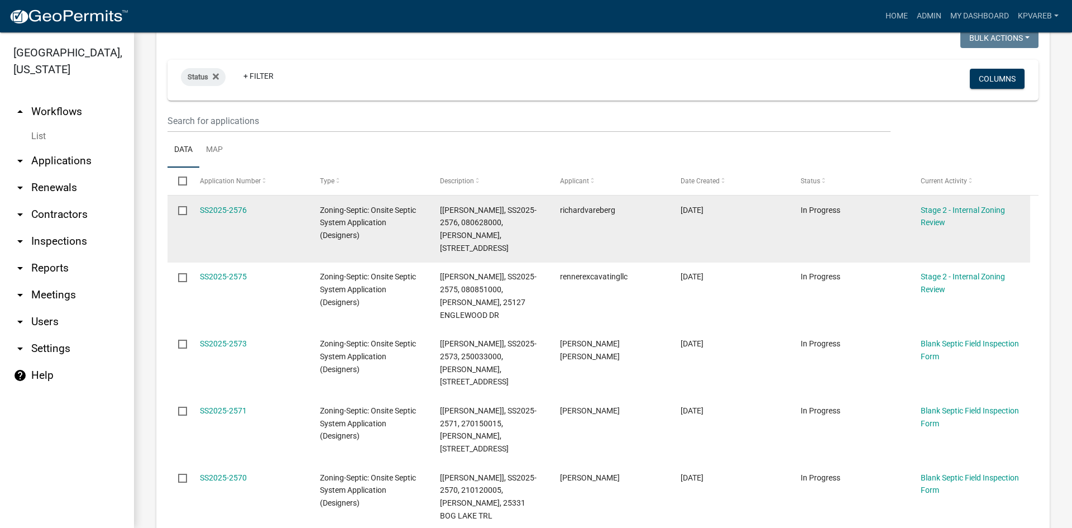
scroll to position [167, 0]
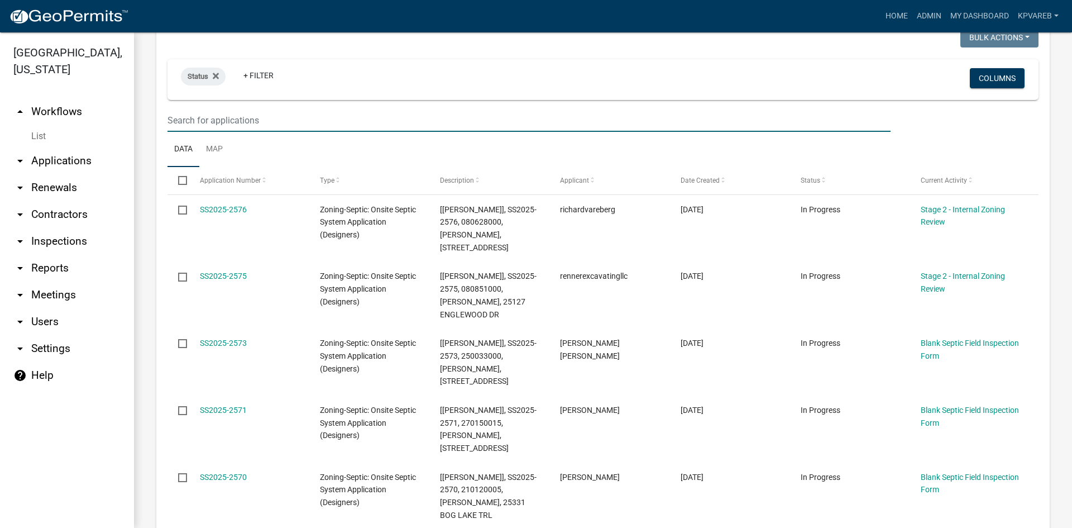
click at [193, 118] on input "text" at bounding box center [528, 120] width 723 height 23
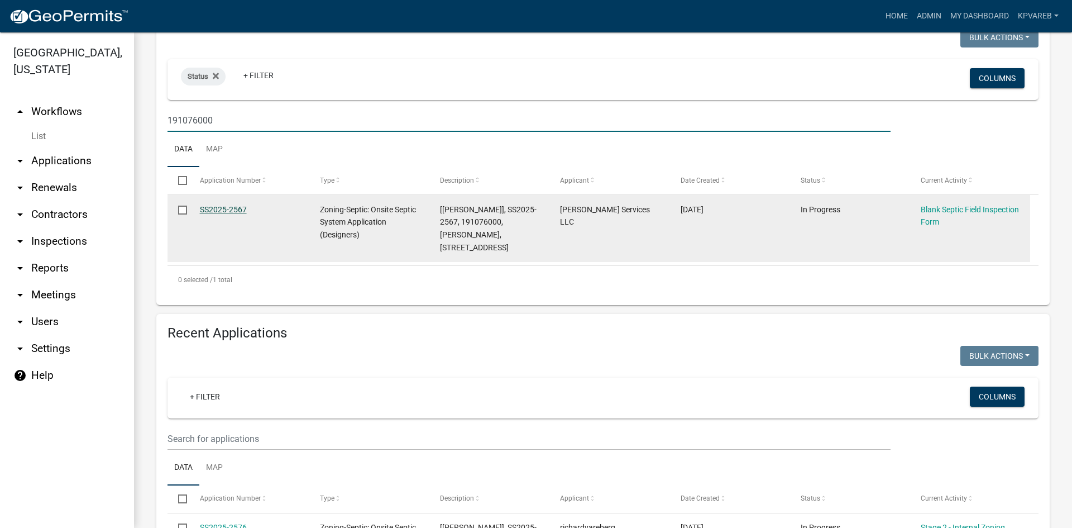
click at [224, 213] on link "SS2025-2567" at bounding box center [223, 209] width 47 height 9
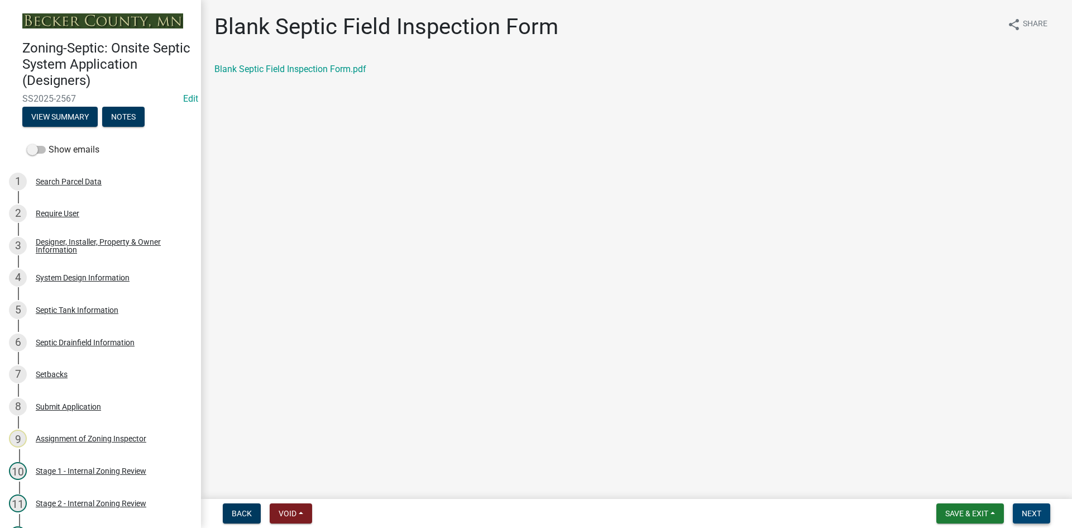
click at [1029, 516] on span "Next" at bounding box center [1032, 513] width 20 height 9
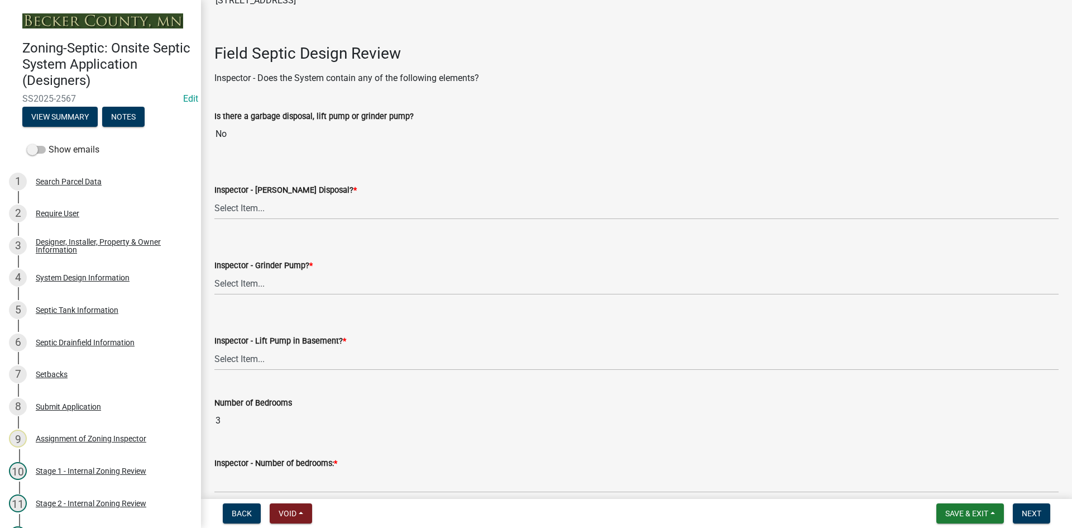
scroll to position [335, 0]
click at [248, 202] on select "Select Item... Yes No" at bounding box center [636, 206] width 844 height 23
click at [214, 195] on select "Select Item... Yes No" at bounding box center [636, 206] width 844 height 23
click at [251, 284] on select "Select Item... Yes No" at bounding box center [636, 282] width 844 height 23
click at [214, 271] on select "Select Item... Yes No" at bounding box center [636, 282] width 844 height 23
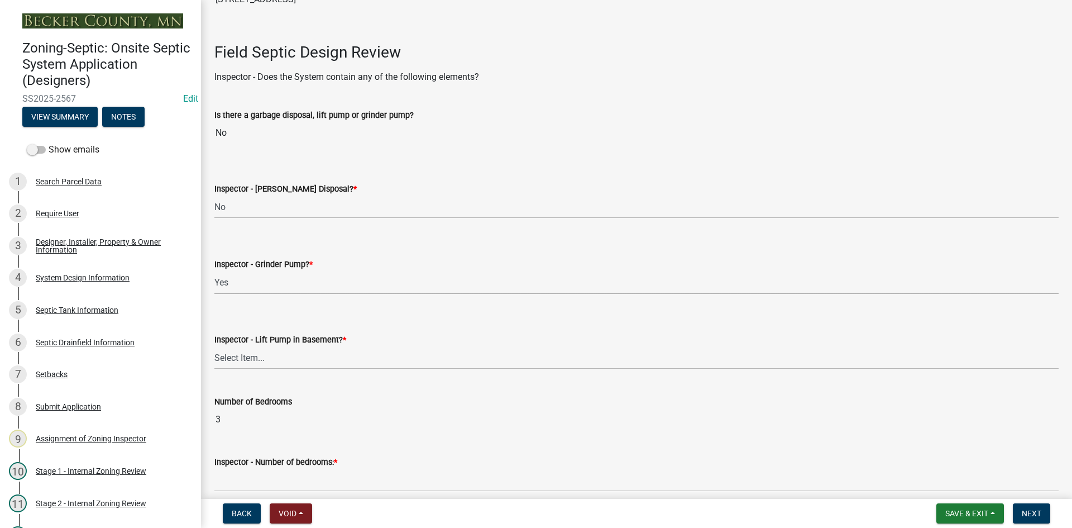
click at [264, 285] on select "Select Item... Yes No" at bounding box center [636, 282] width 844 height 23
click at [246, 356] on select "Select Item... Yes No" at bounding box center [636, 357] width 844 height 23
click at [214, 346] on select "Select Item... Yes No" at bounding box center [636, 357] width 844 height 23
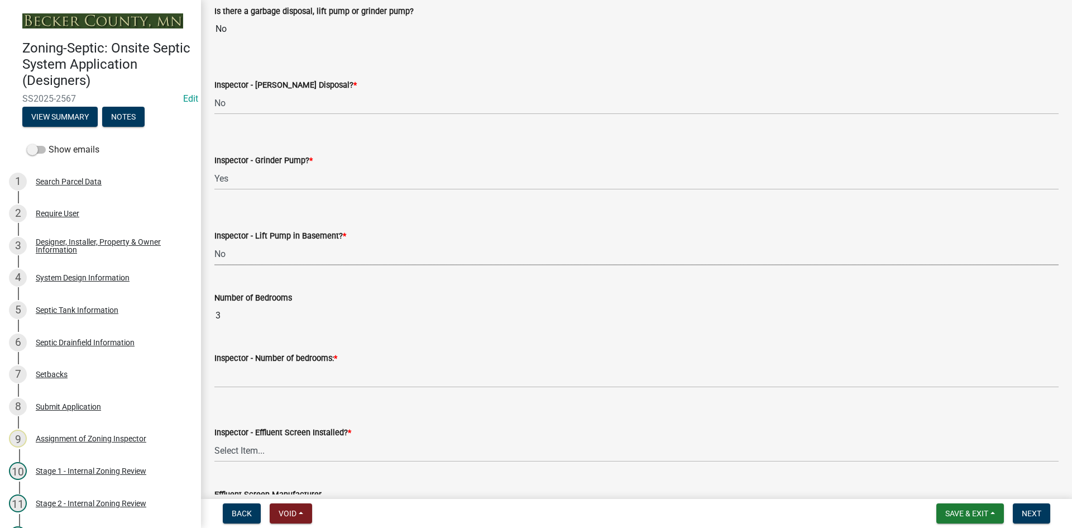
scroll to position [447, 0]
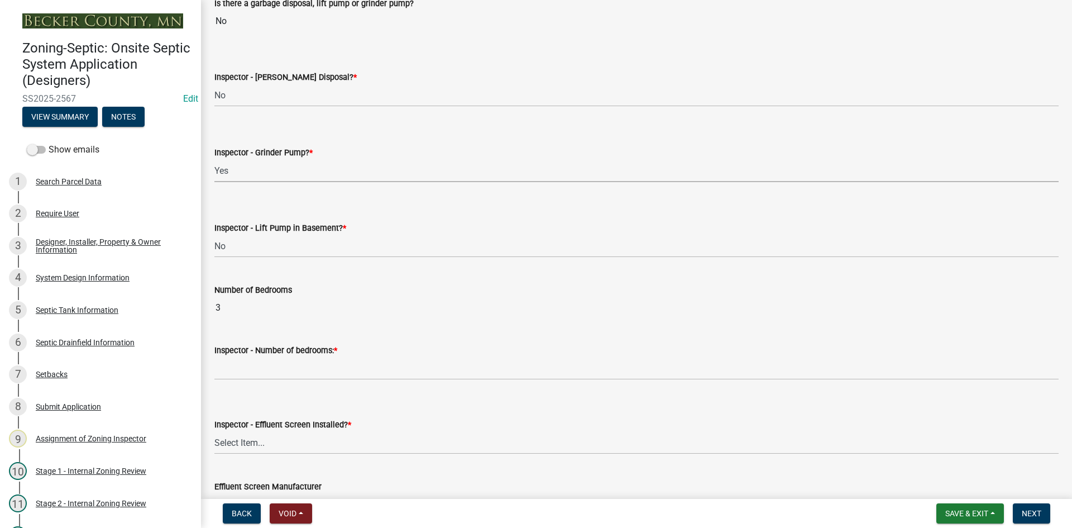
click at [232, 169] on select "Select Item... Yes No" at bounding box center [636, 170] width 844 height 23
click at [214, 159] on select "Select Item... Yes No" at bounding box center [636, 170] width 844 height 23
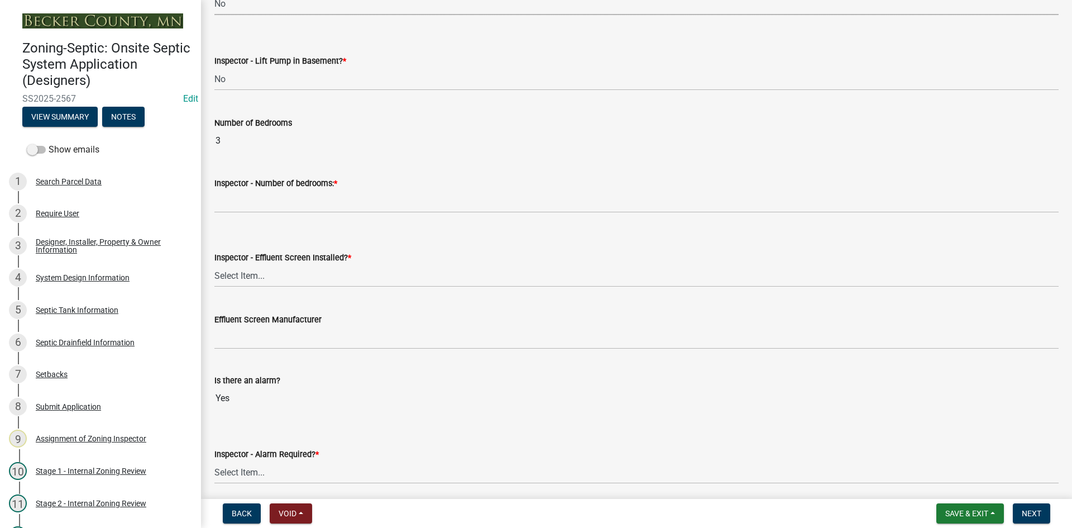
scroll to position [614, 0]
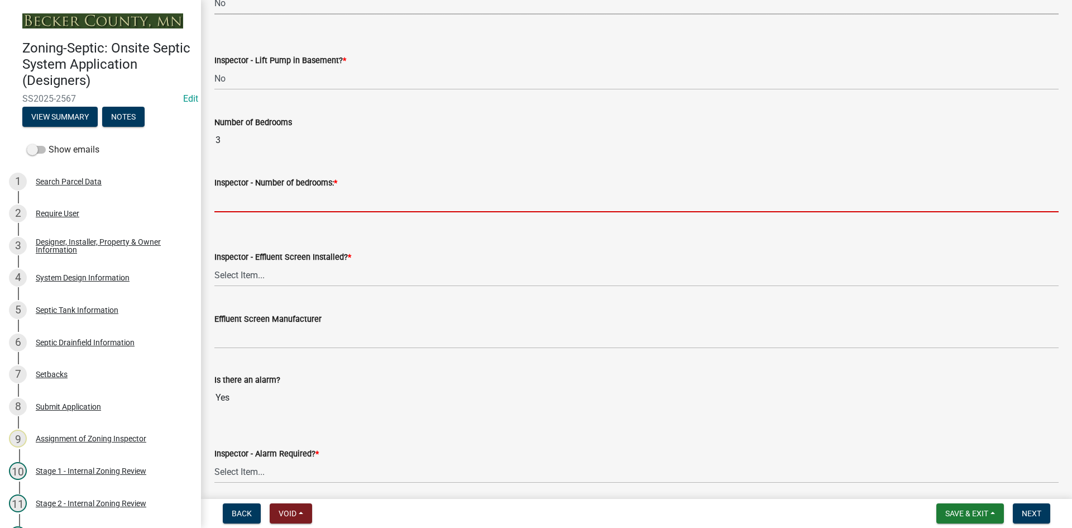
click at [277, 198] on input "Inspector - Number of bedrooms: *" at bounding box center [636, 200] width 844 height 23
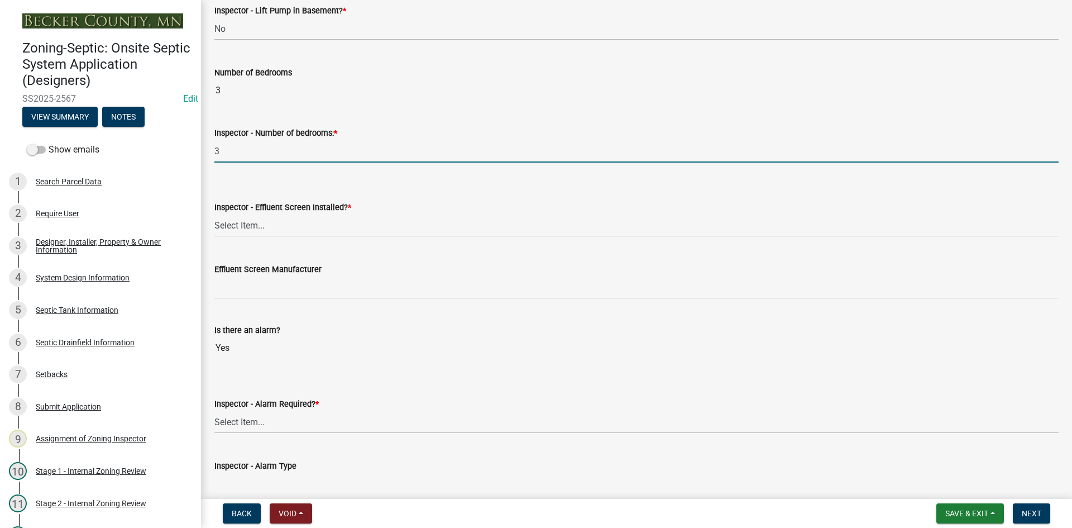
scroll to position [726, 0]
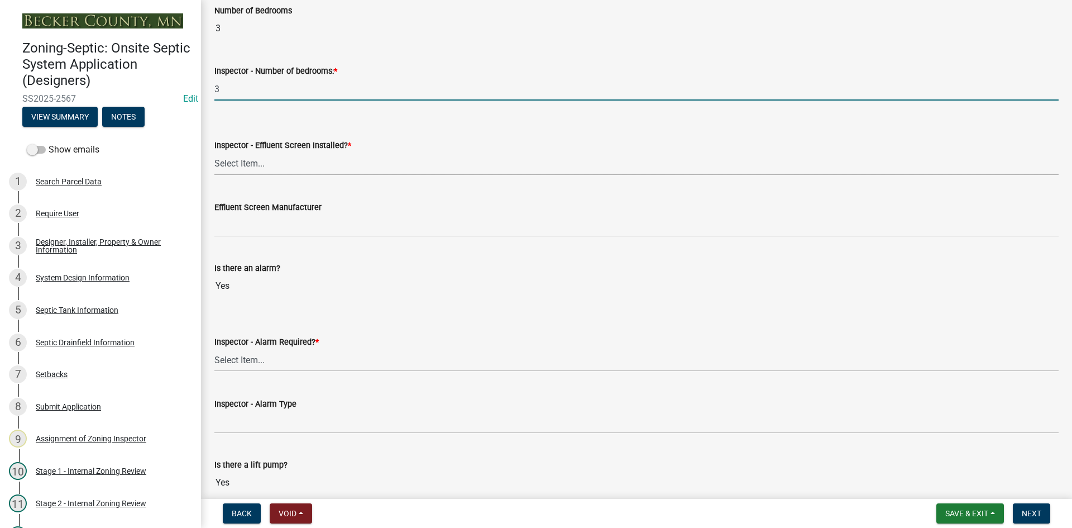
click at [250, 170] on select "Select Item... Yes No" at bounding box center [636, 163] width 844 height 23
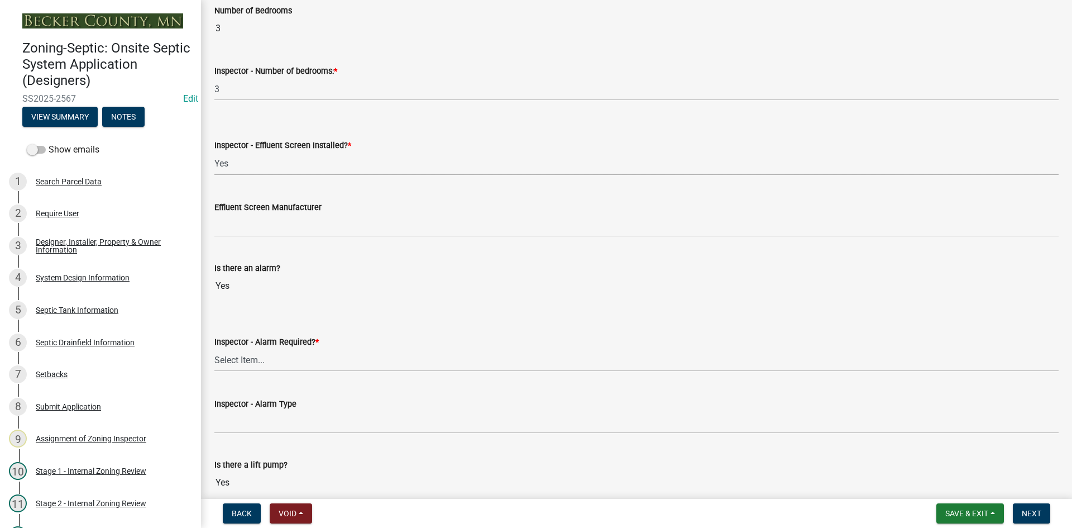
click at [214, 152] on select "Select Item... Yes No" at bounding box center [636, 163] width 844 height 23
click at [261, 167] on select "Select Item... Yes No" at bounding box center [636, 163] width 844 height 23
click at [214, 152] on select "Select Item... Yes No" at bounding box center [636, 163] width 844 height 23
click at [249, 237] on wm-data-entity-input "Effluent Screen Manufacturer" at bounding box center [636, 215] width 844 height 61
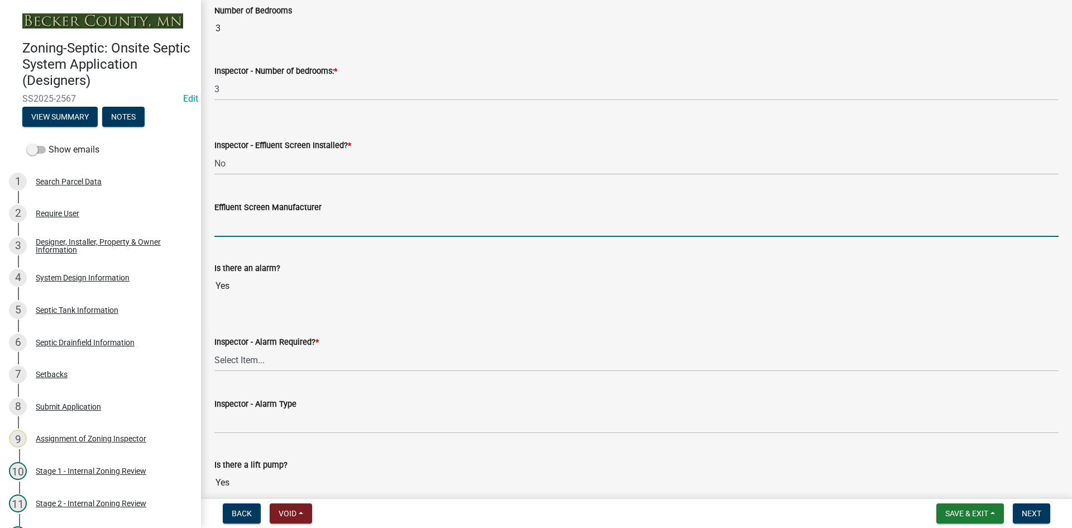
click at [251, 227] on input "Effluent Screen Manufacturer" at bounding box center [636, 225] width 844 height 23
click at [229, 224] on input "Effluent Screen Manufacturer" at bounding box center [636, 225] width 844 height 23
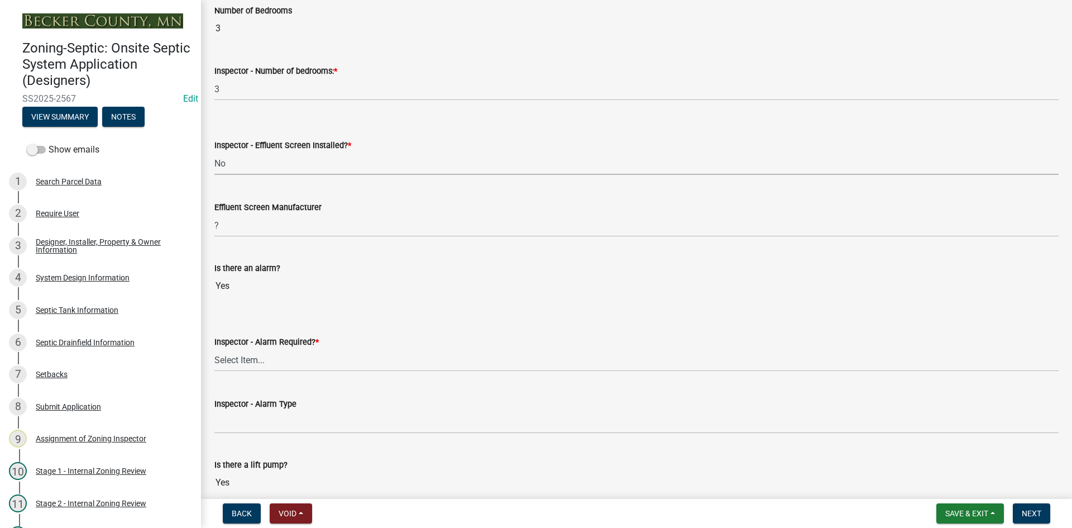
click at [251, 164] on select "Select Item... Yes No" at bounding box center [636, 163] width 844 height 23
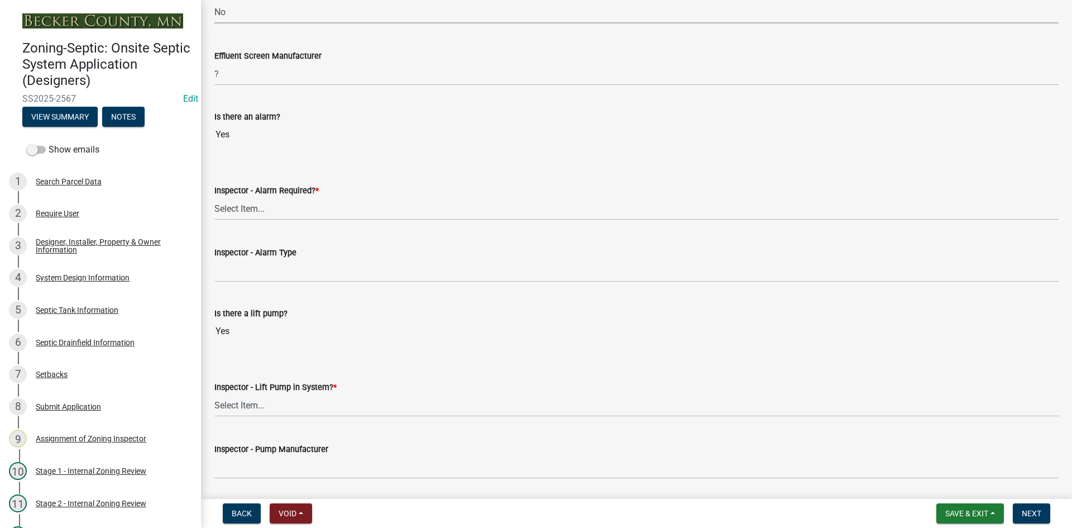
scroll to position [893, 0]
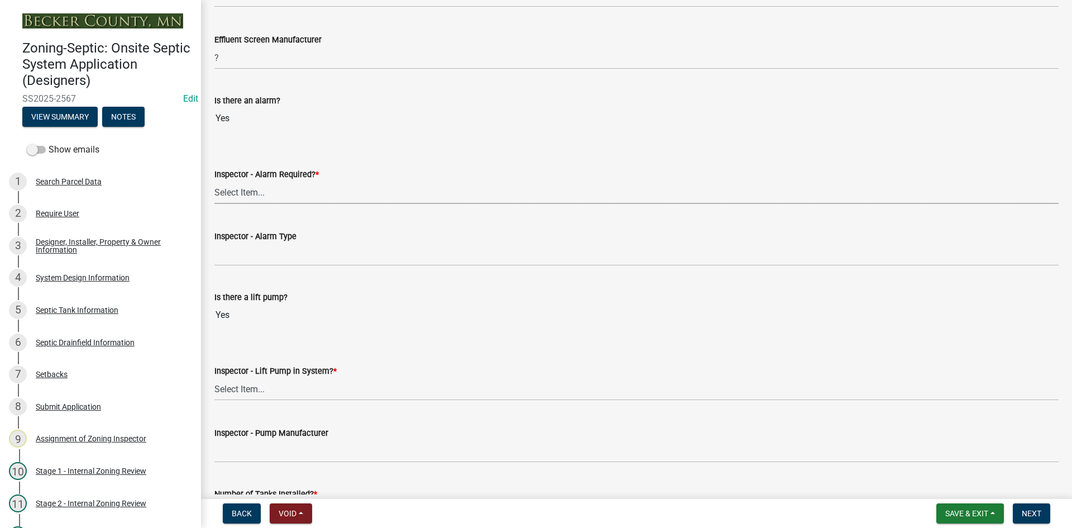
click at [260, 198] on select "Select Item... Yes No" at bounding box center [636, 192] width 844 height 23
click at [214, 181] on select "Select Item... Yes No" at bounding box center [636, 192] width 844 height 23
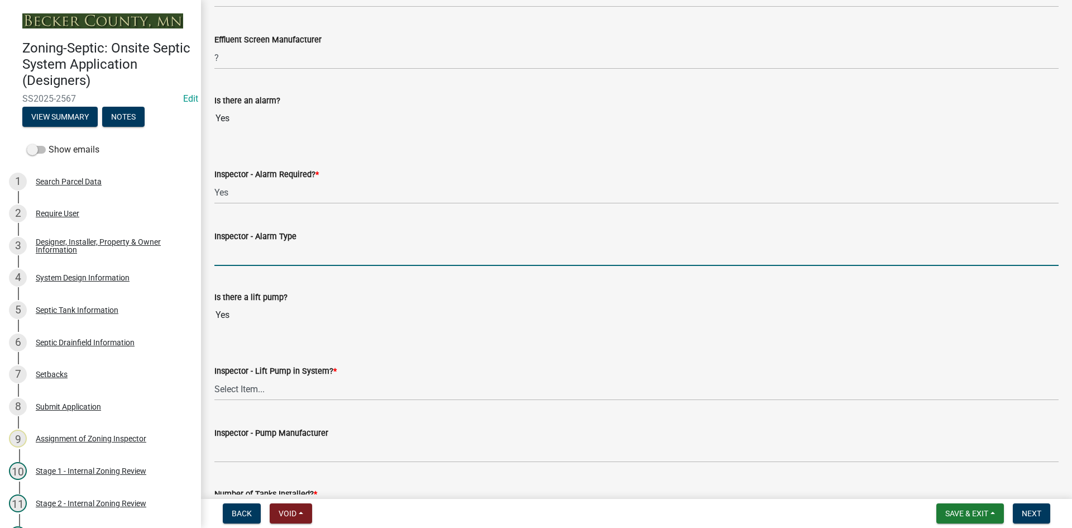
click at [252, 263] on input "Inspector - Alarm Type" at bounding box center [636, 254] width 844 height 23
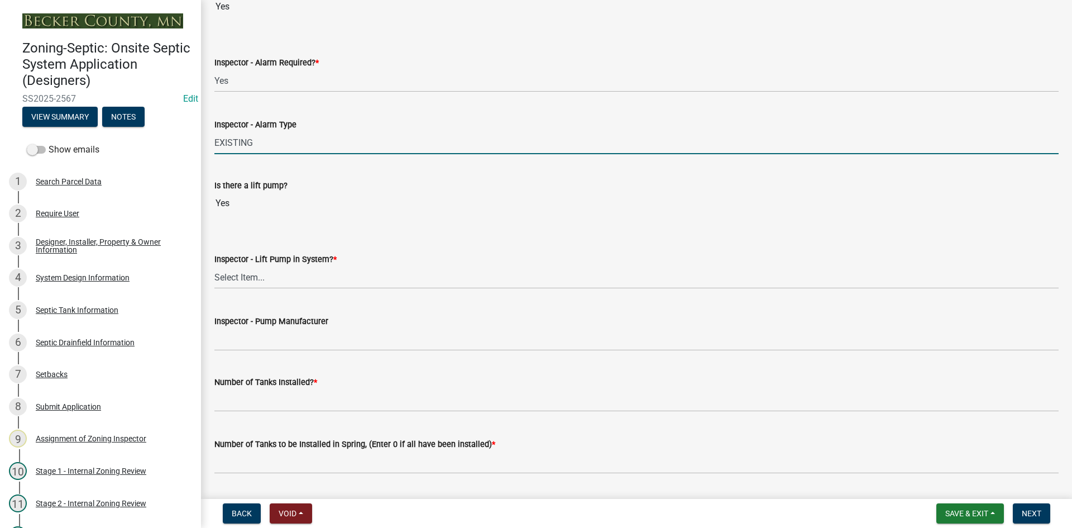
scroll to position [1117, 0]
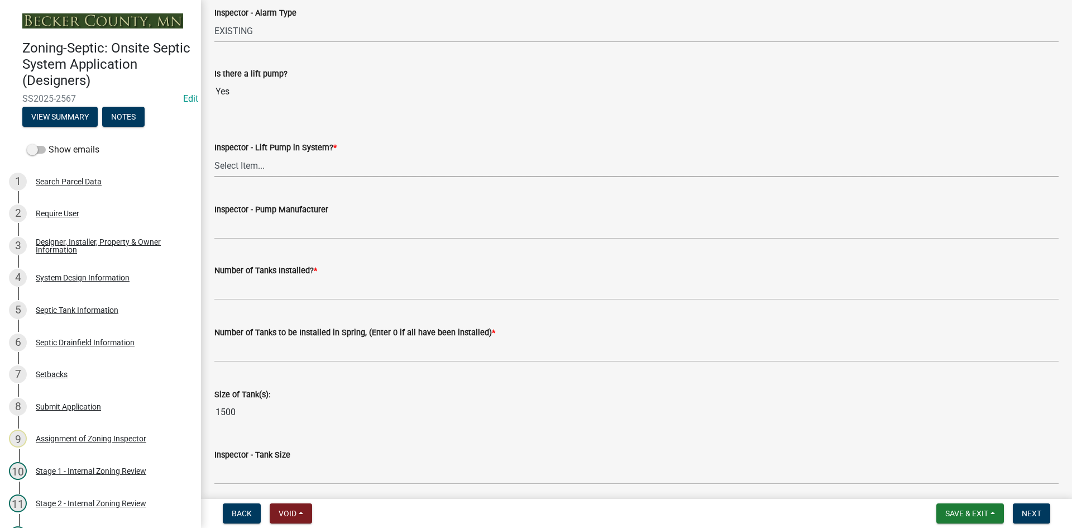
click at [251, 161] on select "Select Item... Yes No" at bounding box center [636, 165] width 844 height 23
click at [214, 154] on select "Select Item... Yes No" at bounding box center [636, 165] width 844 height 23
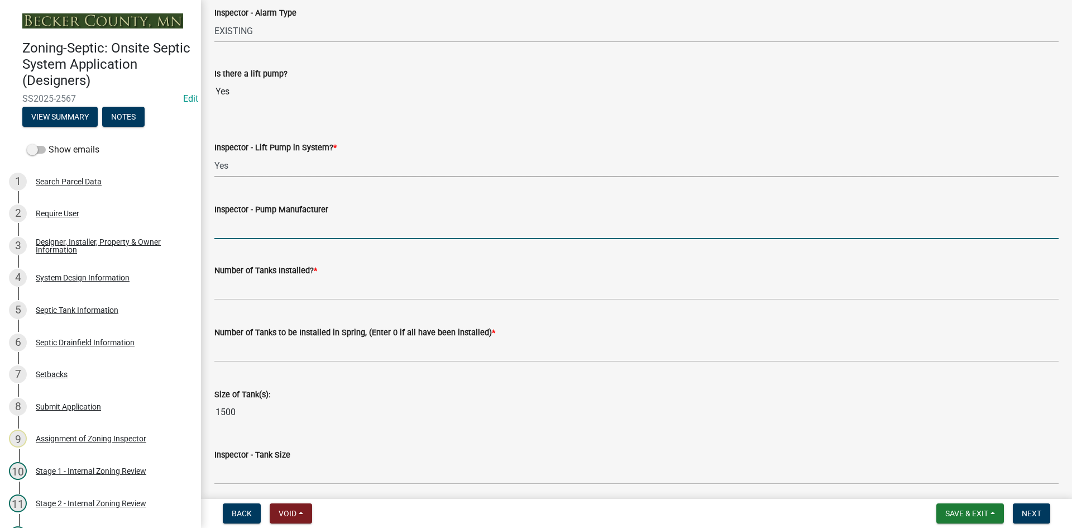
click at [264, 219] on input "Inspector - Pump Manufacturer" at bounding box center [636, 227] width 844 height 23
click at [240, 230] on input "Inspector - Pump Manufacturer" at bounding box center [636, 227] width 844 height 23
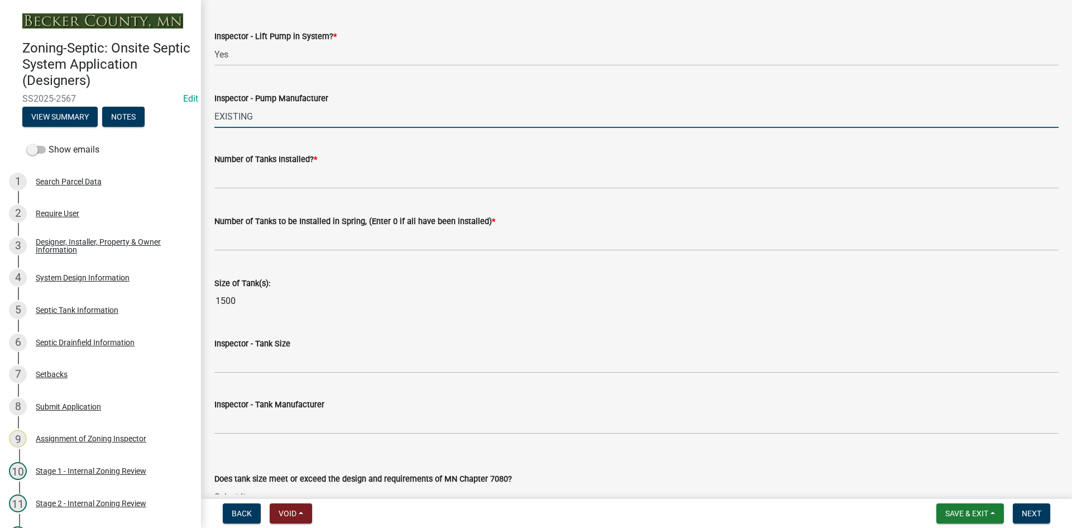
scroll to position [1228, 0]
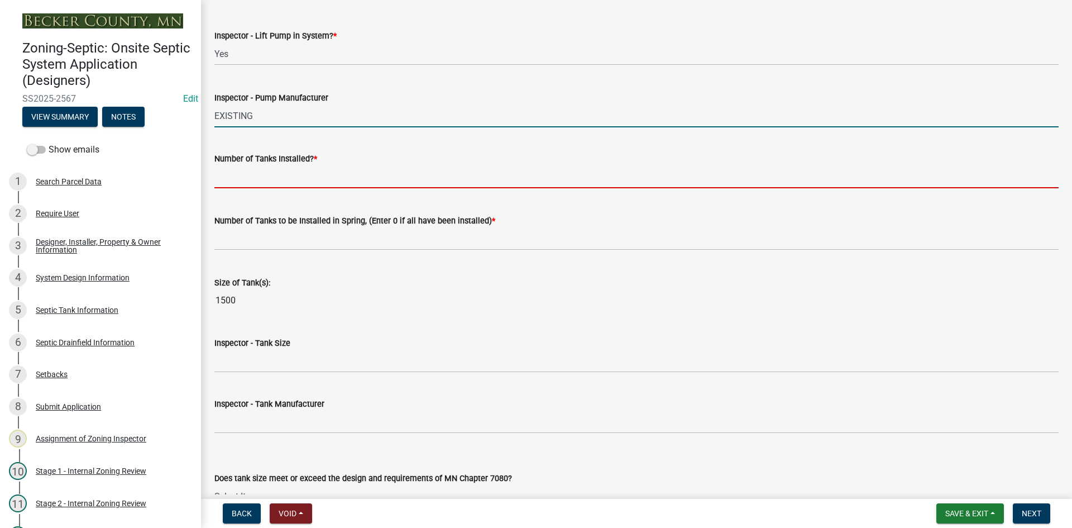
click at [246, 172] on input "text" at bounding box center [636, 176] width 844 height 23
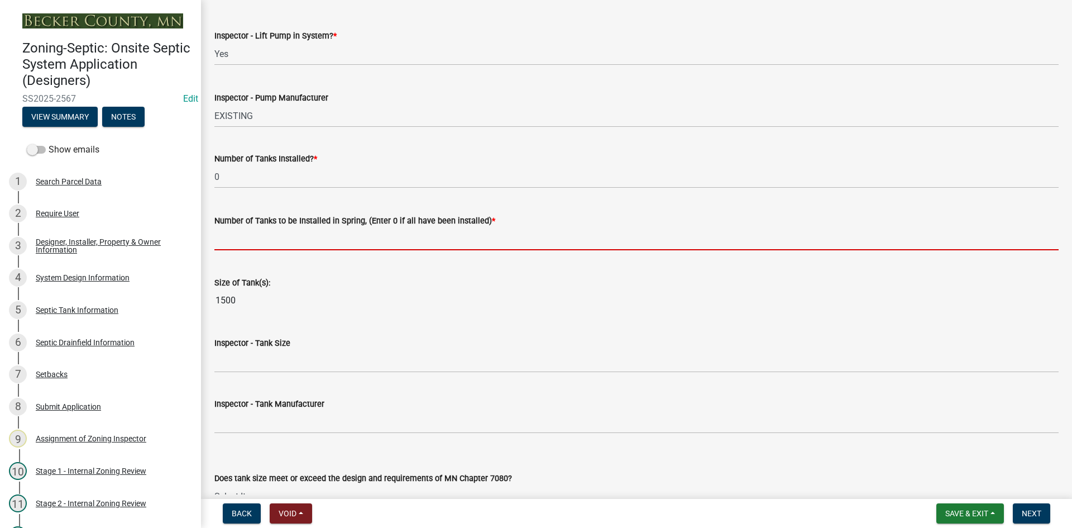
click at [232, 235] on input "text" at bounding box center [636, 238] width 844 height 23
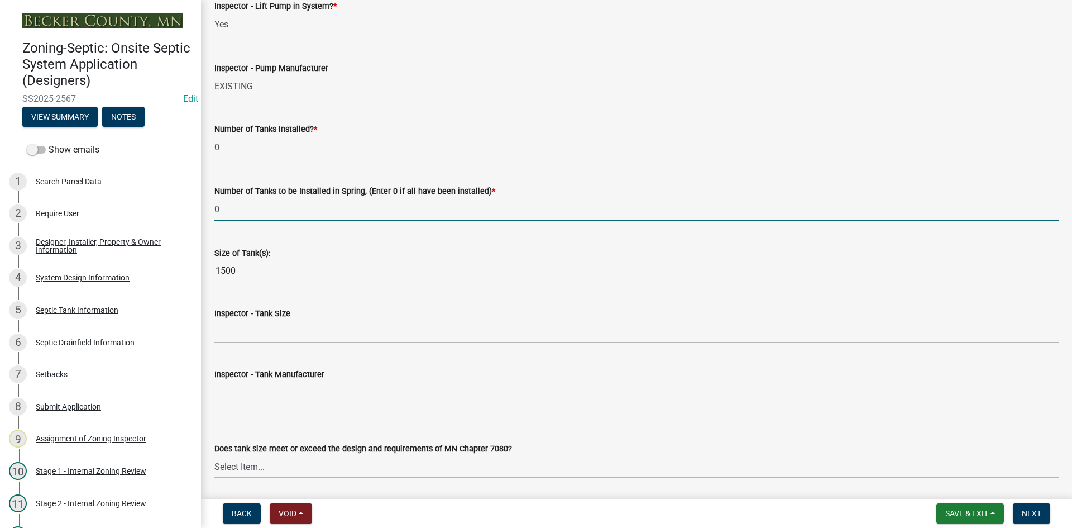
scroll to position [1284, 0]
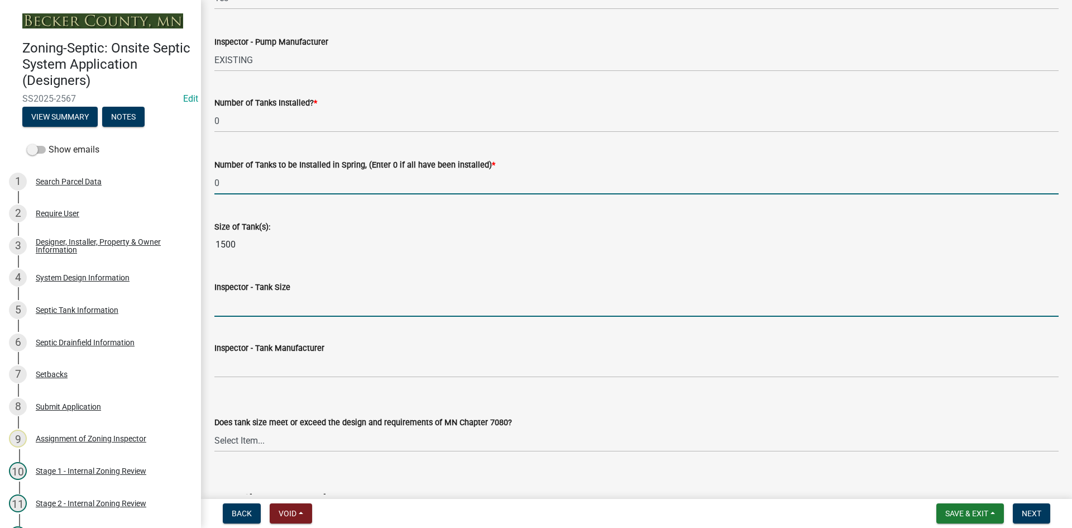
click at [232, 310] on input "Inspector - Tank Size" at bounding box center [636, 305] width 844 height 23
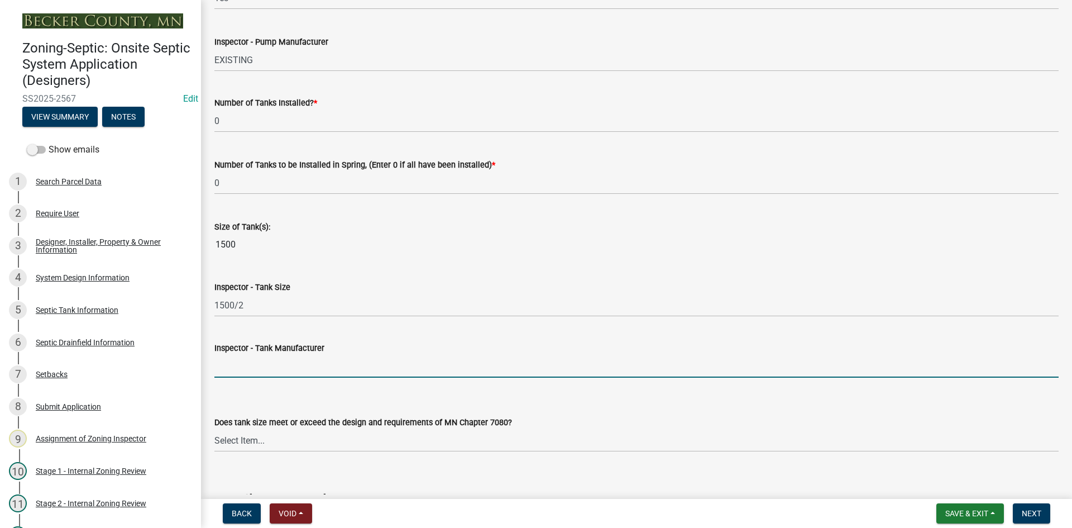
click at [254, 358] on input "Inspector - Tank Manufacturer" at bounding box center [636, 366] width 844 height 23
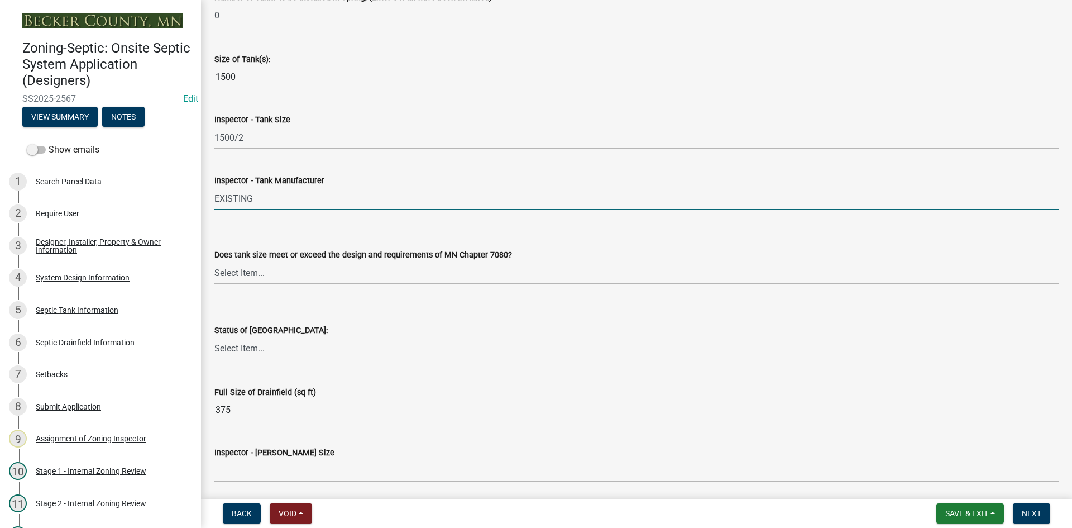
scroll to position [1563, 0]
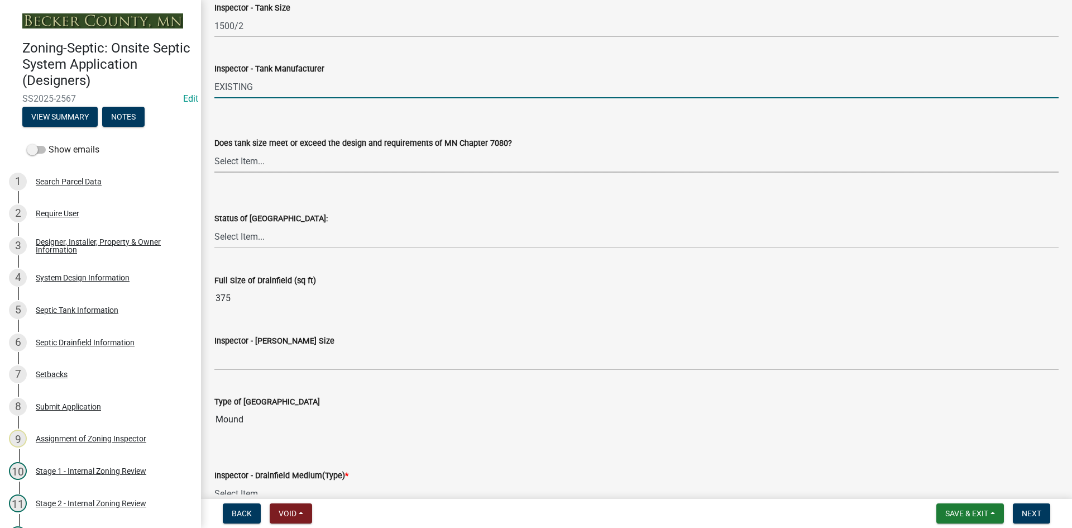
click at [253, 156] on select "Select Item... Yes No Existing" at bounding box center [636, 161] width 844 height 23
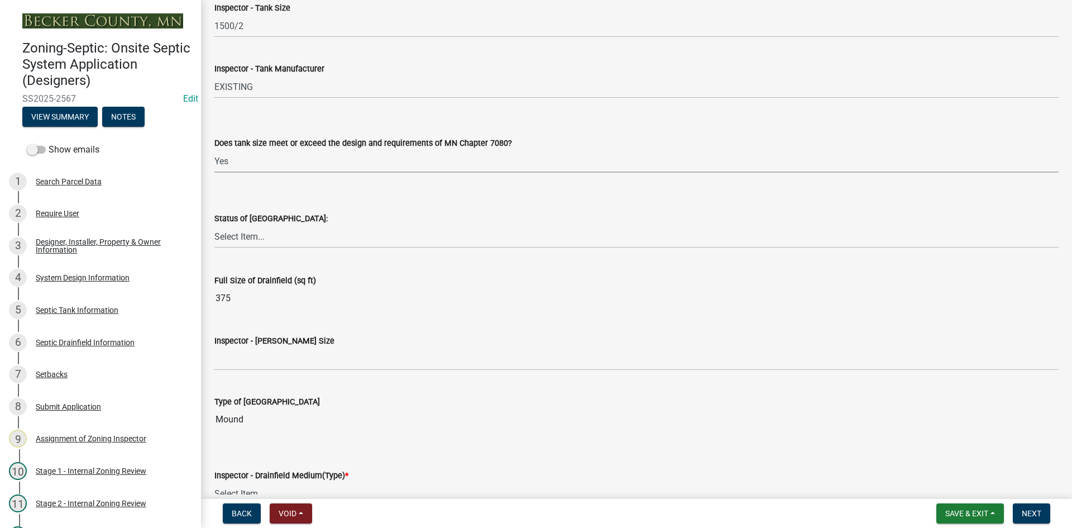
click at [214, 150] on select "Select Item... Yes No Existing" at bounding box center [636, 161] width 844 height 23
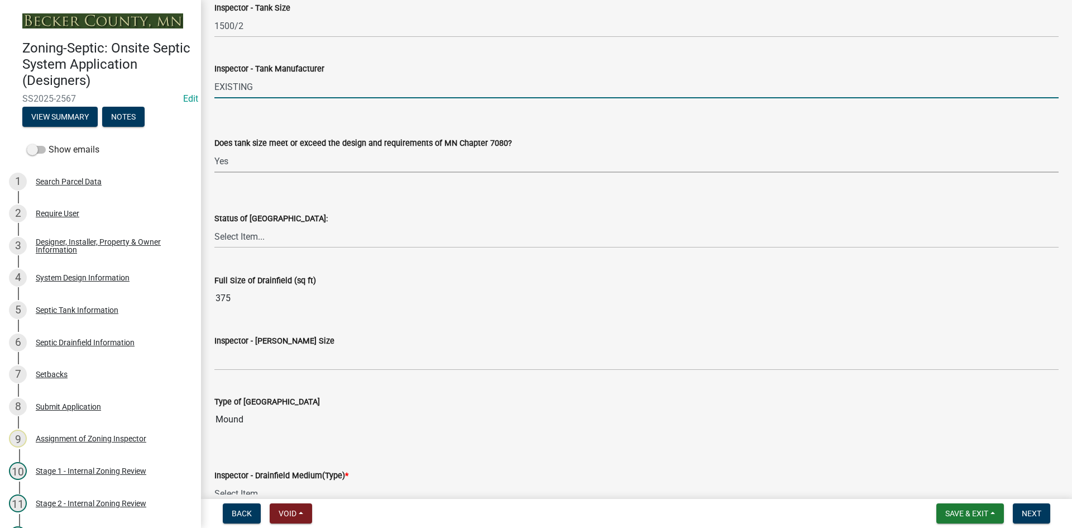
click at [261, 88] on input "EXISTING" at bounding box center [636, 86] width 844 height 23
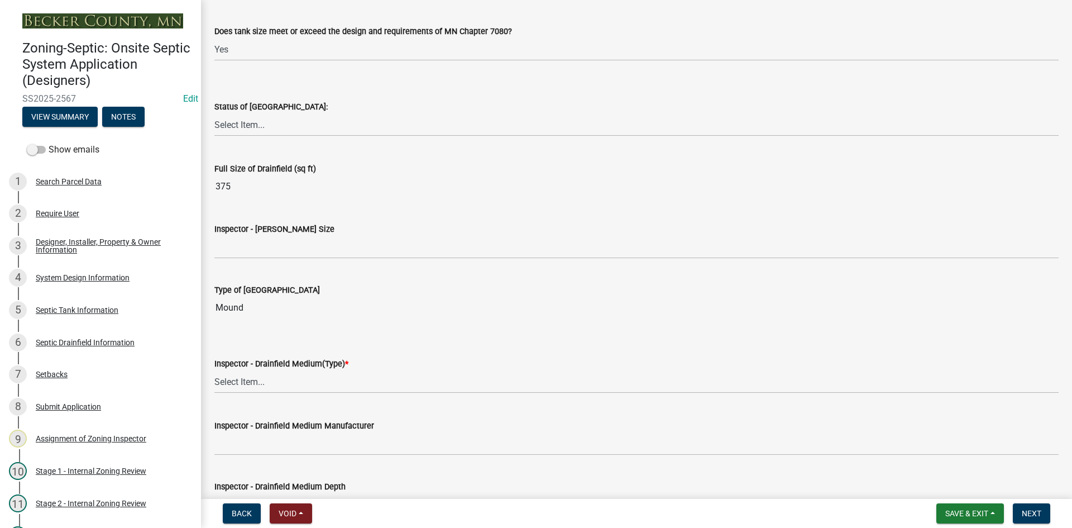
scroll to position [1731, 0]
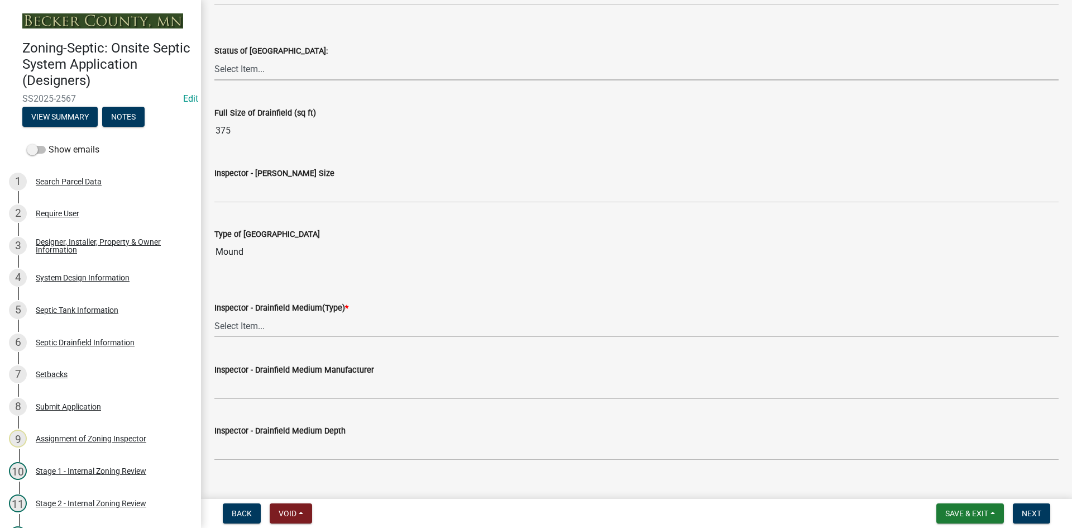
click at [248, 66] on select "Select Item... No Drainfield Drainfield Installed [GEOGRAPHIC_DATA] to Be Insta…" at bounding box center [636, 69] width 844 height 23
click at [214, 58] on select "Select Item... No Drainfield Drainfield Installed [GEOGRAPHIC_DATA] to Be Insta…" at bounding box center [636, 69] width 844 height 23
click at [267, 78] on select "Select Item... No Drainfield Drainfield Installed [GEOGRAPHIC_DATA] to Be Insta…" at bounding box center [636, 69] width 844 height 23
click at [214, 58] on select "Select Item... No Drainfield Drainfield Installed [GEOGRAPHIC_DATA] to Be Insta…" at bounding box center [636, 69] width 844 height 23
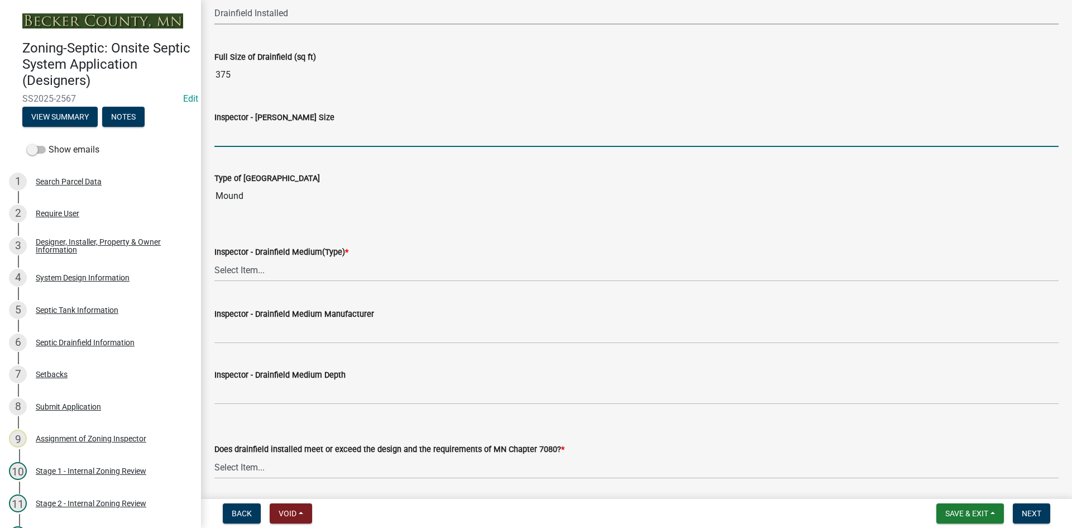
click at [254, 129] on input "Inspector - [PERSON_NAME] Size" at bounding box center [636, 135] width 844 height 23
click at [234, 140] on input "Inspector - [PERSON_NAME] Size" at bounding box center [636, 135] width 844 height 23
click at [371, 143] on input "Inspector - [PERSON_NAME] Size" at bounding box center [636, 135] width 844 height 23
click at [283, 161] on div "Type of [GEOGRAPHIC_DATA]" at bounding box center [636, 181] width 844 height 51
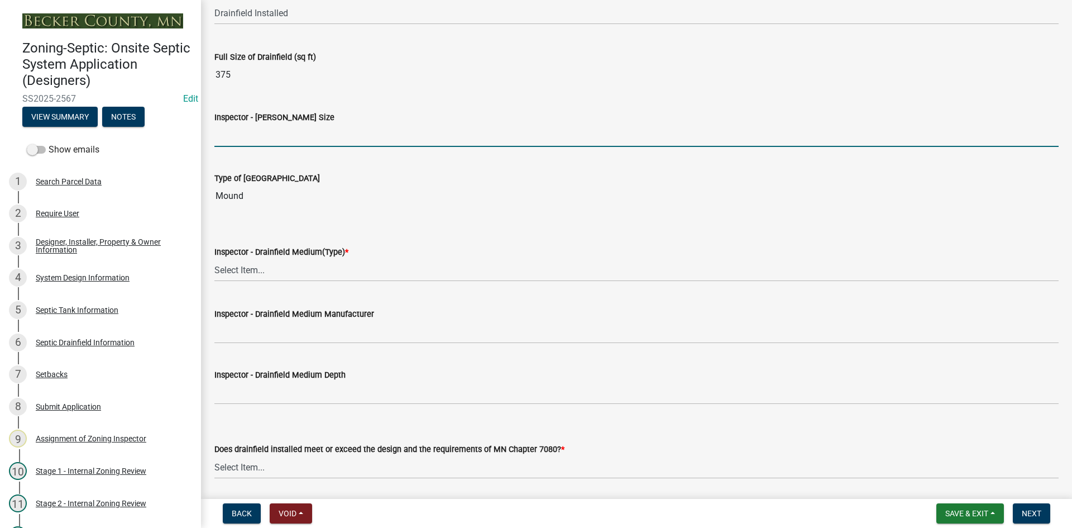
click at [261, 138] on input "Inspector - [PERSON_NAME] Size" at bounding box center [636, 135] width 844 height 23
click at [334, 136] on input "Inspector - [PERSON_NAME] Size" at bounding box center [636, 135] width 844 height 23
click at [339, 155] on wm-data-entity-input "Inspector - [PERSON_NAME] Size 375" at bounding box center [636, 125] width 844 height 61
click at [306, 146] on input "375" at bounding box center [636, 135] width 844 height 23
click at [317, 127] on input "375" at bounding box center [636, 135] width 844 height 23
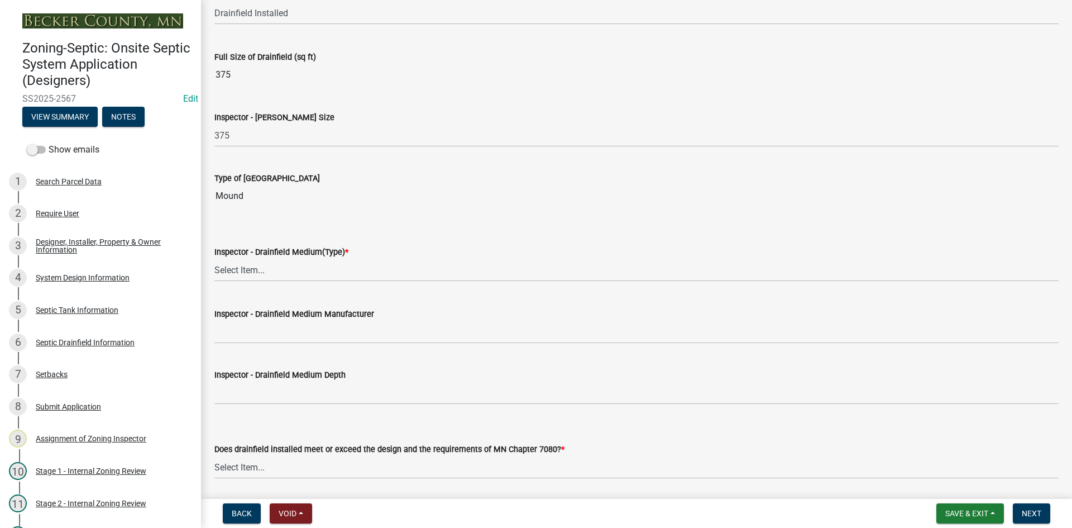
click at [250, 164] on div "Type of [GEOGRAPHIC_DATA]" at bounding box center [636, 181] width 844 height 51
click at [362, 157] on div "Type of [GEOGRAPHIC_DATA]" at bounding box center [636, 181] width 844 height 51
click at [353, 163] on div "Type of [GEOGRAPHIC_DATA]" at bounding box center [636, 181] width 844 height 51
click at [325, 165] on div "Type of [GEOGRAPHIC_DATA]" at bounding box center [636, 181] width 844 height 51
click at [286, 166] on div "Type of [GEOGRAPHIC_DATA]" at bounding box center [636, 181] width 844 height 51
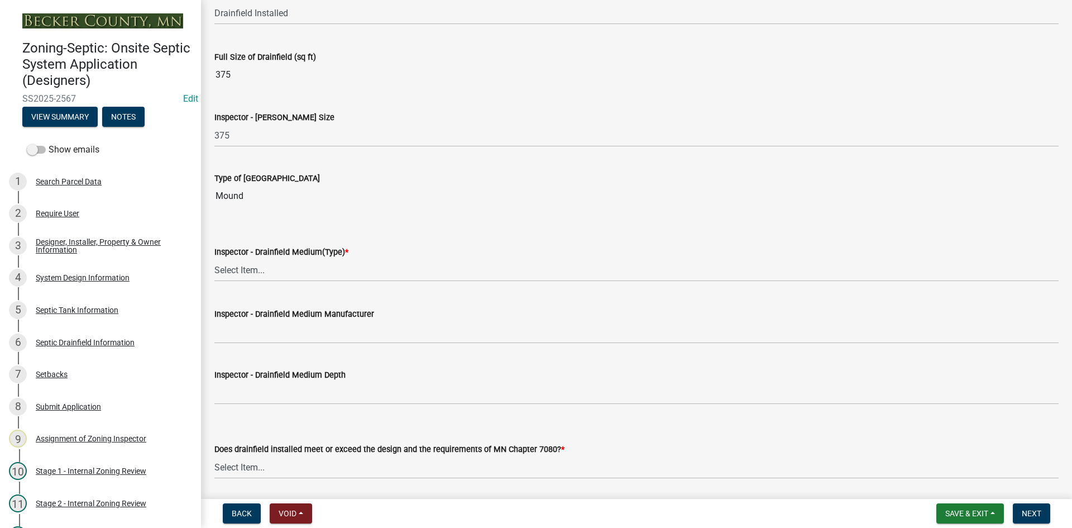
click at [264, 161] on div "Type of [GEOGRAPHIC_DATA]" at bounding box center [636, 181] width 844 height 51
click at [250, 147] on wm-data-entity-input "Inspector - [PERSON_NAME] Size 375" at bounding box center [636, 125] width 844 height 61
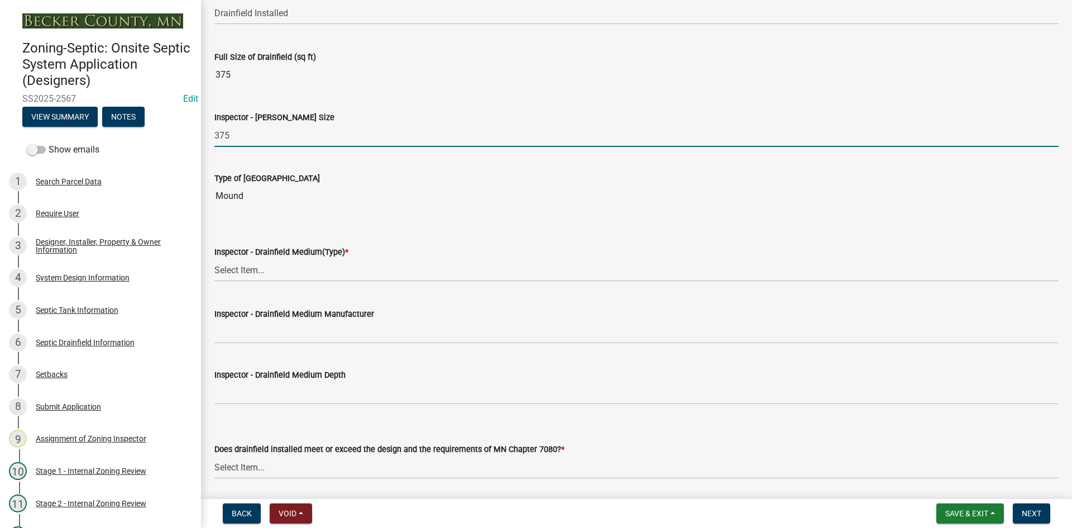
click at [251, 146] on input "375" at bounding box center [636, 135] width 844 height 23
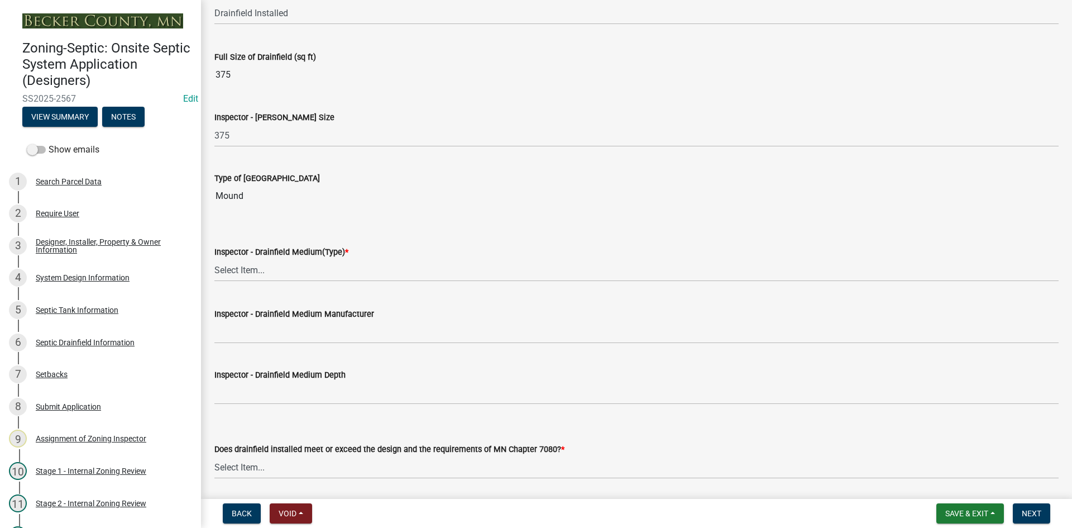
click at [269, 155] on wm-data-entity-input "Inspector - [PERSON_NAME] Size 375" at bounding box center [636, 125] width 844 height 61
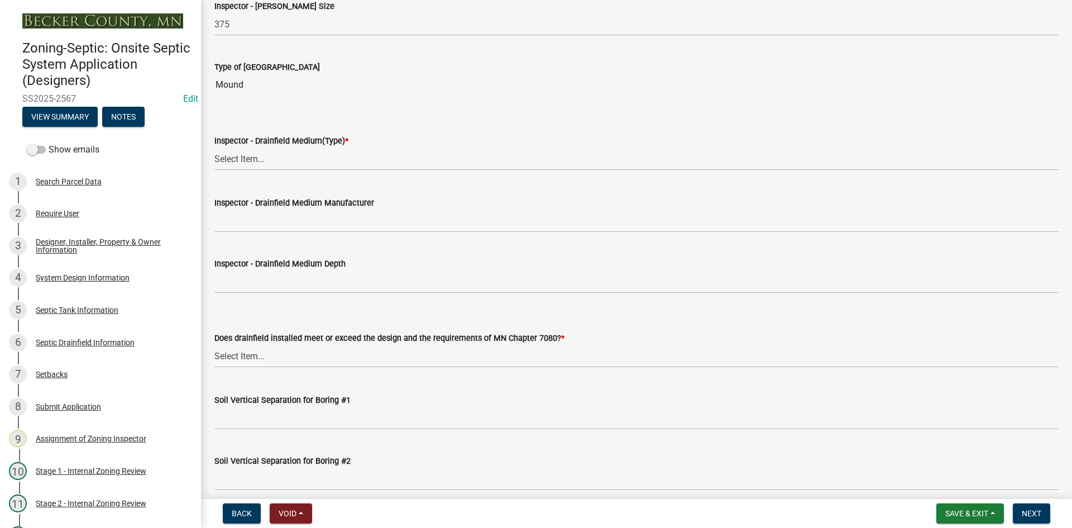
scroll to position [1898, 0]
click at [259, 158] on select "Select Item... Chamber Trench Rock Trench Gravelless Mound Pressure Bed Seepage…" at bounding box center [636, 158] width 844 height 23
click at [214, 147] on select "Select Item... Chamber Trench Rock Trench Gravelless Mound Pressure Bed Seepage…" at bounding box center [636, 158] width 844 height 23
click at [279, 160] on select "Select Item... Chamber Trench Rock Trench Gravelless Mound Pressure Bed Seepage…" at bounding box center [636, 158] width 844 height 23
click at [259, 160] on select "Select Item... Chamber Trench Rock Trench Gravelless Mound Pressure Bed Seepage…" at bounding box center [636, 158] width 844 height 23
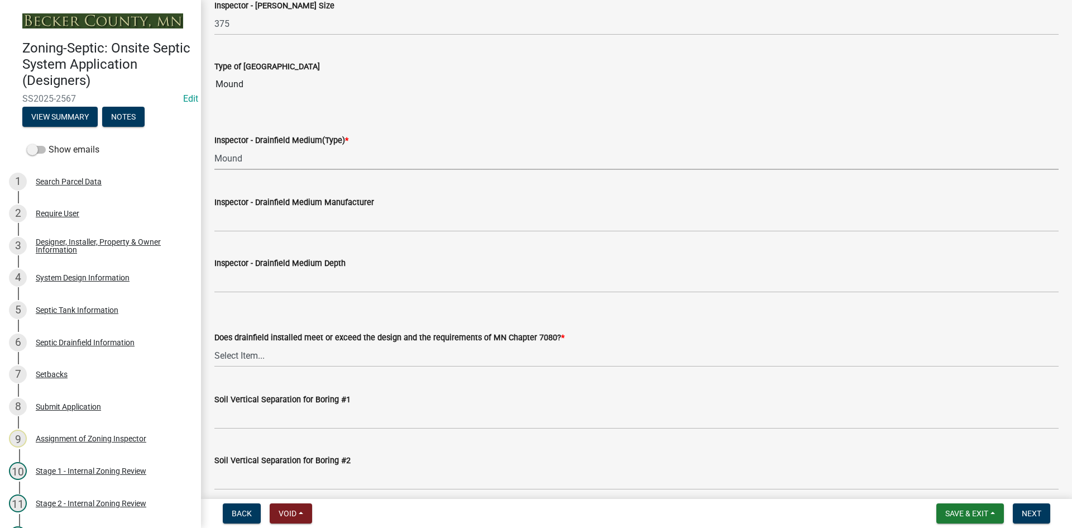
click at [253, 160] on select "Select Item... Chamber Trench Rock Trench Gravelless Mound Pressure Bed Seepage…" at bounding box center [636, 158] width 844 height 23
click at [255, 162] on select "Select Item... Chamber Trench Rock Trench Gravelless Mound Pressure Bed Seepage…" at bounding box center [636, 158] width 844 height 23
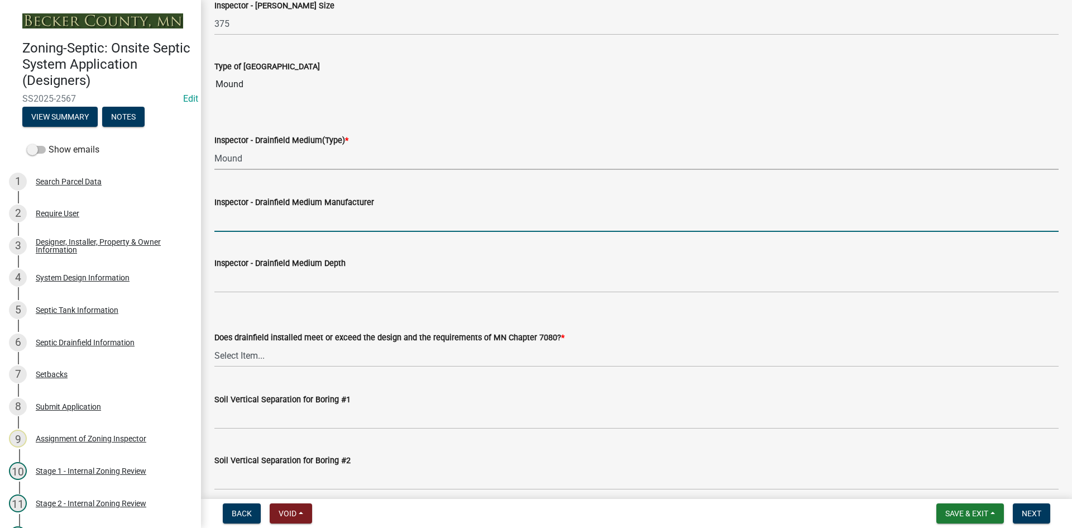
click at [246, 218] on input "Inspector - Drainfield Medium Manufacturer" at bounding box center [636, 220] width 844 height 23
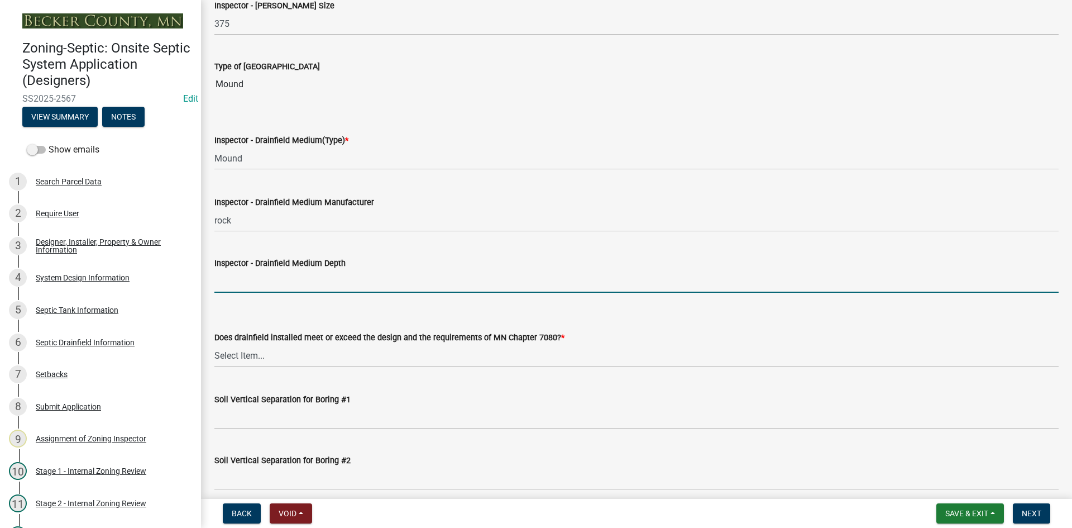
click at [251, 281] on input "Inspector - Drainfield Medium Depth" at bounding box center [636, 281] width 844 height 23
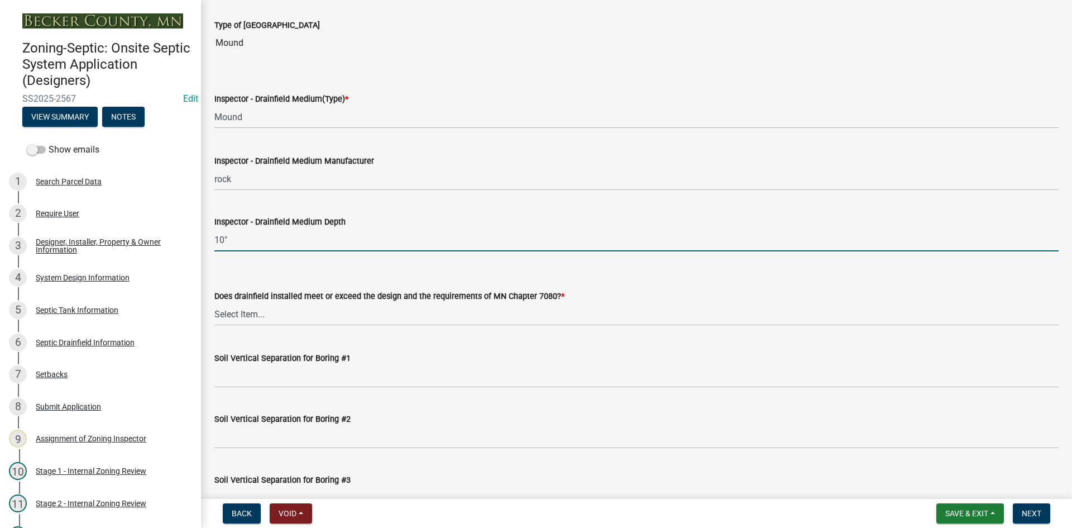
scroll to position [2010, 0]
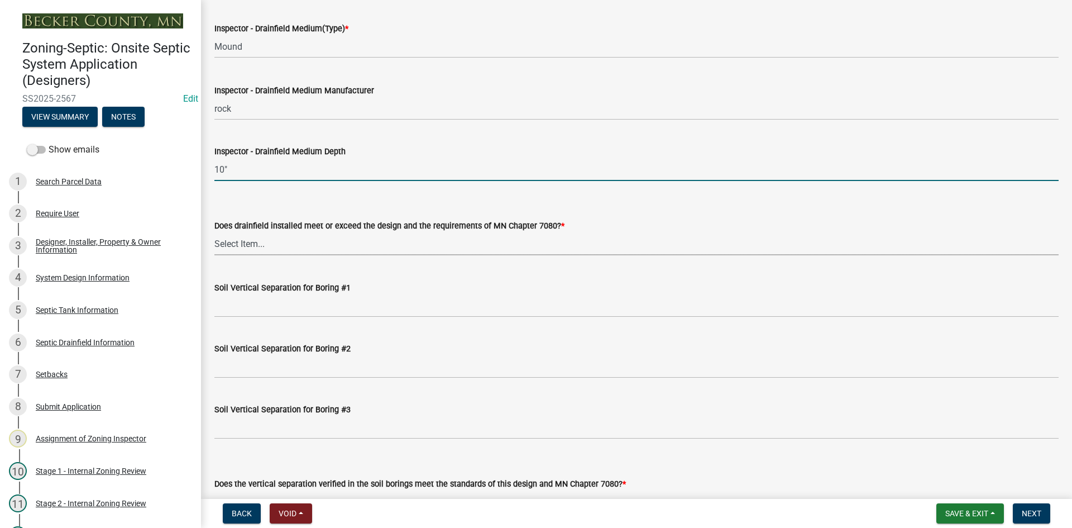
click at [259, 239] on select "Select Item... Yes No" at bounding box center [636, 243] width 844 height 23
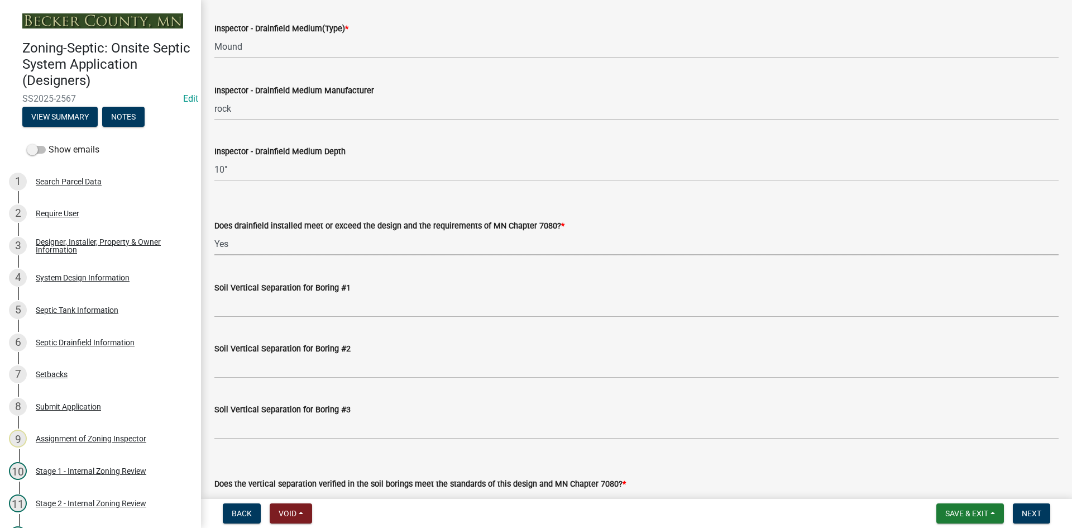
click at [214, 232] on select "Select Item... Yes No" at bounding box center [636, 243] width 844 height 23
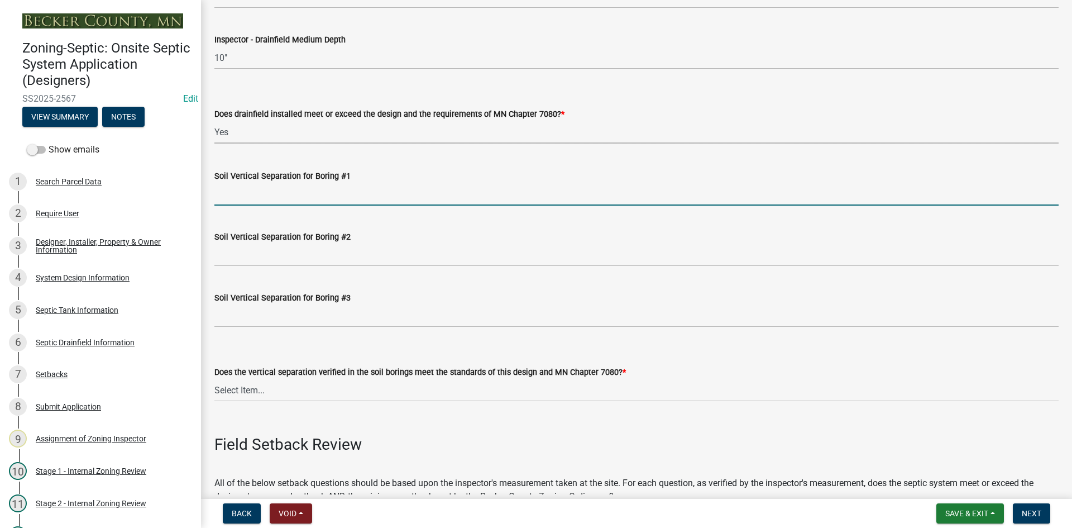
click at [245, 201] on input "Soil Vertical Separation for Boring #1" at bounding box center [636, 194] width 844 height 23
click at [261, 190] on input "NA" at bounding box center [636, 194] width 844 height 23
drag, startPoint x: 261, startPoint y: 190, endPoint x: 207, endPoint y: 199, distance: 54.3
click at [207, 199] on div "Soil Vertical Separation for Boring #1 NA" at bounding box center [636, 180] width 861 height 52
click at [209, 198] on div "Soil Vertical Separation for Boring #1" at bounding box center [636, 180] width 861 height 52
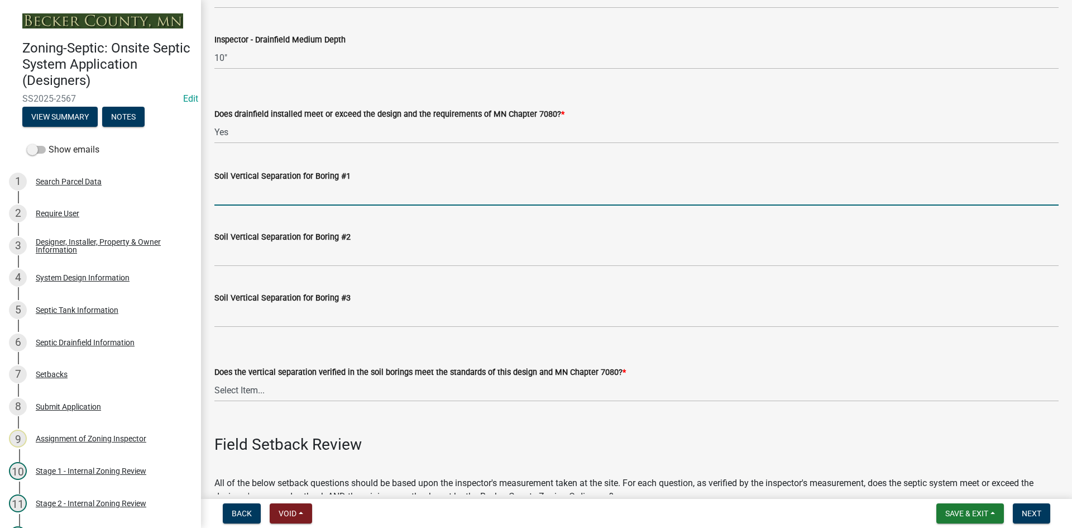
click at [241, 189] on input "Soil Vertical Separation for Boring #1" at bounding box center [636, 194] width 844 height 23
click at [415, 186] on input "SEE ATTACHED" at bounding box center [636, 194] width 844 height 23
click at [397, 201] on input "SEE ATTACHED" at bounding box center [636, 194] width 844 height 23
click at [465, 236] on div "Soil Vertical Separation for Boring #2" at bounding box center [636, 236] width 844 height 13
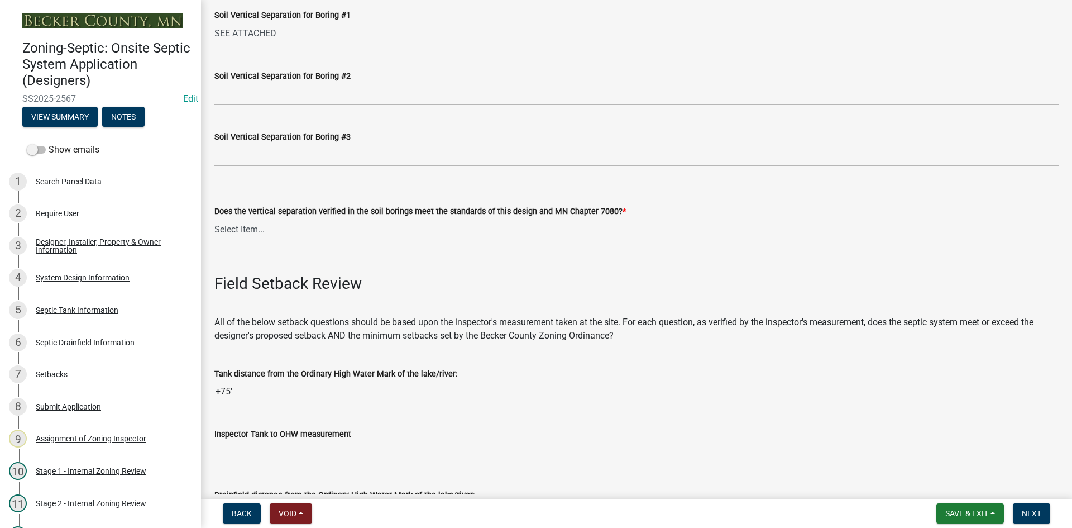
scroll to position [2289, 0]
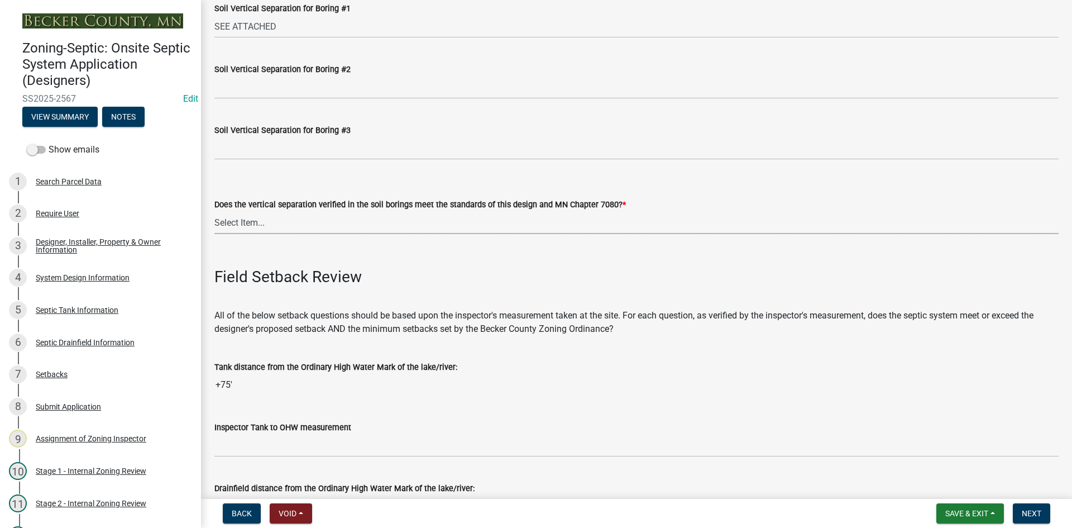
drag, startPoint x: 265, startPoint y: 220, endPoint x: 265, endPoint y: 231, distance: 10.6
click at [265, 220] on select "Select Item... Yes No" at bounding box center [636, 222] width 844 height 23
click at [214, 211] on select "Select Item... Yes No" at bounding box center [636, 222] width 844 height 23
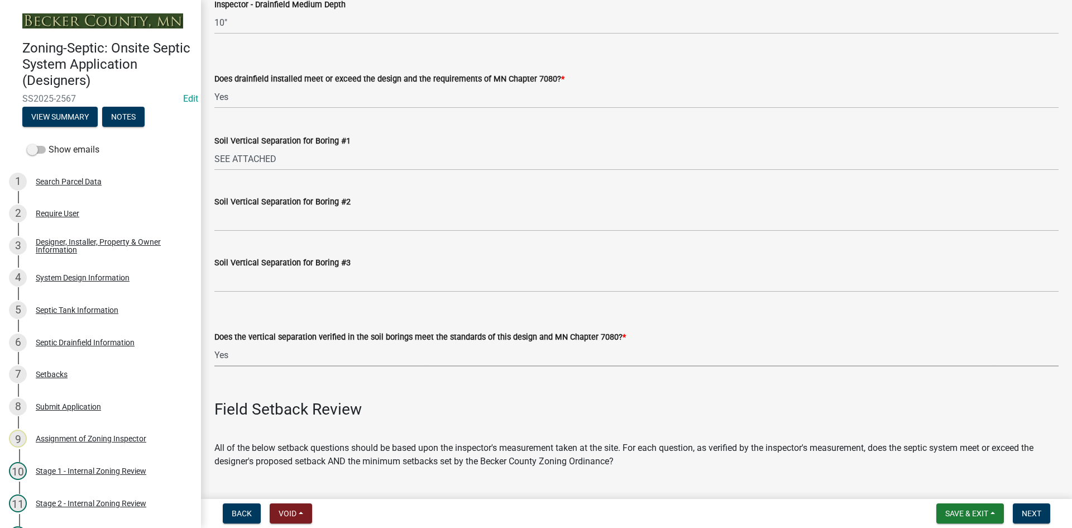
scroll to position [2177, 0]
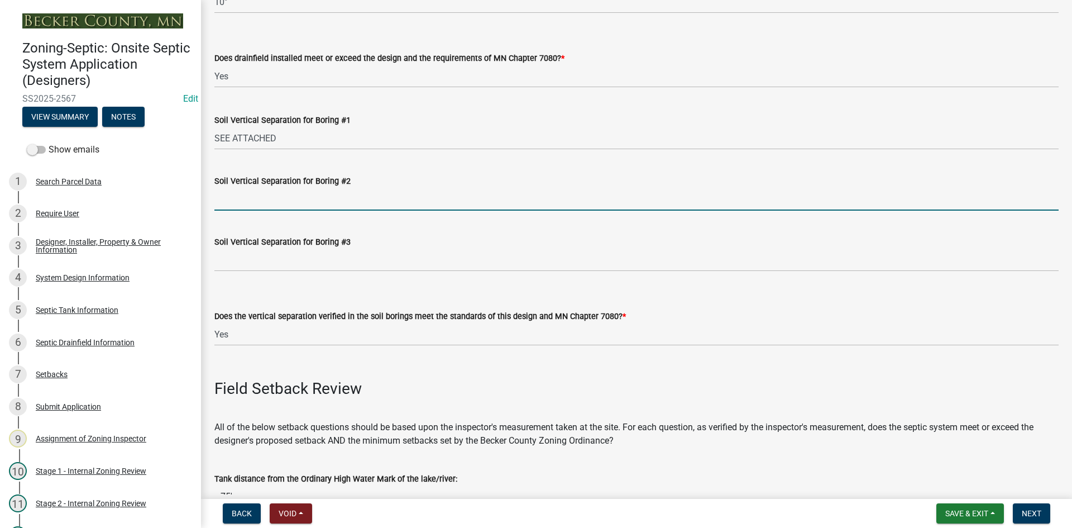
click at [292, 202] on input "Soil Vertical Separation for Boring #2" at bounding box center [636, 199] width 844 height 23
click at [362, 196] on input "Soil Vertical Separation for Boring #2" at bounding box center [636, 199] width 844 height 23
click at [537, 223] on div "Soil Vertical Separation for Boring #3" at bounding box center [636, 245] width 844 height 52
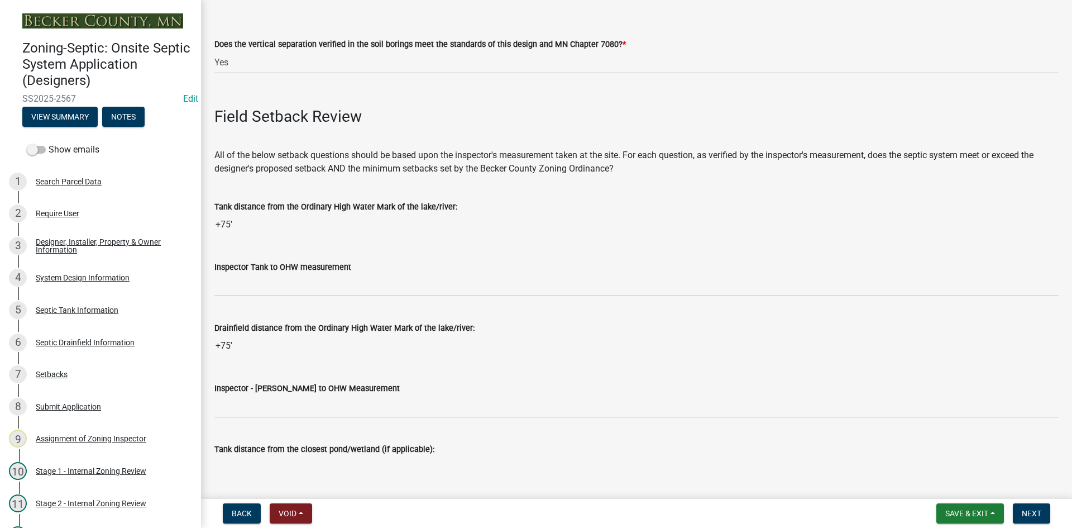
scroll to position [2512, 0]
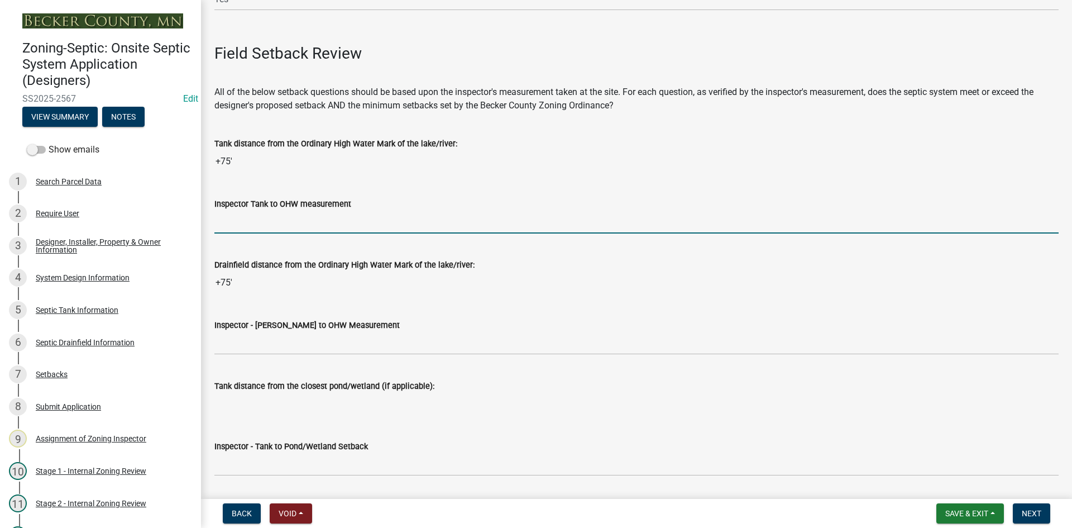
click at [231, 214] on input "Inspector Tank to OHW measurement" at bounding box center [636, 221] width 844 height 23
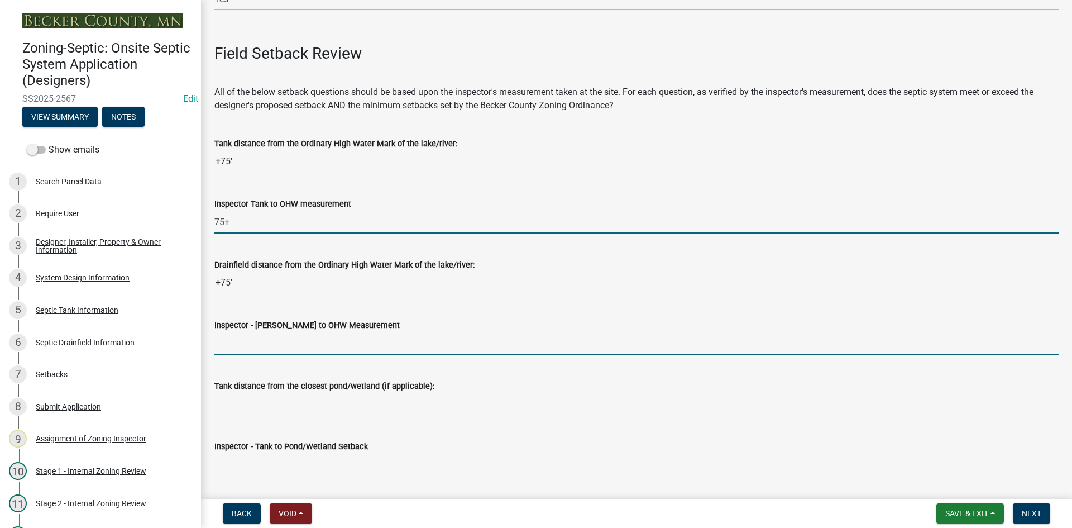
click at [247, 343] on input "Inspector - [PERSON_NAME] to OHW Measurement" at bounding box center [636, 343] width 844 height 23
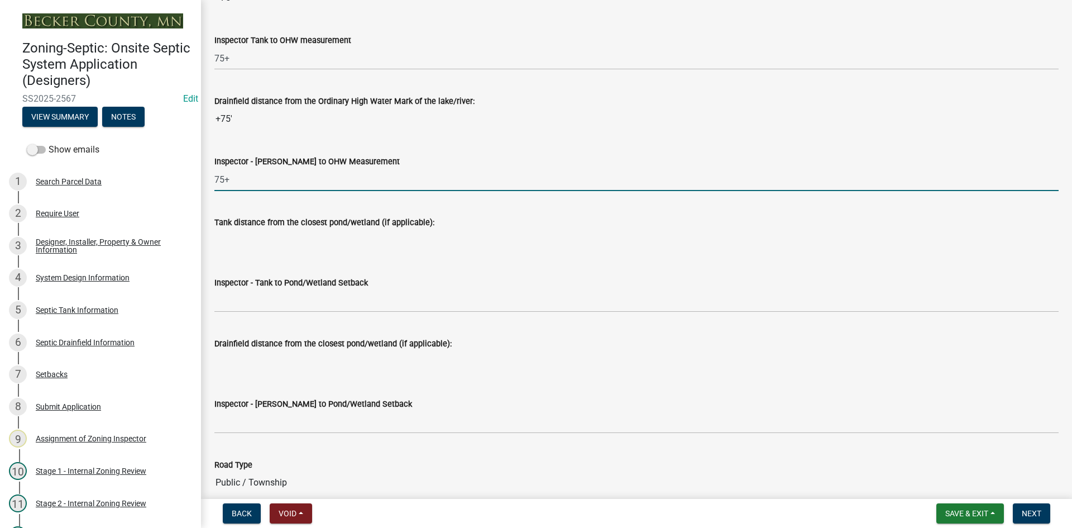
scroll to position [2736, 0]
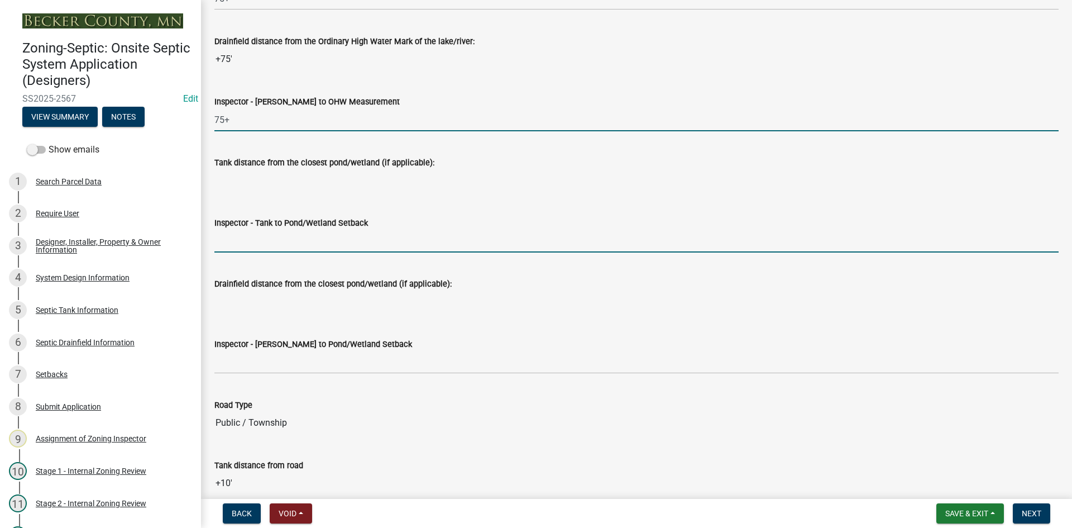
drag, startPoint x: 246, startPoint y: 231, endPoint x: 249, endPoint y: 246, distance: 16.0
click at [246, 231] on input "Inspector - Tank to Pond/Wetland Setback" at bounding box center [636, 240] width 844 height 23
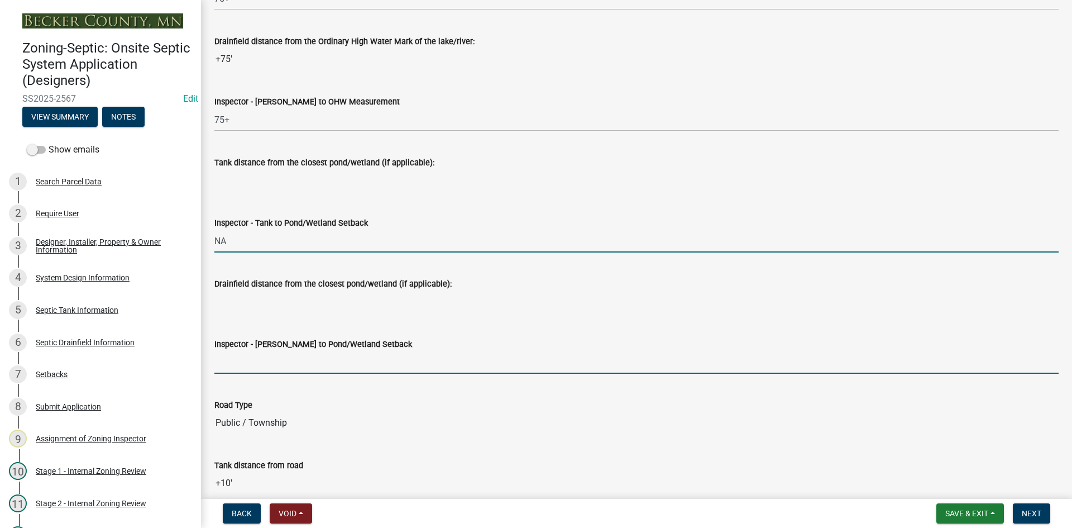
click at [252, 356] on input "Inspector - [PERSON_NAME] to Pond/Wetland Setback" at bounding box center [636, 362] width 844 height 23
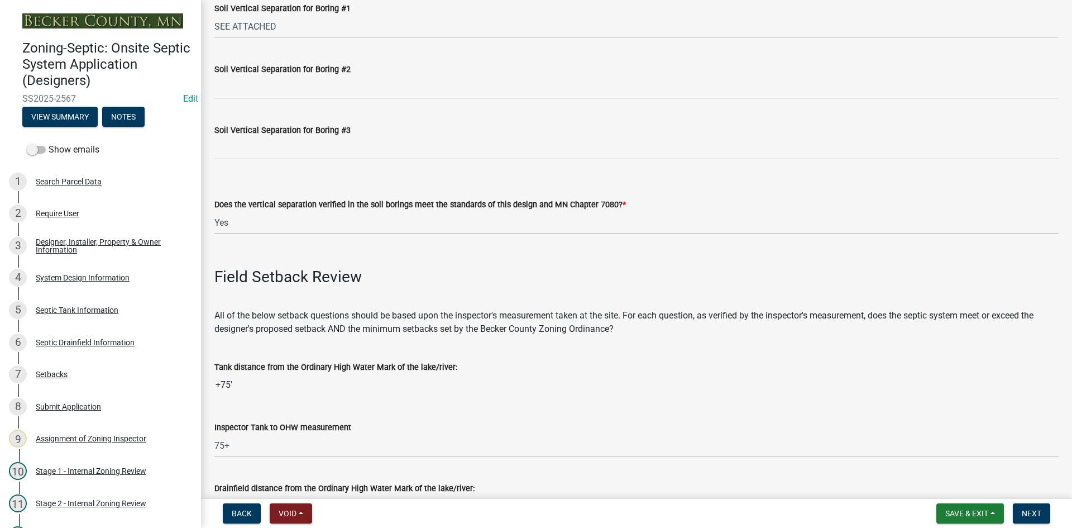
scroll to position [2122, 0]
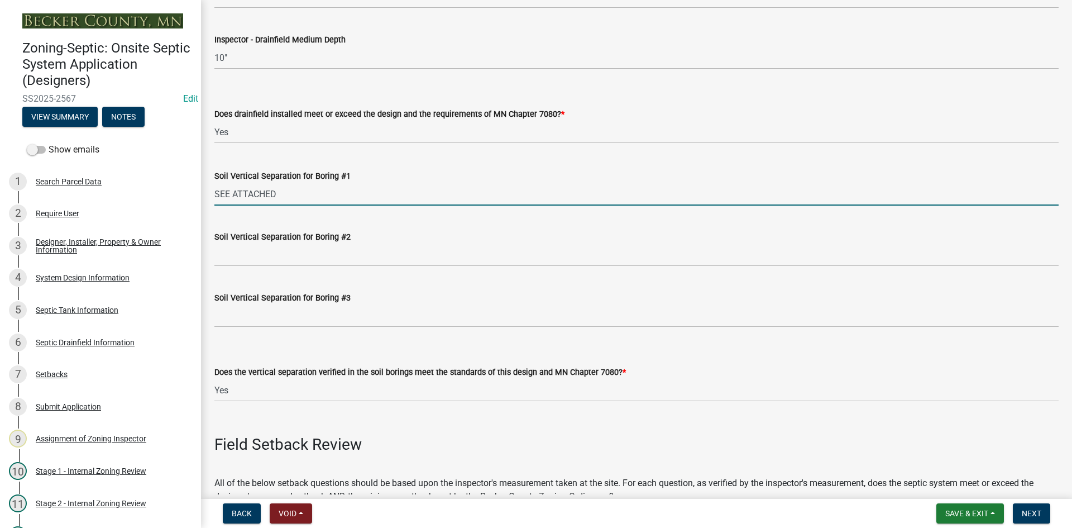
click at [299, 199] on input "SEE ATTACHED" at bounding box center [636, 194] width 844 height 23
click at [400, 193] on input "SEE ATTACHED" at bounding box center [636, 194] width 844 height 23
click at [566, 216] on div "Soil Vertical Separation for Boring #2" at bounding box center [636, 240] width 844 height 52
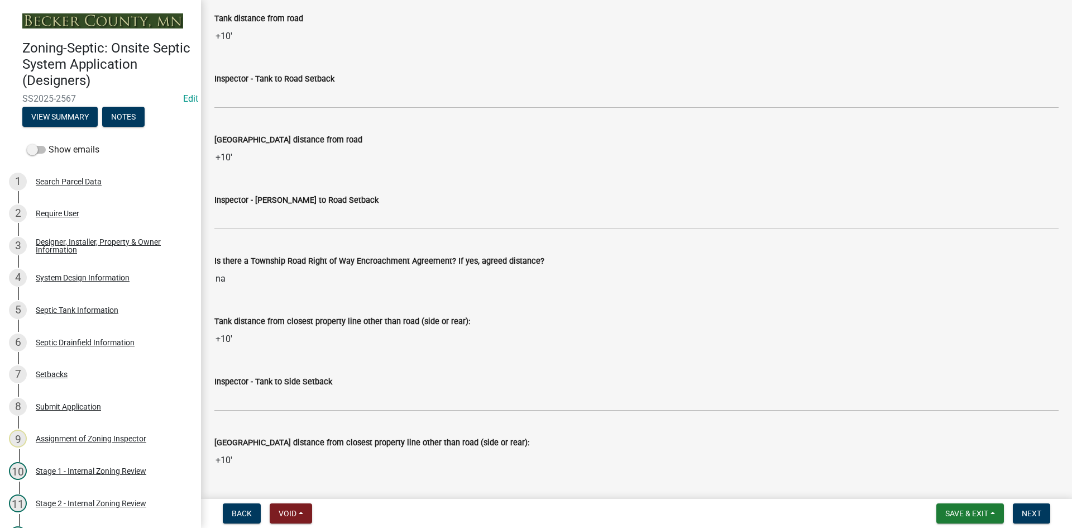
scroll to position [3071, 0]
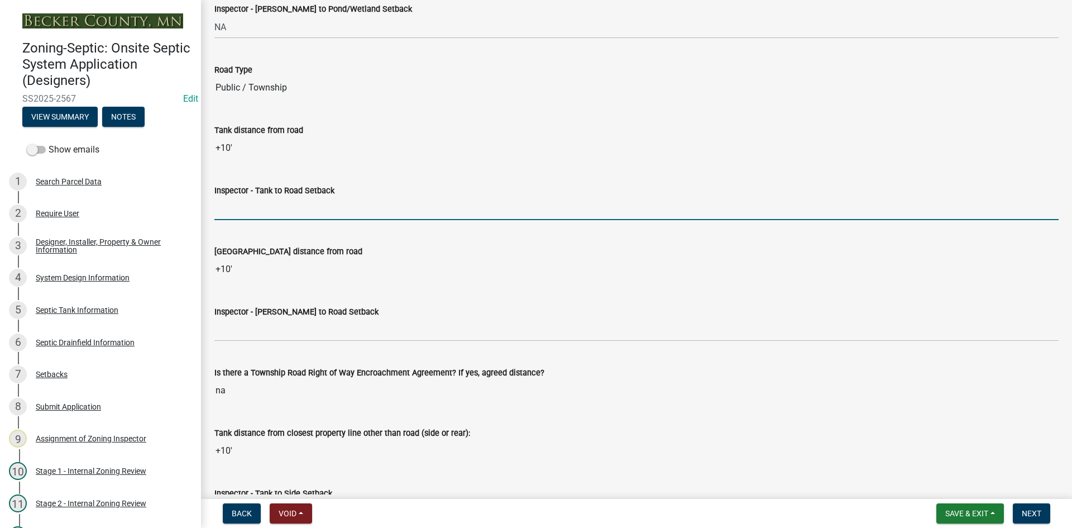
click at [233, 217] on input "Inspector - Tank to Road Setback" at bounding box center [636, 208] width 844 height 23
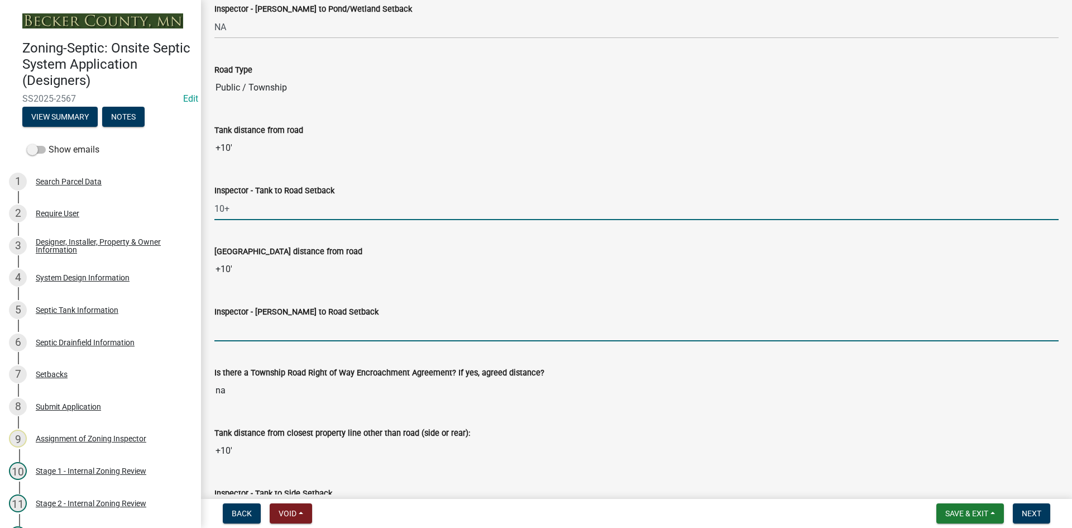
click at [249, 328] on input "Inspector - [PERSON_NAME] to Road Setback" at bounding box center [636, 329] width 844 height 23
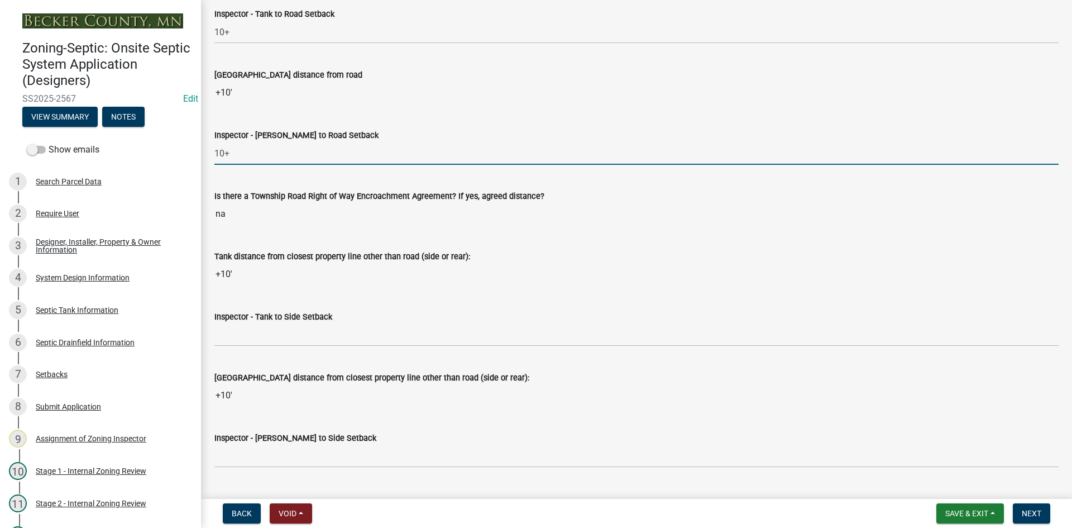
scroll to position [3350, 0]
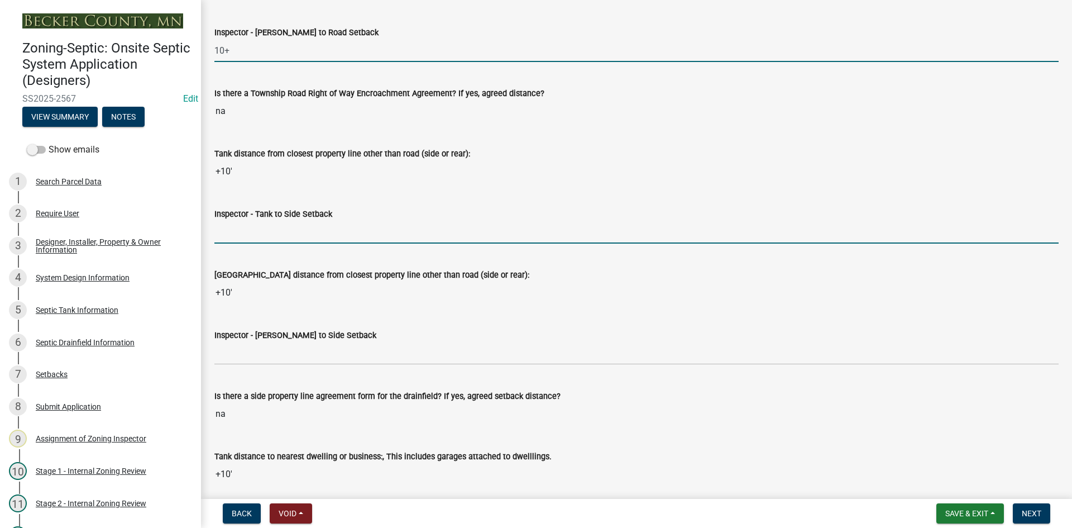
click at [261, 226] on input "Inspector - Tank to Side Setback" at bounding box center [636, 232] width 844 height 23
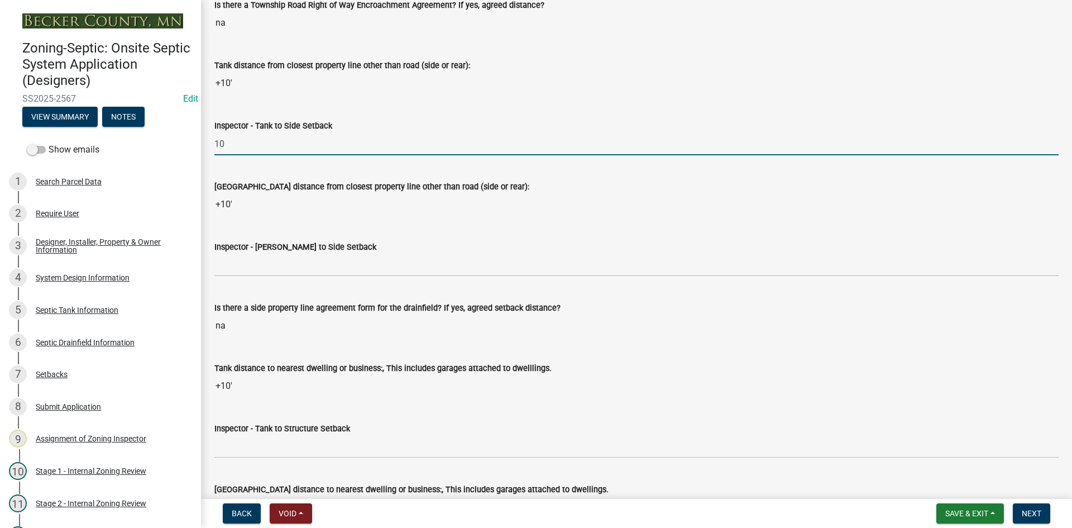
scroll to position [3462, 0]
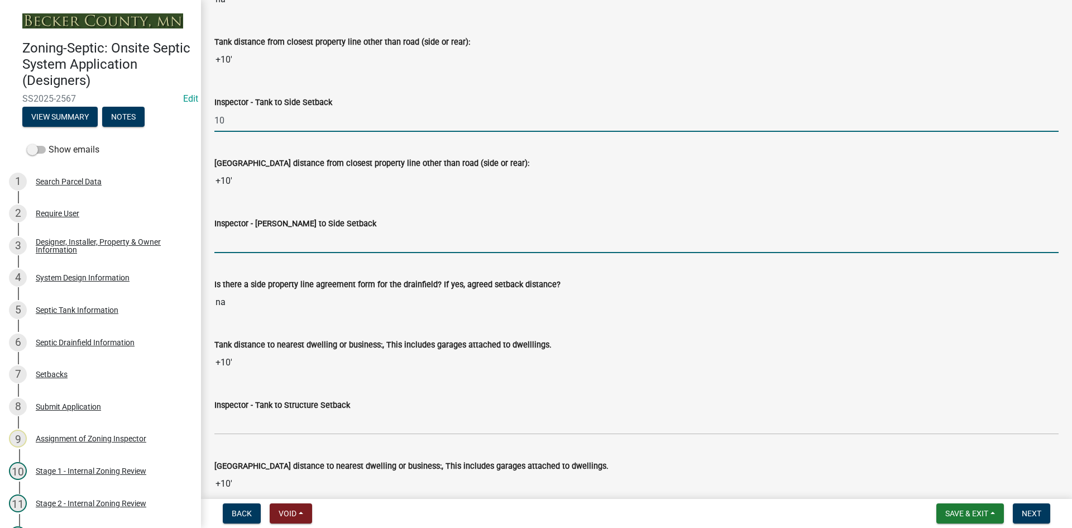
click at [250, 238] on input "Inspector - [PERSON_NAME] to Side Setback" at bounding box center [636, 241] width 844 height 23
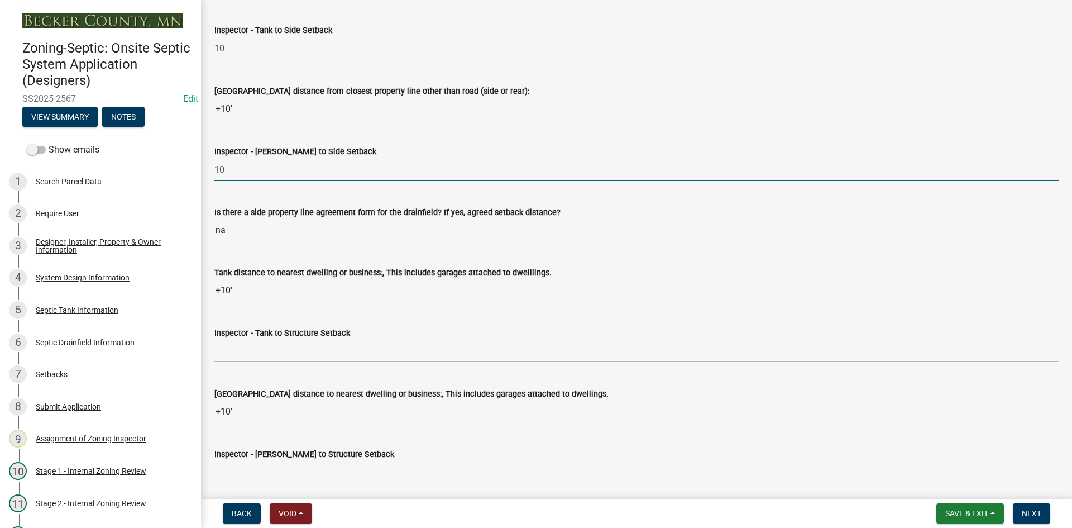
scroll to position [3629, 0]
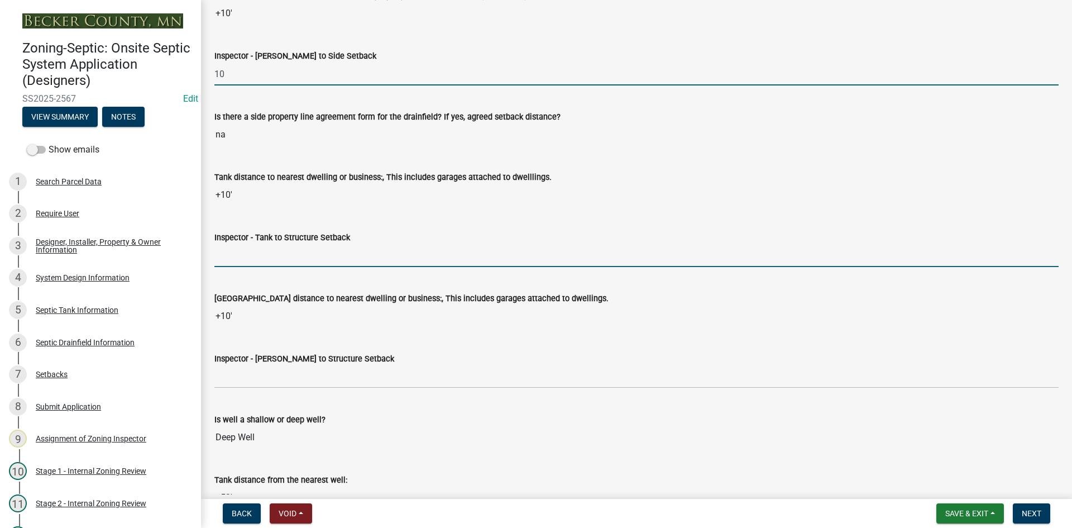
click at [232, 266] on input "Inspector - Tank to Structure Setback" at bounding box center [636, 255] width 844 height 23
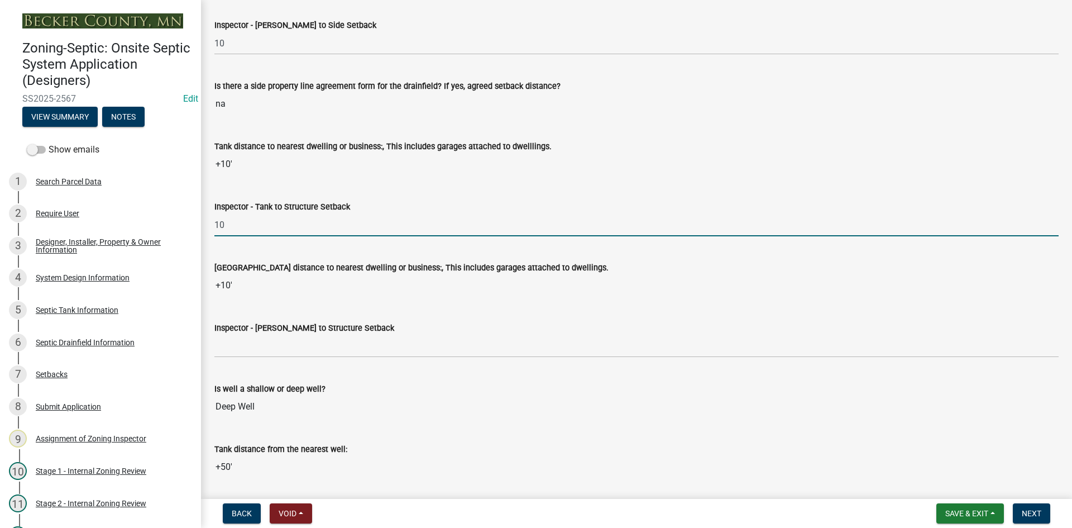
scroll to position [3685, 0]
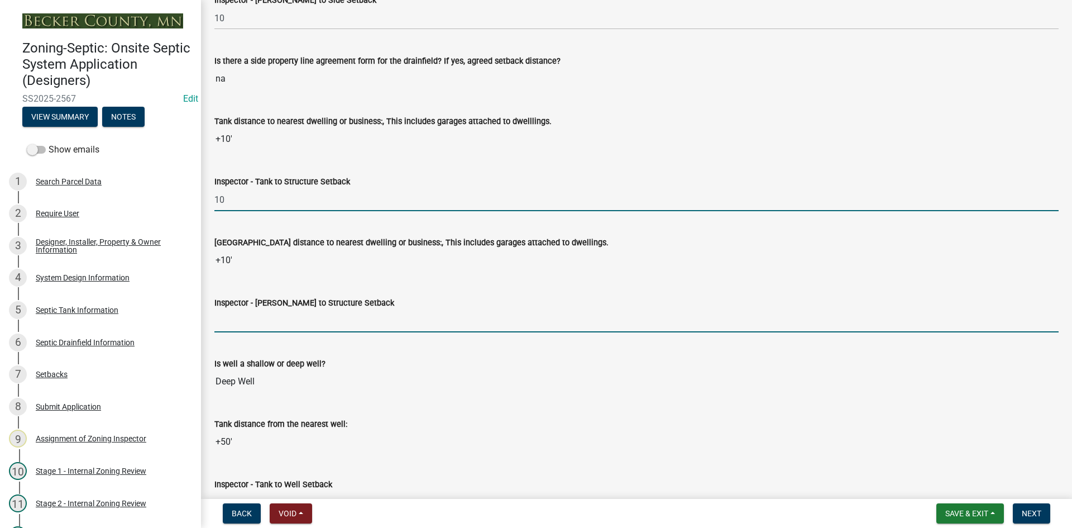
click at [234, 329] on input "Inspector - [PERSON_NAME] to Structure Setback" at bounding box center [636, 320] width 844 height 23
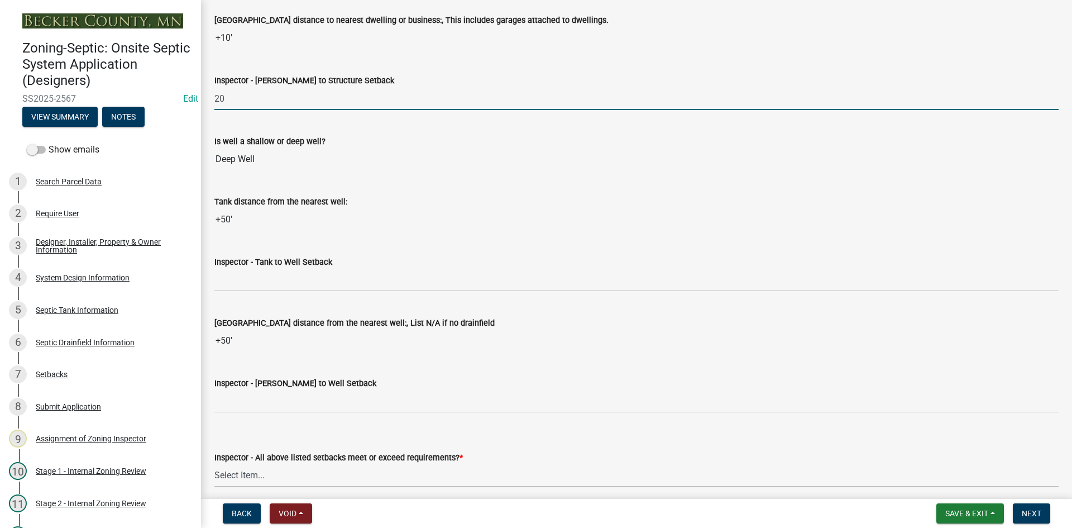
scroll to position [3908, 0]
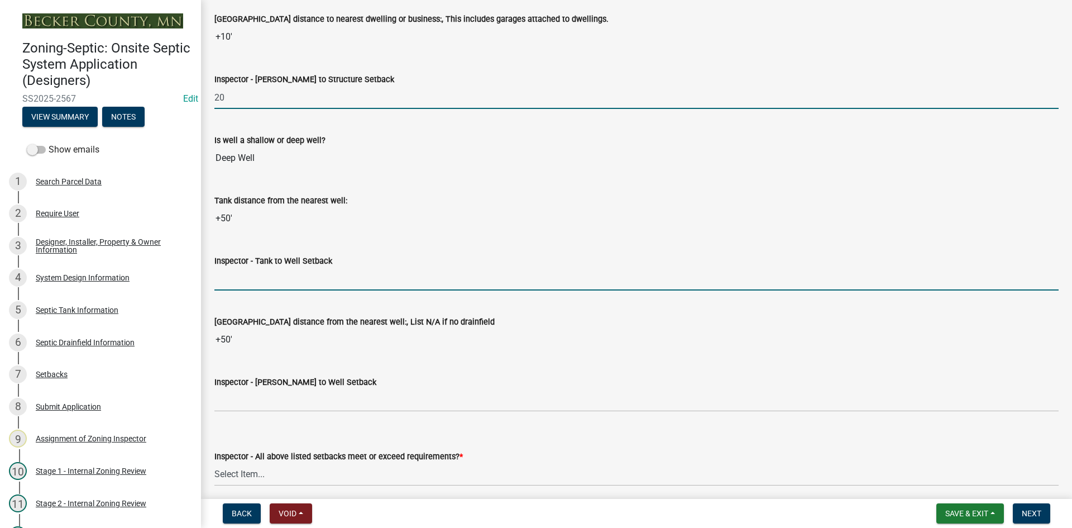
click at [250, 281] on input "Inspector - Tank to Well Setback" at bounding box center [636, 278] width 844 height 23
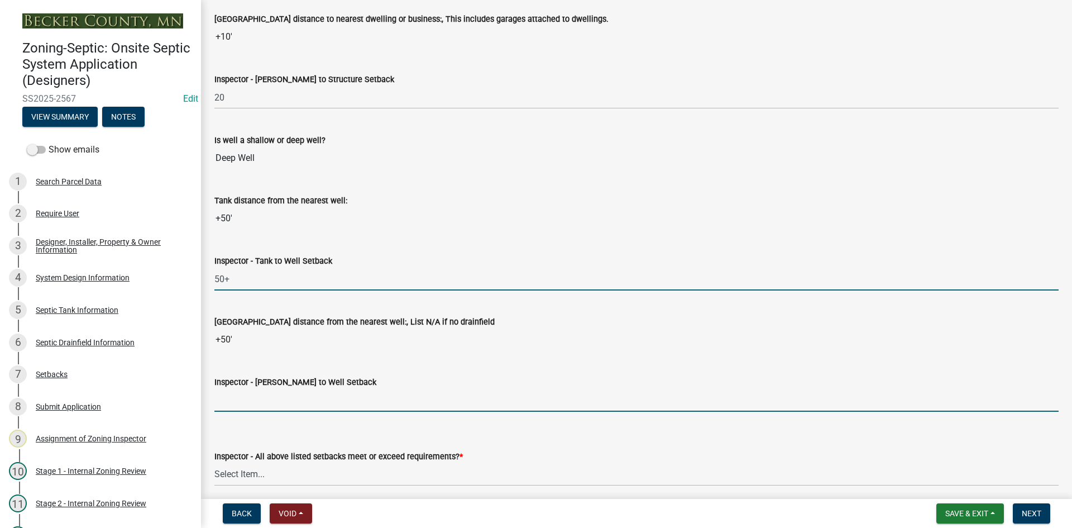
click at [241, 391] on input "Inspector - [PERSON_NAME] to Well Setback" at bounding box center [636, 400] width 844 height 23
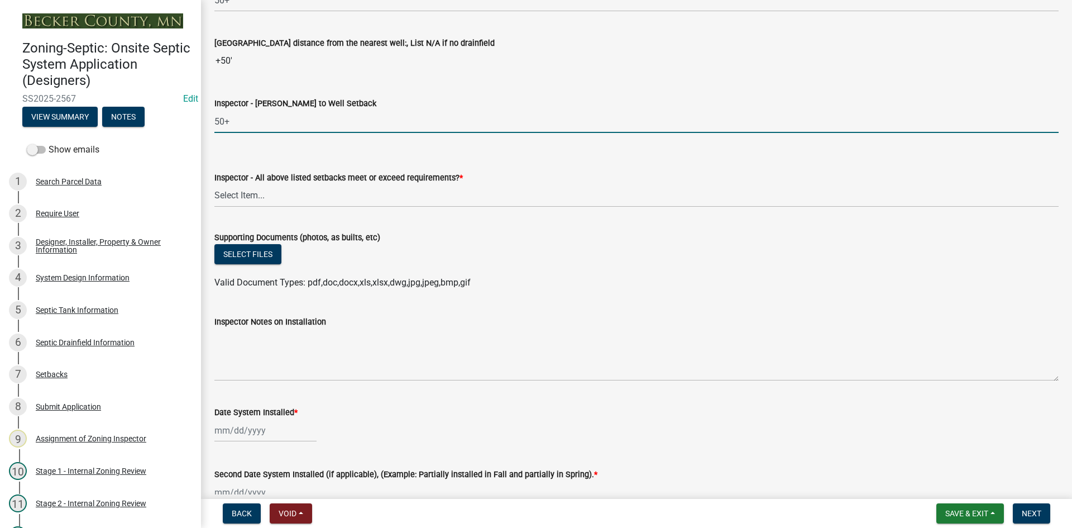
scroll to position [4187, 0]
click at [242, 189] on select "Select Item... Yes No" at bounding box center [636, 195] width 844 height 23
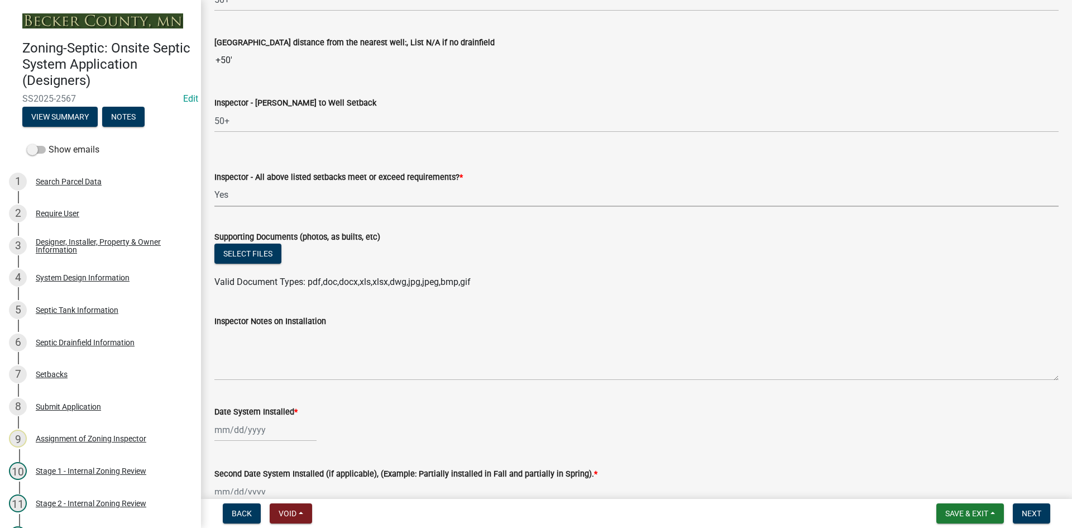
click at [214, 184] on select "Select Item... Yes No" at bounding box center [636, 195] width 844 height 23
click at [248, 252] on button "Select files" at bounding box center [247, 253] width 67 height 20
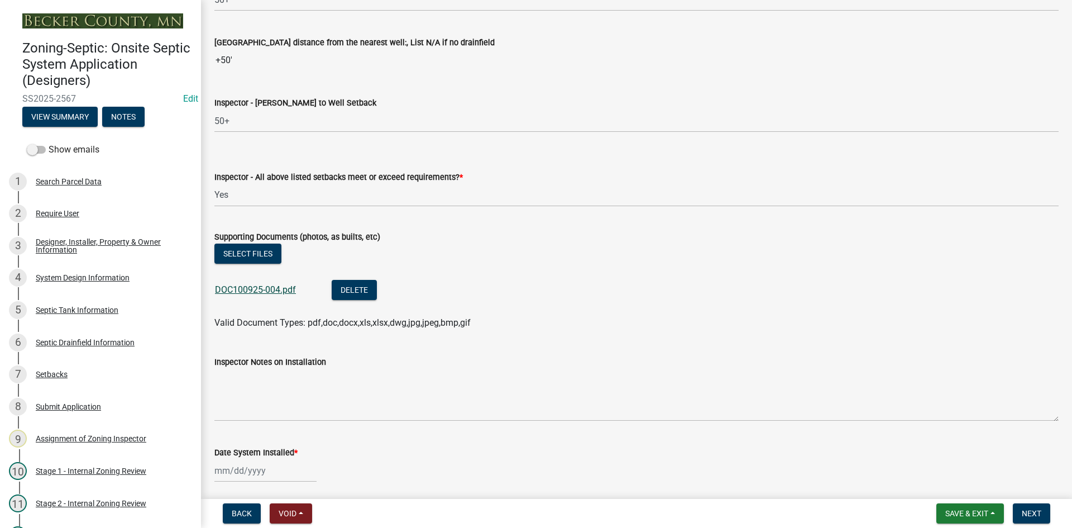
click at [246, 288] on link "DOC100925-004.pdf" at bounding box center [255, 289] width 81 height 11
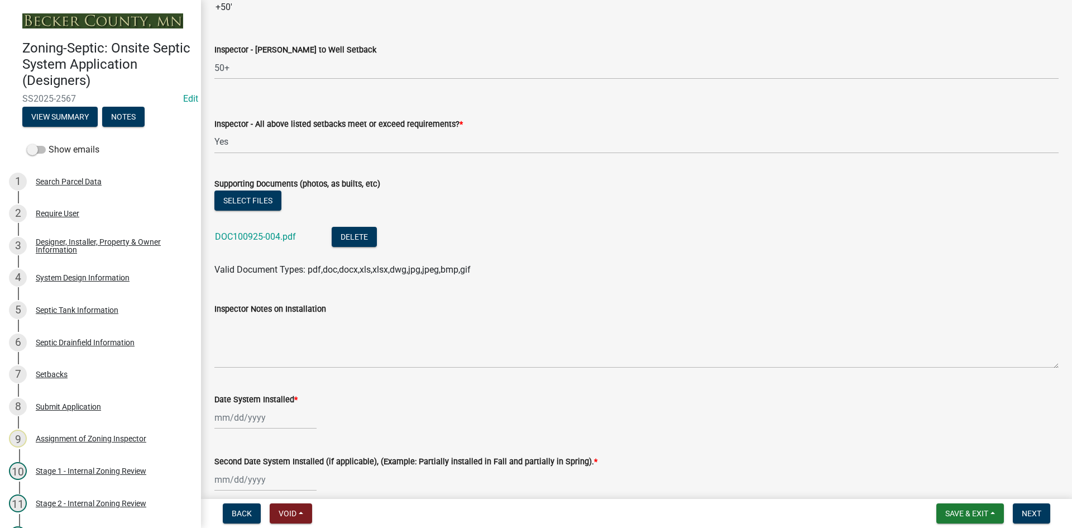
scroll to position [4411, 0]
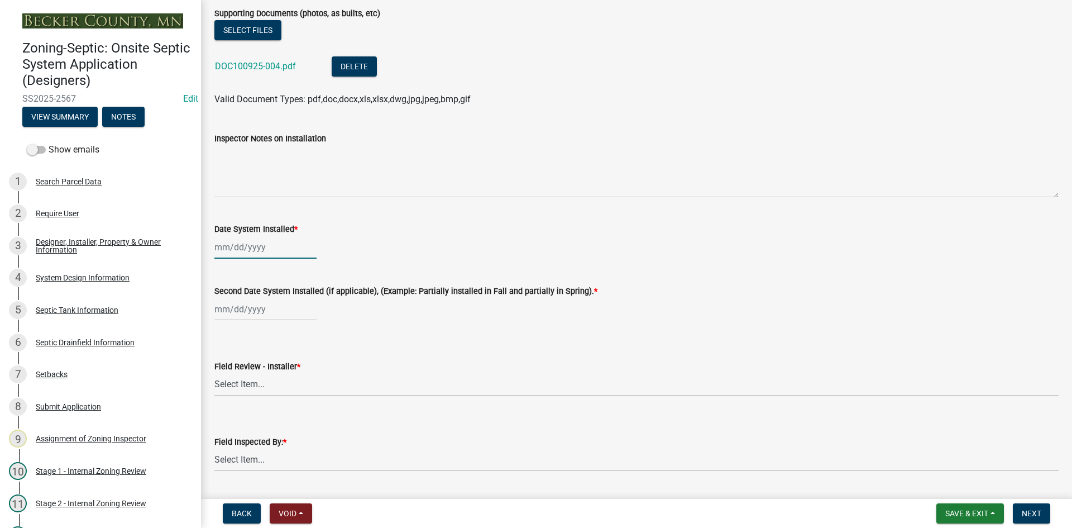
click at [282, 245] on div at bounding box center [265, 247] width 102 height 23
click at [265, 317] on div "8" at bounding box center [261, 324] width 18 height 18
click at [272, 315] on div at bounding box center [265, 309] width 102 height 23
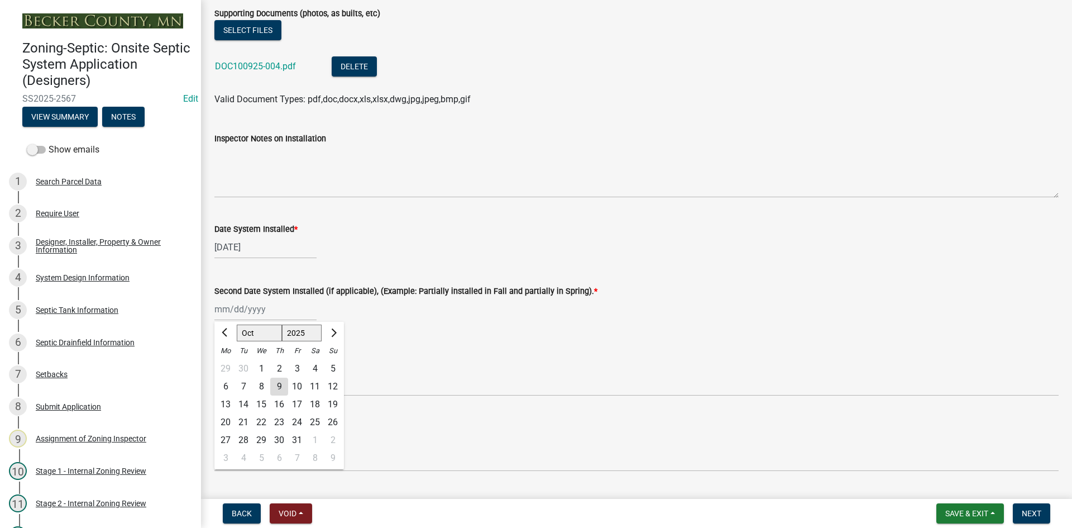
click at [264, 387] on div "8" at bounding box center [261, 386] width 18 height 18
click at [267, 386] on select "Select Item... OTHER – Not listed (please add in next field and we will add to …" at bounding box center [636, 384] width 844 height 23
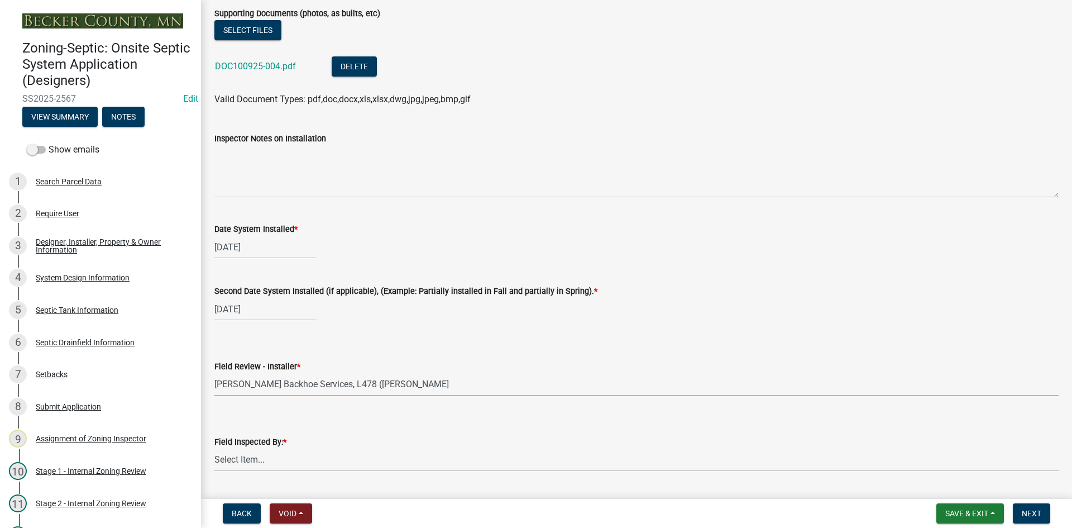
click at [214, 373] on select "Select Item... OTHER – Not listed (please add in next field and we will add to …" at bounding box center [636, 384] width 844 height 23
click at [489, 323] on wm-data-entity-input "Second Date System Installed (if applicable), (Example: Partially installed in …" at bounding box center [636, 300] width 844 height 62
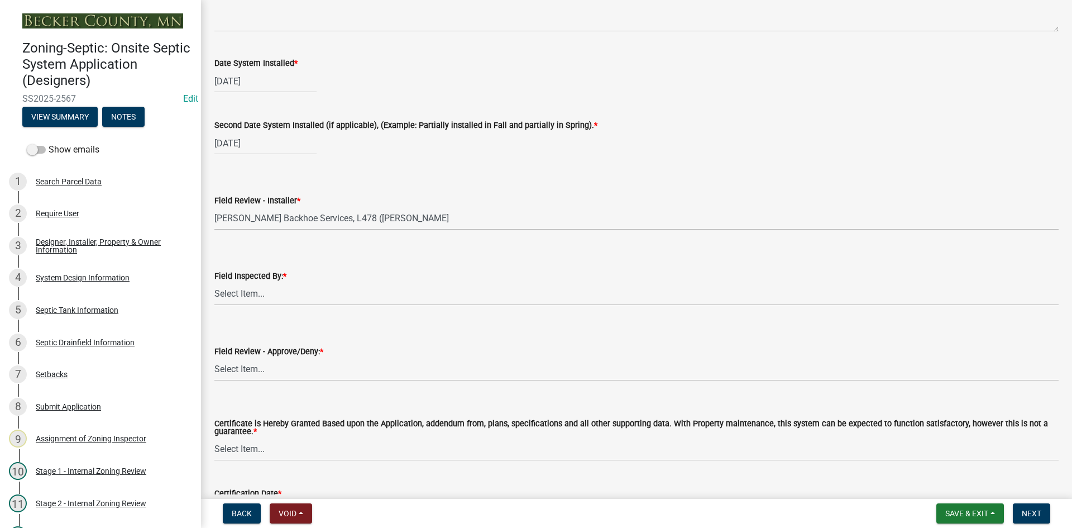
scroll to position [4578, 0]
click at [257, 293] on select "Select Item... [PERSON_NAME] [PERSON_NAME] [PERSON_NAME] [PERSON_NAME] [PERSON_…" at bounding box center [636, 292] width 844 height 23
click at [214, 281] on select "Select Item... [PERSON_NAME] [PERSON_NAME] [PERSON_NAME] [PERSON_NAME] [PERSON_…" at bounding box center [636, 292] width 844 height 23
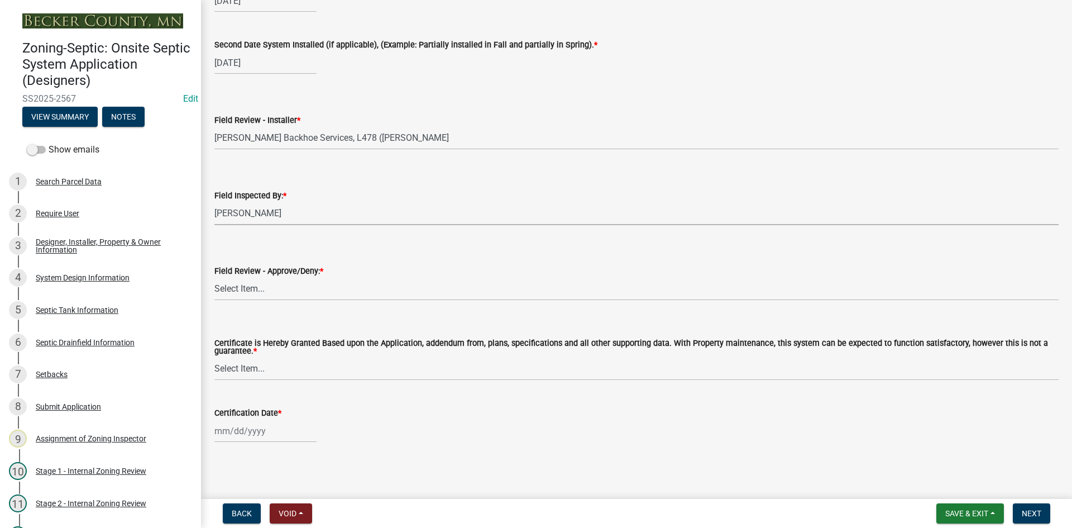
scroll to position [4659, 0]
click at [947, 506] on button "Save & Exit" at bounding box center [970, 513] width 68 height 20
click at [950, 483] on button "Save & Exit" at bounding box center [959, 484] width 89 height 27
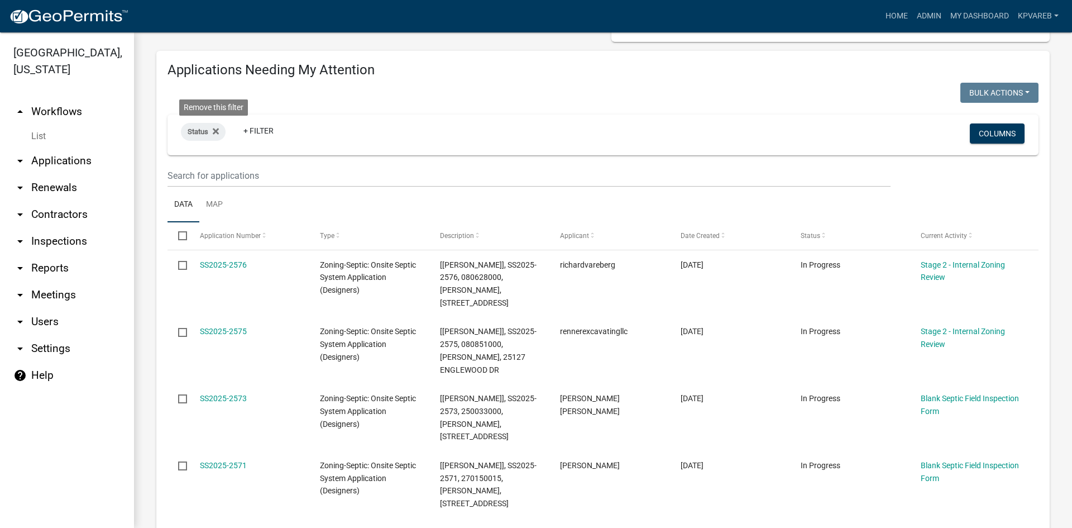
scroll to position [112, 0]
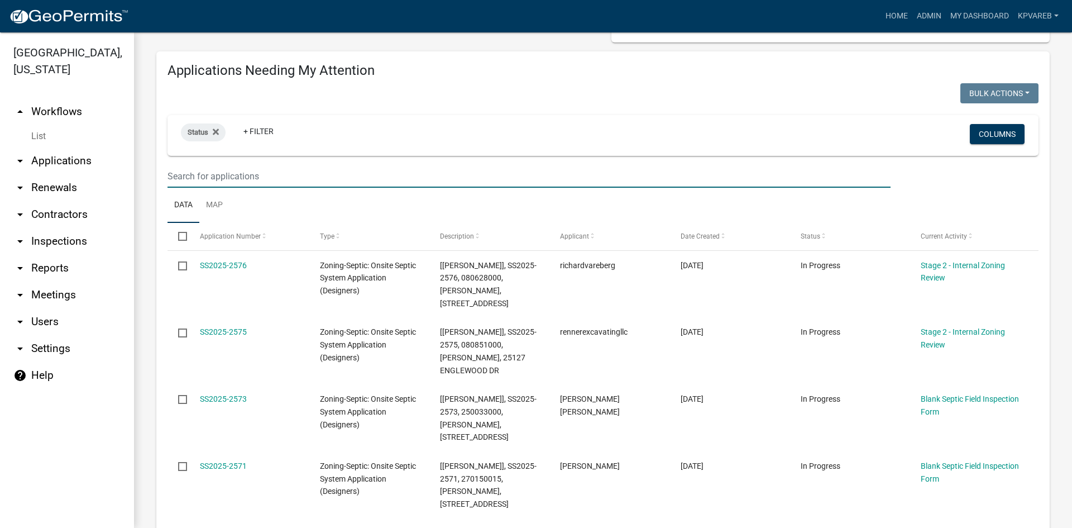
click at [197, 178] on input "text" at bounding box center [528, 176] width 723 height 23
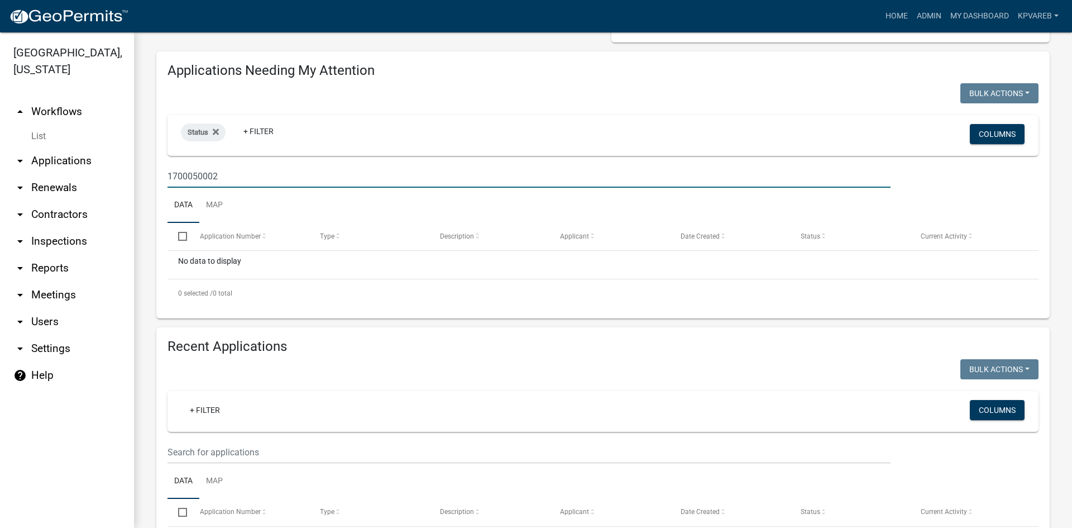
click at [186, 179] on input "1700050002" at bounding box center [528, 176] width 723 height 23
click at [203, 178] on input "170050002" at bounding box center [528, 176] width 723 height 23
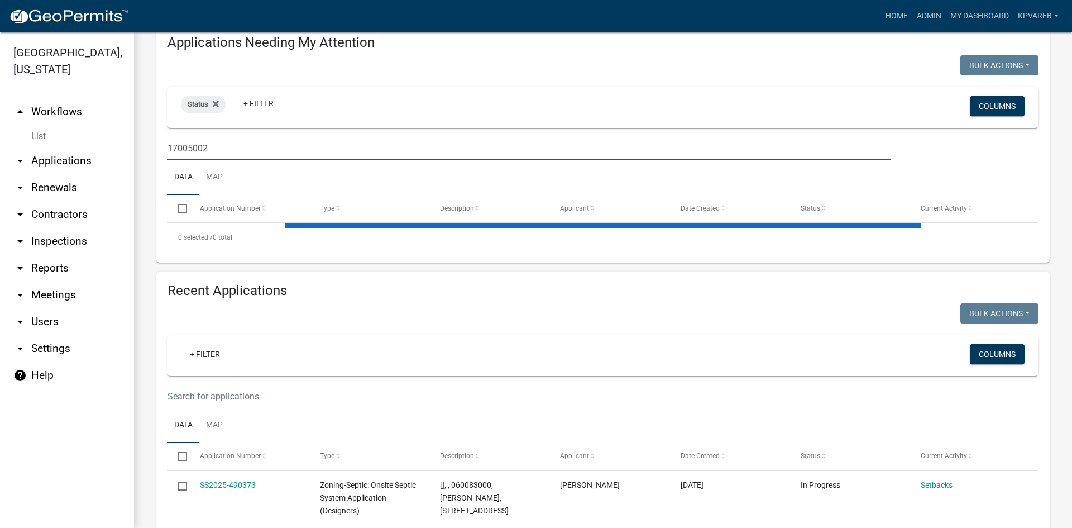
scroll to position [167, 0]
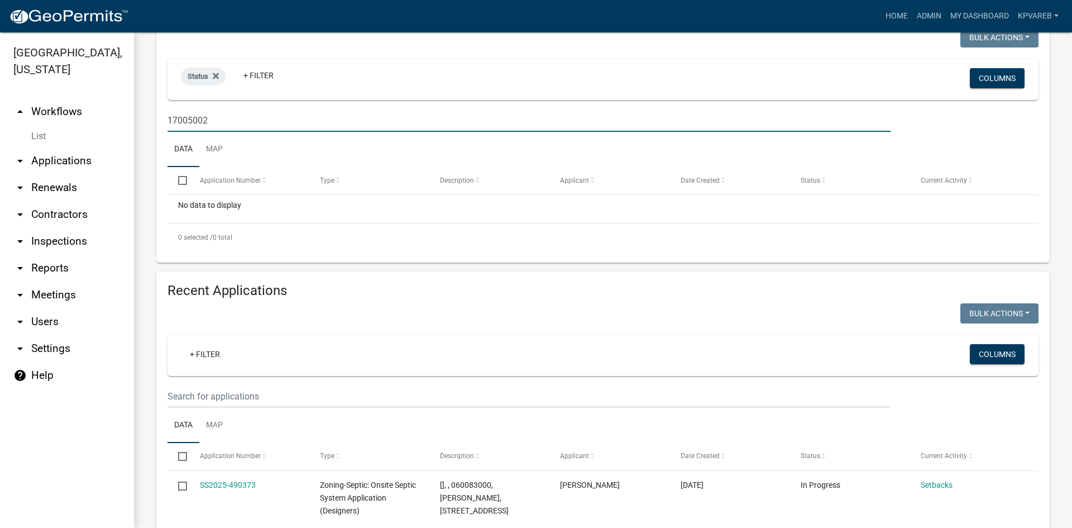
click at [190, 121] on input "17005002" at bounding box center [528, 120] width 723 height 23
click at [187, 122] on input "17005002" at bounding box center [528, 120] width 723 height 23
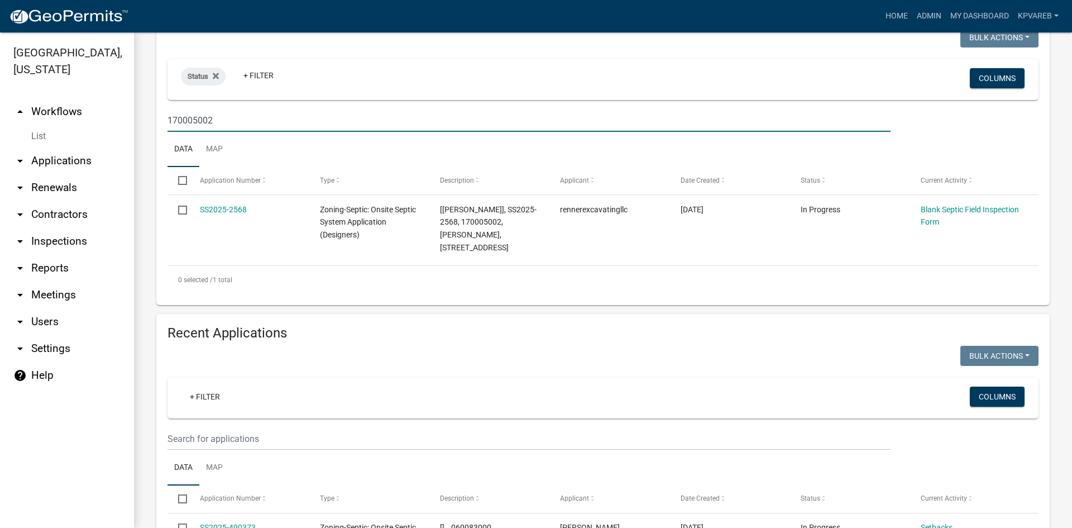
click at [224, 117] on input "170005002" at bounding box center [528, 120] width 723 height 23
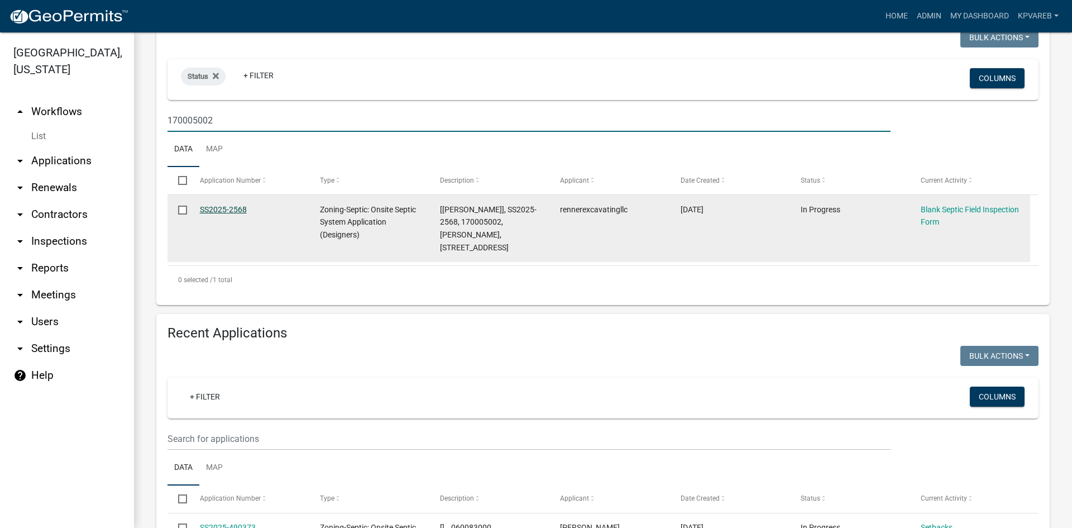
click at [237, 211] on link "SS2025-2568" at bounding box center [223, 209] width 47 height 9
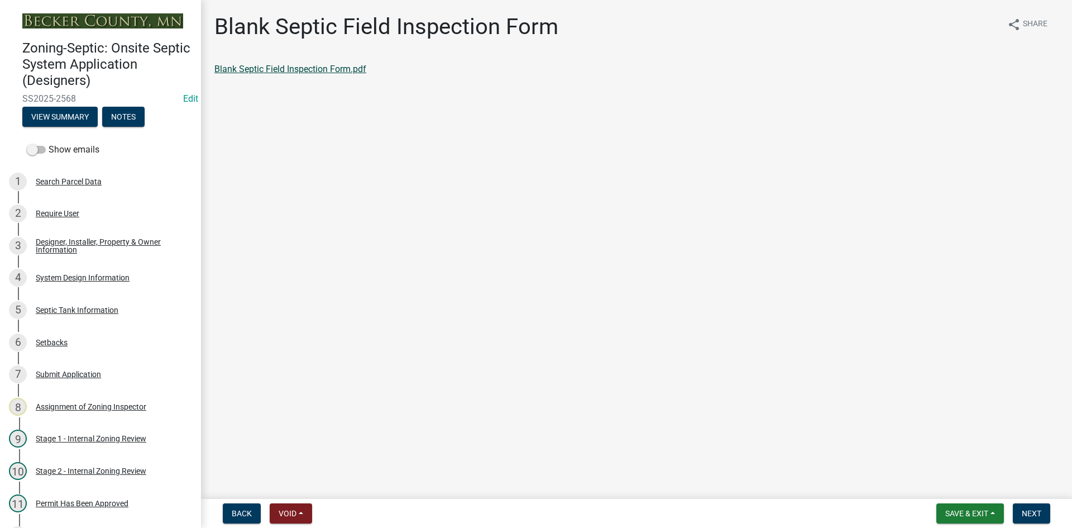
click at [313, 64] on link "Blank Septic Field Inspection Form.pdf" at bounding box center [290, 69] width 152 height 11
click at [1033, 512] on span "Next" at bounding box center [1032, 513] width 20 height 9
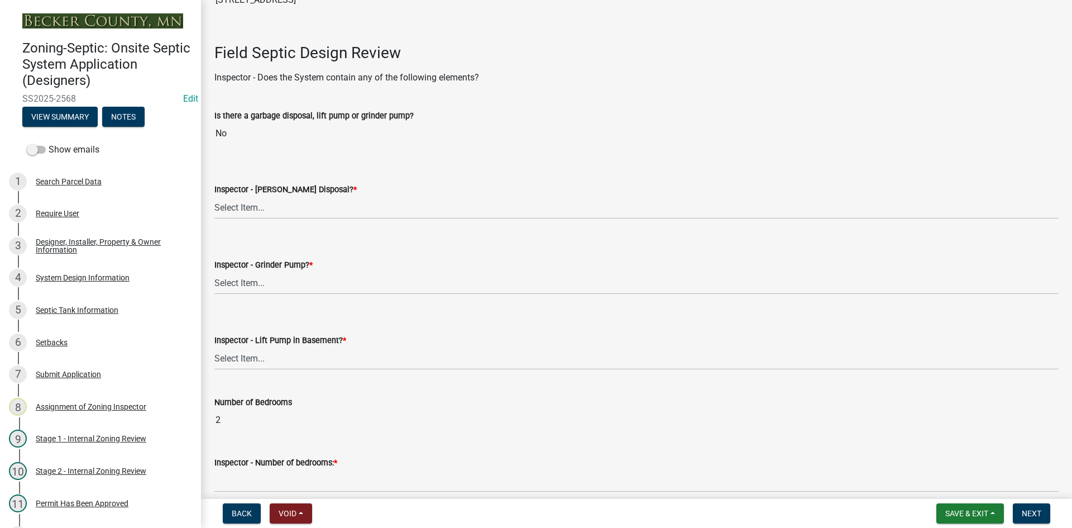
scroll to position [335, 0]
click at [254, 207] on select "Select Item... Yes No" at bounding box center [636, 206] width 844 height 23
click at [214, 195] on select "Select Item... Yes No" at bounding box center [636, 206] width 844 height 23
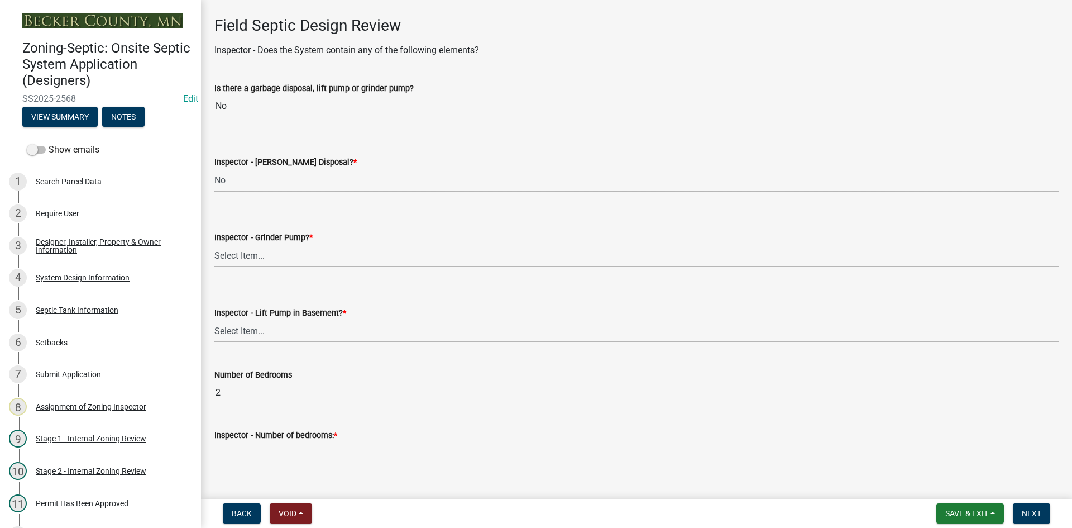
scroll to position [391, 0]
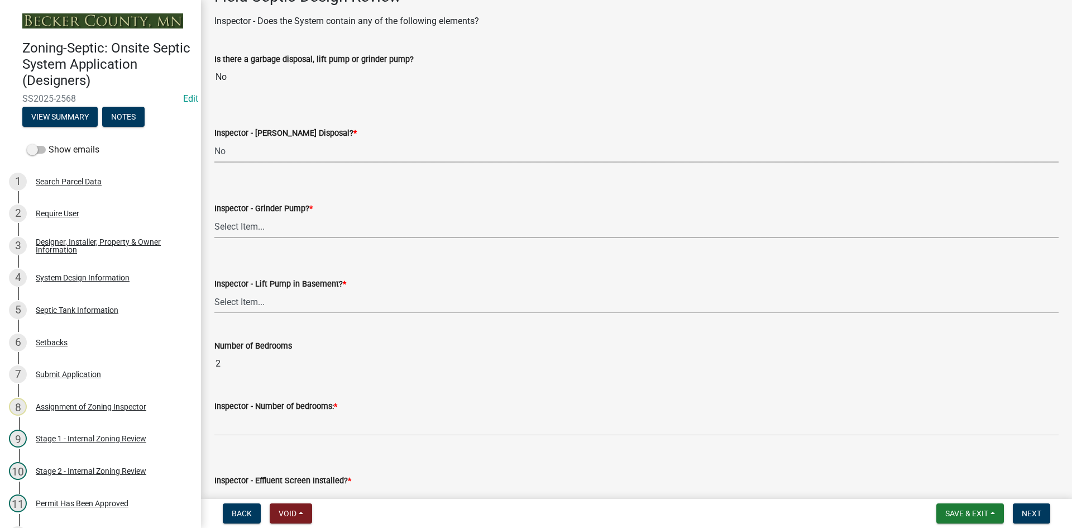
click at [233, 225] on select "Select Item... Yes No" at bounding box center [636, 226] width 844 height 23
click at [214, 215] on select "Select Item... Yes No" at bounding box center [636, 226] width 844 height 23
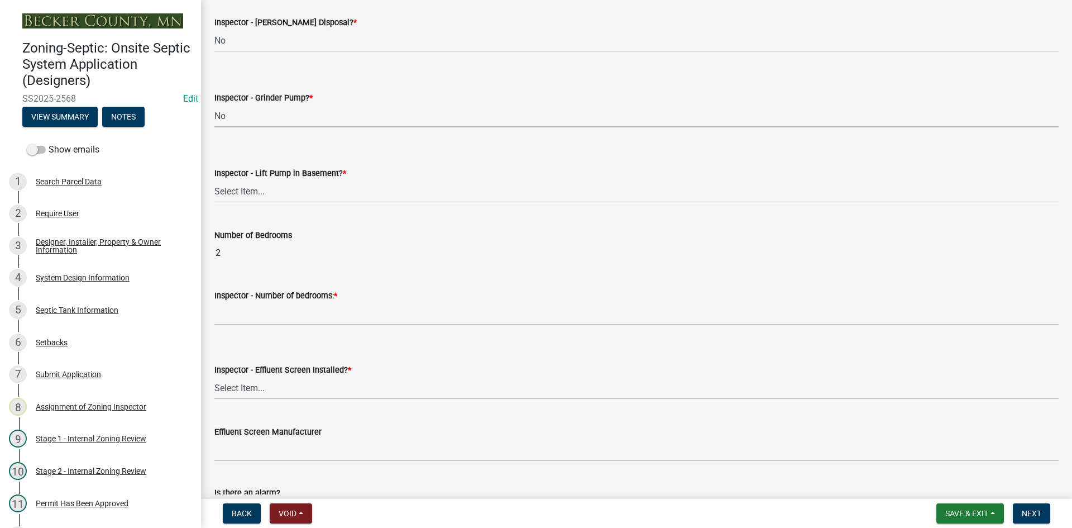
scroll to position [502, 0]
click at [264, 192] on select "Select Item... Yes No" at bounding box center [636, 190] width 844 height 23
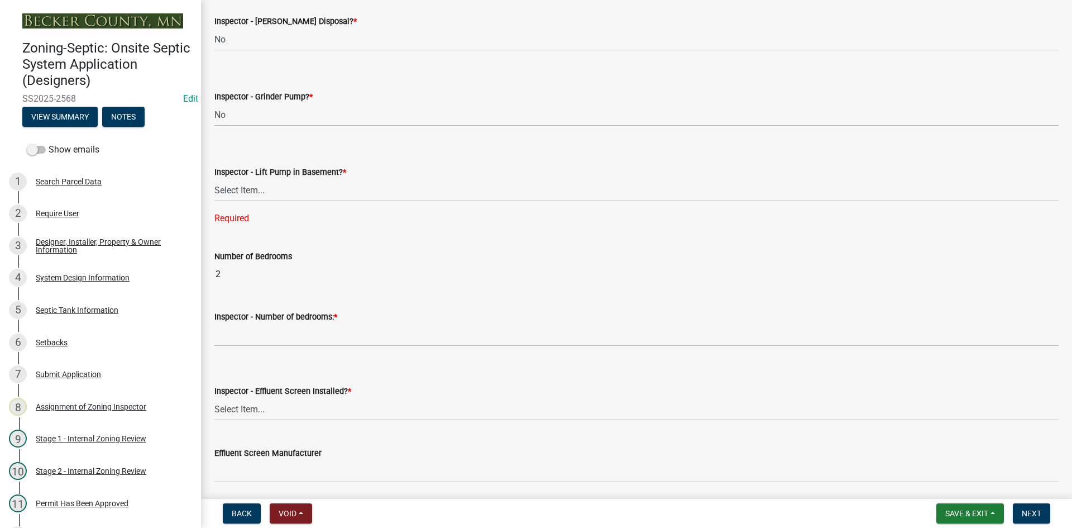
click at [260, 253] on div "Number of Bedrooms 2" at bounding box center [636, 259] width 844 height 51
click at [275, 193] on select "Select Item... Yes No" at bounding box center [636, 190] width 844 height 23
click at [214, 179] on select "Select Item... Yes No" at bounding box center [636, 190] width 844 height 23
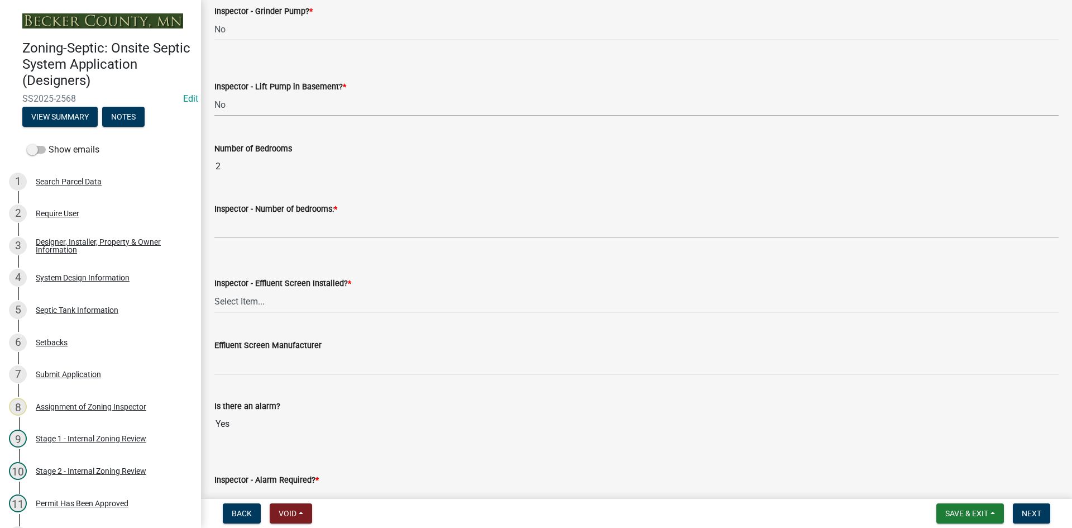
scroll to position [614, 0]
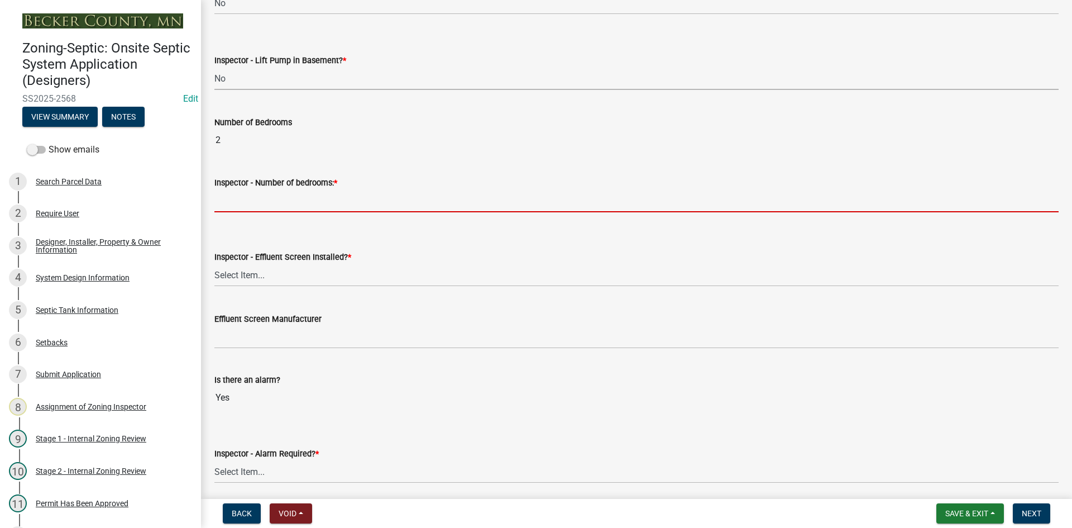
click at [260, 198] on input "Inspector - Number of bedrooms: *" at bounding box center [636, 200] width 844 height 23
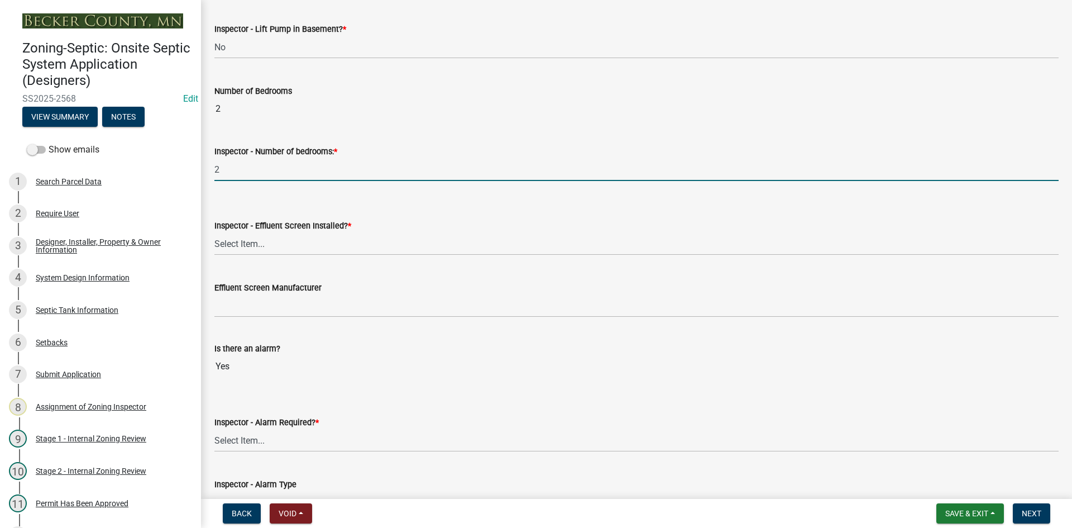
scroll to position [670, 0]
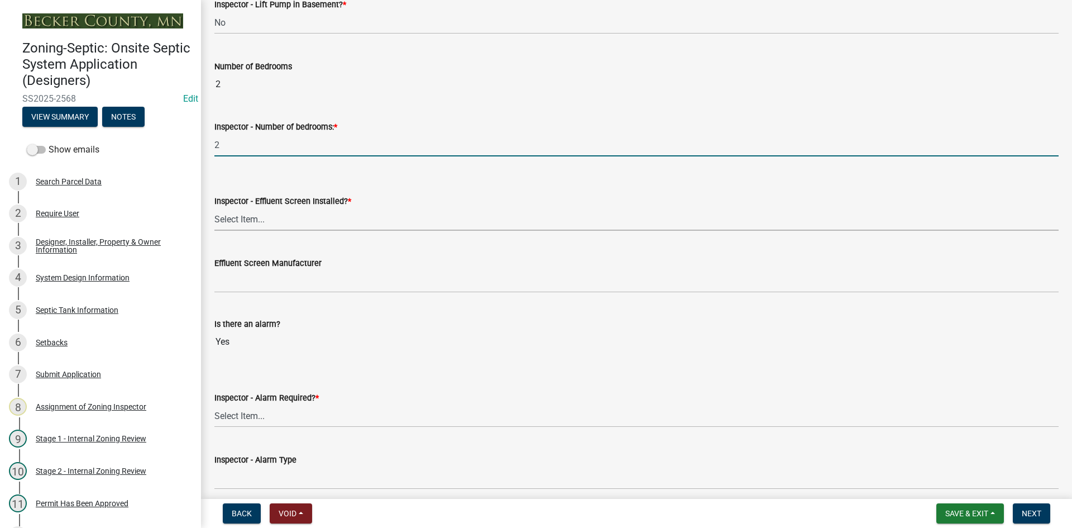
click at [257, 215] on select "Select Item... Yes No" at bounding box center [636, 219] width 844 height 23
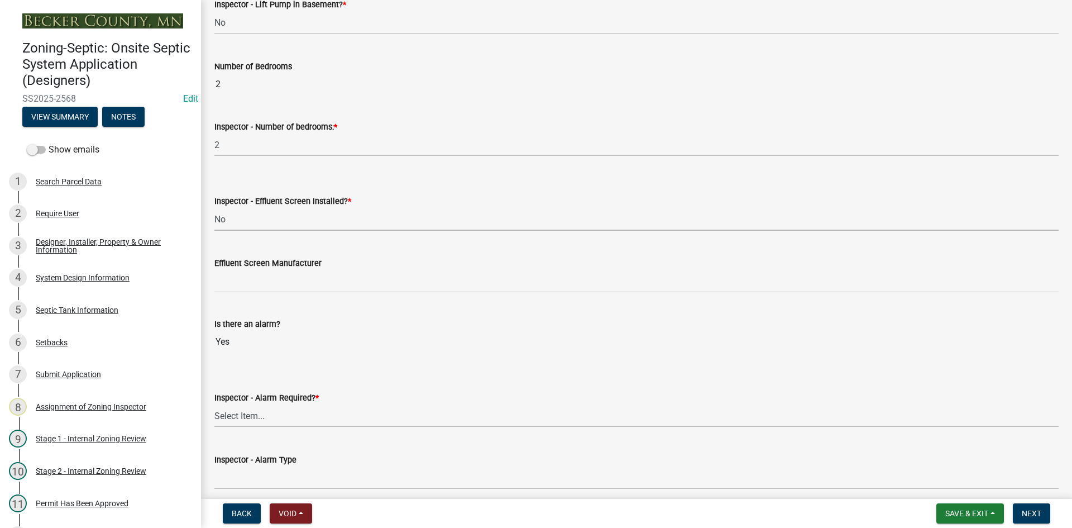
click at [214, 208] on select "Select Item... Yes No" at bounding box center [636, 219] width 844 height 23
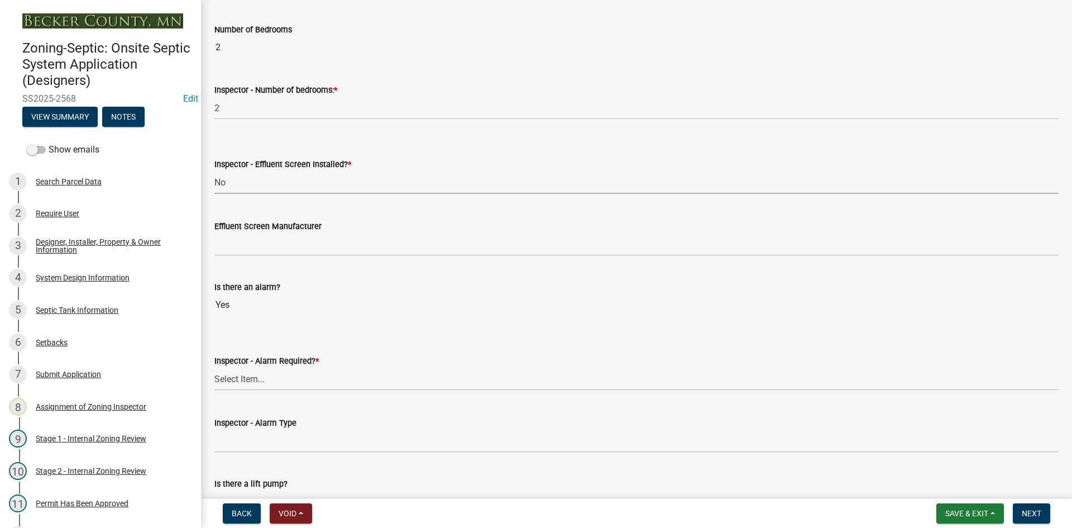
scroll to position [726, 0]
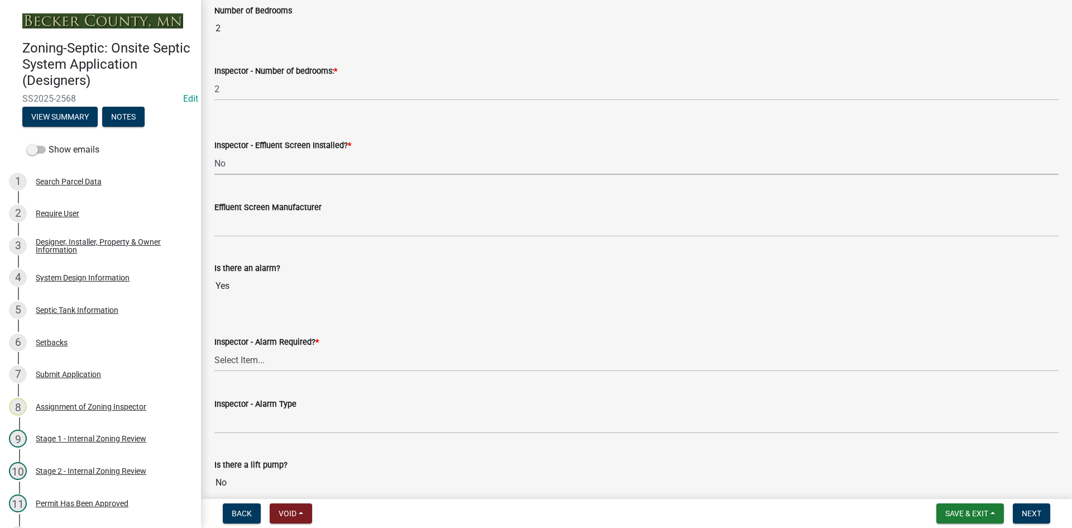
click at [264, 211] on label "Effluent Screen Manufacturer" at bounding box center [267, 208] width 107 height 8
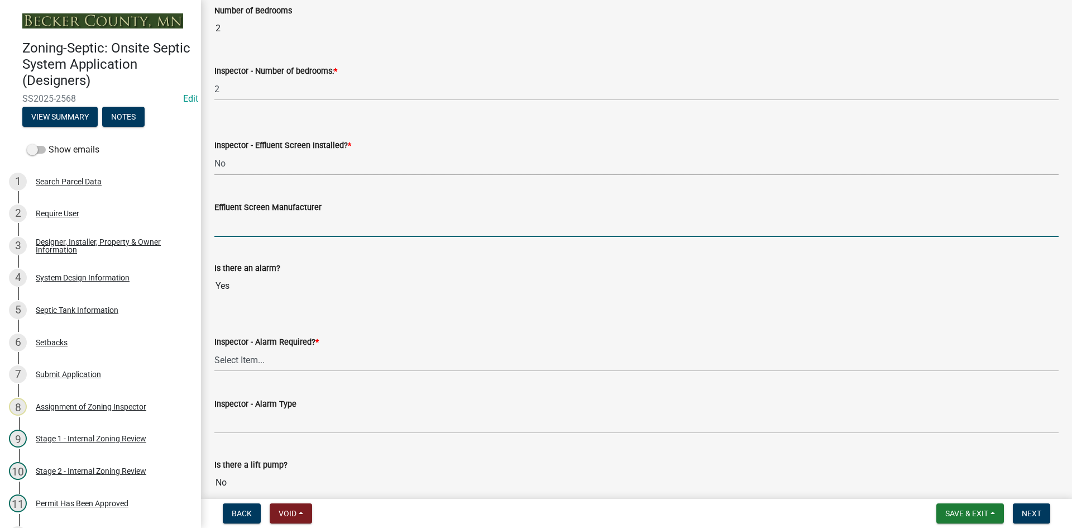
click at [264, 214] on input "Effluent Screen Manufacturer" at bounding box center [636, 225] width 844 height 23
click at [241, 227] on input "Effluent Screen Manufacturer" at bounding box center [636, 225] width 844 height 23
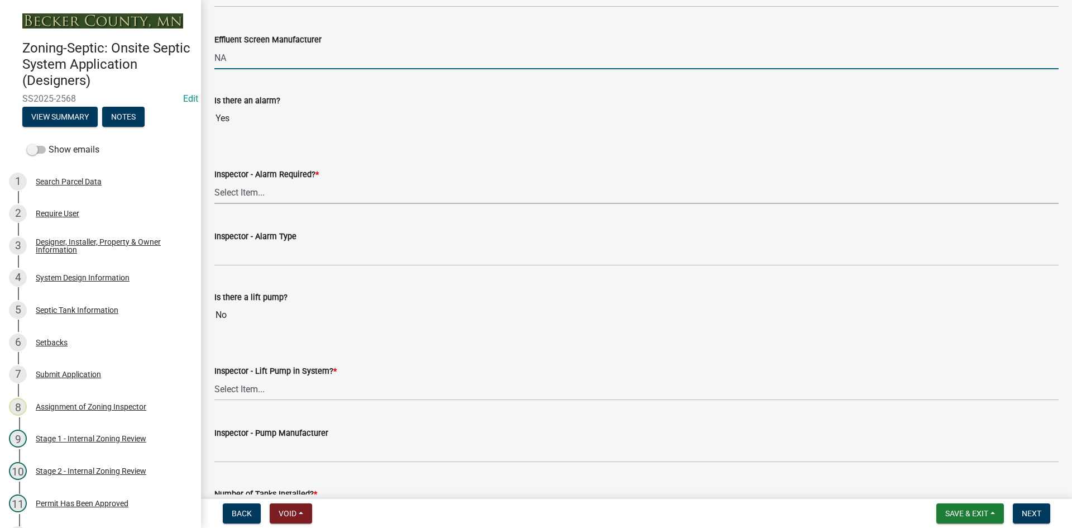
drag, startPoint x: 231, startPoint y: 194, endPoint x: 237, endPoint y: 196, distance: 6.4
click at [231, 194] on select "Select Item... Yes No" at bounding box center [636, 192] width 844 height 23
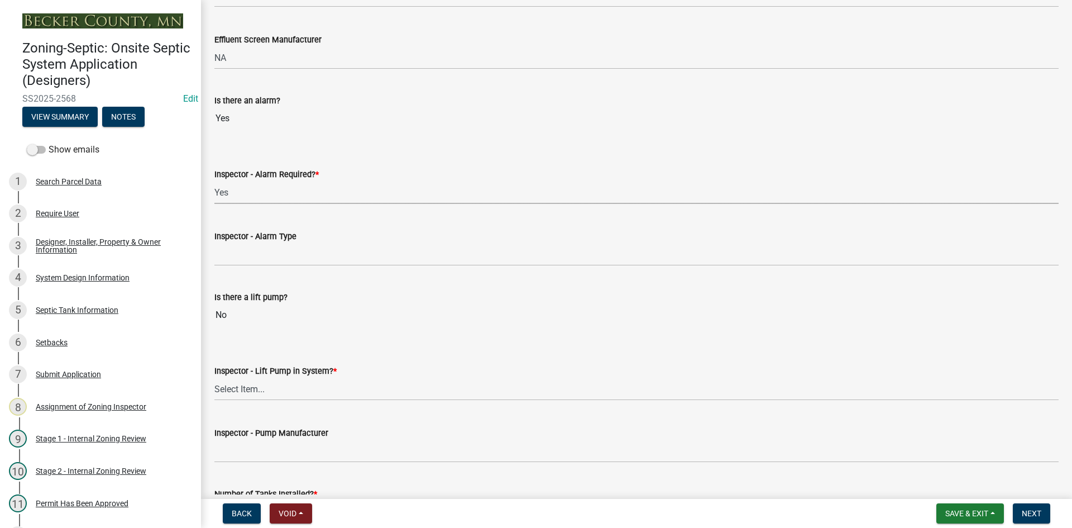
click at [214, 181] on select "Select Item... Yes No" at bounding box center [636, 192] width 844 height 23
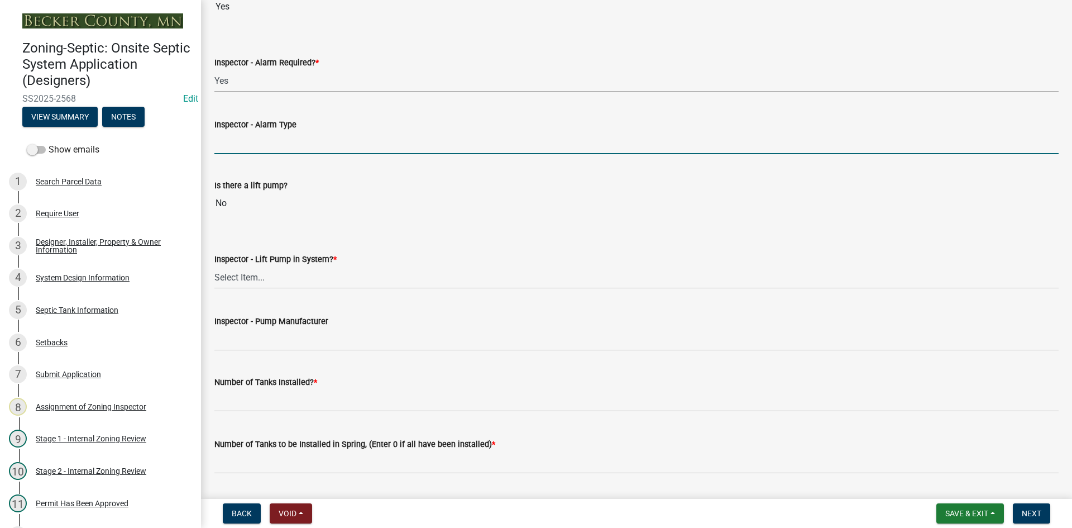
click at [256, 146] on input "Inspector - Alarm Type" at bounding box center [636, 142] width 844 height 23
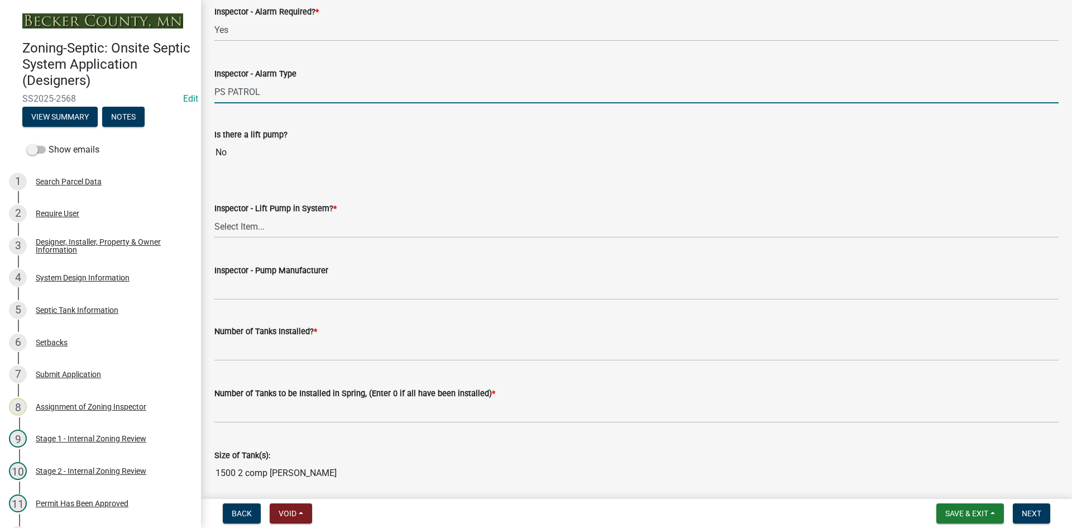
scroll to position [1117, 0]
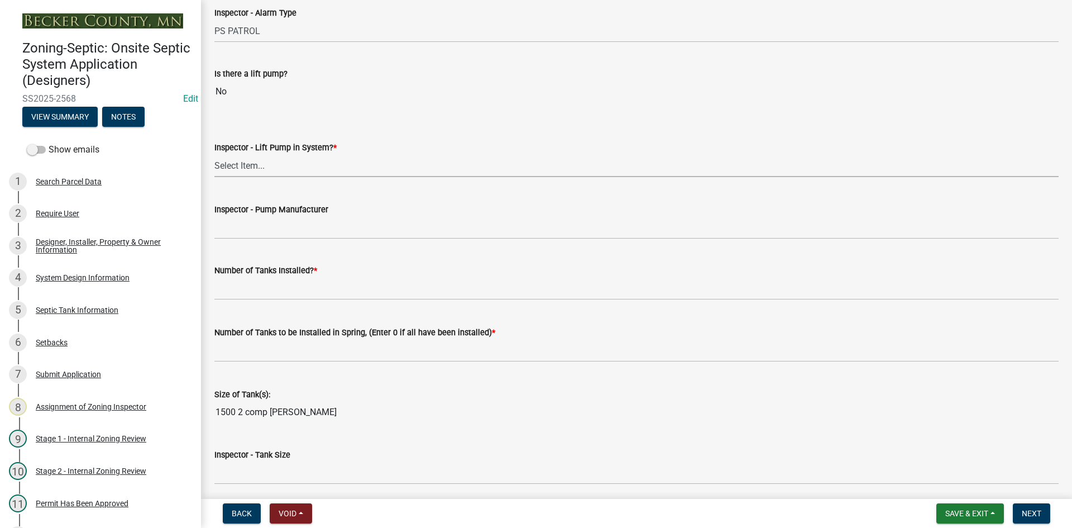
click at [243, 164] on select "Select Item... Yes No" at bounding box center [636, 165] width 844 height 23
click at [214, 154] on select "Select Item... Yes No" at bounding box center [636, 165] width 844 height 23
click at [276, 162] on select "Select Item... Yes No" at bounding box center [636, 165] width 844 height 23
click at [214, 154] on select "Select Item... Yes No" at bounding box center [636, 165] width 844 height 23
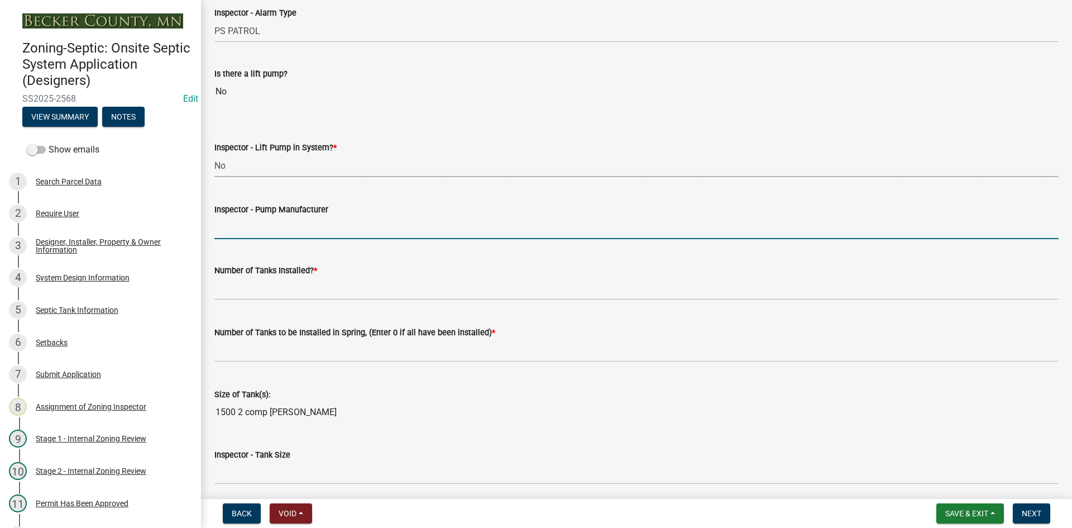
click at [224, 232] on input "Inspector - Pump Manufacturer" at bounding box center [636, 227] width 844 height 23
click at [230, 229] on input "Inspector - Pump Manufacturer" at bounding box center [636, 227] width 844 height 23
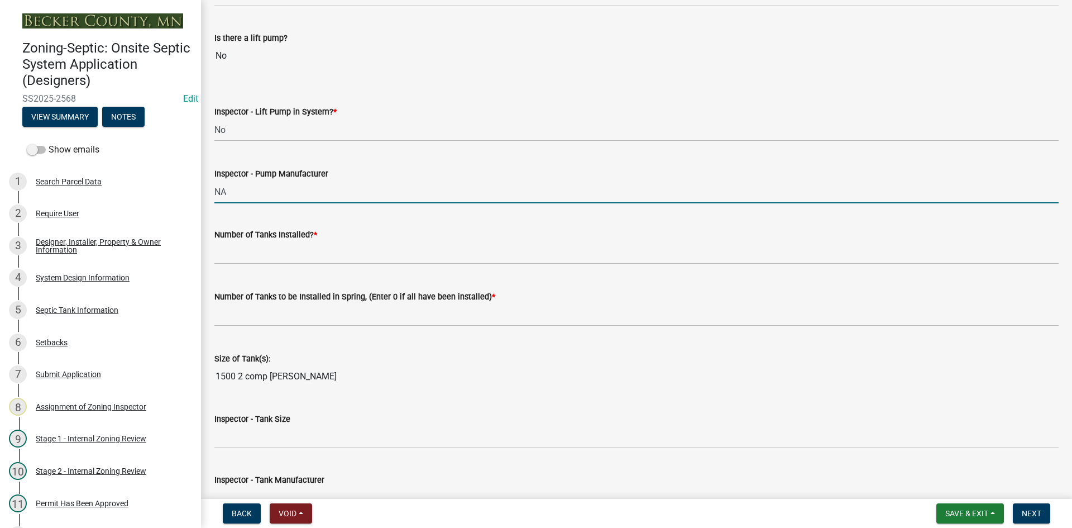
scroll to position [1172, 0]
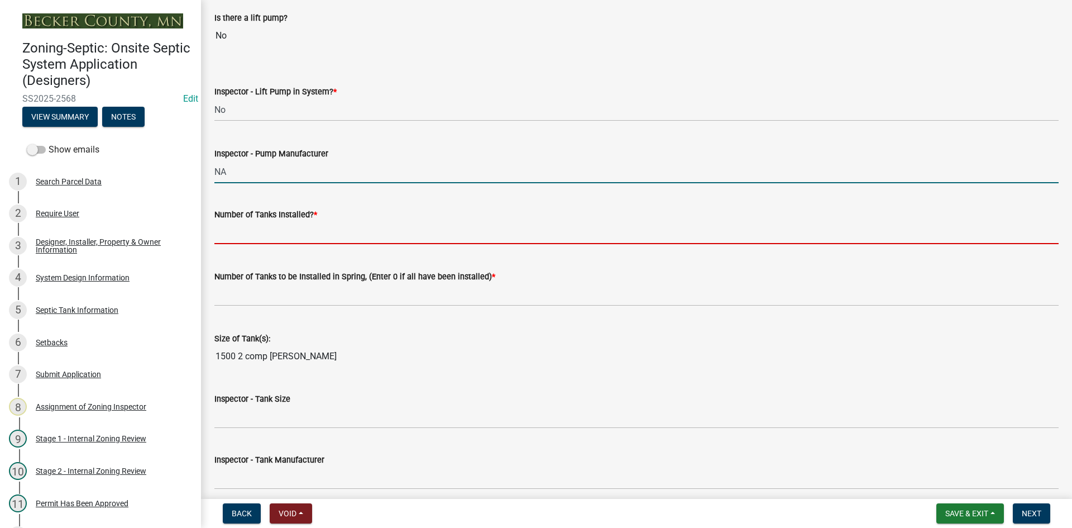
click at [258, 241] on input "text" at bounding box center [636, 232] width 844 height 23
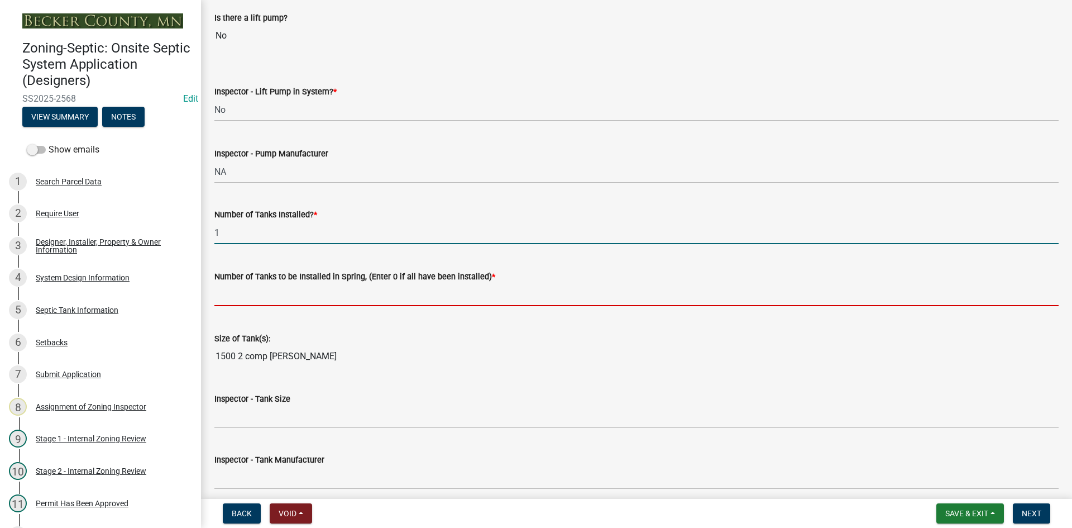
click at [257, 284] on input "text" at bounding box center [636, 294] width 844 height 23
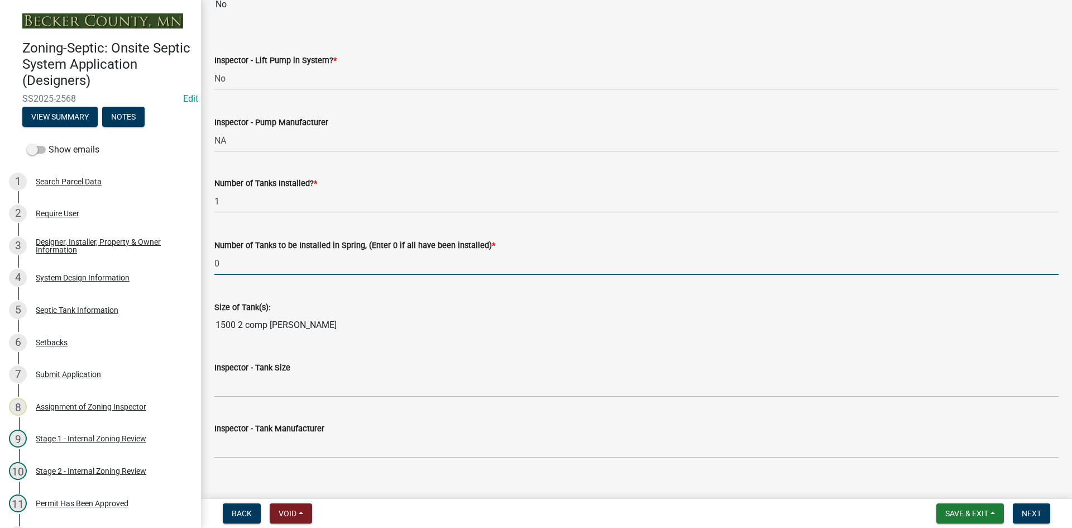
scroll to position [1228, 0]
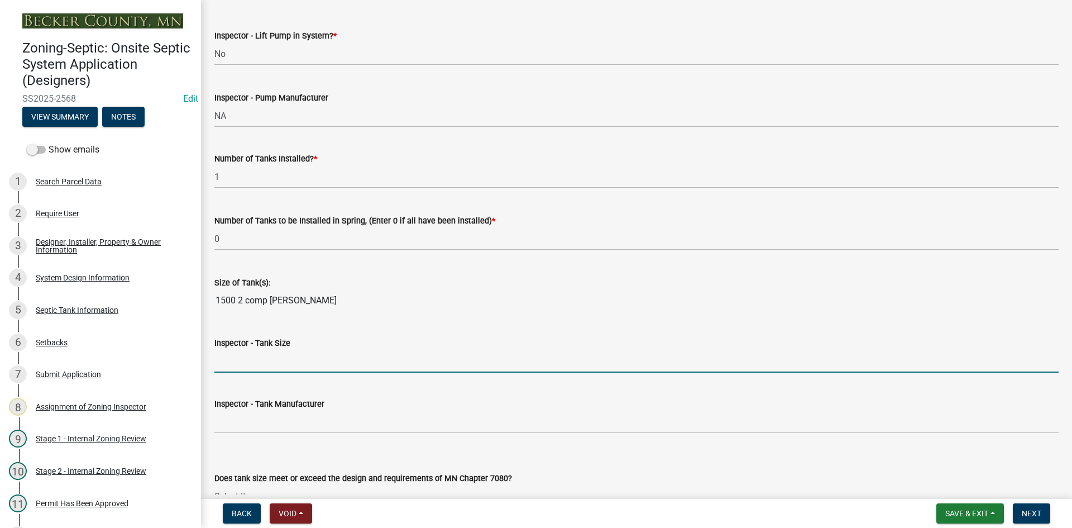
click at [244, 359] on input "Inspector - Tank Size" at bounding box center [636, 361] width 844 height 23
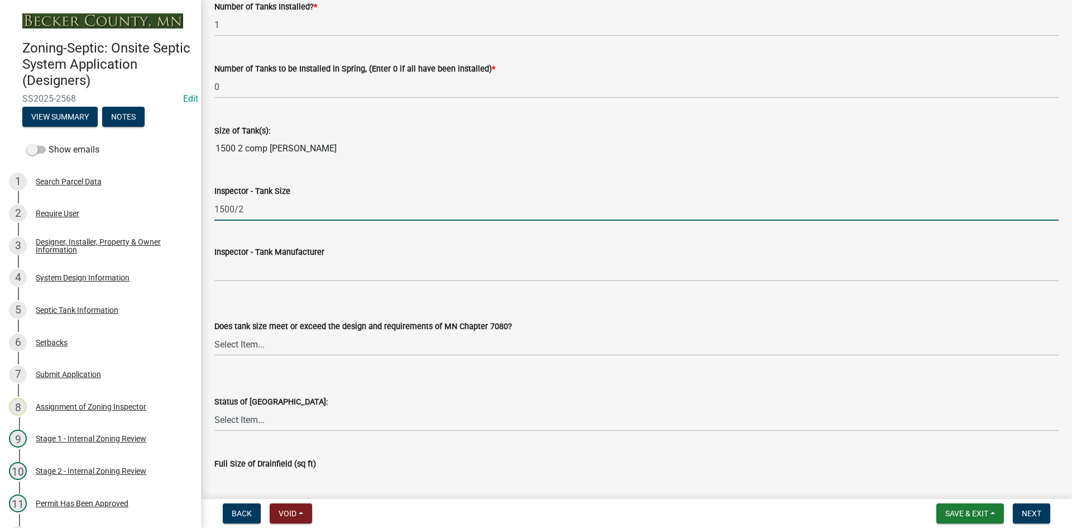
scroll to position [1396, 0]
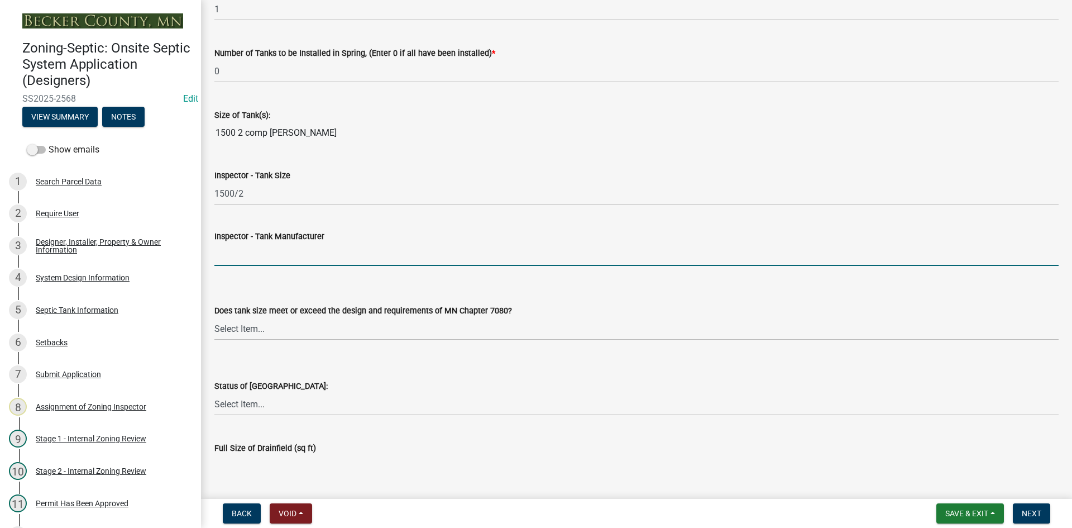
click at [253, 256] on input "Inspector - Tank Manufacturer" at bounding box center [636, 254] width 844 height 23
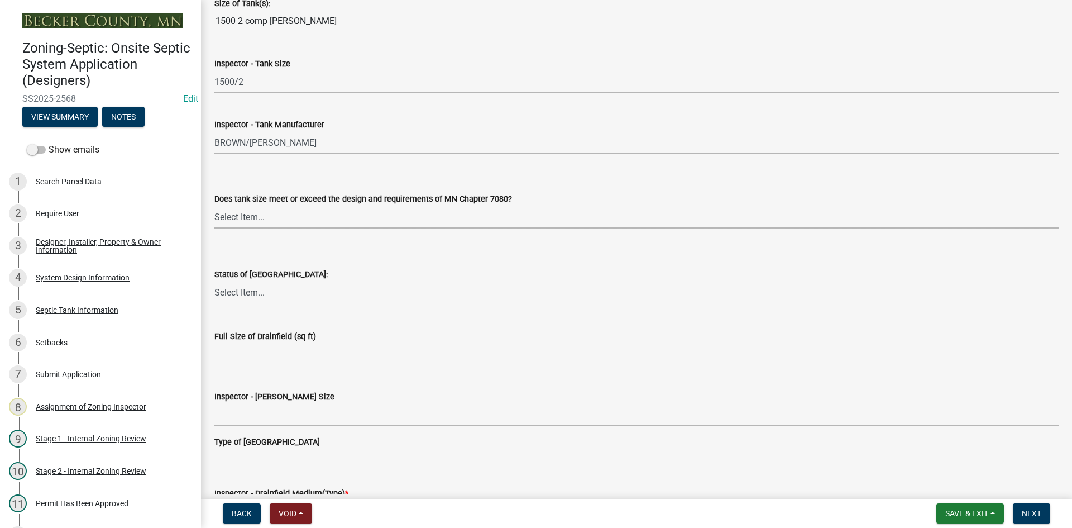
click at [261, 219] on select "Select Item... Yes No Existing" at bounding box center [636, 216] width 844 height 23
click at [214, 205] on select "Select Item... Yes No Existing" at bounding box center [636, 216] width 844 height 23
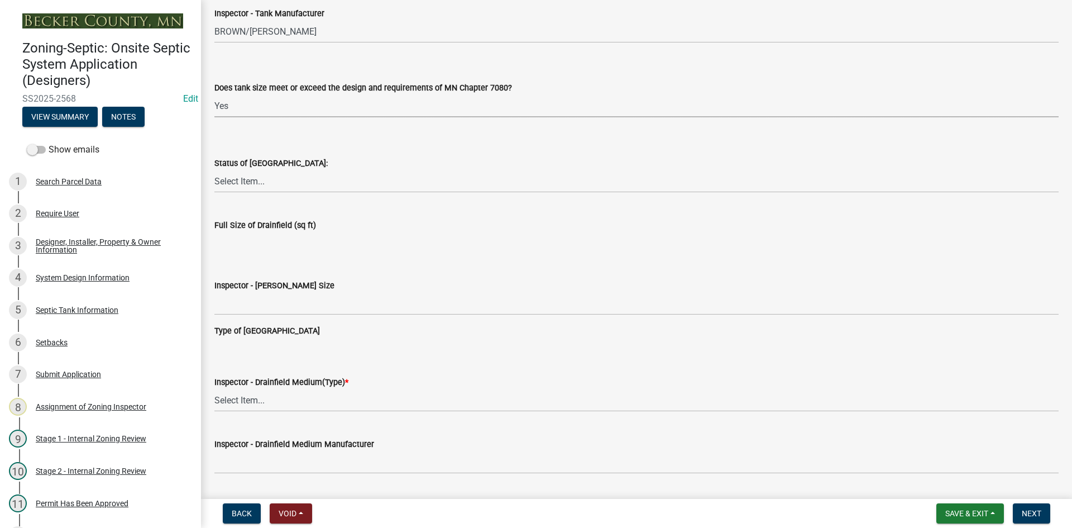
scroll to position [1619, 0]
click at [256, 185] on select "Select Item... No Drainfield Drainfield Installed [GEOGRAPHIC_DATA] to Be Insta…" at bounding box center [636, 180] width 844 height 23
click at [214, 169] on select "Select Item... No Drainfield Drainfield Installed [GEOGRAPHIC_DATA] to Be Insta…" at bounding box center [636, 180] width 844 height 23
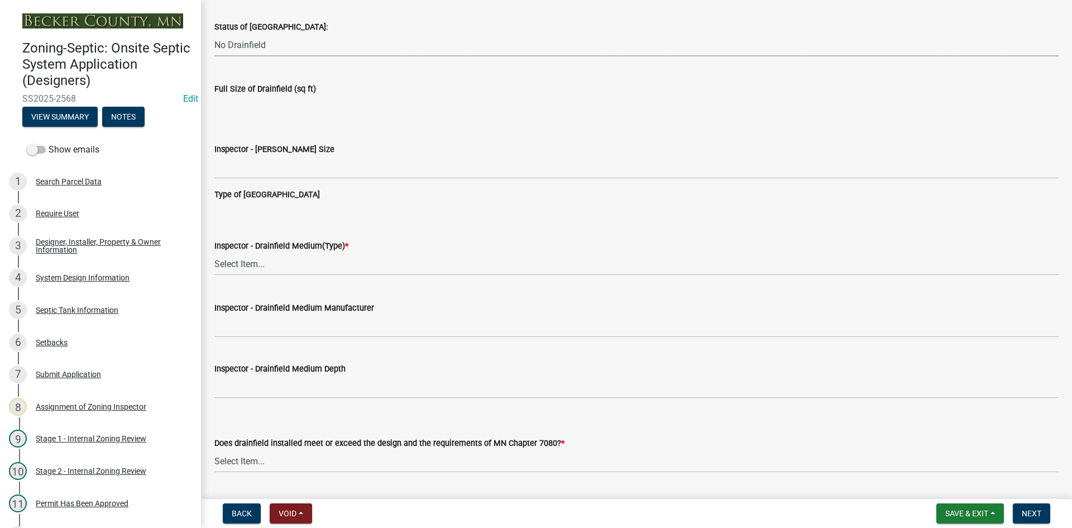
scroll to position [1787, 0]
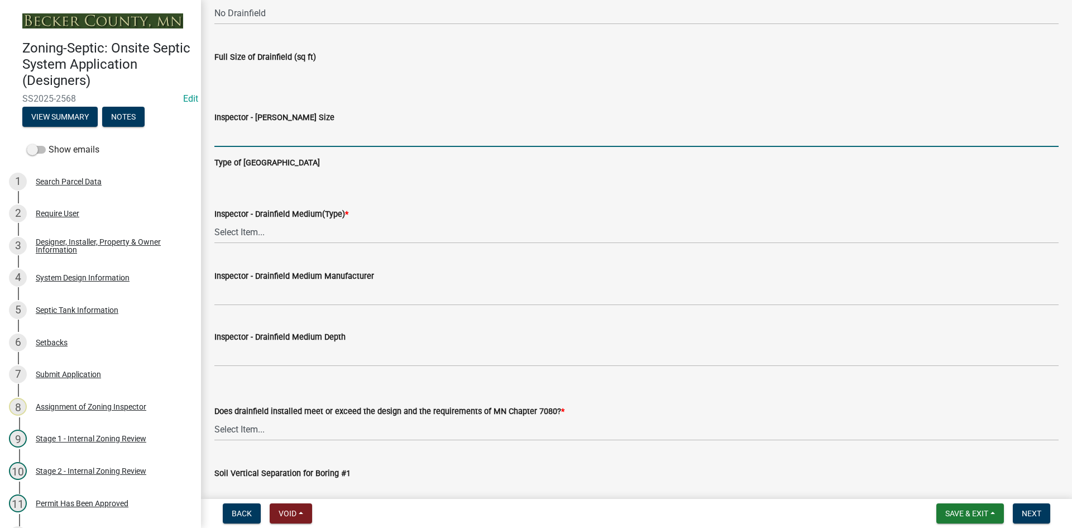
drag, startPoint x: 254, startPoint y: 141, endPoint x: 266, endPoint y: 147, distance: 13.7
click at [254, 141] on input "Inspector - [PERSON_NAME] Size" at bounding box center [636, 135] width 844 height 23
click at [257, 140] on input "Inspector - [PERSON_NAME] Size" at bounding box center [636, 135] width 844 height 23
click at [225, 136] on input "Inspector - [PERSON_NAME] Size" at bounding box center [636, 135] width 844 height 23
click at [243, 233] on select "Select Item... Chamber Trench Rock Trench Gravelless Mound Pressure Bed Seepage…" at bounding box center [636, 232] width 844 height 23
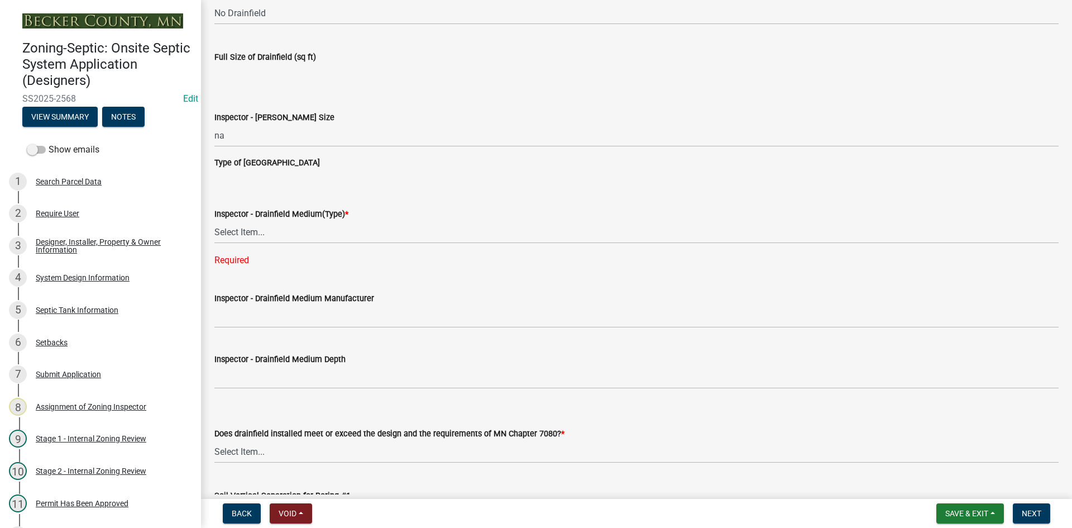
click at [248, 402] on div "Does drainfield installed meet or exceed the design and the requirements of MN …" at bounding box center [636, 430] width 844 height 65
click at [245, 229] on select "Select Item... Chamber Trench Rock Trench Gravelless Mound Pressure Bed Seepage…" at bounding box center [636, 232] width 844 height 23
click at [214, 221] on select "Select Item... Chamber Trench Rock Trench Gravelless Mound Pressure Bed Seepage…" at bounding box center [636, 232] width 844 height 23
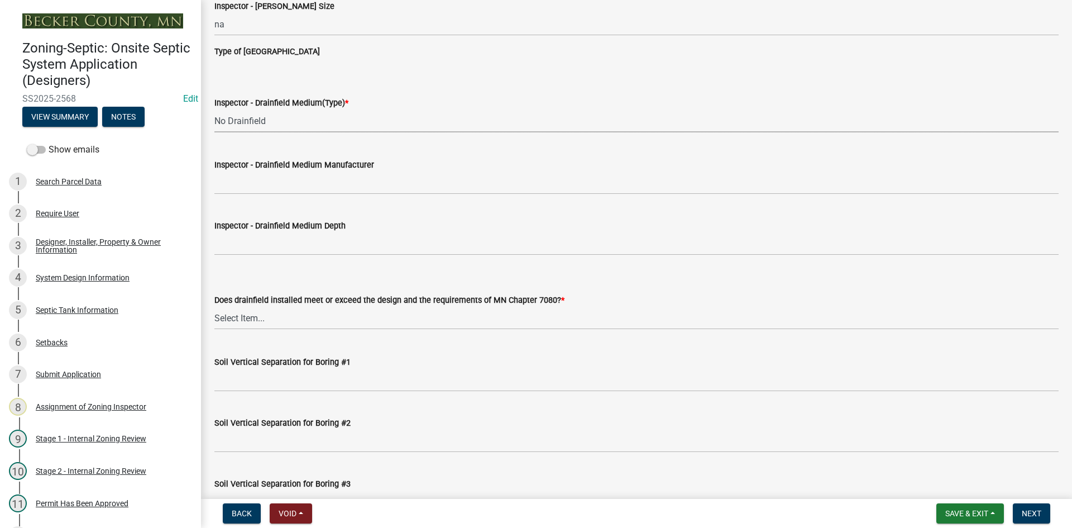
scroll to position [1898, 0]
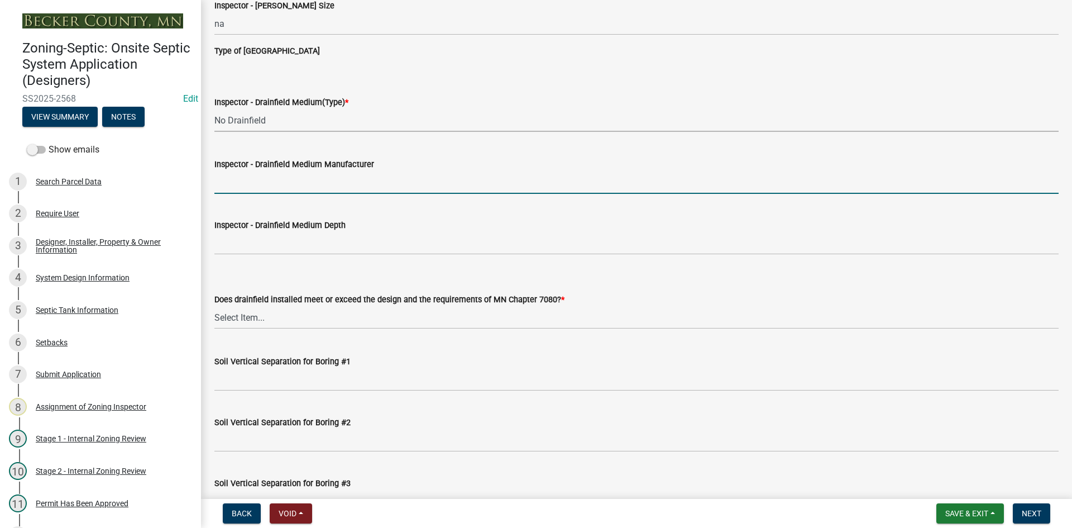
click at [223, 171] on input "Inspector - Drainfield Medium Manufacturer" at bounding box center [636, 182] width 844 height 23
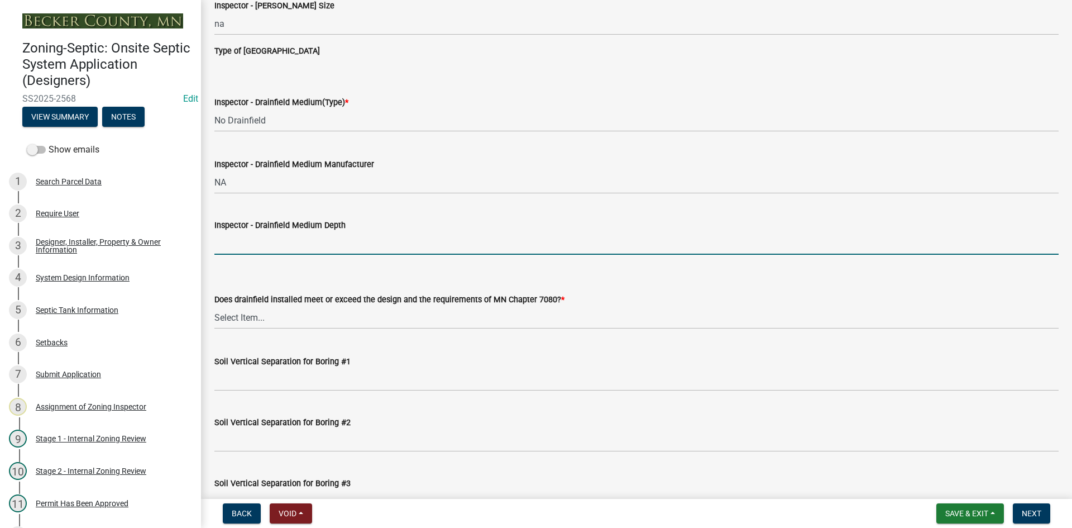
click at [242, 246] on input "Inspector - Drainfield Medium Depth" at bounding box center [636, 243] width 844 height 23
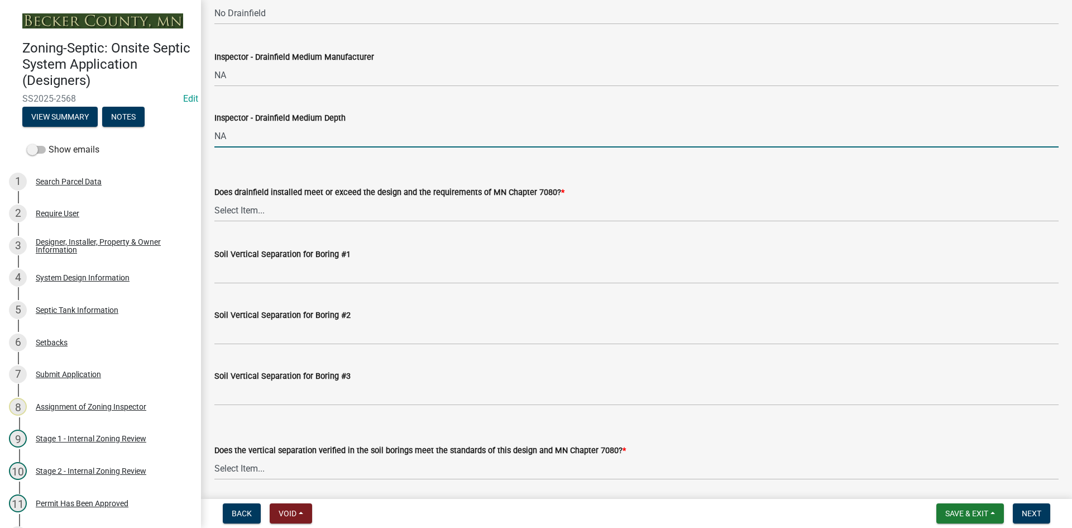
scroll to position [2010, 0]
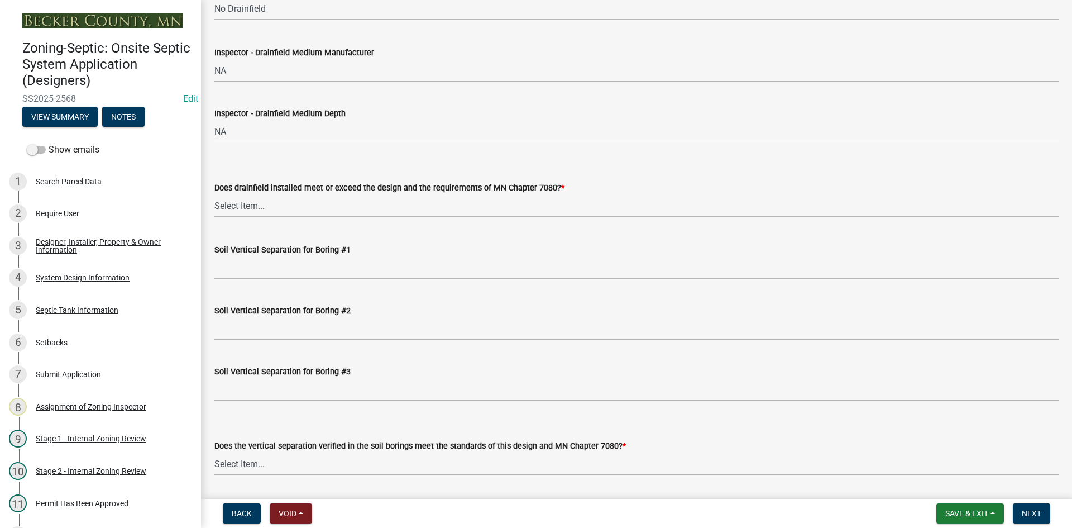
drag, startPoint x: 255, startPoint y: 205, endPoint x: 261, endPoint y: 216, distance: 12.5
click at [255, 205] on select "Select Item... Yes No" at bounding box center [636, 205] width 844 height 23
click at [214, 194] on select "Select Item... Yes No" at bounding box center [636, 205] width 844 height 23
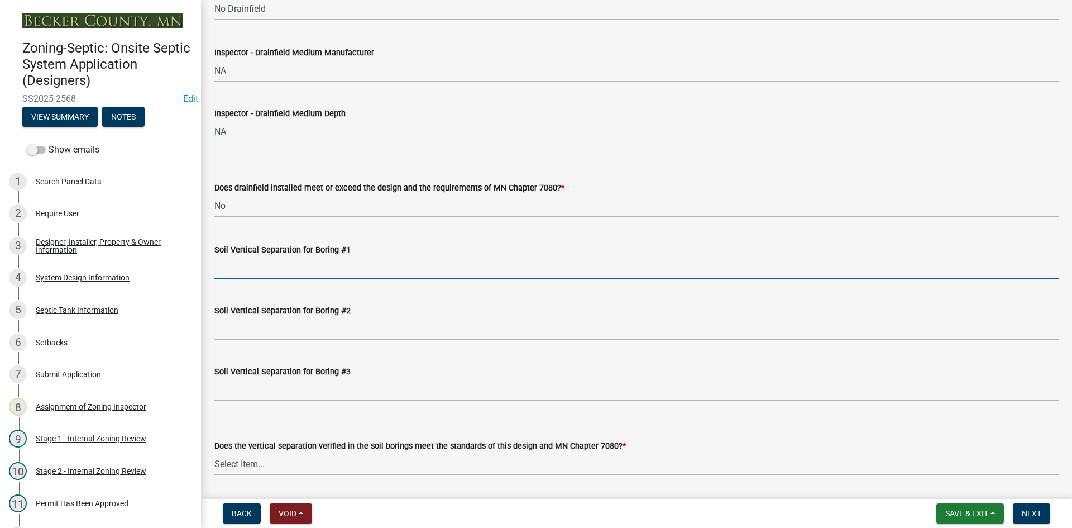
drag, startPoint x: 261, startPoint y: 261, endPoint x: 270, endPoint y: 275, distance: 16.6
click at [261, 261] on input "Soil Vertical Separation for Boring #1" at bounding box center [636, 267] width 844 height 23
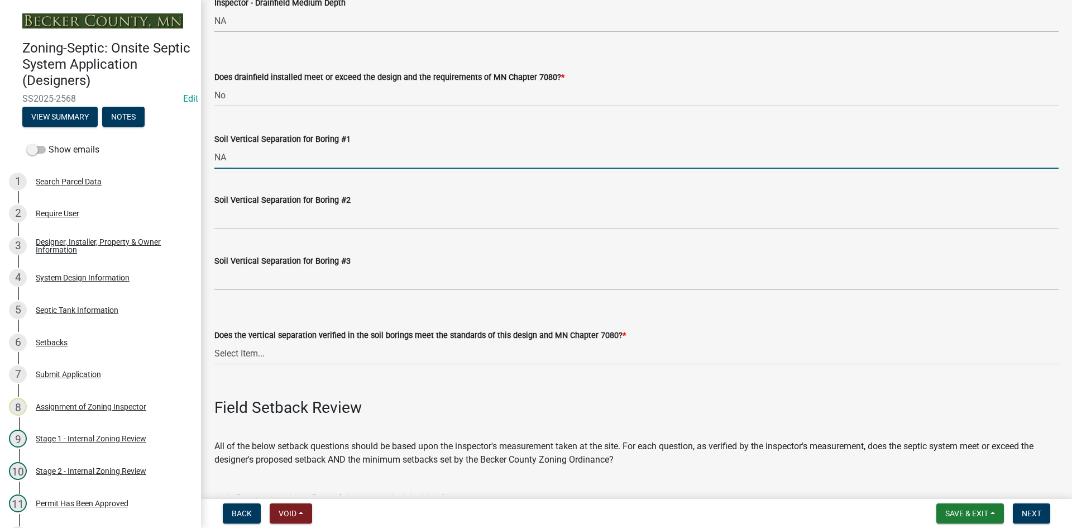
scroll to position [2122, 0]
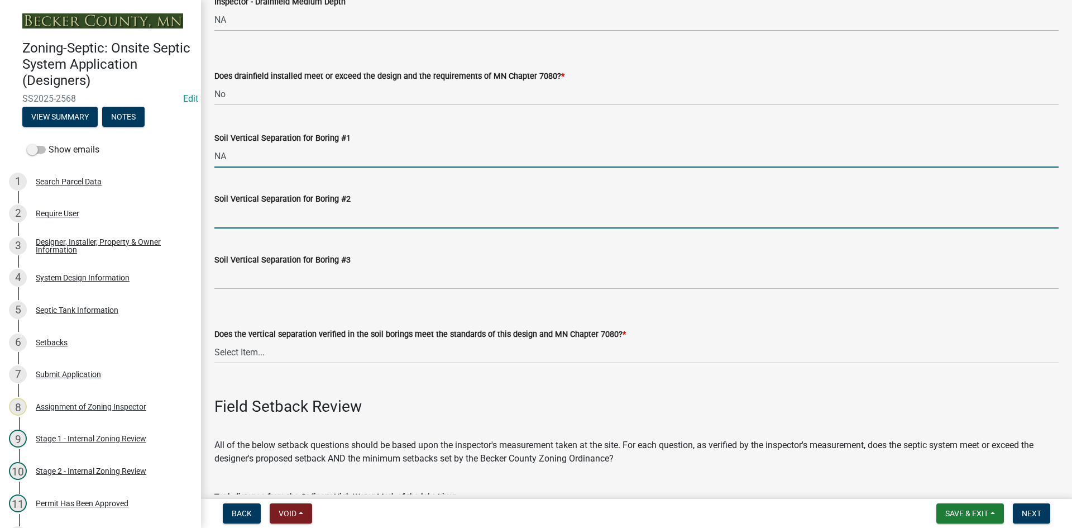
drag, startPoint x: 246, startPoint y: 215, endPoint x: 252, endPoint y: 229, distance: 15.8
click at [247, 215] on input "Soil Vertical Separation for Boring #2" at bounding box center [636, 216] width 844 height 23
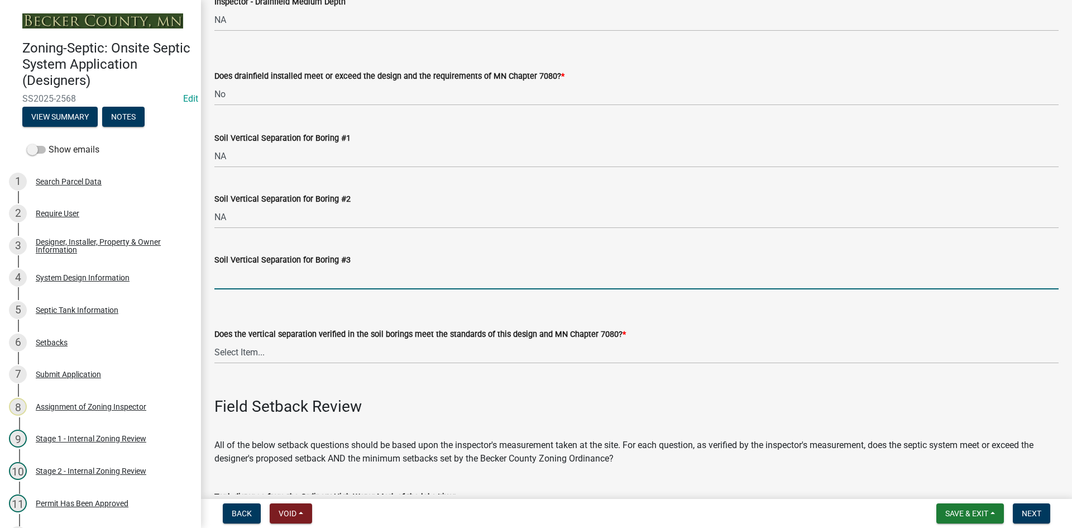
drag, startPoint x: 244, startPoint y: 280, endPoint x: 267, endPoint y: 296, distance: 27.7
click at [244, 281] on input "Soil Vertical Separation for Boring #3" at bounding box center [636, 277] width 844 height 23
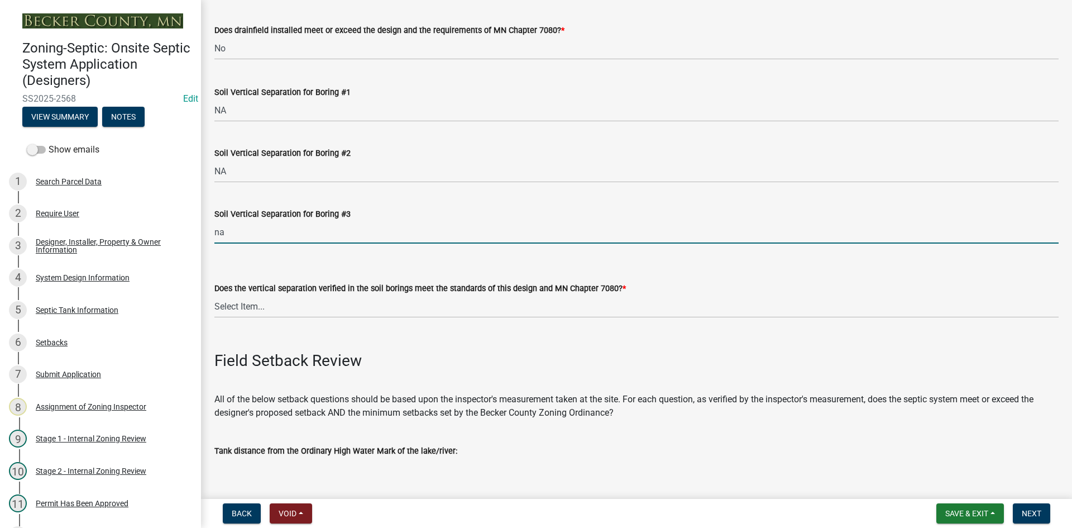
scroll to position [2233, 0]
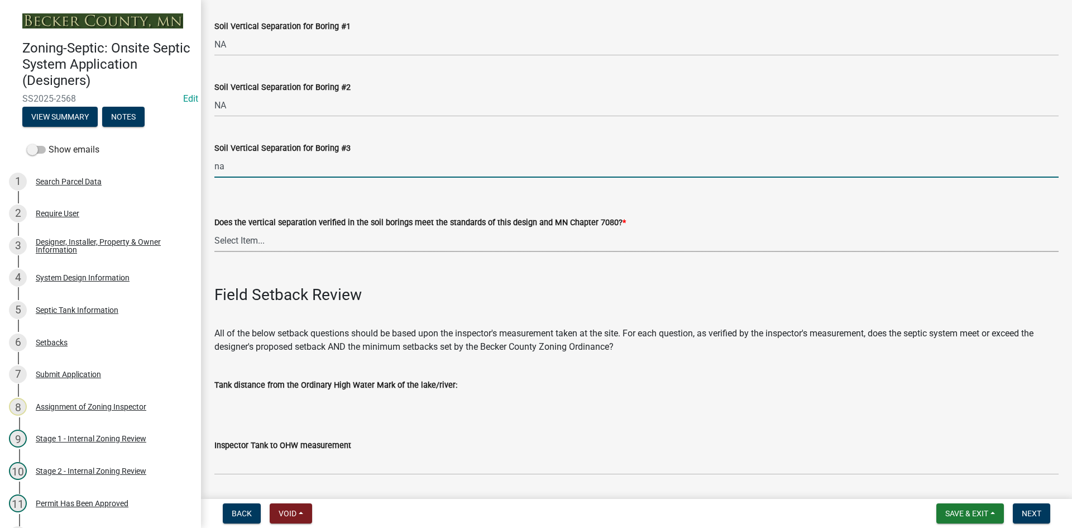
click at [245, 247] on select "Select Item... Yes No" at bounding box center [636, 240] width 844 height 23
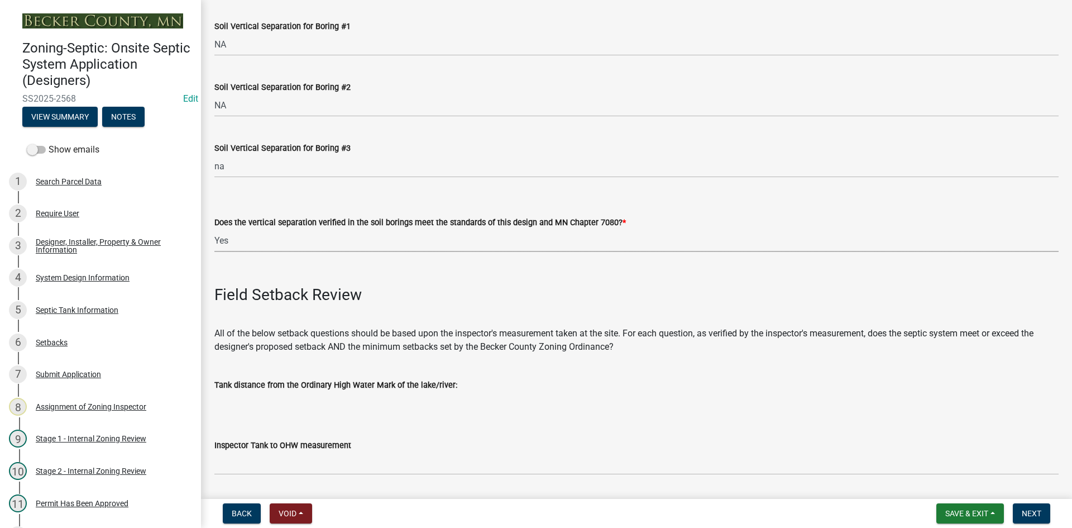
click at [214, 229] on select "Select Item... Yes No" at bounding box center [636, 240] width 844 height 23
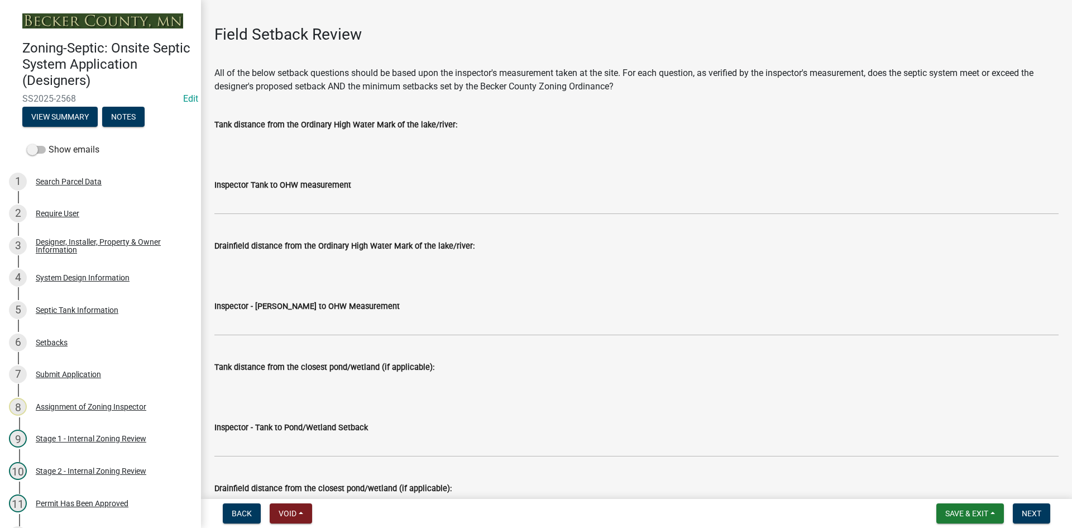
scroll to position [2512, 0]
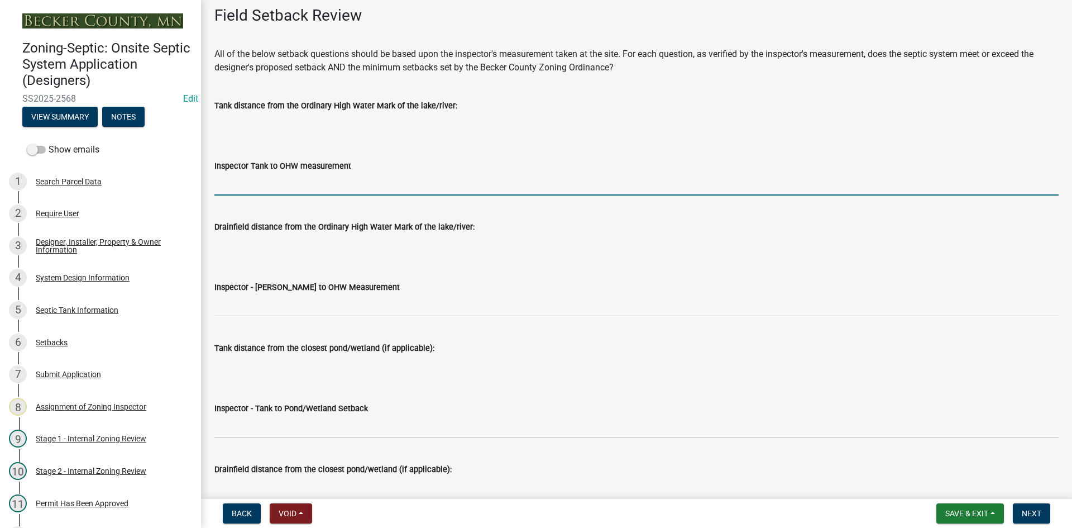
click at [264, 180] on input "Inspector Tank to OHW measurement" at bounding box center [636, 184] width 844 height 23
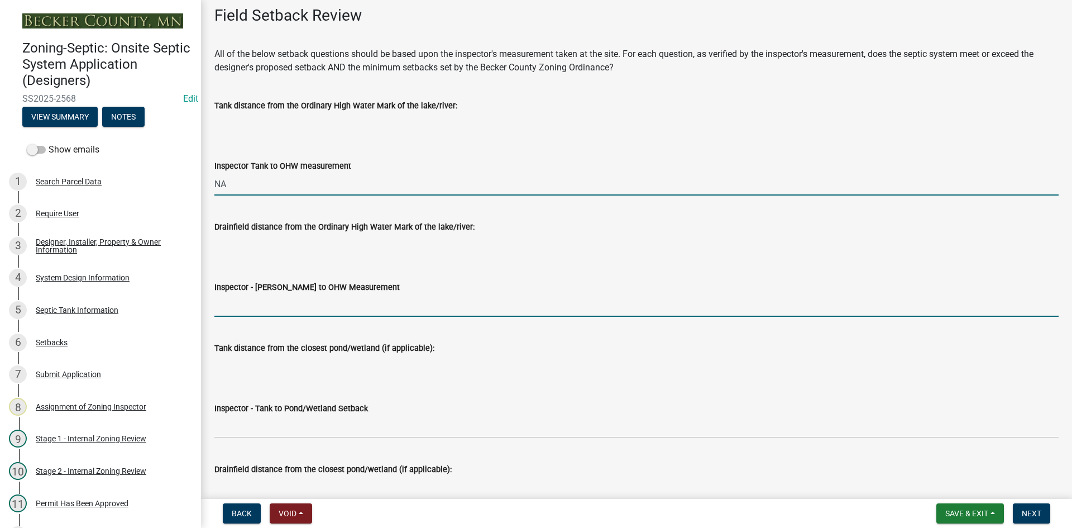
click at [253, 304] on input "Inspector - [PERSON_NAME] to OHW Measurement" at bounding box center [636, 305] width 844 height 23
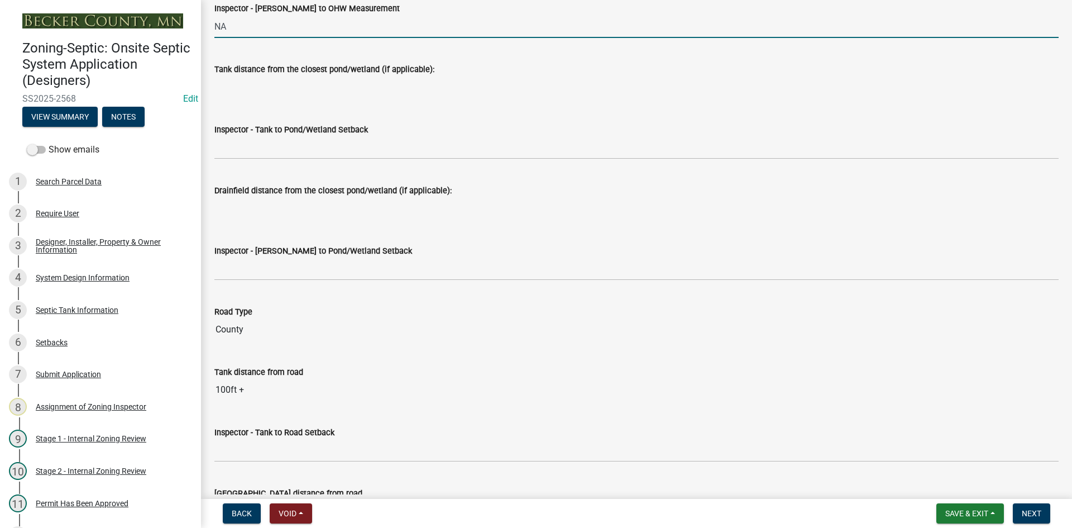
scroll to position [2792, 0]
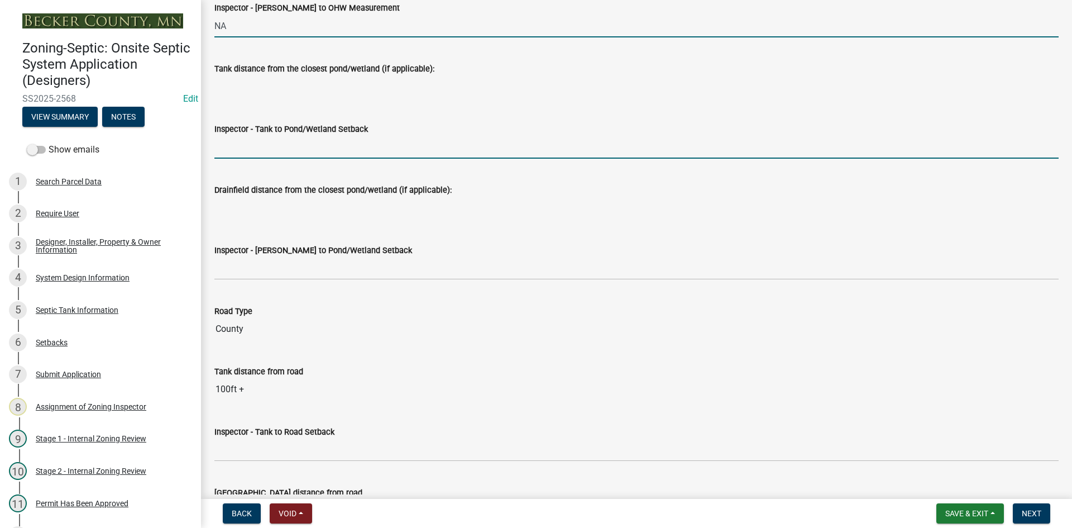
click at [234, 145] on input "Inspector - Tank to Pond/Wetland Setback" at bounding box center [636, 147] width 844 height 23
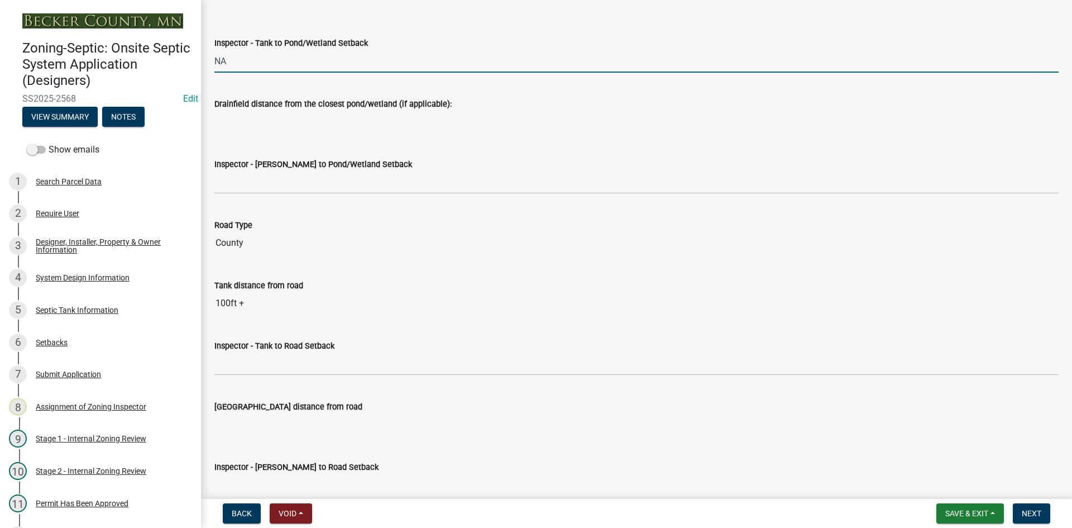
scroll to position [3015, 0]
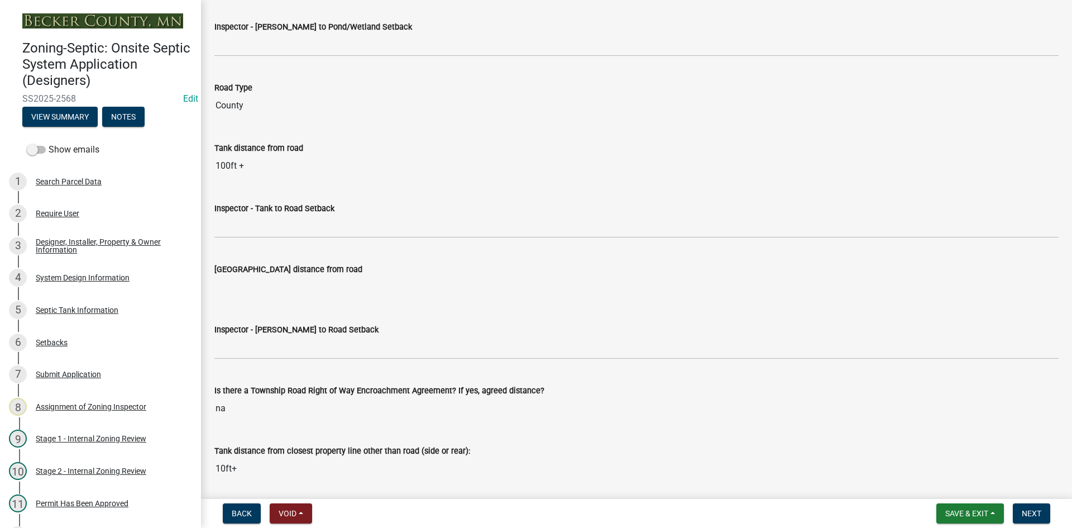
click at [241, 64] on wm-data-entity-input "Inspector - [PERSON_NAME] to Pond/Wetland Setback" at bounding box center [636, 34] width 844 height 61
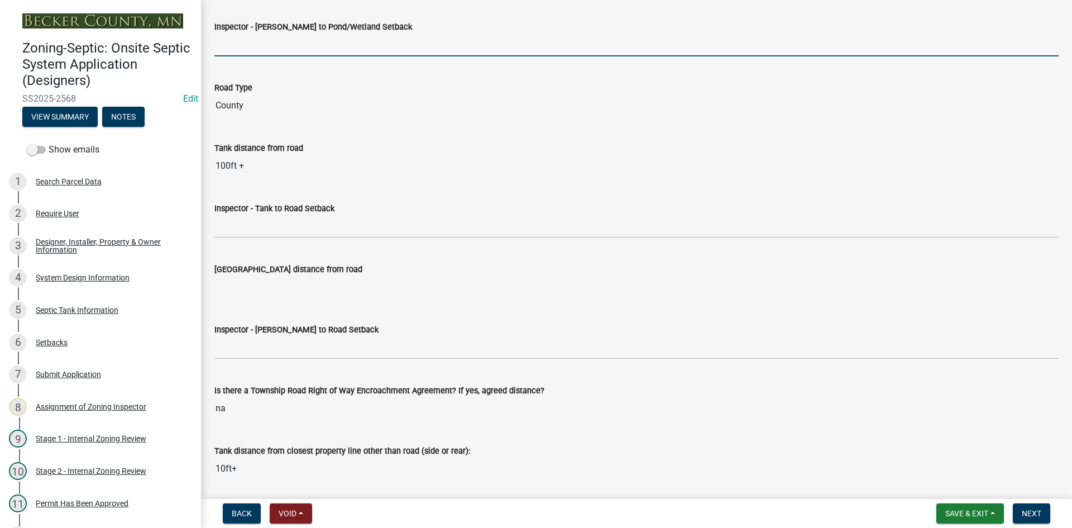
click at [242, 51] on input "Inspector - [PERSON_NAME] to Pond/Wetland Setback" at bounding box center [636, 44] width 844 height 23
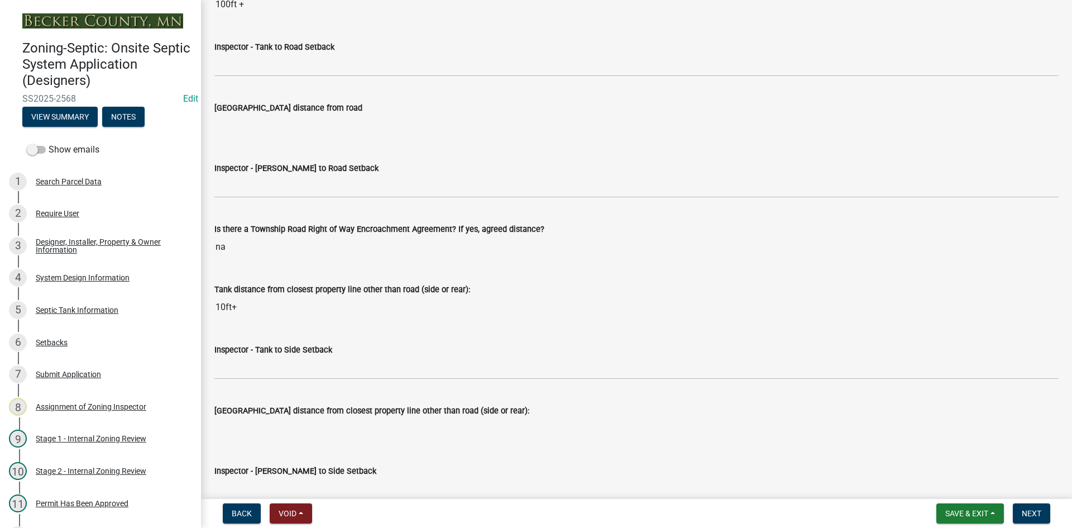
scroll to position [3182, 0]
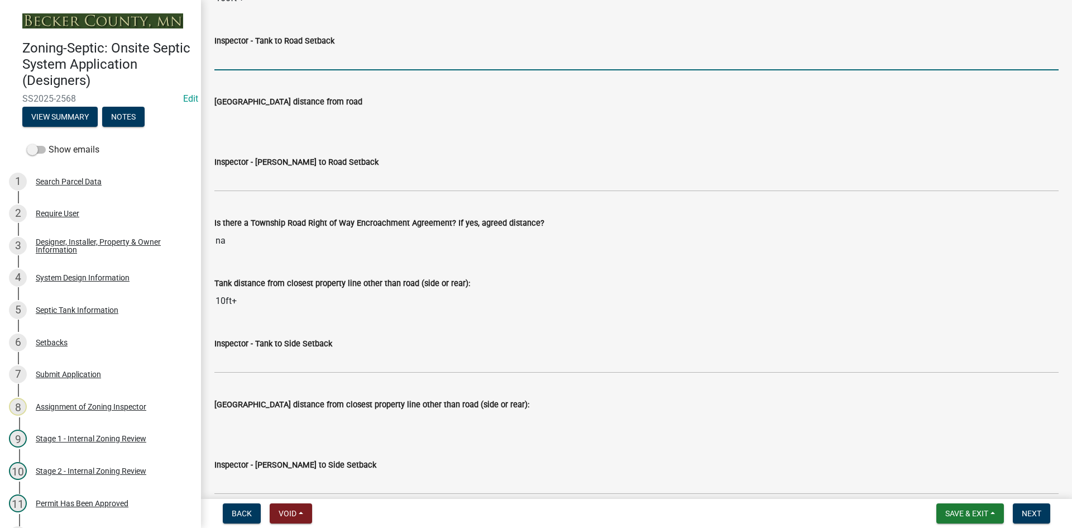
click at [255, 51] on input "Inspector - Tank to Road Setback" at bounding box center [636, 58] width 844 height 23
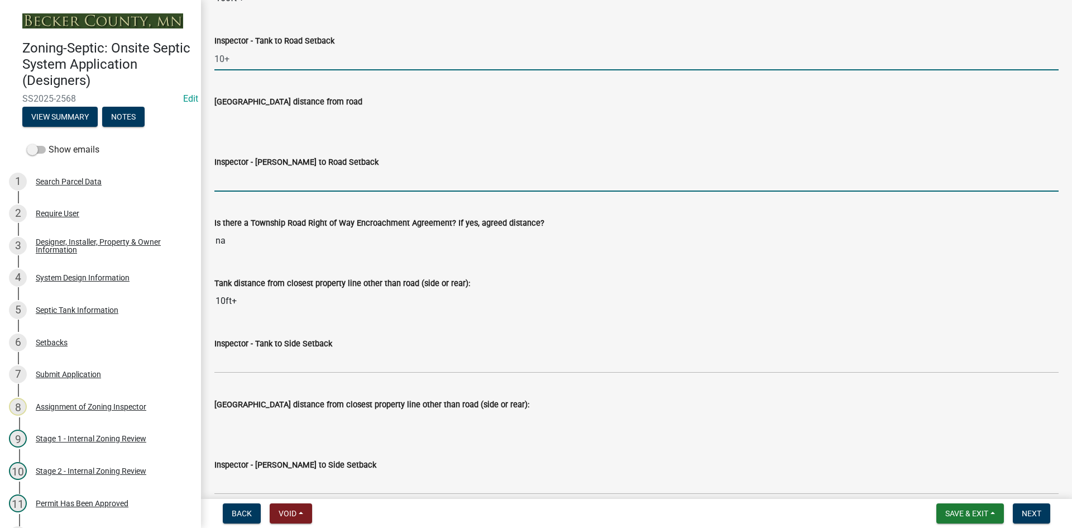
click at [253, 178] on input "Inspector - [PERSON_NAME] to Road Setback" at bounding box center [636, 180] width 844 height 23
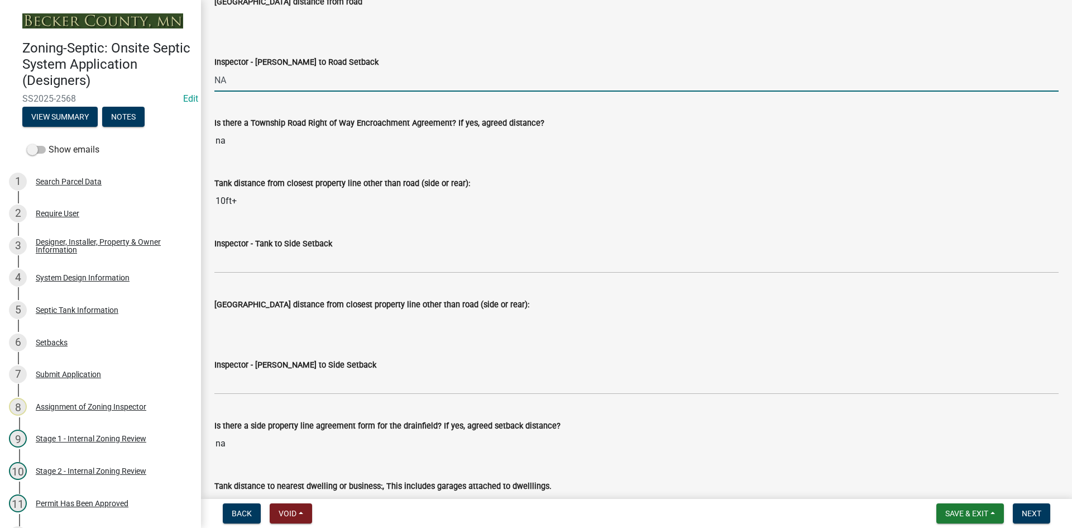
scroll to position [3294, 0]
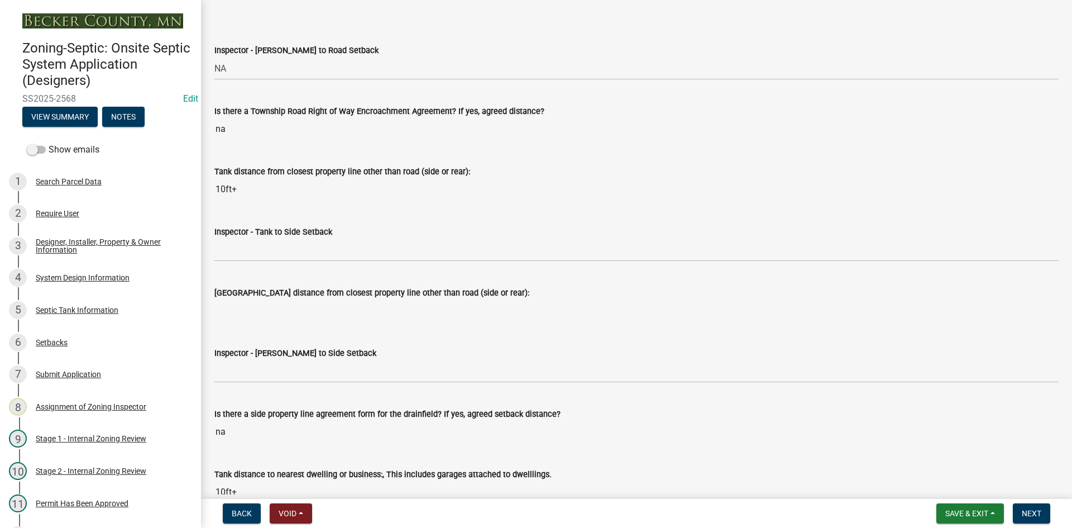
click at [256, 238] on div "Inspector - Tank to Side Setback" at bounding box center [636, 231] width 844 height 13
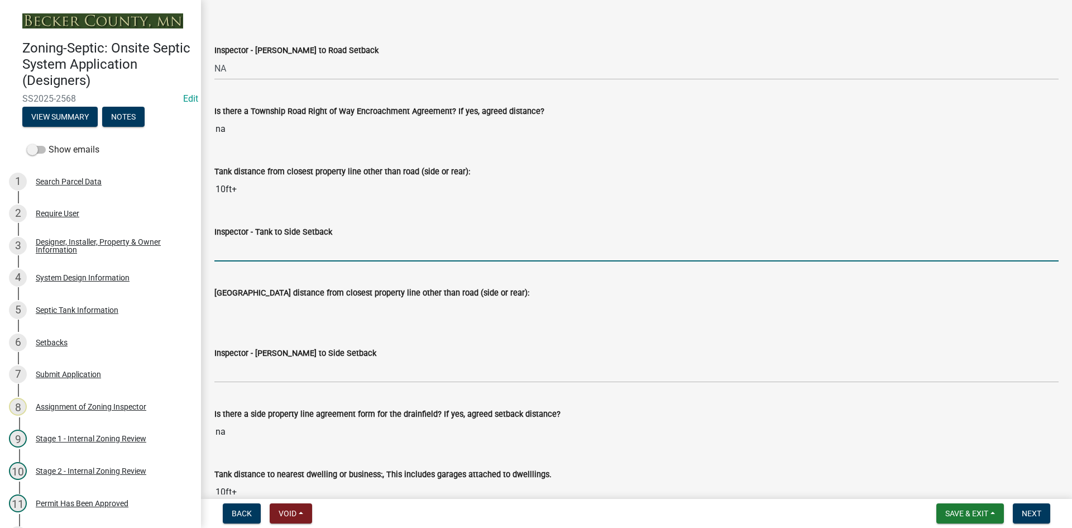
click at [262, 257] on input "Inspector - Tank to Side Setback" at bounding box center [636, 249] width 844 height 23
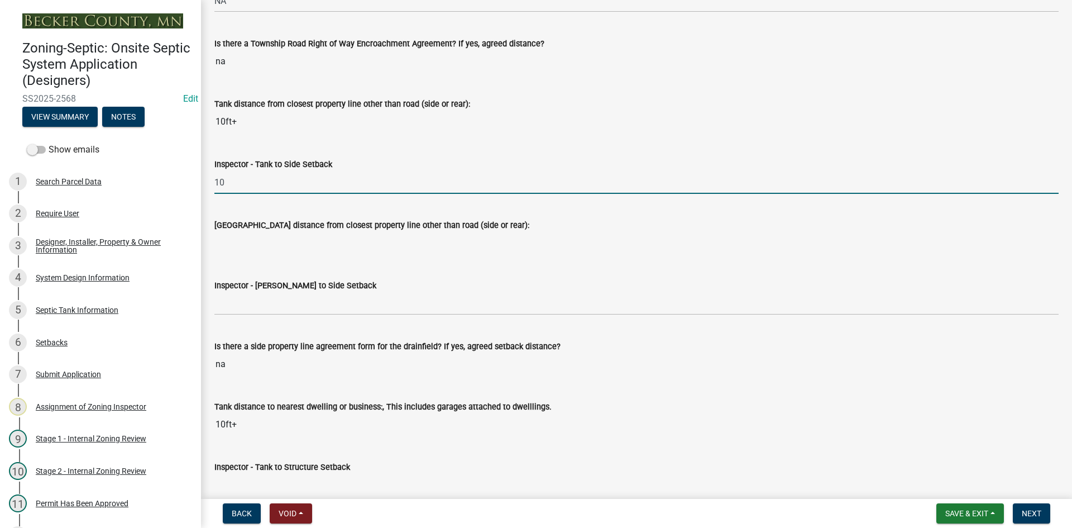
scroll to position [3462, 0]
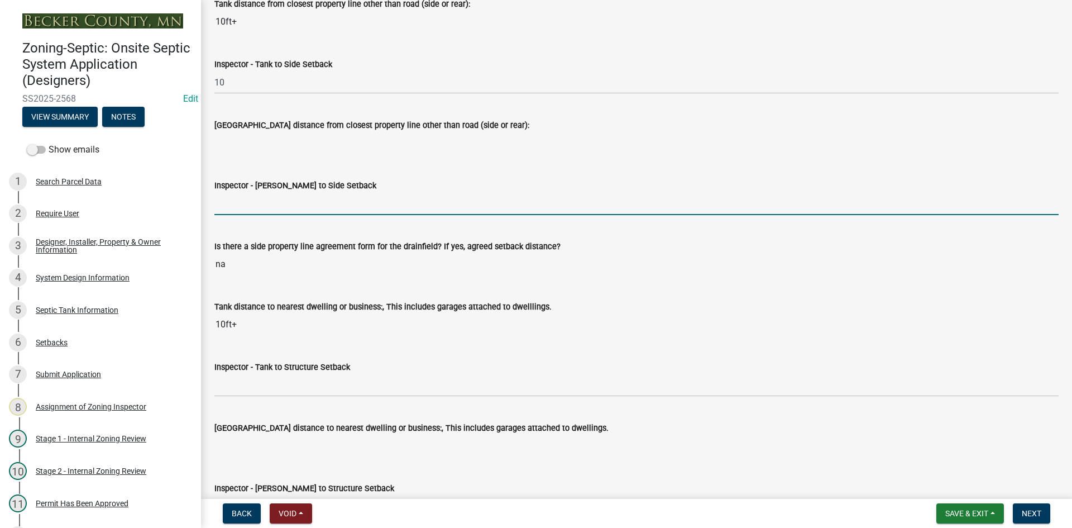
drag, startPoint x: 233, startPoint y: 196, endPoint x: 248, endPoint y: 218, distance: 26.6
click at [233, 196] on input "Inspector - [PERSON_NAME] to Side Setback" at bounding box center [636, 203] width 844 height 23
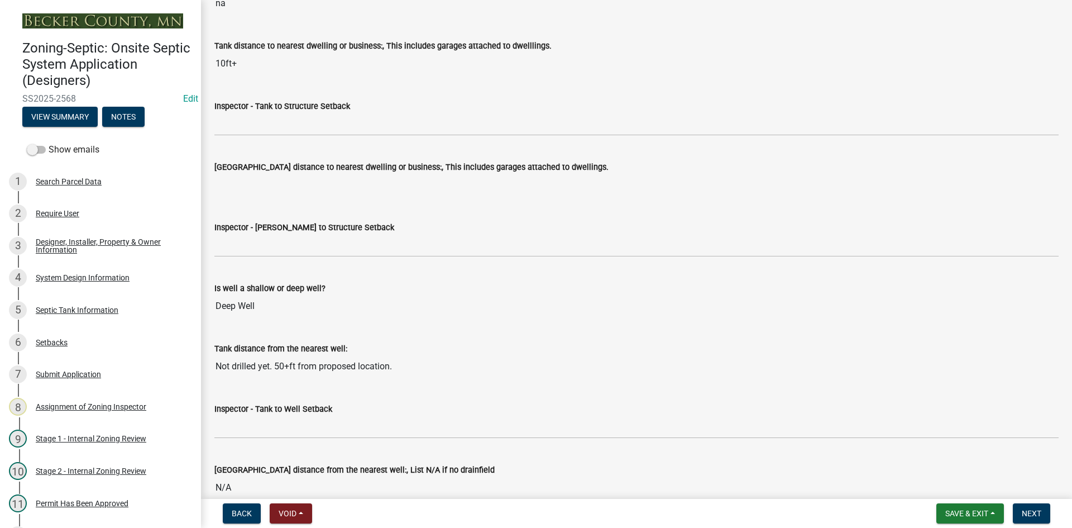
scroll to position [3741, 0]
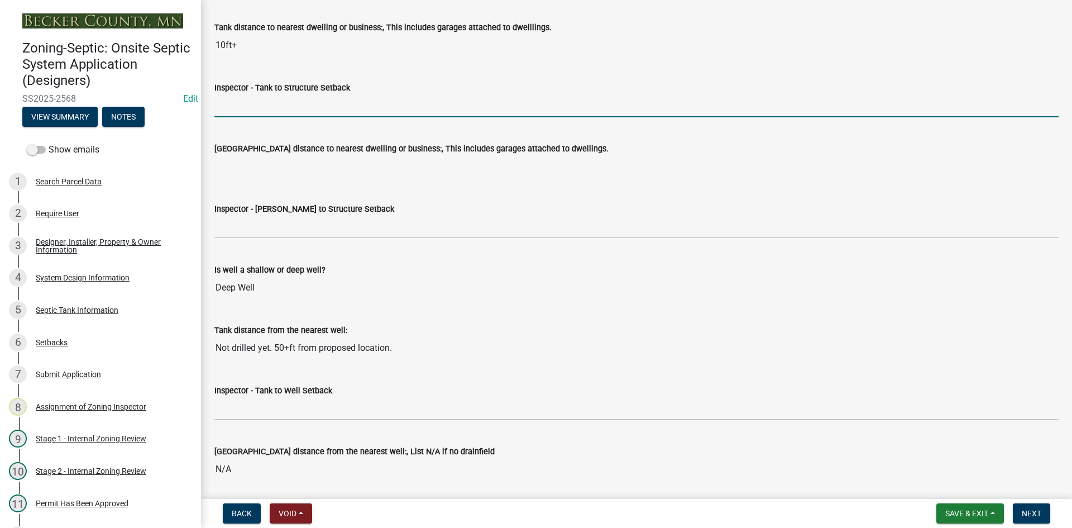
click at [252, 109] on input "Inspector - Tank to Structure Setback" at bounding box center [636, 105] width 844 height 23
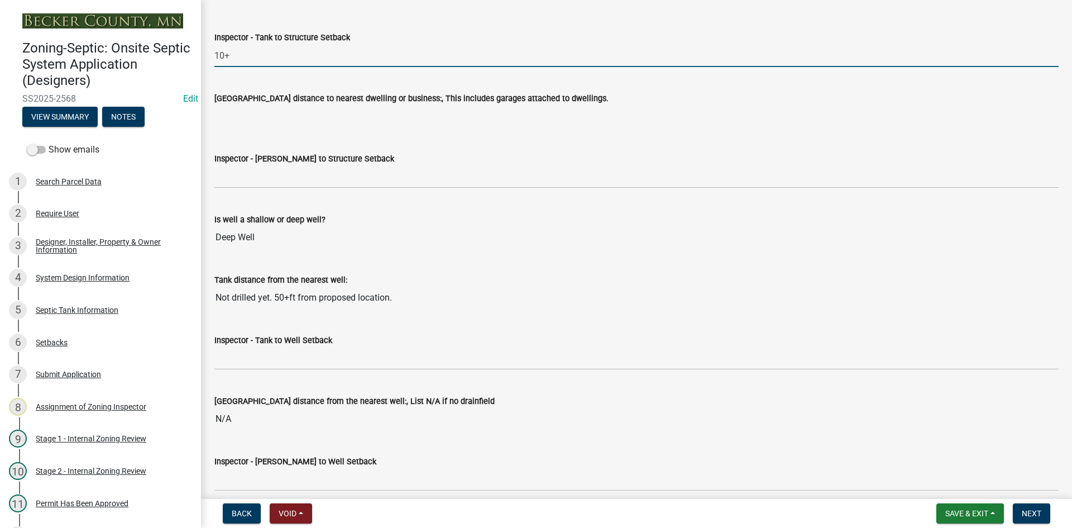
scroll to position [3852, 0]
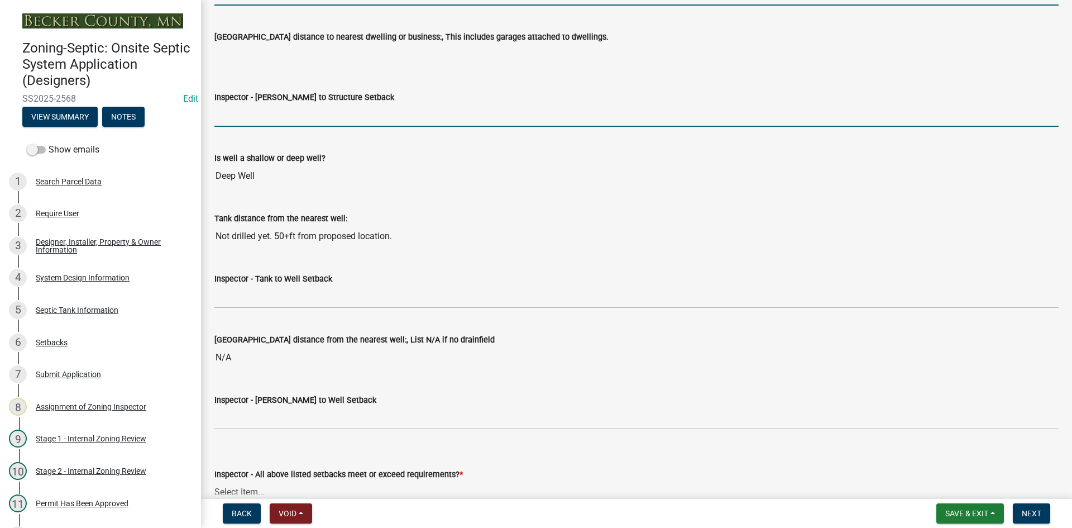
click at [255, 117] on input "Inspector - [PERSON_NAME] to Structure Setback" at bounding box center [636, 115] width 844 height 23
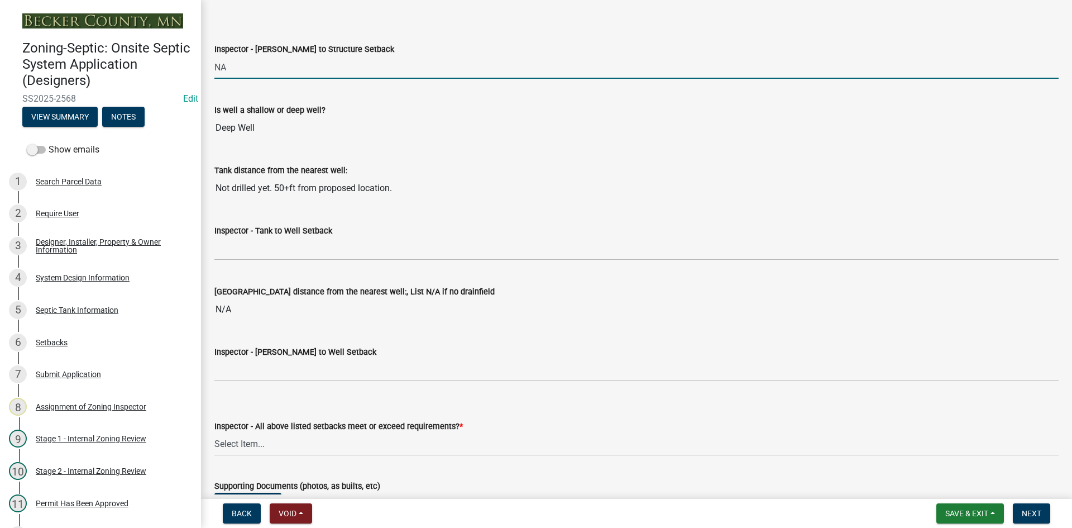
scroll to position [3964, 0]
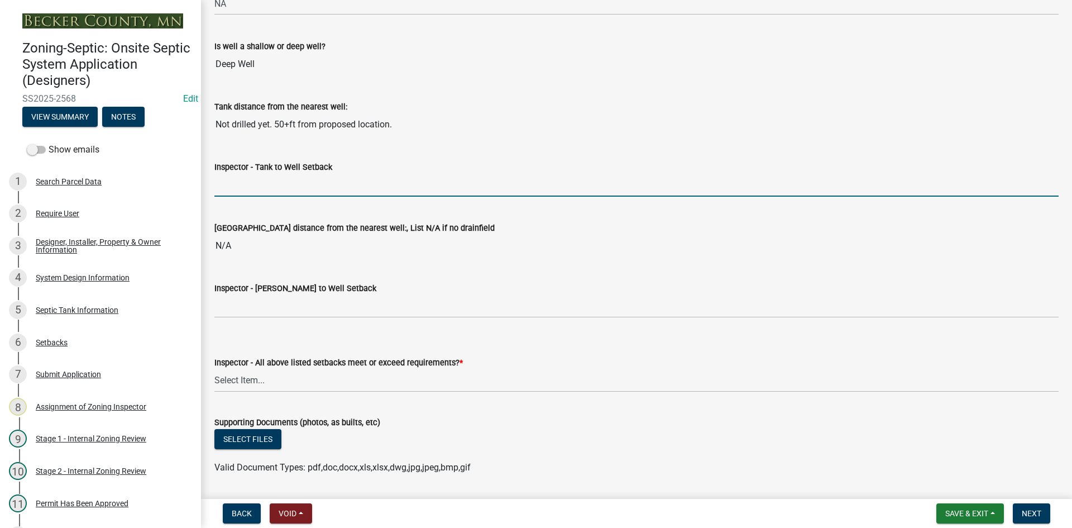
click at [250, 181] on input "Inspector - Tank to Well Setback" at bounding box center [636, 185] width 844 height 23
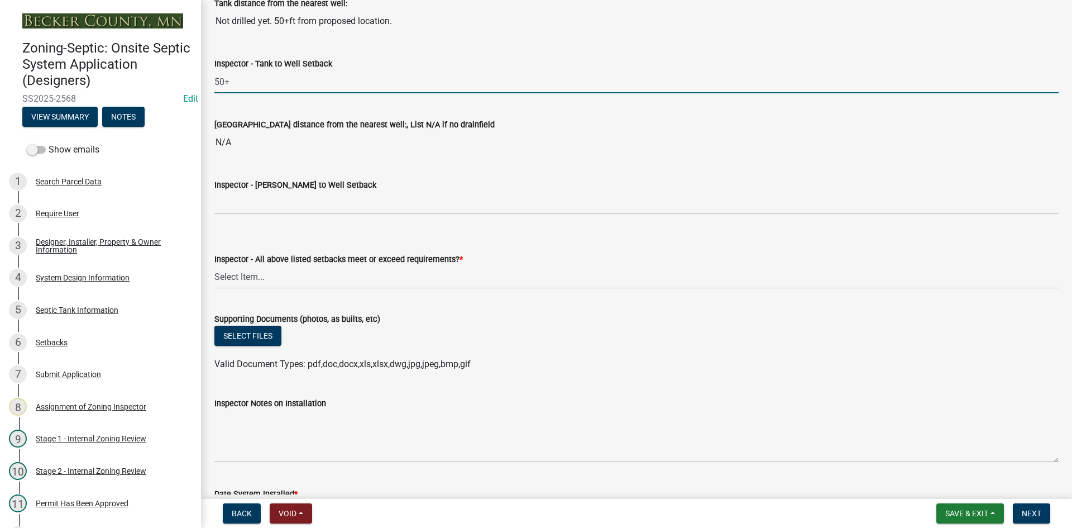
scroll to position [4076, 0]
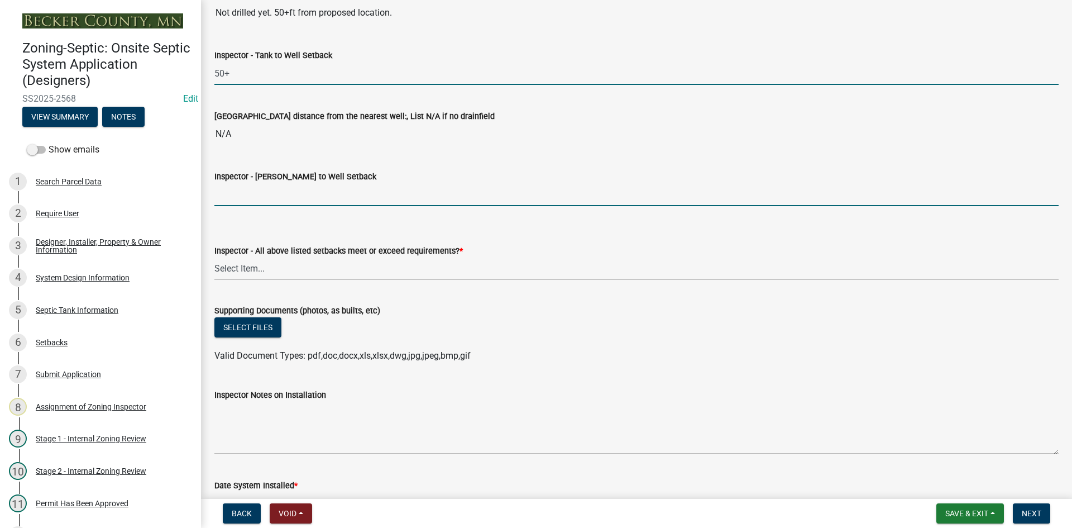
click at [266, 194] on input "Inspector - [PERSON_NAME] to Well Setback" at bounding box center [636, 194] width 844 height 23
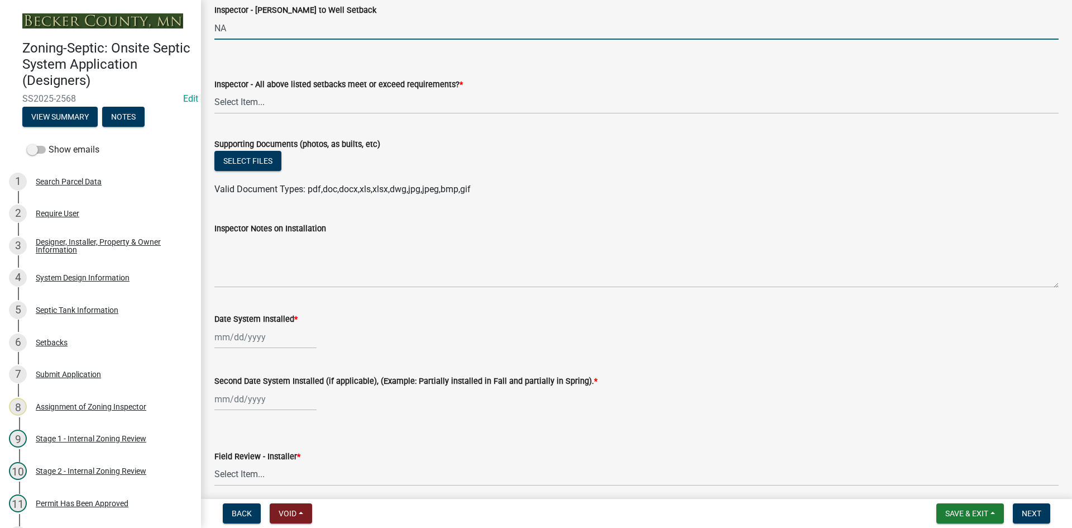
scroll to position [4243, 0]
drag, startPoint x: 247, startPoint y: 100, endPoint x: 253, endPoint y: 109, distance: 11.2
click at [247, 100] on select "Select Item... Yes No" at bounding box center [636, 101] width 844 height 23
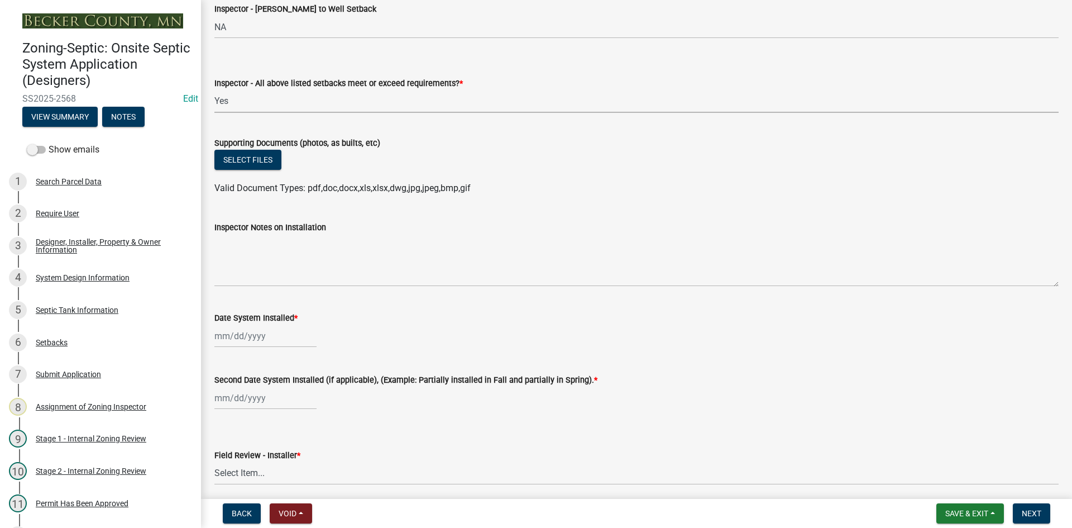
click at [214, 90] on select "Select Item... Yes No" at bounding box center [636, 101] width 844 height 23
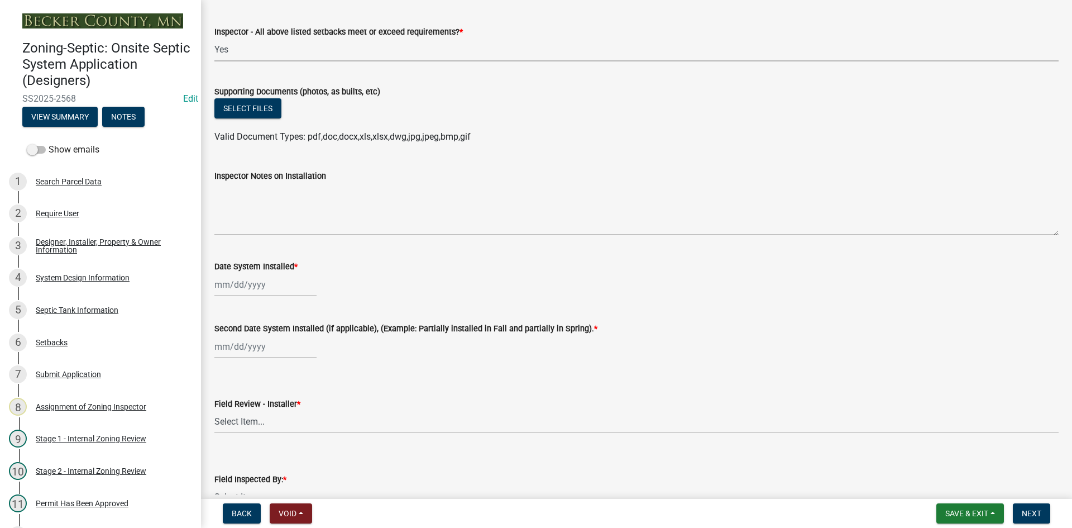
scroll to position [4299, 0]
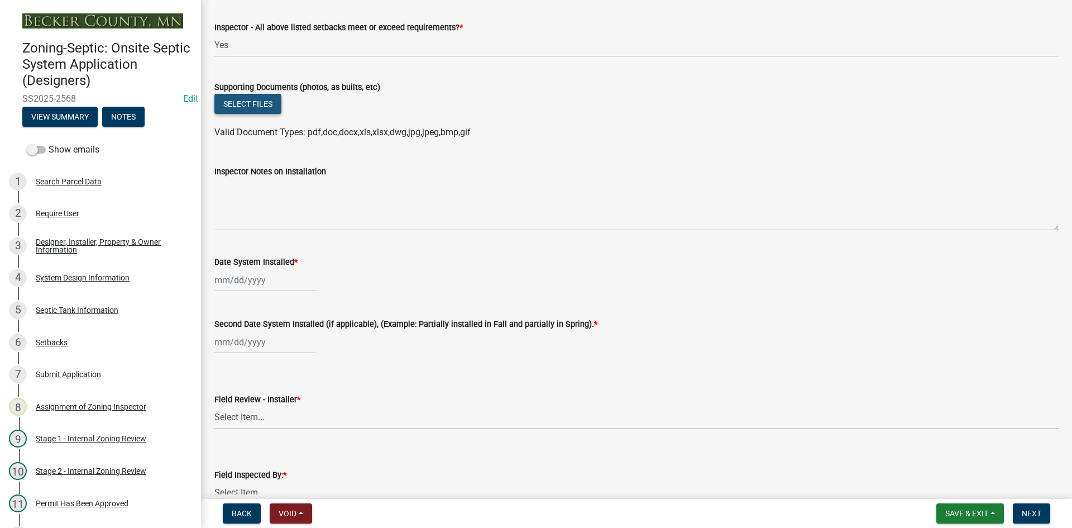
click at [259, 104] on button "Select files" at bounding box center [247, 104] width 67 height 20
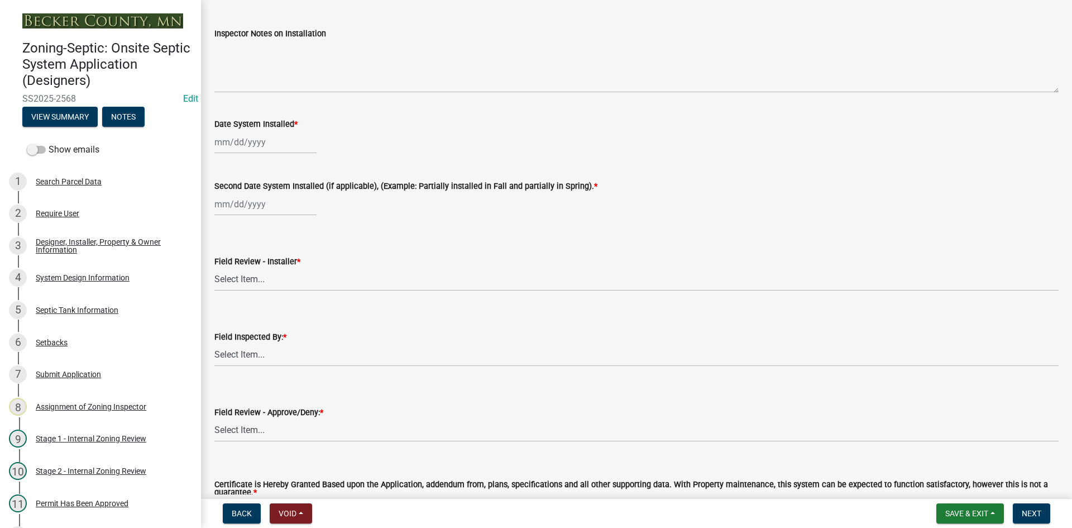
scroll to position [4355, 0]
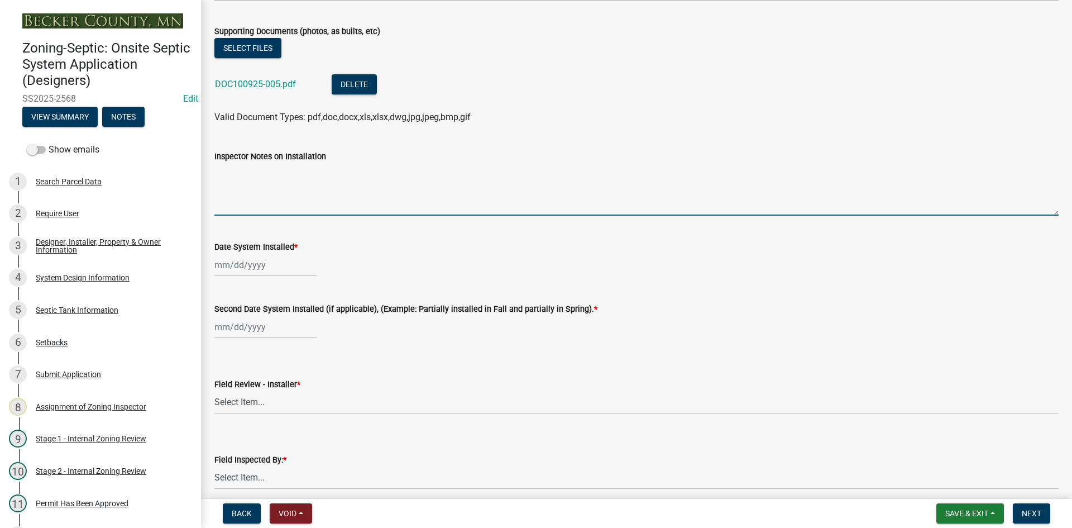
click at [288, 199] on textarea "Inspector Notes on Installation" at bounding box center [636, 189] width 844 height 52
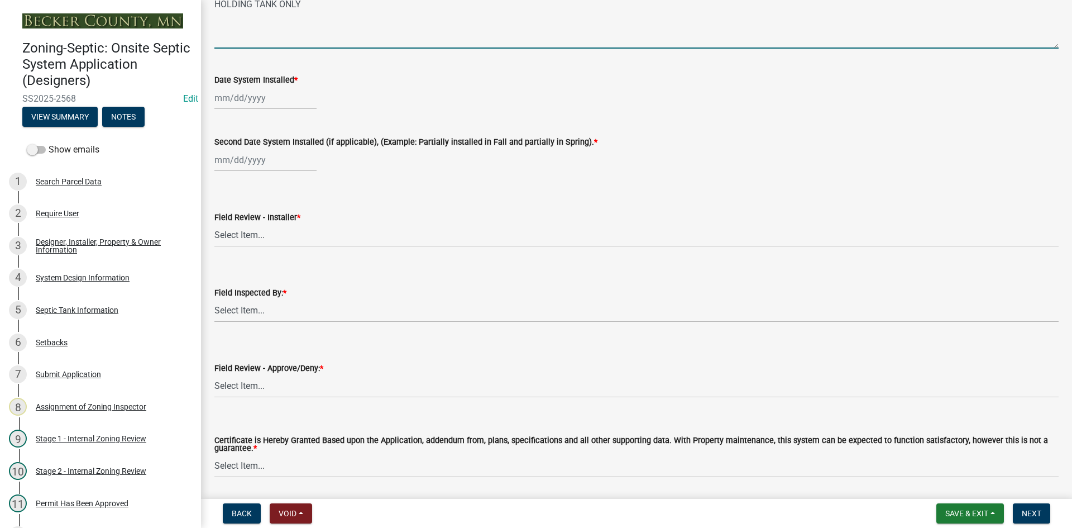
scroll to position [4522, 0]
click at [279, 102] on div at bounding box center [265, 97] width 102 height 23
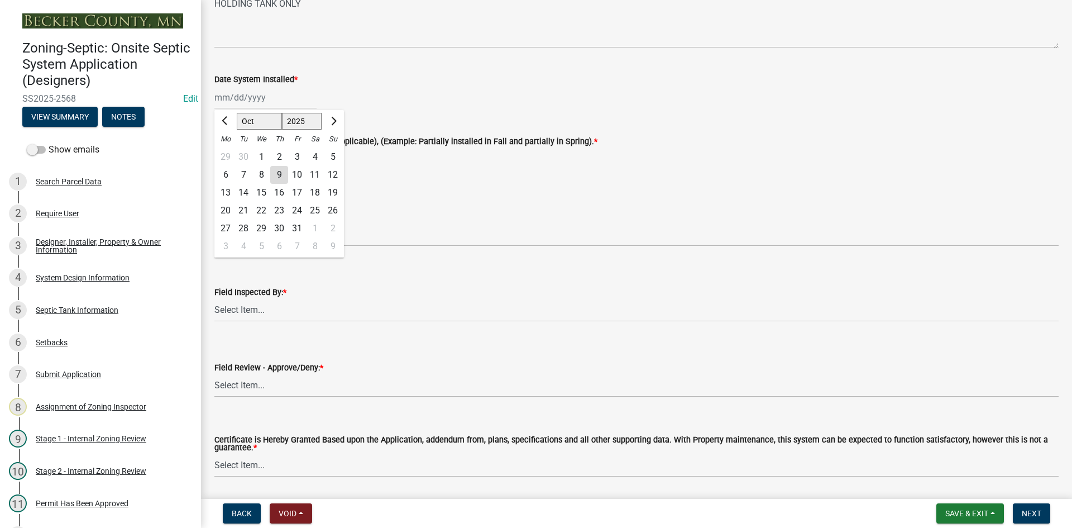
click at [255, 178] on div "8" at bounding box center [261, 175] width 18 height 18
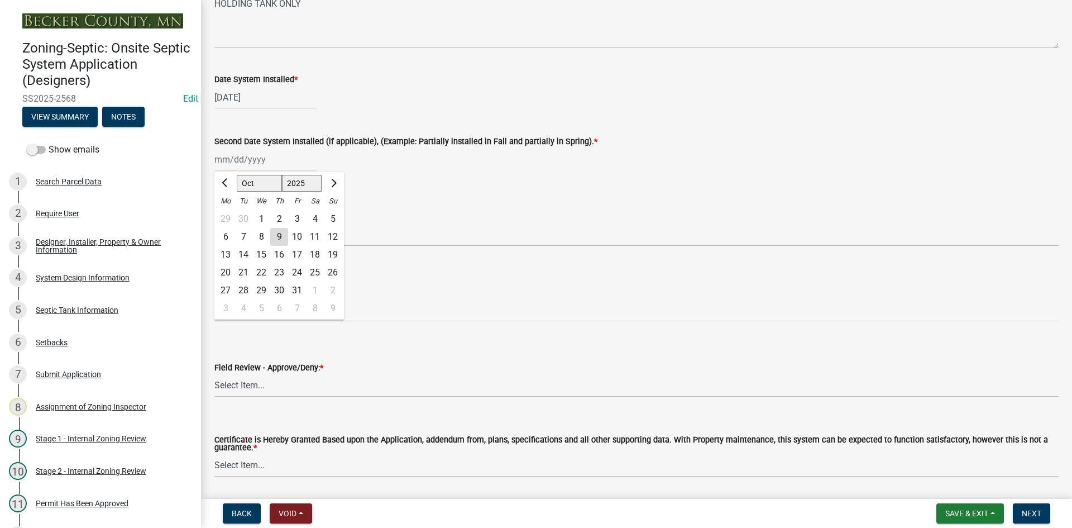
click at [291, 156] on div "[PERSON_NAME] Feb Mar Apr [PERSON_NAME][DATE] Oct Nov [DATE] 1526 1527 1528 152…" at bounding box center [265, 159] width 102 height 23
click at [260, 233] on div "8" at bounding box center [261, 237] width 18 height 18
click at [287, 243] on select "Select Item... OTHER – Not listed (please add in next field and we will add to …" at bounding box center [636, 234] width 844 height 23
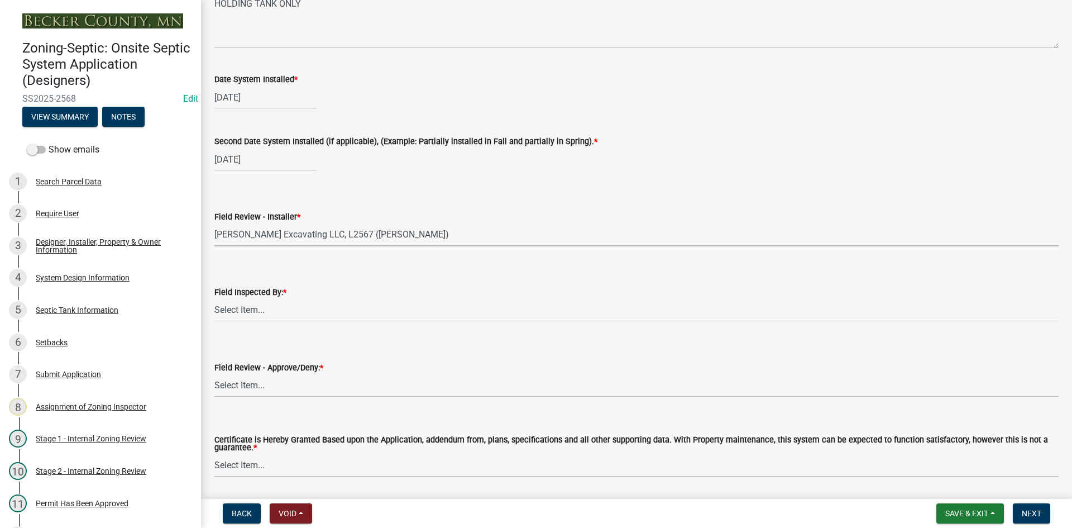
click at [214, 223] on select "Select Item... OTHER – Not listed (please add in next field and we will add to …" at bounding box center [636, 234] width 844 height 23
click at [277, 315] on select "Select Item... [PERSON_NAME] [PERSON_NAME] [PERSON_NAME] [PERSON_NAME] [PERSON_…" at bounding box center [636, 310] width 844 height 23
click at [214, 299] on select "Select Item... [PERSON_NAME] [PERSON_NAME] [PERSON_NAME] [PERSON_NAME] [PERSON_…" at bounding box center [636, 310] width 844 height 23
drag, startPoint x: 272, startPoint y: 386, endPoint x: 273, endPoint y: 394, distance: 8.4
click at [272, 386] on select "Select Item... Approved Denied" at bounding box center [636, 385] width 844 height 23
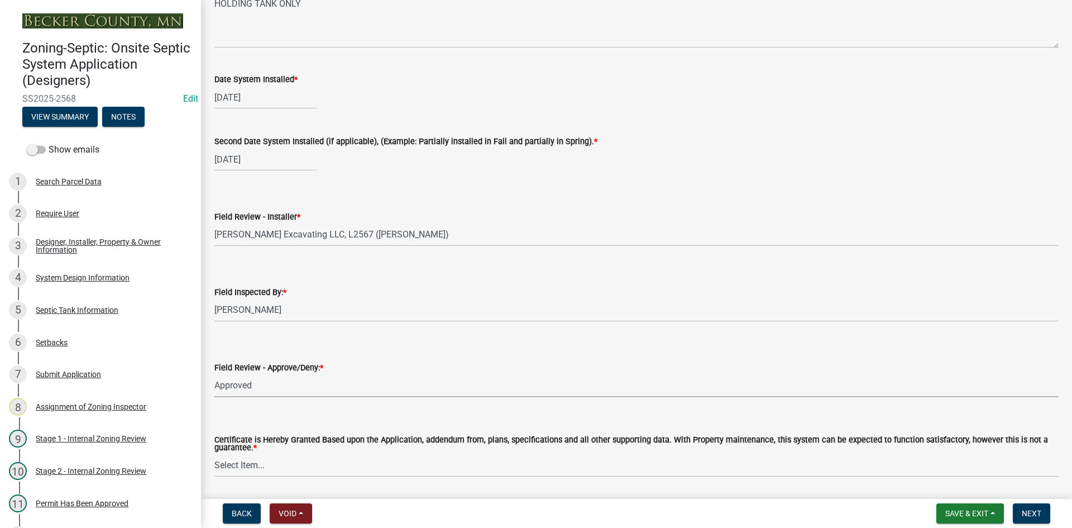
click at [214, 374] on select "Select Item... Approved Denied" at bounding box center [636, 385] width 844 height 23
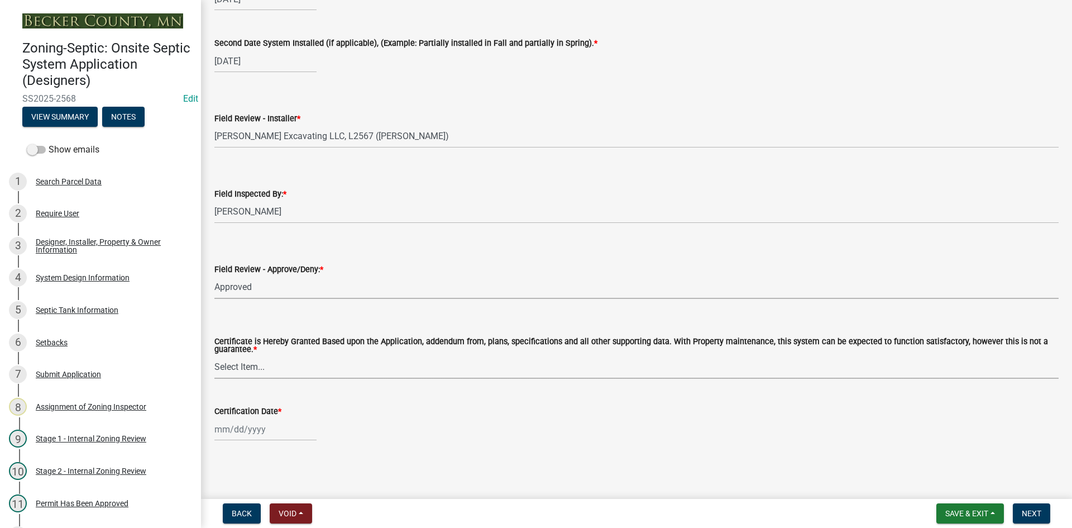
click at [253, 371] on select "Select Item... Yes No" at bounding box center [636, 367] width 844 height 23
click at [214, 356] on select "Select Item... Yes No" at bounding box center [636, 367] width 844 height 23
click at [270, 435] on div "[PERSON_NAME] Feb Mar Apr [PERSON_NAME][DATE] Oct Nov [DATE] 1526 1527 1528 152…" at bounding box center [265, 429] width 102 height 23
click at [283, 340] on div "9" at bounding box center [279, 334] width 18 height 18
click at [1030, 514] on span "Next" at bounding box center [1032, 513] width 20 height 9
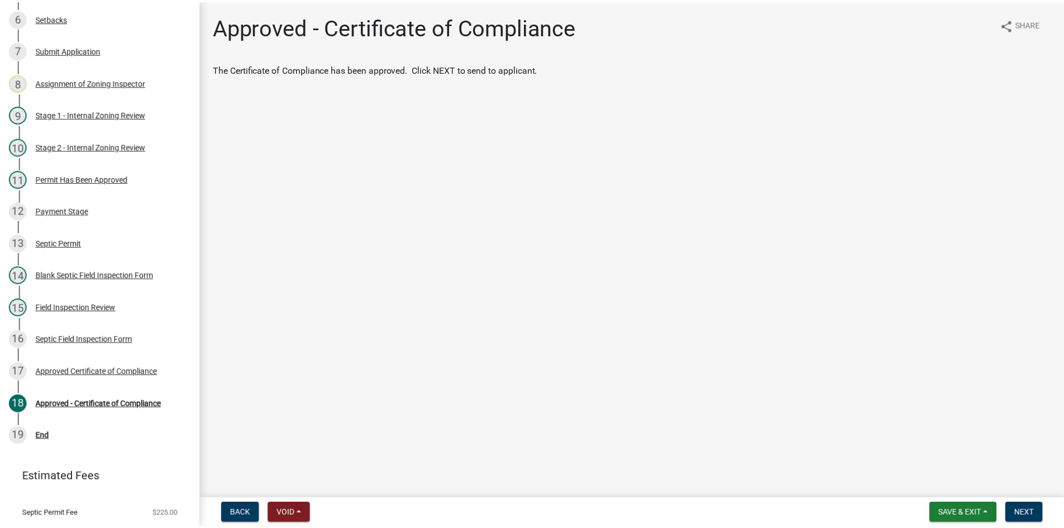
scroll to position [352, 0]
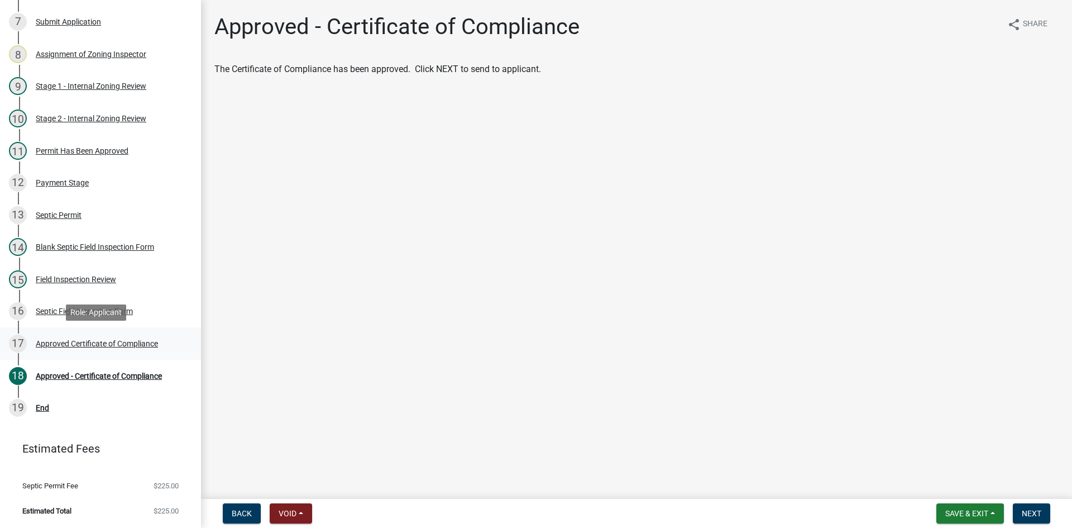
click at [132, 342] on div "Approved Certificate of Compliance" at bounding box center [97, 343] width 122 height 8
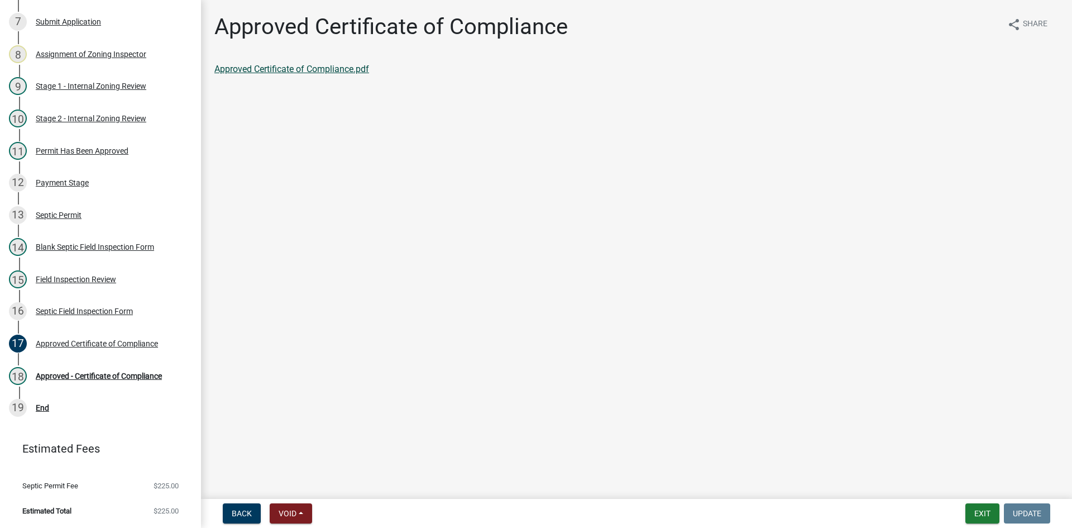
click at [336, 68] on link "Approved Certificate of Compliance.pdf" at bounding box center [291, 69] width 155 height 11
click at [132, 386] on link "18 Approved - Certificate of Compliance" at bounding box center [100, 376] width 201 height 32
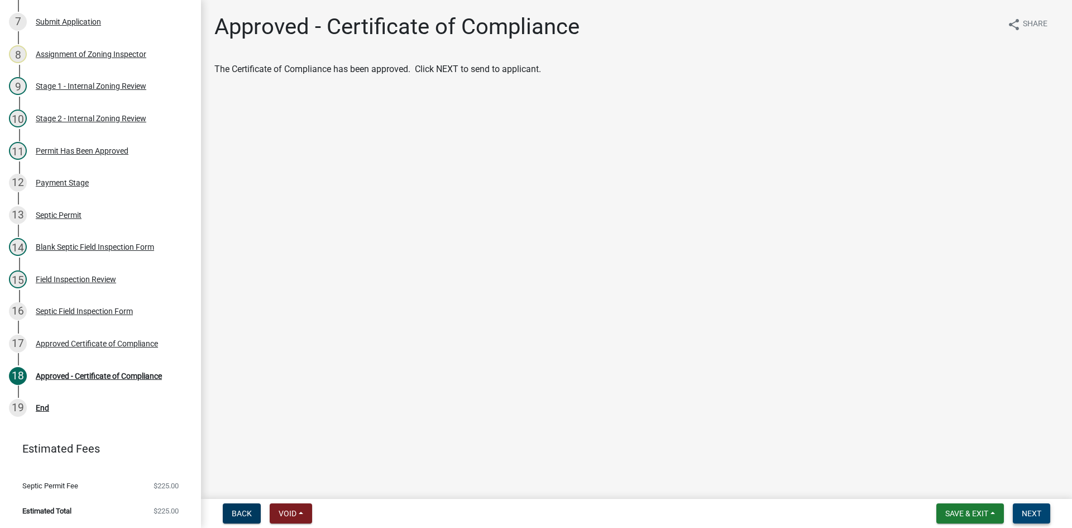
click at [1032, 515] on span "Next" at bounding box center [1032, 513] width 20 height 9
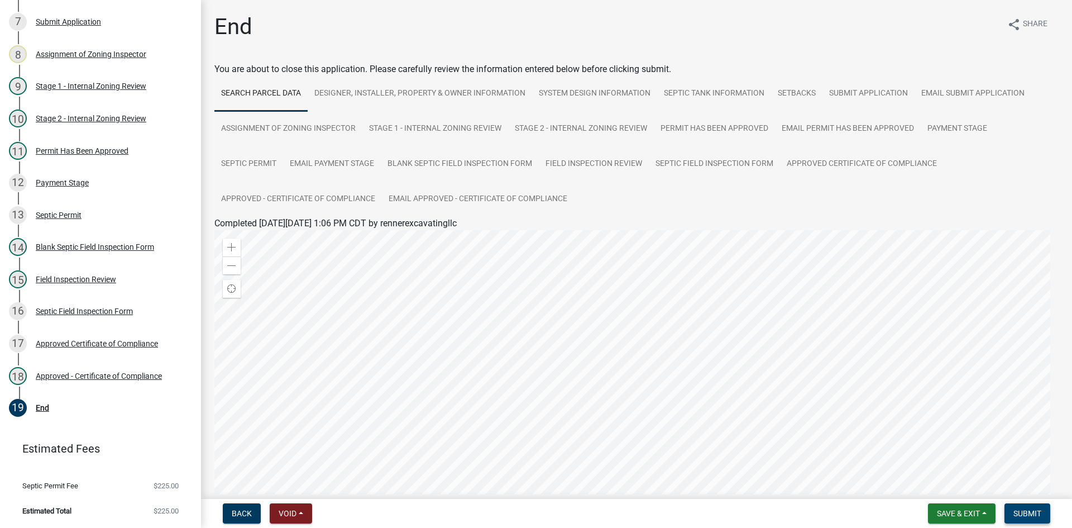
click at [1027, 510] on span "Submit" at bounding box center [1027, 513] width 28 height 9
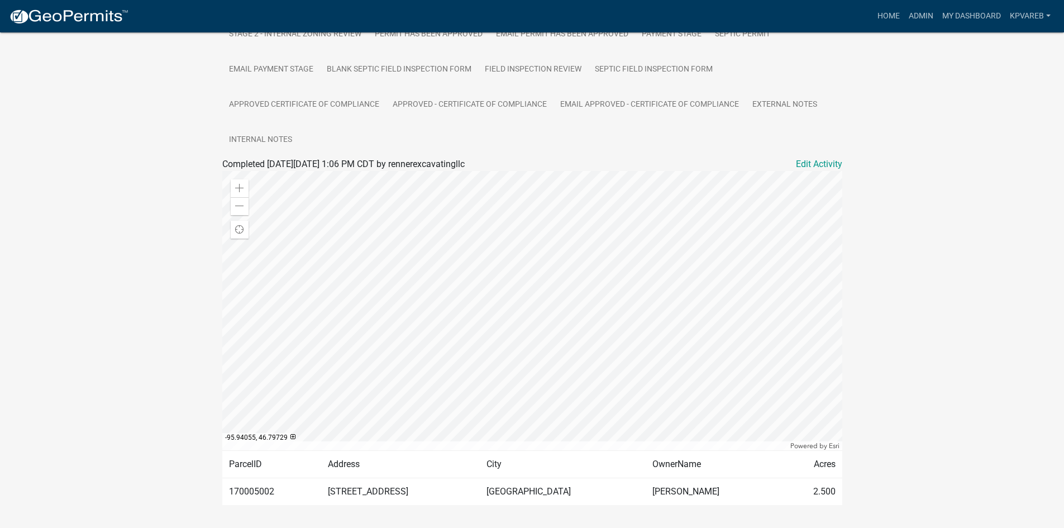
scroll to position [313, 0]
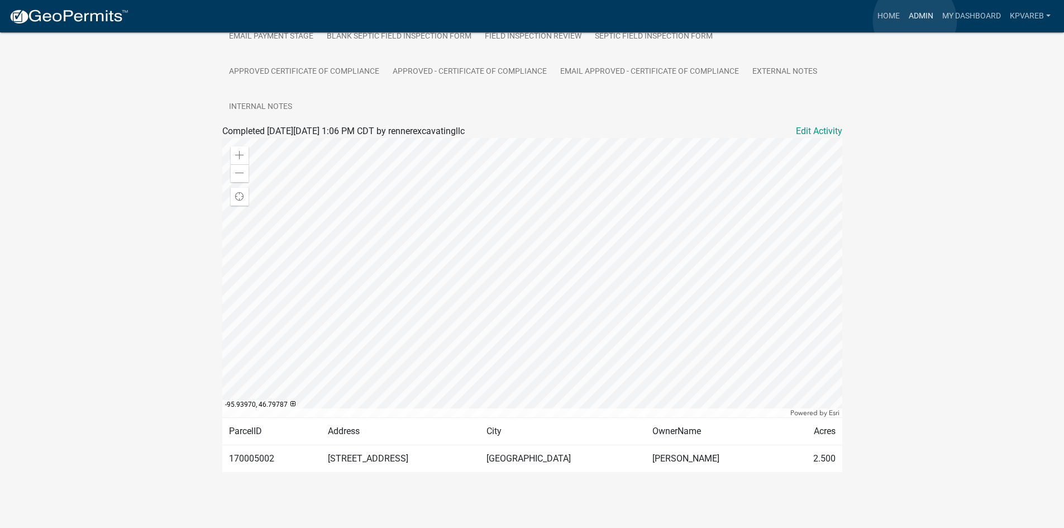
click at [915, 21] on link "Admin" at bounding box center [920, 16] width 33 height 21
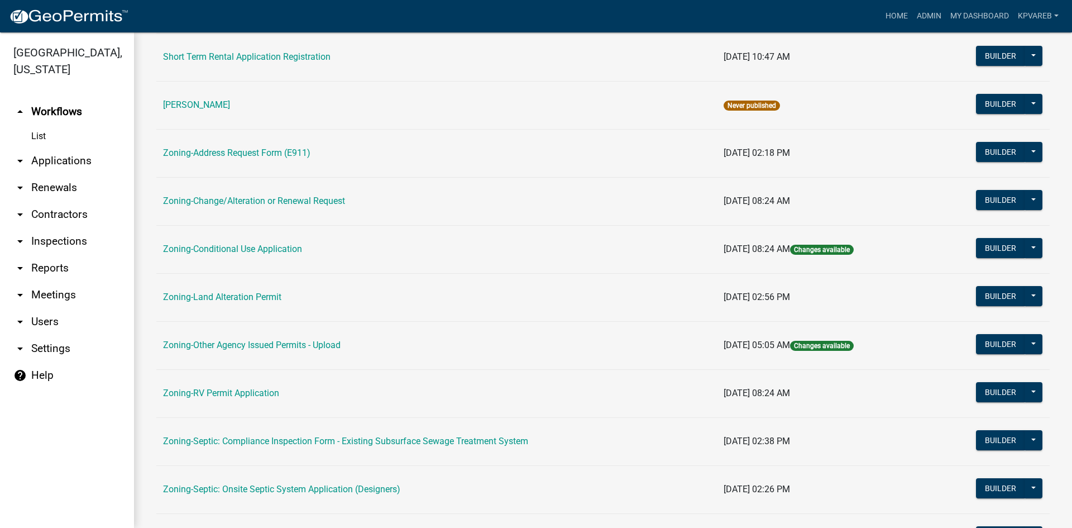
scroll to position [321, 0]
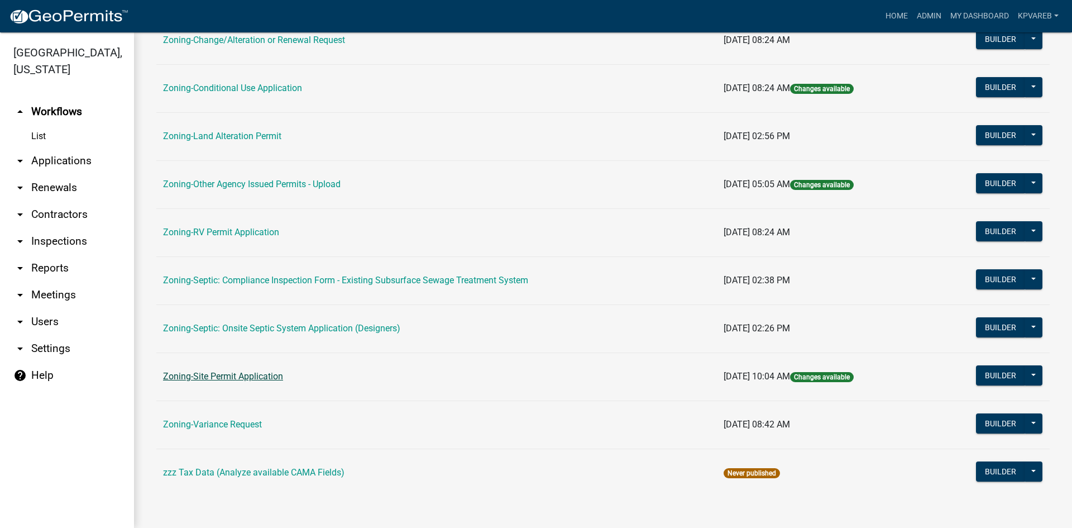
click at [251, 371] on link "Zoning-Site Permit Application" at bounding box center [223, 376] width 120 height 11
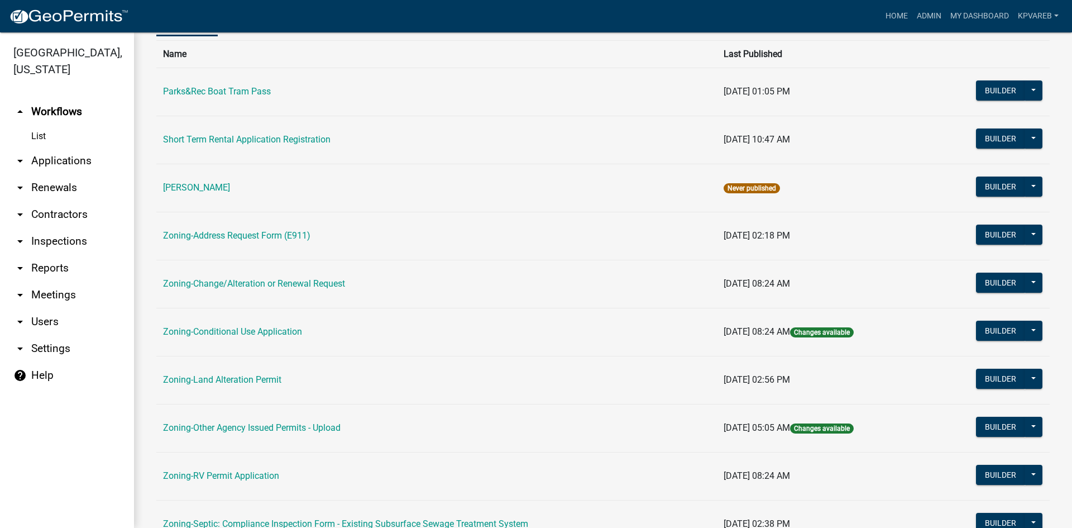
scroll to position [223, 0]
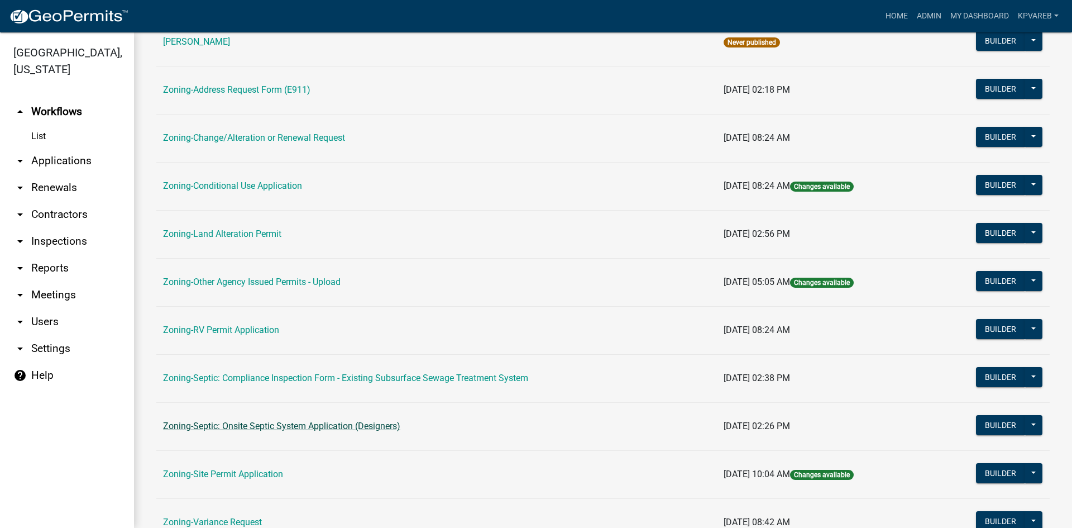
click at [339, 424] on link "Zoning-Septic: Onsite Septic System Application (Designers)" at bounding box center [281, 425] width 237 height 11
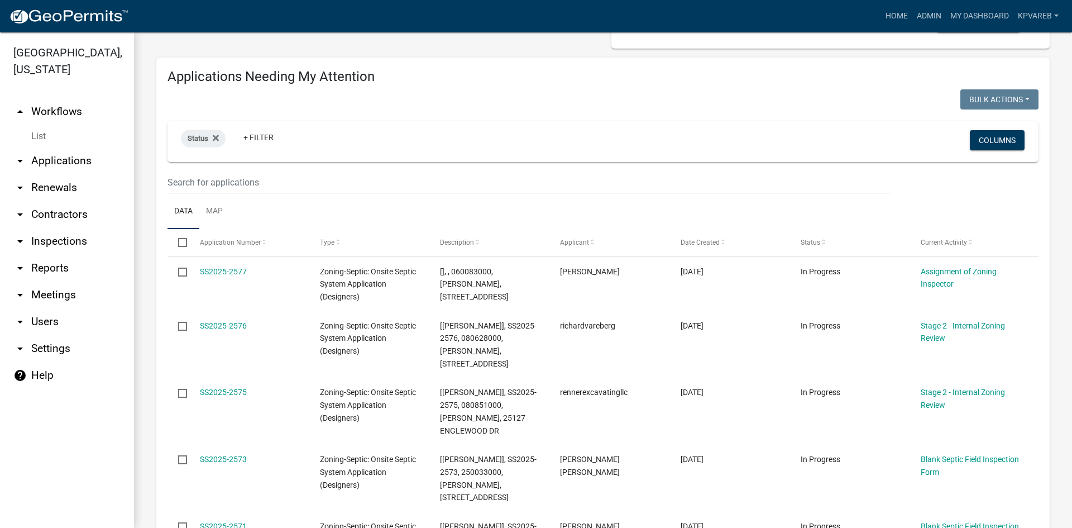
scroll to position [167, 0]
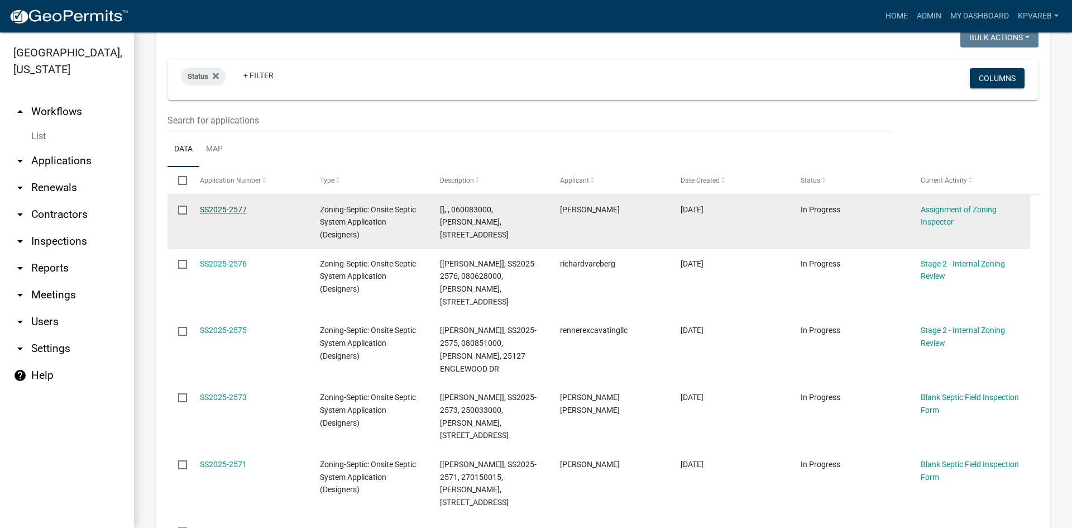
click at [226, 211] on link "SS2025-2577" at bounding box center [223, 209] width 47 height 9
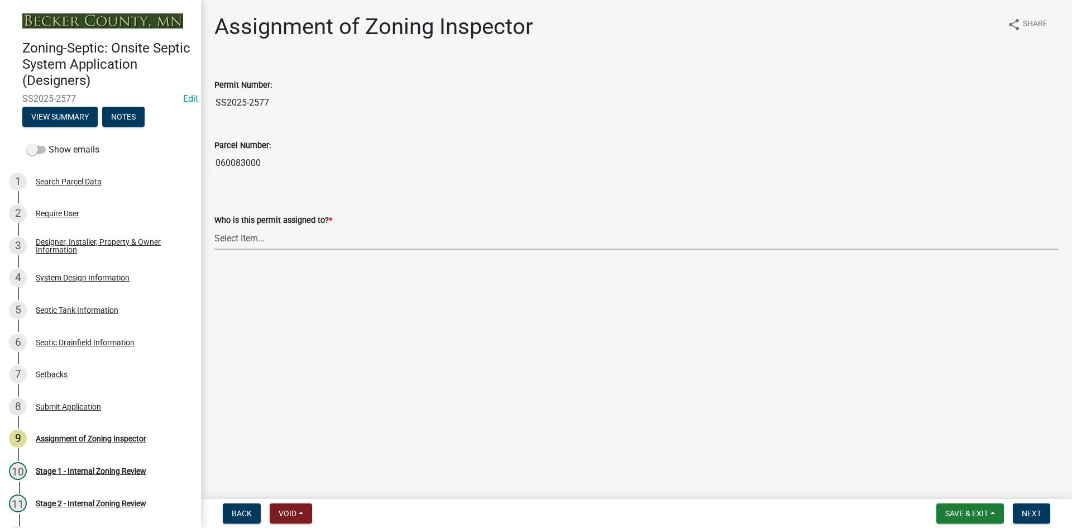
click at [257, 228] on select "Select Item... [PERSON_NAME] [PERSON_NAME] [PERSON_NAME] [PERSON_NAME] [PERSON_…" at bounding box center [636, 238] width 844 height 23
click at [214, 227] on select "Select Item... [PERSON_NAME] [PERSON_NAME] [PERSON_NAME] [PERSON_NAME] [PERSON_…" at bounding box center [636, 238] width 844 height 23
drag, startPoint x: 216, startPoint y: 165, endPoint x: 287, endPoint y: 171, distance: 71.8
click at [288, 171] on input "060083000" at bounding box center [636, 163] width 844 height 22
drag, startPoint x: 232, startPoint y: 233, endPoint x: 236, endPoint y: 242, distance: 9.5
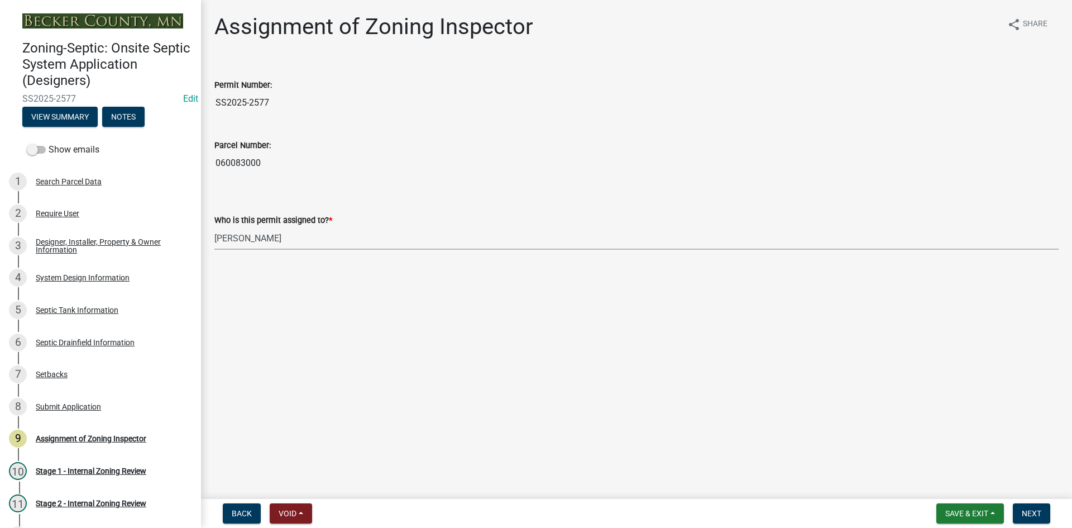
click at [232, 233] on select "Select Item... [PERSON_NAME] [PERSON_NAME] [PERSON_NAME] [PERSON_NAME] [PERSON_…" at bounding box center [636, 238] width 844 height 23
click at [214, 227] on select "Select Item... [PERSON_NAME] [PERSON_NAME] [PERSON_NAME] [PERSON_NAME] [PERSON_…" at bounding box center [636, 238] width 844 height 23
click at [1044, 511] on button "Next" at bounding box center [1031, 513] width 37 height 20
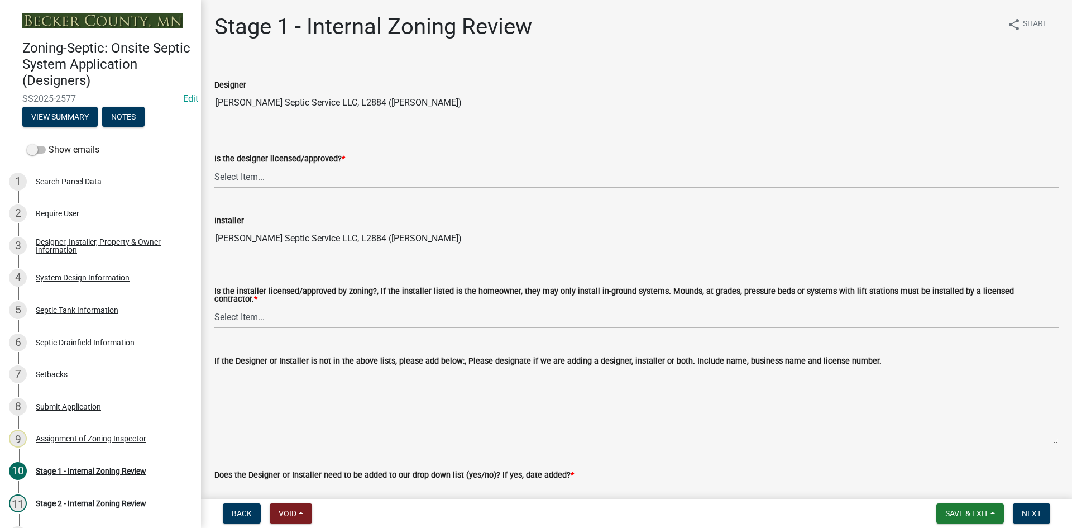
drag, startPoint x: 236, startPoint y: 172, endPoint x: 243, endPoint y: 178, distance: 9.1
click at [236, 172] on select "Select Item... Yes No" at bounding box center [636, 176] width 844 height 23
click at [214, 165] on select "Select Item... Yes No" at bounding box center [636, 176] width 844 height 23
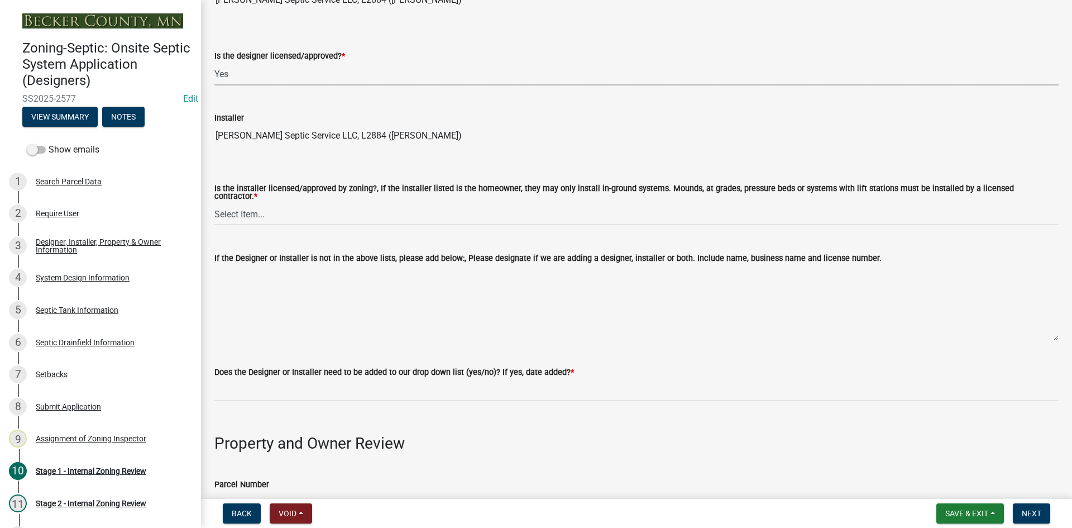
scroll to position [112, 0]
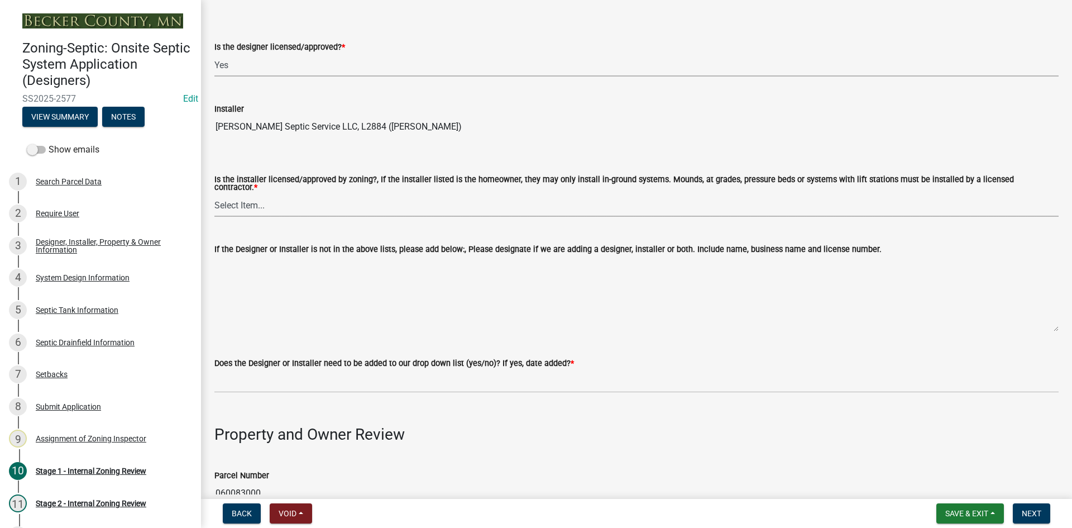
click at [255, 200] on select "Select Item... Yes No" at bounding box center [636, 205] width 844 height 23
click at [214, 194] on select "Select Item... Yes No" at bounding box center [636, 205] width 844 height 23
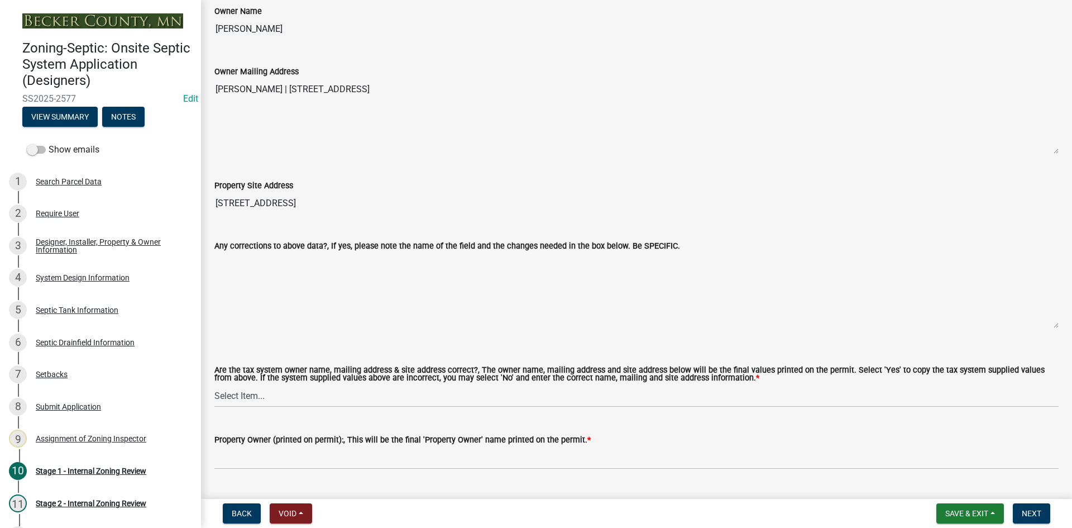
scroll to position [782, 0]
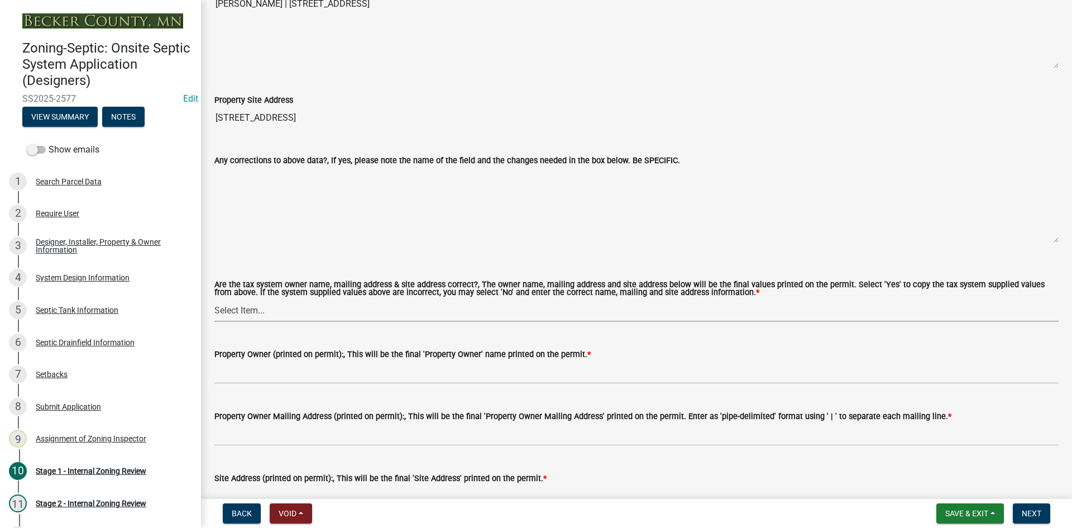
click at [241, 309] on select "Select Item... Yes No" at bounding box center [636, 310] width 844 height 23
click at [214, 299] on select "Select Item... Yes No" at bounding box center [636, 310] width 844 height 23
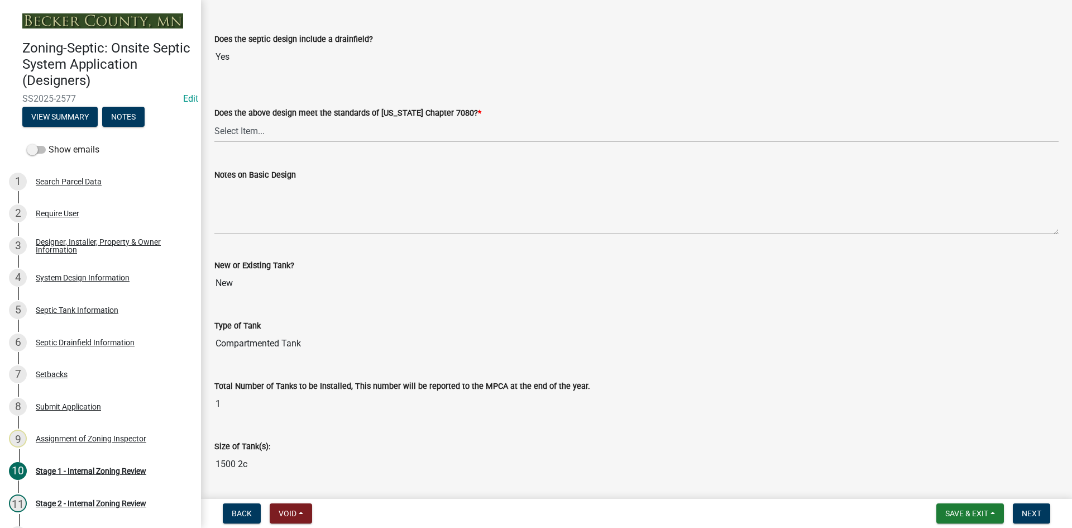
scroll to position [2472, 0]
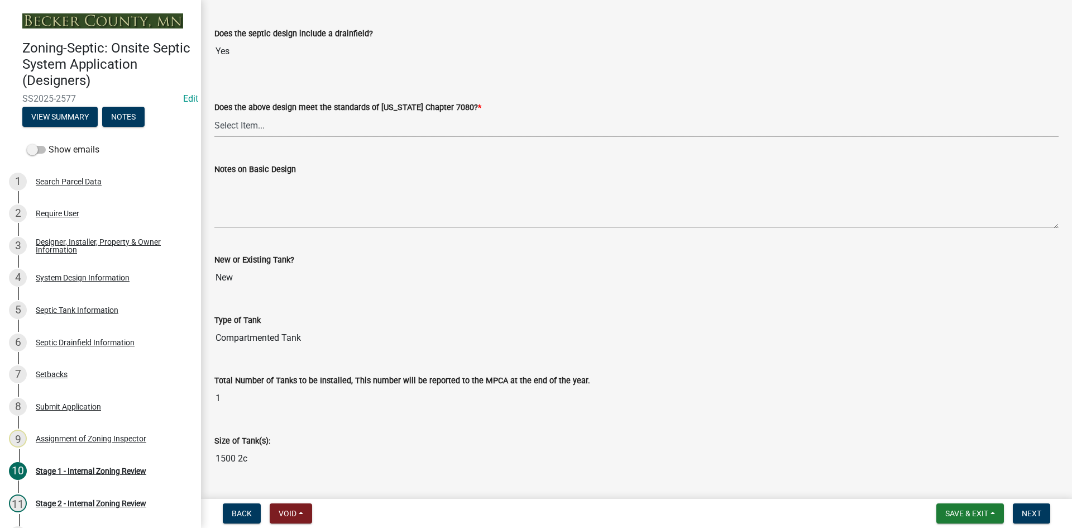
click at [227, 118] on select "Select Item... Yes No" at bounding box center [636, 125] width 844 height 23
click at [214, 114] on select "Select Item... Yes No" at bounding box center [636, 125] width 844 height 23
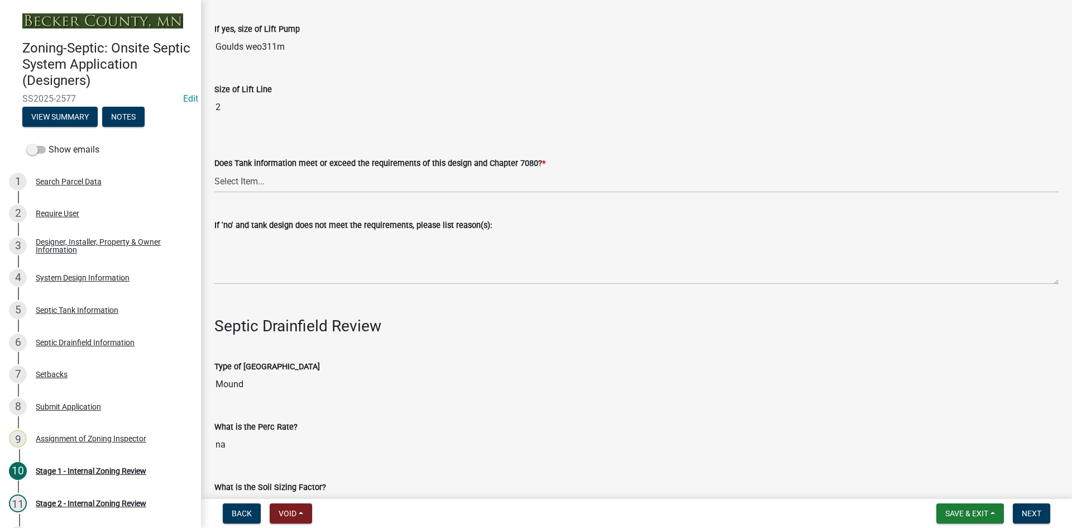
scroll to position [3254, 0]
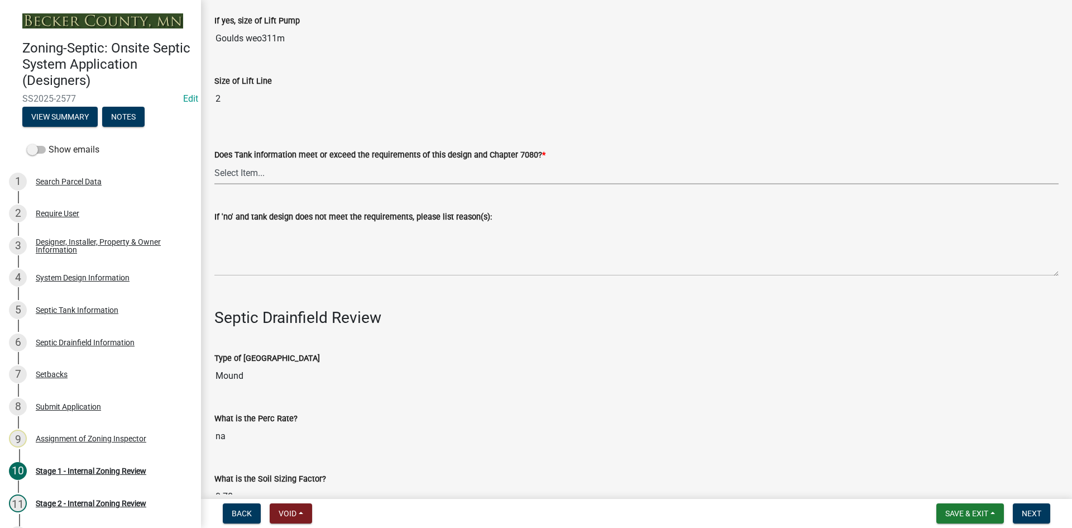
click at [243, 171] on select "Select Item... Yes No" at bounding box center [636, 172] width 844 height 23
click at [214, 161] on select "Select Item... Yes No" at bounding box center [636, 172] width 844 height 23
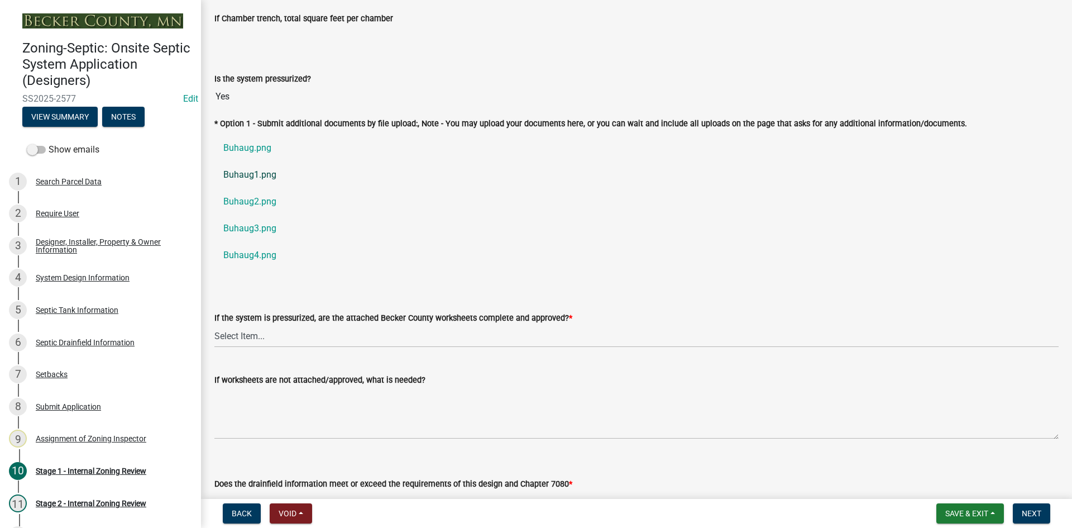
scroll to position [4036, 0]
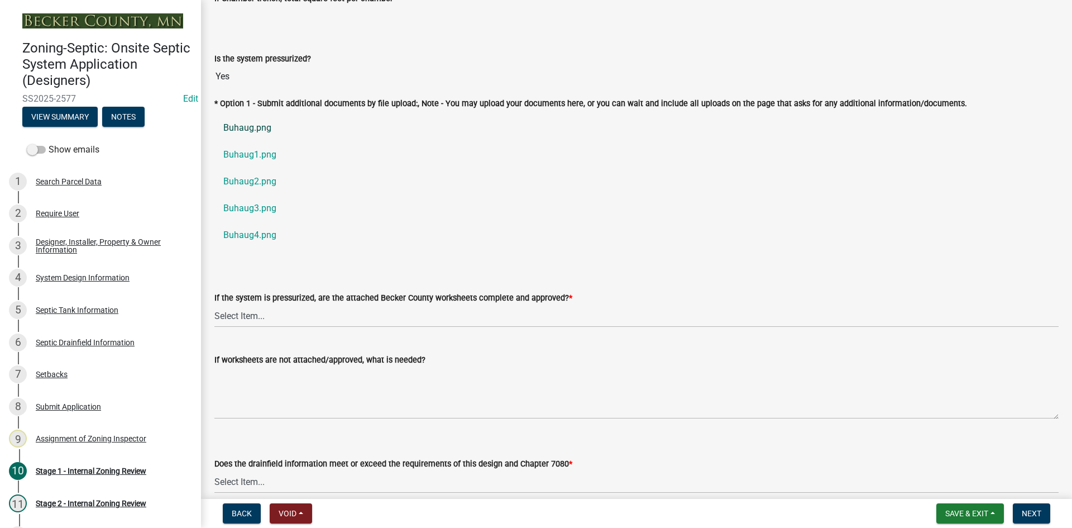
click at [252, 122] on link "Buhaug.png" at bounding box center [636, 127] width 844 height 27
click at [256, 149] on link "Buhaug1.png" at bounding box center [636, 154] width 844 height 27
click at [265, 201] on link "Buhaug3.png" at bounding box center [636, 208] width 844 height 27
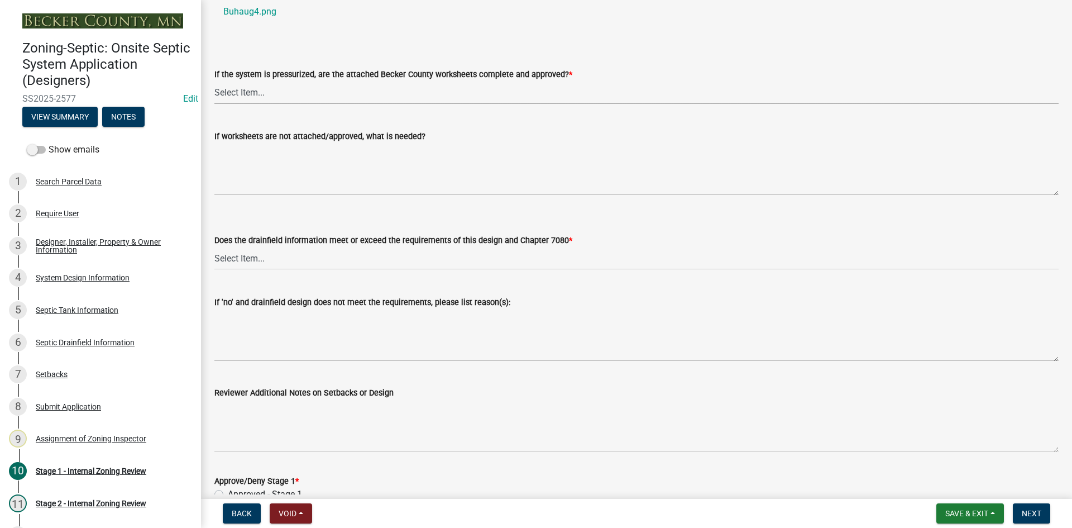
click at [228, 81] on select "Select Item... Yes No NA" at bounding box center [636, 92] width 844 height 23
click at [214, 81] on select "Select Item... Yes No NA" at bounding box center [636, 92] width 844 height 23
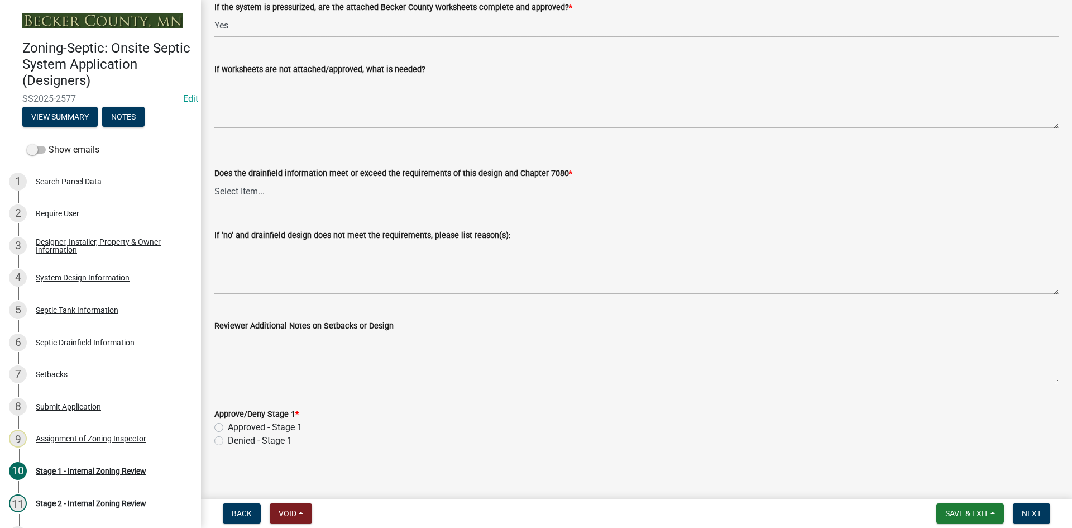
scroll to position [4329, 0]
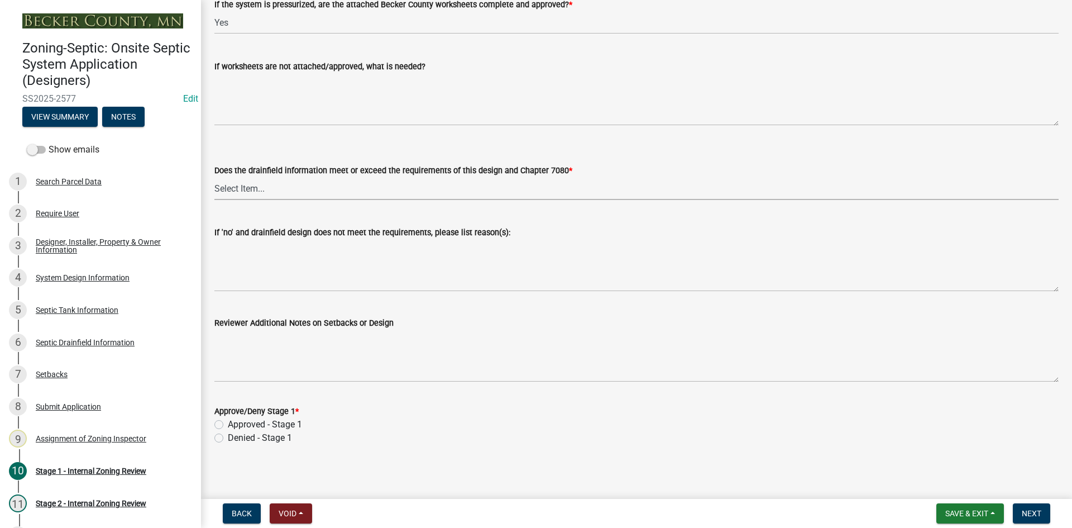
drag, startPoint x: 238, startPoint y: 189, endPoint x: 241, endPoint y: 195, distance: 7.0
click at [238, 189] on select "Select Item... Yes No" at bounding box center [636, 188] width 844 height 23
click at [214, 177] on select "Select Item... Yes No" at bounding box center [636, 188] width 844 height 23
click at [228, 419] on label "Approved - Stage 1" at bounding box center [265, 424] width 74 height 13
click at [228, 419] on input "Approved - Stage 1" at bounding box center [231, 421] width 7 height 7
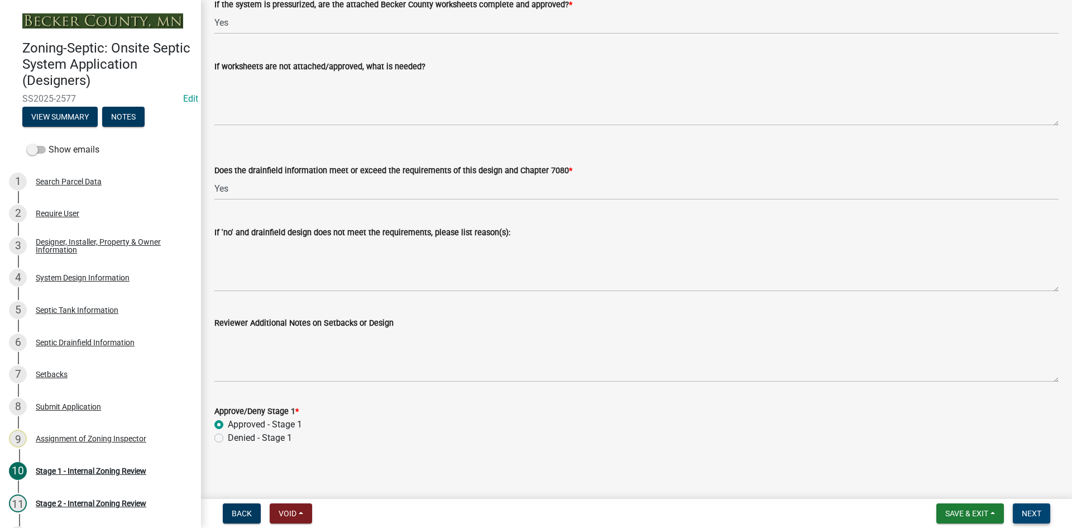
click at [1022, 517] on span "Next" at bounding box center [1032, 513] width 20 height 9
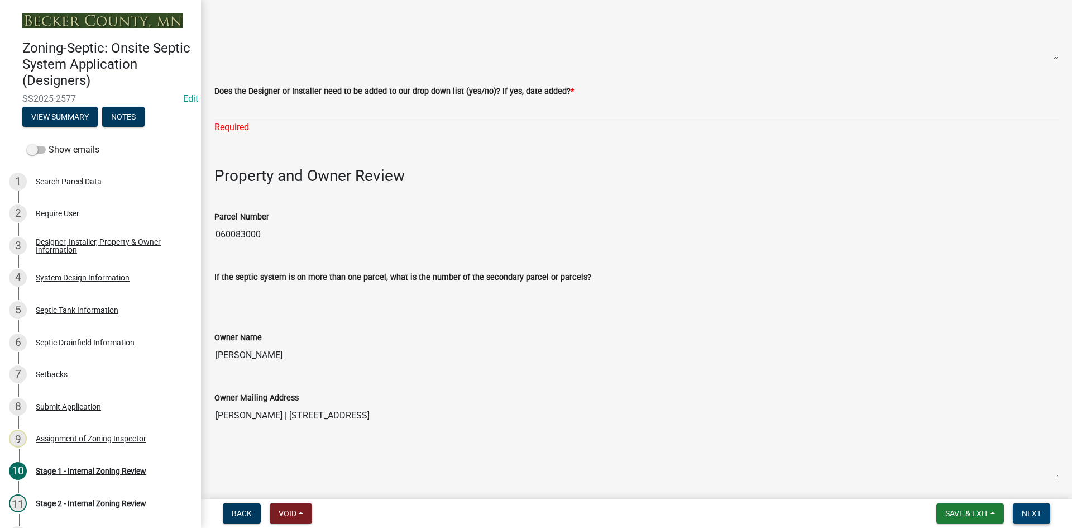
scroll to position [266, 0]
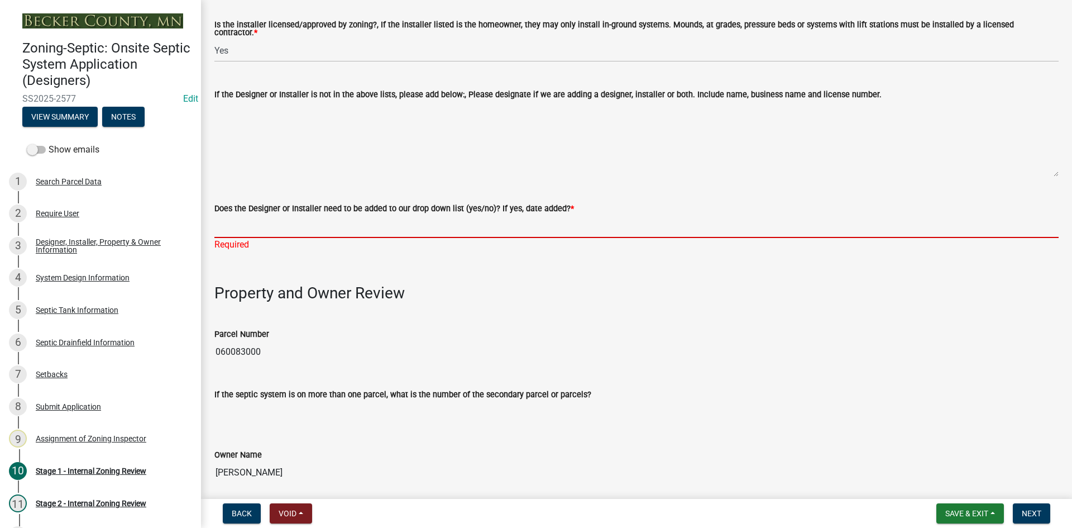
drag, startPoint x: 269, startPoint y: 218, endPoint x: 272, endPoint y: 233, distance: 16.0
click at [269, 218] on input "Does the Designer or Installer need to be added to our drop down list (yes/no)?…" at bounding box center [636, 226] width 844 height 23
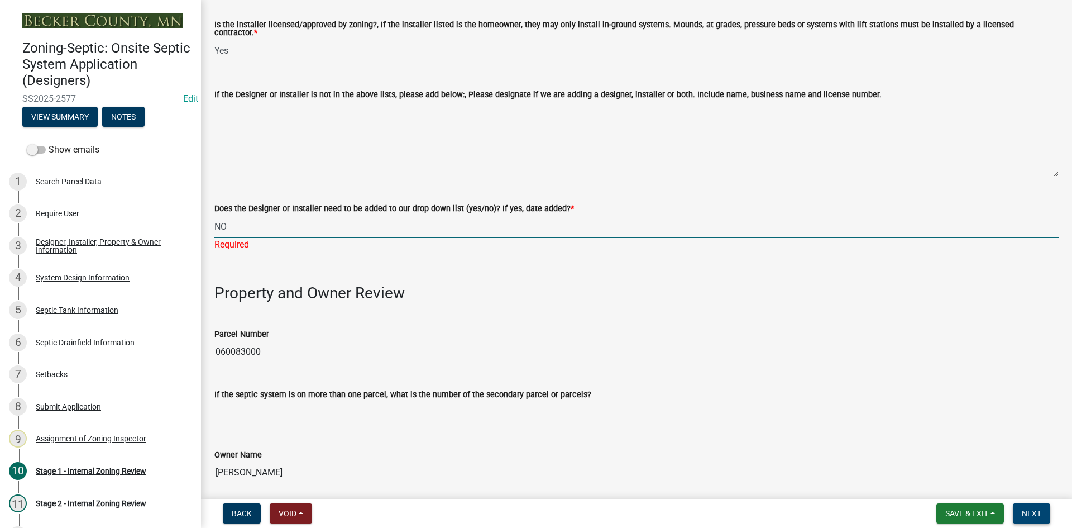
click at [1047, 513] on button "Next" at bounding box center [1031, 513] width 37 height 20
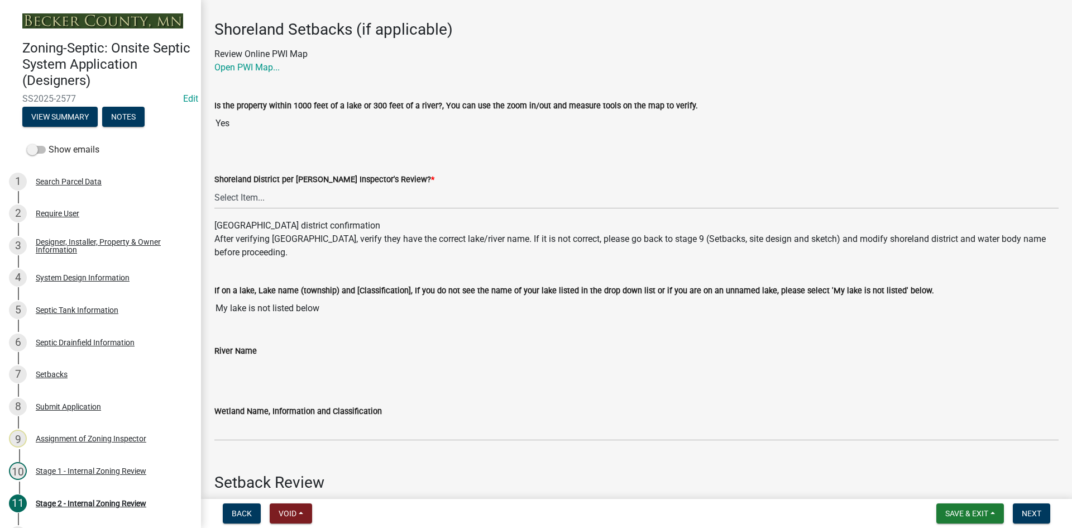
scroll to position [167, 0]
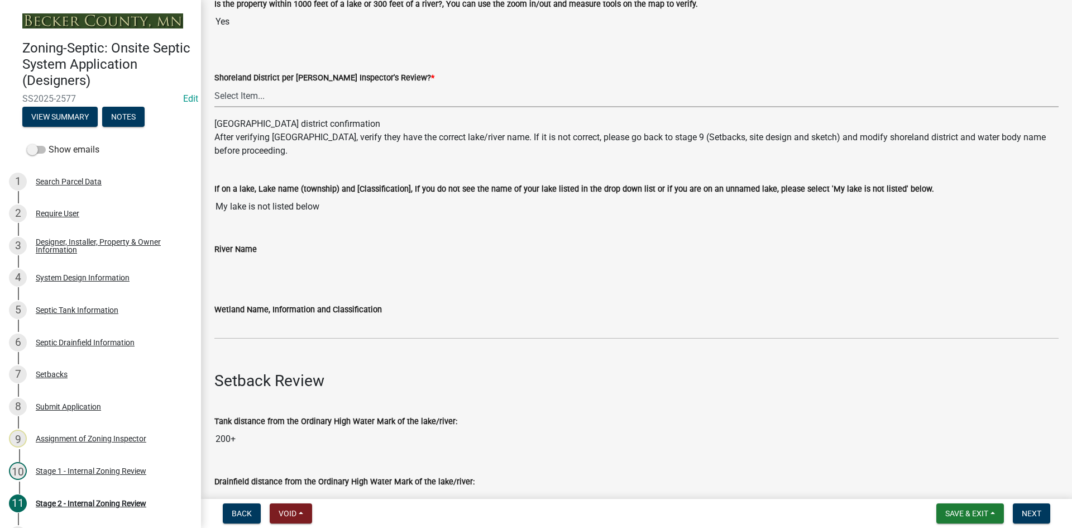
drag, startPoint x: 247, startPoint y: 87, endPoint x: 247, endPoint y: 96, distance: 9.5
click at [247, 87] on select "Select Item... Yes No" at bounding box center [636, 95] width 844 height 23
click at [214, 84] on select "Select Item... Yes No" at bounding box center [636, 95] width 844 height 23
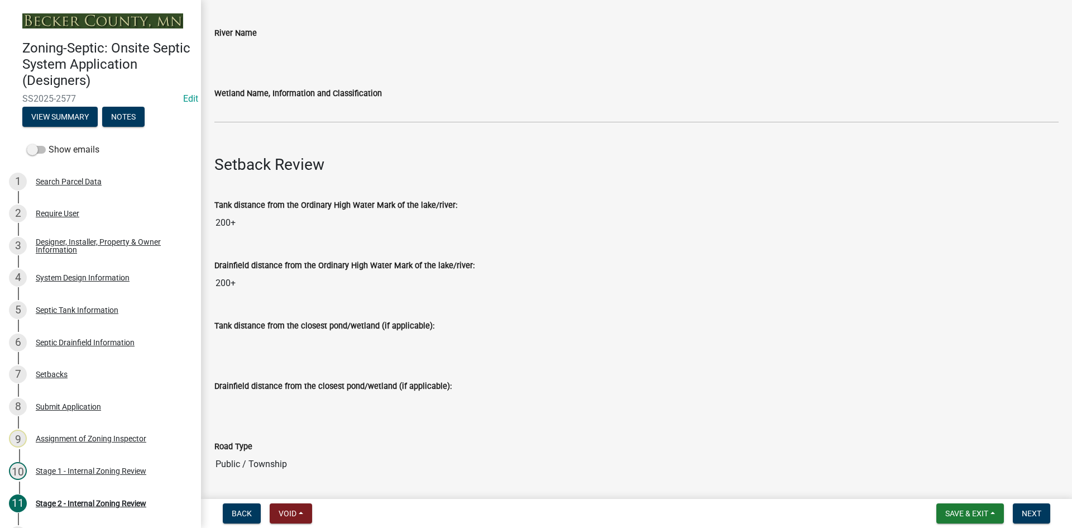
scroll to position [391, 0]
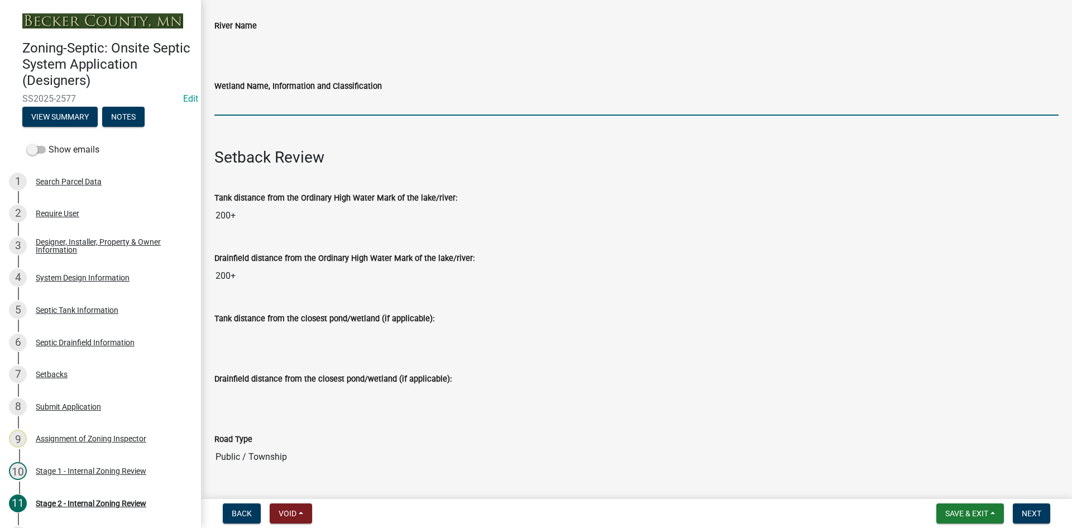
click at [269, 100] on input "Wetland Name, Information and Classification" at bounding box center [636, 104] width 844 height 23
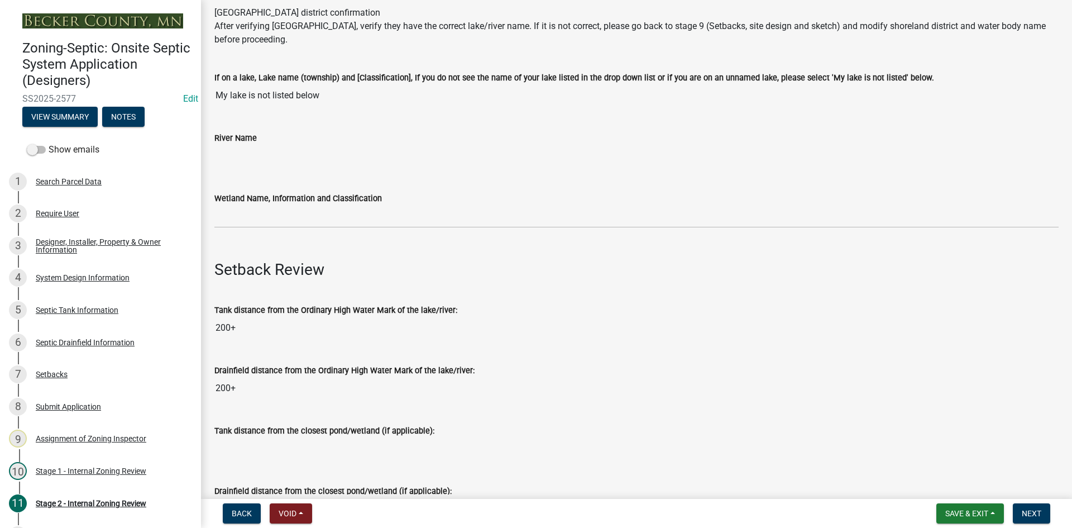
scroll to position [279, 0]
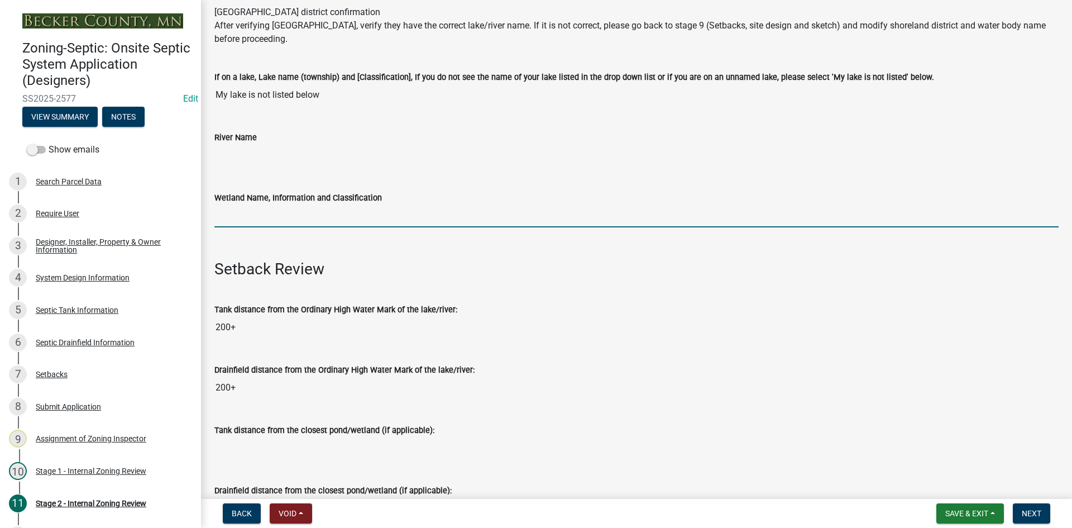
click at [251, 221] on input "Wetland Name, Information and Classification" at bounding box center [636, 215] width 844 height 23
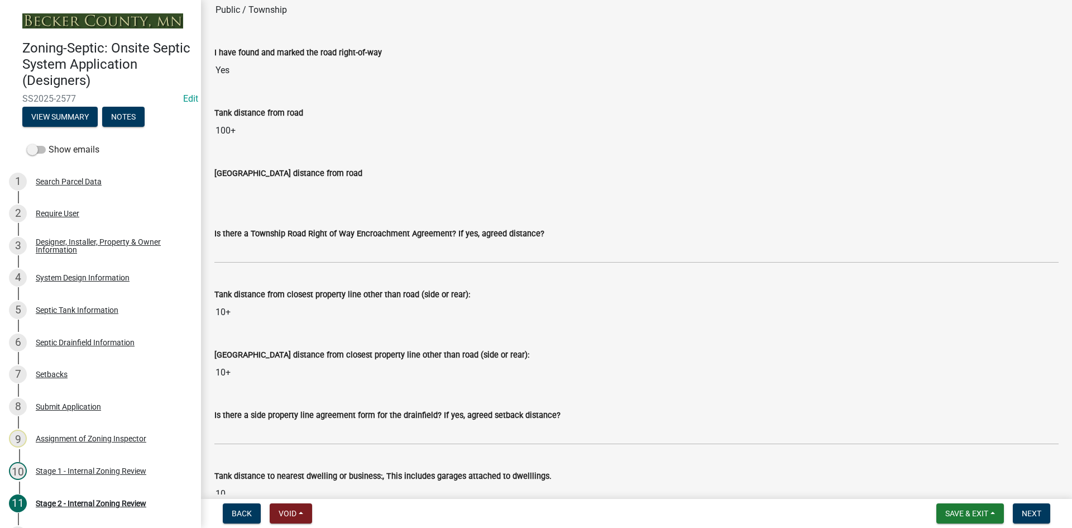
scroll to position [1005, 0]
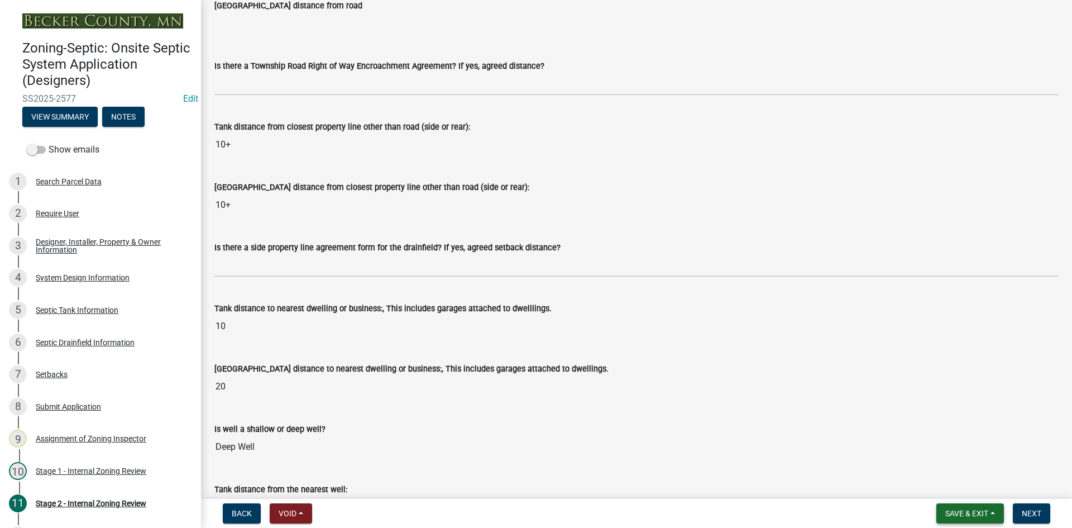
click at [950, 512] on span "Save & Exit" at bounding box center [966, 513] width 43 height 9
click at [938, 453] on button "Save" at bounding box center [959, 457] width 89 height 27
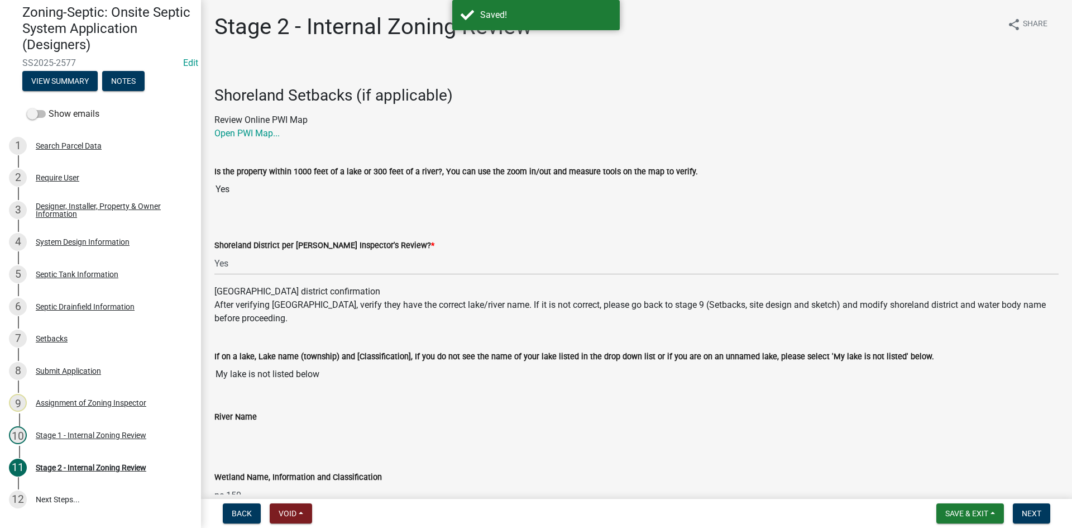
scroll to position [37, 0]
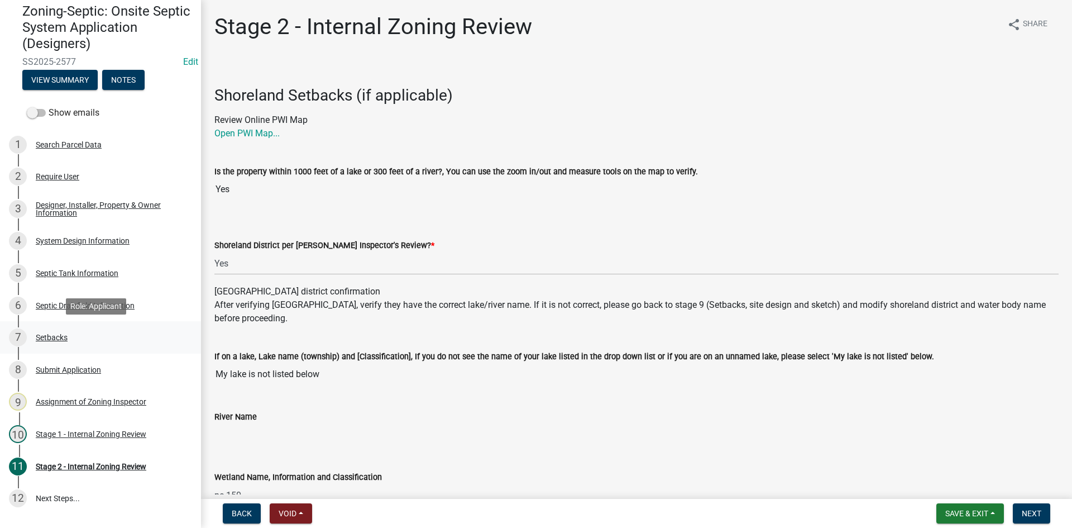
click at [56, 337] on div "Setbacks" at bounding box center [52, 337] width 32 height 8
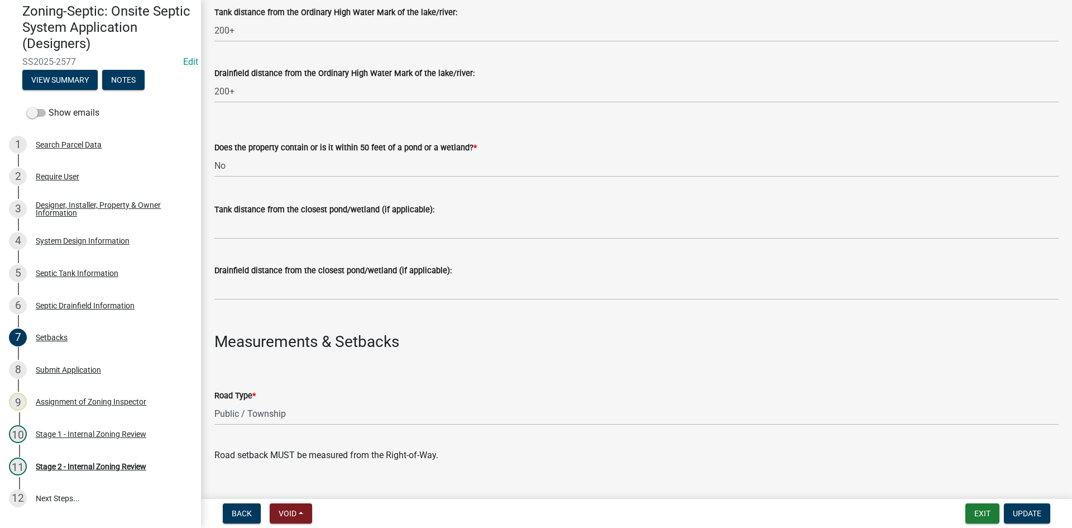
scroll to position [447, 0]
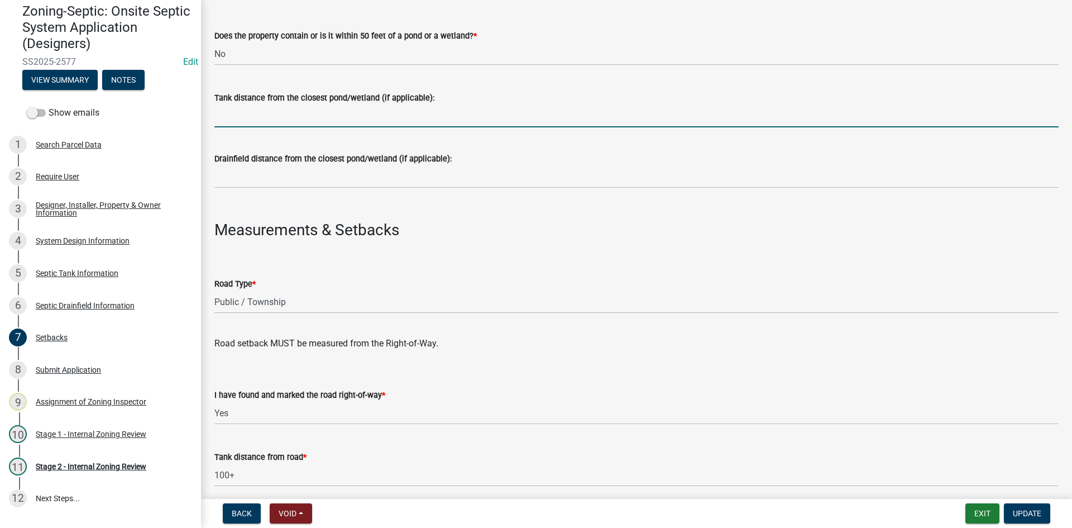
click at [243, 123] on input "Tank distance from the closest pond/wetland (if applicable):" at bounding box center [636, 115] width 844 height 23
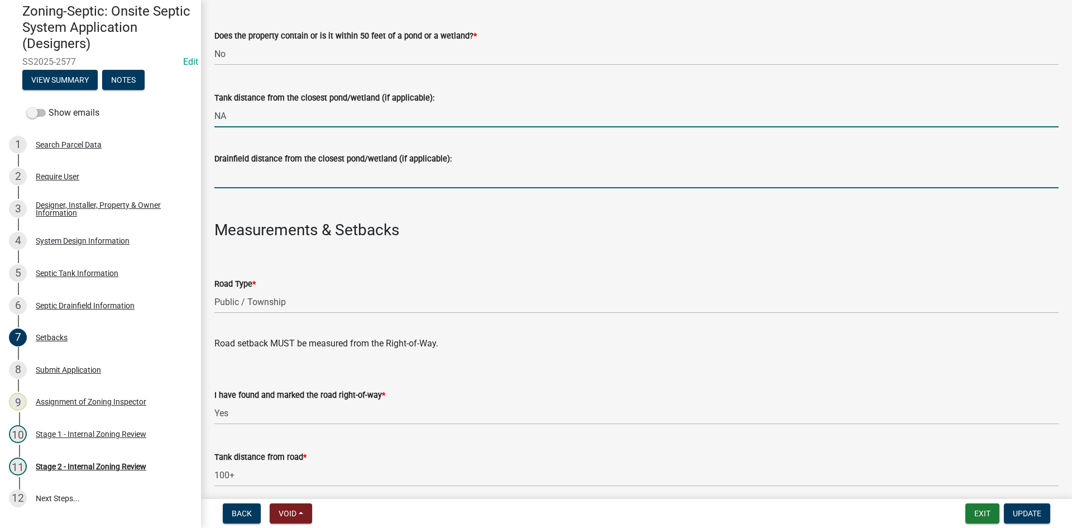
drag, startPoint x: 239, startPoint y: 180, endPoint x: 253, endPoint y: 189, distance: 17.3
click at [239, 180] on input "Drainfield distance from the closest pond/wetland (if applicable):" at bounding box center [636, 176] width 844 height 23
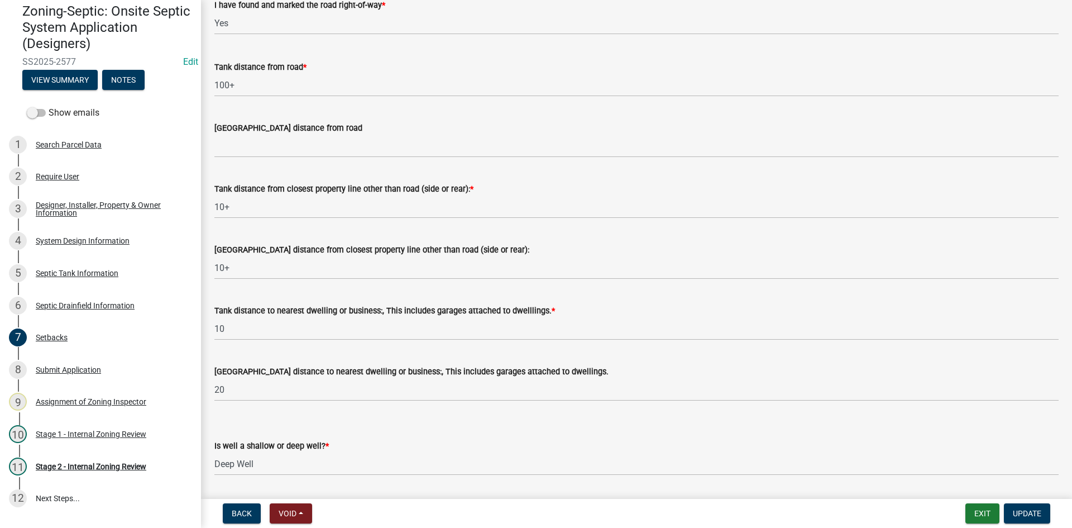
scroll to position [837, 0]
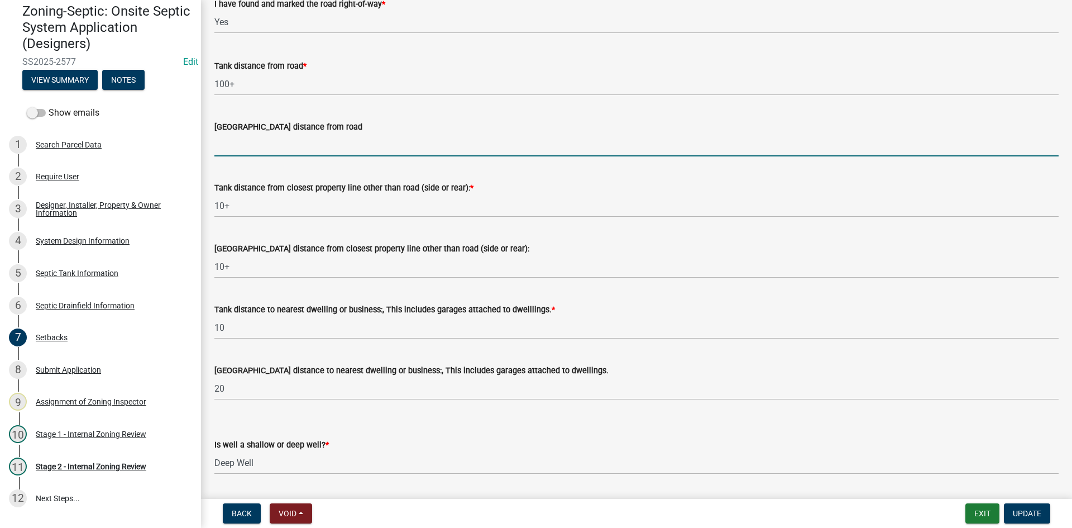
click at [253, 146] on input "[GEOGRAPHIC_DATA] distance from road" at bounding box center [636, 144] width 844 height 23
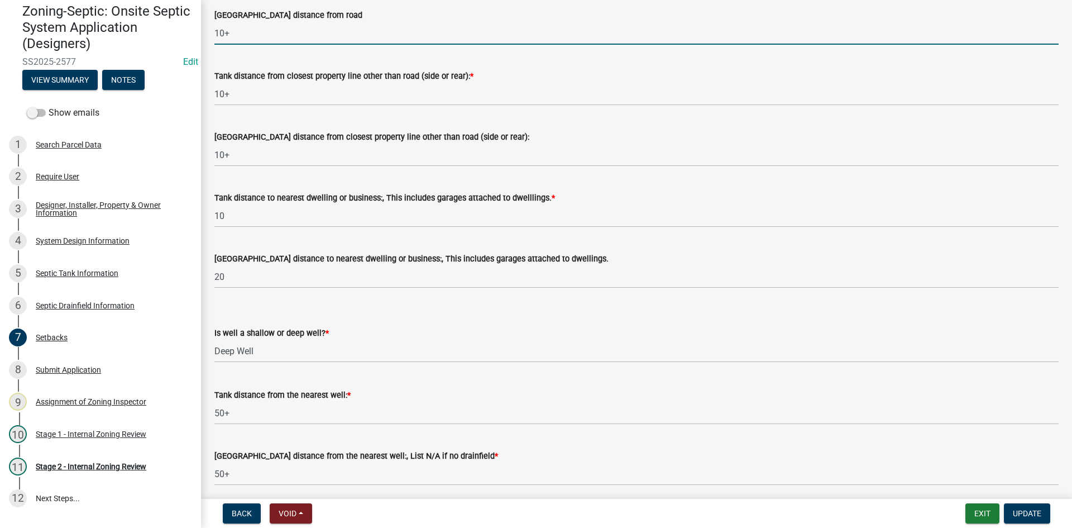
scroll to position [993, 0]
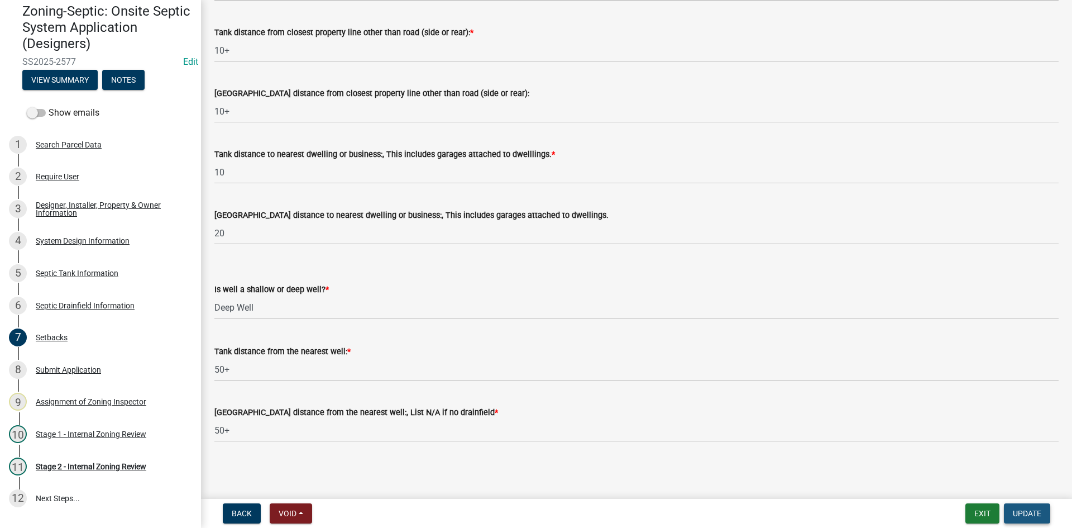
click at [1032, 518] on span "Update" at bounding box center [1027, 513] width 28 height 9
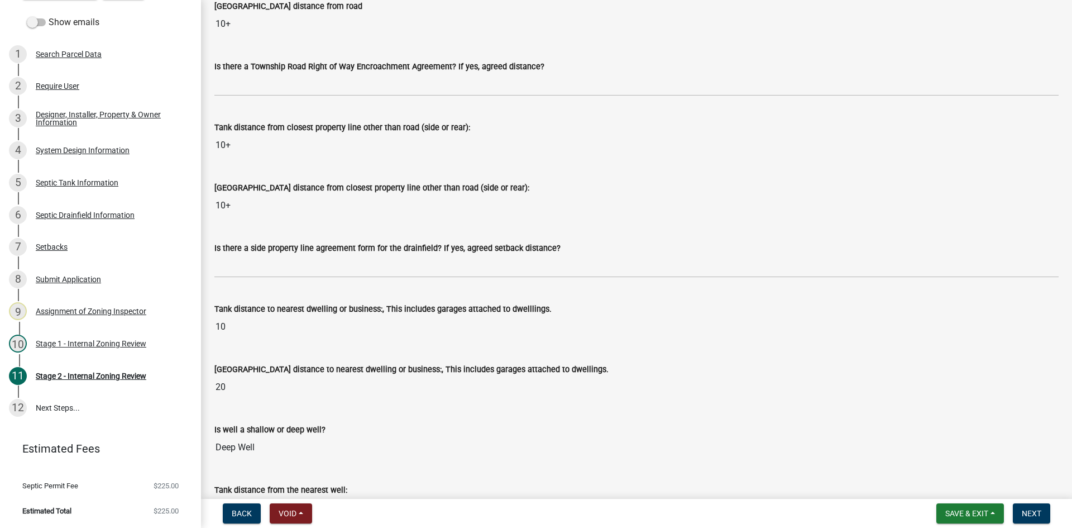
scroll to position [1005, 0]
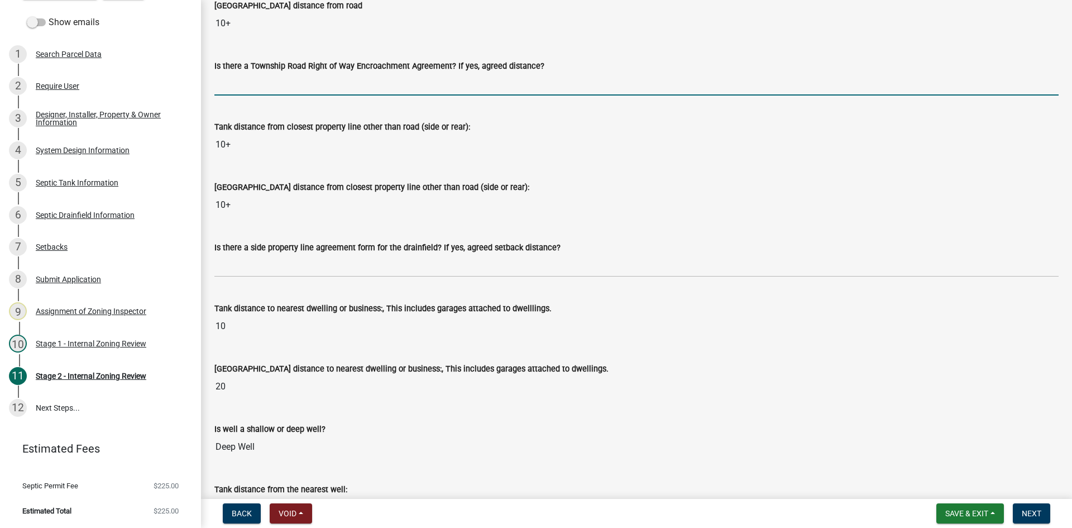
click at [257, 82] on input "Is there a Township Road Right of Way Encroachment Agreement? If yes, agreed di…" at bounding box center [636, 84] width 844 height 23
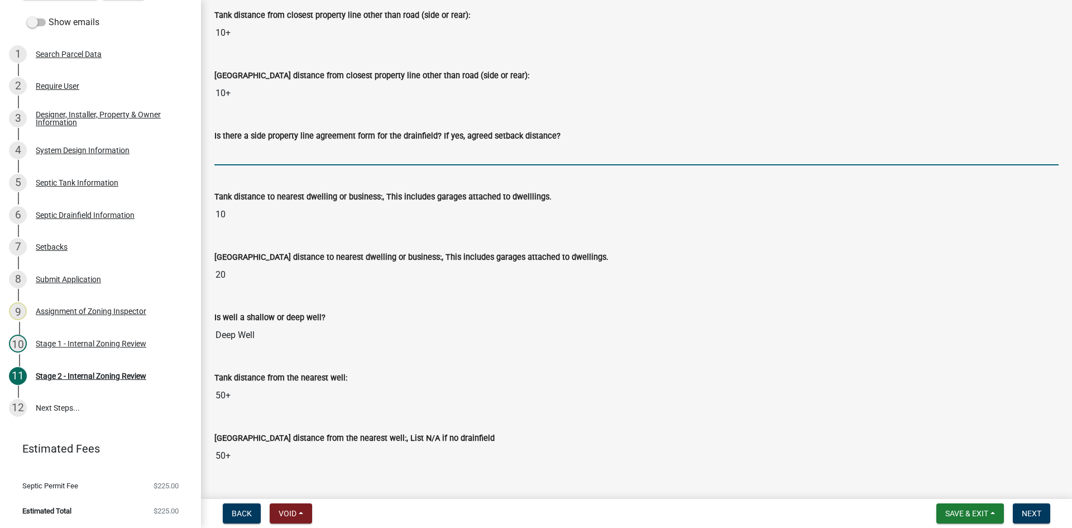
click at [233, 155] on input "Is there a side property line agreement form for the drainfield? If yes, agreed…" at bounding box center [636, 153] width 844 height 23
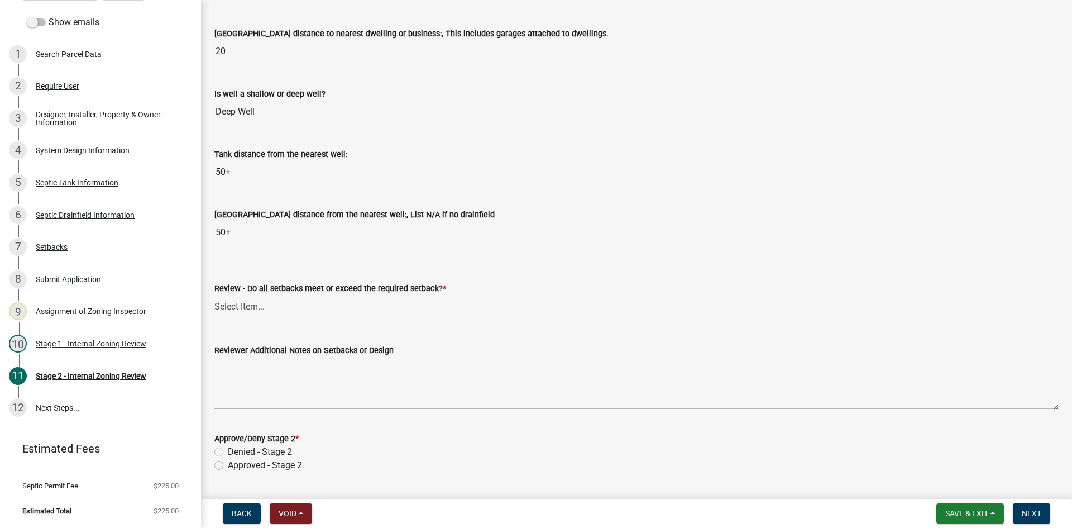
scroll to position [1452, 0]
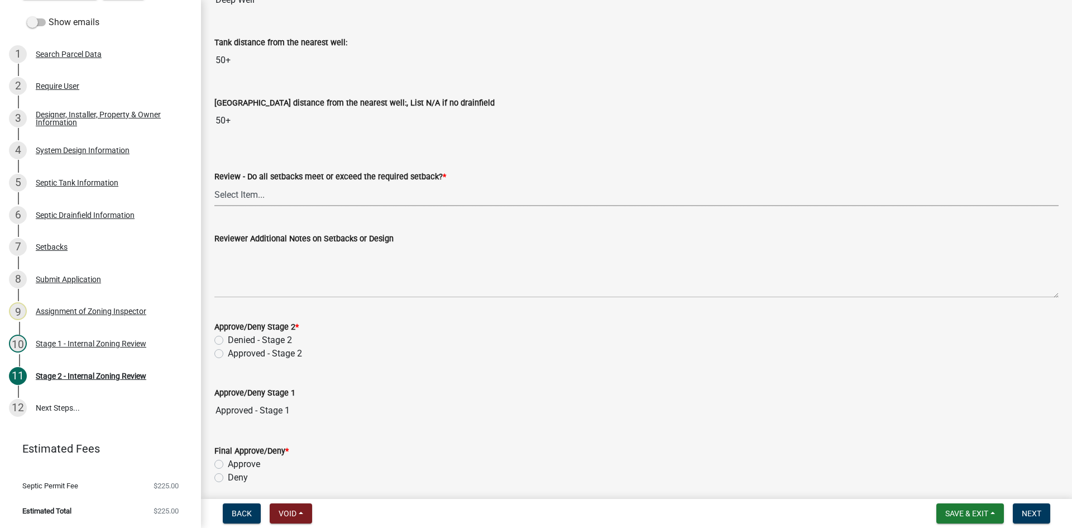
click at [263, 195] on select "Select Item... Yes No N/A" at bounding box center [636, 194] width 844 height 23
click at [214, 183] on select "Select Item... Yes No N/A" at bounding box center [636, 194] width 844 height 23
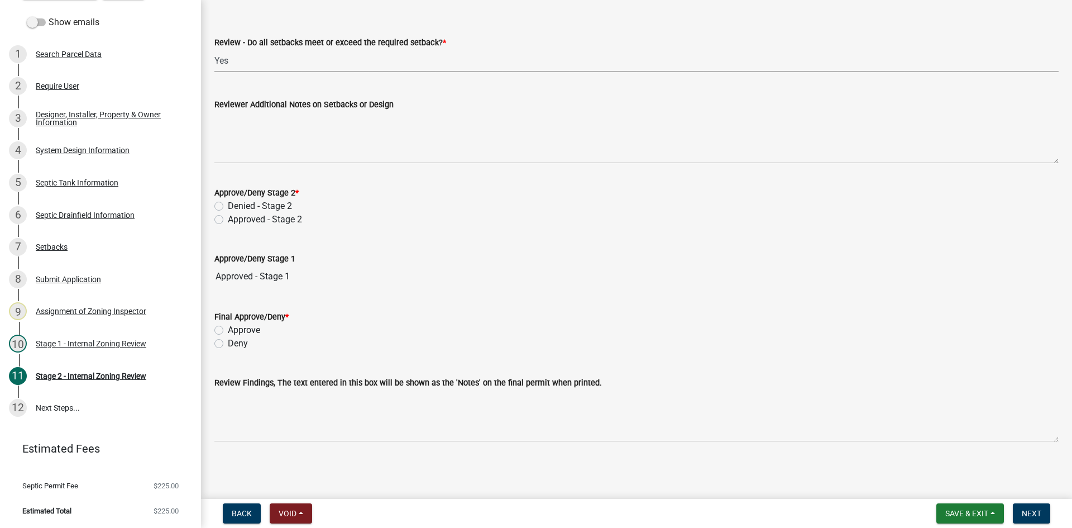
click at [224, 219] on div "Approved - Stage 2" at bounding box center [636, 219] width 844 height 13
click at [228, 220] on label "Approved - Stage 2" at bounding box center [265, 219] width 74 height 13
click at [228, 220] on input "Approved - Stage 2" at bounding box center [231, 216] width 7 height 7
click at [228, 329] on label "Approve" at bounding box center [244, 329] width 32 height 13
click at [228, 329] on input "Approve" at bounding box center [231, 326] width 7 height 7
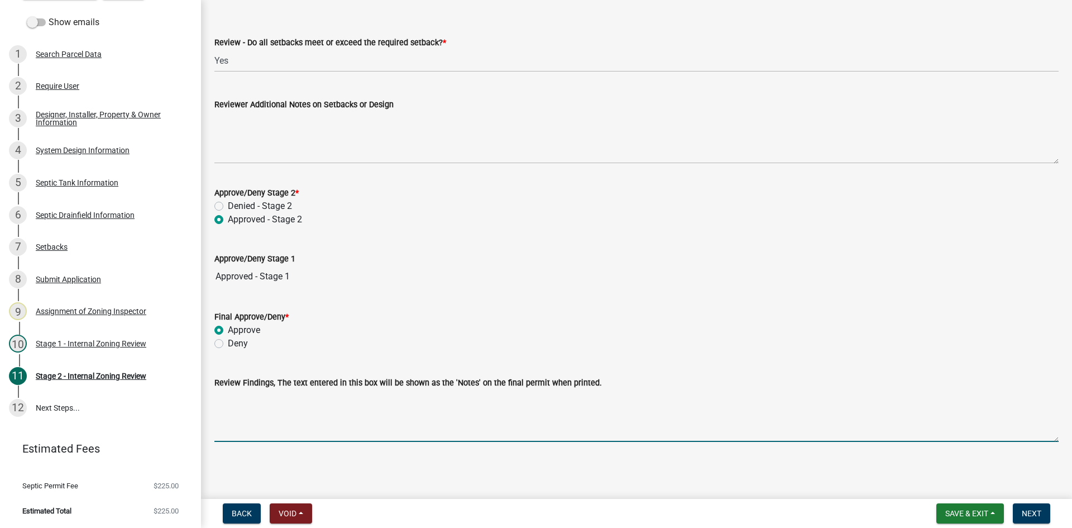
click at [261, 422] on textarea "Review Findings, The text entered in this box will be shown as the 'Notes' on t…" at bounding box center [636, 415] width 844 height 52
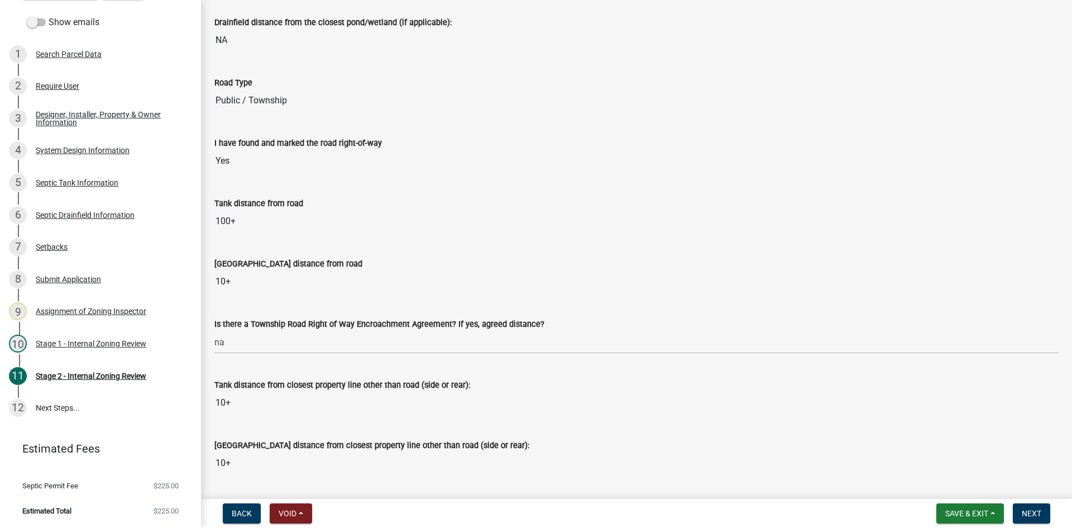
scroll to position [949, 0]
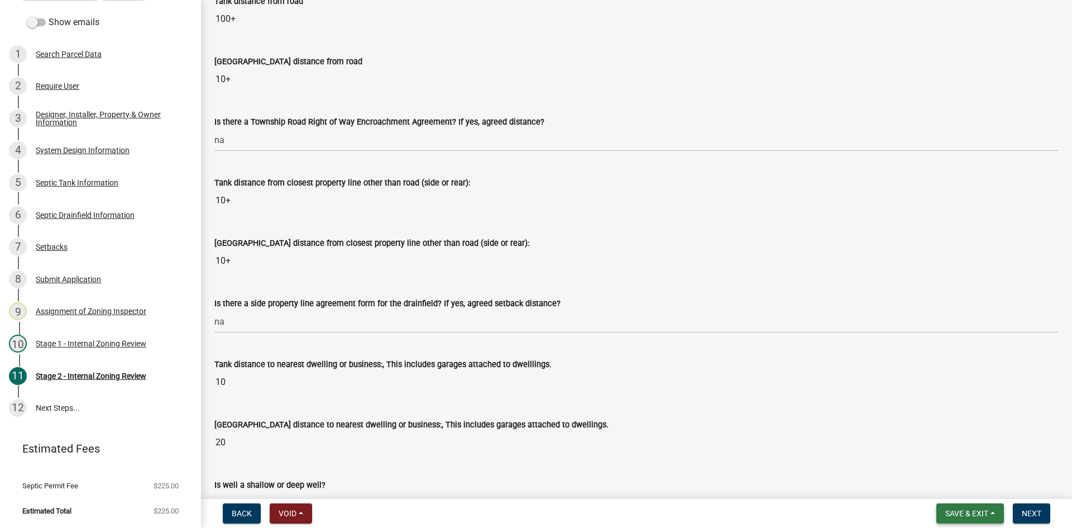
click at [969, 514] on span "Save & Exit" at bounding box center [966, 513] width 43 height 9
click at [940, 452] on button "Save" at bounding box center [959, 457] width 89 height 27
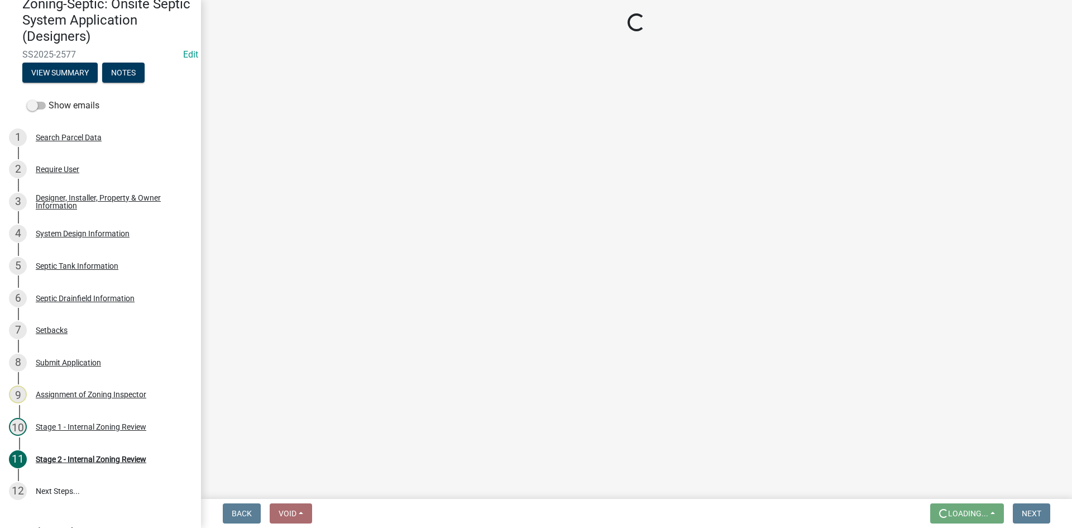
scroll to position [127, 0]
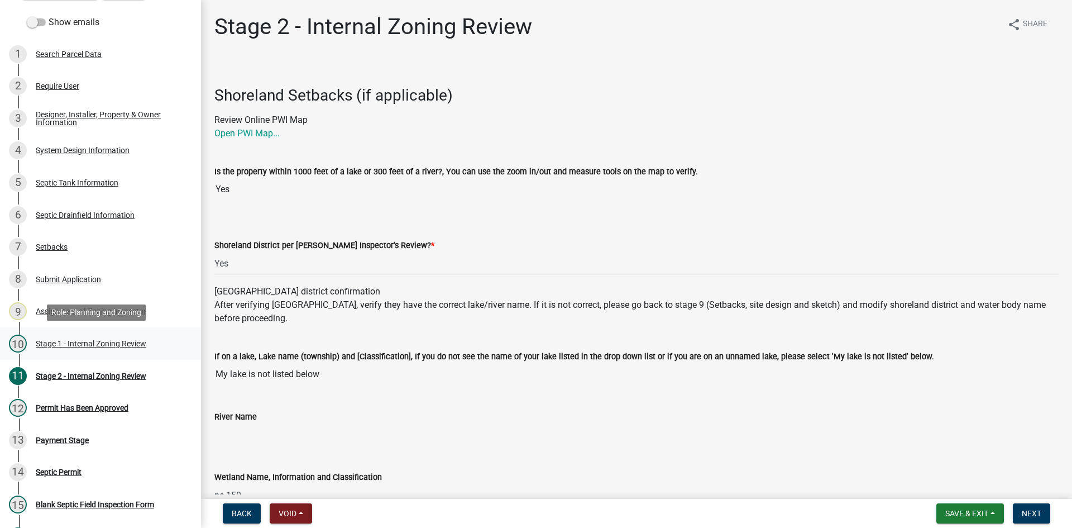
click at [106, 344] on div "Stage 1 - Internal Zoning Review" at bounding box center [91, 343] width 111 height 8
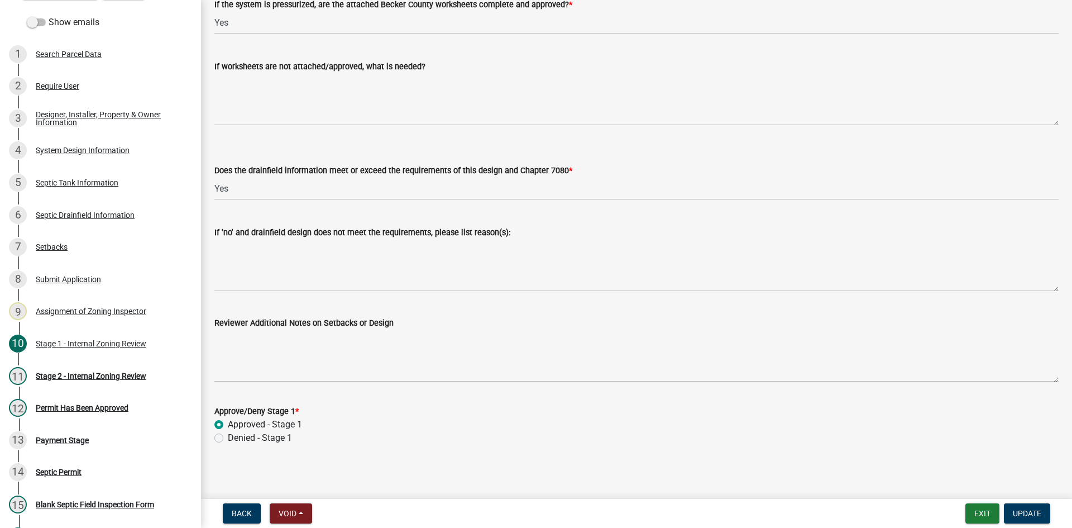
scroll to position [3994, 0]
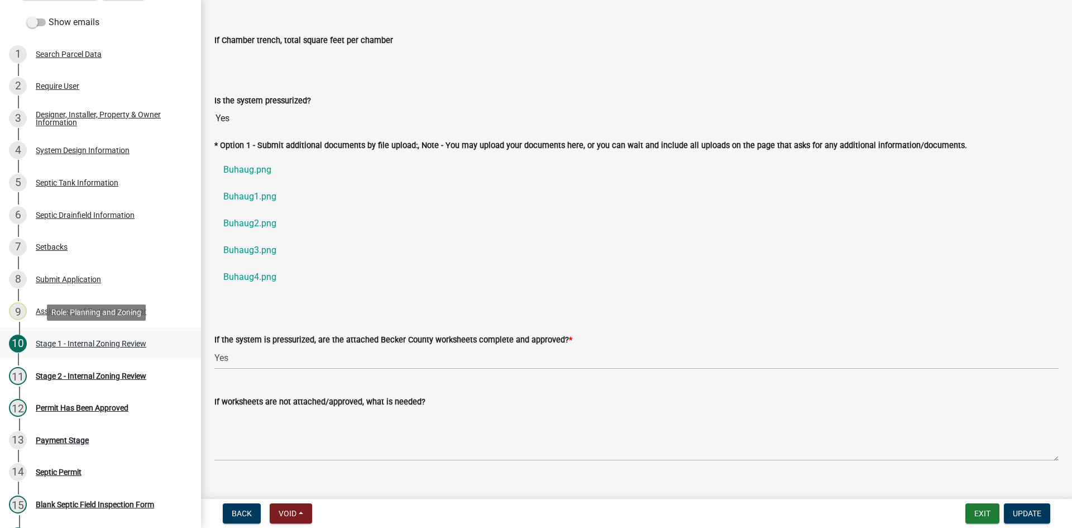
click at [95, 342] on div "Stage 1 - Internal Zoning Review" at bounding box center [91, 343] width 111 height 8
click at [78, 342] on div "Stage 1 - Internal Zoning Review" at bounding box center [91, 343] width 111 height 8
click at [276, 270] on link "Buhaug4.png" at bounding box center [636, 277] width 844 height 27
click at [1029, 511] on span "Update" at bounding box center [1027, 513] width 28 height 9
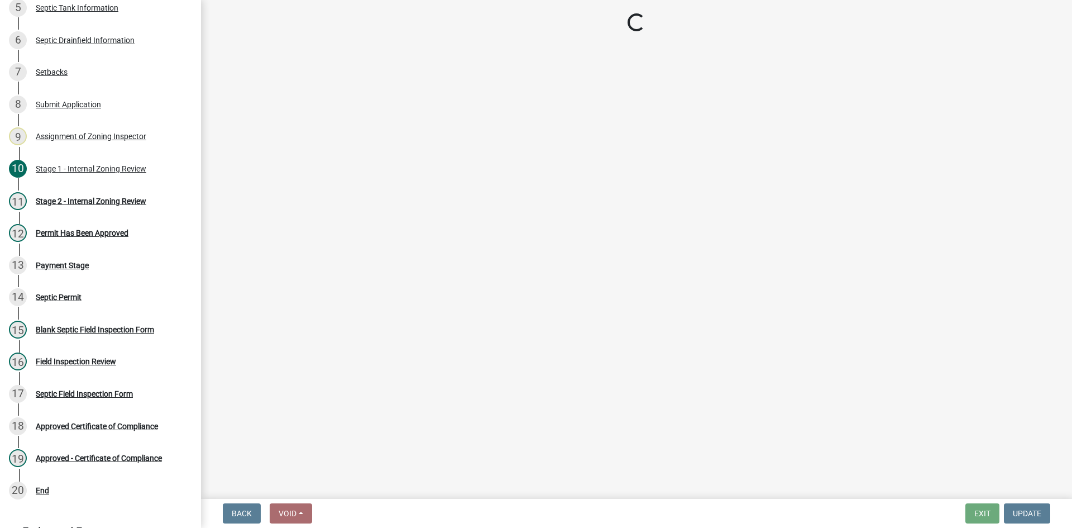
scroll to position [384, 0]
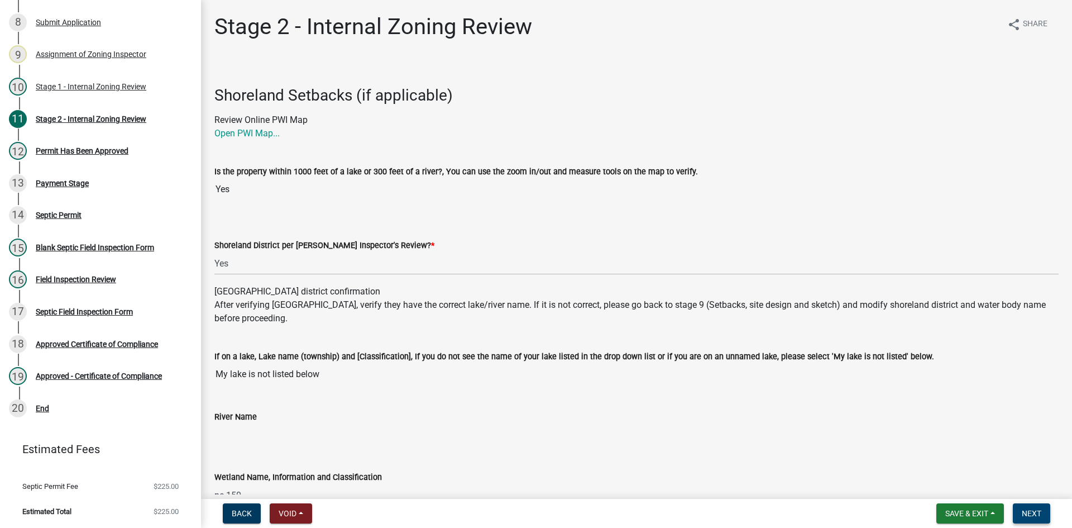
click at [1033, 509] on span "Next" at bounding box center [1032, 513] width 20 height 9
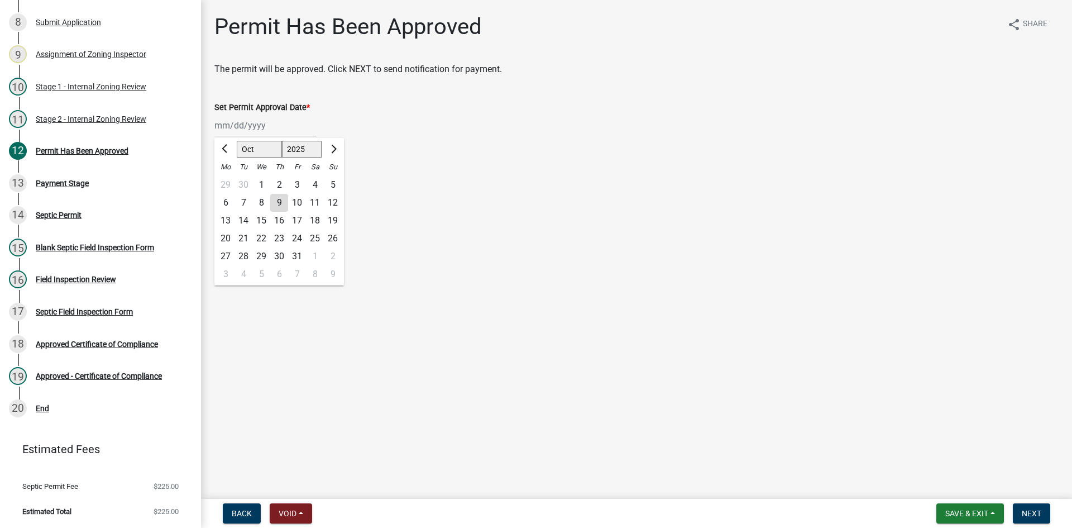
click at [270, 122] on div "[PERSON_NAME] Feb Mar Apr [PERSON_NAME][DATE] Oct Nov [DATE] 1526 1527 1528 152…" at bounding box center [265, 125] width 102 height 23
click at [278, 217] on div "16" at bounding box center [279, 221] width 18 height 18
click at [272, 129] on div "[DATE]" at bounding box center [265, 125] width 102 height 23
click at [284, 202] on div "9" at bounding box center [279, 203] width 18 height 18
click at [1042, 515] on button "Next" at bounding box center [1031, 513] width 37 height 20
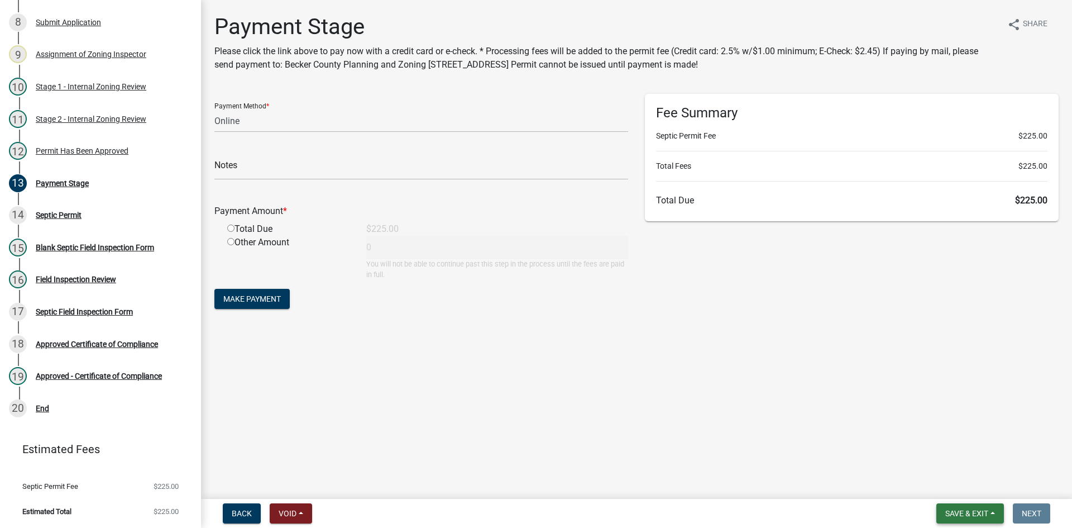
click at [969, 505] on button "Save & Exit" at bounding box center [970, 513] width 68 height 20
click at [956, 483] on button "Save & Exit" at bounding box center [959, 484] width 89 height 27
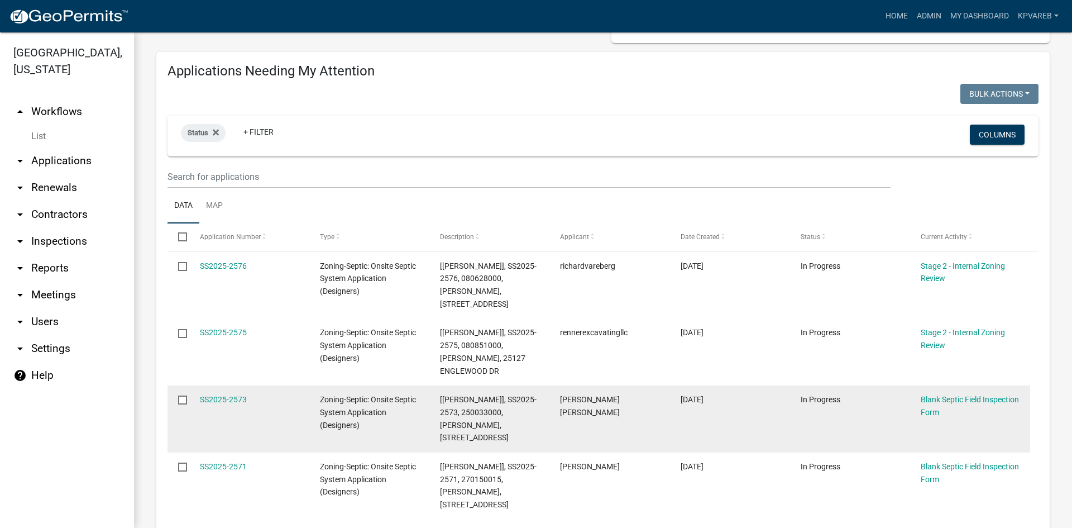
scroll to position [112, 0]
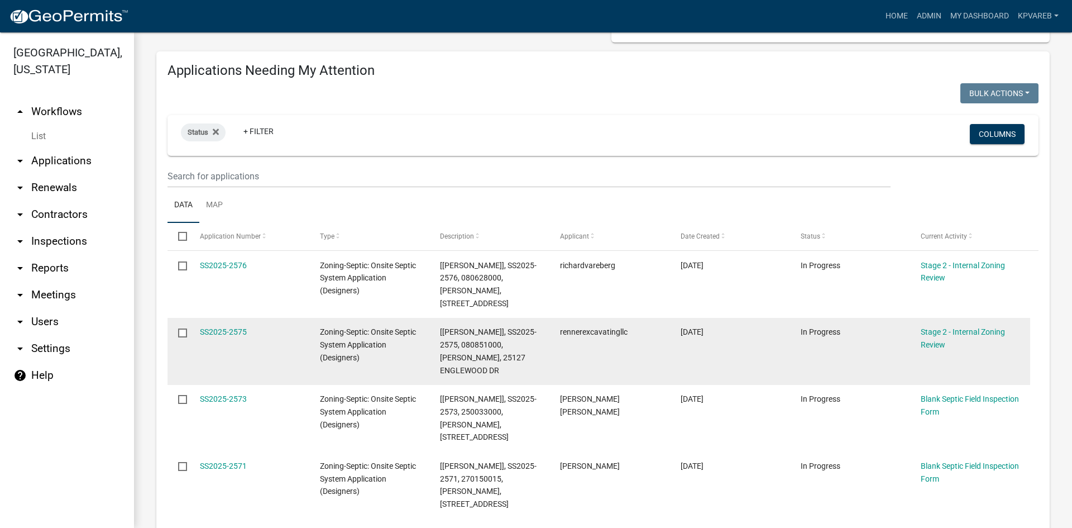
click at [605, 339] on datatable-body-cell "rennerexcavatingllc" at bounding box center [609, 351] width 120 height 67
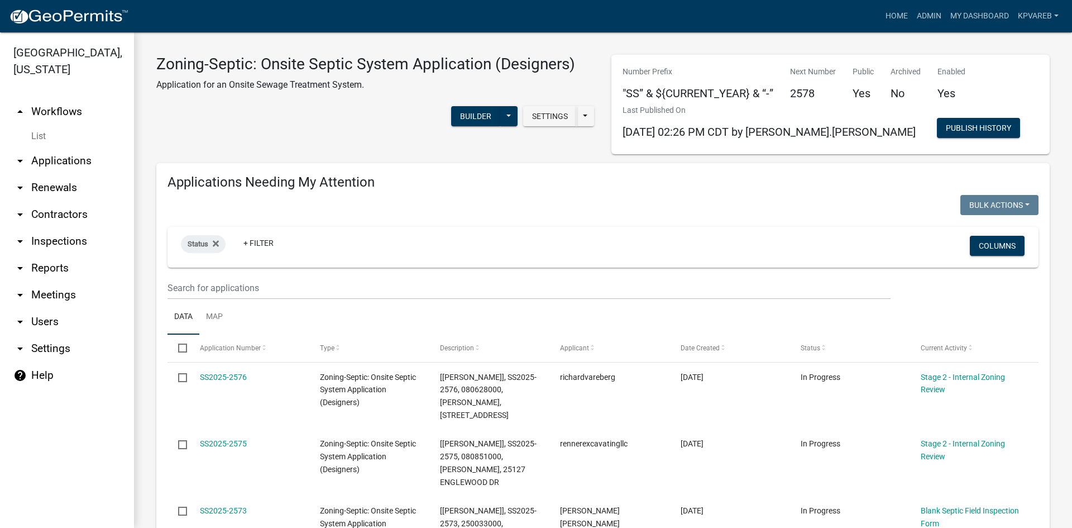
scroll to position [223, 0]
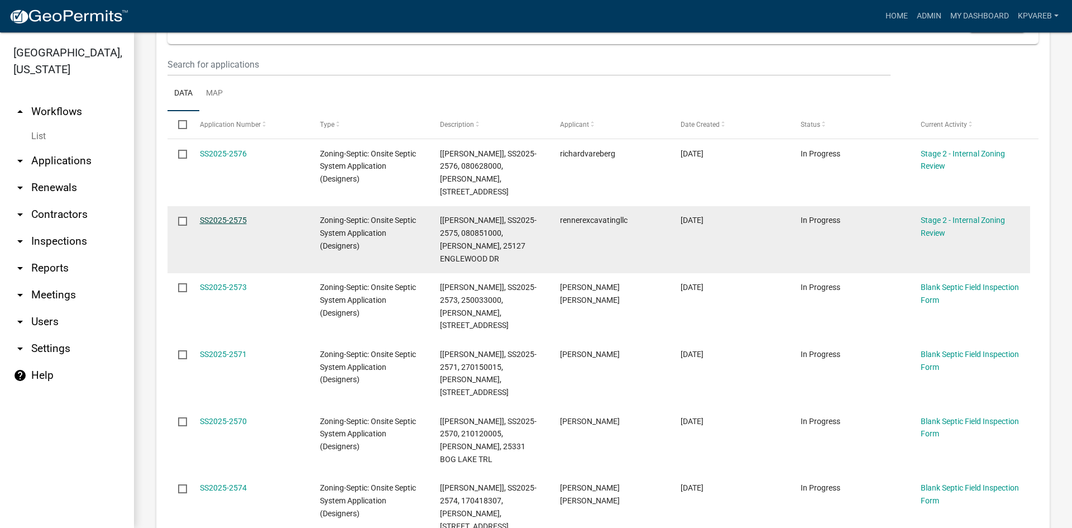
click at [210, 216] on link "SS2025-2575" at bounding box center [223, 220] width 47 height 9
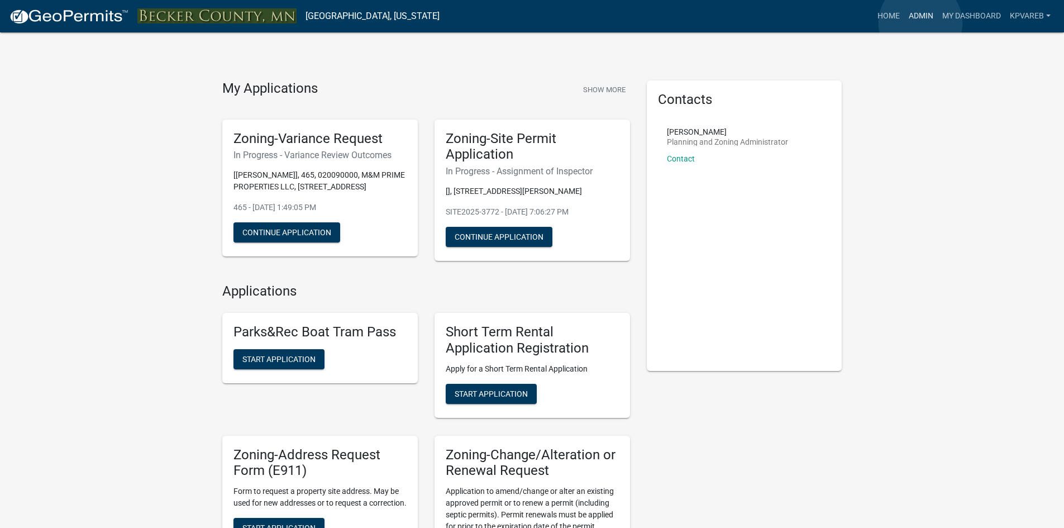
click at [920, 23] on link "Admin" at bounding box center [920, 16] width 33 height 21
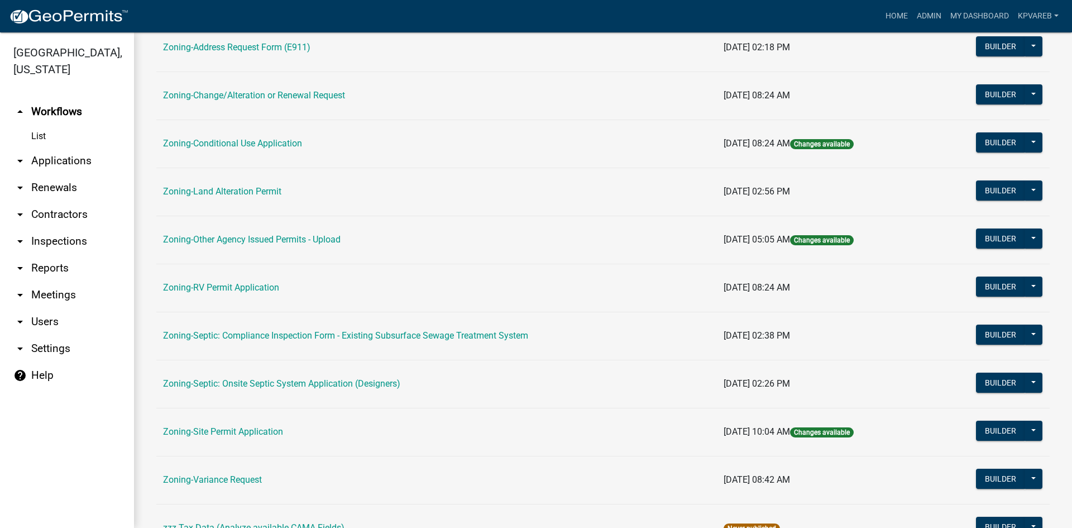
scroll to position [279, 0]
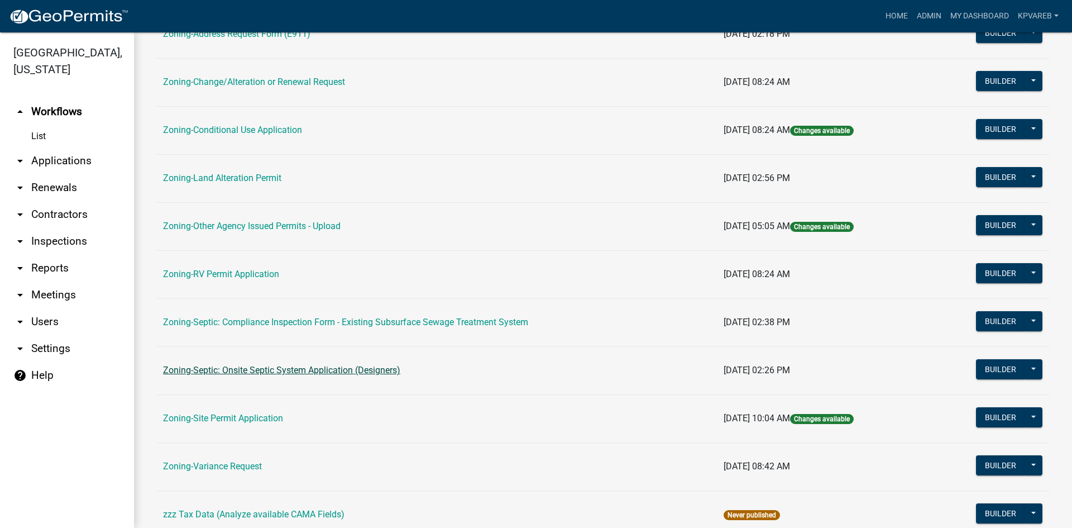
click at [324, 33] on link "Zoning-Septic: Onsite Septic System Application (Designers)" at bounding box center [281, 370] width 237 height 11
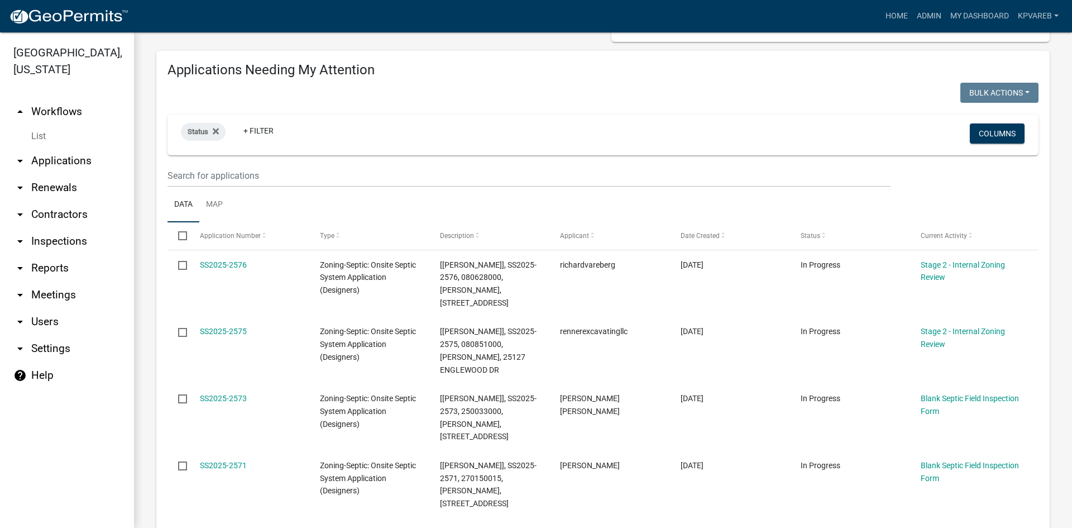
scroll to position [112, 0]
click at [219, 33] on input "text" at bounding box center [528, 176] width 723 height 23
paste input "060654001"
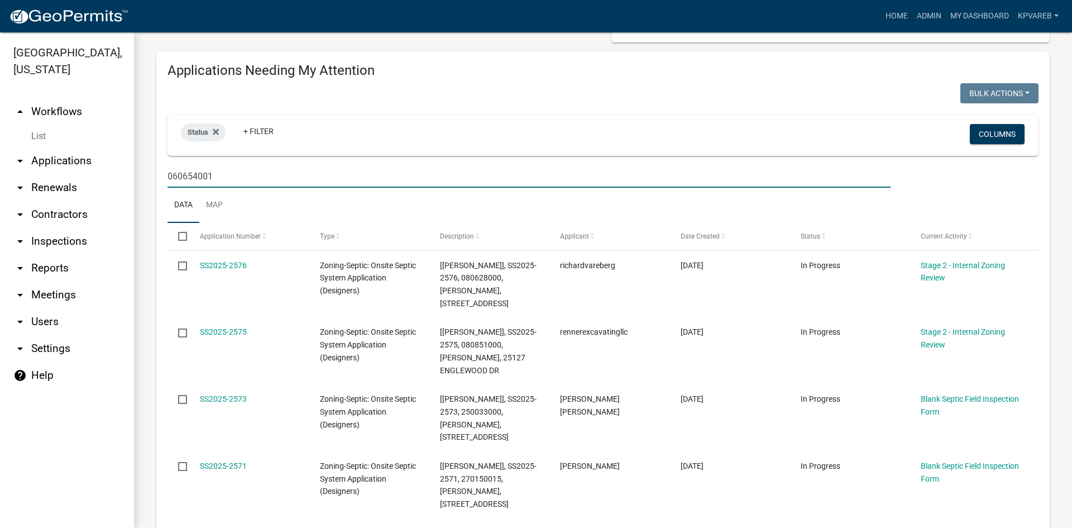
type input "060654001"
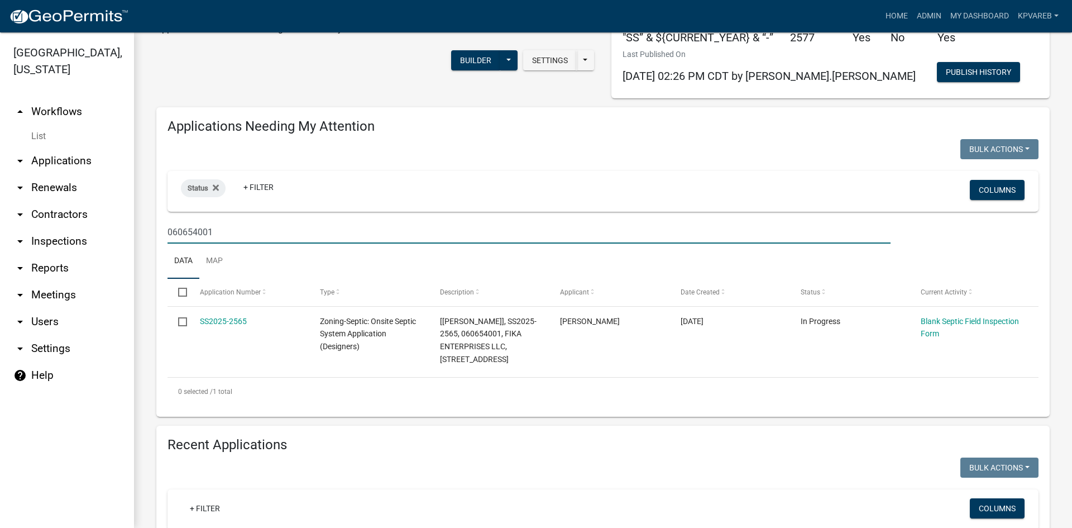
scroll to position [0, 0]
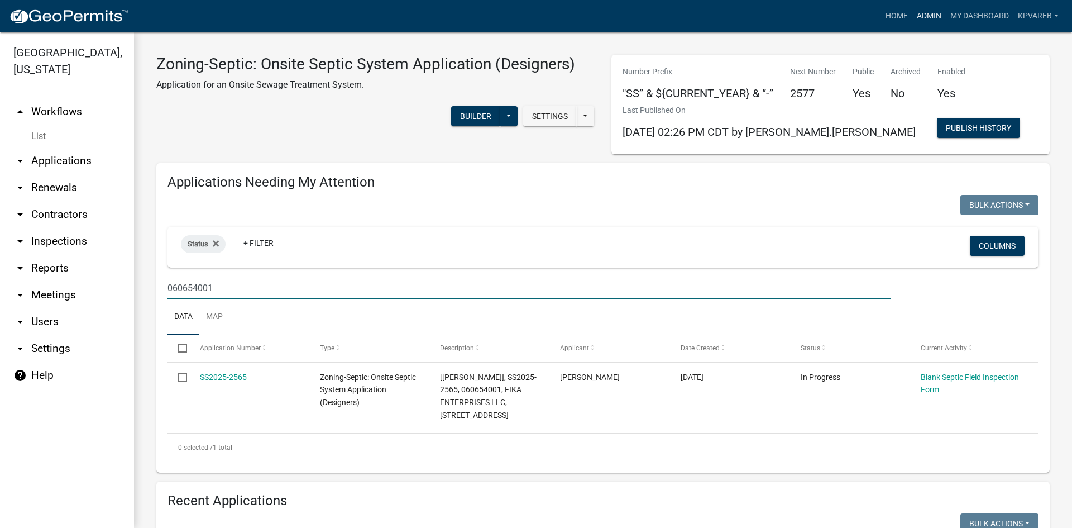
click at [925, 11] on link "Admin" at bounding box center [928, 16] width 33 height 21
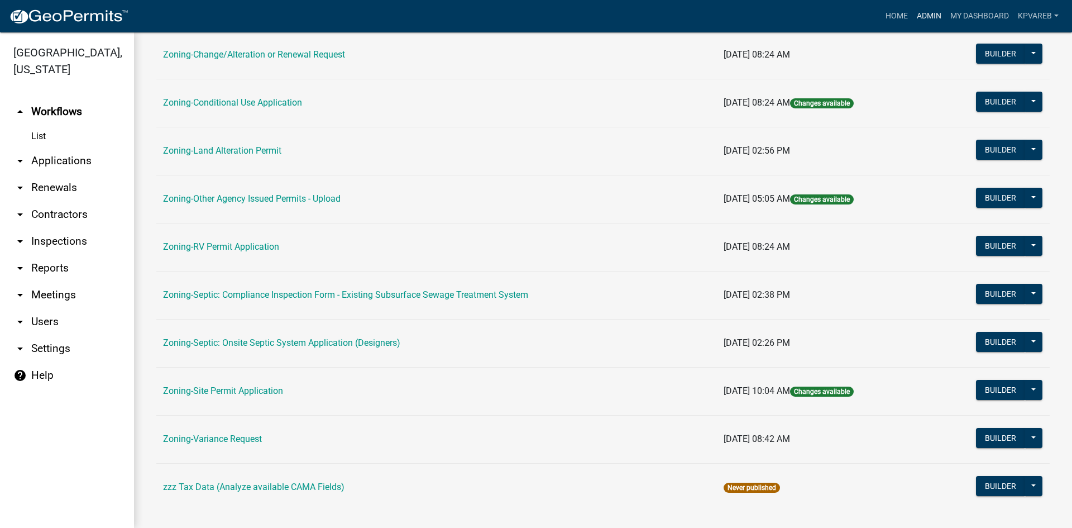
scroll to position [321, 0]
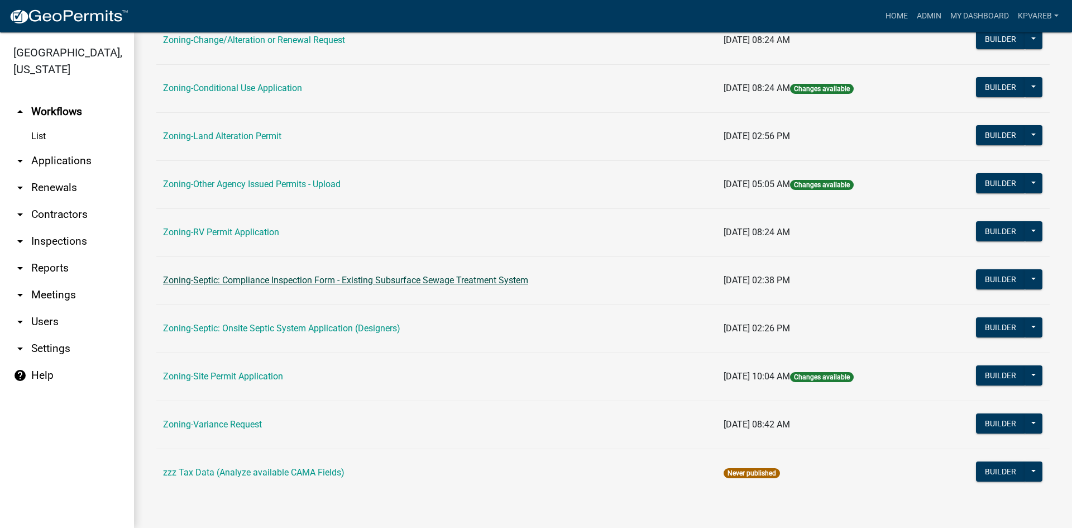
click at [330, 33] on link "Zoning-Septic: Compliance Inspection Form - Existing Subsurface Sewage Treatmen…" at bounding box center [345, 280] width 365 height 11
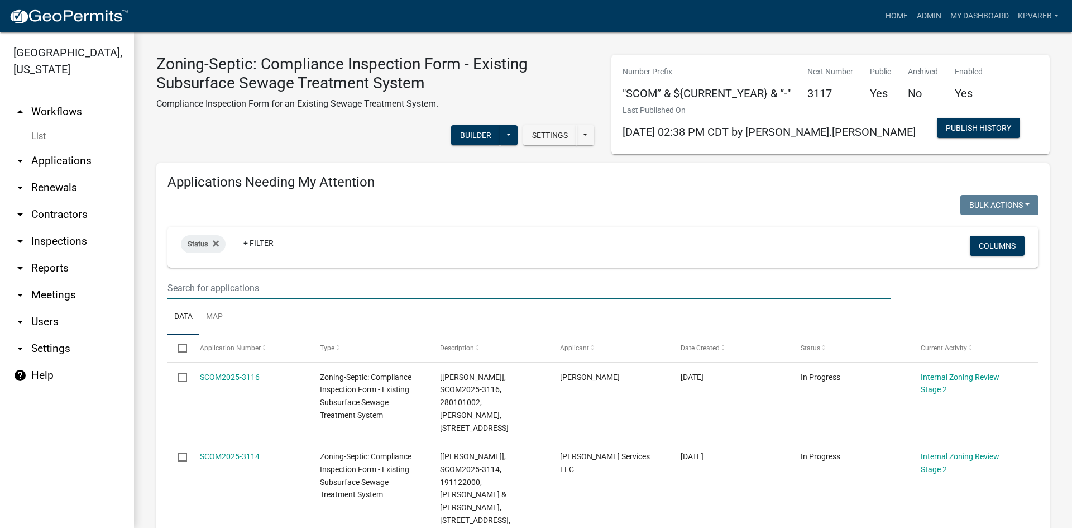
click at [198, 33] on input "text" at bounding box center [528, 287] width 723 height 23
paste input "060654001"
click at [243, 33] on input "060654001" at bounding box center [528, 287] width 723 height 23
type input "060654001"
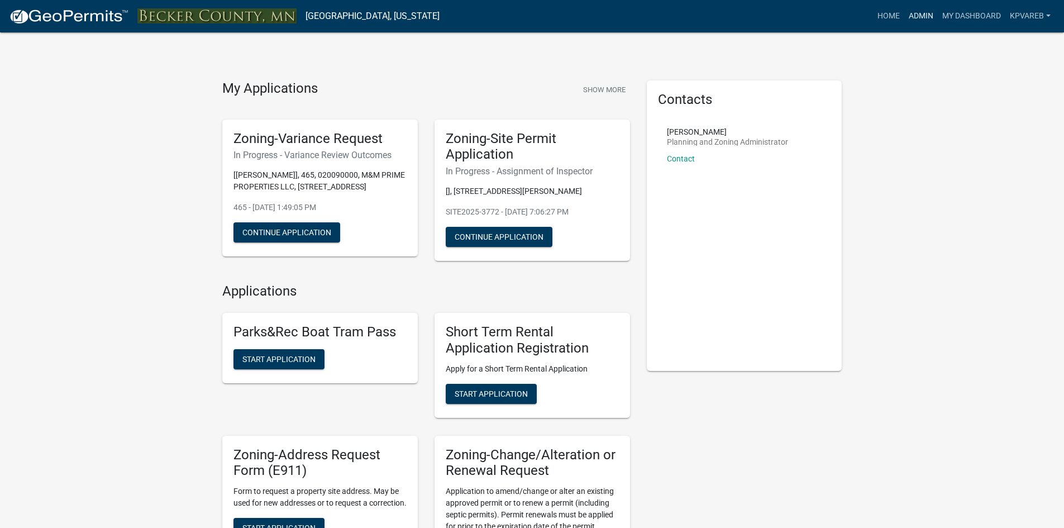
click at [920, 20] on link "Admin" at bounding box center [920, 16] width 33 height 21
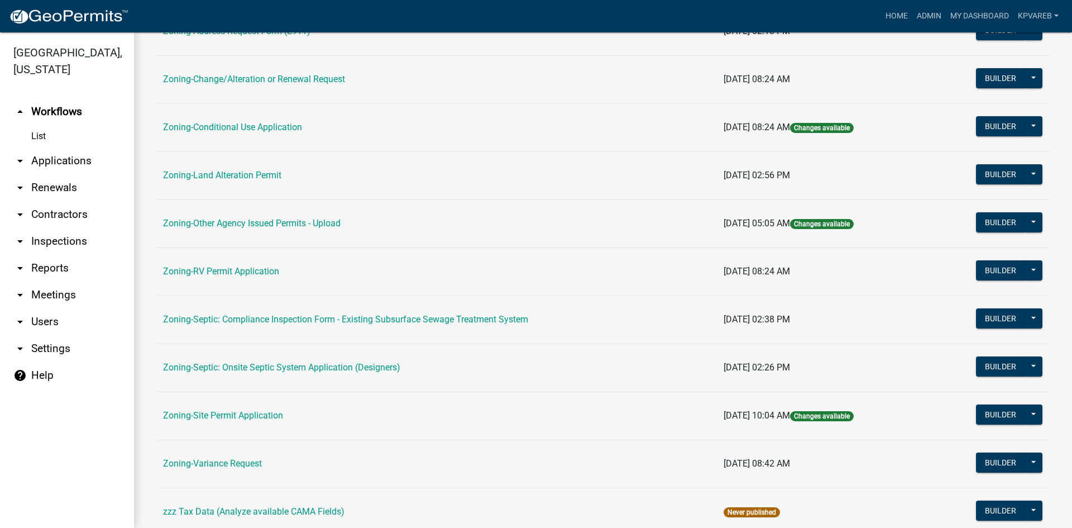
scroll to position [321, 0]
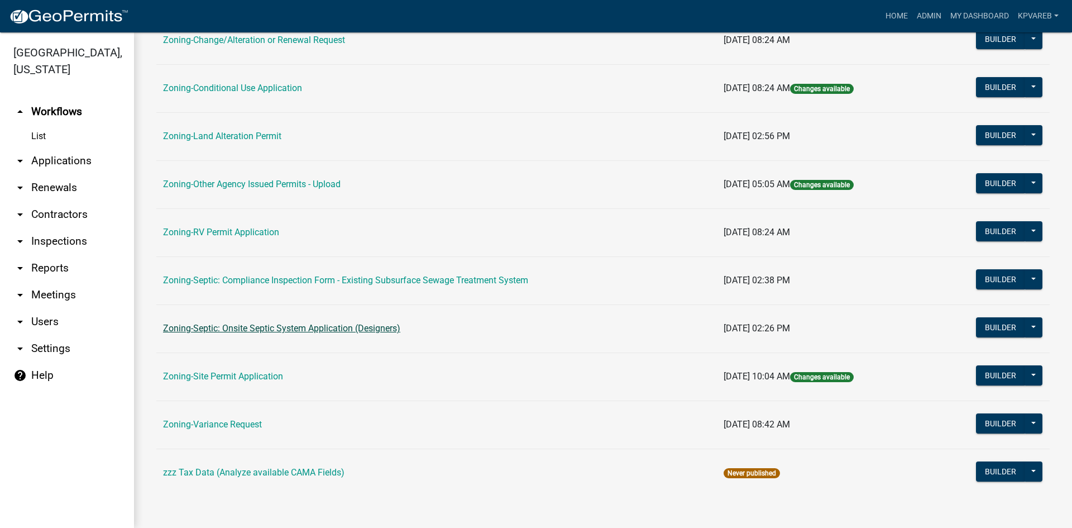
click at [377, 333] on link "Zoning-Septic: Onsite Septic System Application (Designers)" at bounding box center [281, 328] width 237 height 11
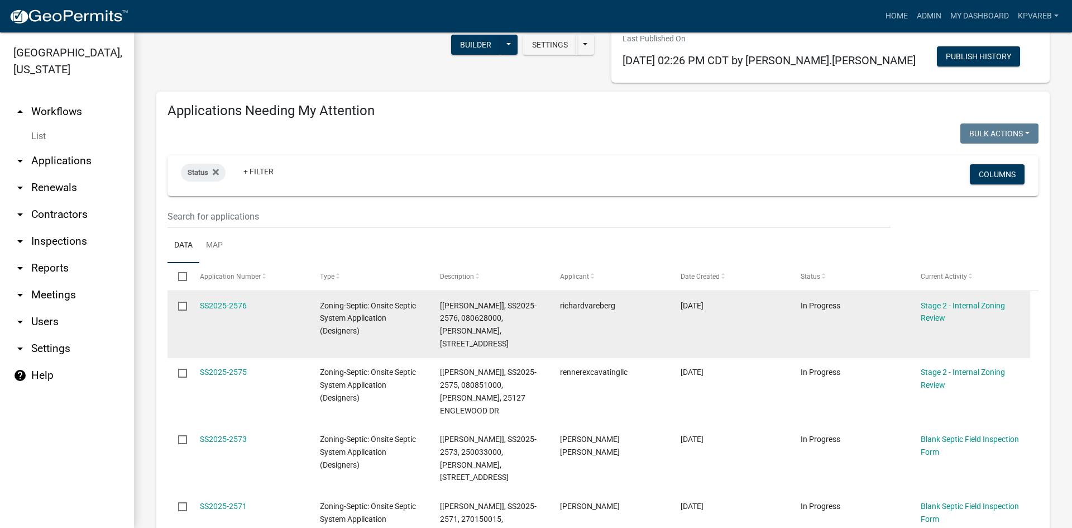
scroll to position [112, 0]
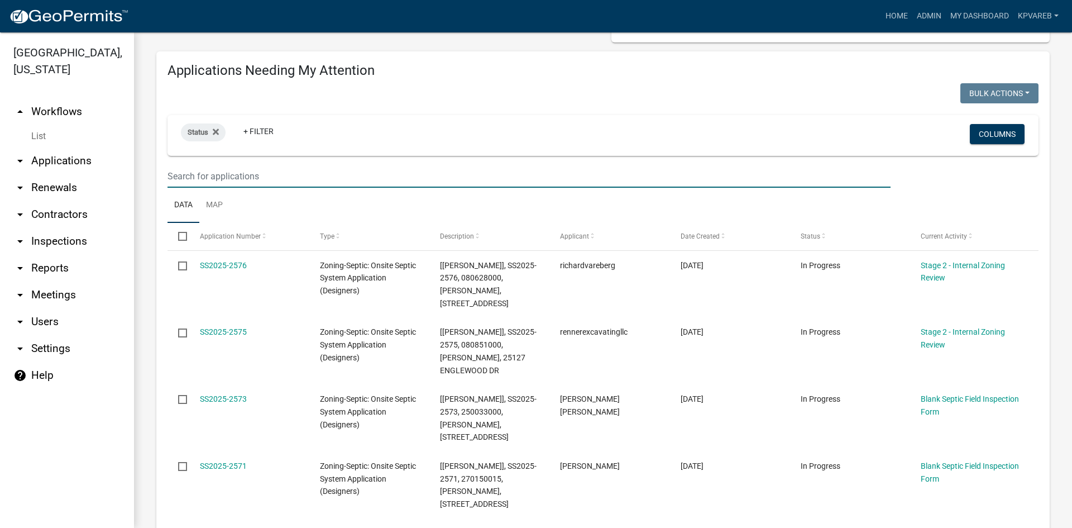
click at [213, 177] on input "text" at bounding box center [528, 176] width 723 height 23
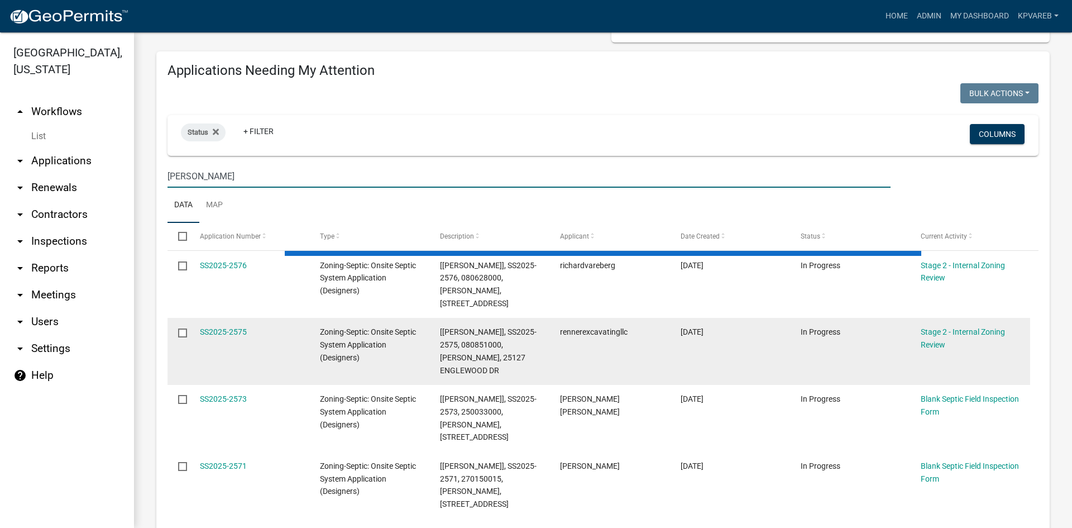
type input "GEORGE"
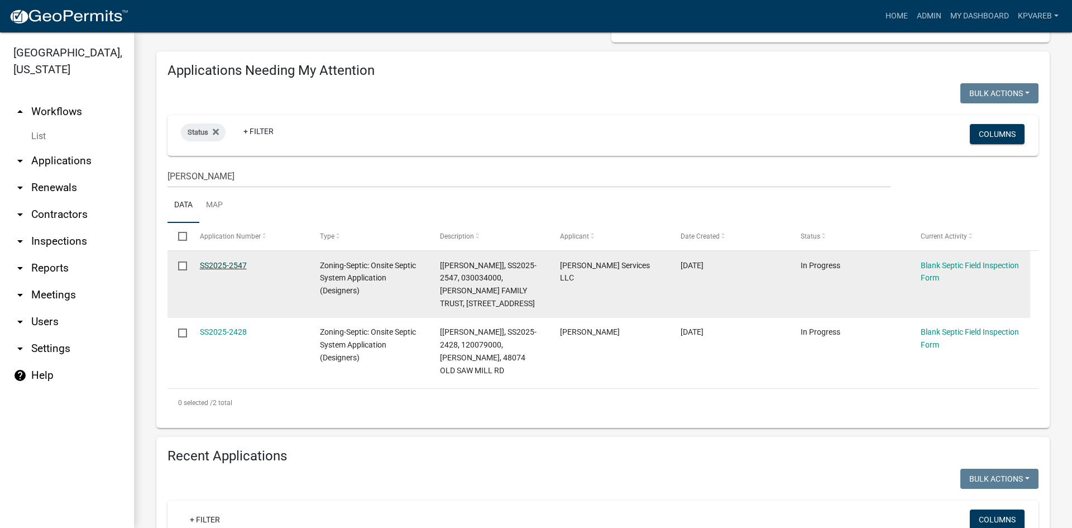
click at [221, 264] on link "SS2025-2547" at bounding box center [223, 265] width 47 height 9
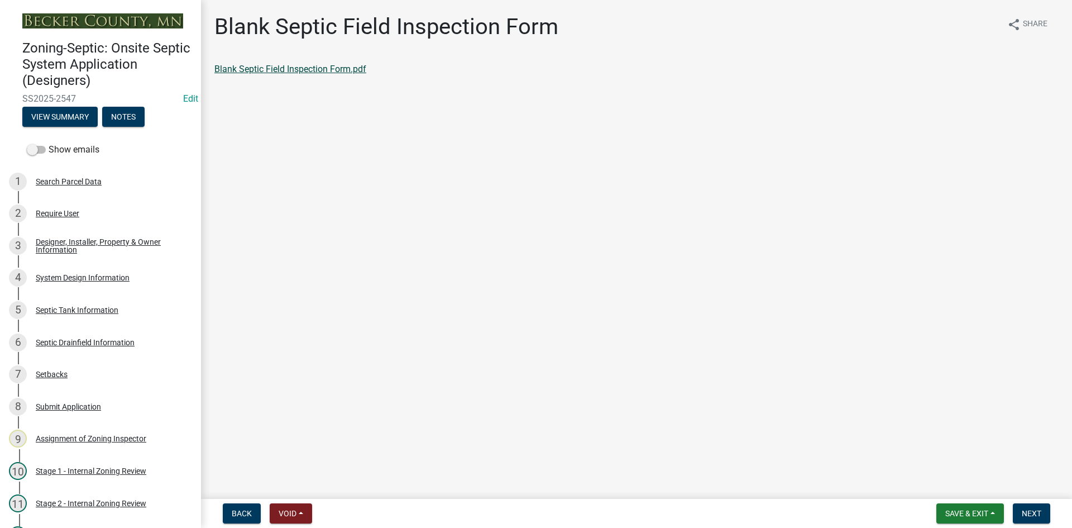
click at [309, 71] on link "Blank Septic Field Inspection Form.pdf" at bounding box center [290, 69] width 152 height 11
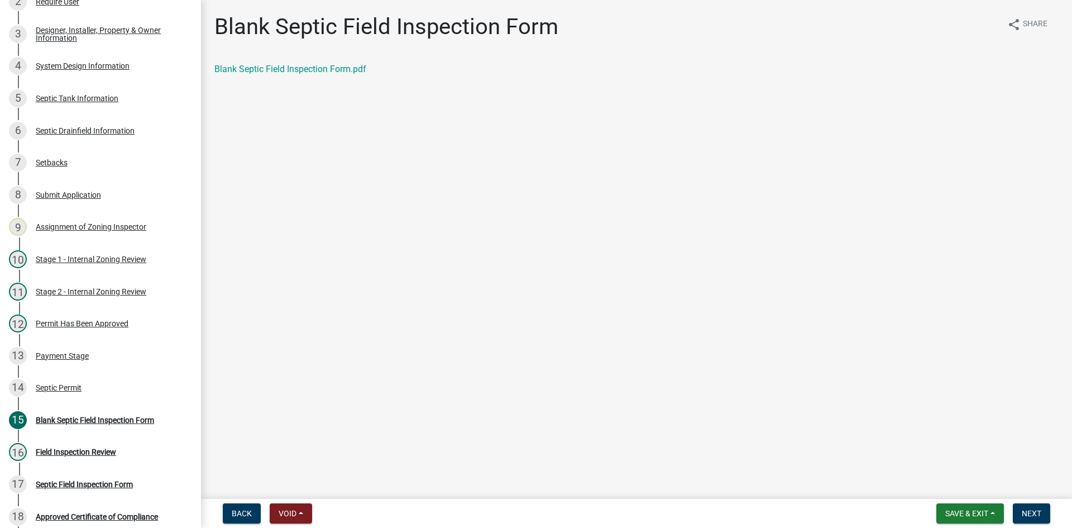
scroll to position [309, 0]
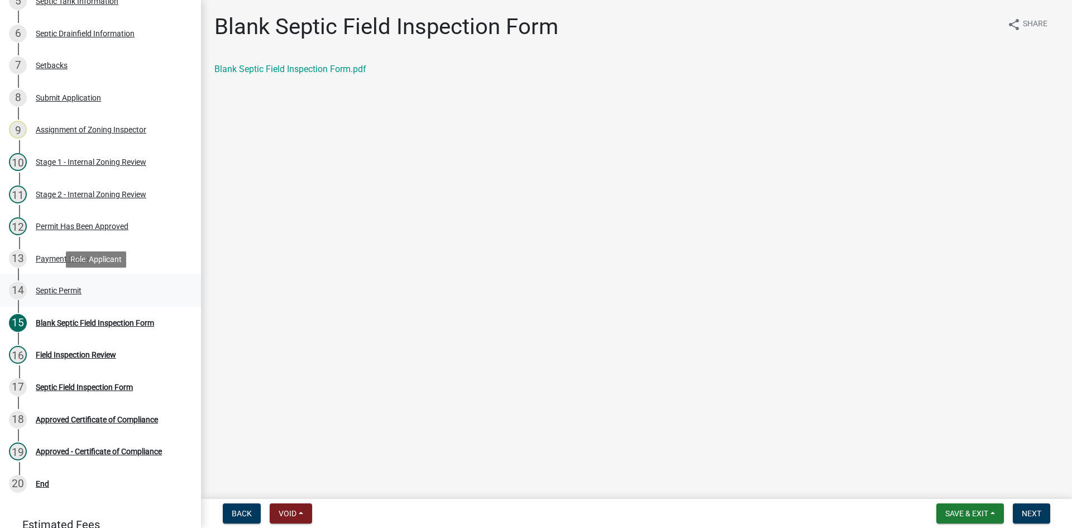
click at [45, 291] on div "Septic Permit" at bounding box center [59, 290] width 46 height 8
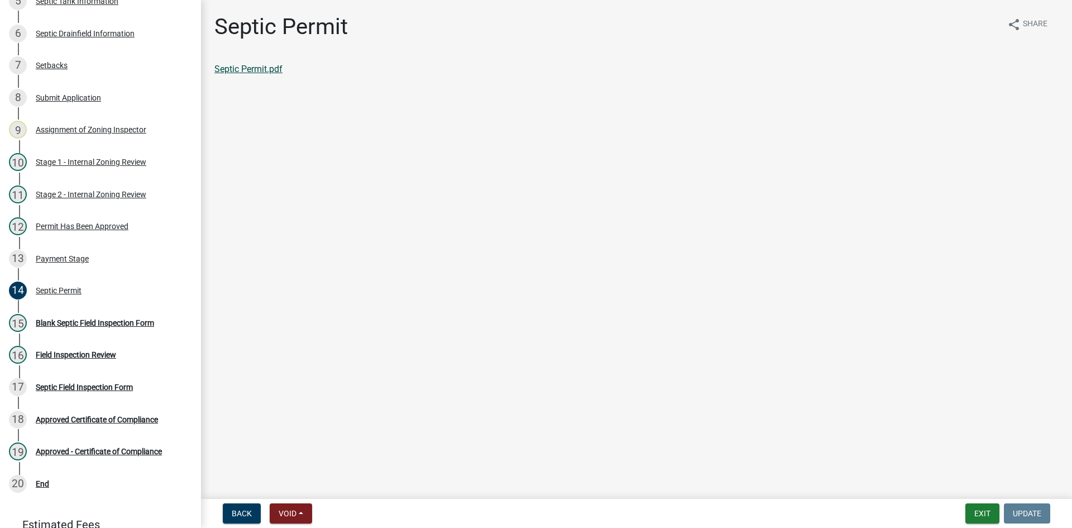
click at [266, 64] on link "Septic Permit.pdf" at bounding box center [248, 69] width 68 height 11
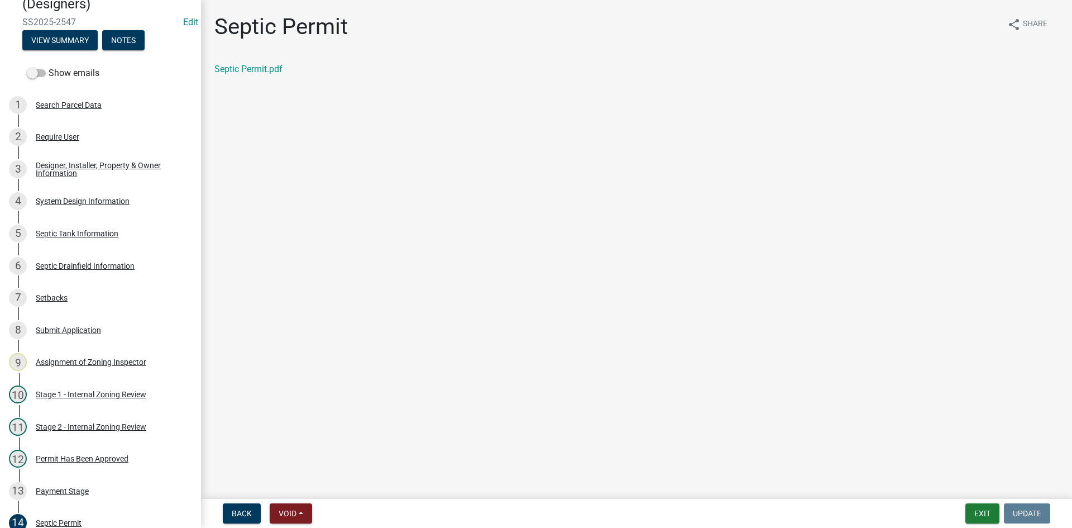
scroll to position [68, 0]
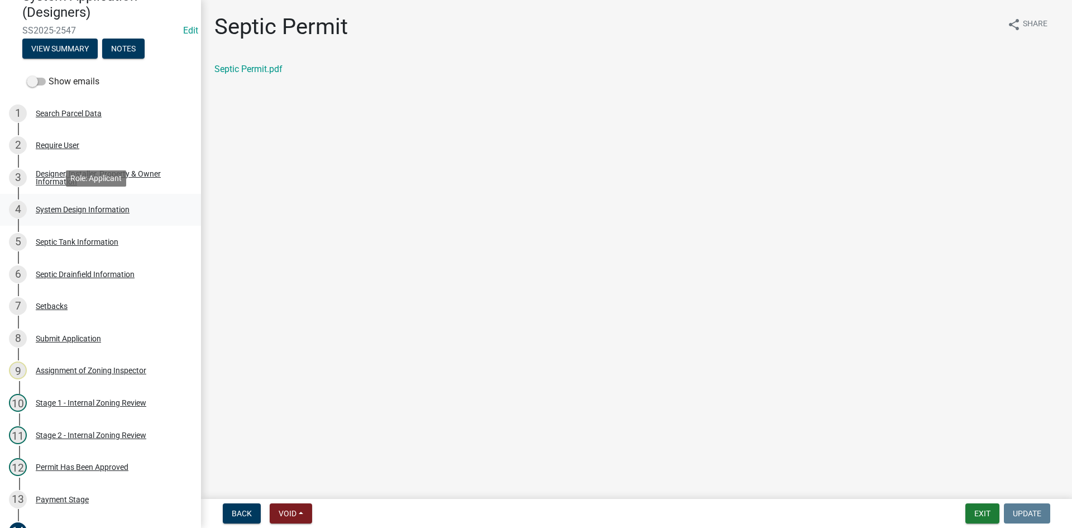
click at [103, 211] on div "System Design Information" at bounding box center [83, 209] width 94 height 8
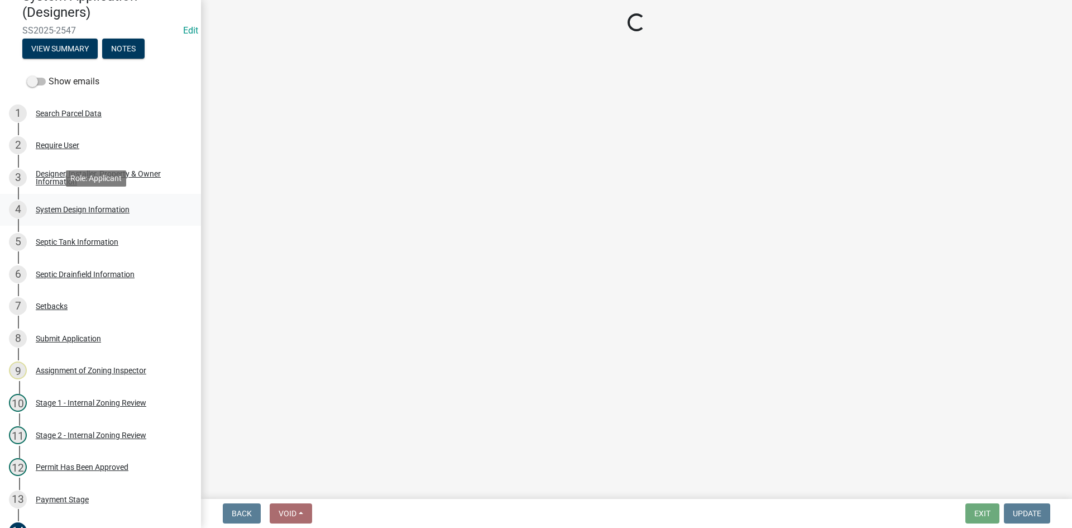
select select "55497d75-c43f-4635-a730-e0737ce05d56"
select select "25258e87-3ef9-4f1c-a5f1-75a1d463abfb"
select select "011fbff4-a41d-4a75-9bd8-71c7e6c69e0d"
select select "85fdfef2-2683-4311-b5d5-5505f6411127"
select select "ba735beb-519e-40f0-ae20-62d65fc4c46b"
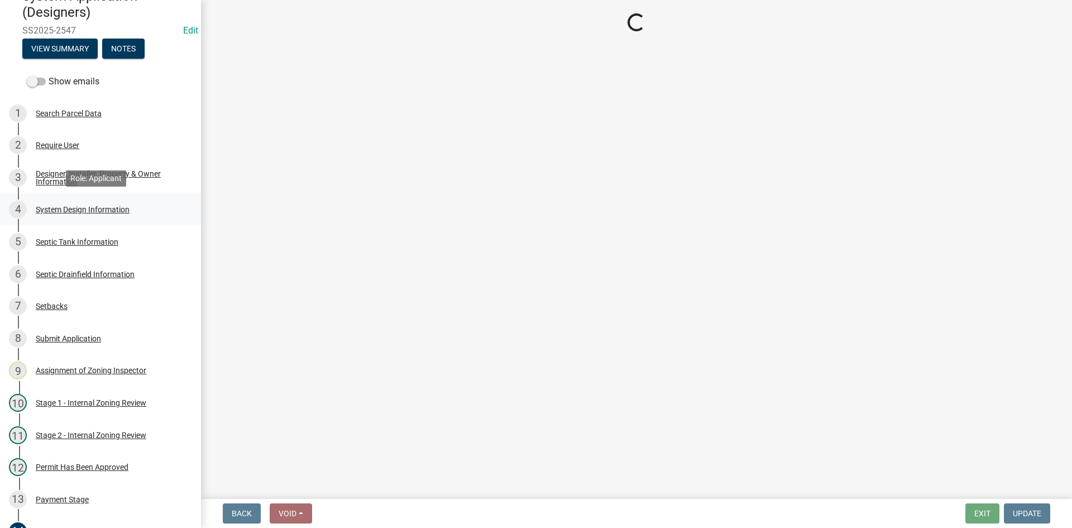
select select "7b30f360-6895-496a-9f34-da1efdcbc234"
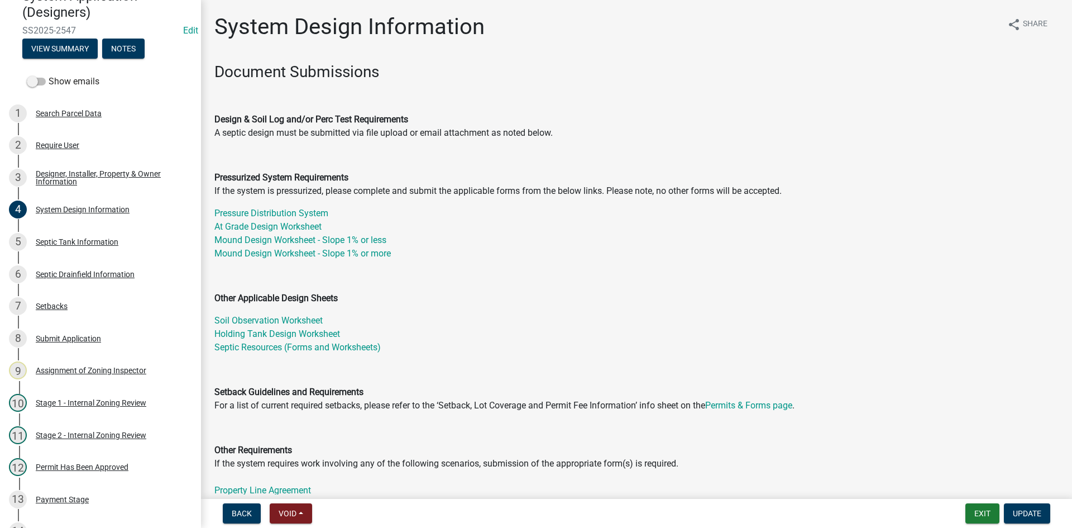
scroll to position [279, 0]
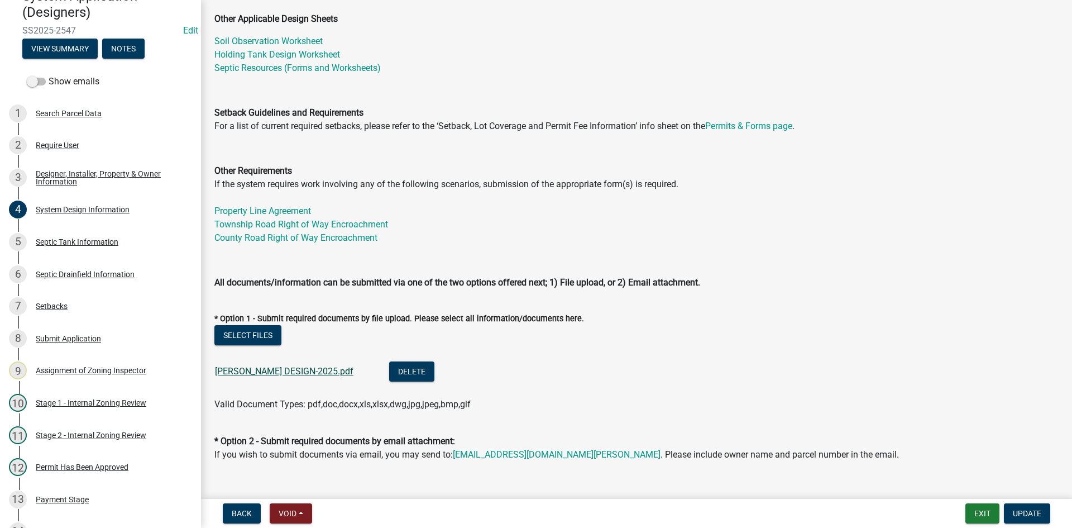
click at [266, 373] on link "GEORGE DESIGN-2025.pdf" at bounding box center [284, 371] width 138 height 11
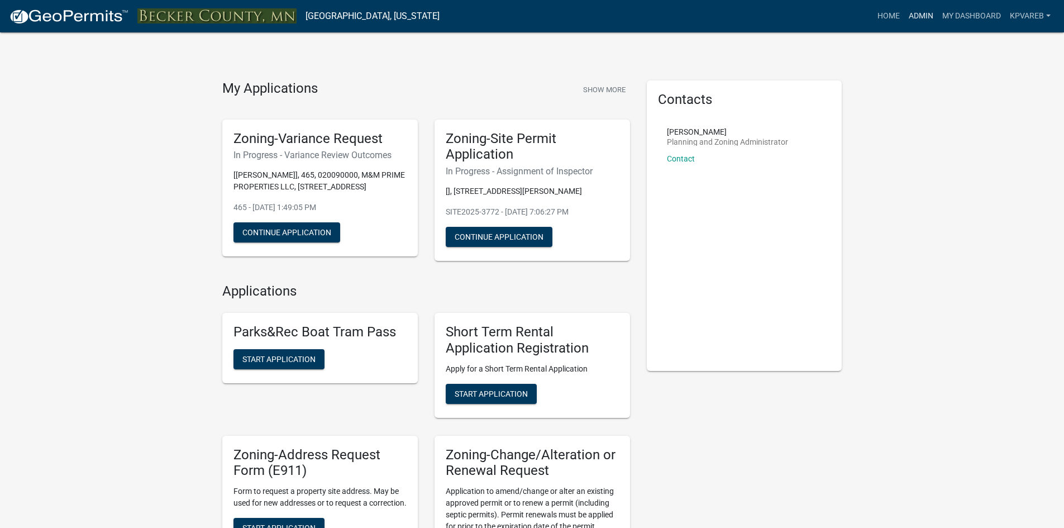
click at [913, 18] on link "Admin" at bounding box center [920, 16] width 33 height 21
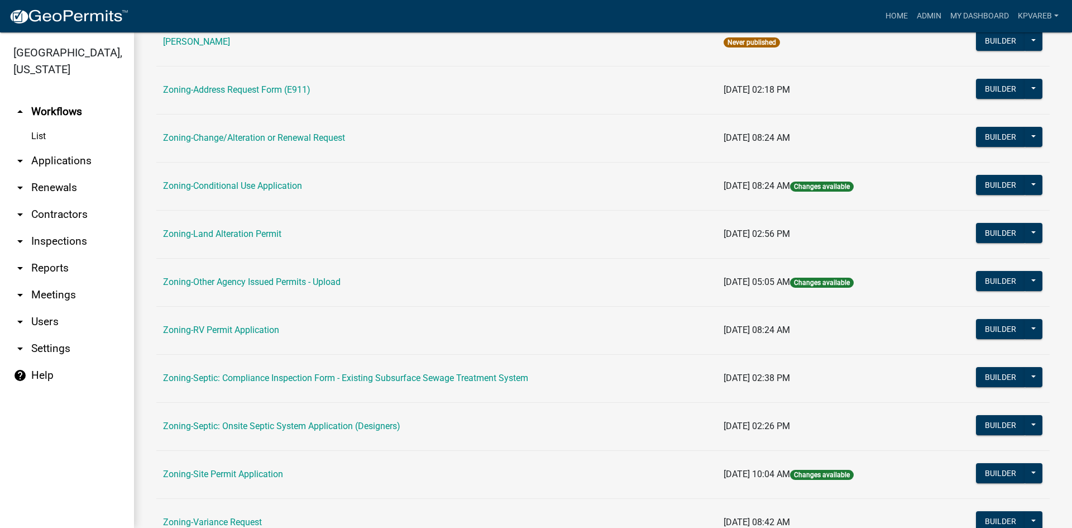
scroll to position [321, 0]
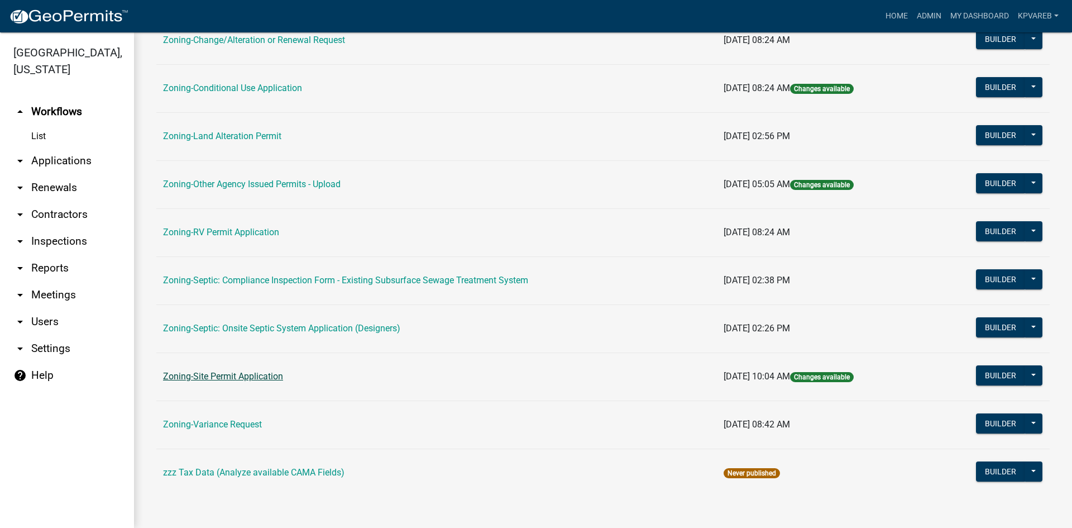
click at [274, 379] on link "Zoning-Site Permit Application" at bounding box center [223, 376] width 120 height 11
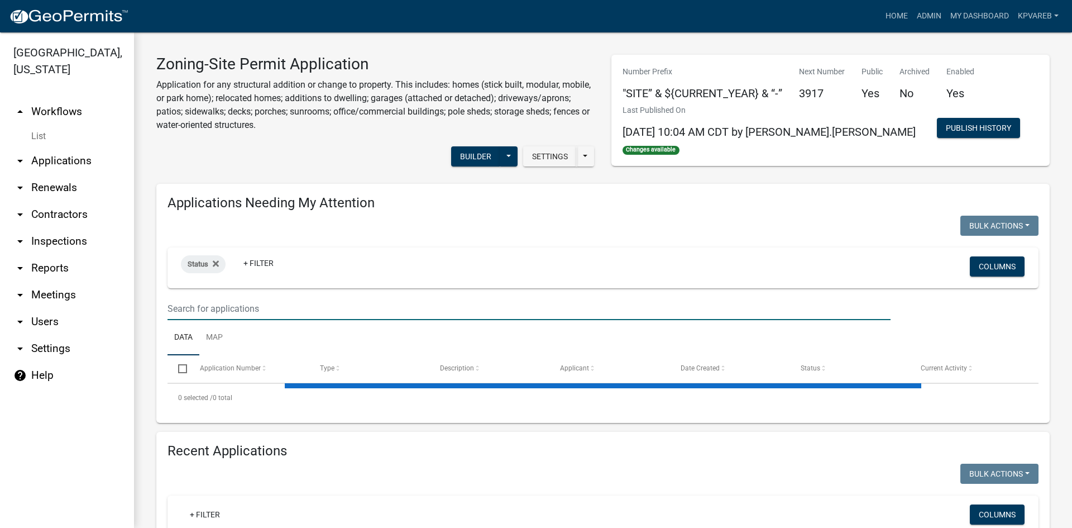
click at [212, 307] on input "text" at bounding box center [528, 308] width 723 height 23
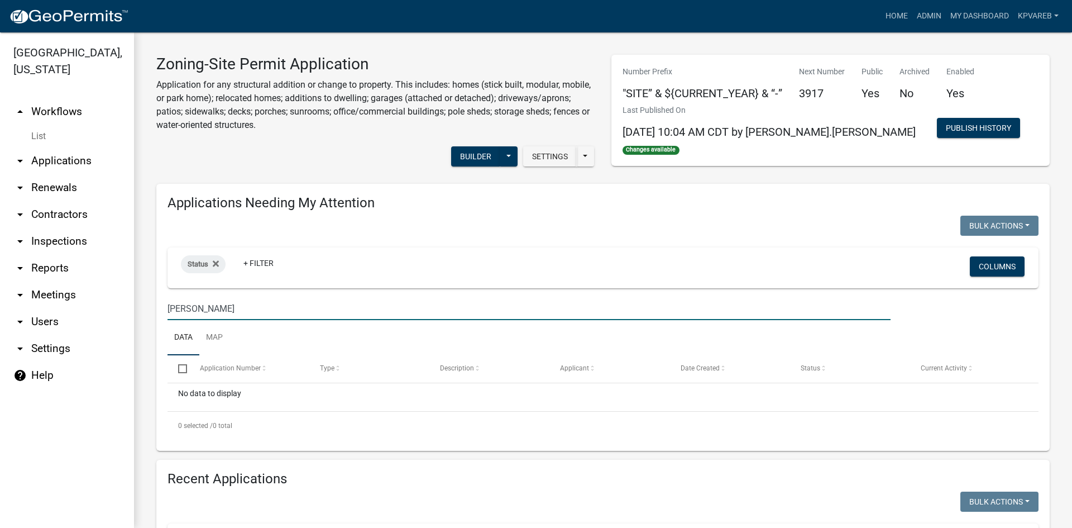
drag, startPoint x: 212, startPoint y: 311, endPoint x: 118, endPoint y: 325, distance: 94.8
click at [118, 325] on div "Becker County, Minnesota arrow_drop_up Workflows List arrow_drop_down Applicati…" at bounding box center [536, 279] width 1072 height 495
type input "HANSON"
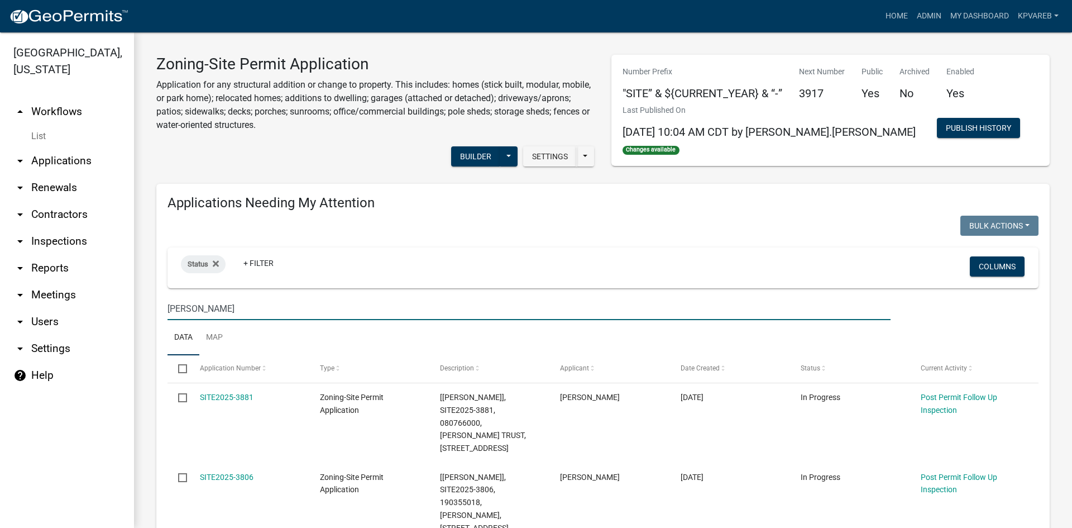
drag, startPoint x: 208, startPoint y: 315, endPoint x: 139, endPoint y: 336, distance: 72.2
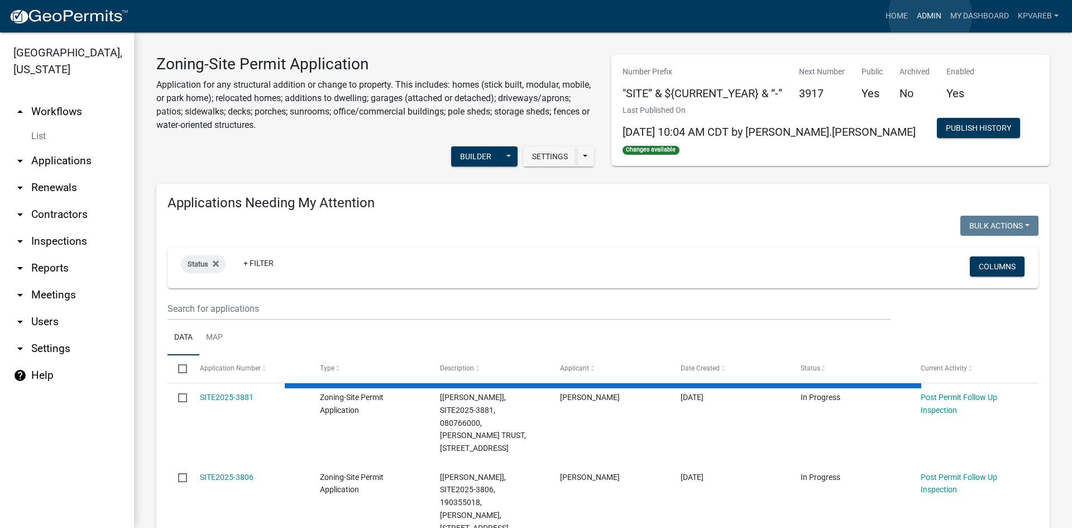
click at [931, 14] on link "Admin" at bounding box center [928, 16] width 33 height 21
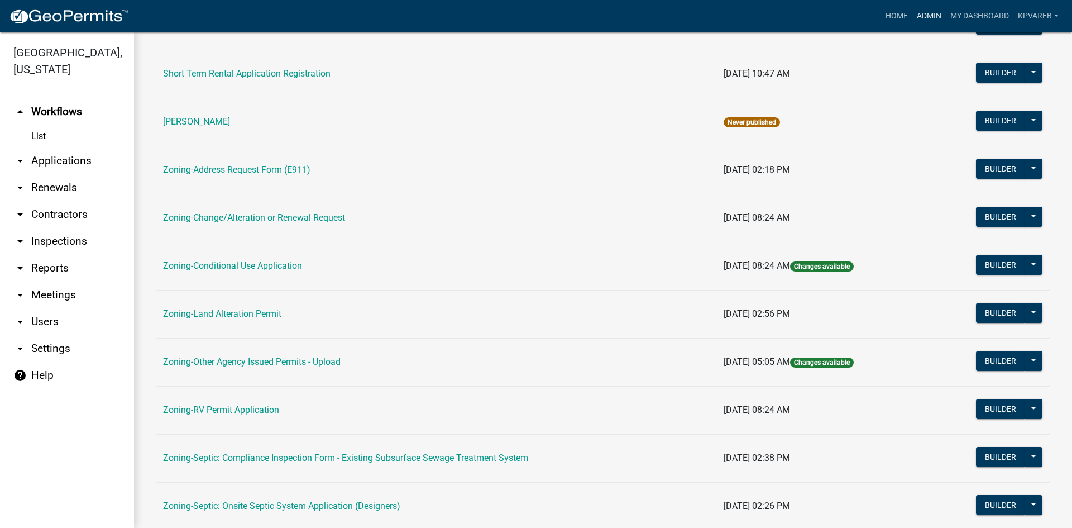
scroll to position [279, 0]
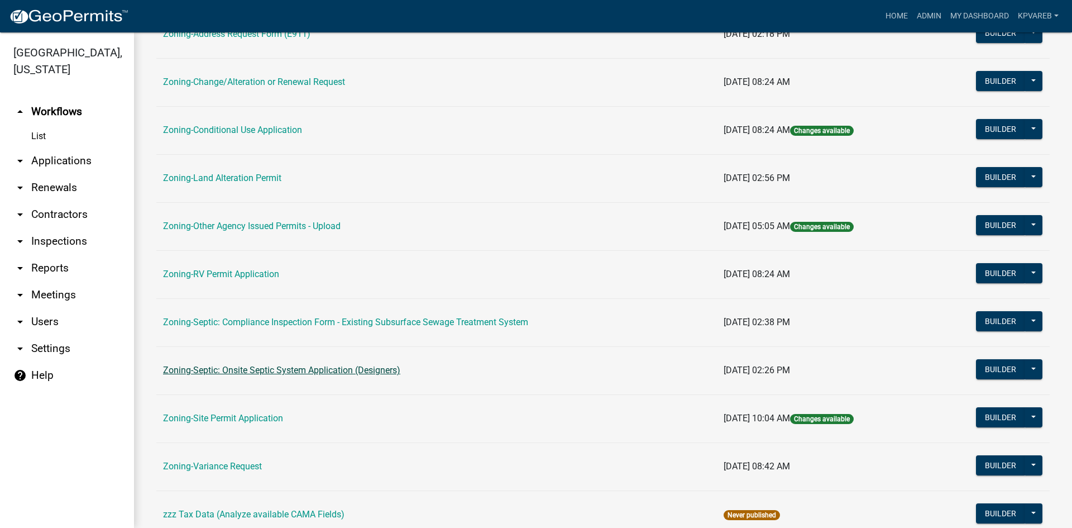
click at [307, 374] on link "Zoning-Septic: Onsite Septic System Application (Designers)" at bounding box center [281, 370] width 237 height 11
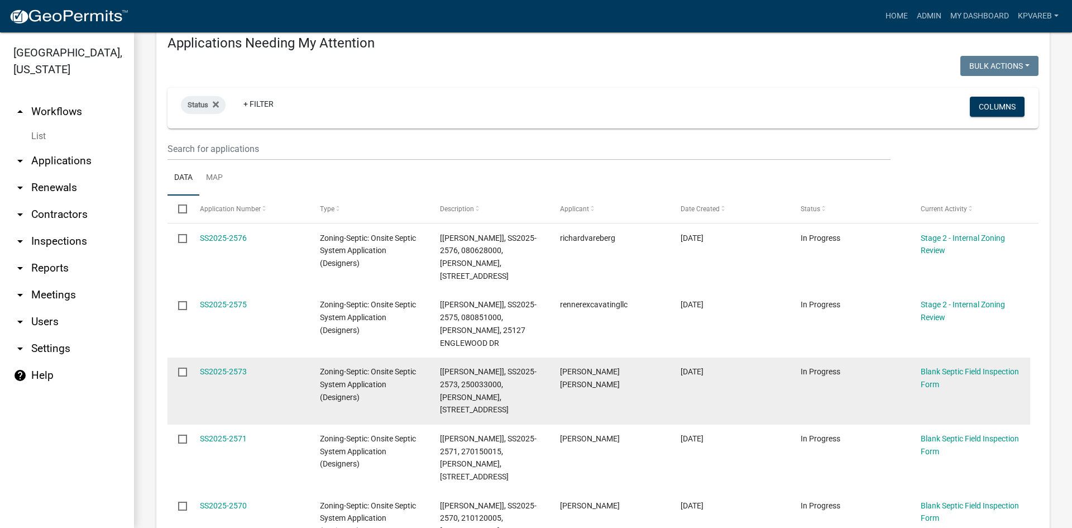
scroll to position [223, 0]
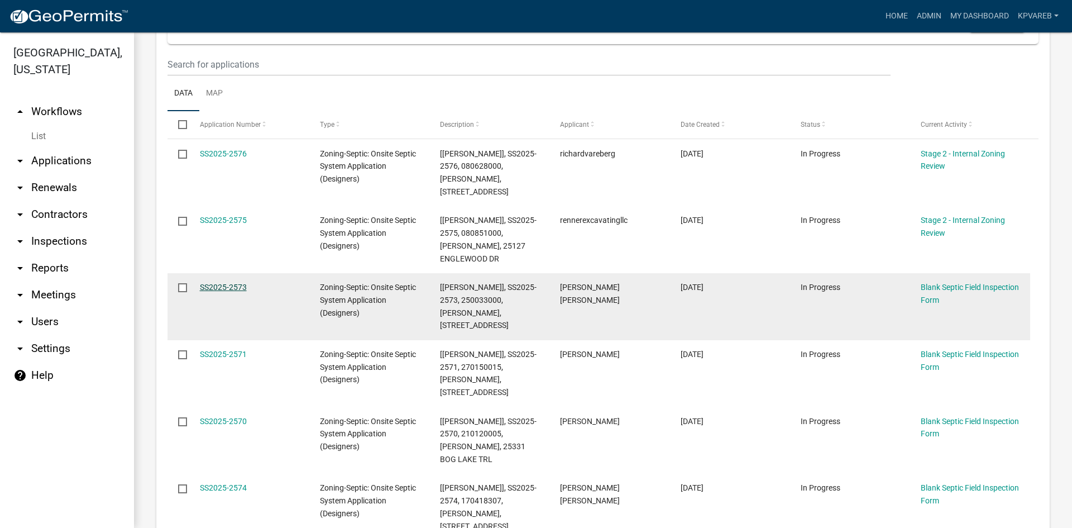
click at [245, 283] on link "SS2025-2573" at bounding box center [223, 287] width 47 height 9
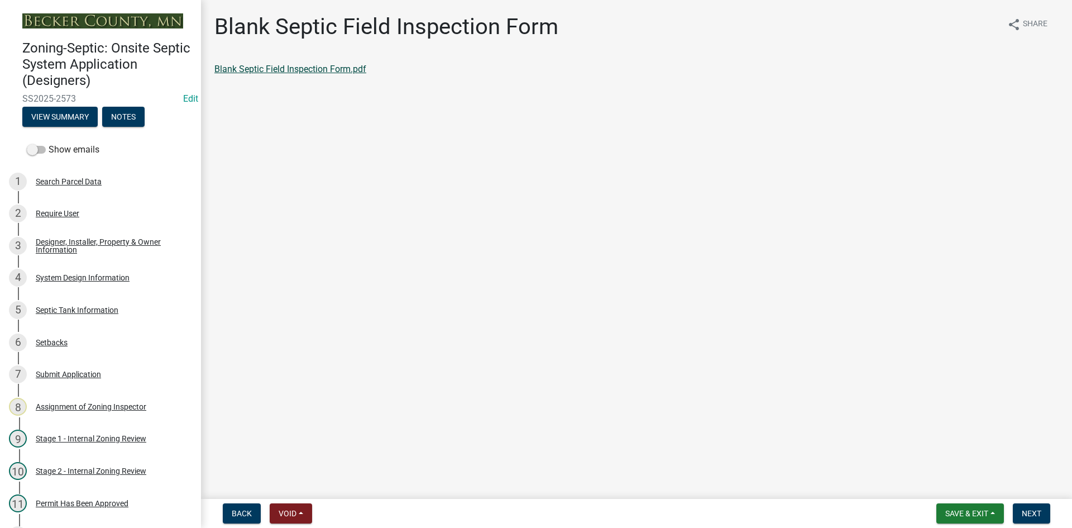
click at [352, 70] on link "Blank Septic Field Inspection Form.pdf" at bounding box center [290, 69] width 152 height 11
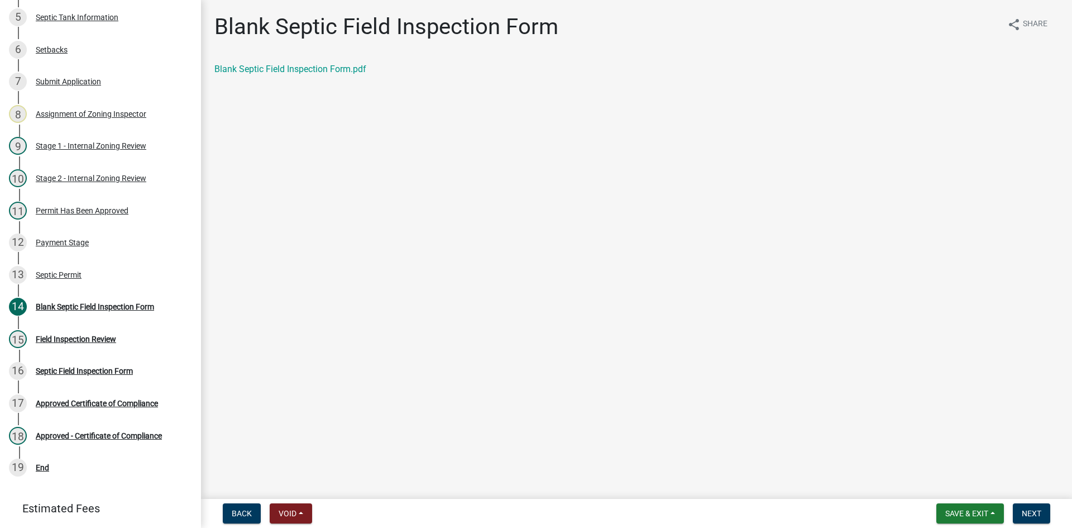
scroll to position [294, 0]
click at [52, 279] on div "13 Septic Permit" at bounding box center [96, 273] width 174 height 18
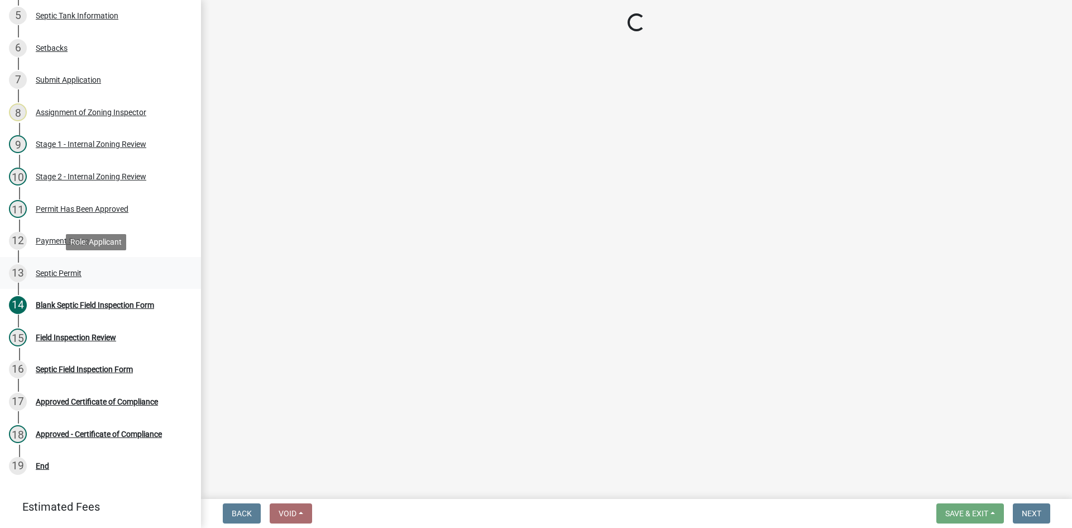
click at [57, 274] on div "Septic Permit" at bounding box center [59, 273] width 46 height 8
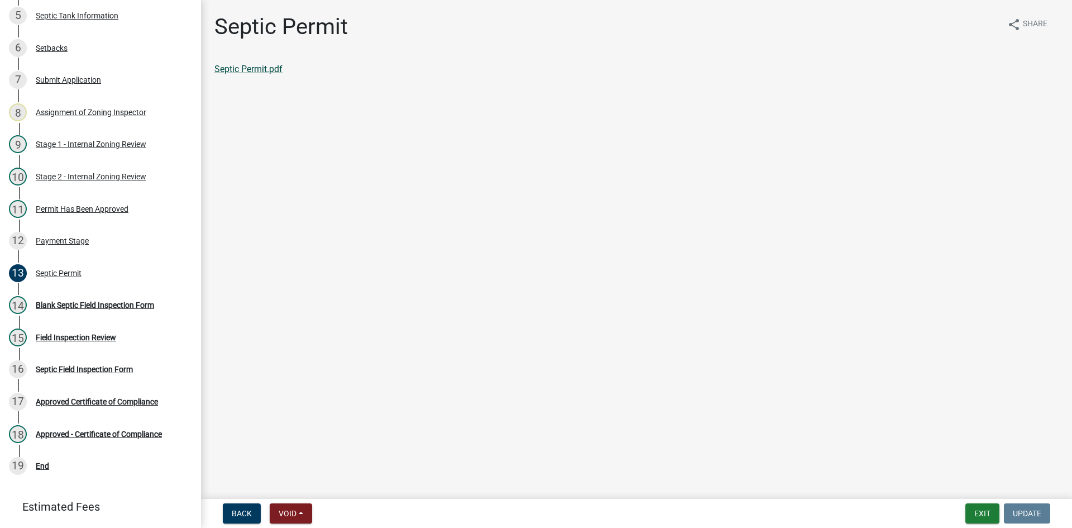
click at [247, 69] on link "Septic Permit.pdf" at bounding box center [248, 69] width 68 height 11
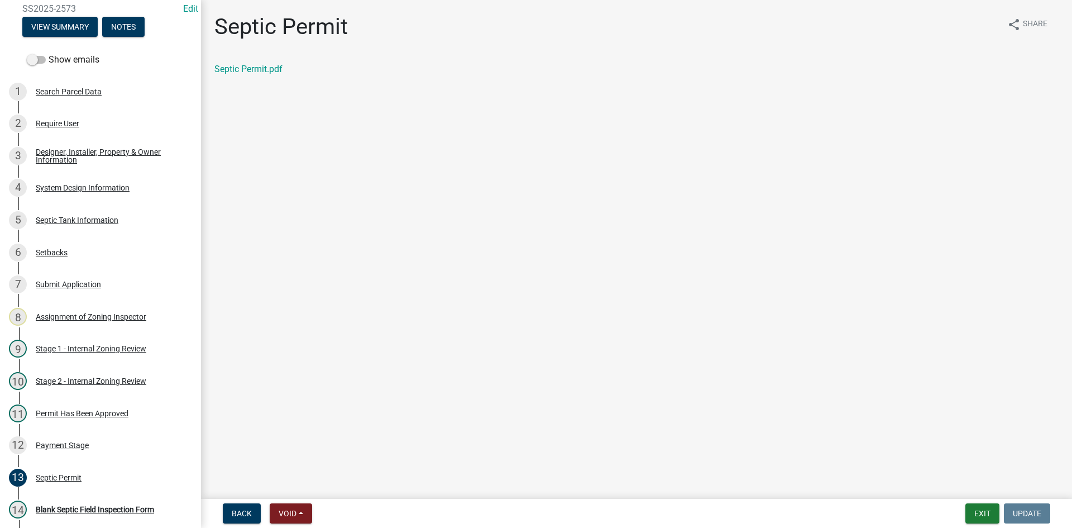
scroll to position [86, 0]
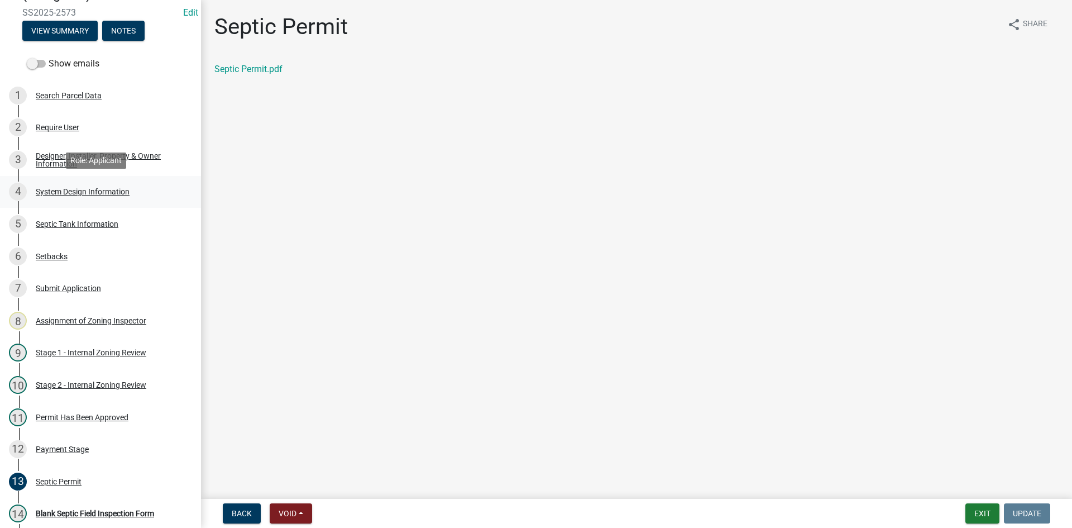
click at [80, 191] on div "System Design Information" at bounding box center [83, 192] width 94 height 8
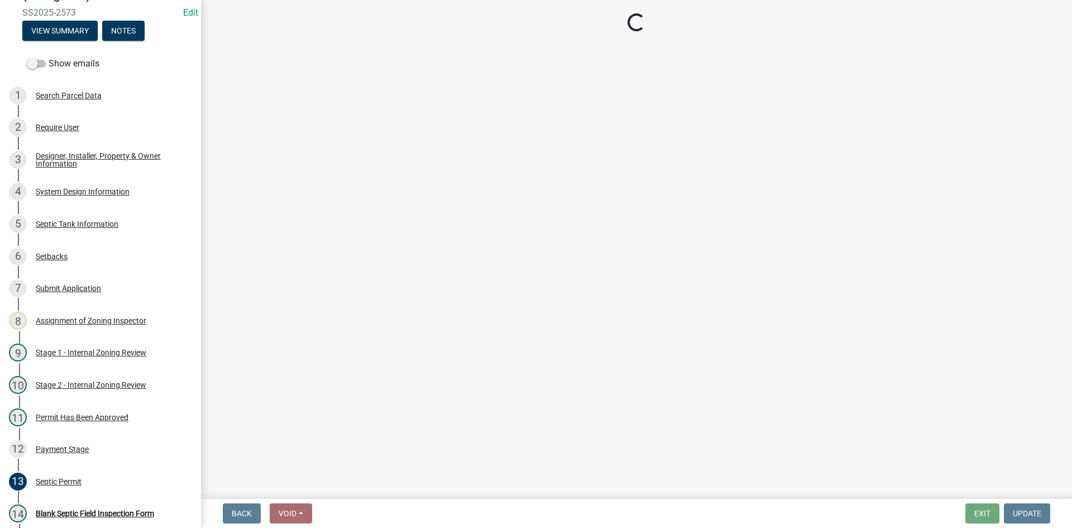
select select "8ba21533-2acf-4cc6-95e5-280e4aabd5a3"
select select "d11049ea-91d0-42ef-8f23-5bc08afa6acf"
select select "011fbff4-a41d-4a75-9bd8-71c7e6c69e0d"
select select "85fdfef2-2683-4311-b5d5-5505f6411127"
select select "ba735beb-519e-40f0-ae20-62d65fc4c46b"
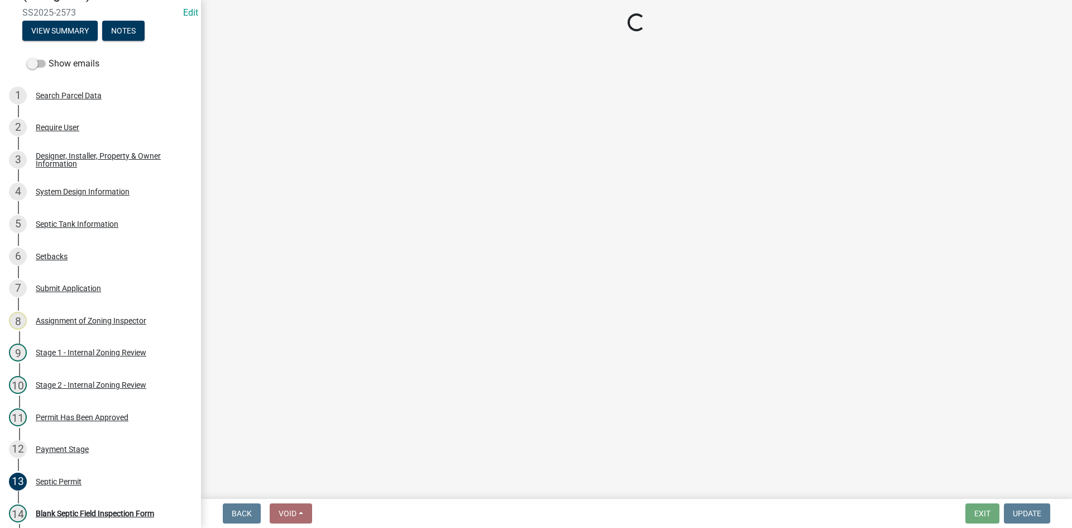
select select "ef698bf5-6172-44c1-9ffb-522c07469aed"
select select "384fc250-a67e-4e5e-a6e0-19116deb63e7"
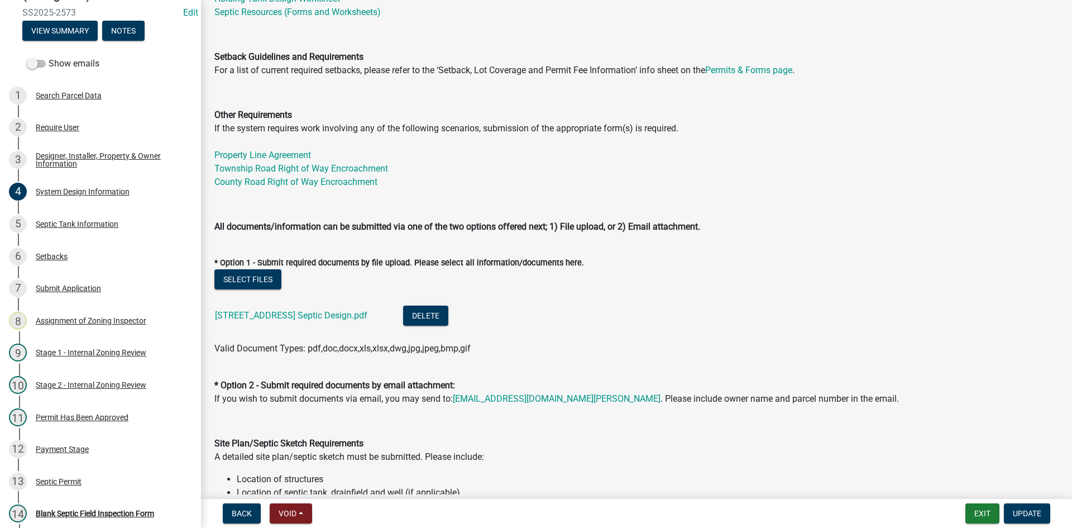
scroll to position [502, 0]
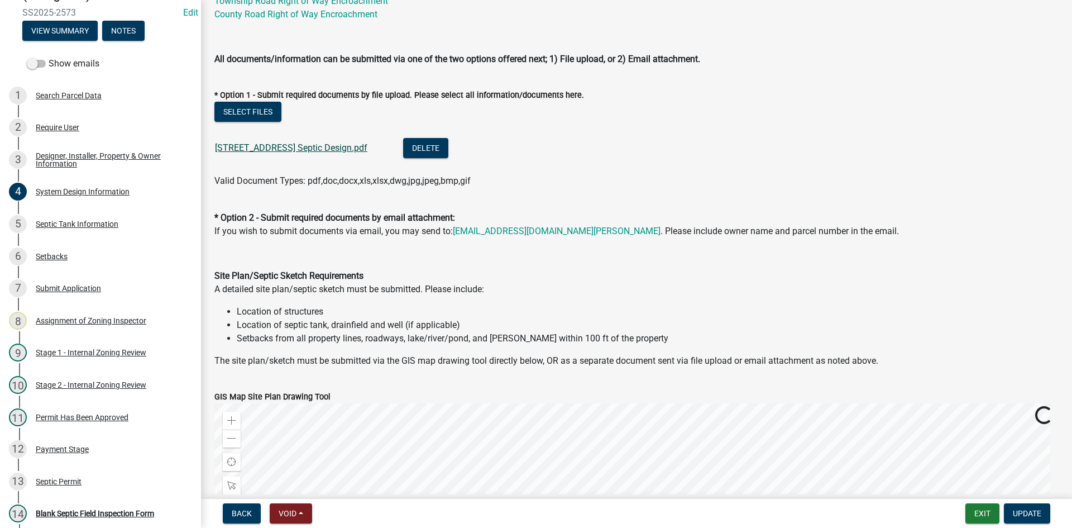
click at [322, 143] on link "32000 Co Hwy 37 Septic Design.pdf" at bounding box center [291, 147] width 152 height 11
